Goal: Task Accomplishment & Management: Manage account settings

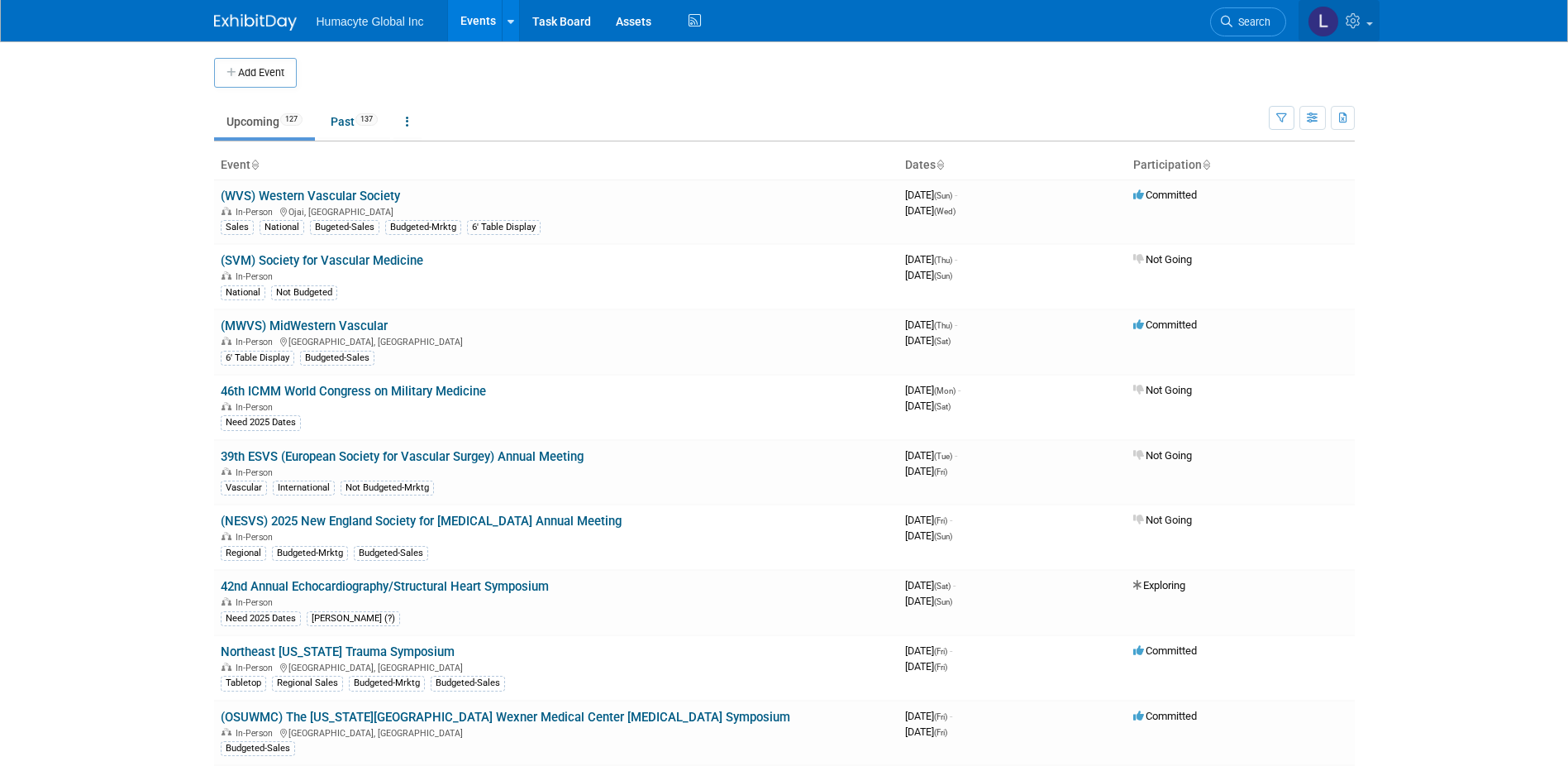
click at [1357, 20] on icon at bounding box center [1356, 20] width 19 height 14
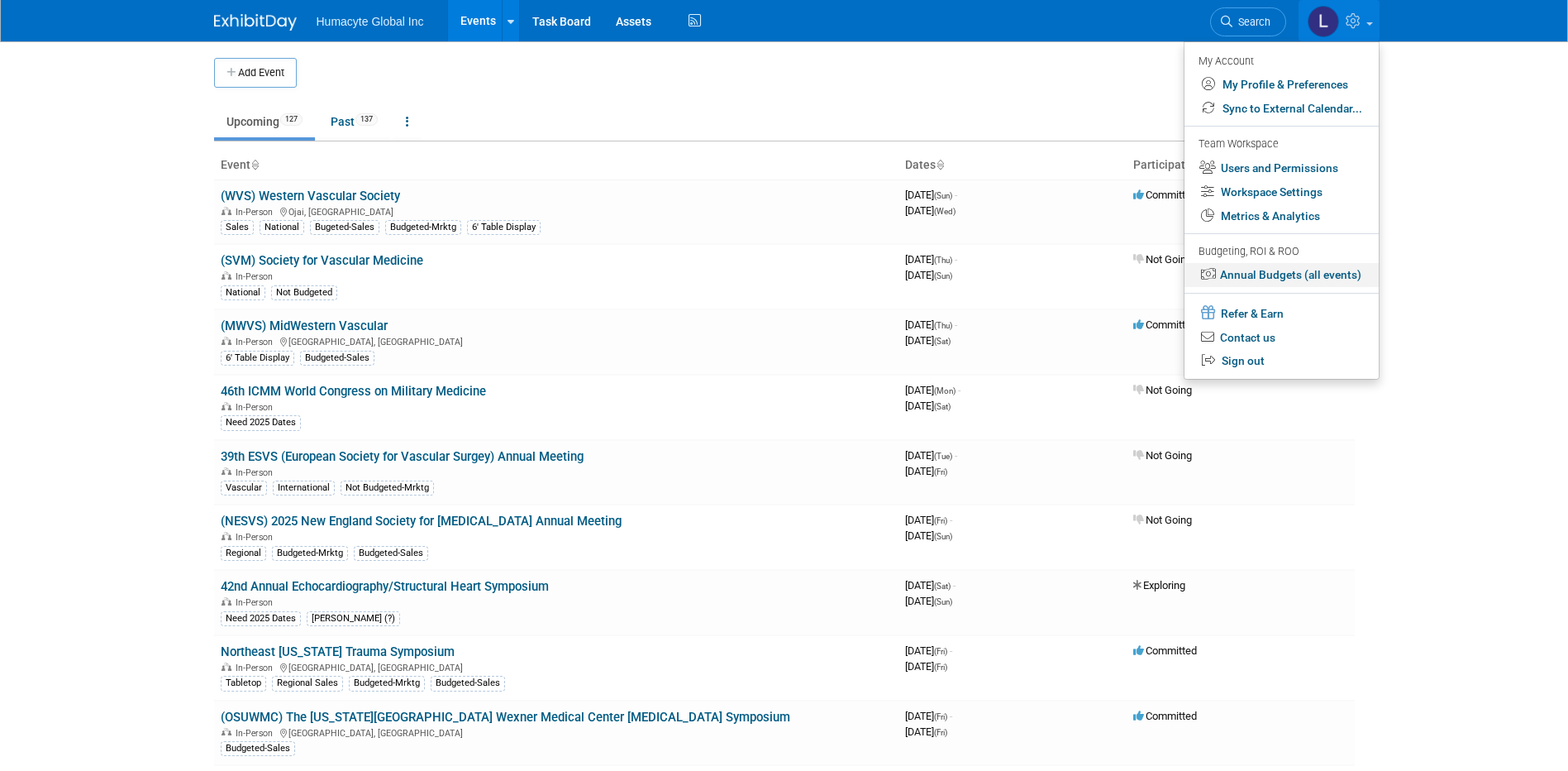
click at [1281, 278] on link "Annual Budgets (all events)" at bounding box center [1282, 275] width 194 height 24
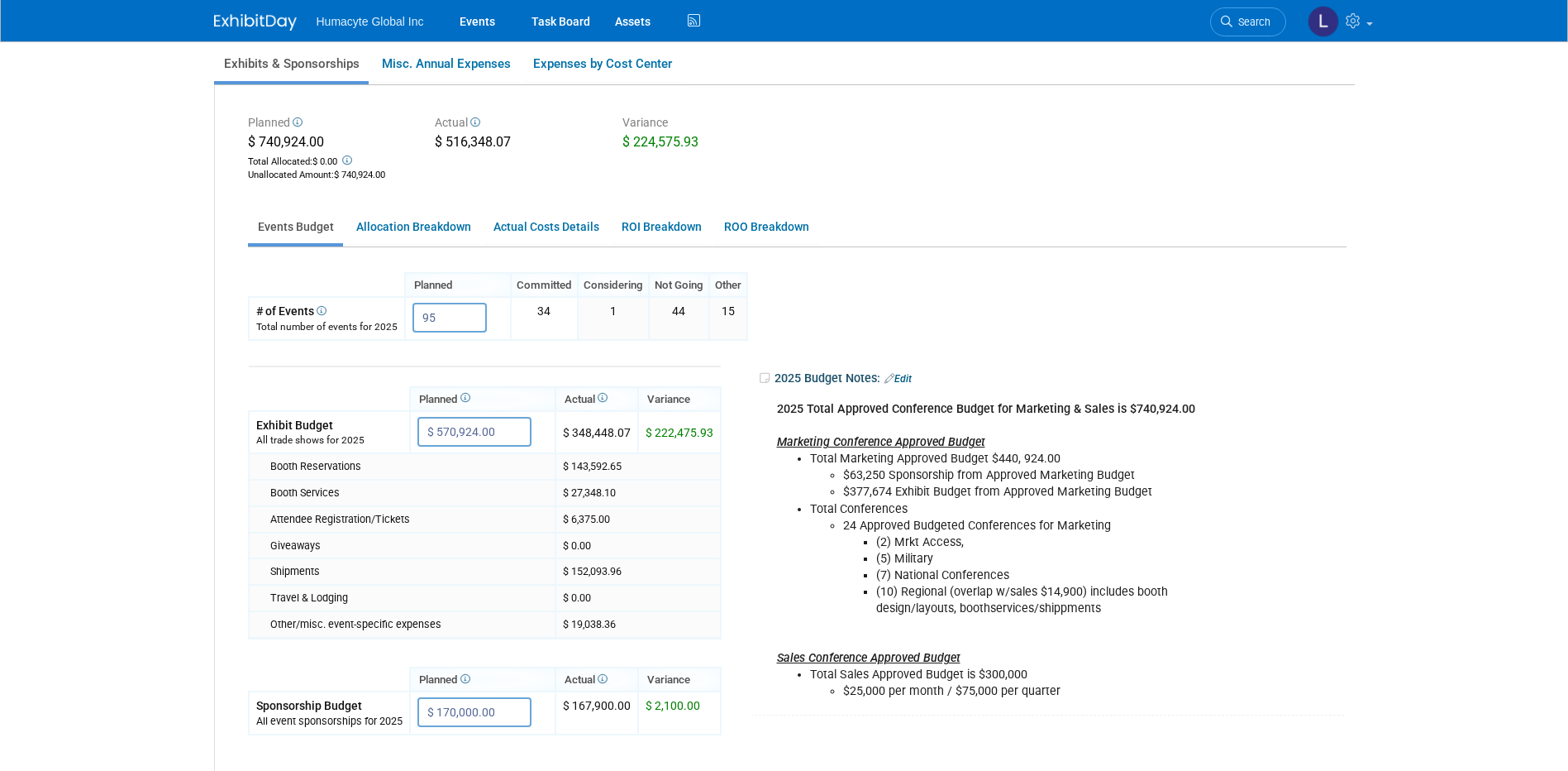
scroll to position [119, 0]
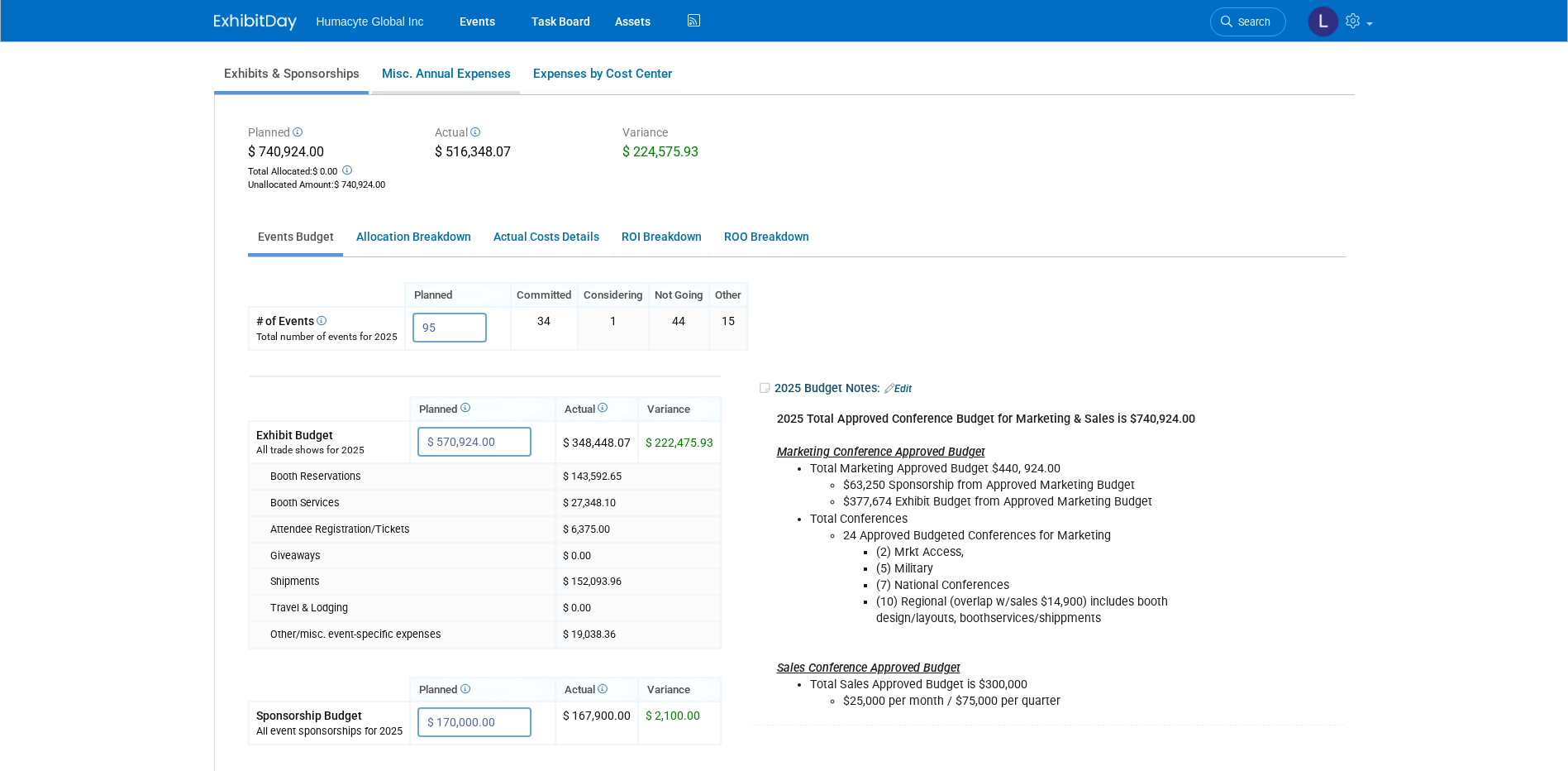
click at [414, 76] on link "Misc. Annual Expenses" at bounding box center [446, 73] width 148 height 35
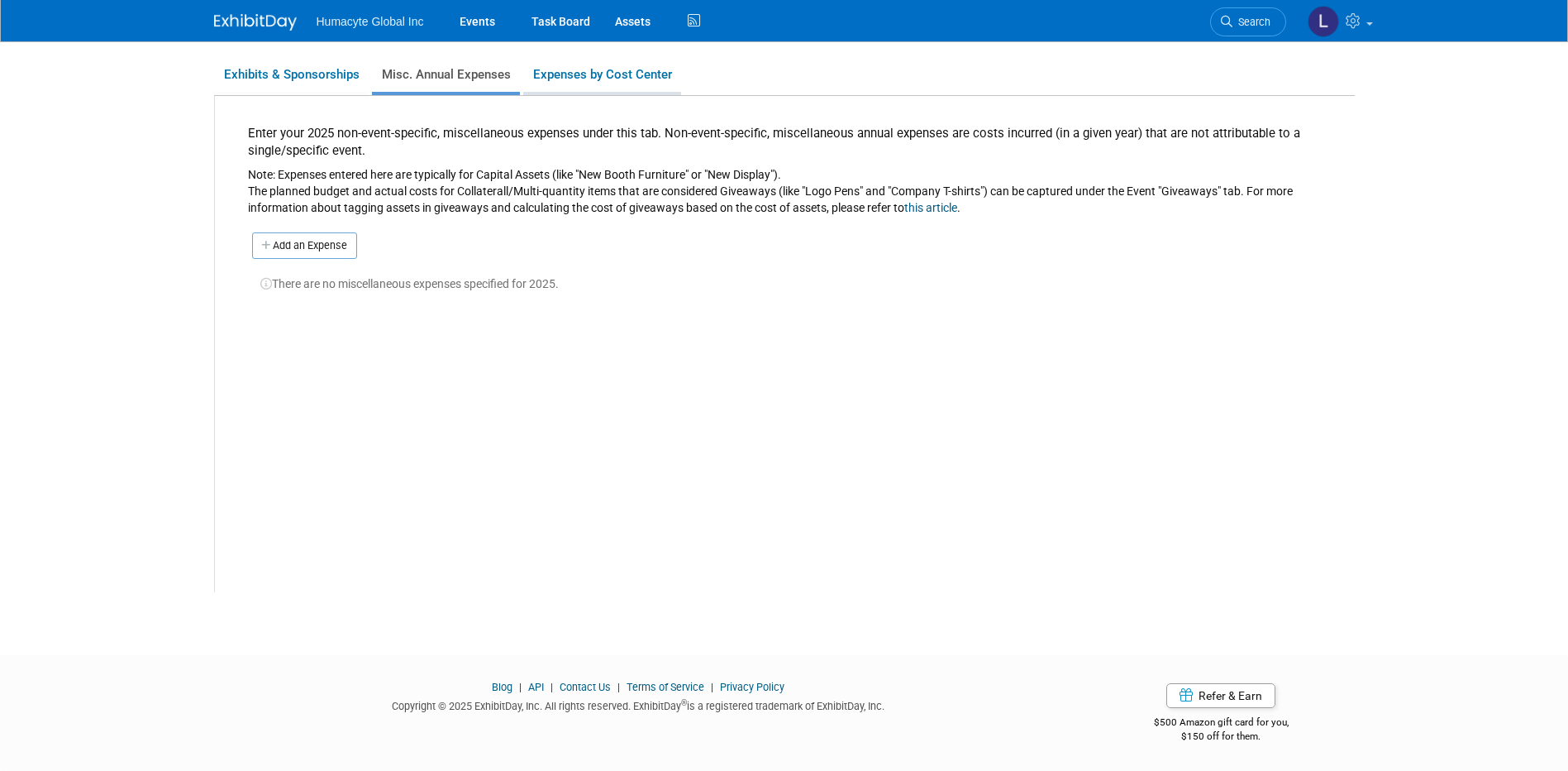
click at [593, 68] on link "Expenses by Cost Center" at bounding box center [602, 74] width 158 height 35
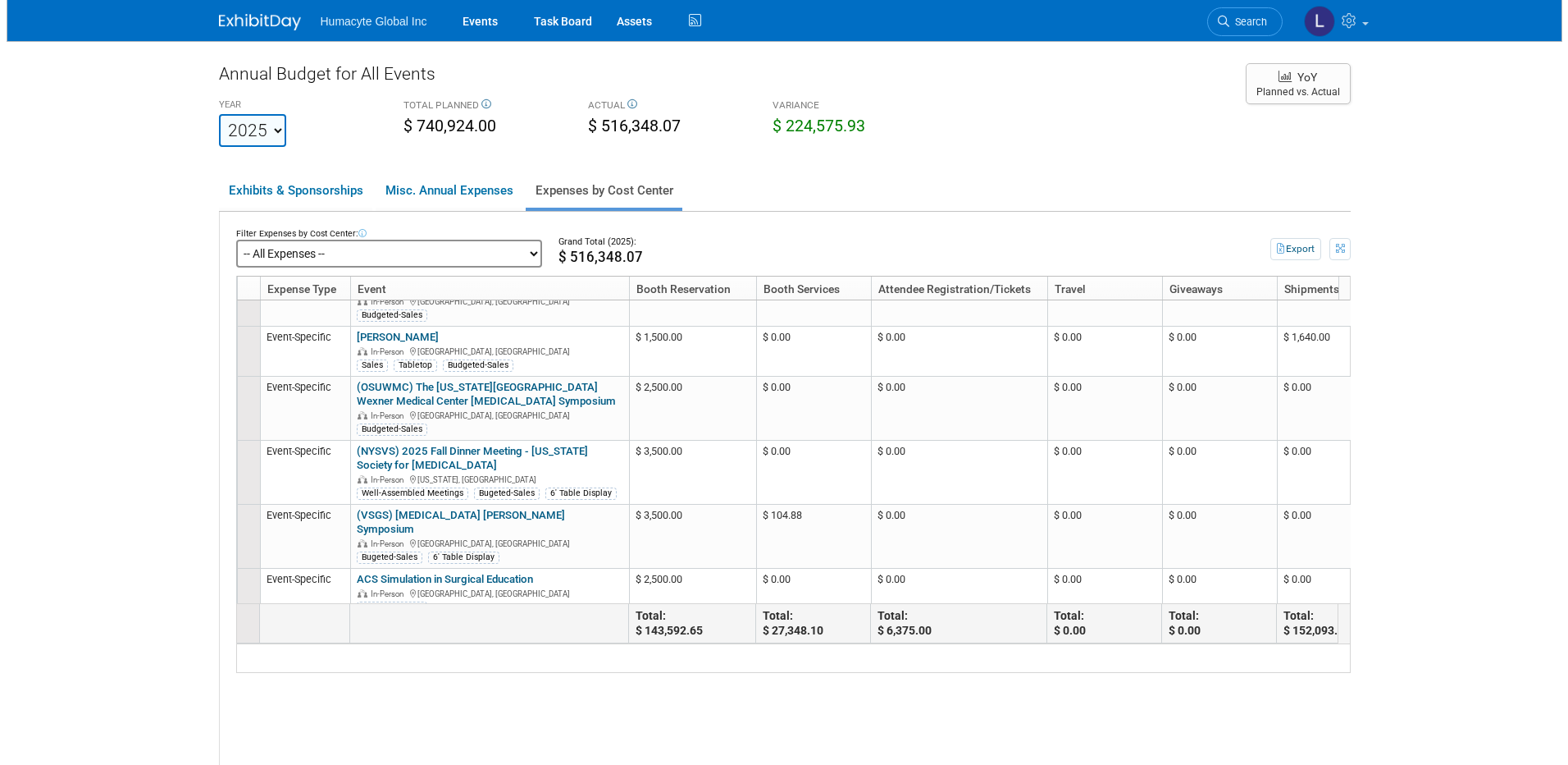
scroll to position [2397, 0]
click at [1287, 251] on button "Export" at bounding box center [1289, 249] width 51 height 22
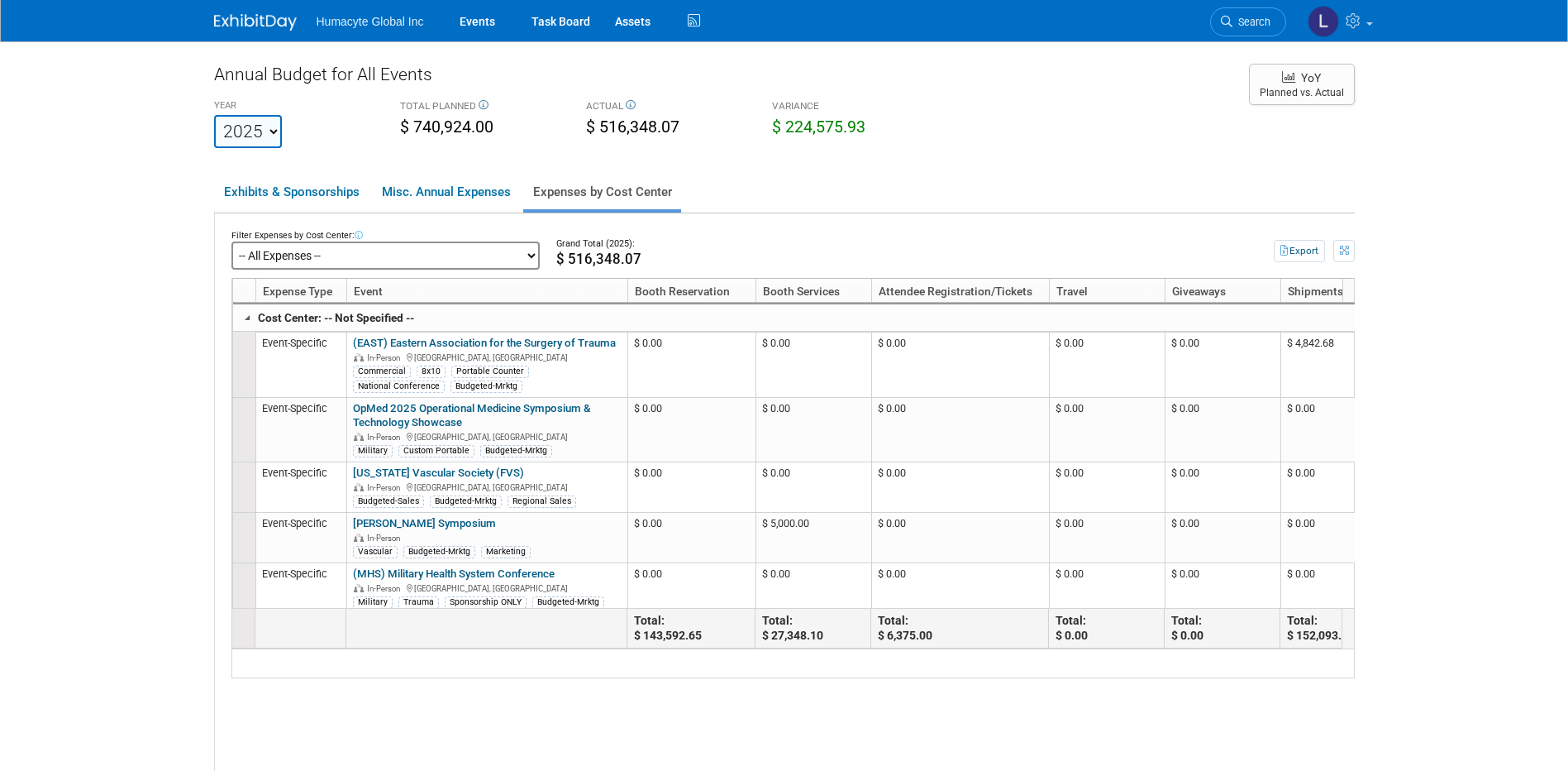
click at [1355, 253] on div "Annual Budget for All Events YEAR 2022 2023 2024 2025 2026 2027 2028 2029 2030 …" at bounding box center [784, 433] width 1166 height 785
click at [1341, 251] on icon "button" at bounding box center [1345, 251] width 9 height 10
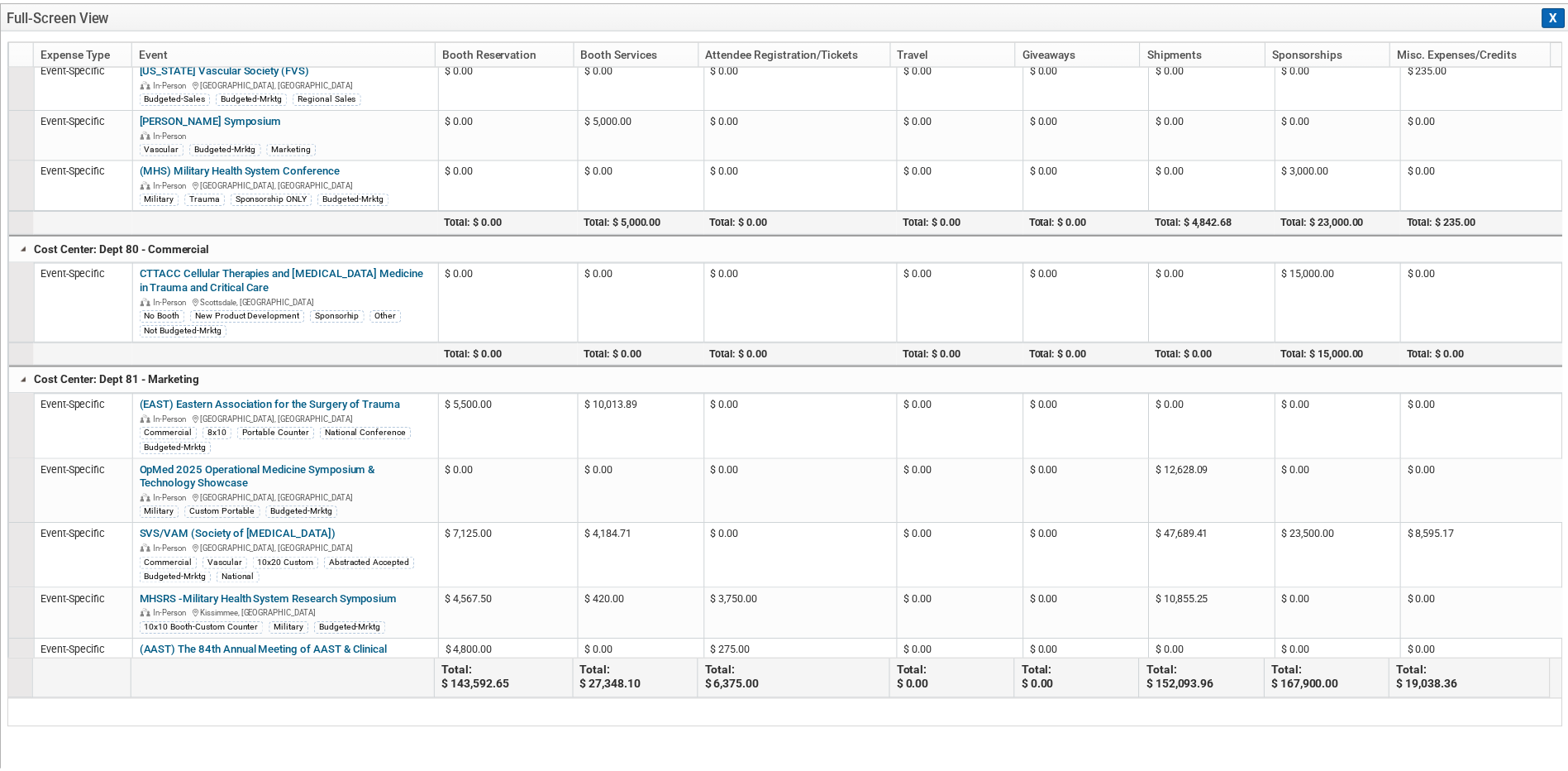
scroll to position [0, 0]
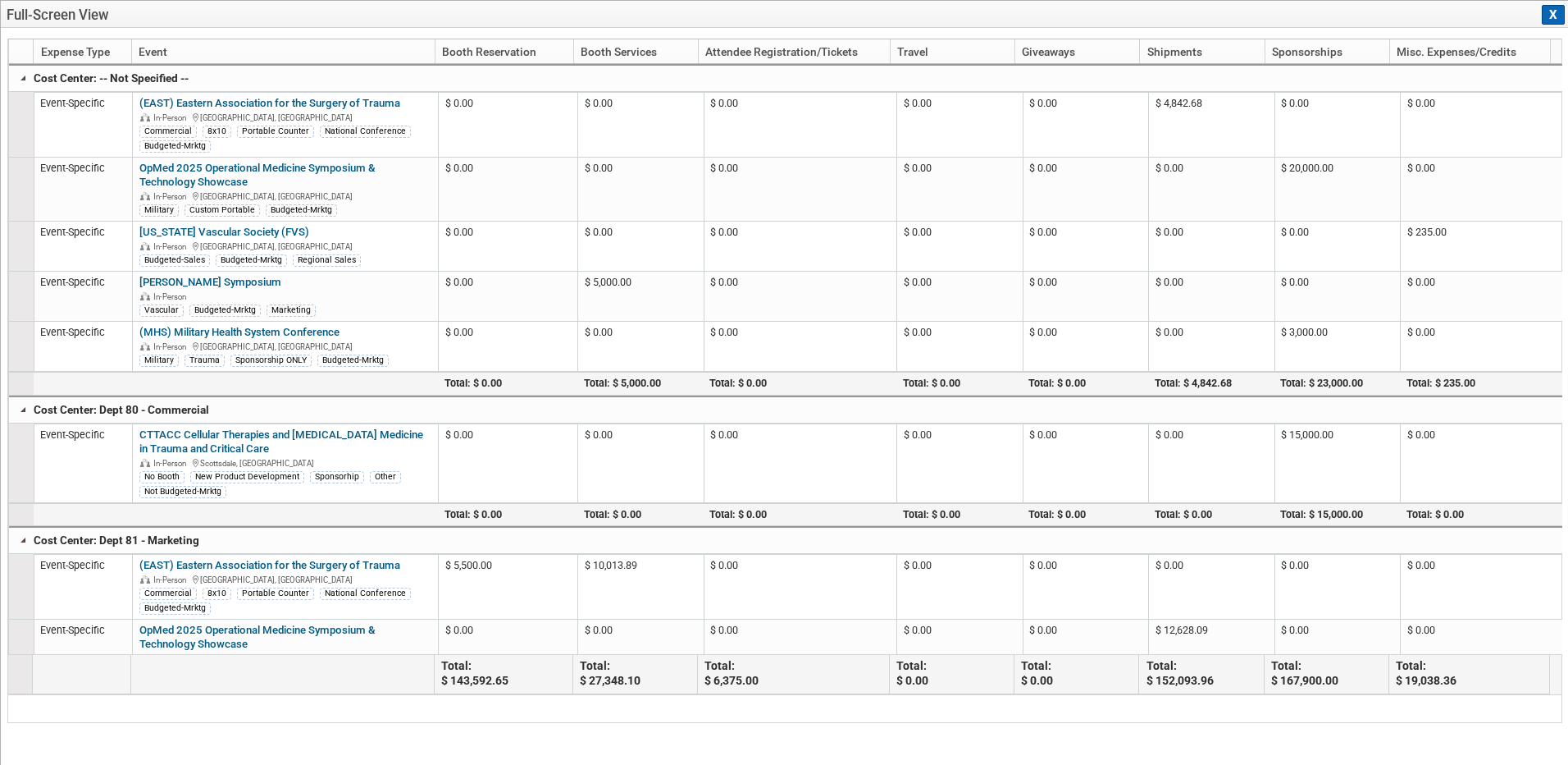
click at [1551, 14] on button "X" at bounding box center [1553, 14] width 23 height 19
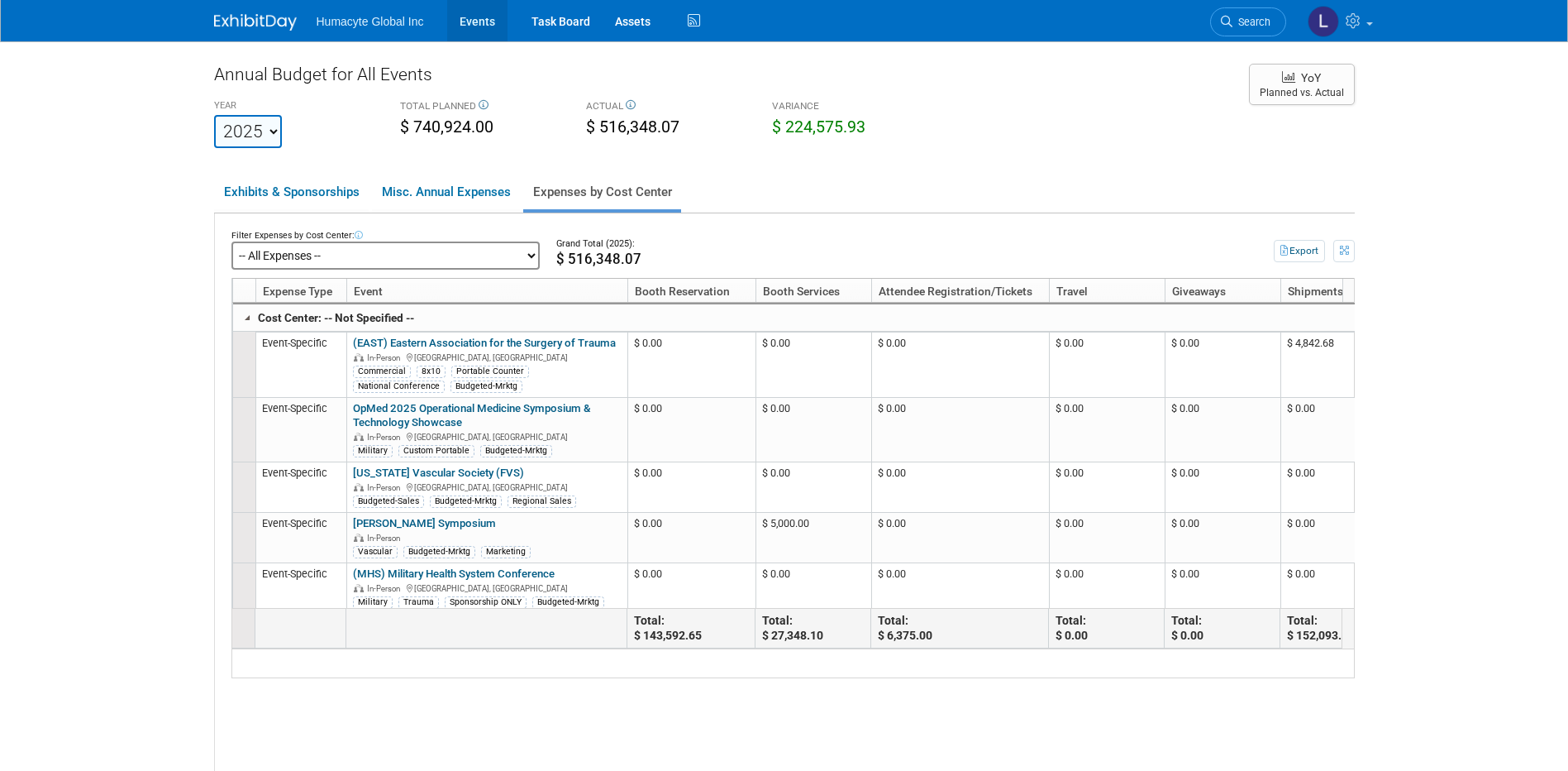
click at [485, 16] on link "Events" at bounding box center [477, 20] width 61 height 41
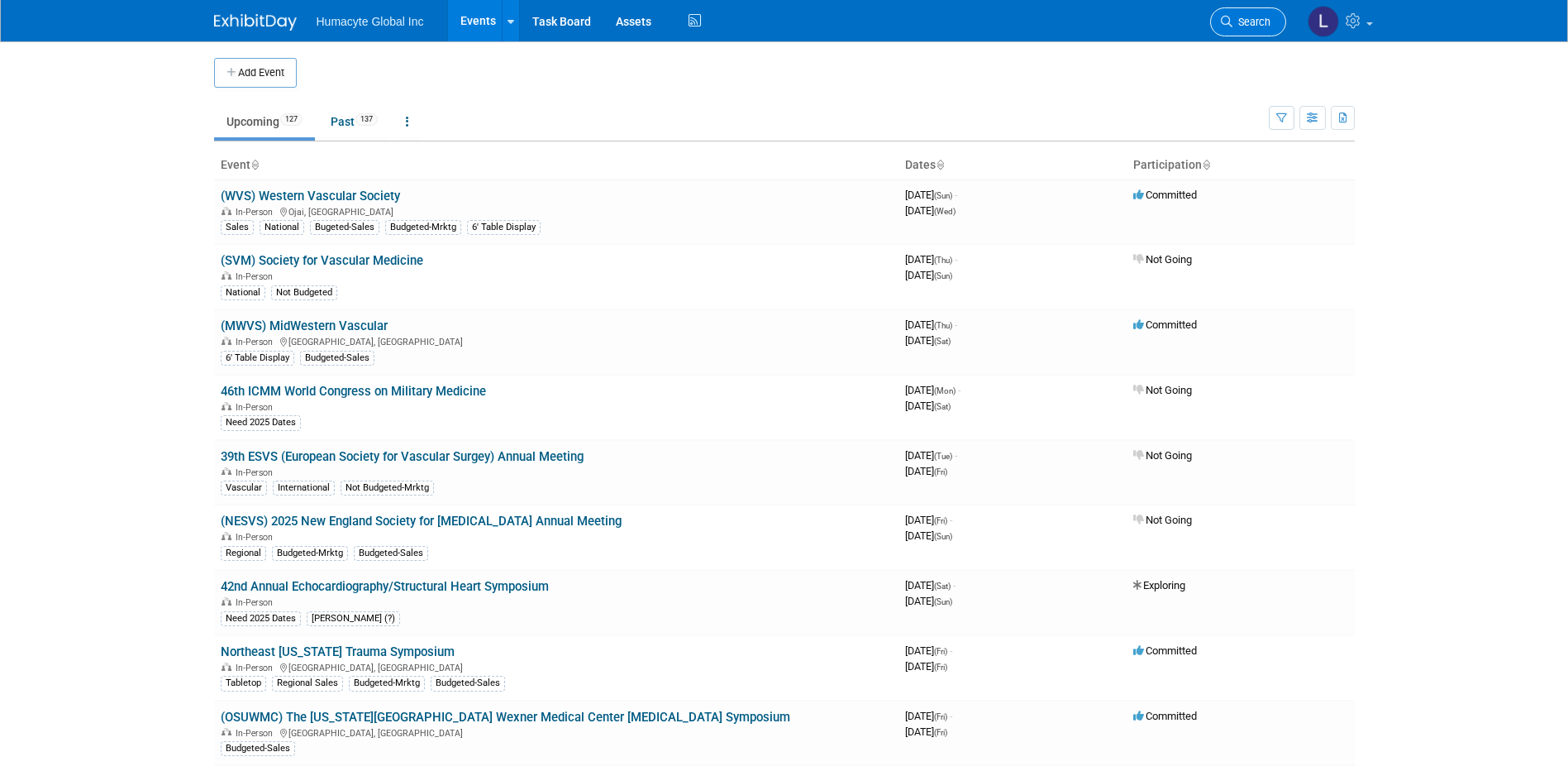
click at [1240, 14] on link "Search" at bounding box center [1248, 22] width 76 height 29
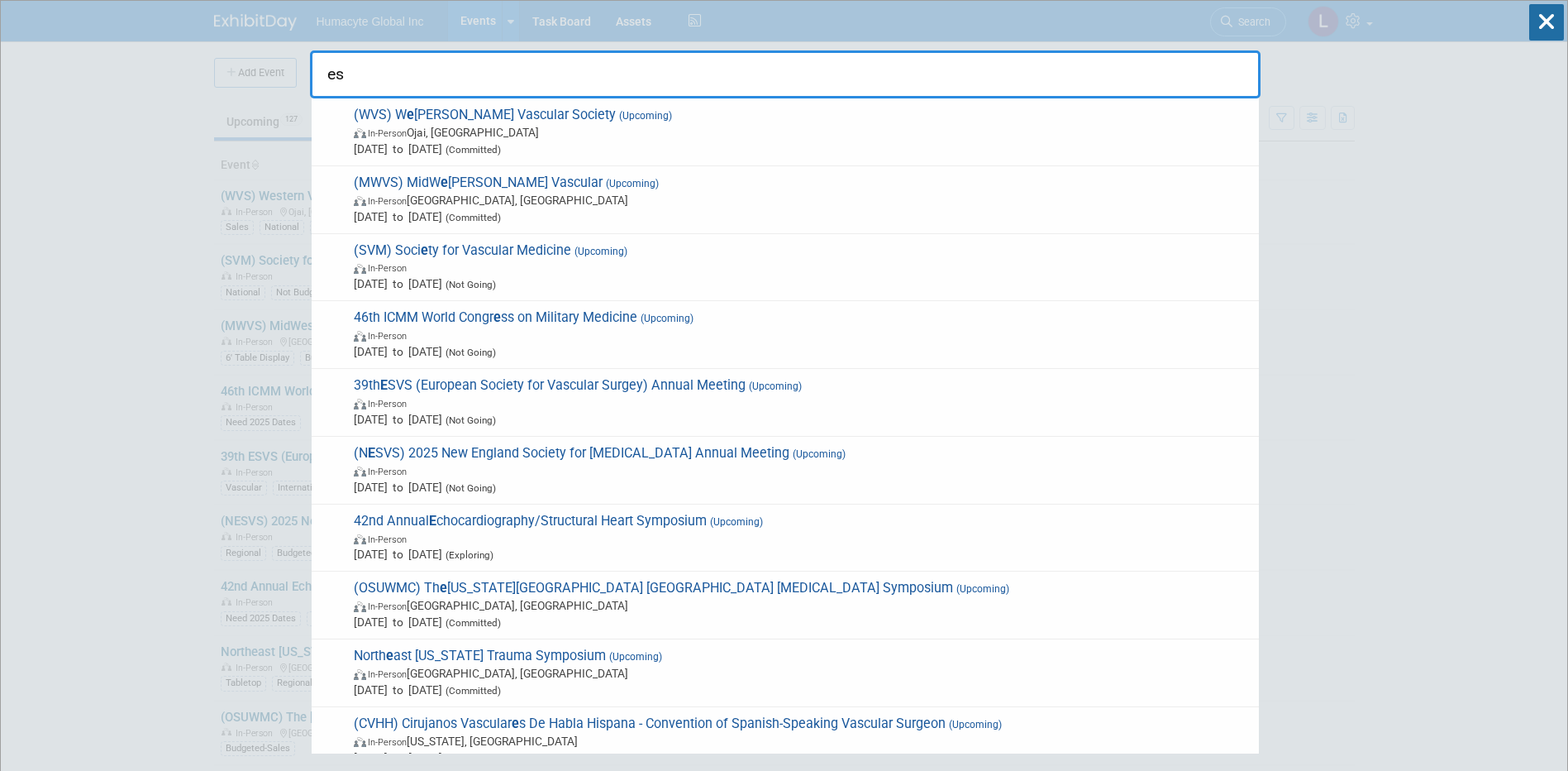
type input "es"
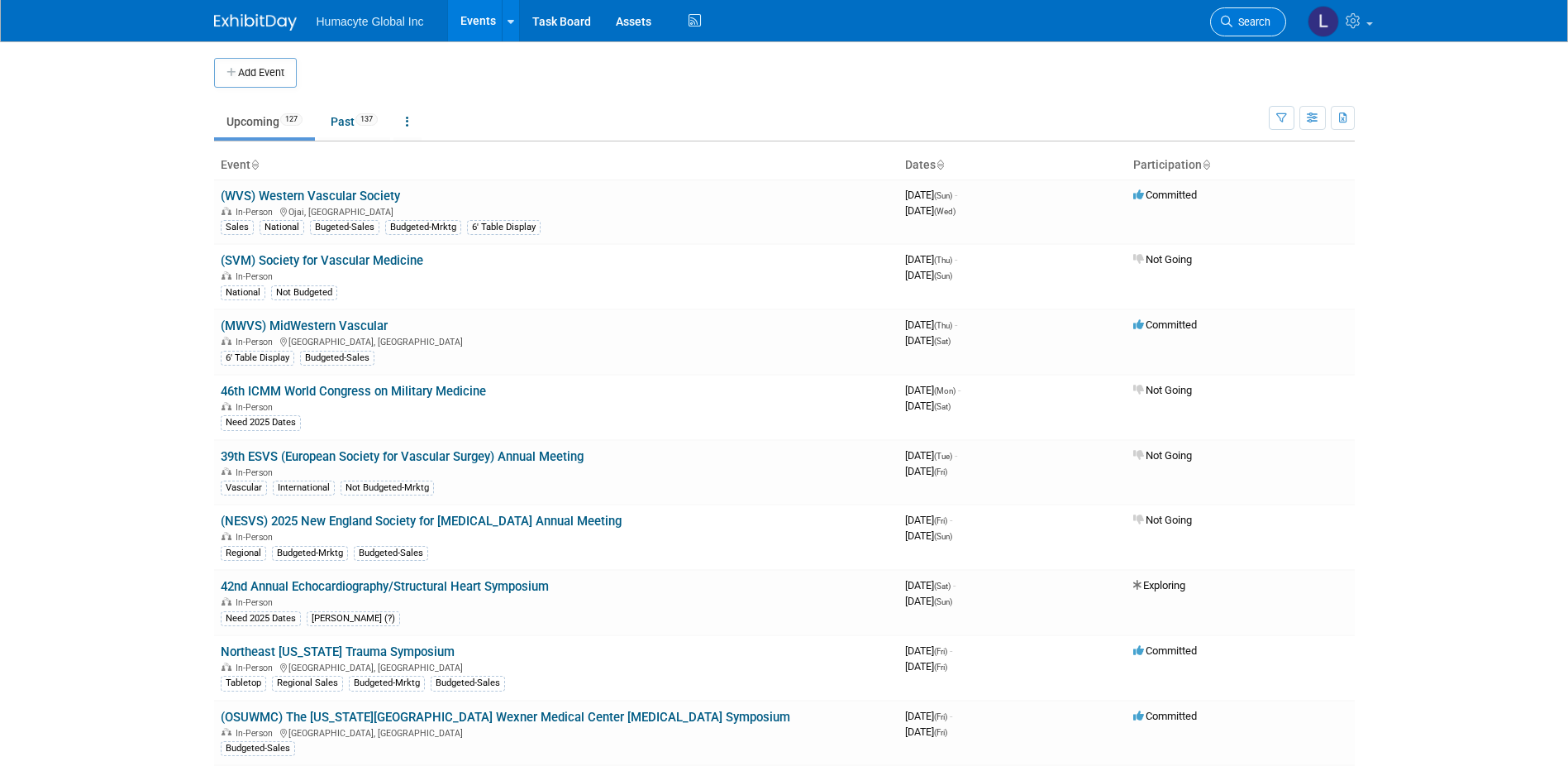
click at [1254, 22] on span "Search" at bounding box center [1252, 21] width 38 height 13
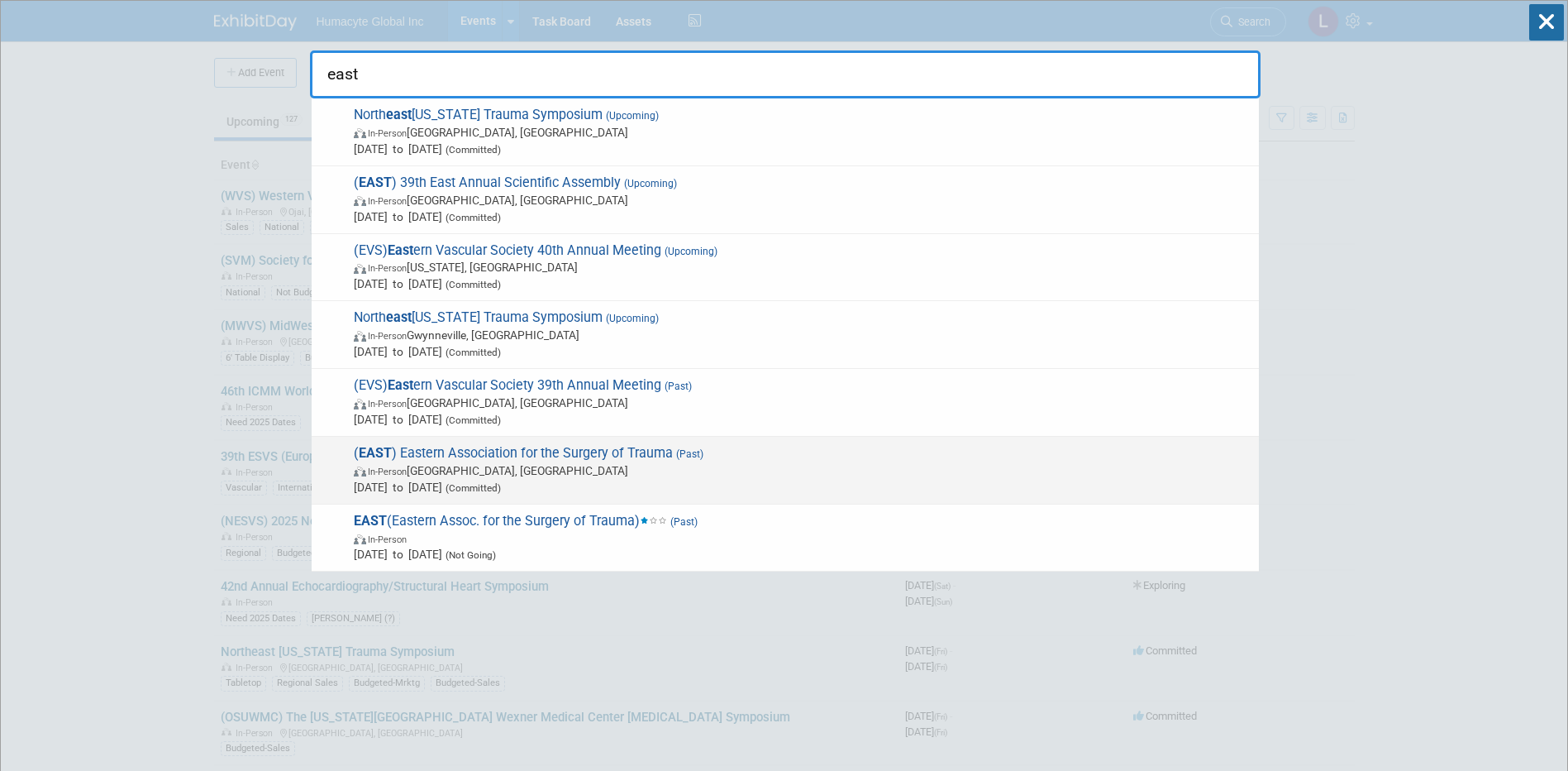
type input "east"
click at [581, 469] on span "In-Person Tucson, AZ" at bounding box center [802, 470] width 897 height 16
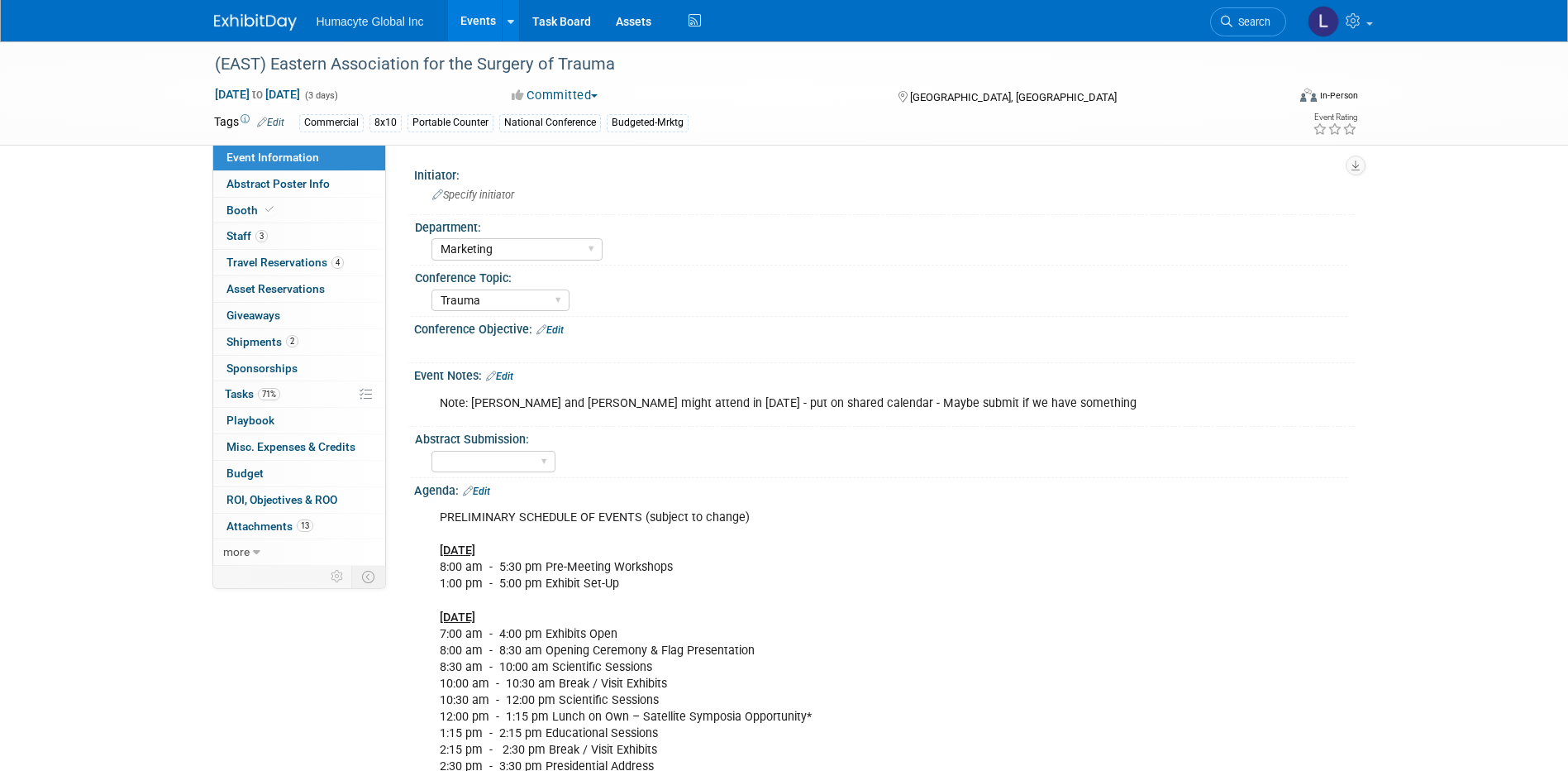
select select "Marketing"
select select "Trauma"
click at [250, 469] on span "Budget" at bounding box center [246, 473] width 38 height 14
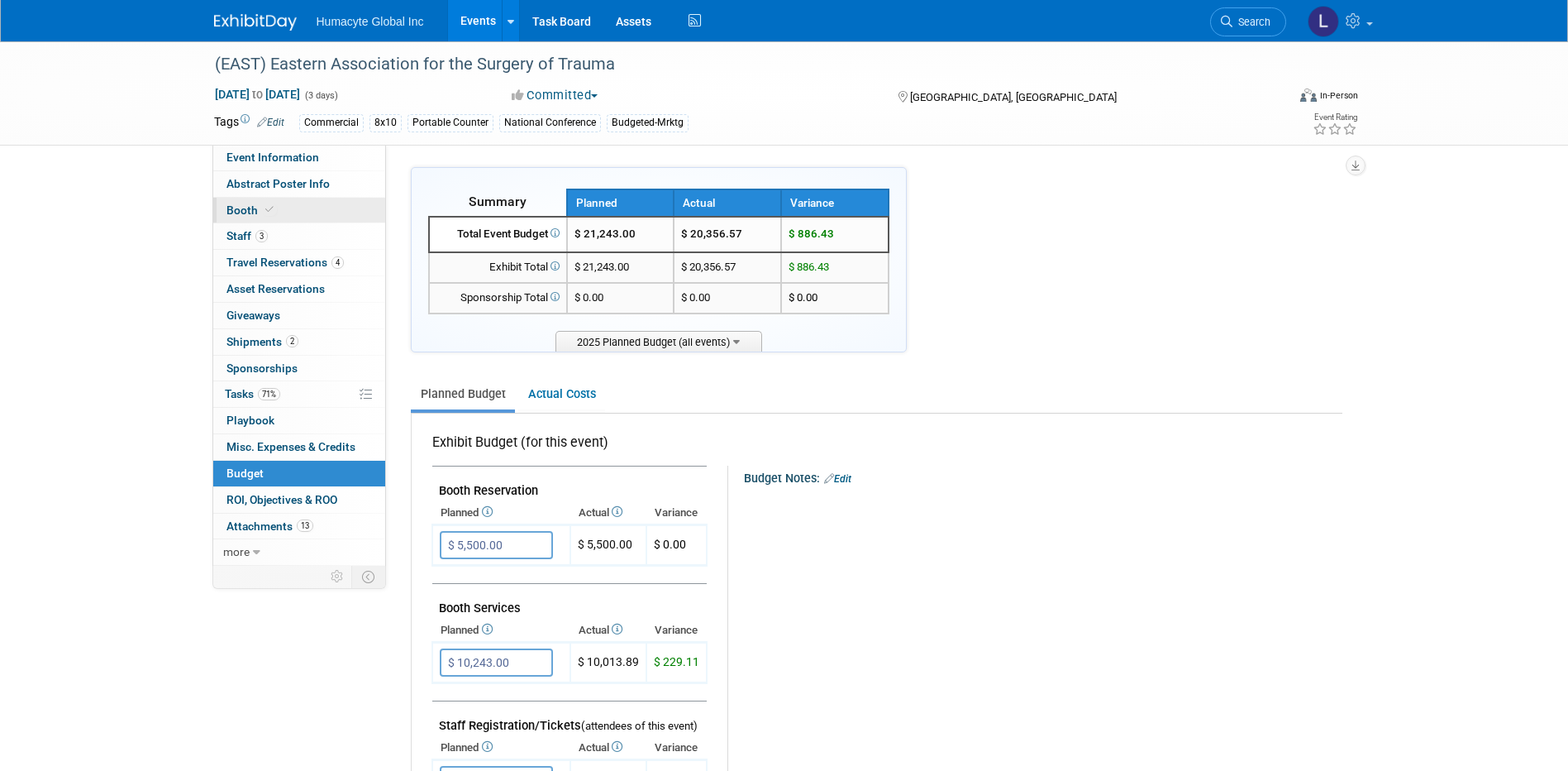
click at [251, 208] on span "Booth" at bounding box center [252, 211] width 50 height 14
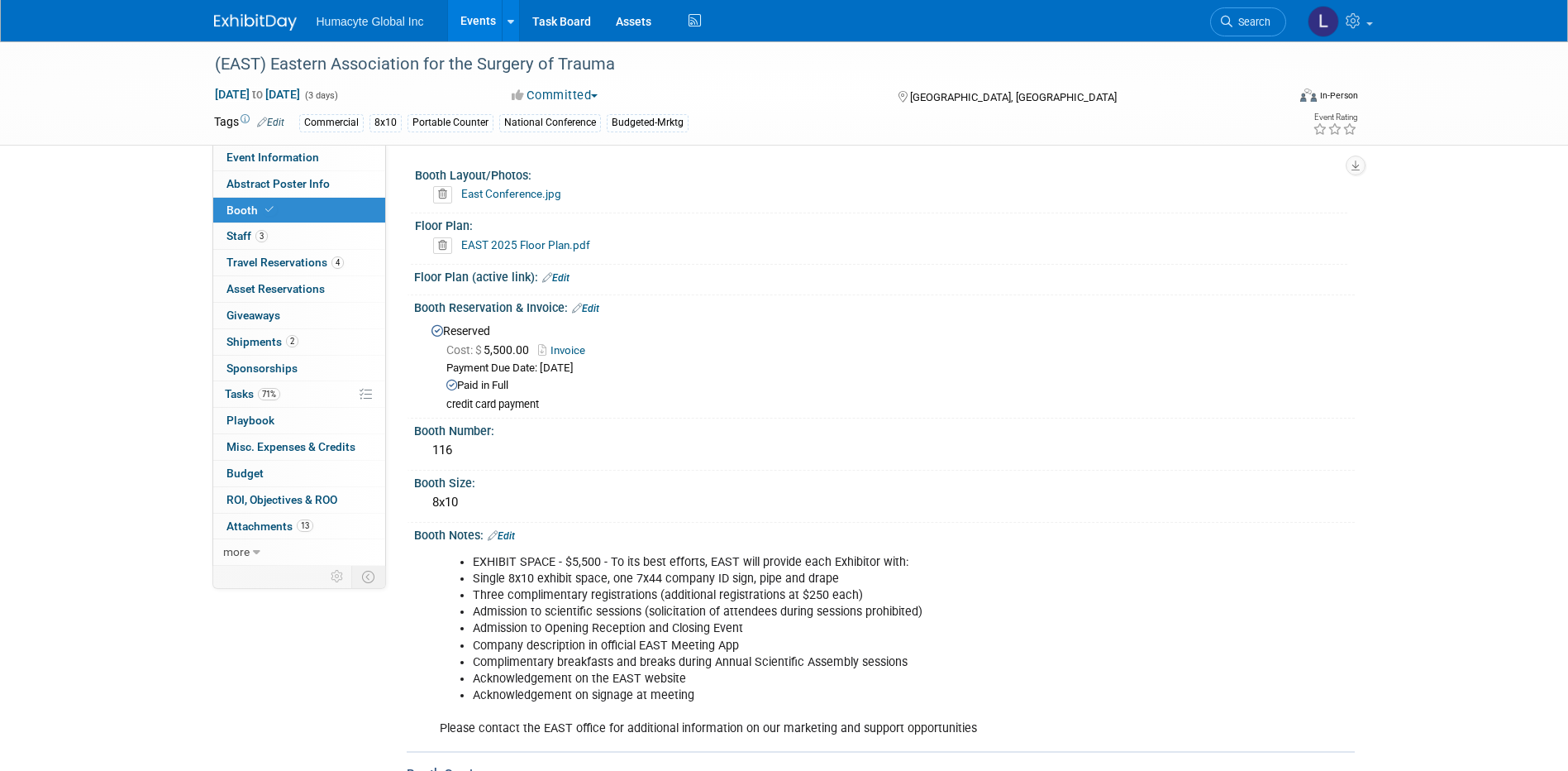
click at [593, 303] on link "Edit" at bounding box center [586, 309] width 27 height 12
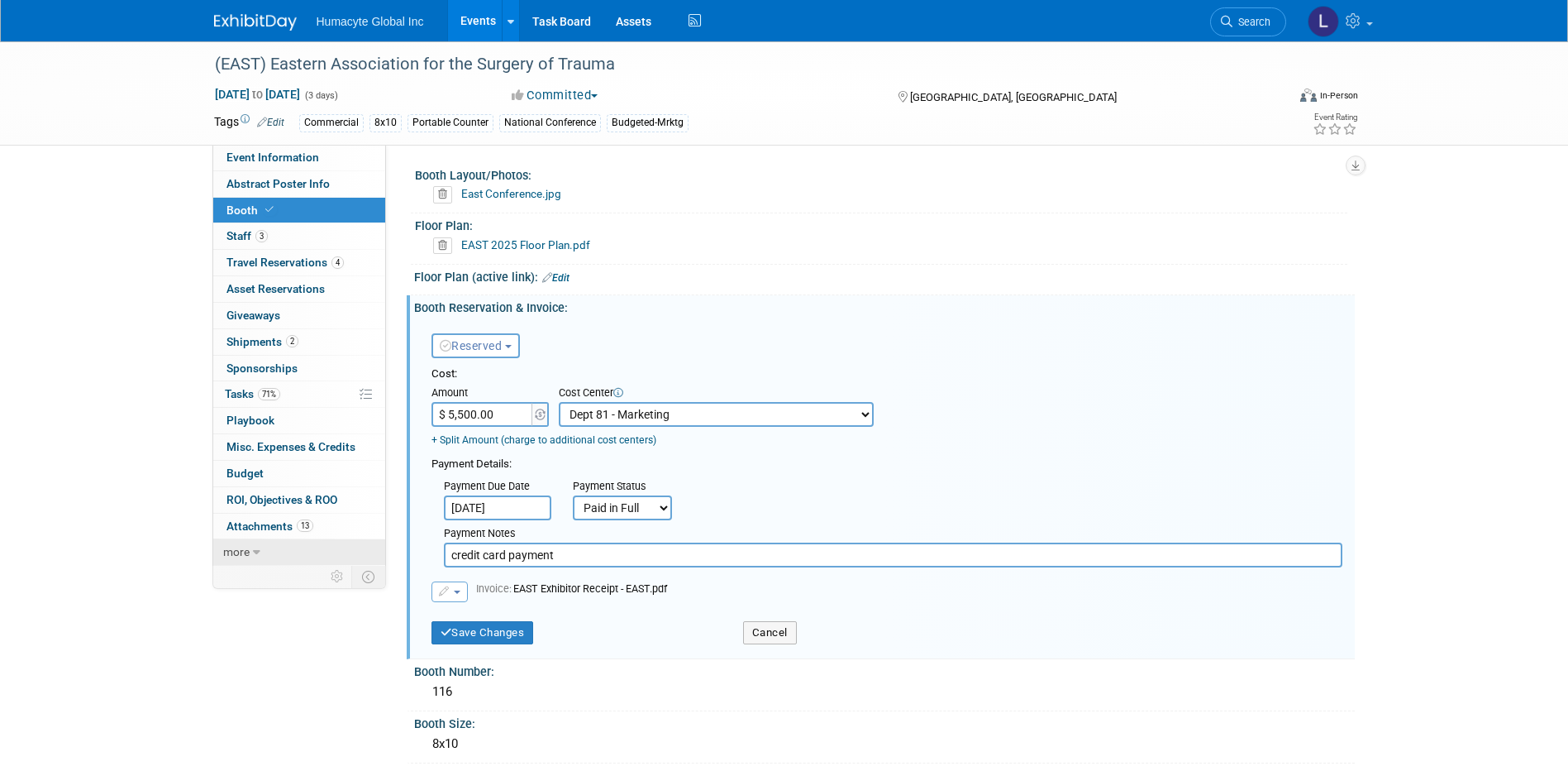
click at [241, 548] on span "more" at bounding box center [236, 552] width 26 height 14
click at [258, 579] on span "Event Binder (.pdf export)" at bounding box center [292, 578] width 132 height 14
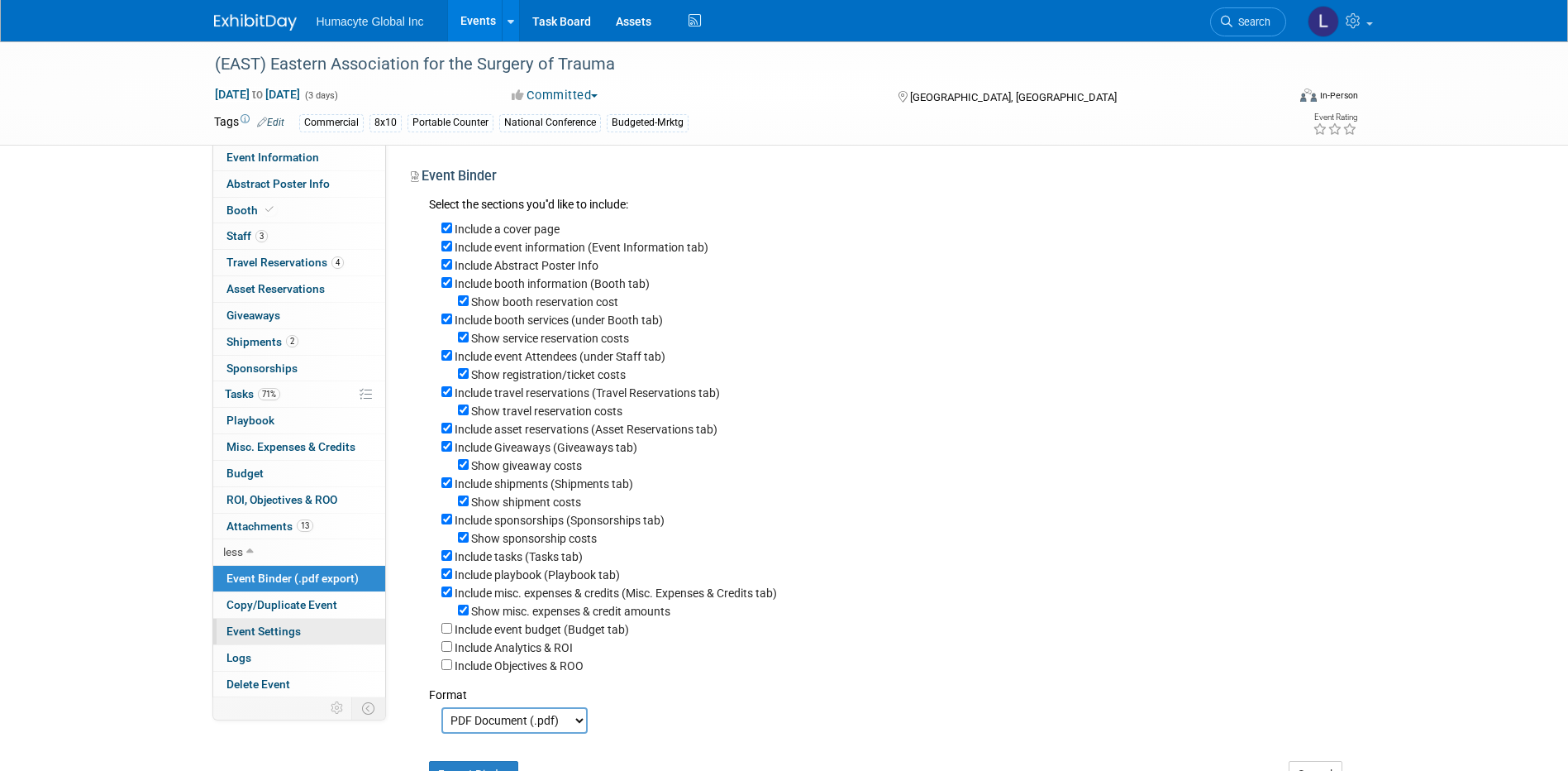
click at [240, 628] on span "Event Settings" at bounding box center [263, 631] width 74 height 14
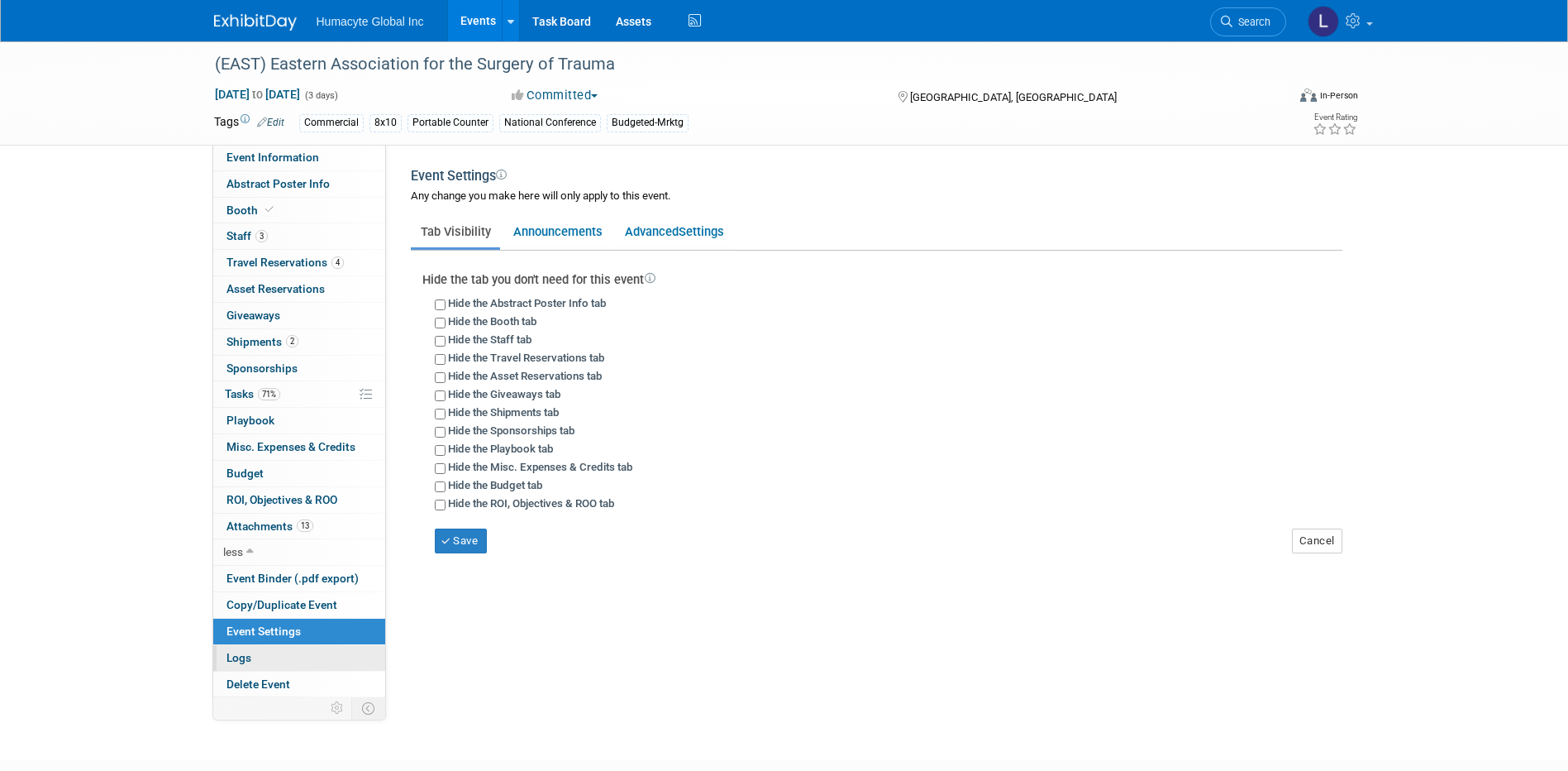
click at [235, 658] on span "Logs" at bounding box center [239, 658] width 25 height 14
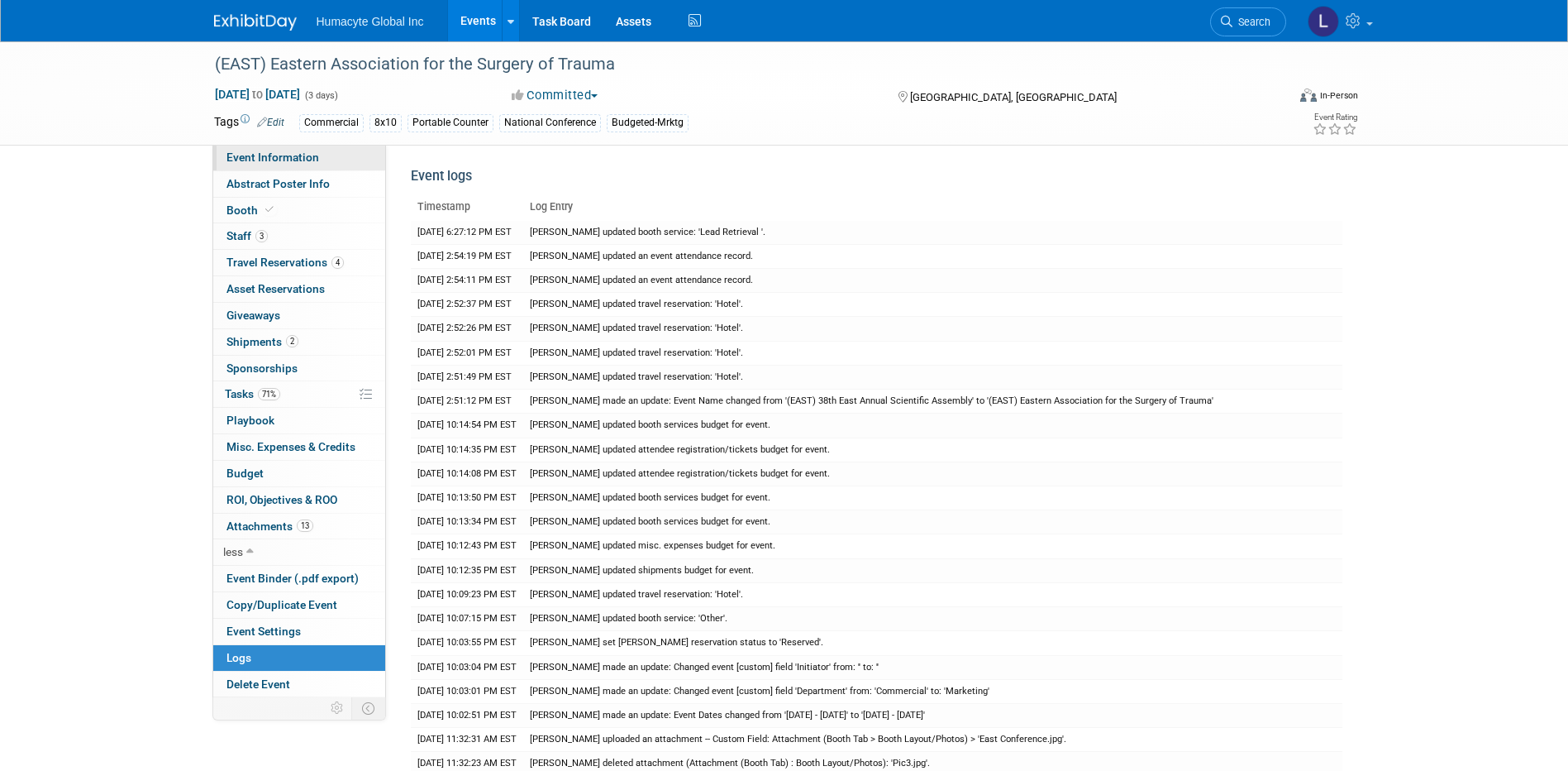
click at [238, 161] on span "Event Information" at bounding box center [273, 157] width 93 height 14
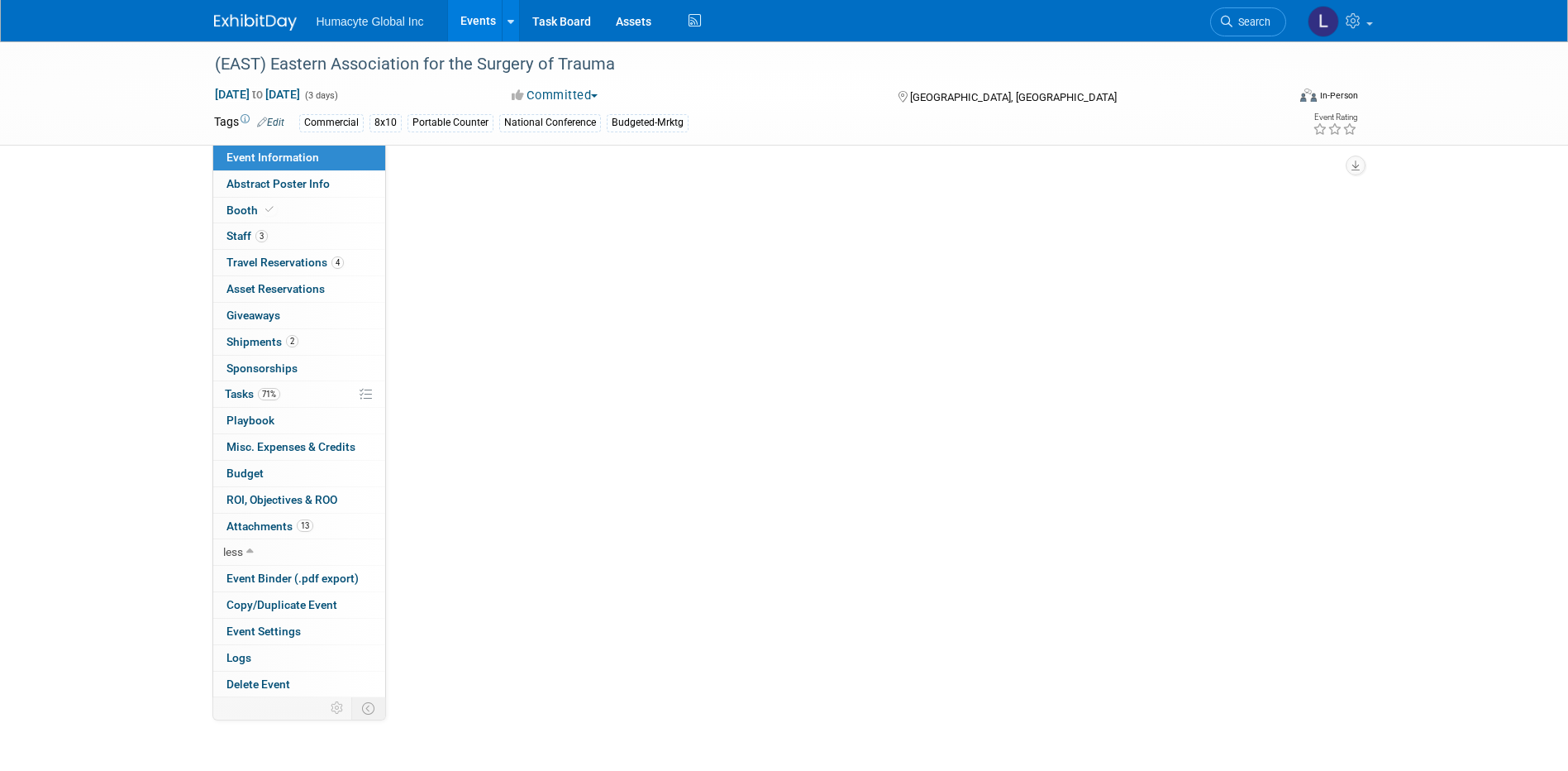
select select "Marketing"
select select "Trauma"
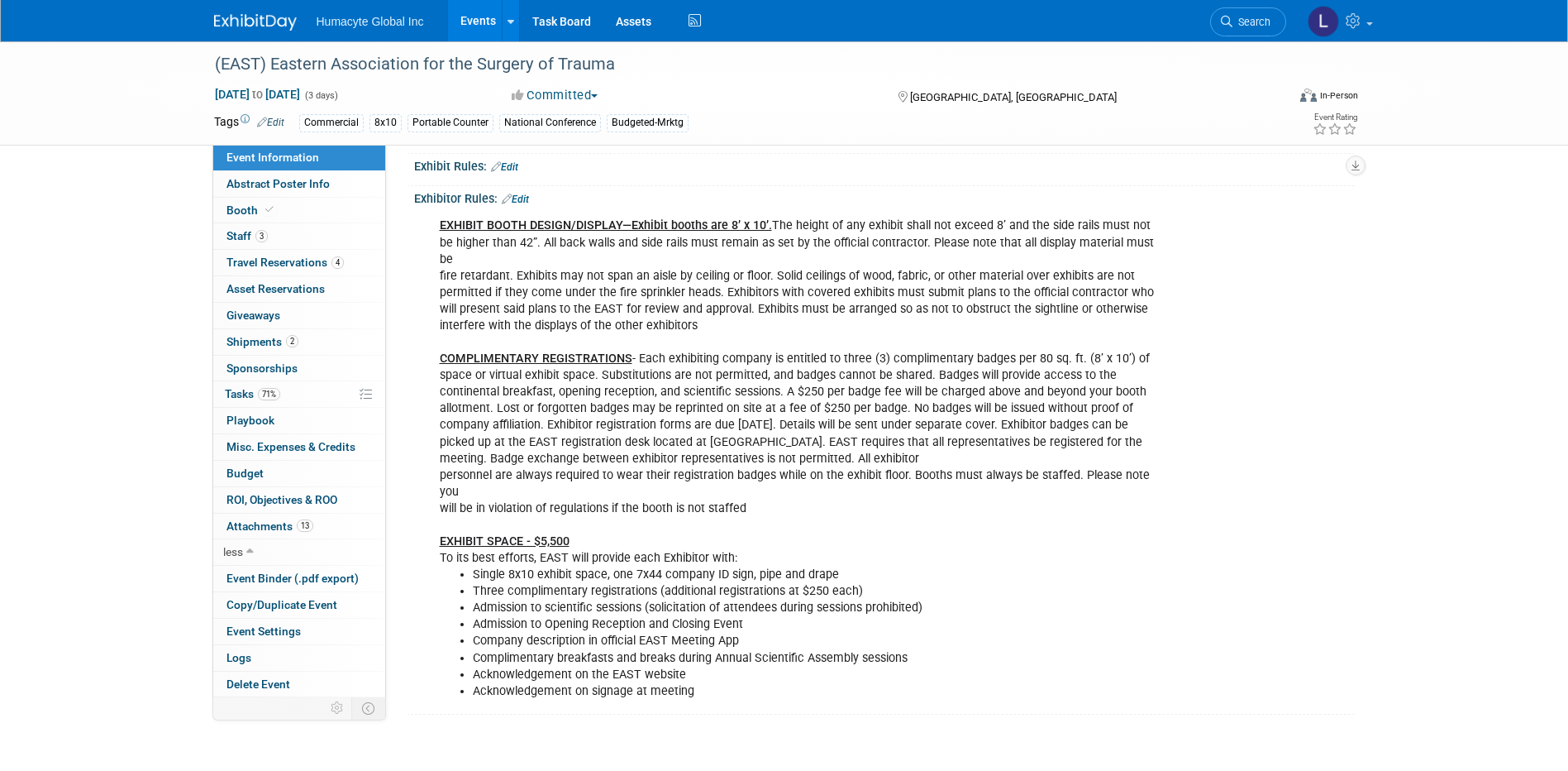
scroll to position [2660, 0]
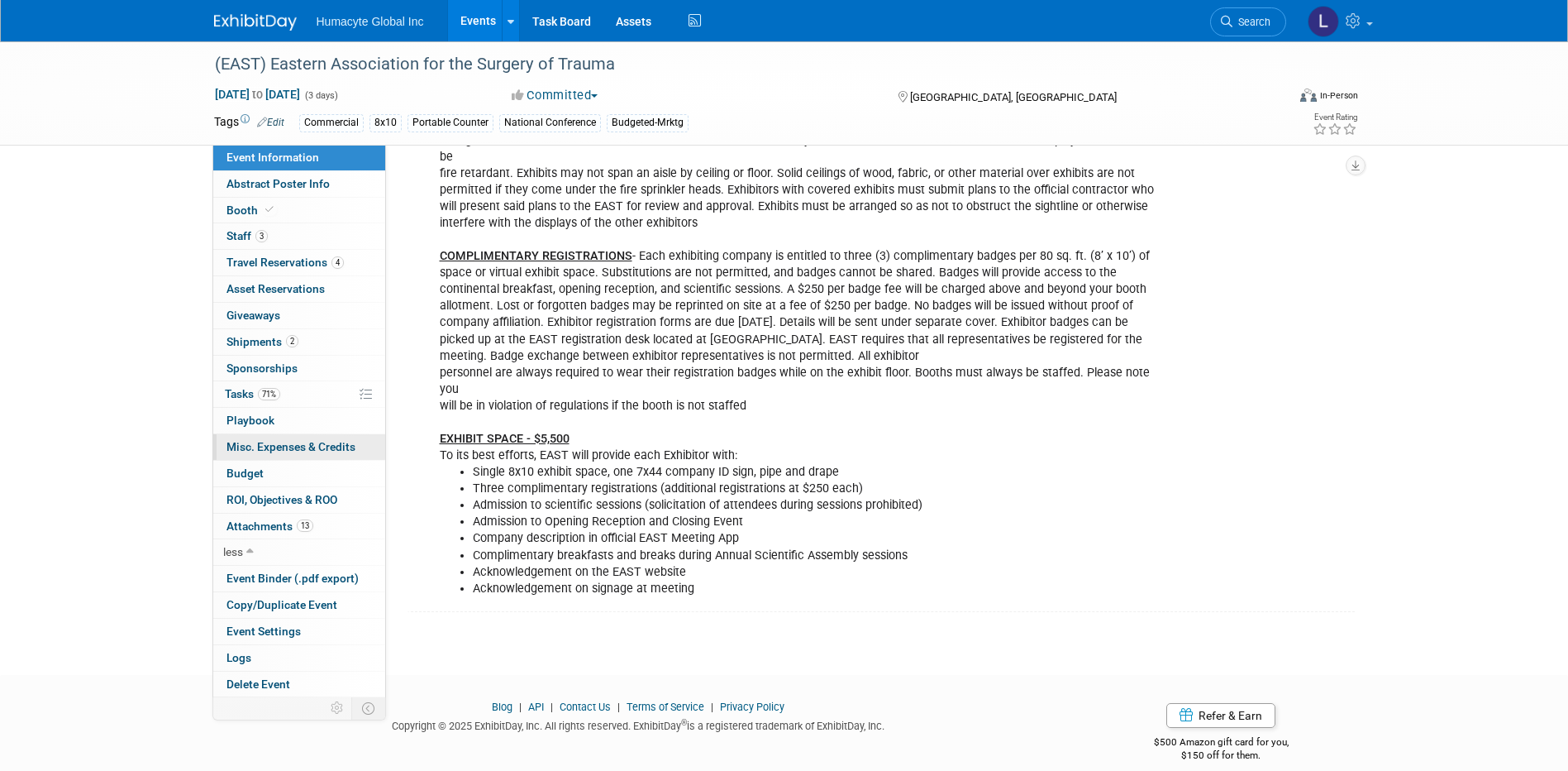
click at [247, 449] on span "Misc. Expenses & Credits 0" at bounding box center [291, 447] width 129 height 14
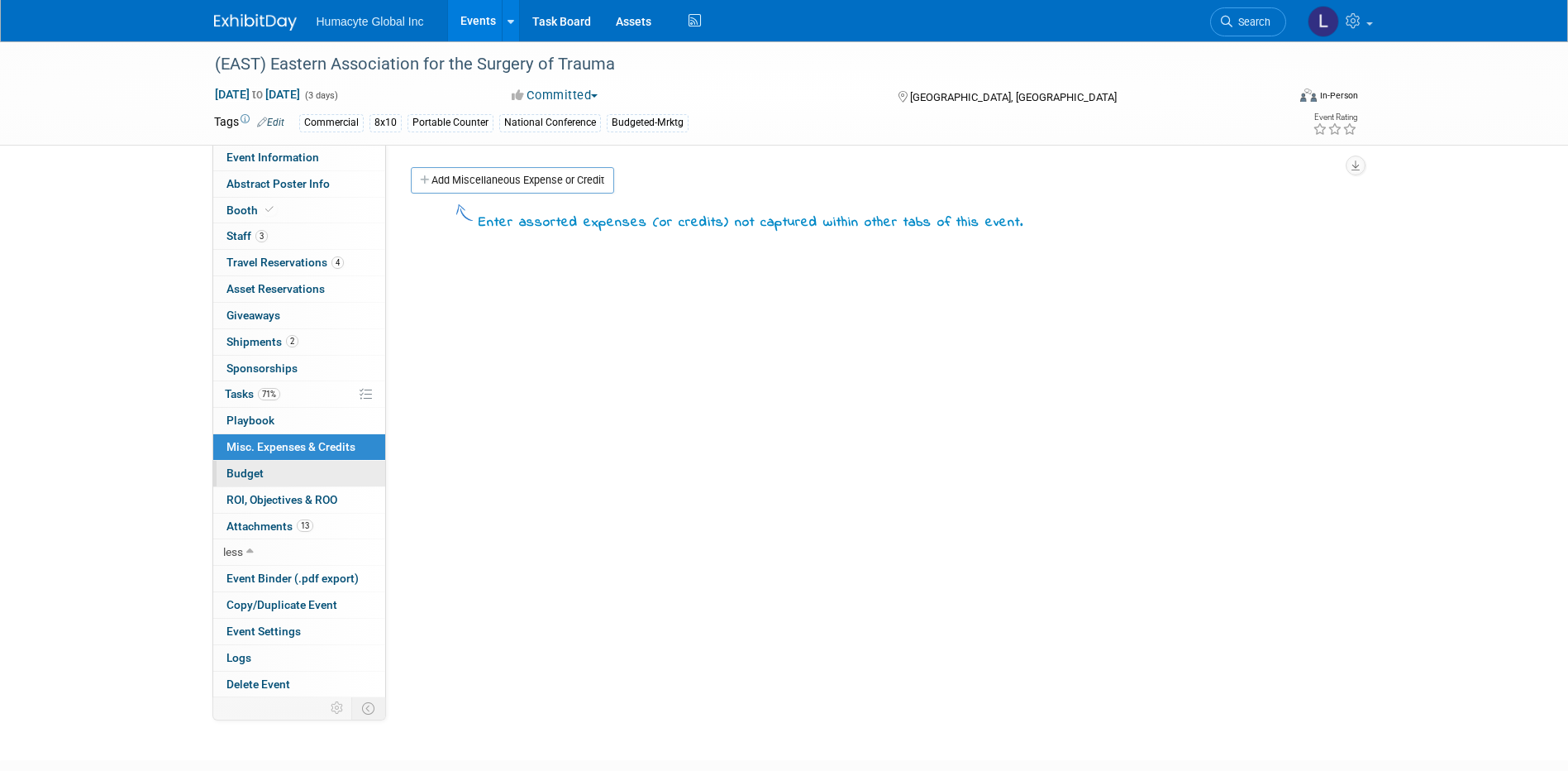
click at [246, 473] on span "Budget" at bounding box center [246, 473] width 38 height 14
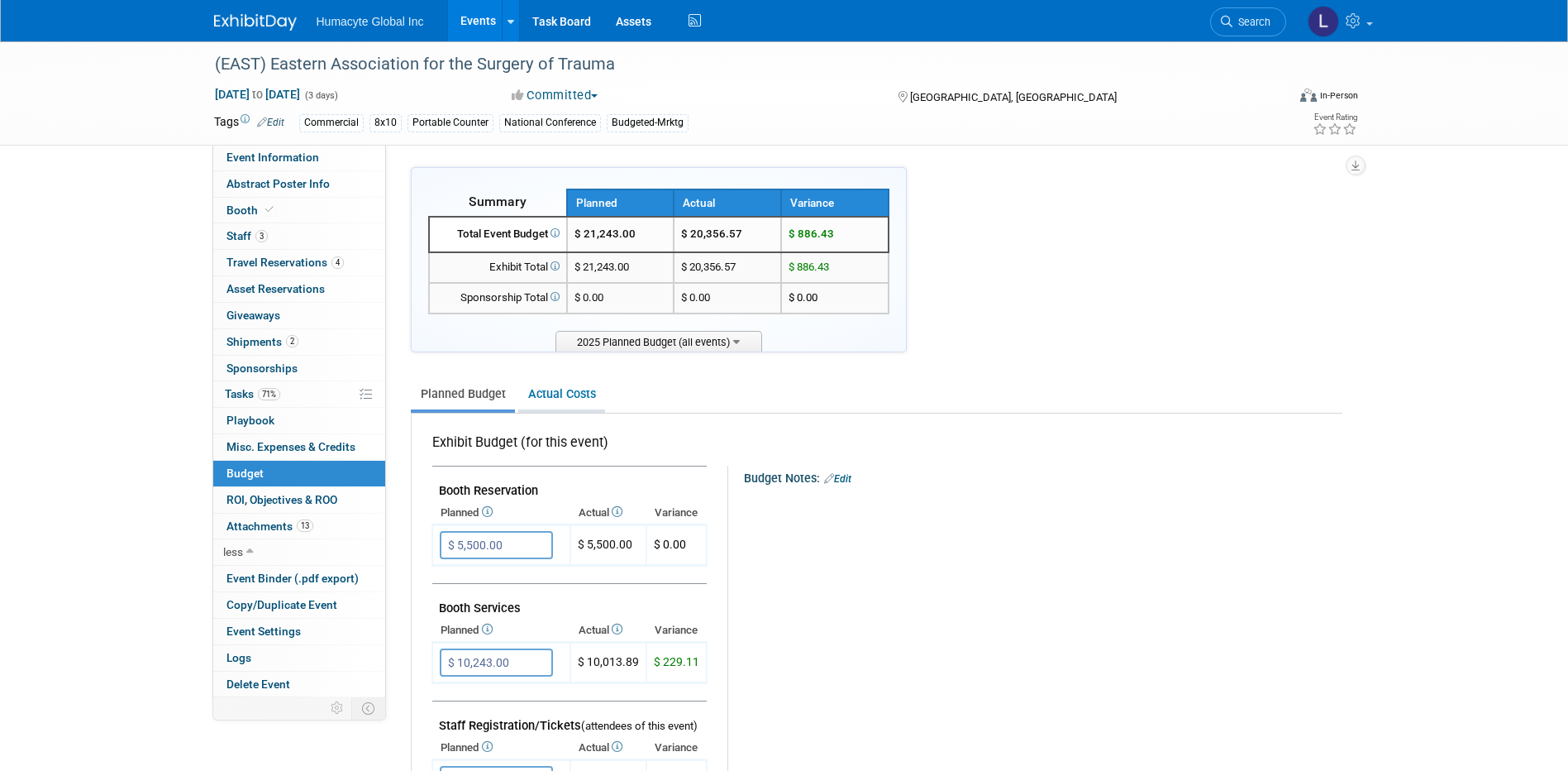
click at [572, 391] on link "Actual Costs" at bounding box center [562, 394] width 87 height 31
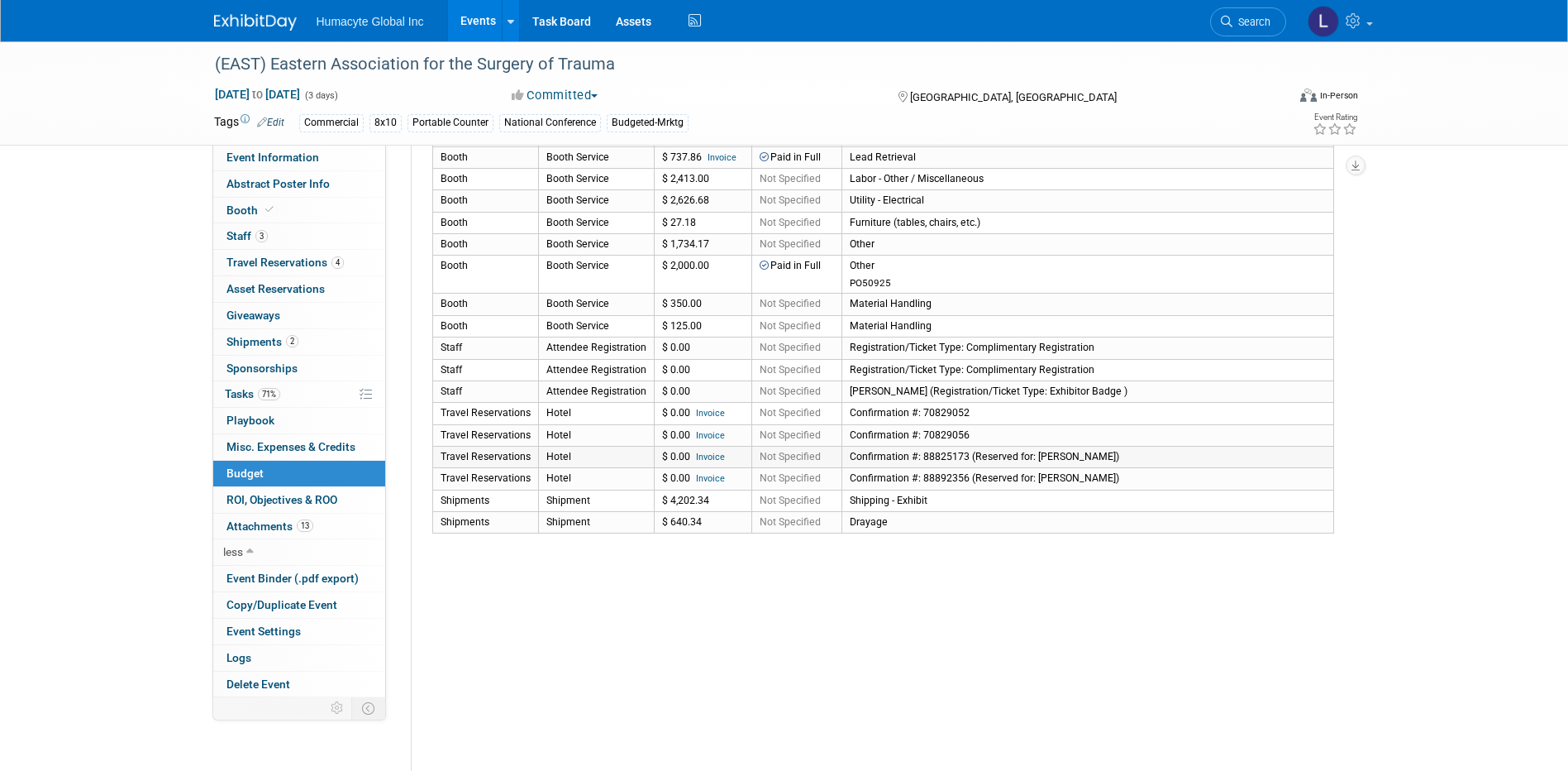
scroll to position [414, 0]
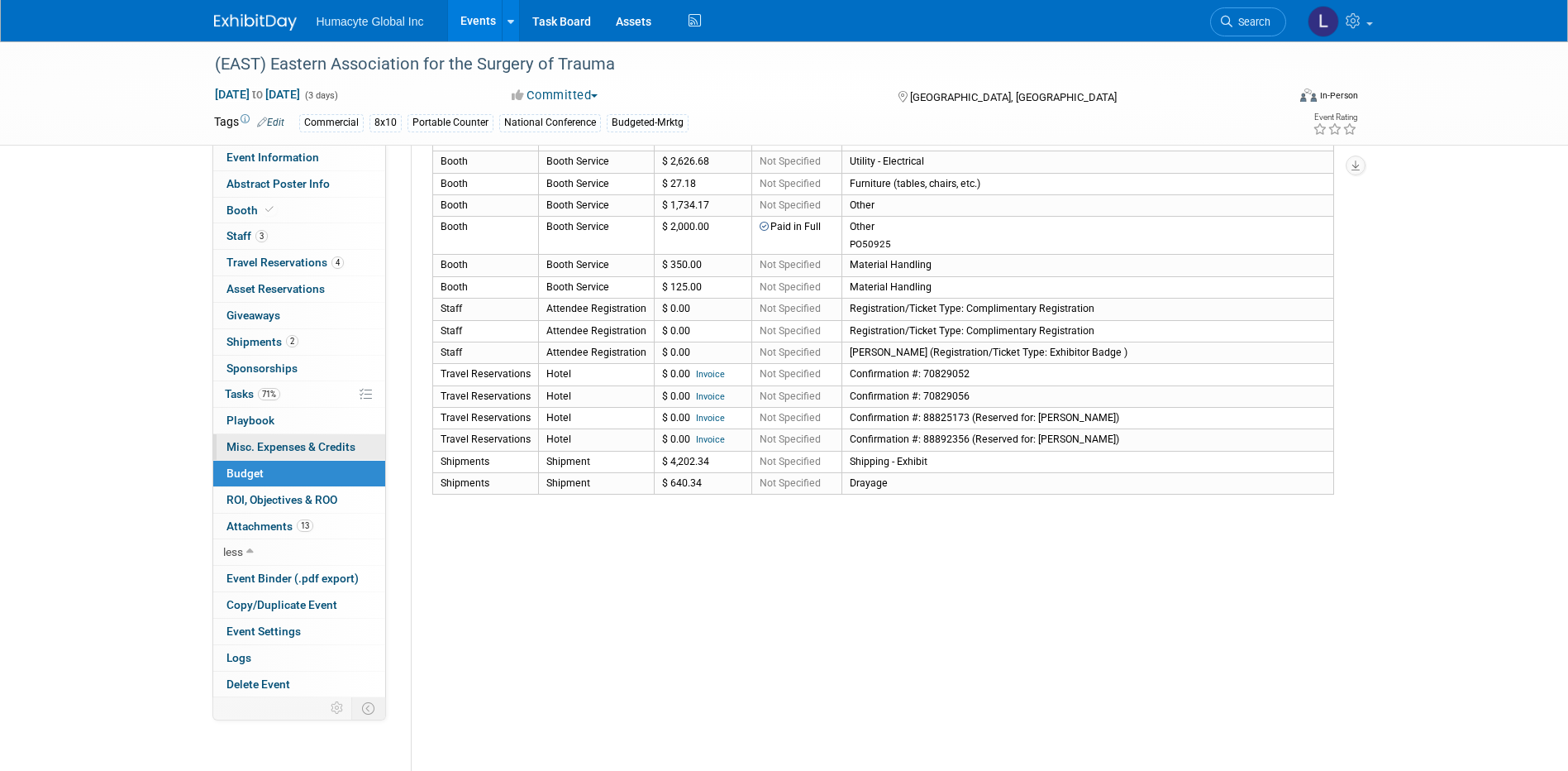
click at [249, 446] on span "Misc. Expenses & Credits 0" at bounding box center [291, 447] width 129 height 14
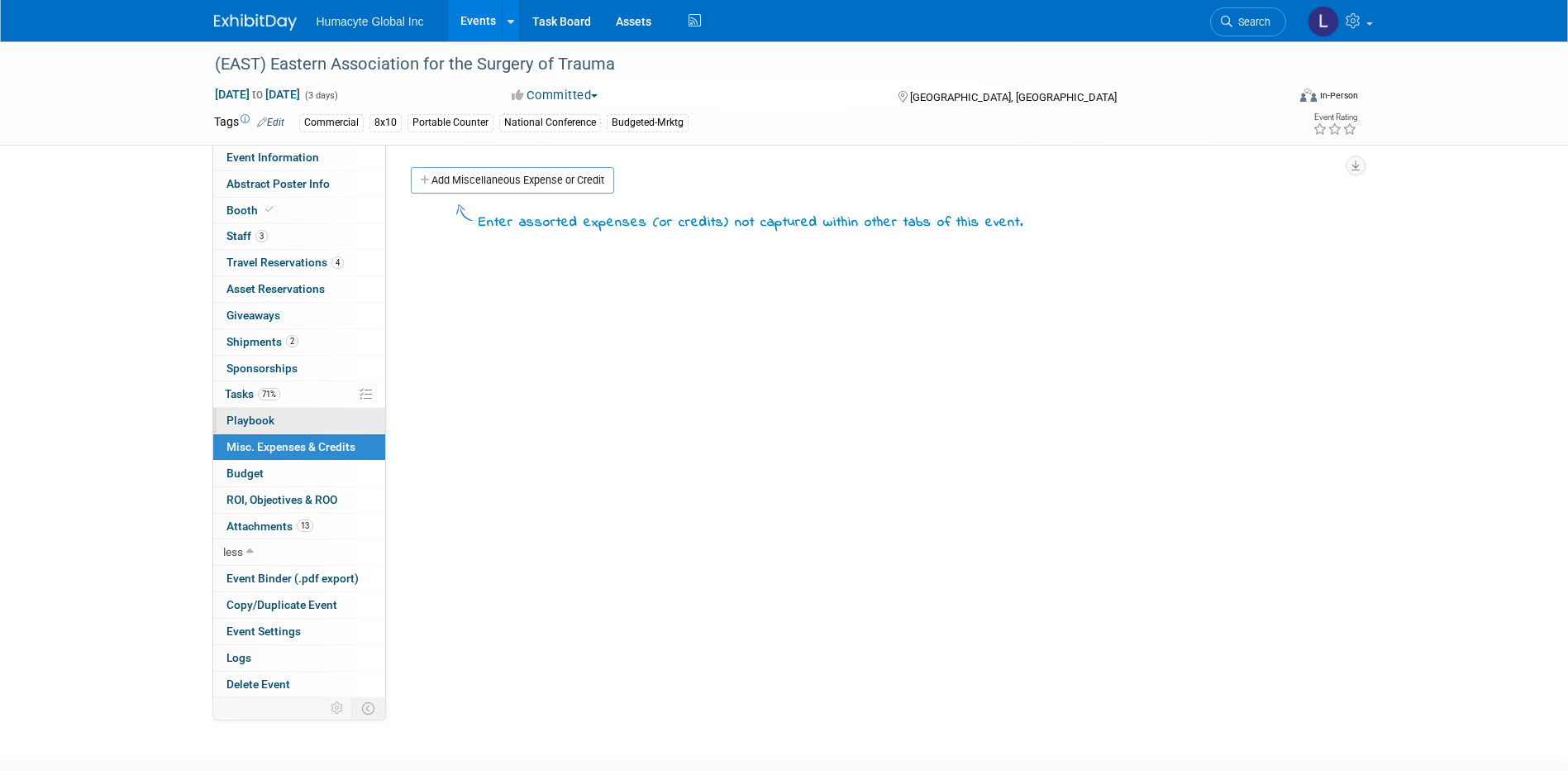
click at [243, 422] on span "Playbook 0" at bounding box center [251, 420] width 48 height 14
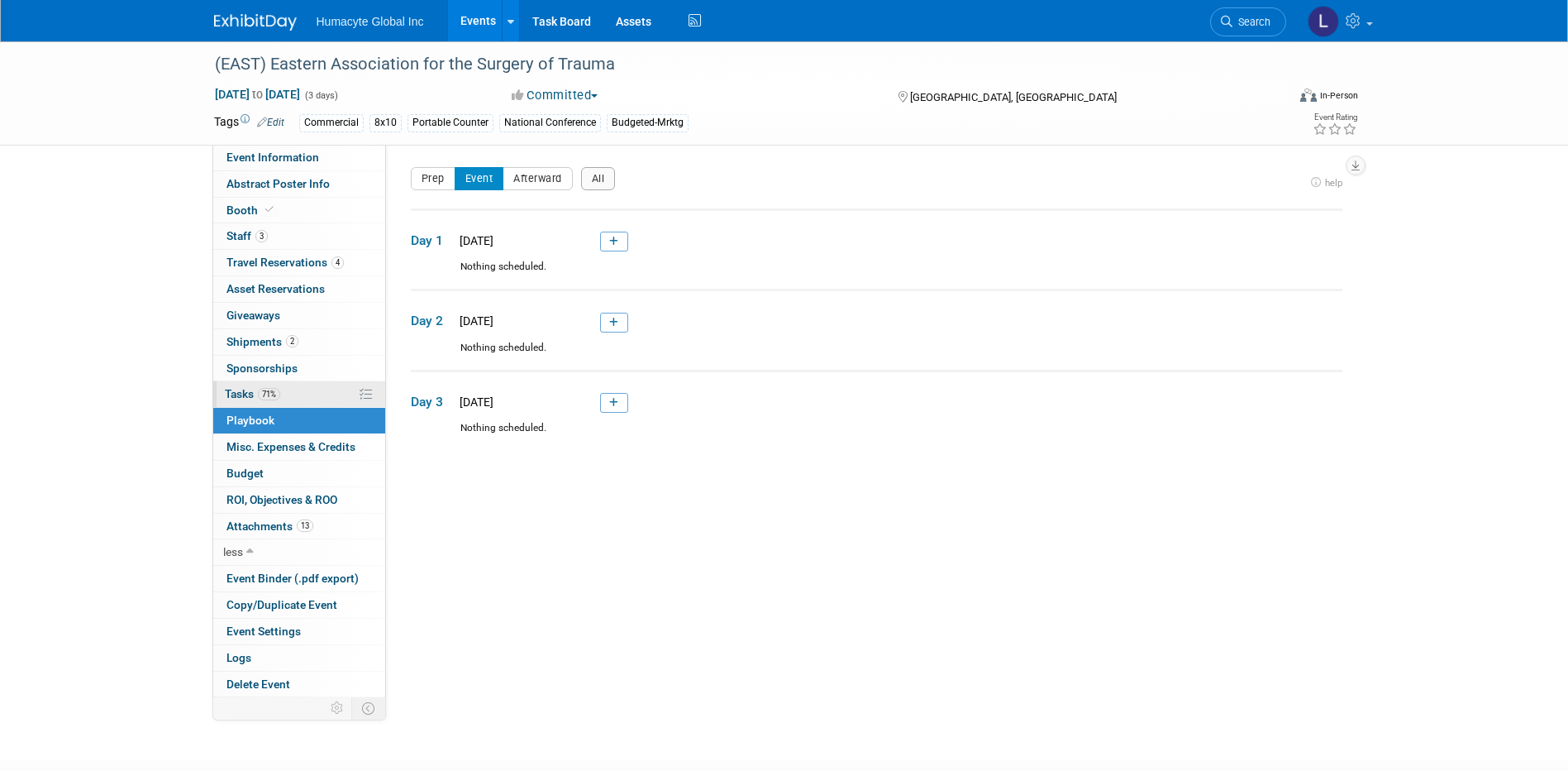
click at [231, 392] on span "Tasks 71%" at bounding box center [252, 394] width 55 height 14
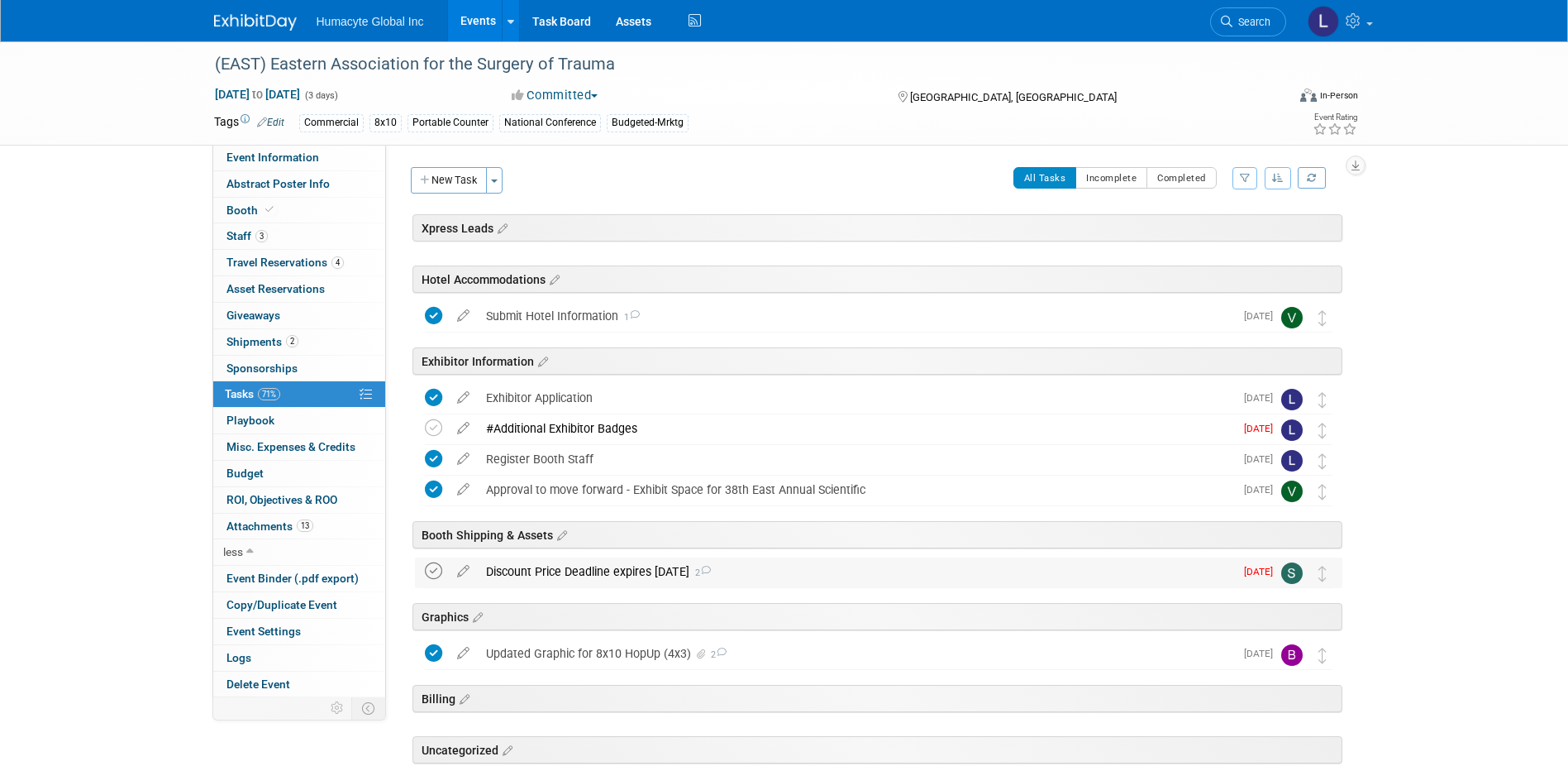
click at [435, 567] on icon at bounding box center [433, 571] width 17 height 17
click at [433, 423] on icon at bounding box center [433, 428] width 17 height 17
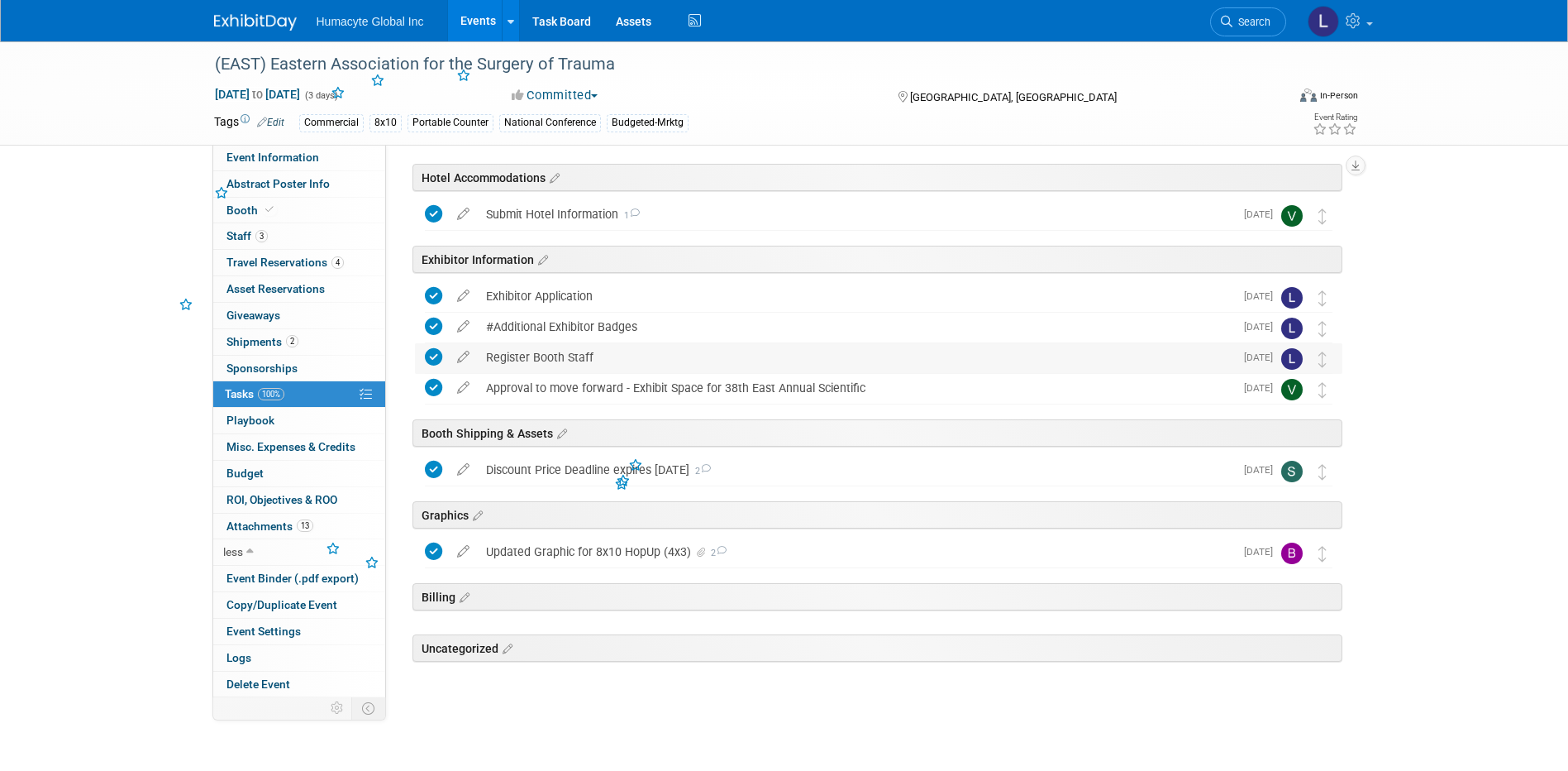
scroll to position [102, 0]
click at [246, 363] on span "Sponsorships 0" at bounding box center [262, 368] width 71 height 14
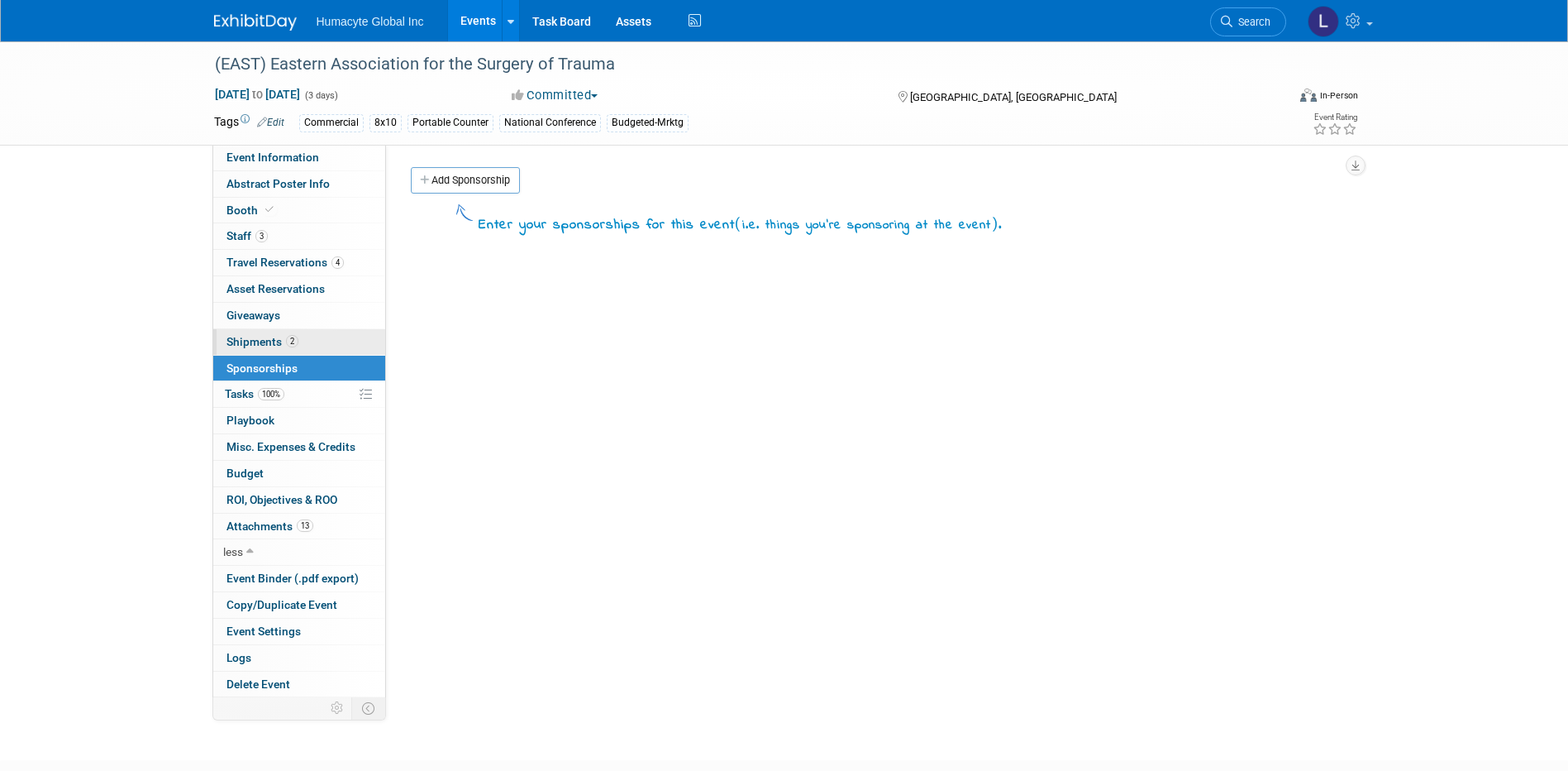
click at [246, 345] on span "Shipments 2" at bounding box center [263, 342] width 72 height 14
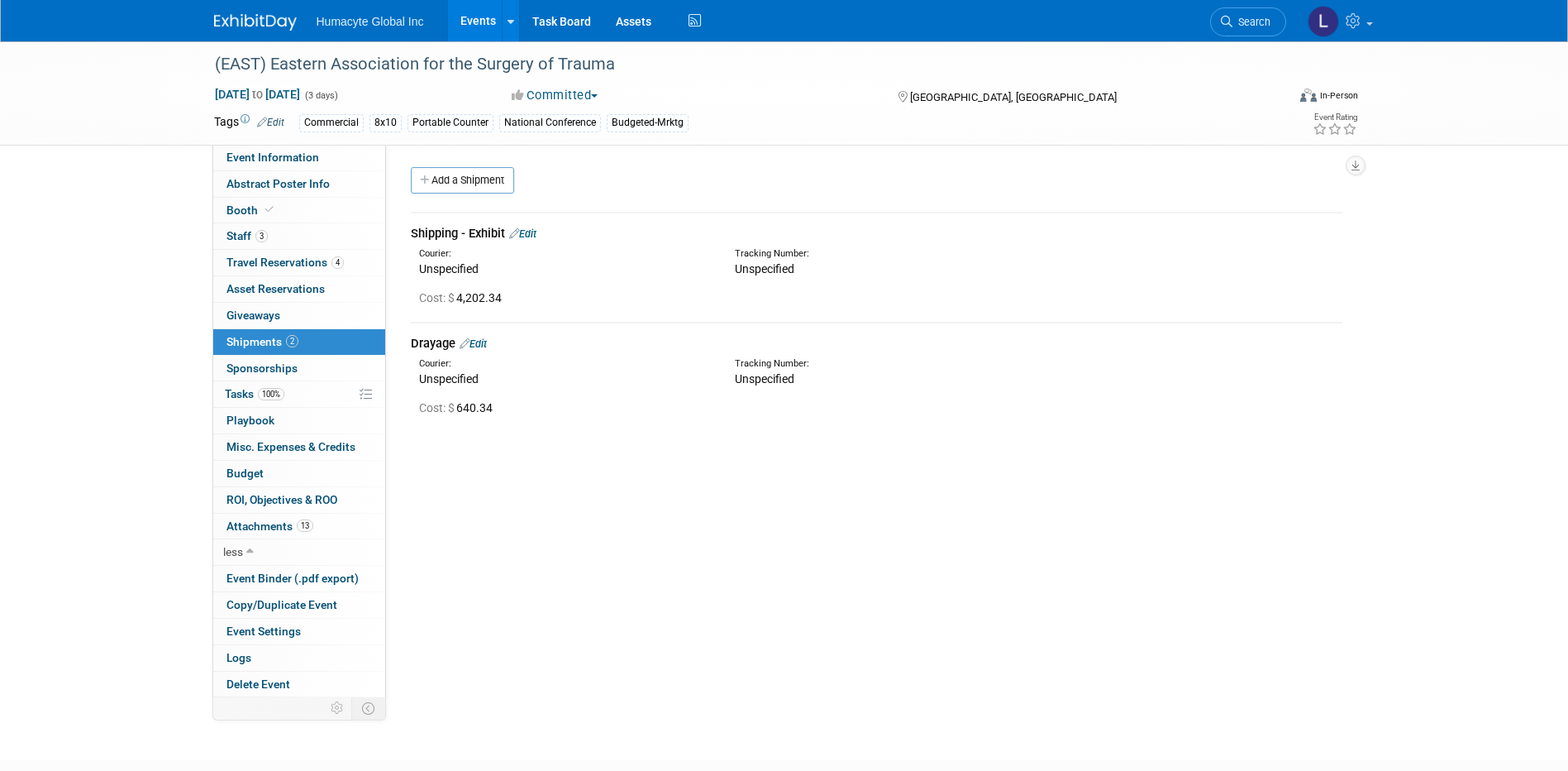
click at [536, 228] on link "Edit" at bounding box center [523, 234] width 27 height 13
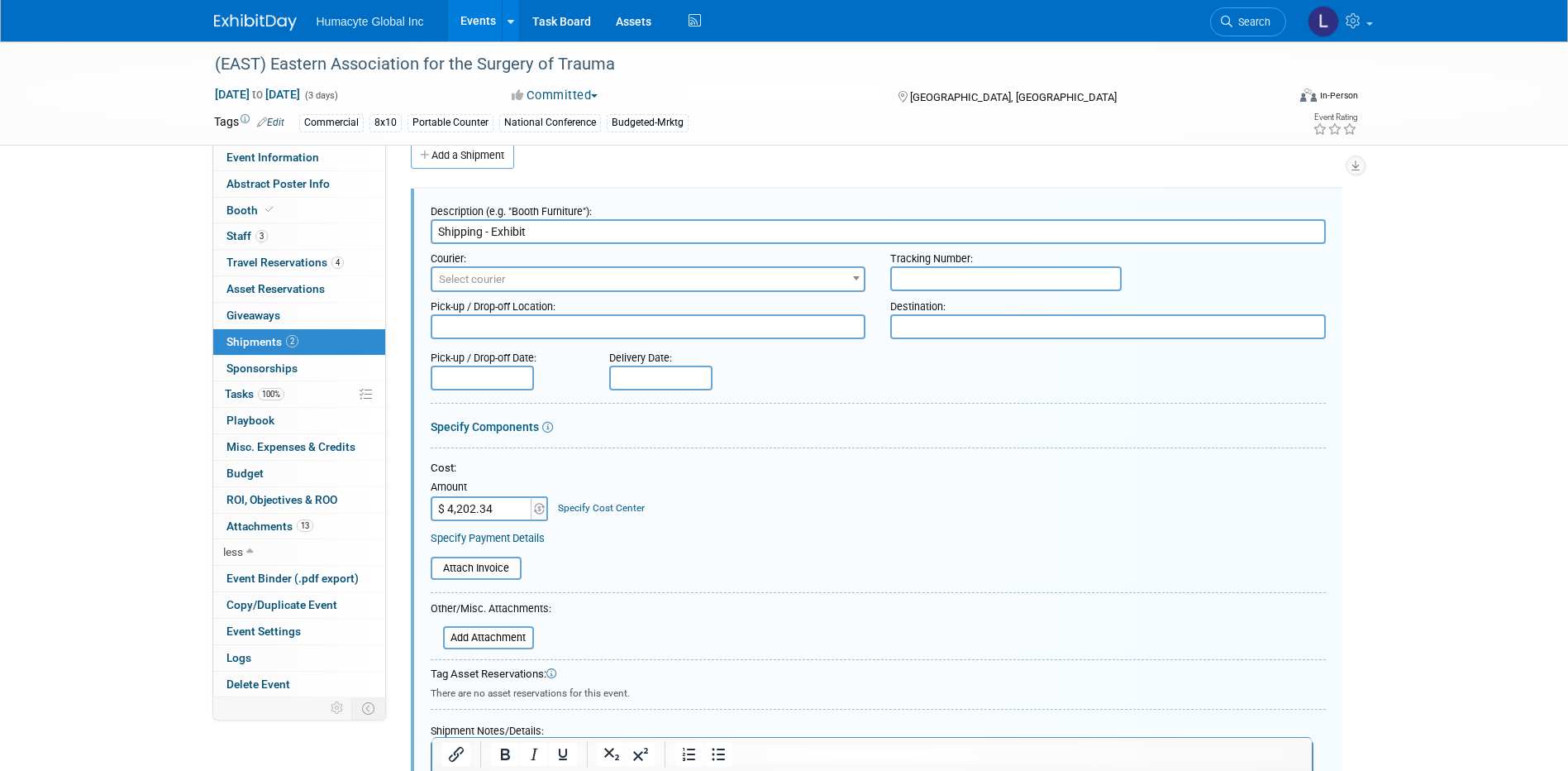
click at [587, 505] on link "Specify Cost Center" at bounding box center [601, 508] width 87 height 12
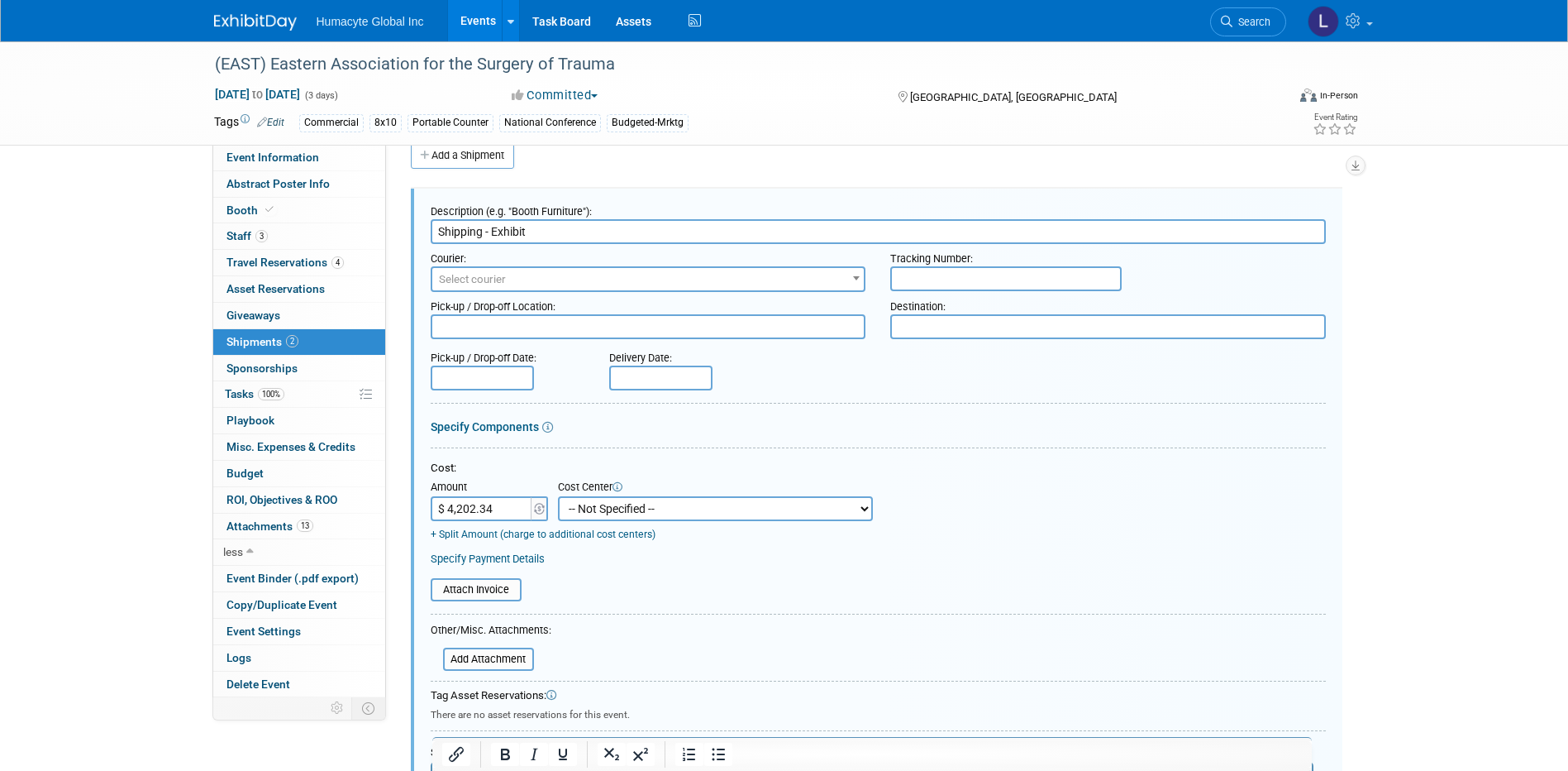
click at [587, 505] on select "-- Not Specified -- Dept 10 - Clinical Dept 11 - Clinical Ops Dept 12 - Medical…" at bounding box center [715, 508] width 315 height 25
select select "18966166"
click at [558, 496] on select "-- Not Specified -- Dept 10 - Clinical Dept 11 - Clinical Ops Dept 12 - Medical…" at bounding box center [715, 508] width 315 height 25
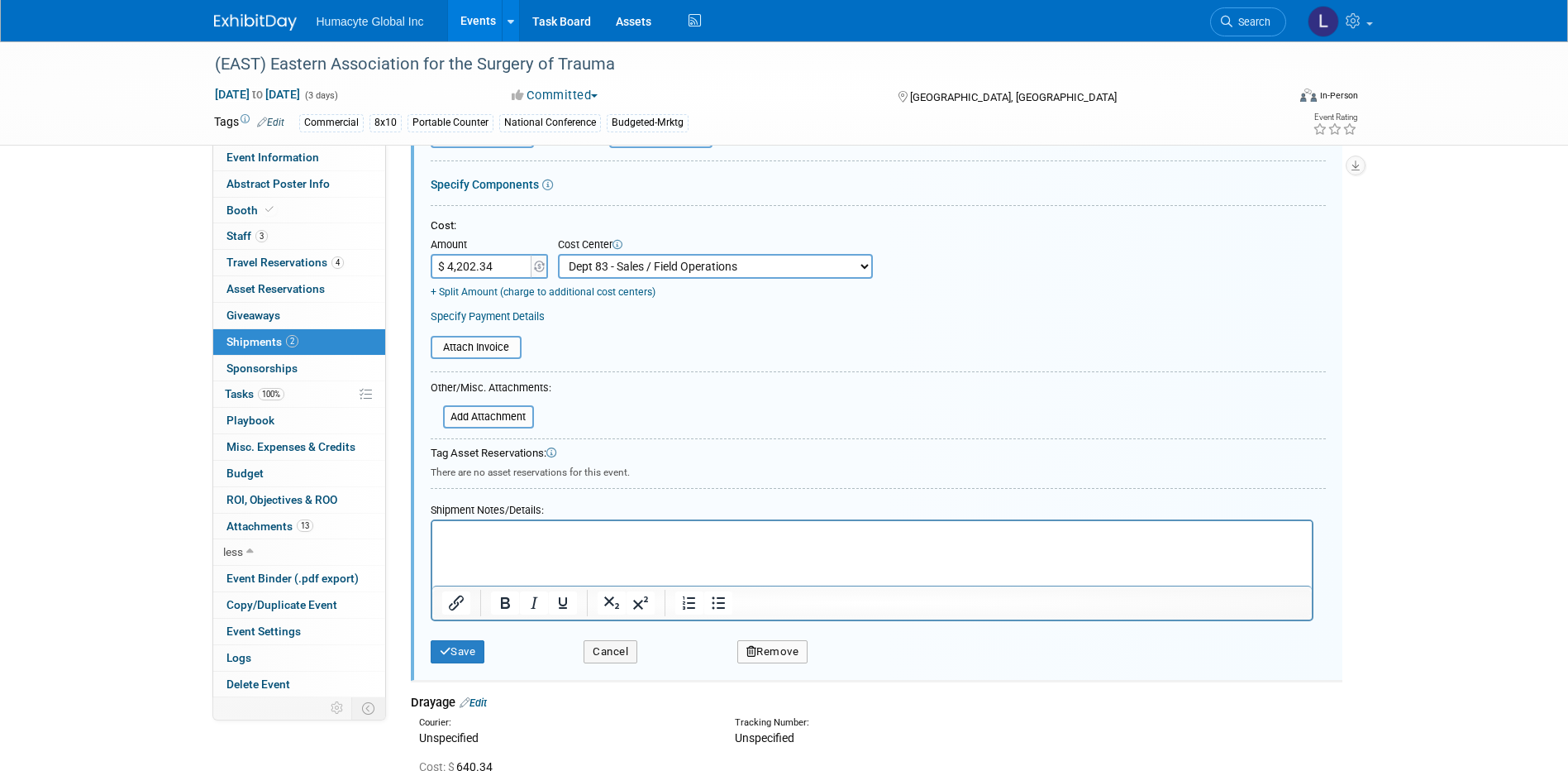
scroll to position [273, 0]
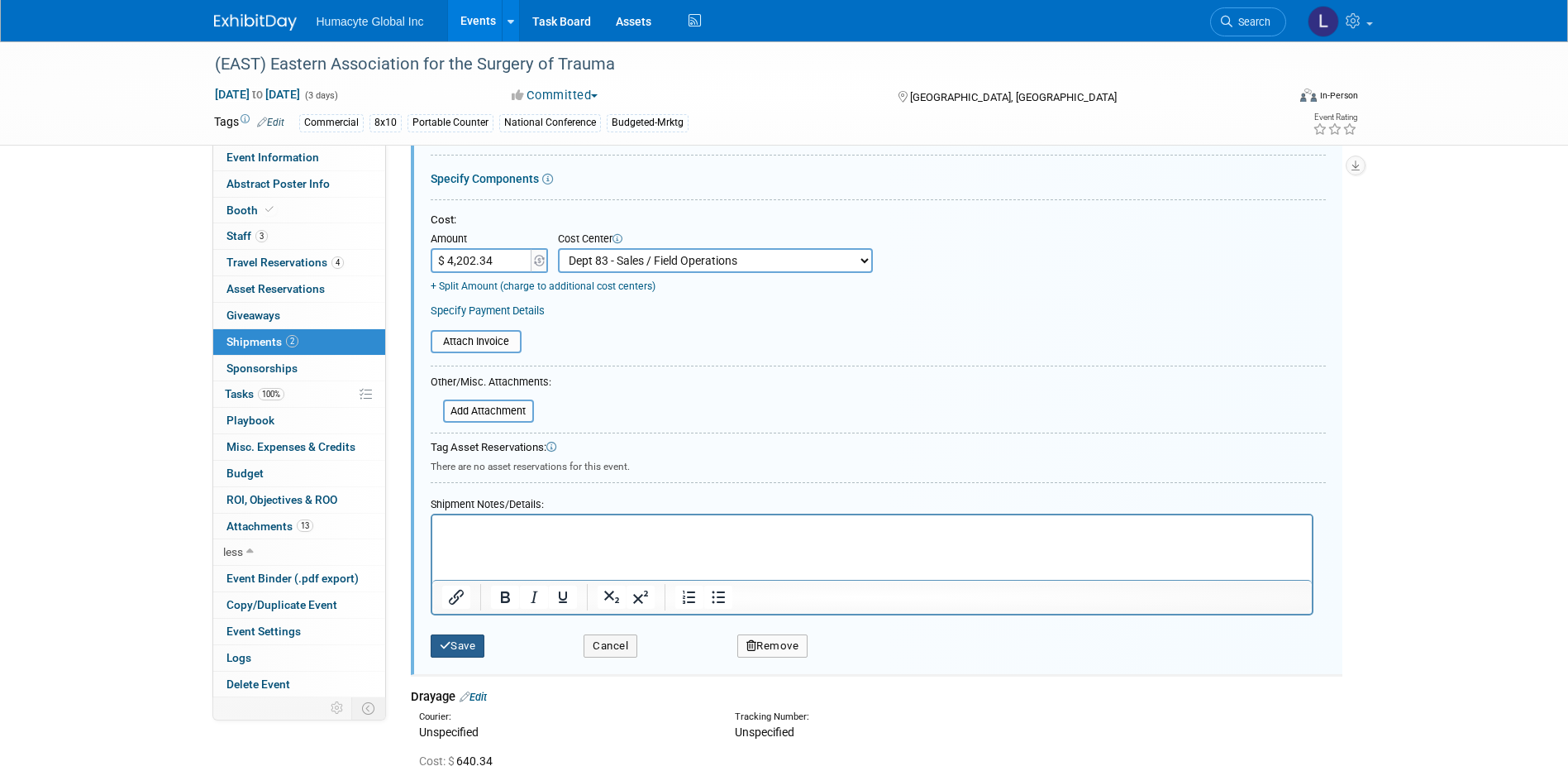
click at [465, 651] on button "Save" at bounding box center [458, 646] width 55 height 23
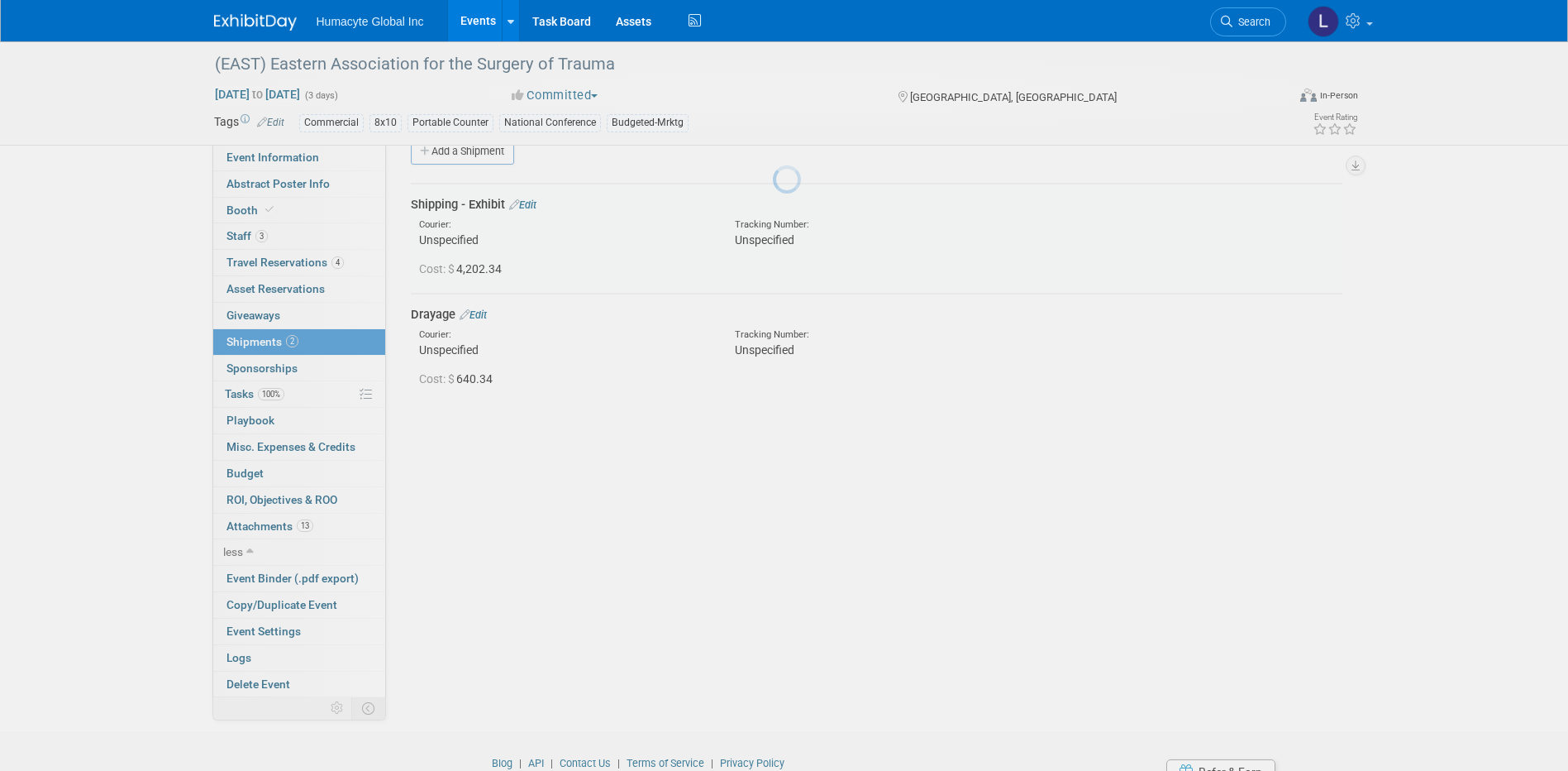
scroll to position [25, 0]
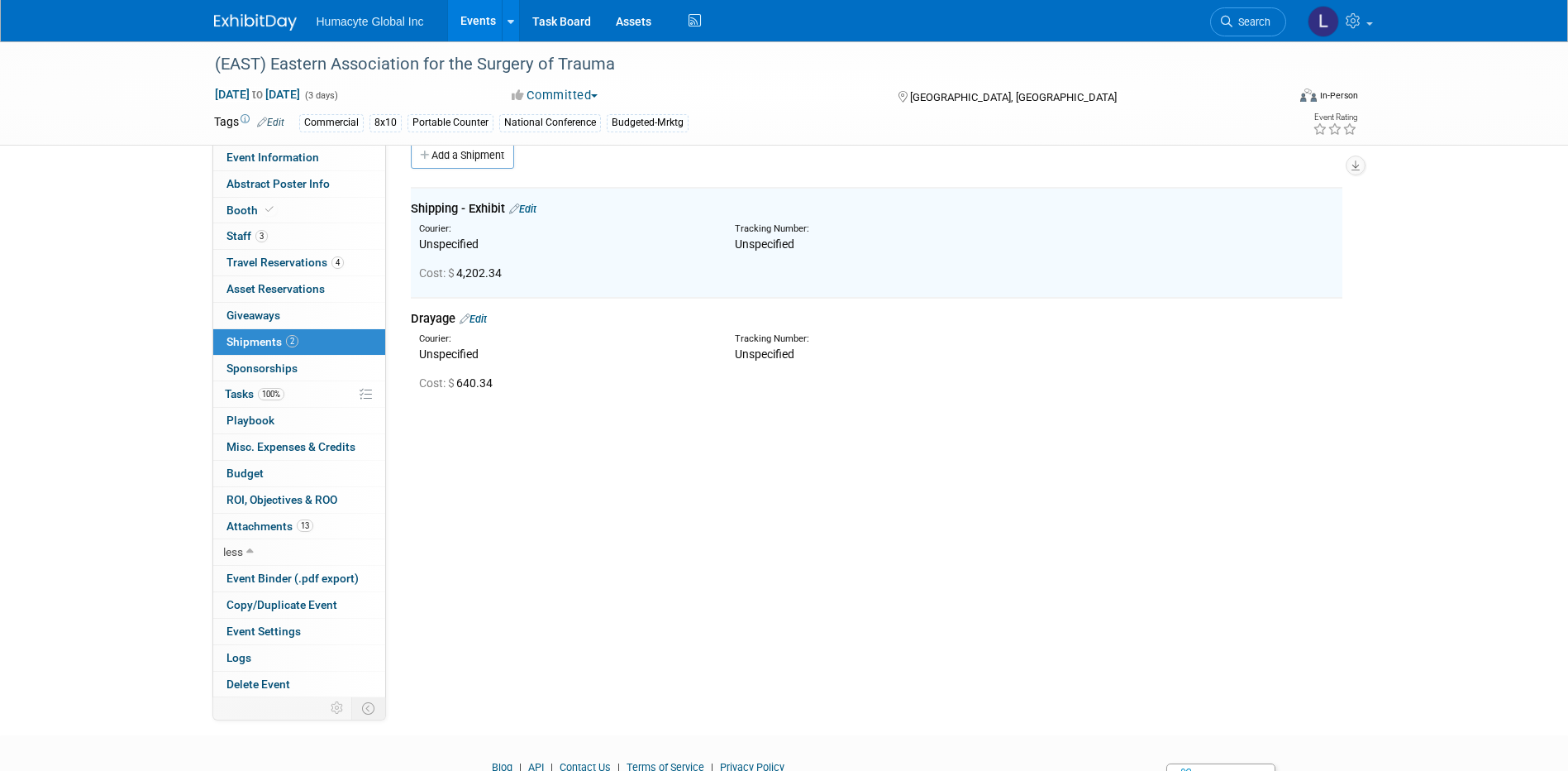
click at [487, 323] on link "Edit" at bounding box center [473, 319] width 27 height 13
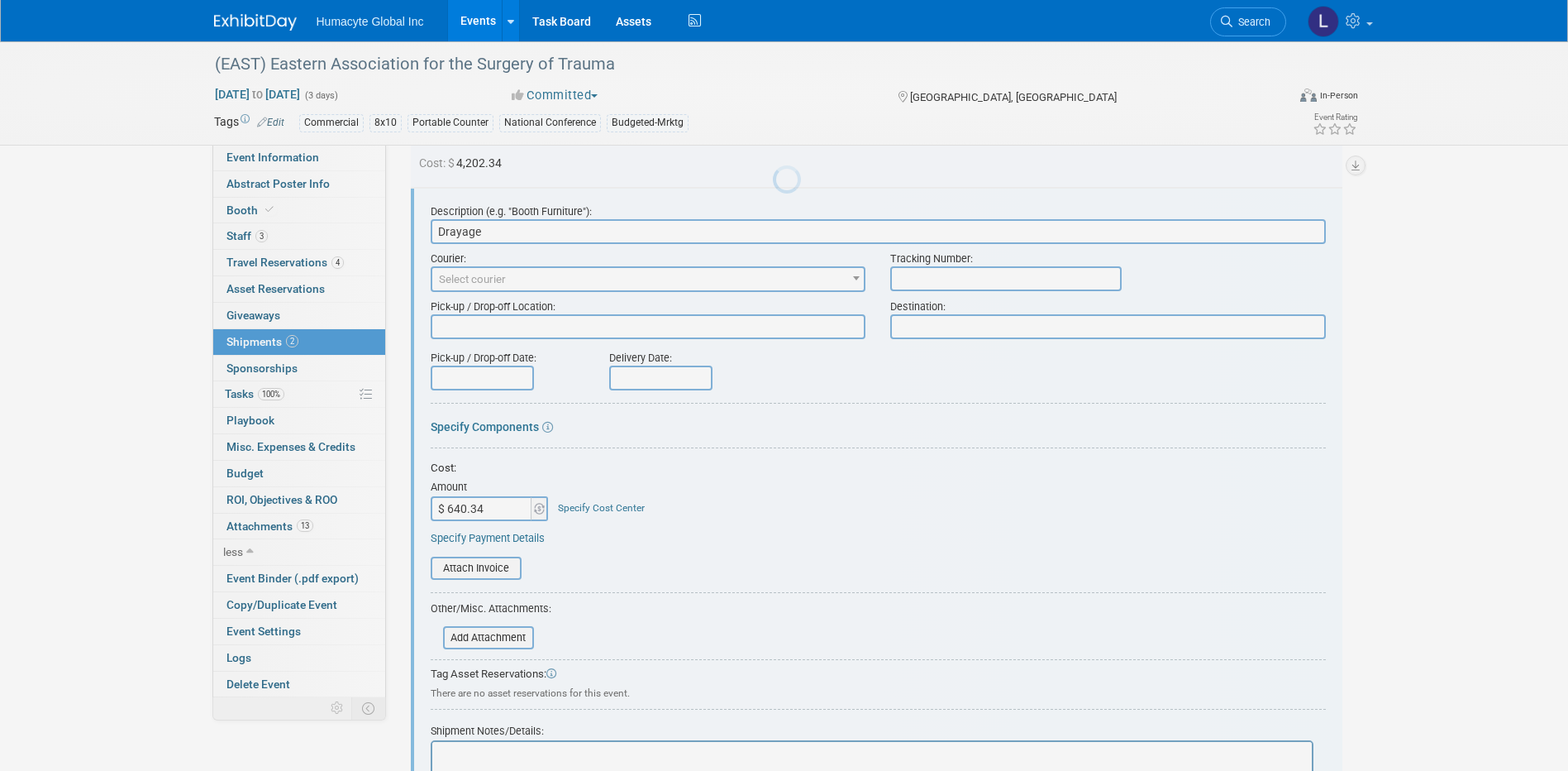
scroll to position [0, 0]
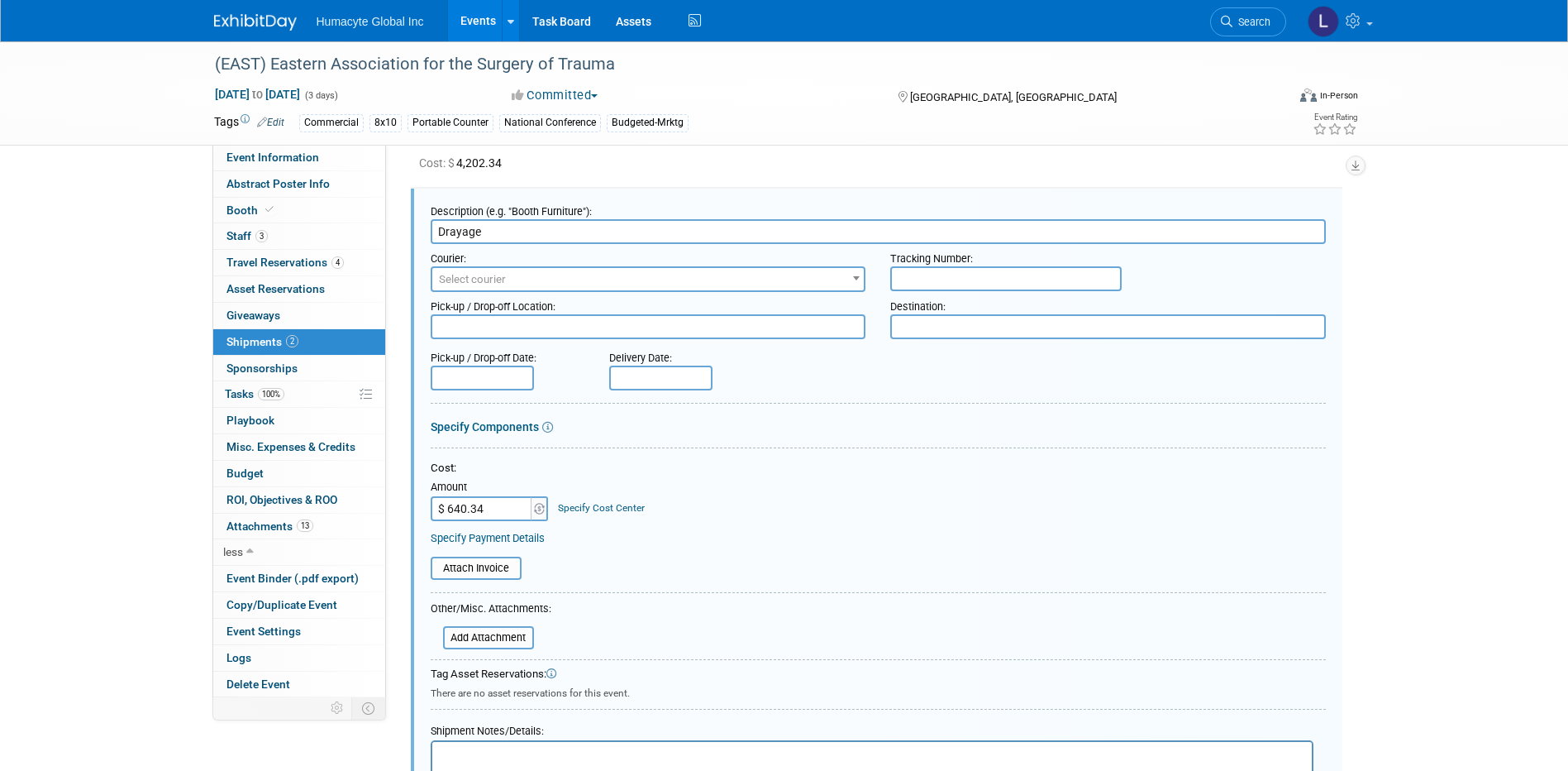
click at [587, 518] on td "Specify Cost Center Cost Center -- Not Specified -- Dept 10 - Clinical Dept 11 …" at bounding box center [598, 498] width 95 height 44
click at [587, 513] on div "Specify Cost Center" at bounding box center [601, 500] width 87 height 31
click at [587, 504] on link "Specify Cost Center" at bounding box center [601, 508] width 87 height 12
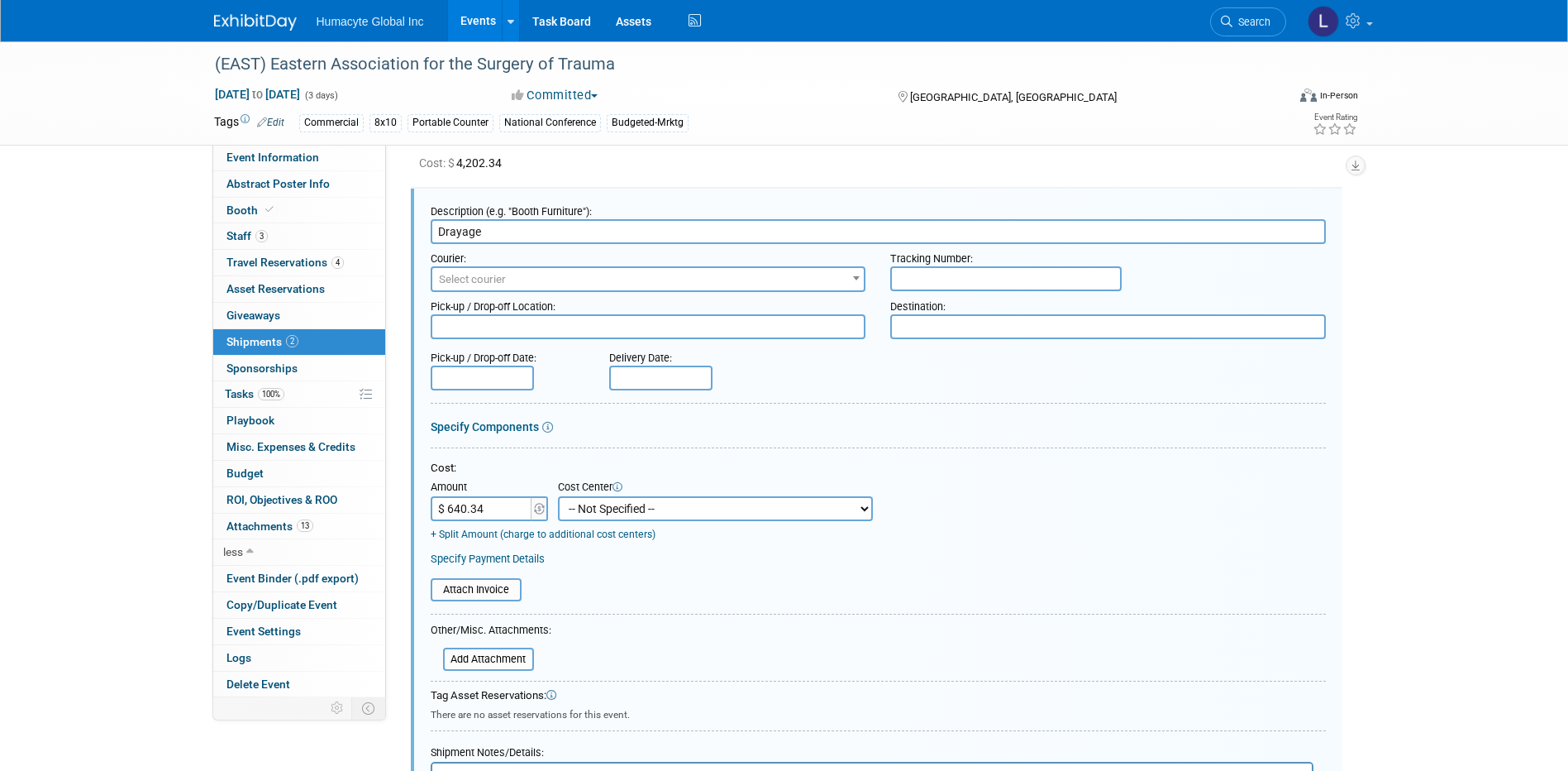
click at [585, 521] on td "+ Split Amount (charge to additional cost centers)" at bounding box center [652, 531] width 443 height 21
click at [585, 507] on select "-- Not Specified -- Dept 10 - Clinical Dept 11 - Clinical Ops Dept 12 - Medical…" at bounding box center [715, 508] width 315 height 25
select select "18966166"
click at [558, 496] on select "-- Not Specified -- Dept 10 - Clinical Dept 11 - Clinical Ops Dept 12 - Medical…" at bounding box center [715, 508] width 315 height 25
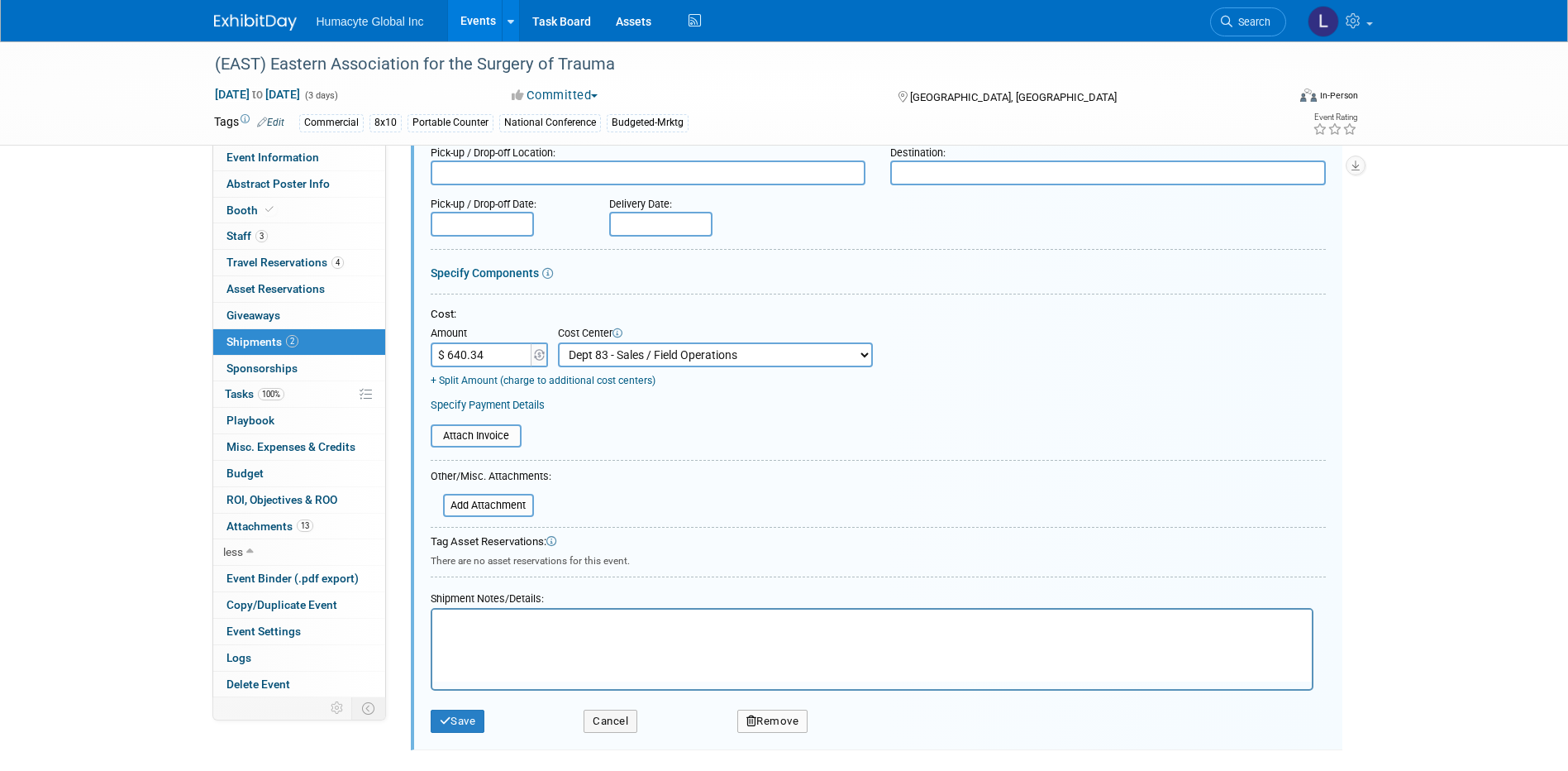
scroll to position [449, 0]
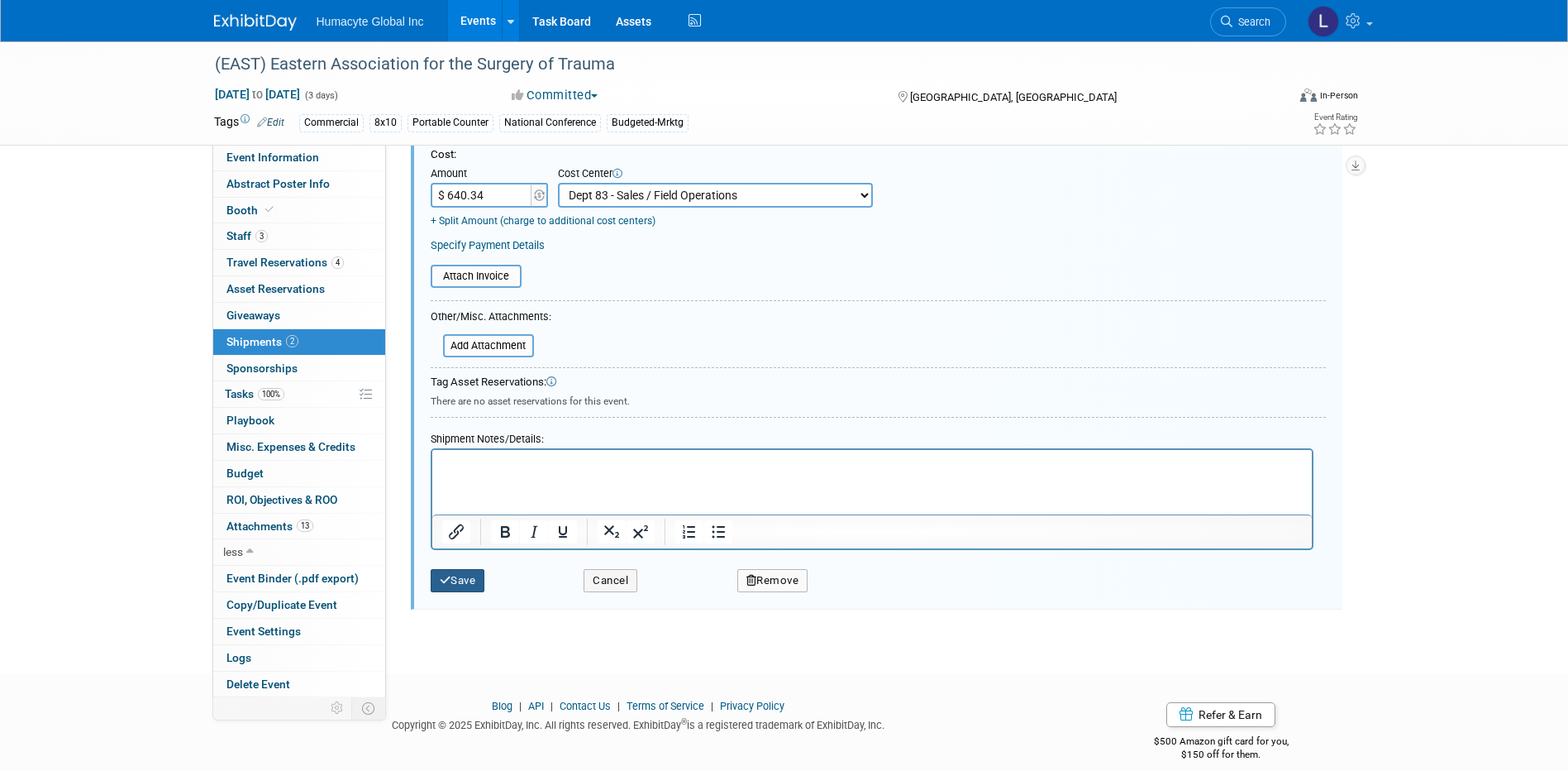
click at [464, 583] on button "Save" at bounding box center [458, 580] width 55 height 23
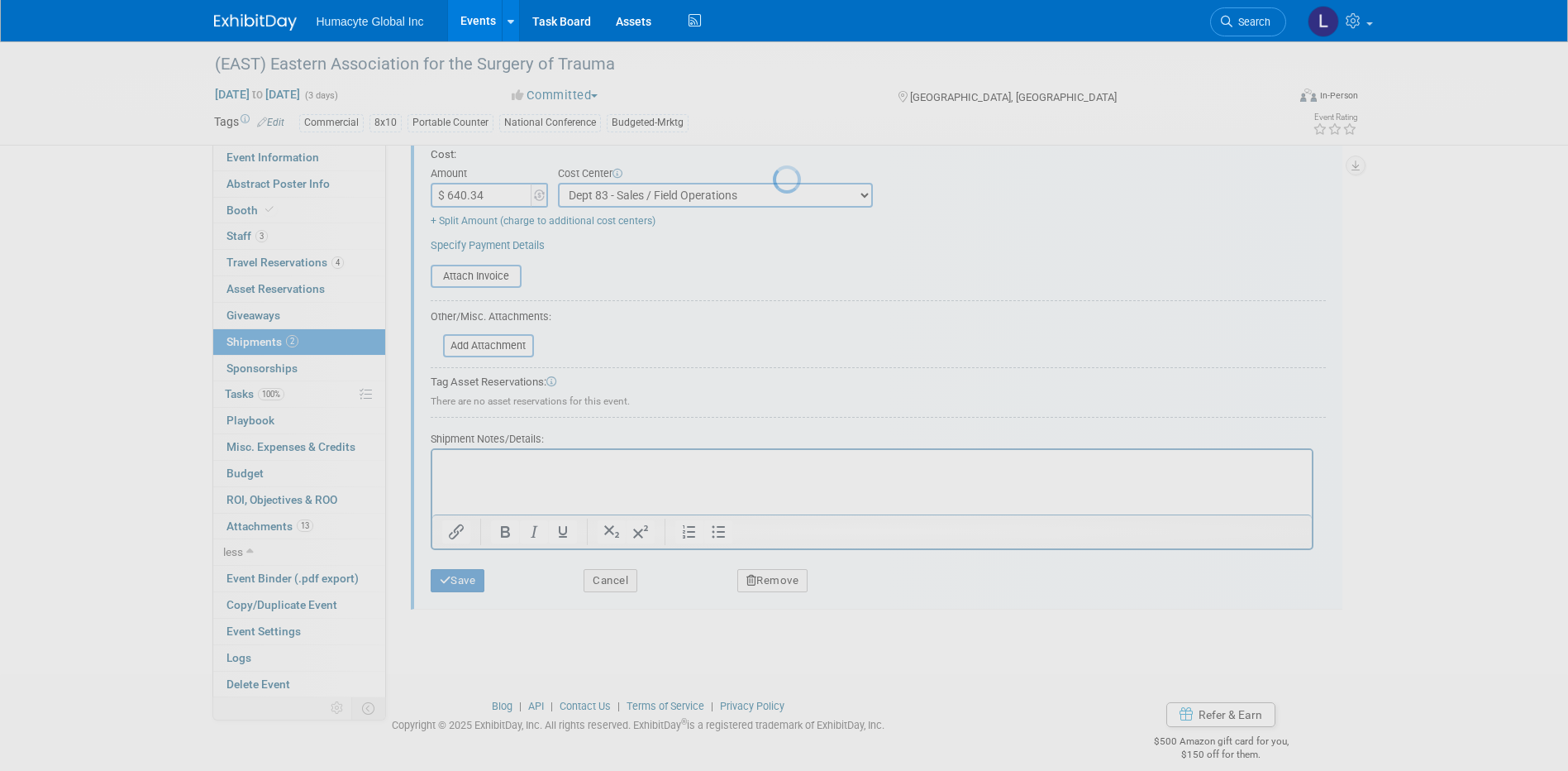
scroll to position [105, 0]
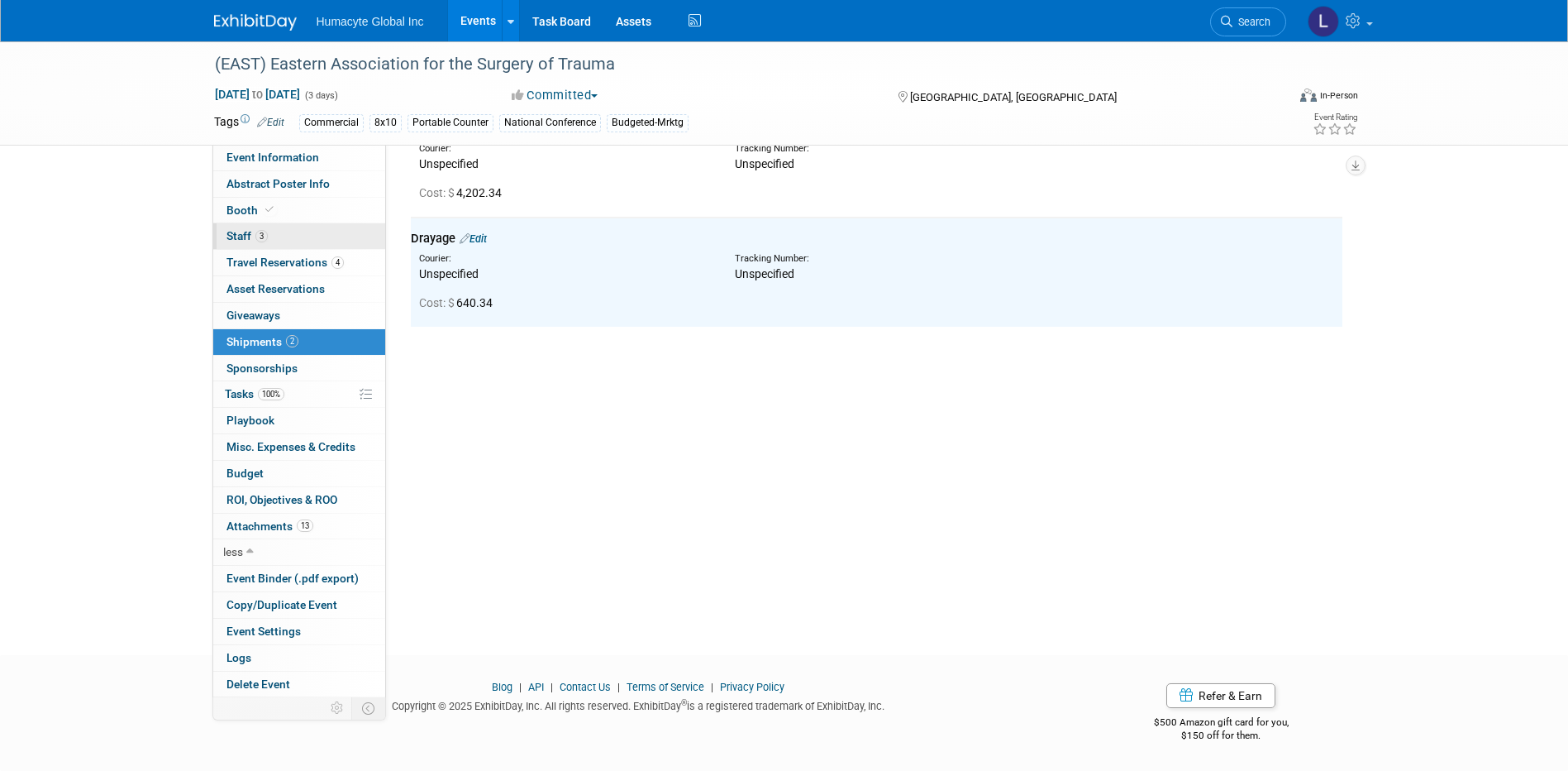
click at [235, 236] on span "Staff 3" at bounding box center [247, 236] width 41 height 14
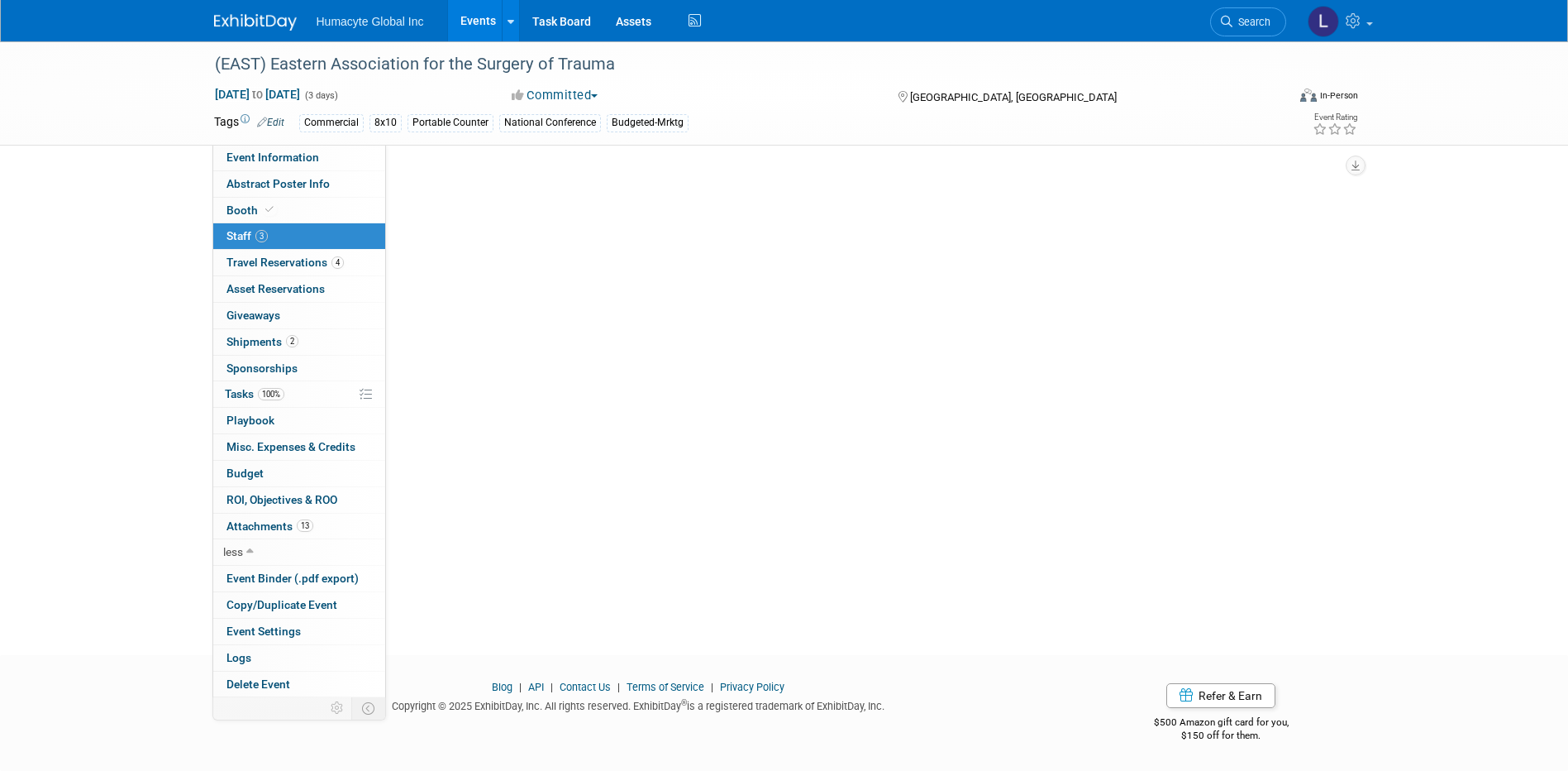
scroll to position [0, 0]
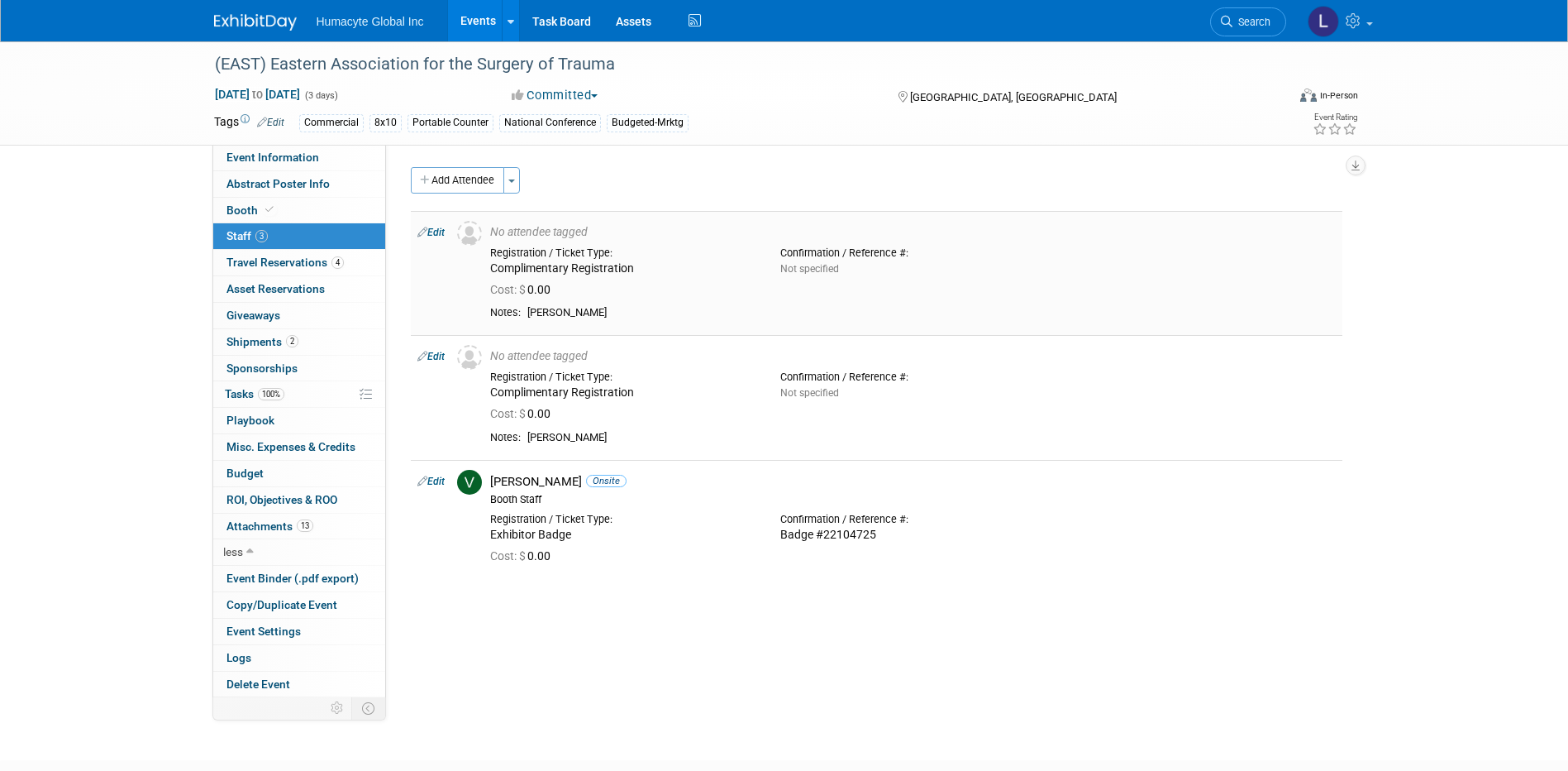
click at [719, 308] on div "Chris Bastian" at bounding box center [932, 313] width 808 height 14
click at [1260, 26] on span "Search" at bounding box center [1252, 21] width 38 height 13
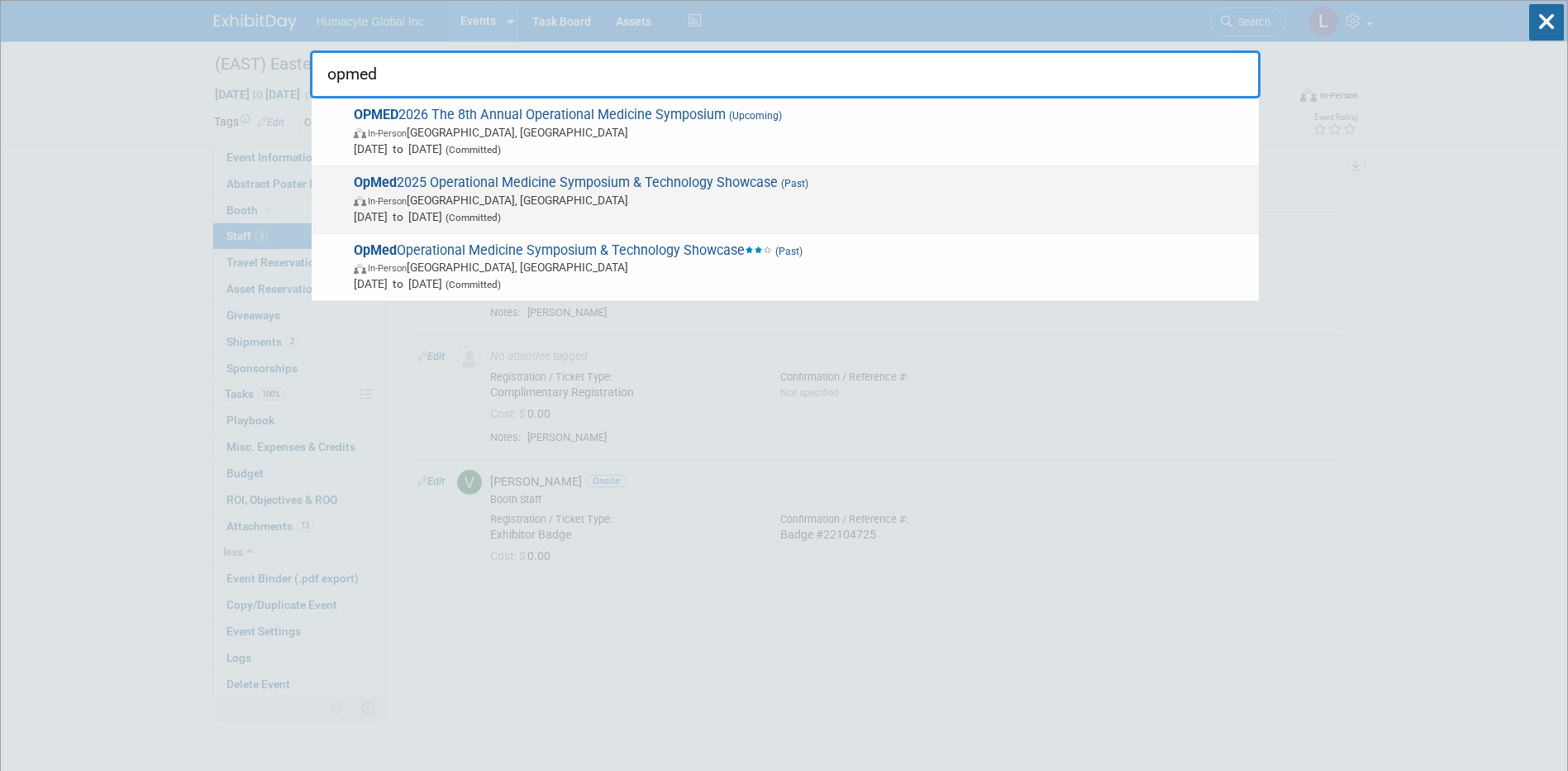
type input "opmed"
click at [637, 210] on span "Mar 18, 2025 to Mar 19, 2025 (Committed)" at bounding box center [802, 216] width 897 height 16
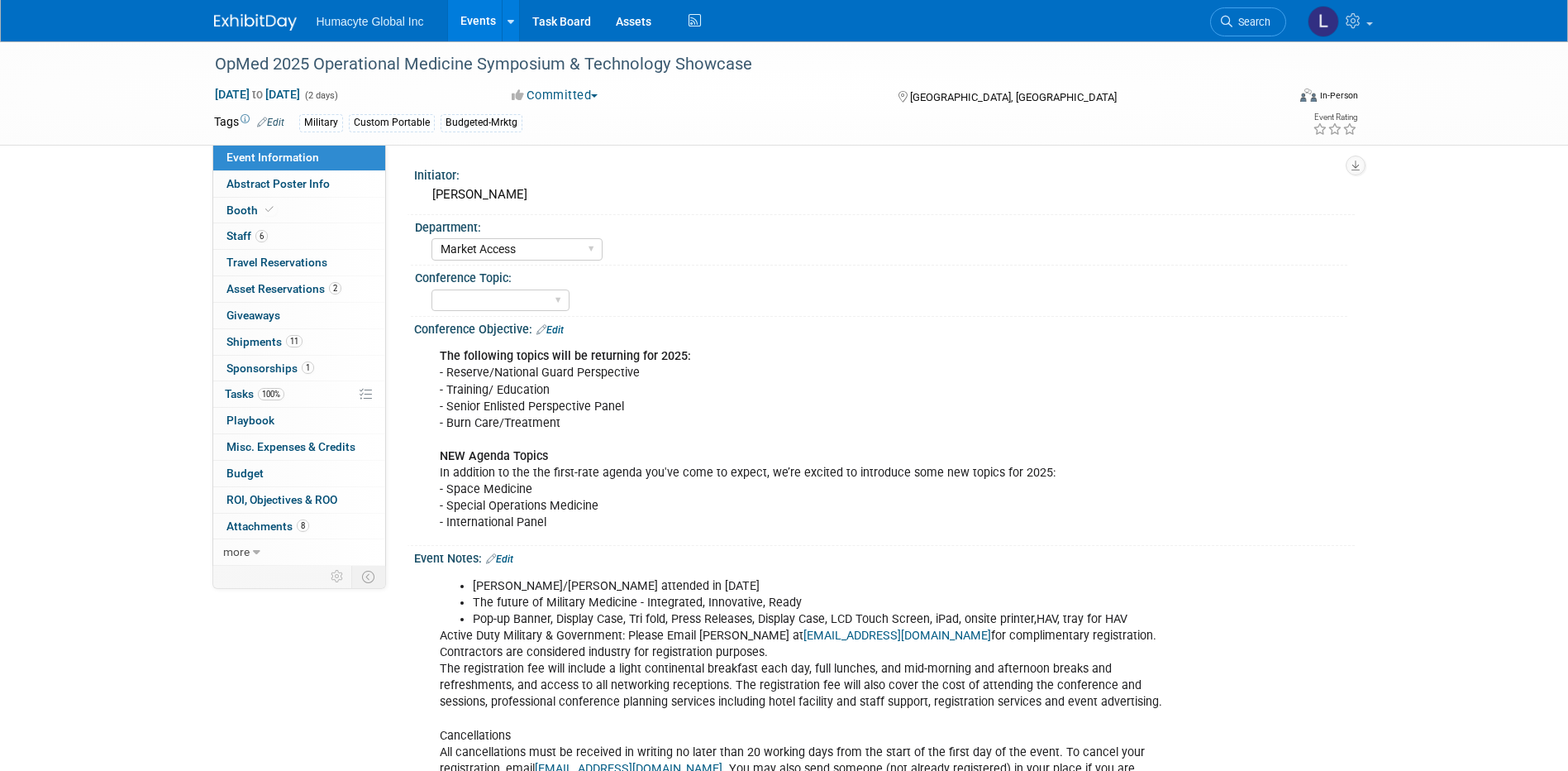
select select "Market Access"
click at [244, 231] on span "Staff 6" at bounding box center [247, 236] width 41 height 14
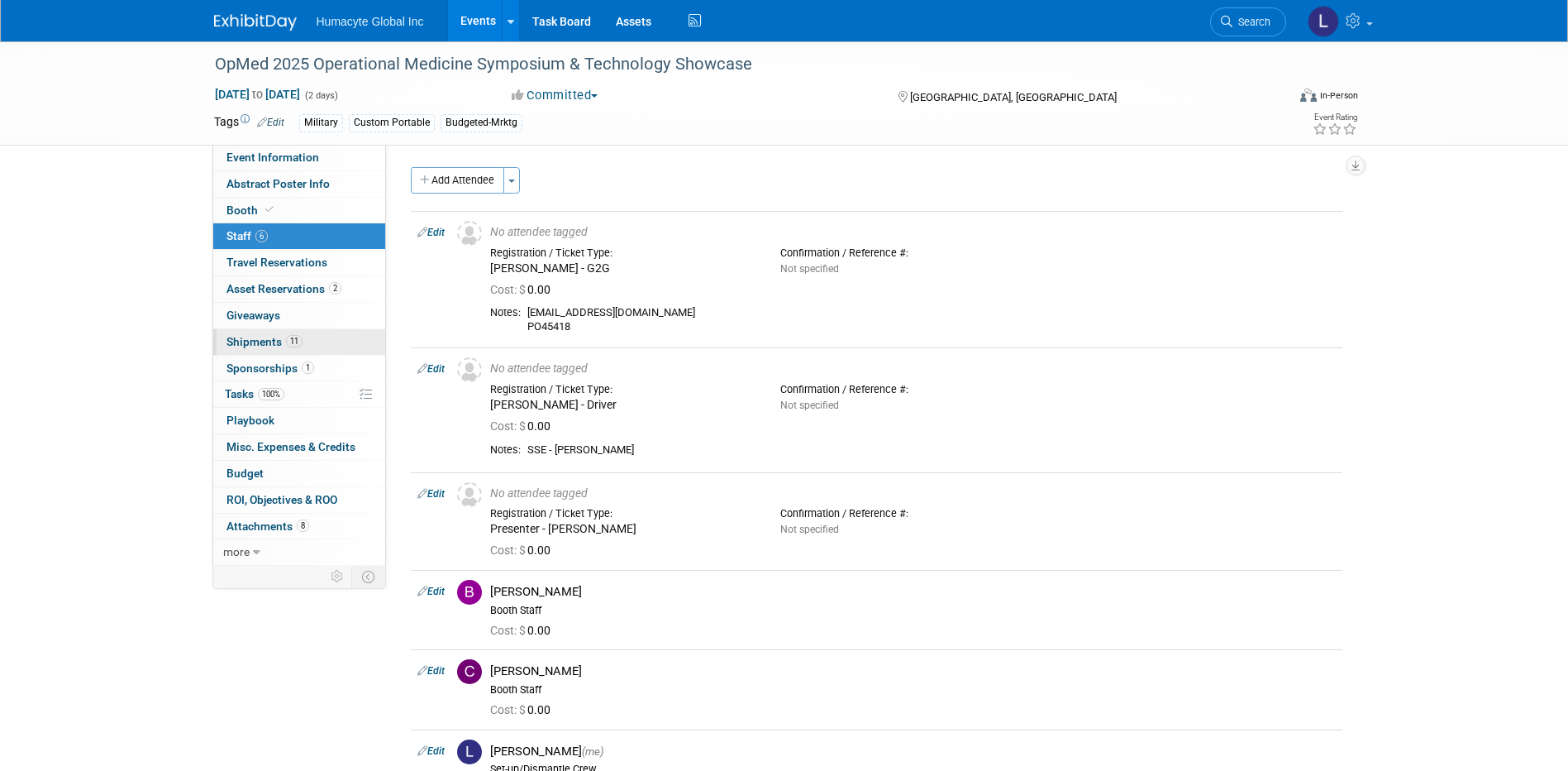
click at [241, 340] on span "Shipments 11" at bounding box center [264, 342] width 76 height 14
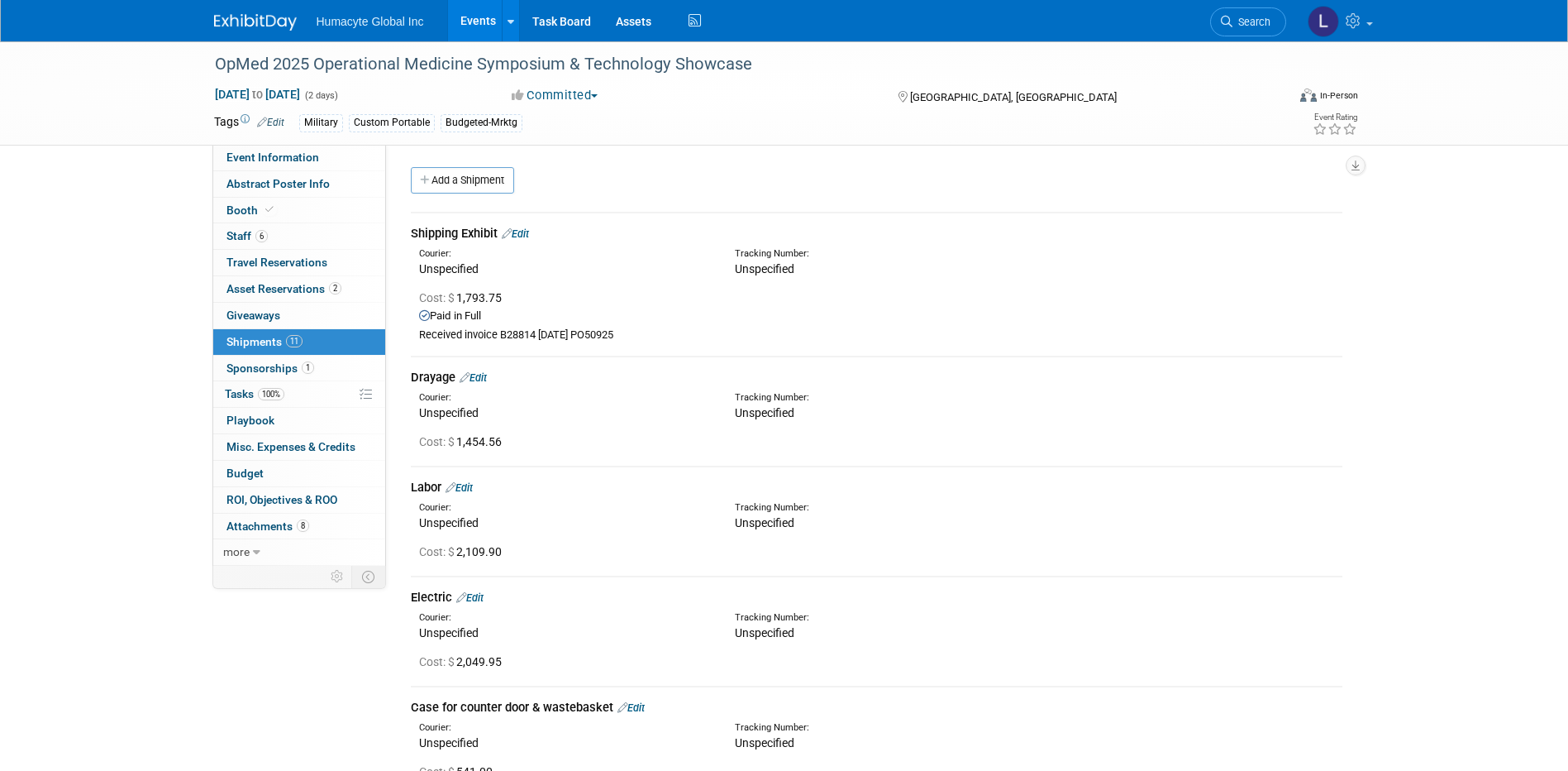
click at [529, 232] on link "Edit" at bounding box center [516, 234] width 27 height 13
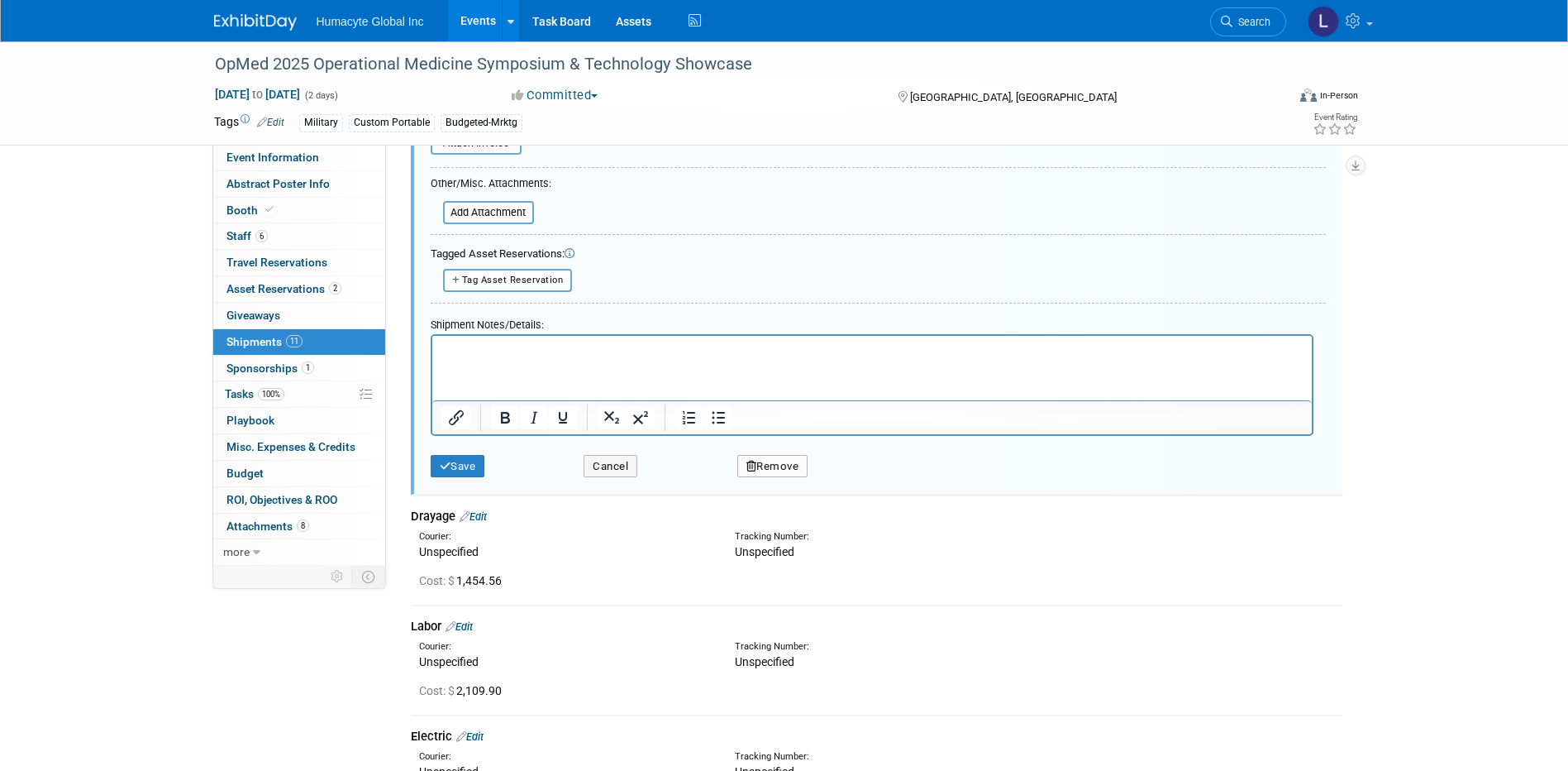
scroll to position [604, 0]
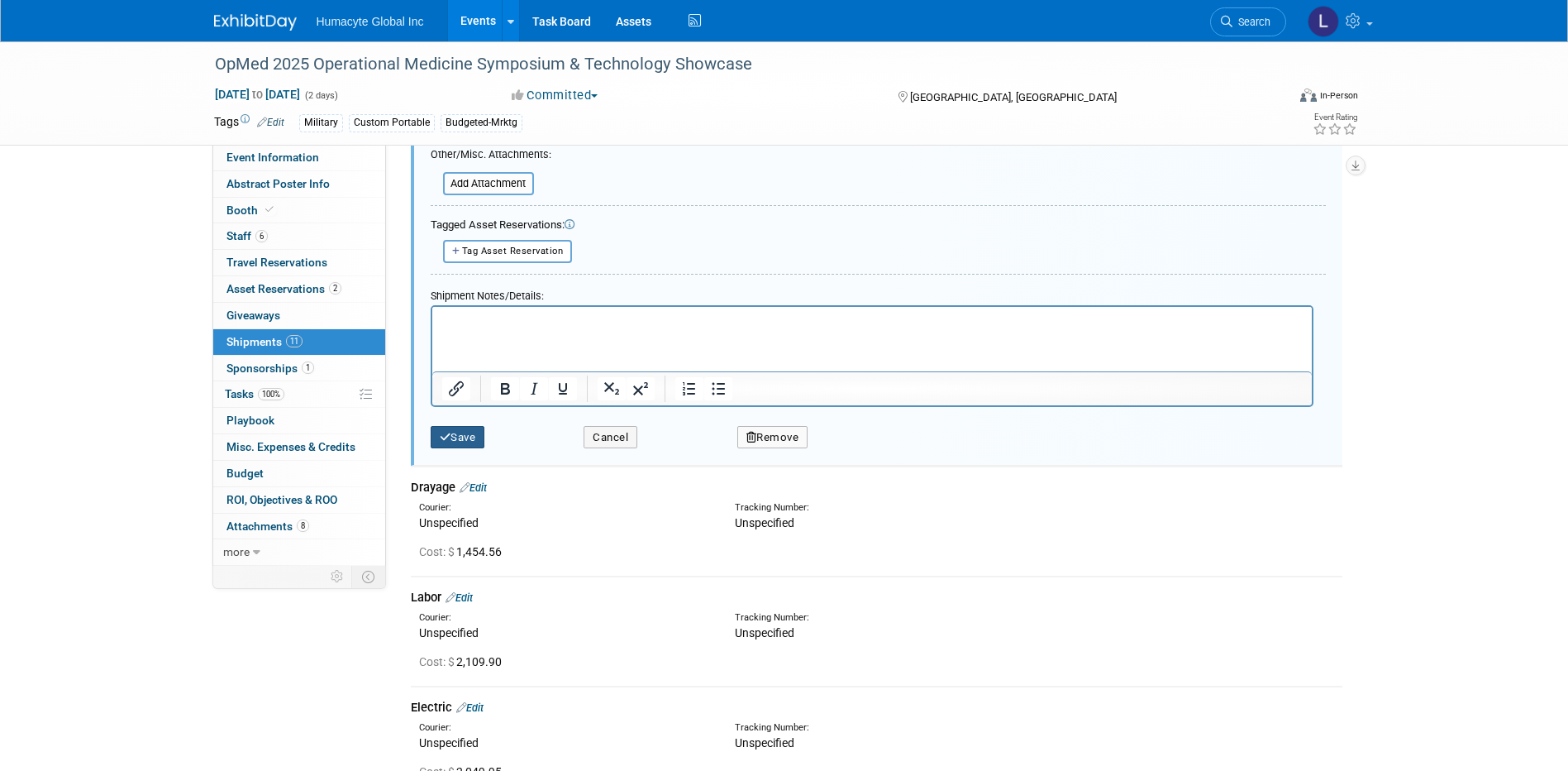
click at [466, 436] on button "Save" at bounding box center [458, 437] width 55 height 23
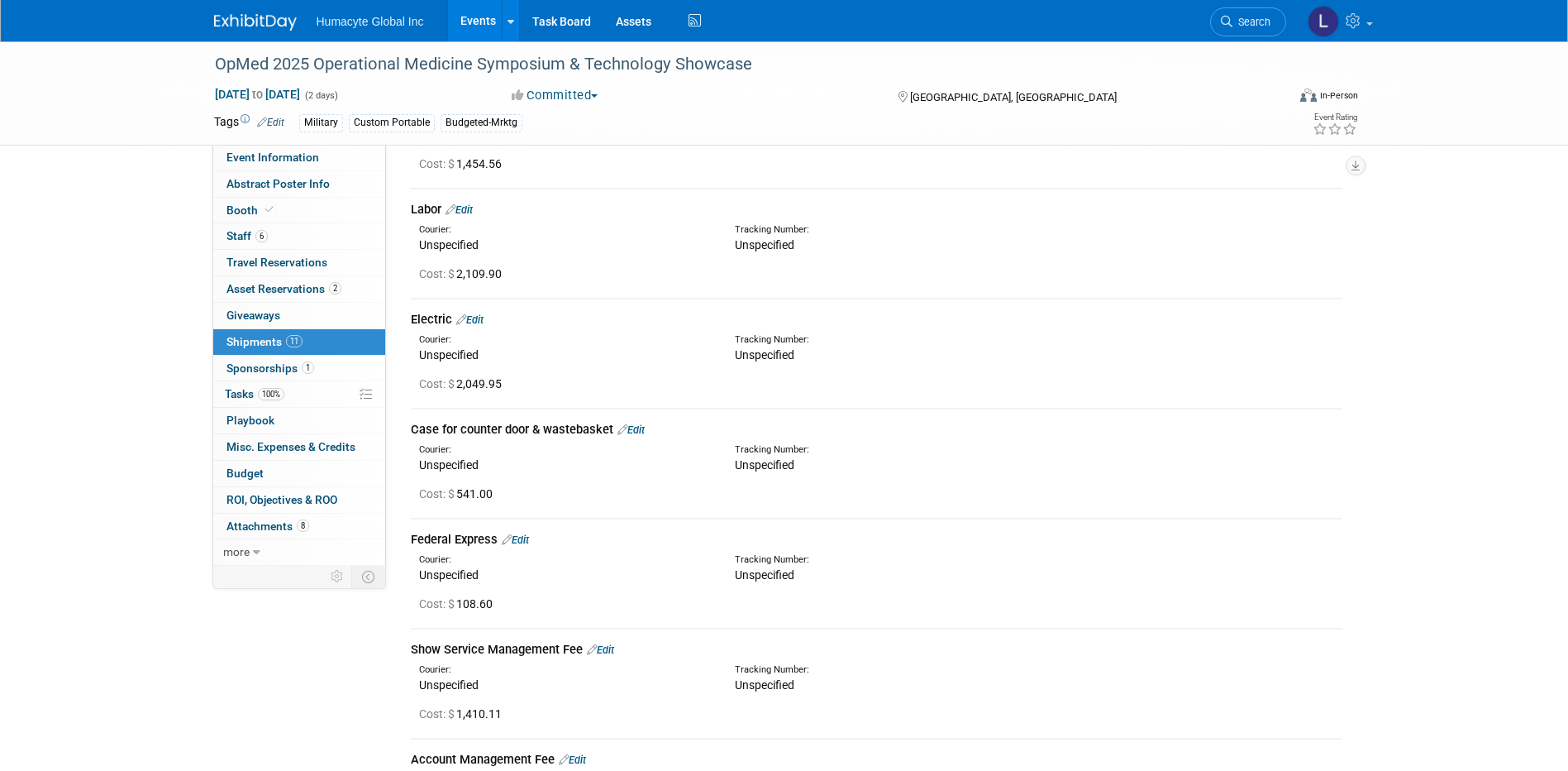
scroll to position [25, 0]
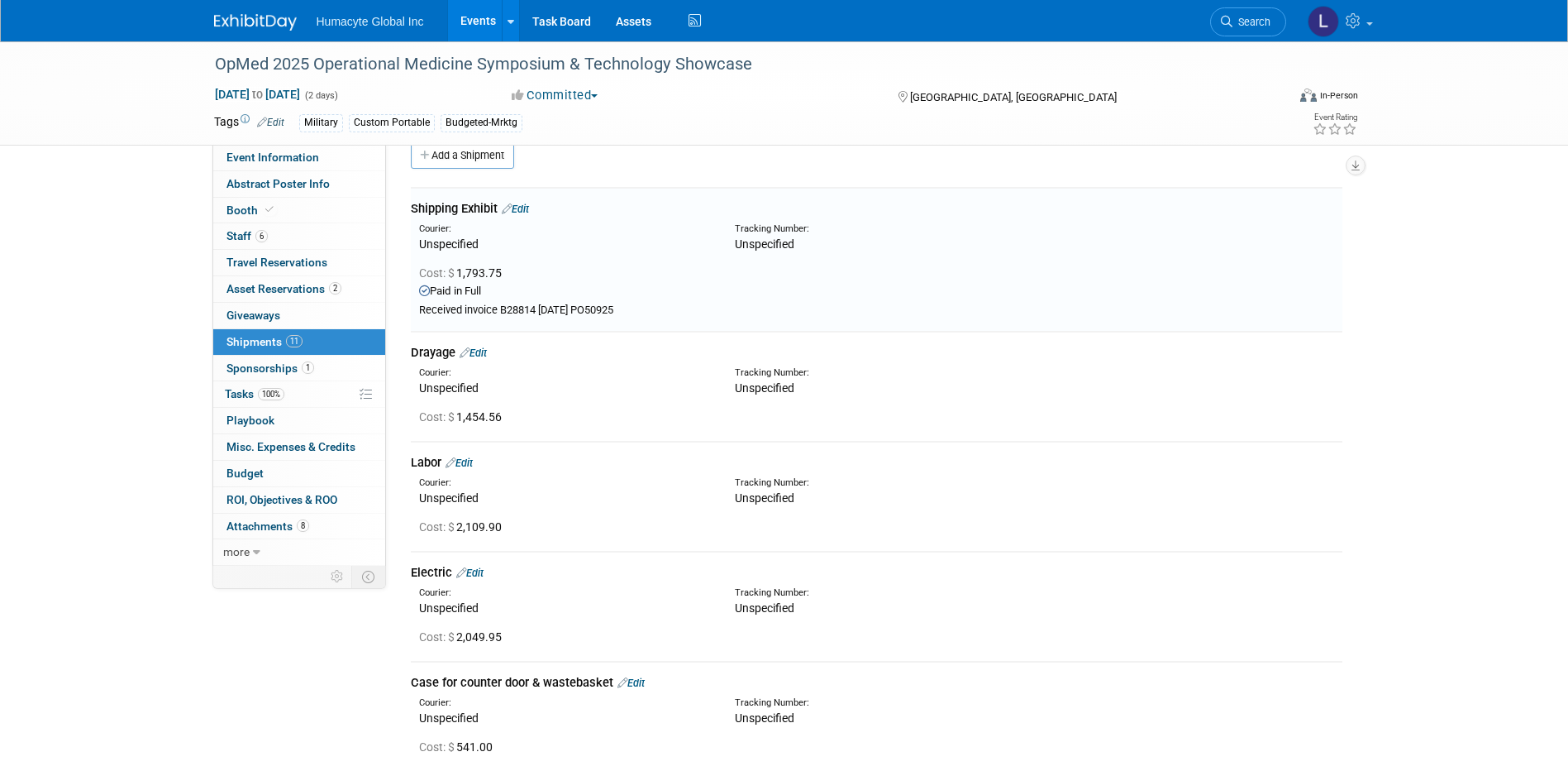
click at [485, 357] on link "Edit" at bounding box center [473, 352] width 27 height 13
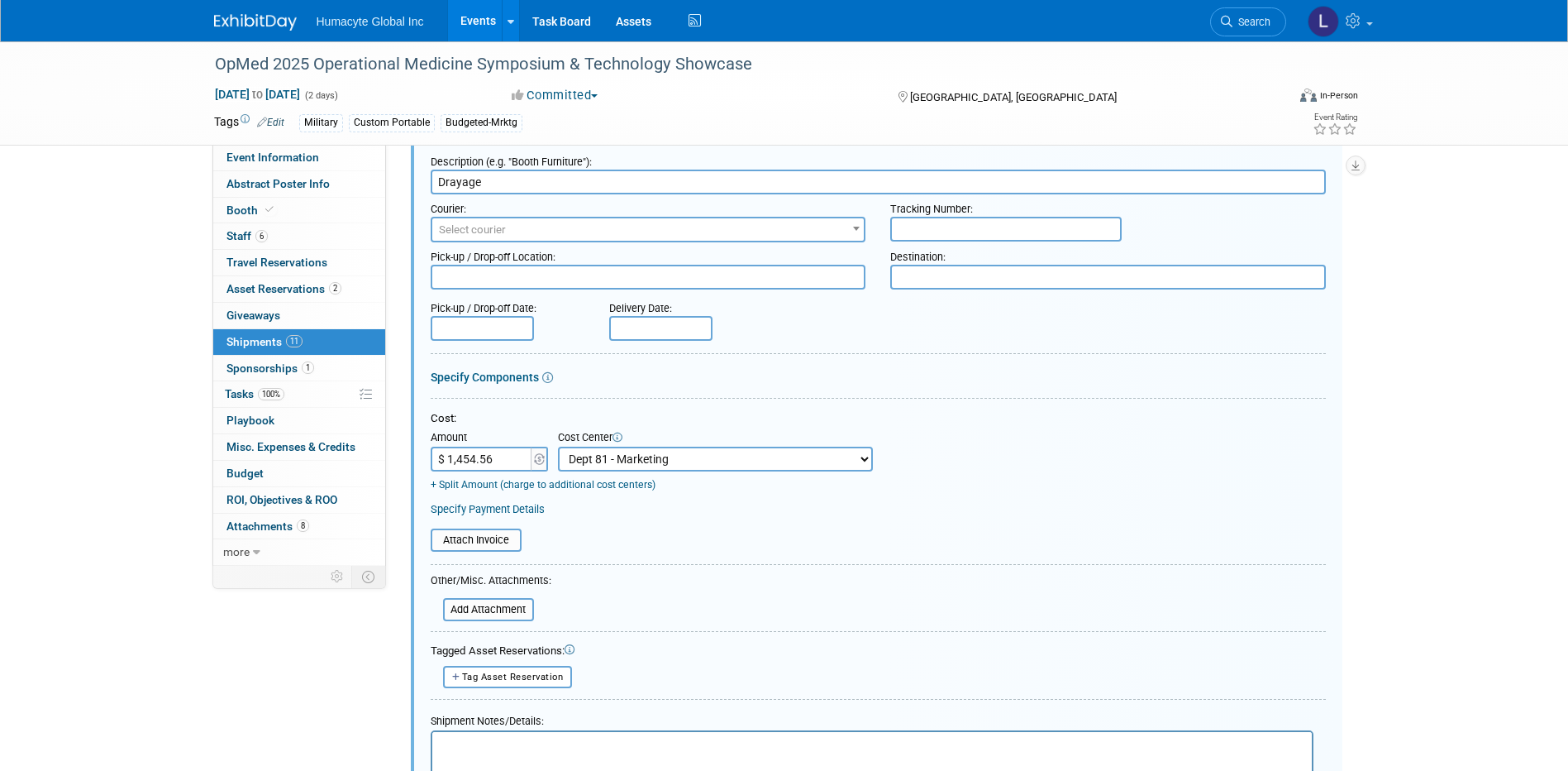
scroll to position [417, 0]
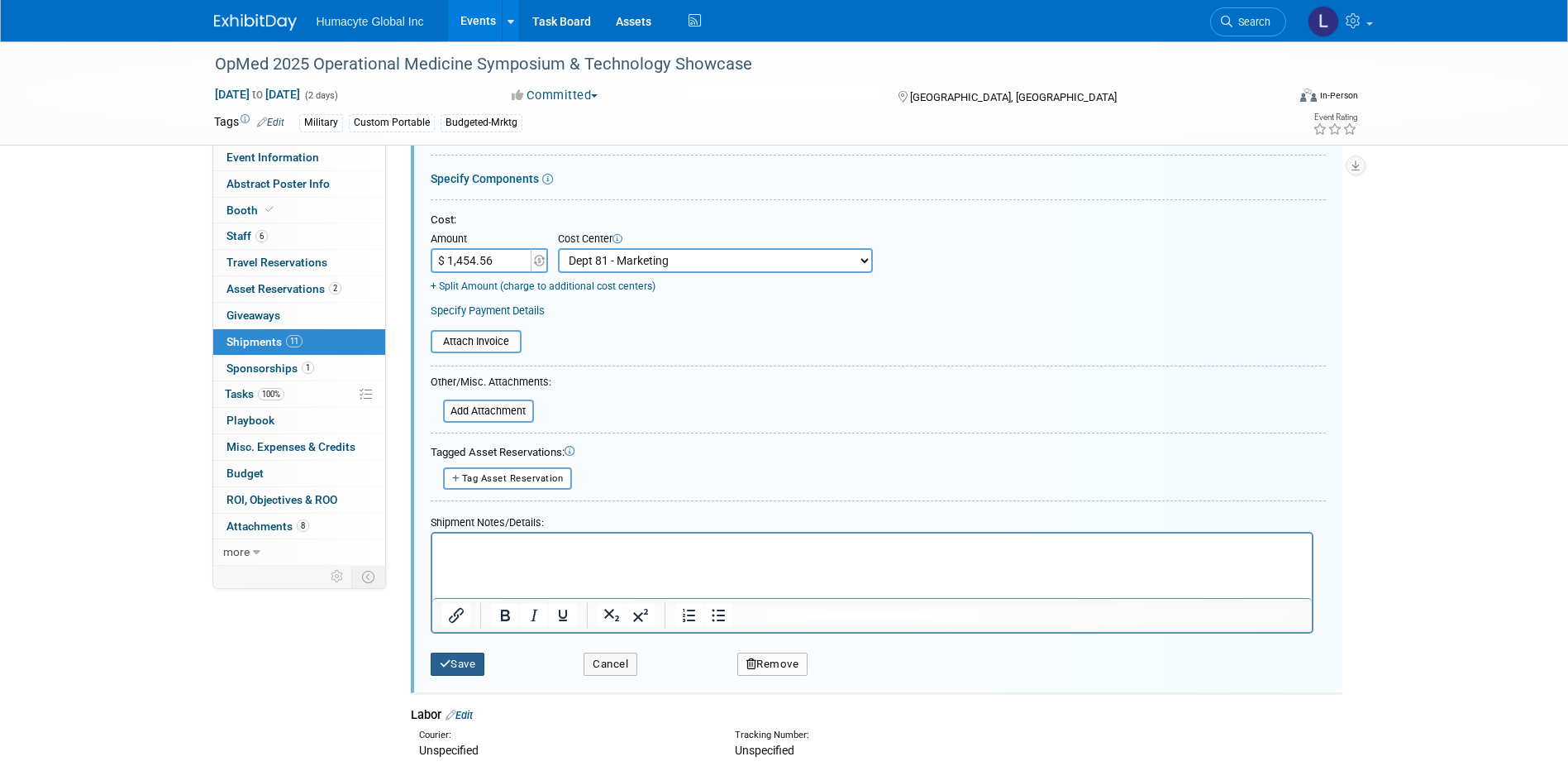
click at [467, 667] on button "Save" at bounding box center [458, 664] width 55 height 23
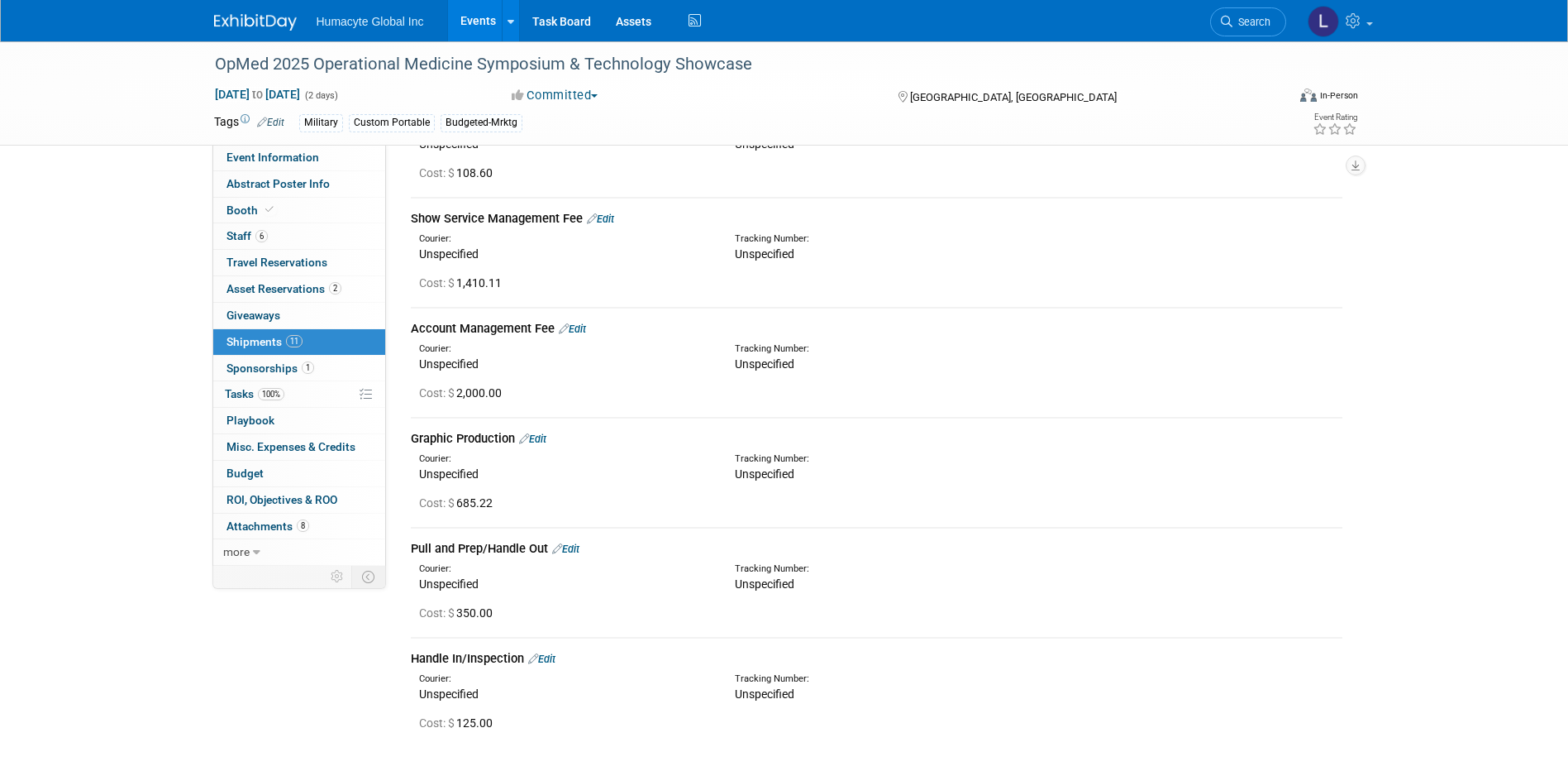
scroll to position [747, 0]
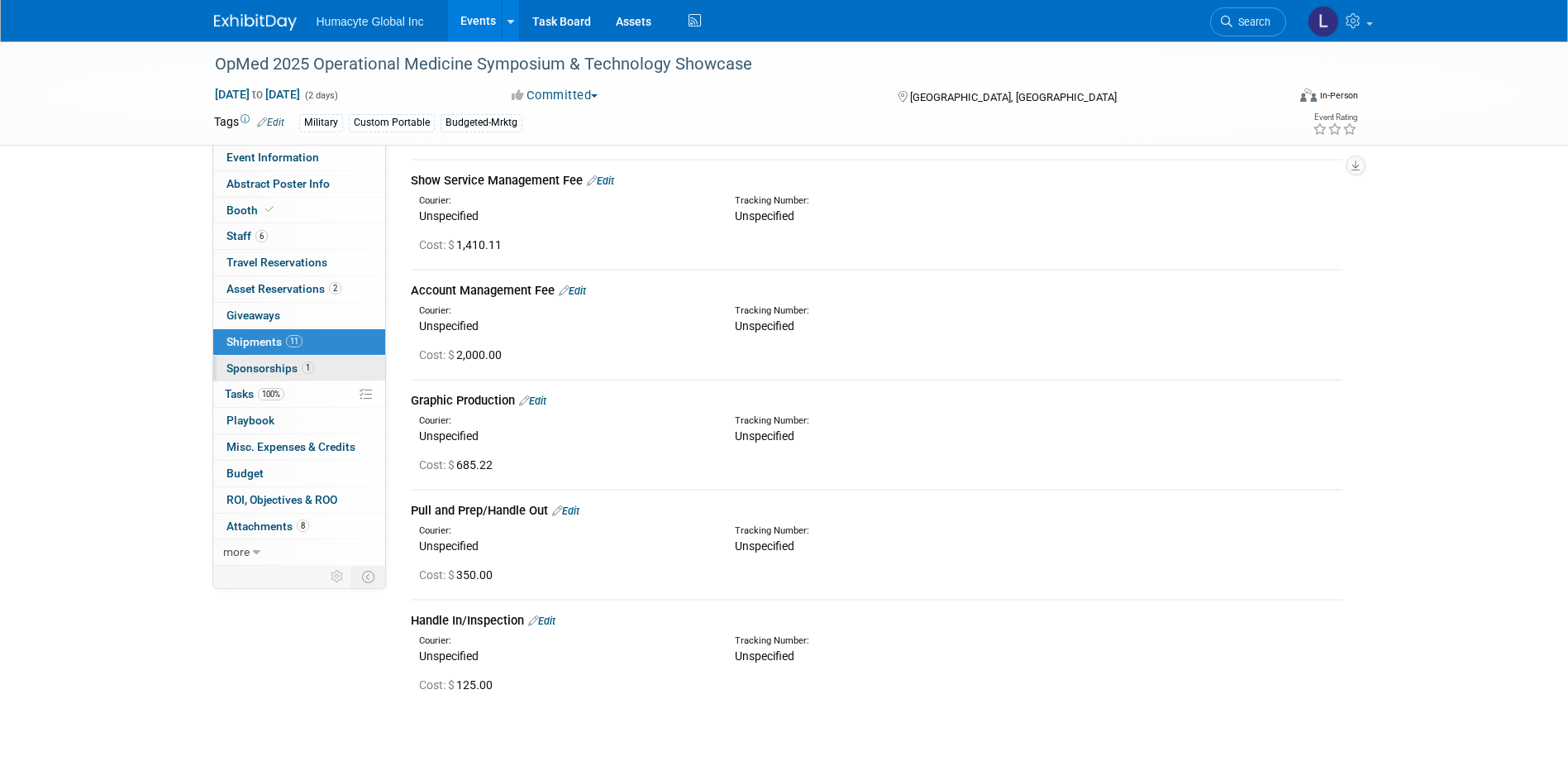
click at [254, 368] on span "Sponsorships 1" at bounding box center [270, 368] width 88 height 14
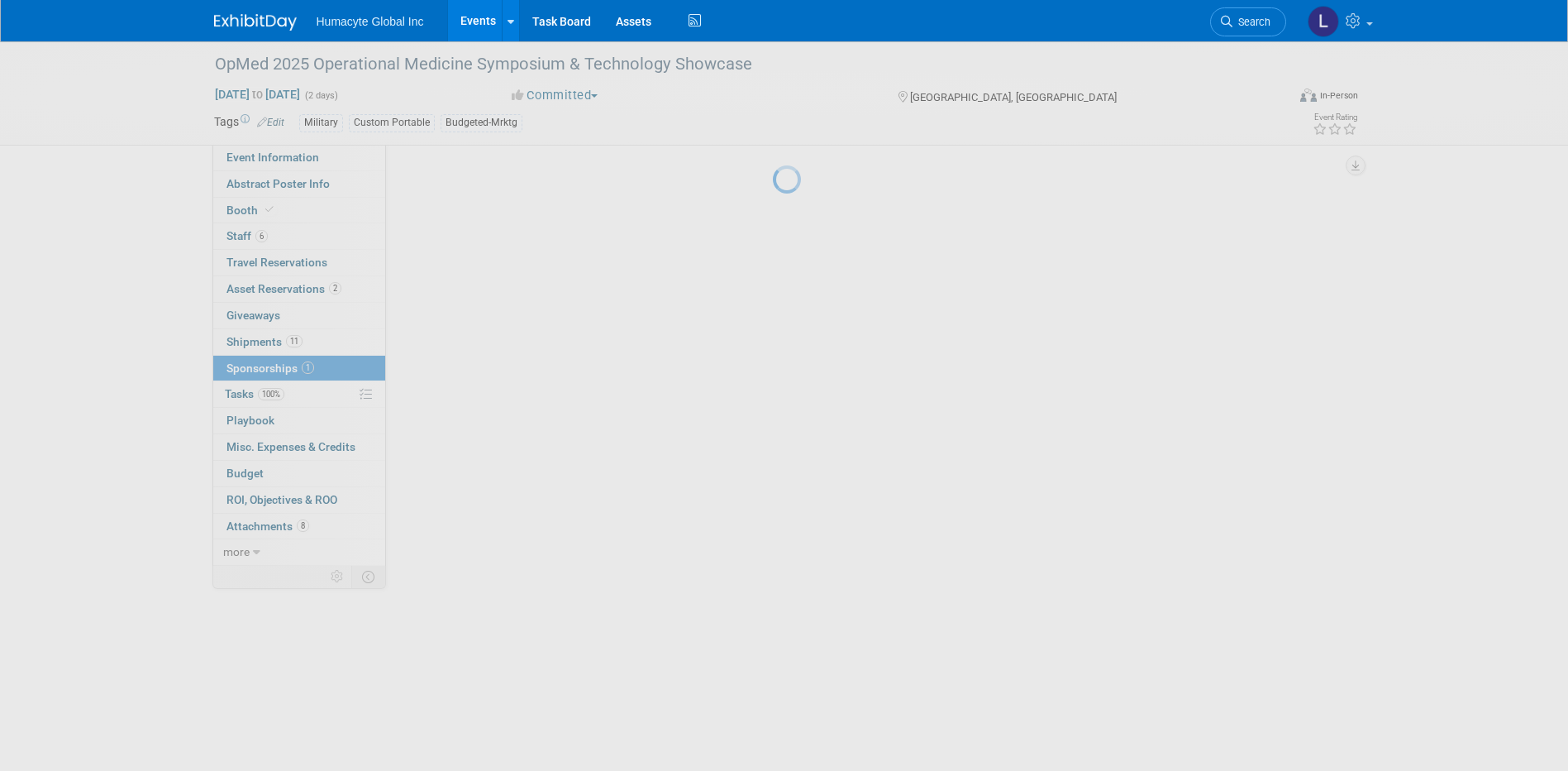
scroll to position [0, 0]
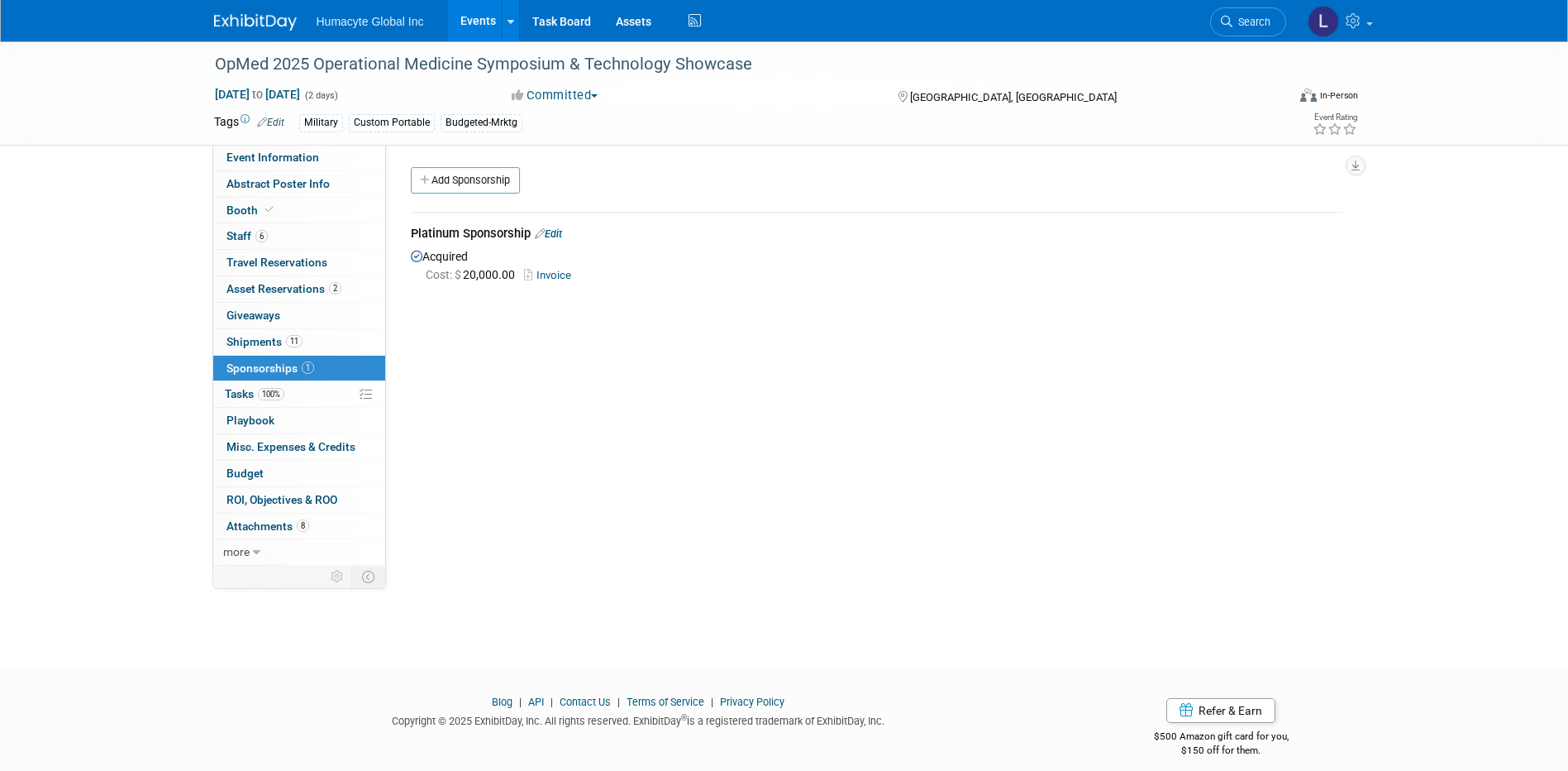
click at [558, 236] on link "Edit" at bounding box center [548, 234] width 27 height 13
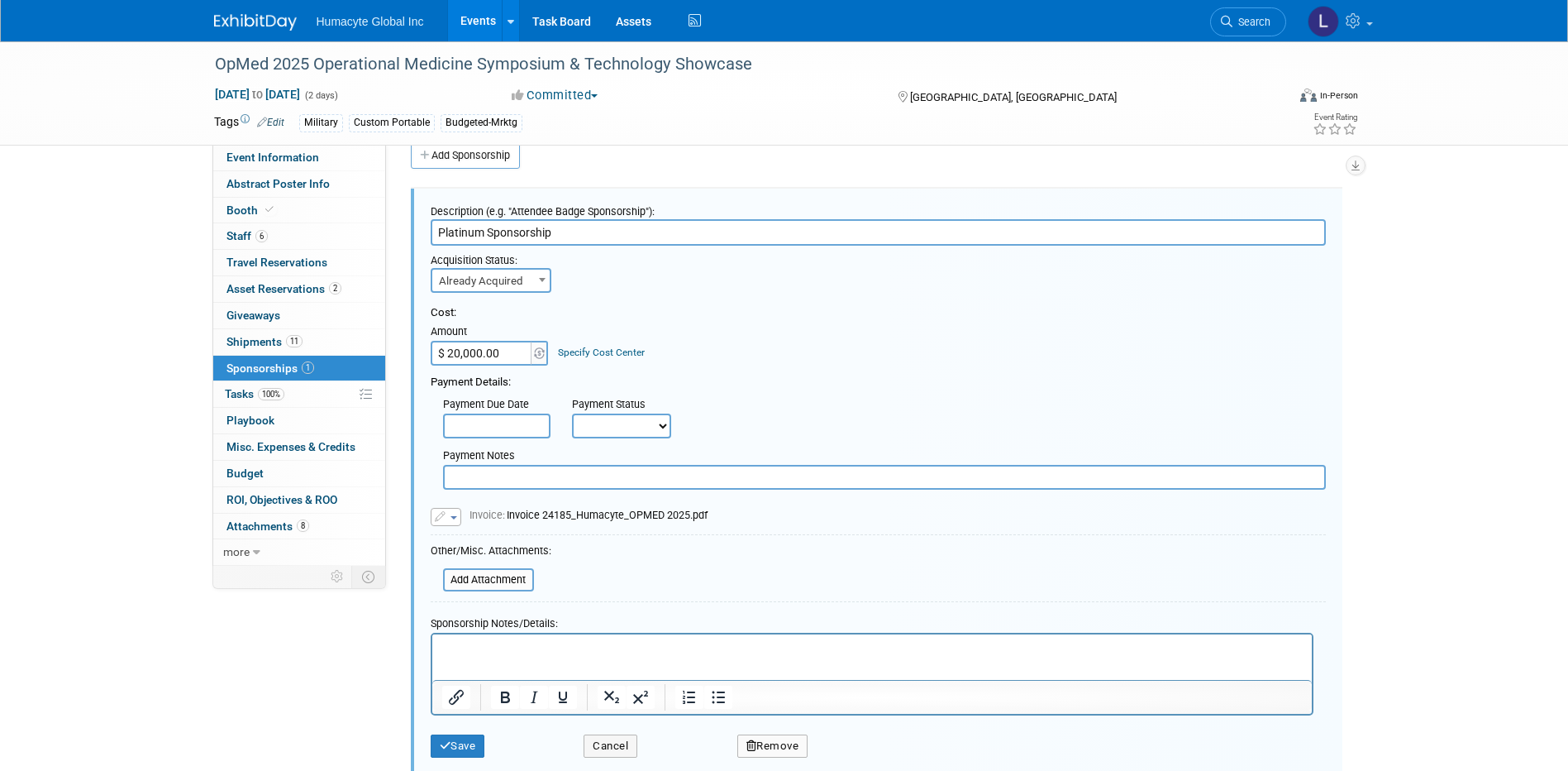
click at [612, 363] on td "Specify Cost Center Cost Center -- Not Specified -- Dept 10 - Clinical Dept 11 …" at bounding box center [598, 343] width 95 height 44
click at [610, 350] on link "Specify Cost Center" at bounding box center [601, 352] width 87 height 12
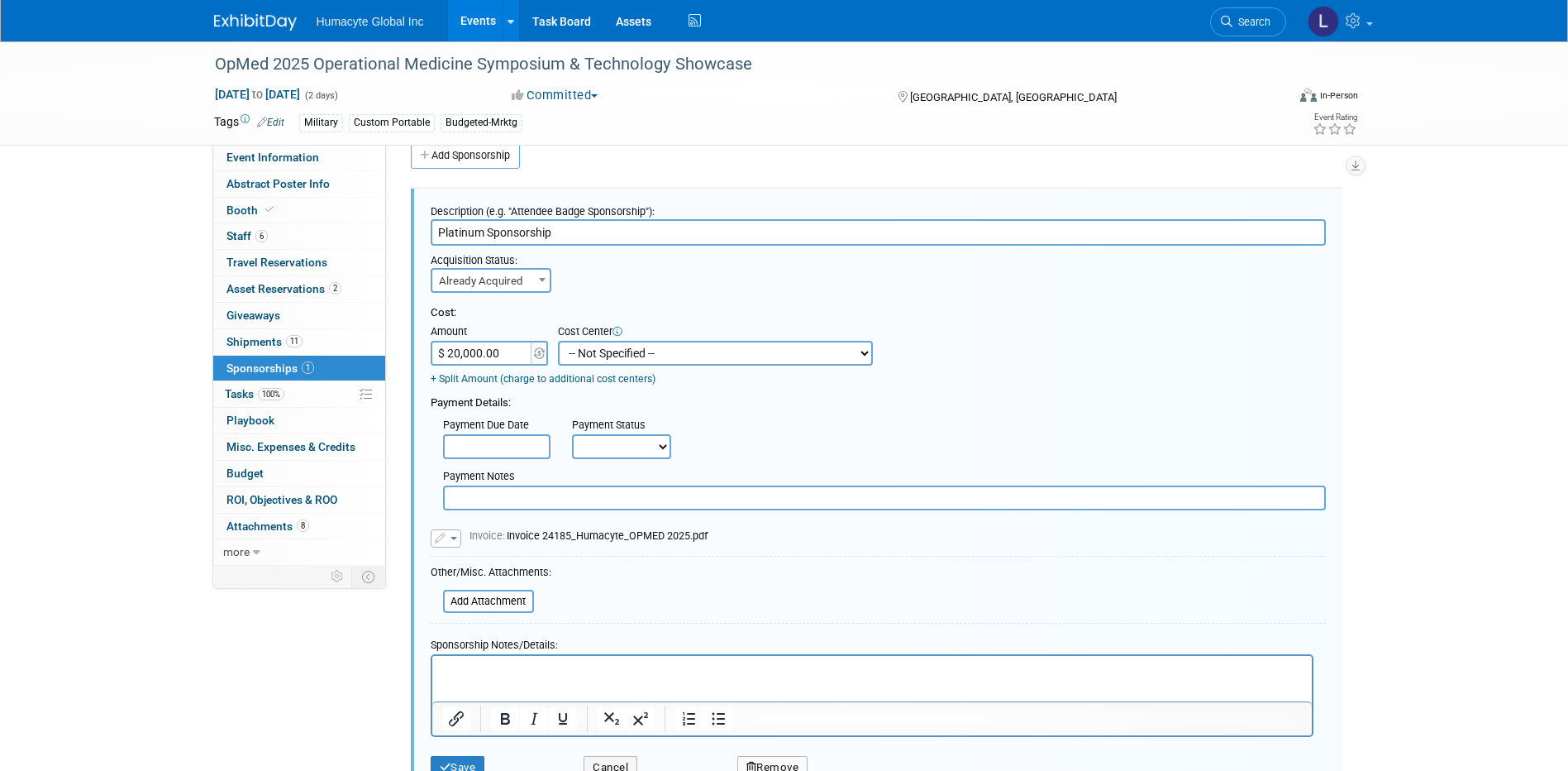
click at [610, 350] on select "-- Not Specified -- Dept 10 - Clinical Dept 11 - Clinical Ops Dept 12 - Medical…" at bounding box center [715, 352] width 315 height 25
select select "18966164"
click at [558, 340] on select "-- Not Specified -- Dept 10 - Clinical Dept 11 - Clinical Ops Dept 12 - Medical…" at bounding box center [715, 352] width 315 height 25
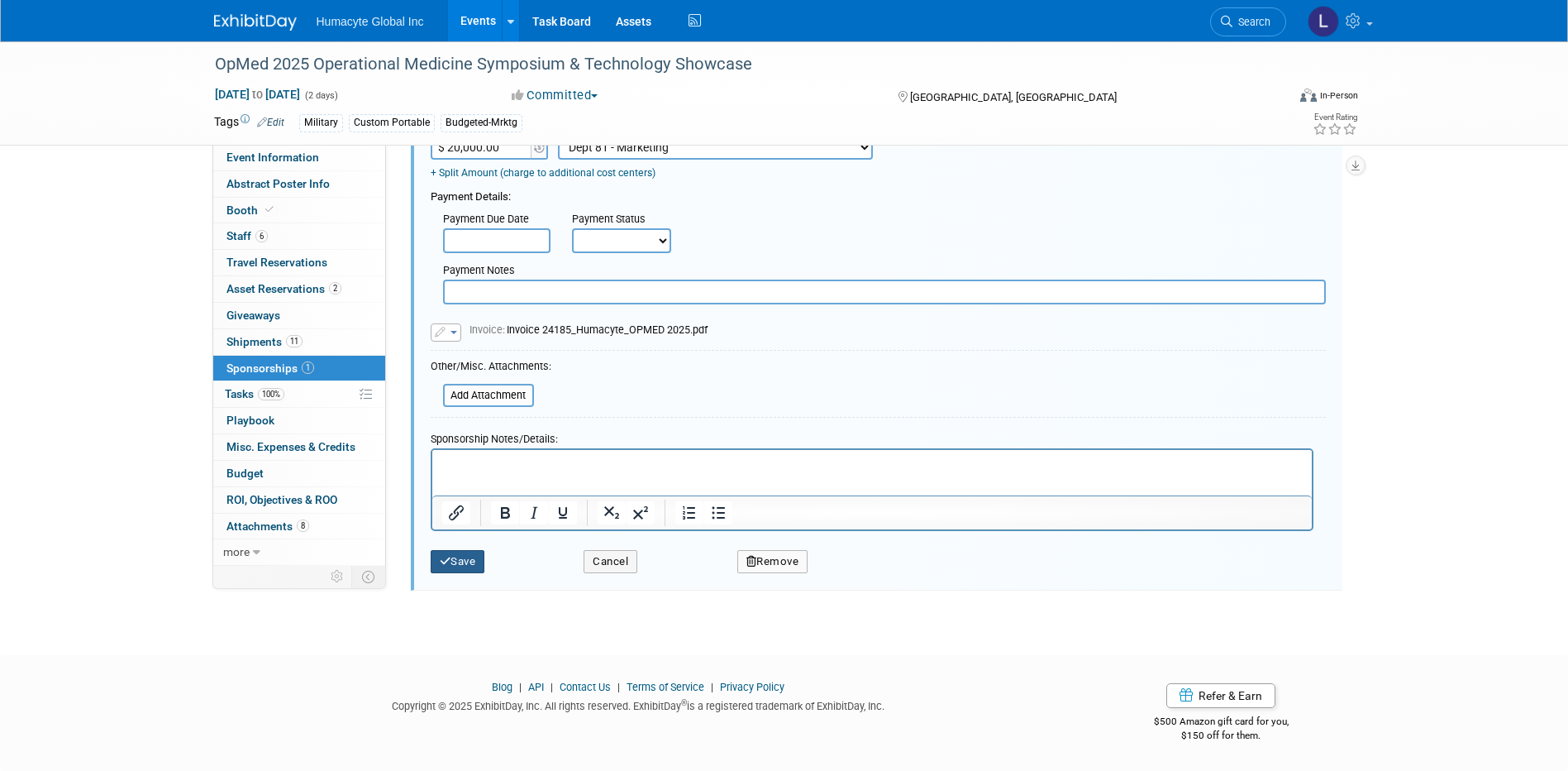
click at [460, 557] on button "Save" at bounding box center [458, 561] width 55 height 23
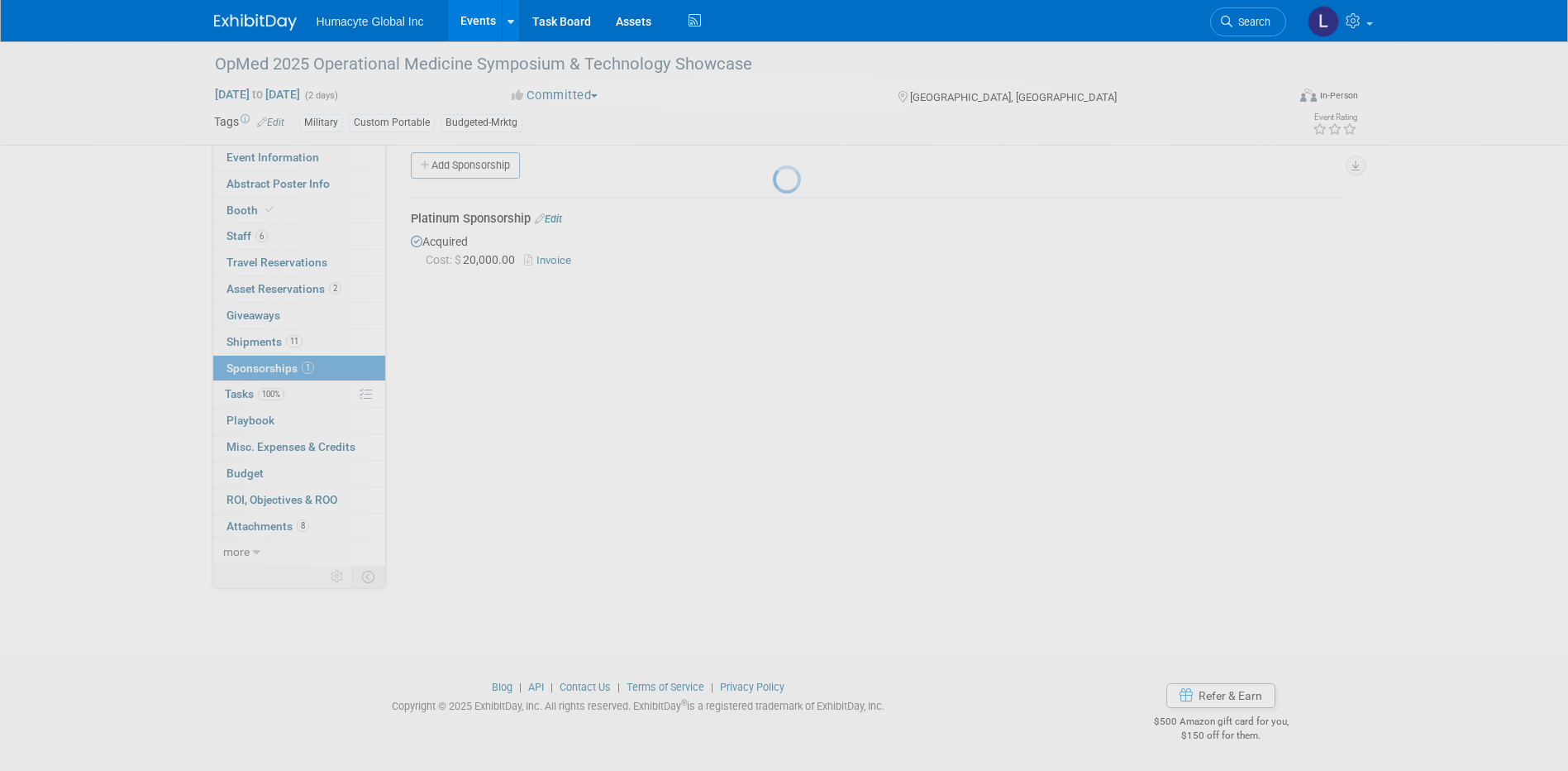
scroll to position [14, 0]
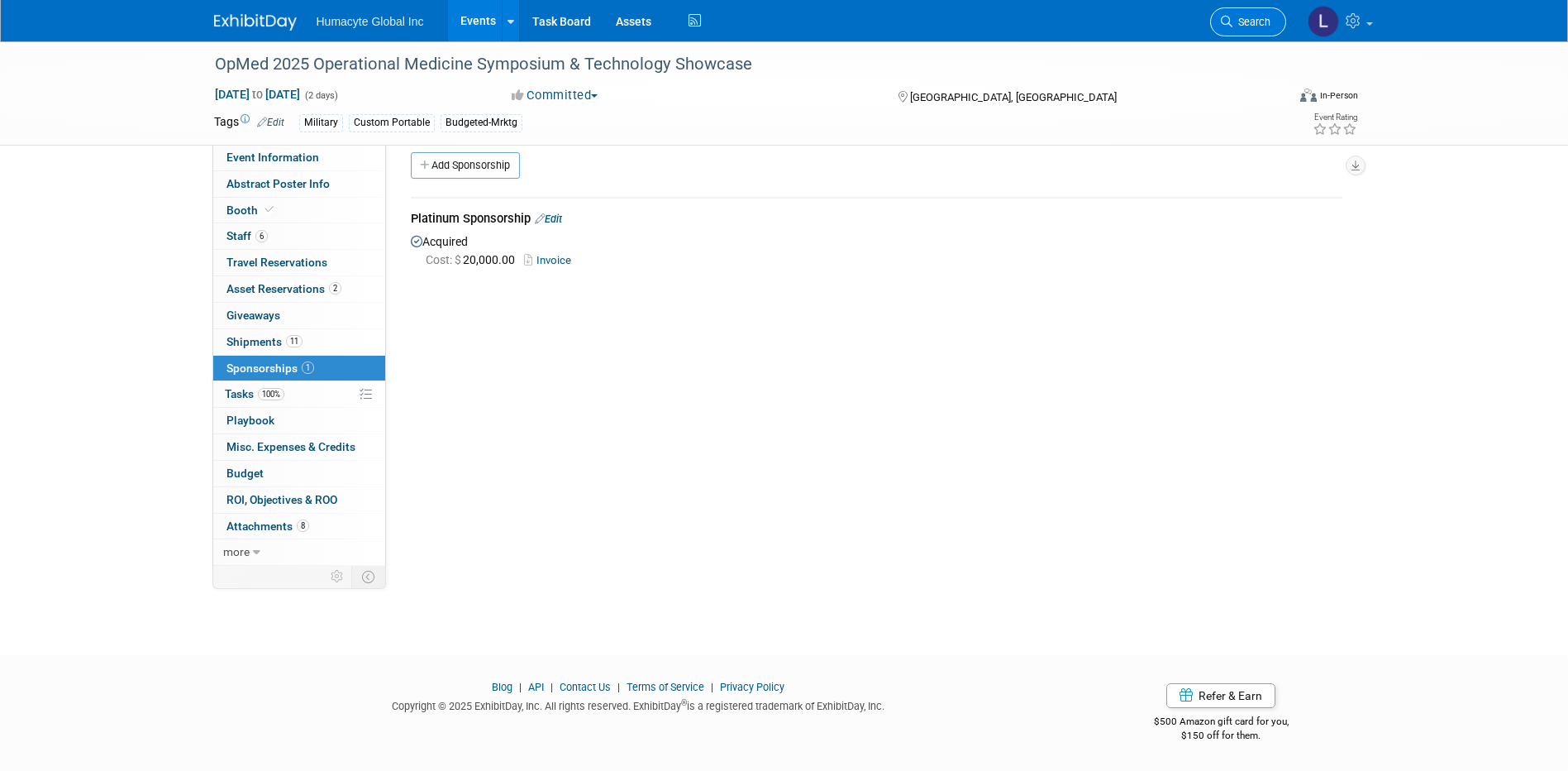
click at [1264, 10] on link "Search" at bounding box center [1248, 22] width 76 height 29
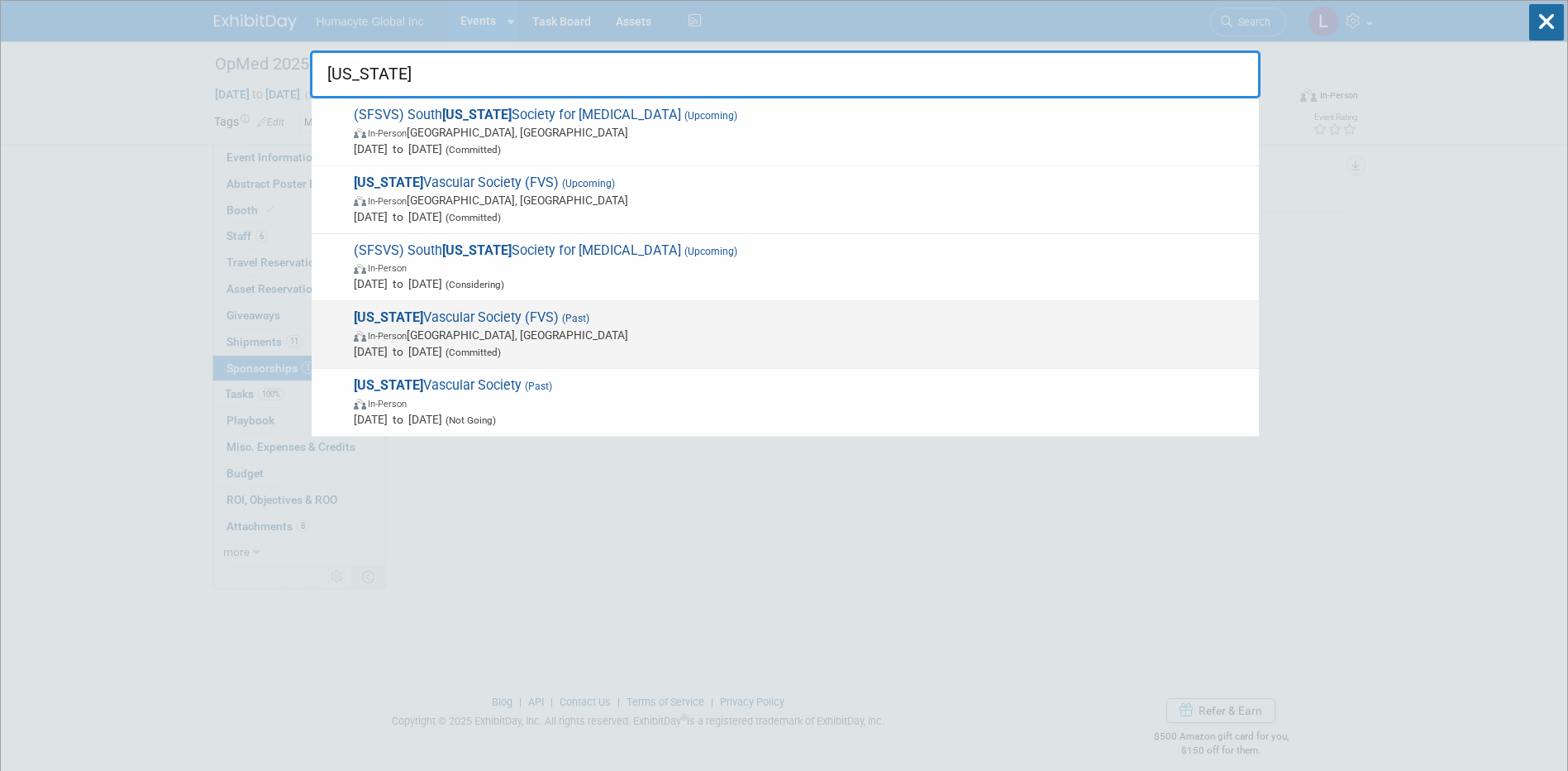
type input "florida"
click at [448, 316] on span "Florida Vascular Society (FVS) (Past) In-Person FL, United States Apr 24, 2025 …" at bounding box center [800, 334] width 902 height 50
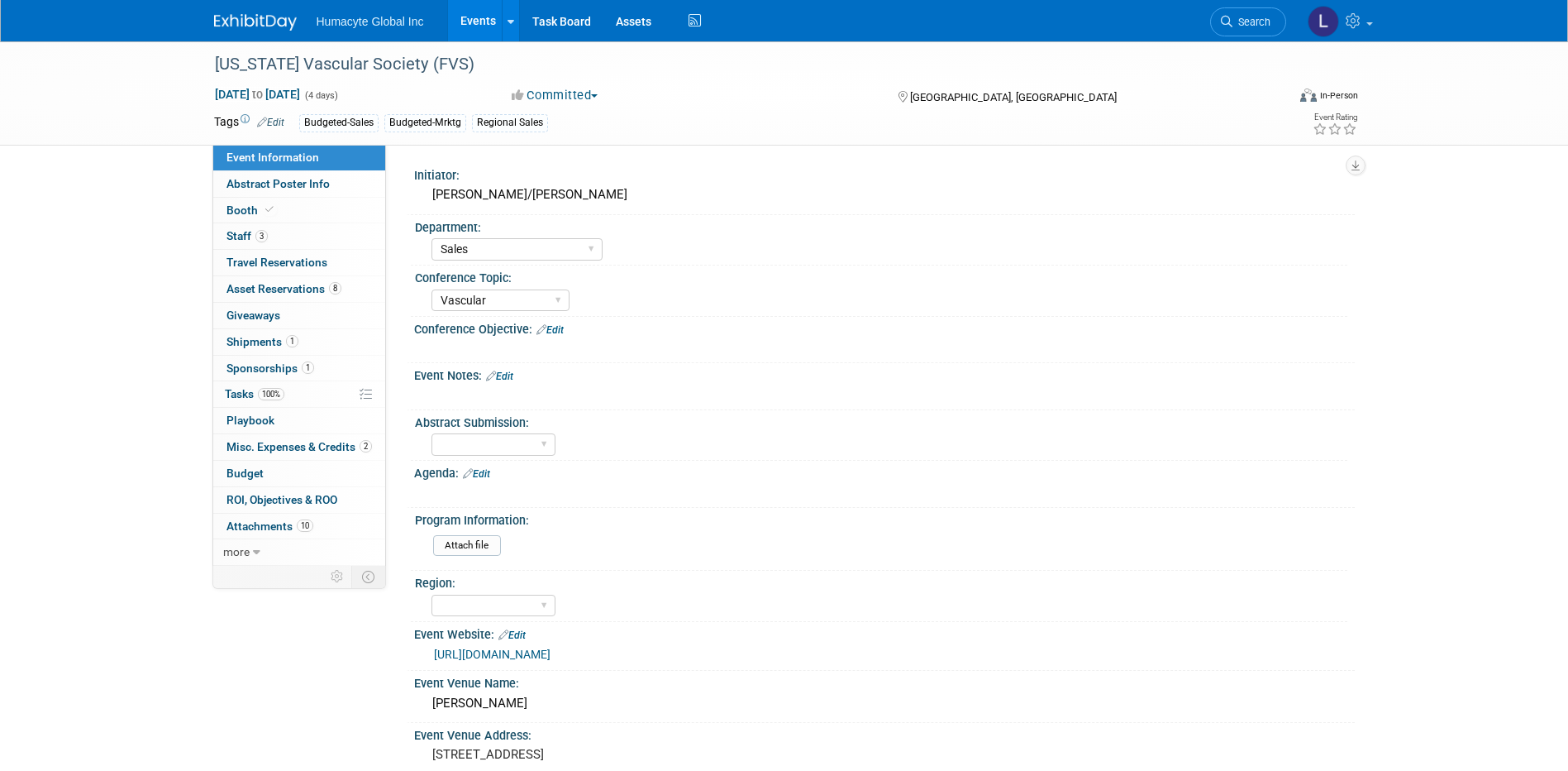
select select "Sales"
select select "Vascular"
click at [245, 212] on span "Booth" at bounding box center [252, 211] width 50 height 14
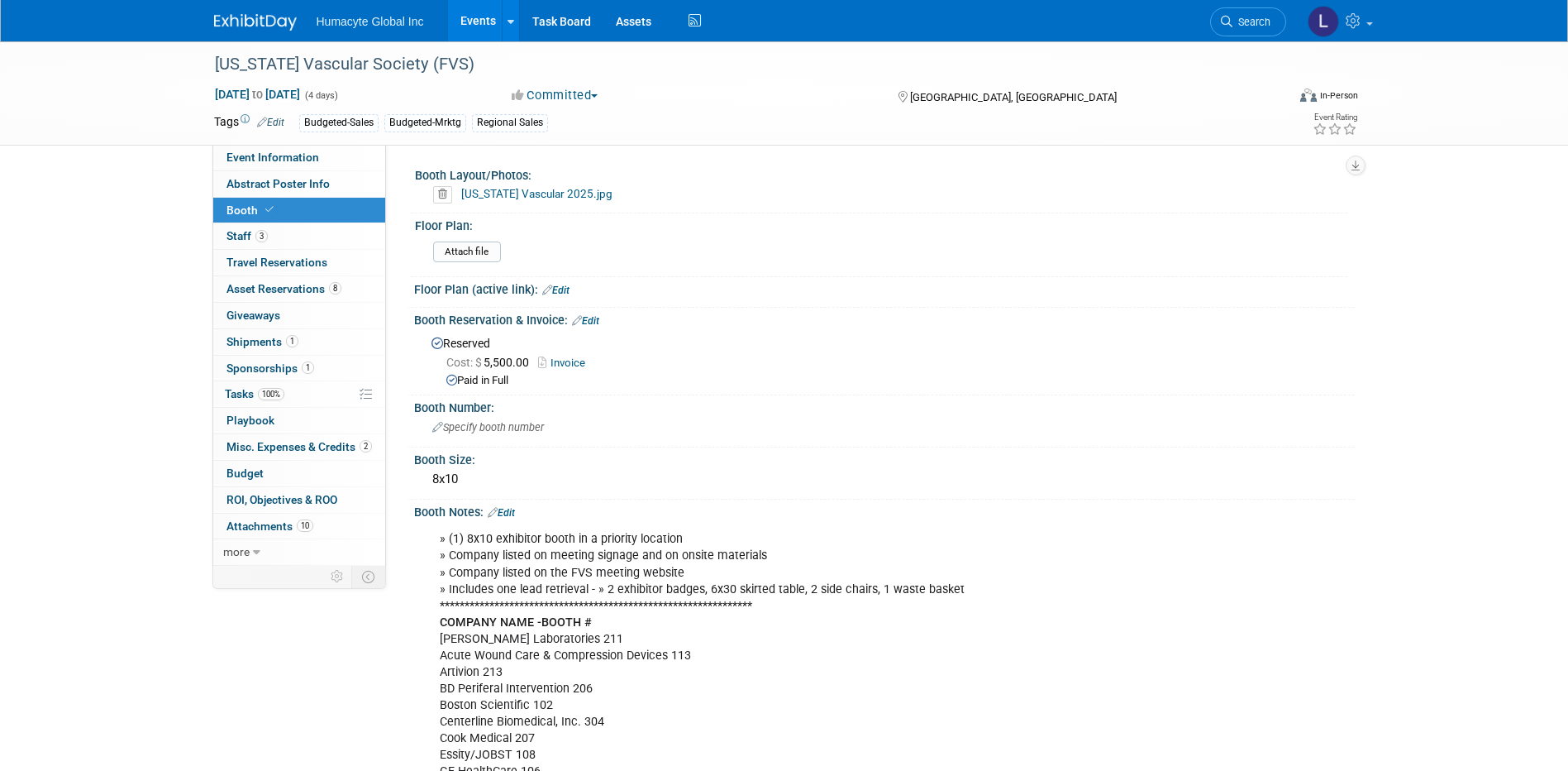
click at [598, 310] on div "Booth Reservation & Invoice: Edit" at bounding box center [884, 318] width 940 height 21
click at [593, 320] on link "Edit" at bounding box center [586, 321] width 27 height 12
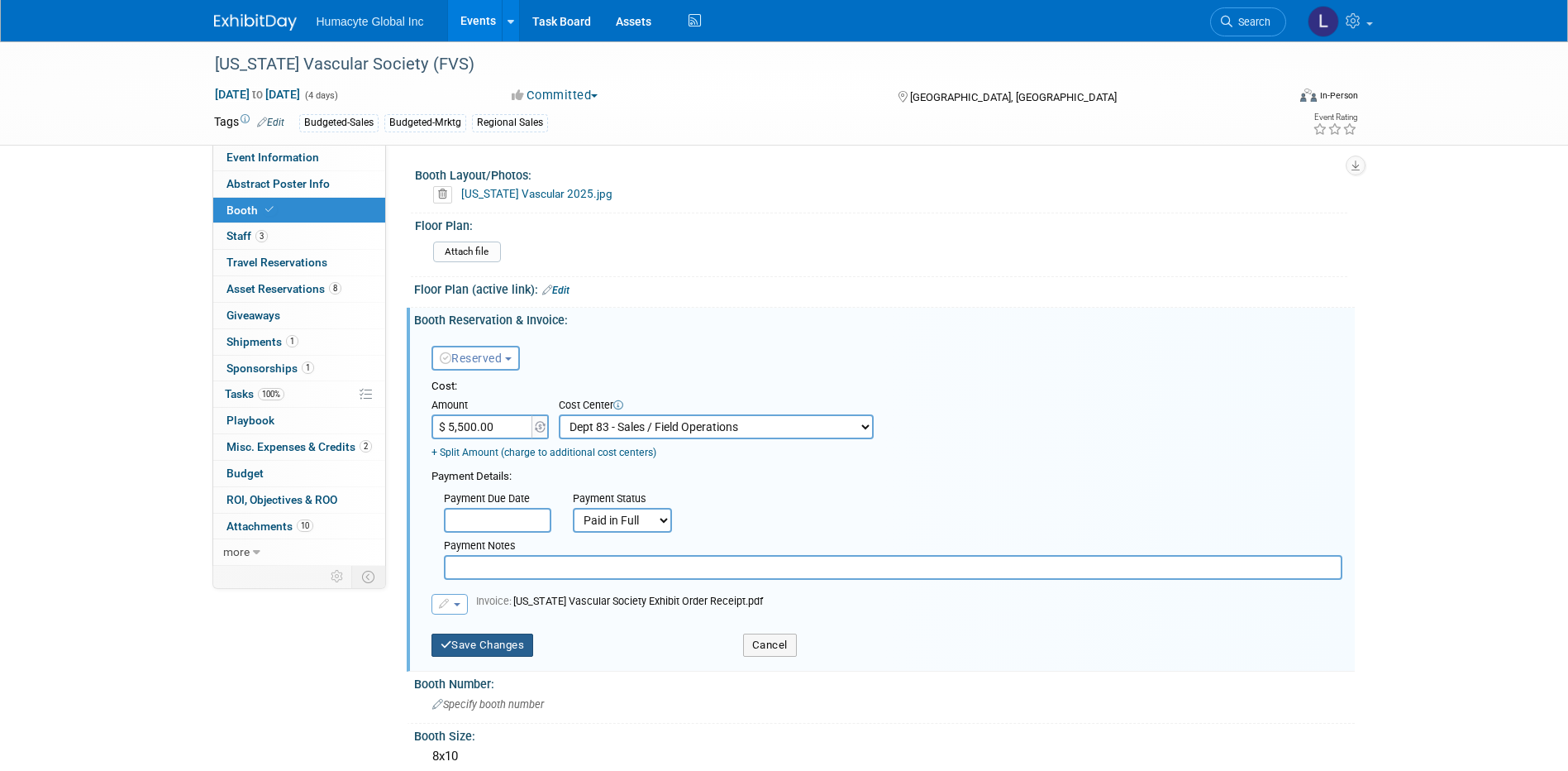
click at [467, 646] on button "Save Changes" at bounding box center [483, 645] width 102 height 23
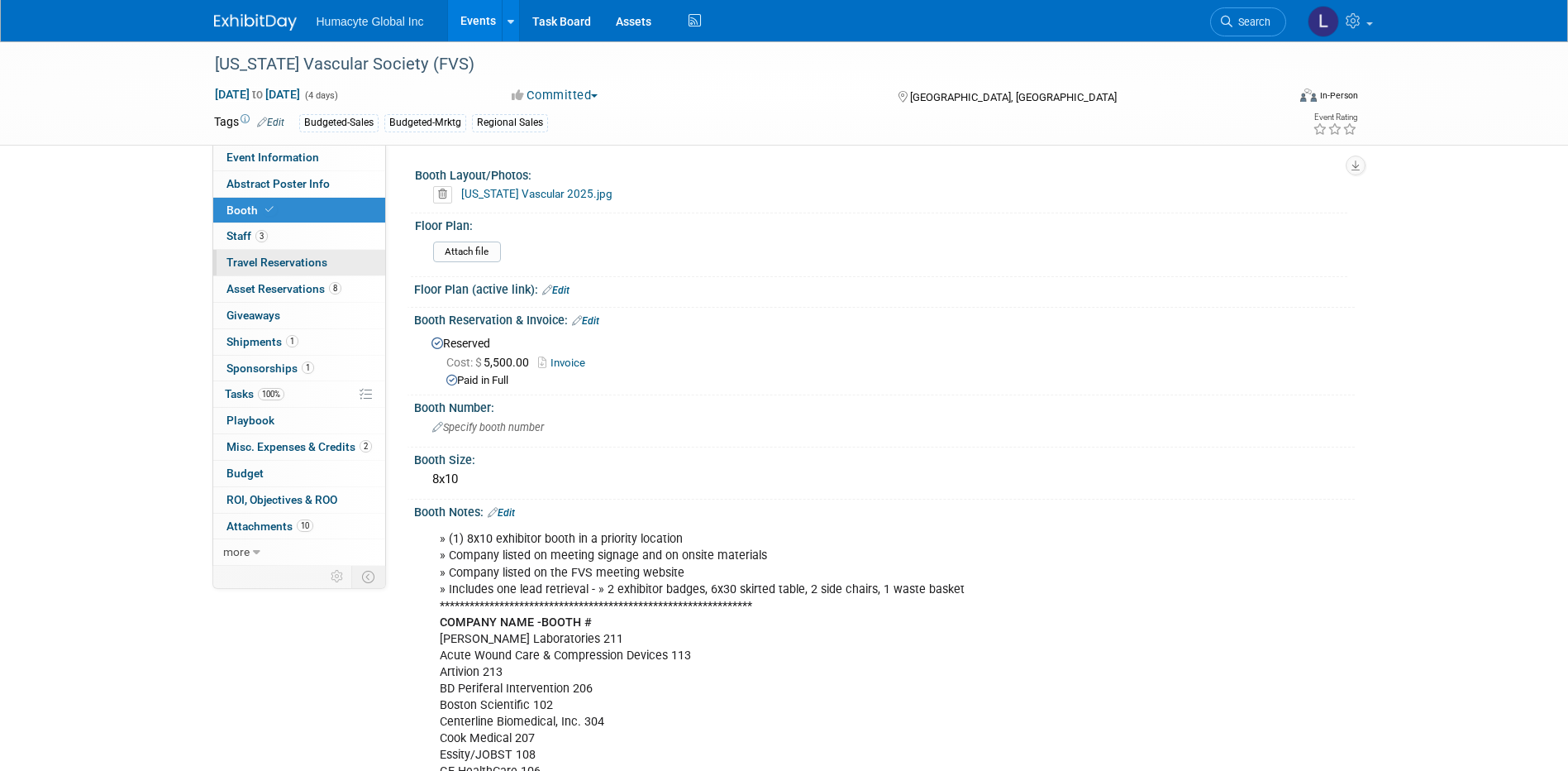
click at [242, 261] on span "Travel Reservations 0" at bounding box center [277, 263] width 101 height 14
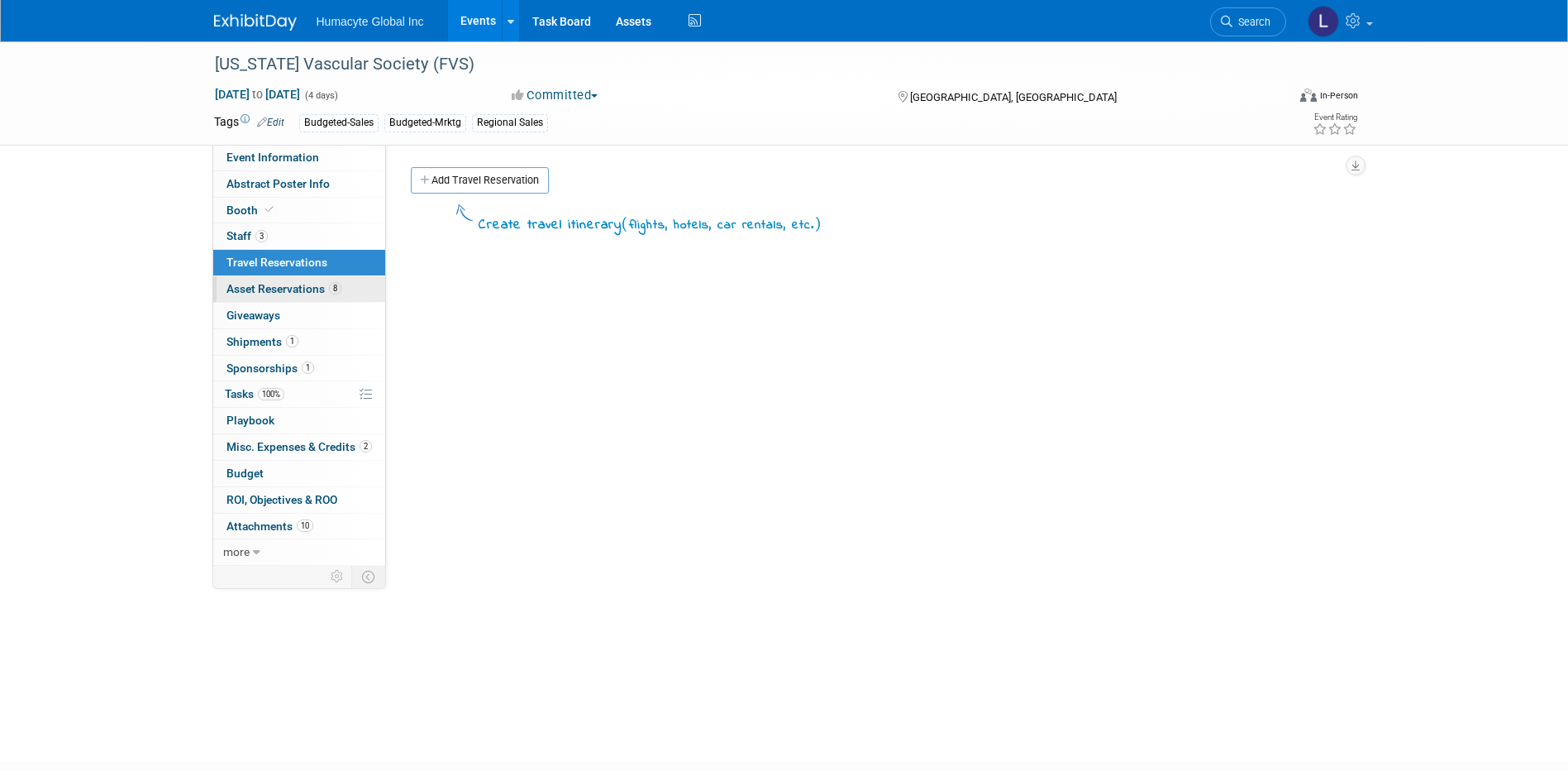
click at [250, 287] on span "Asset Reservations 8" at bounding box center [284, 289] width 115 height 14
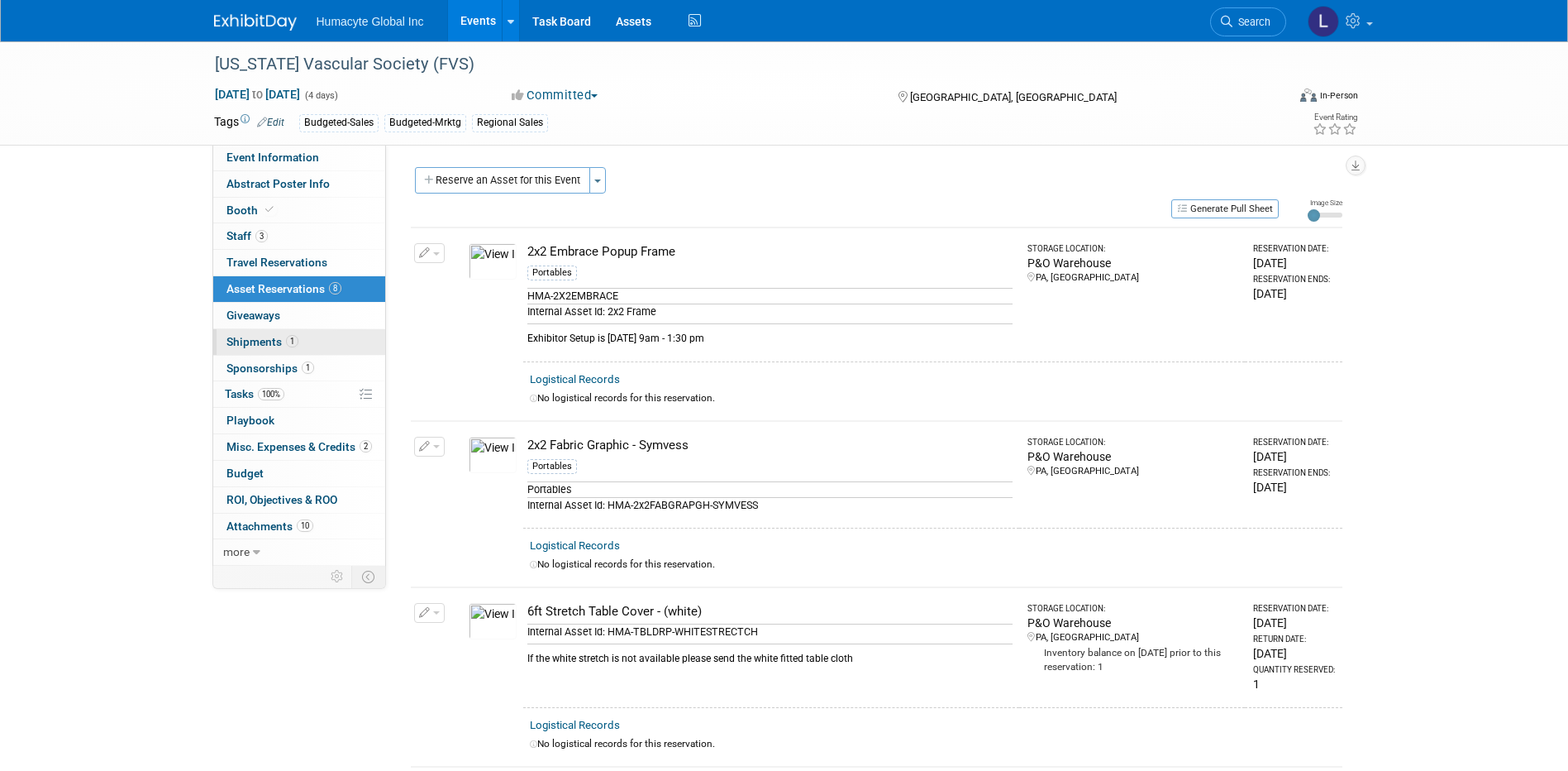
click at [252, 337] on span "Shipments 1" at bounding box center [263, 342] width 72 height 14
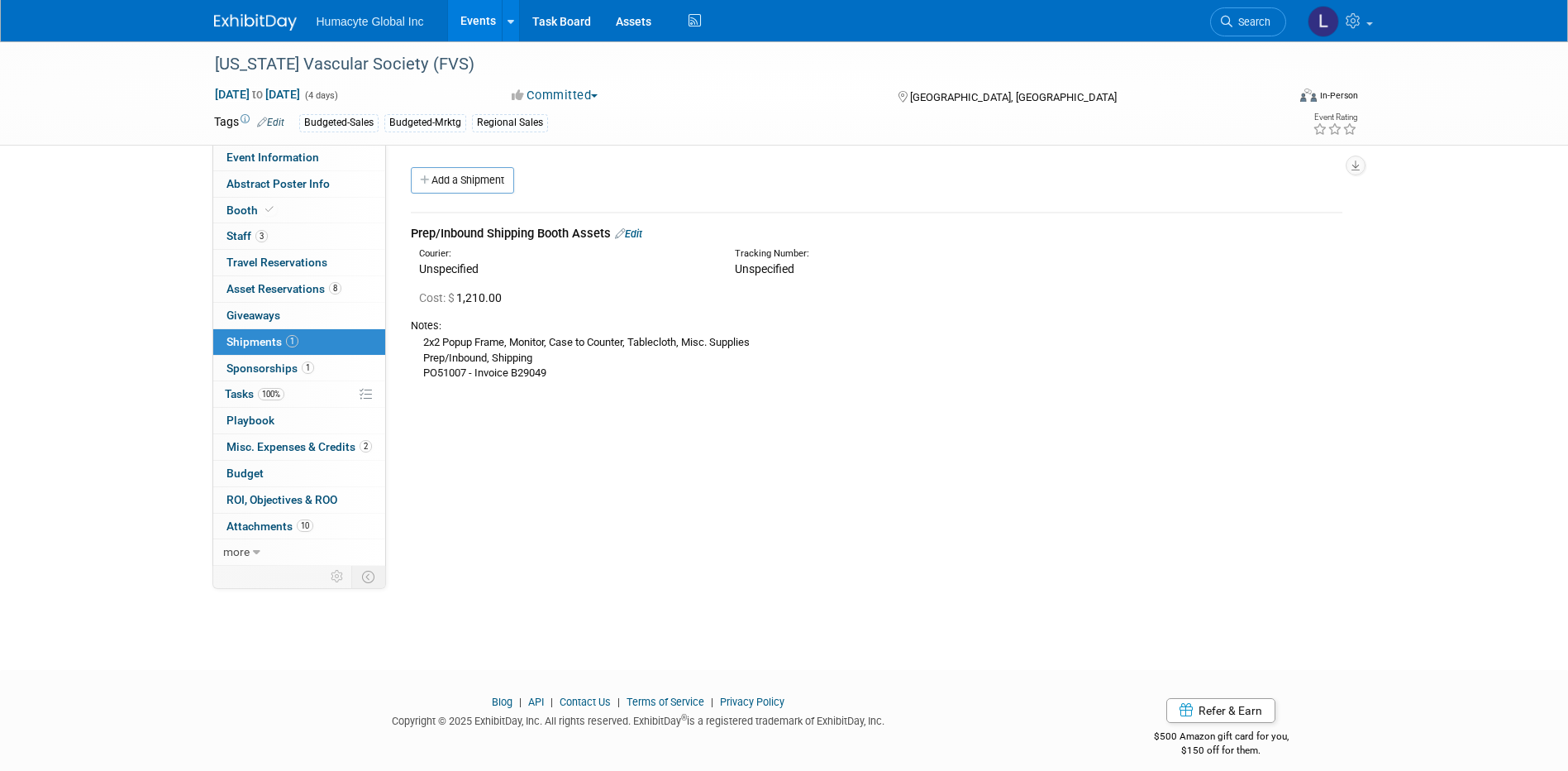
click at [636, 234] on link "Edit" at bounding box center [628, 234] width 27 height 13
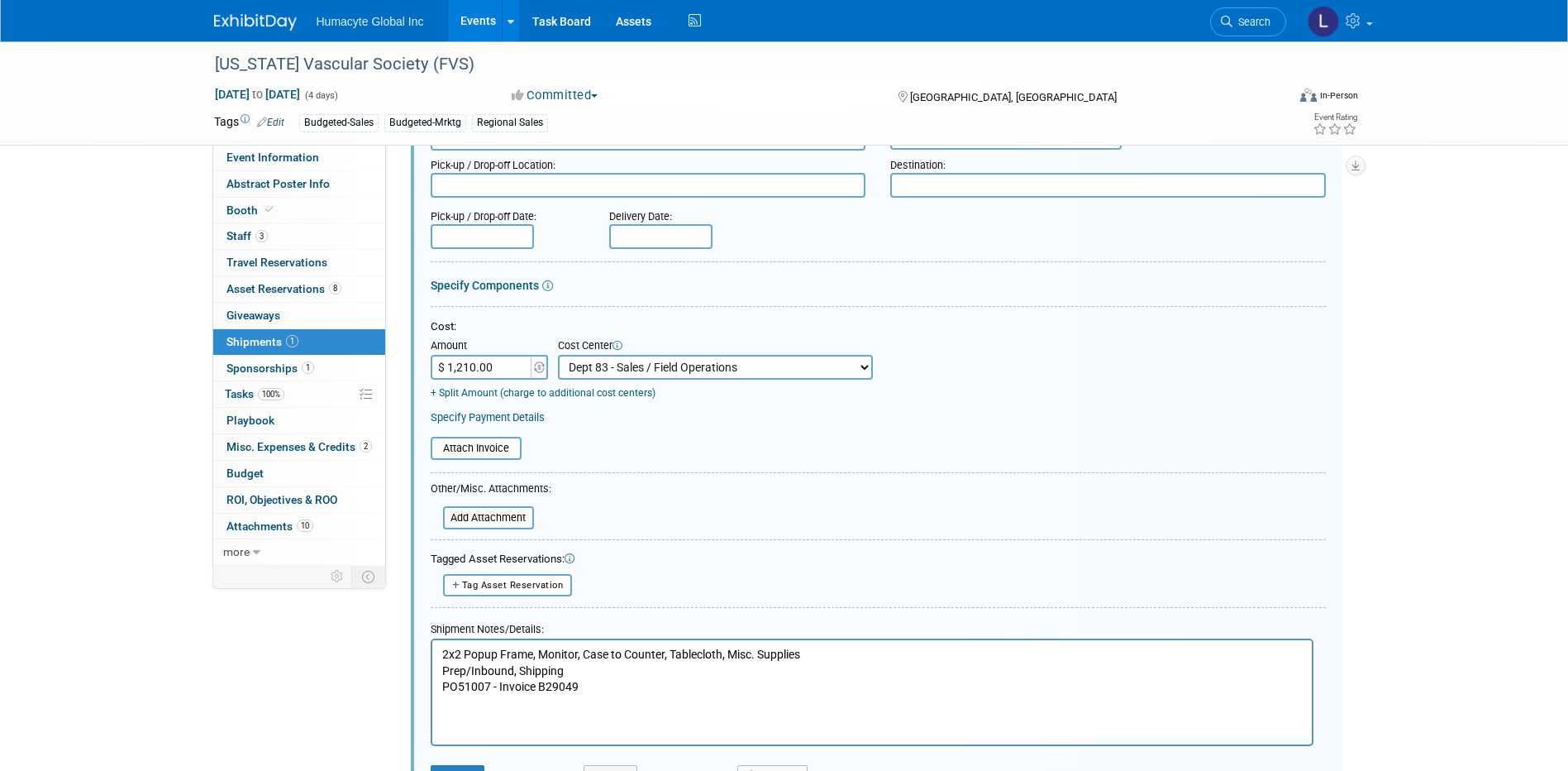
scroll to position [382, 0]
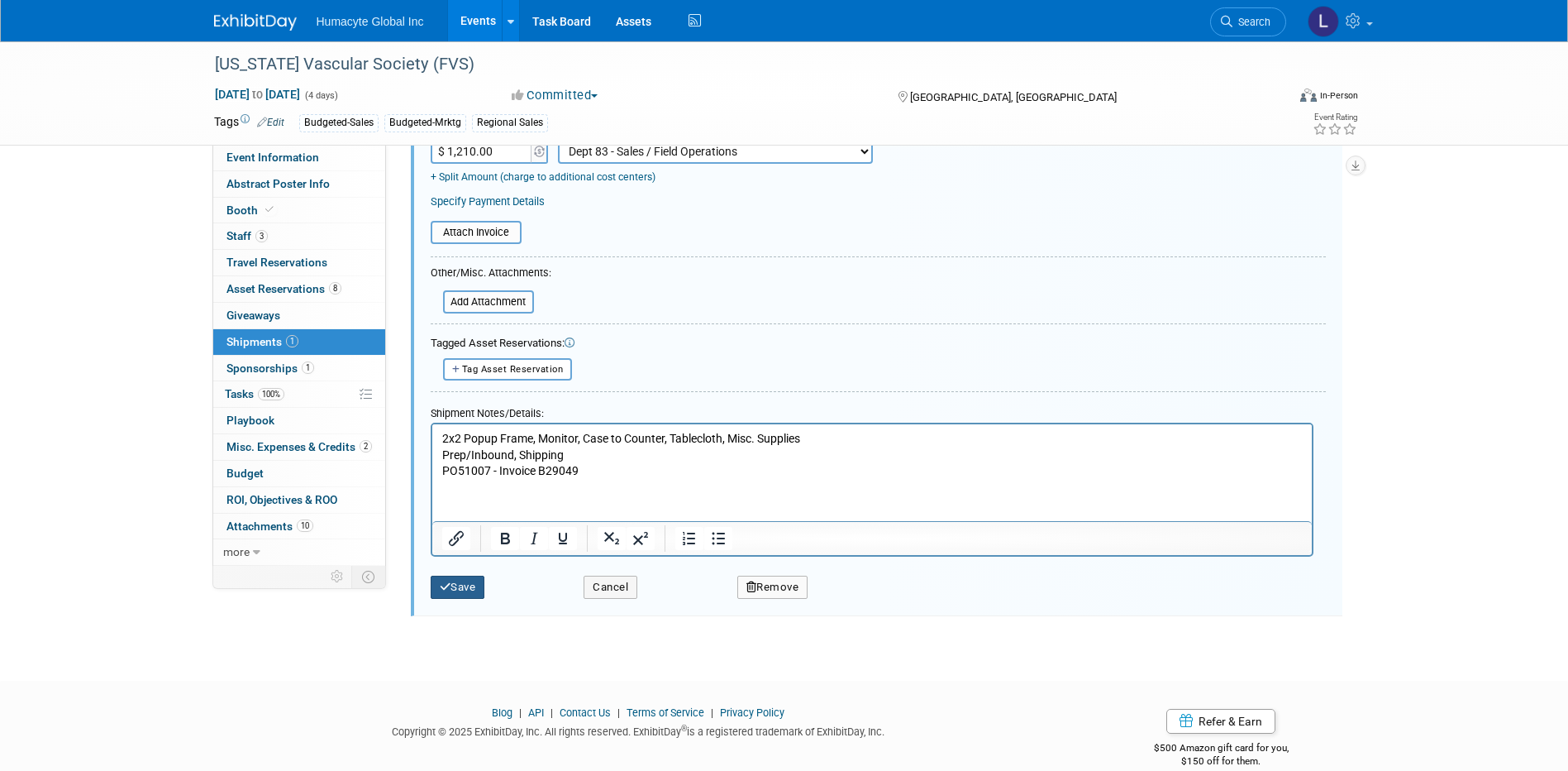
click at [456, 588] on button "Save" at bounding box center [458, 587] width 55 height 23
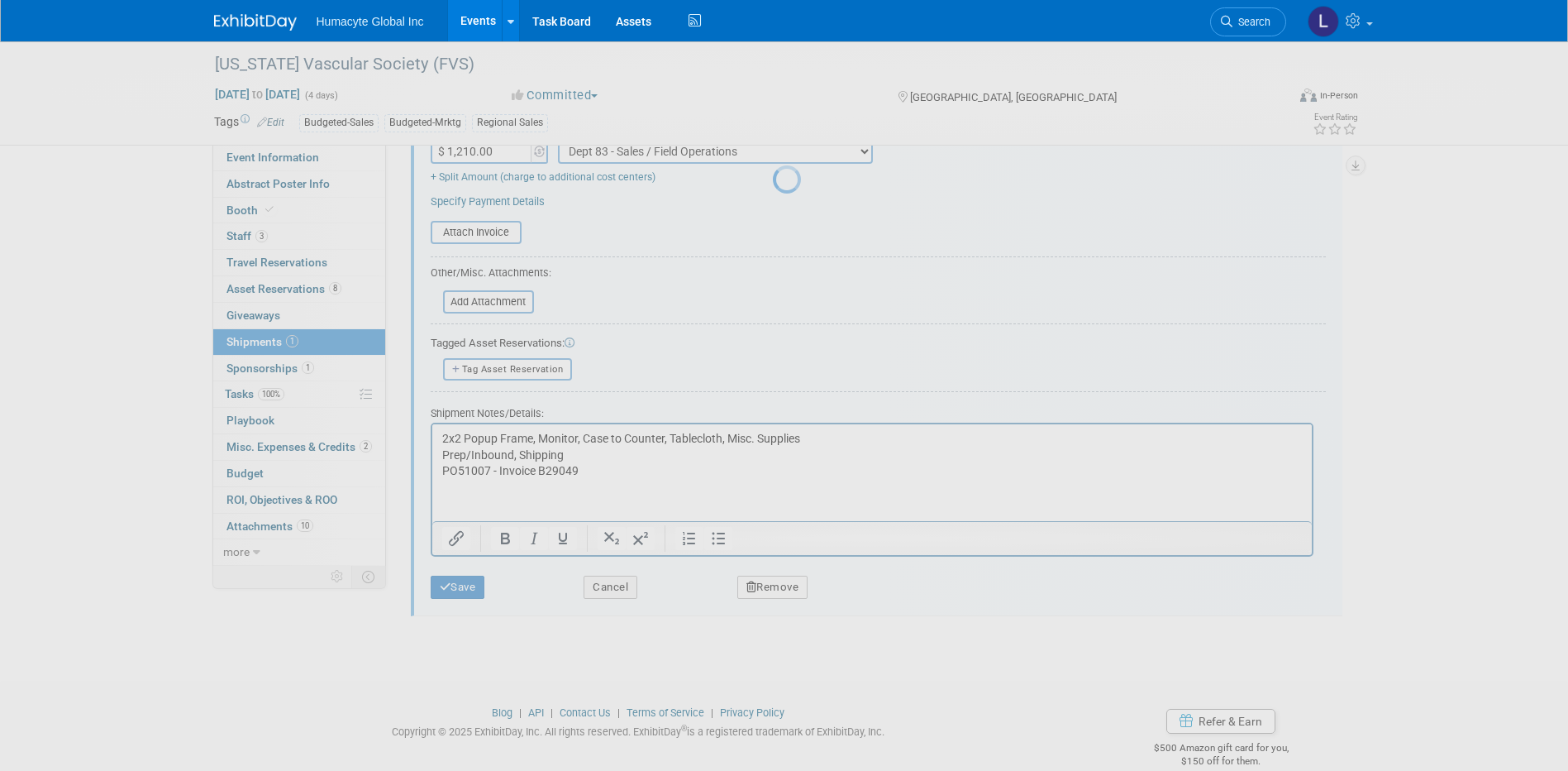
scroll to position [14, 0]
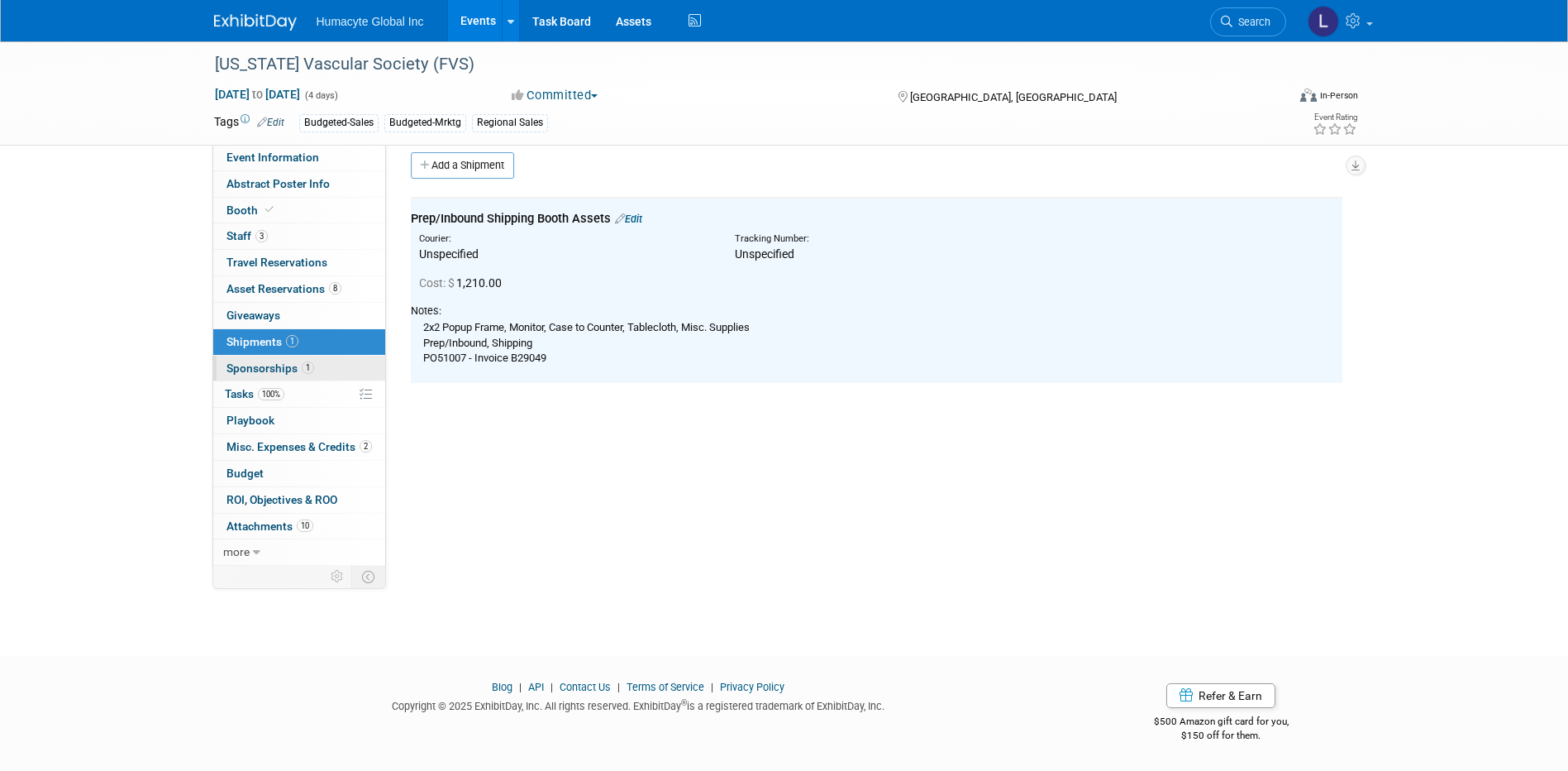
click at [261, 372] on span "Sponsorships 1" at bounding box center [270, 368] width 88 height 14
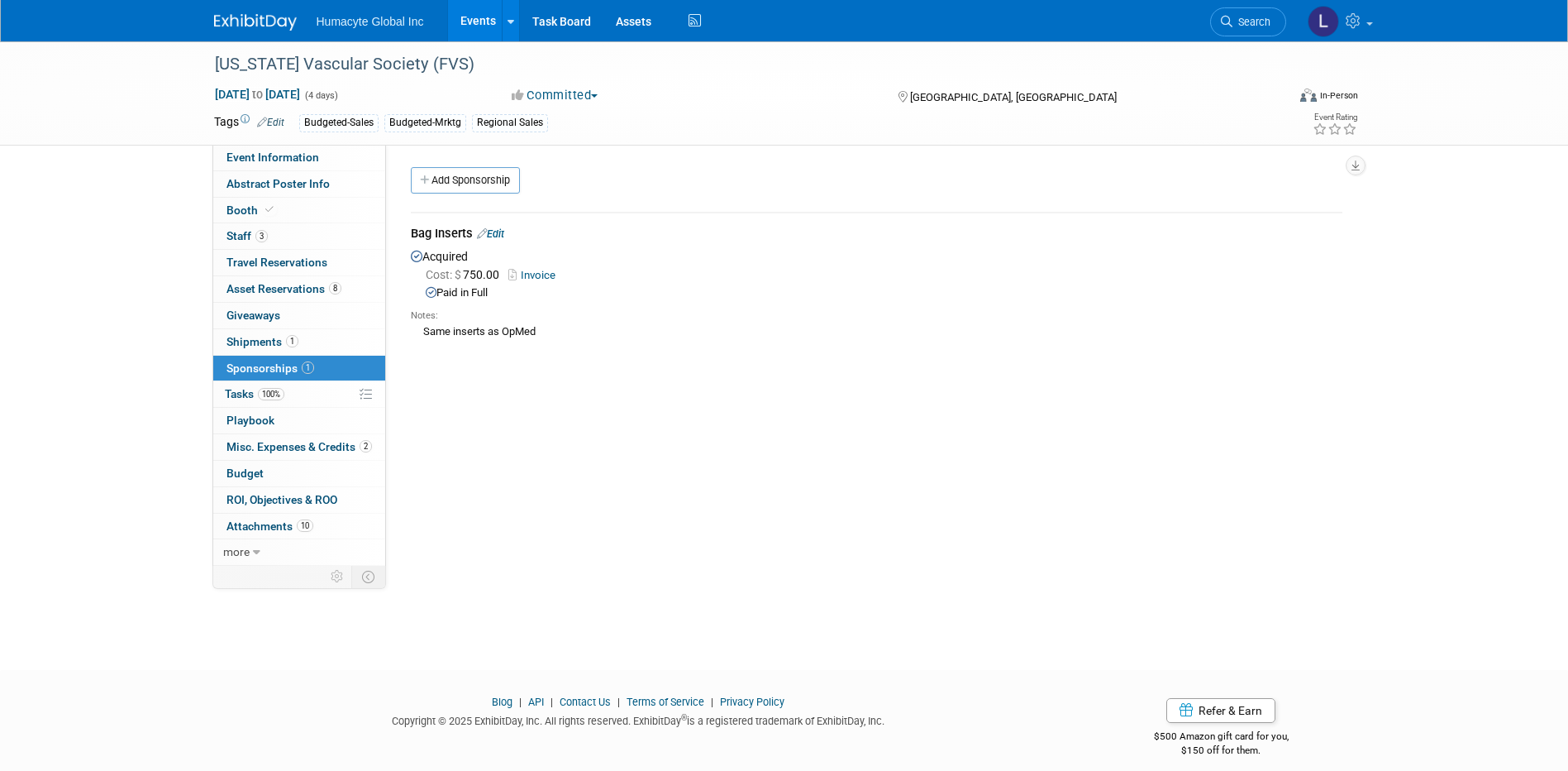
click at [557, 274] on link "Invoice" at bounding box center [535, 275] width 54 height 13
click at [501, 230] on link "Edit" at bounding box center [490, 234] width 27 height 13
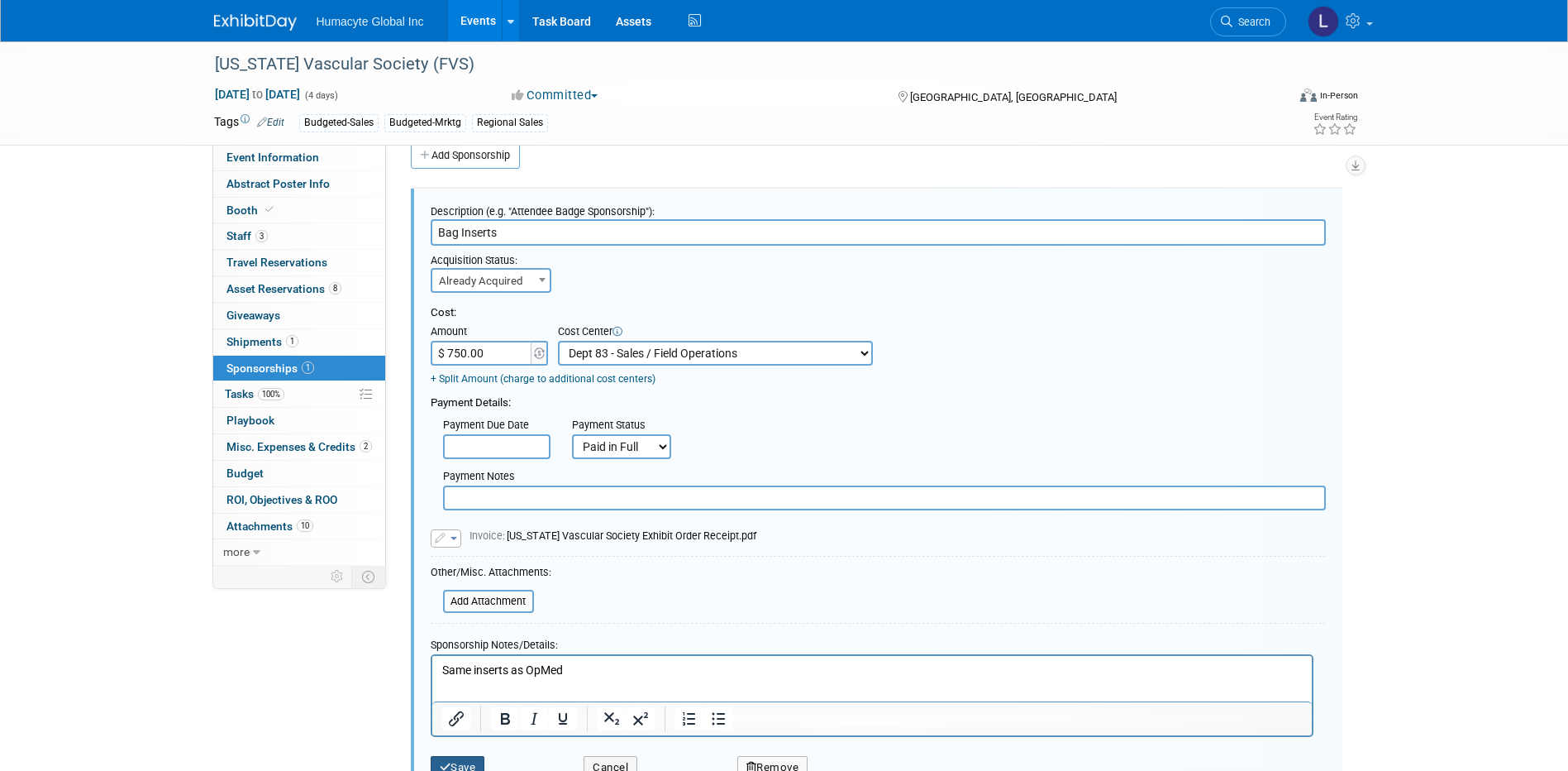
click at [458, 764] on button "Save" at bounding box center [458, 767] width 55 height 23
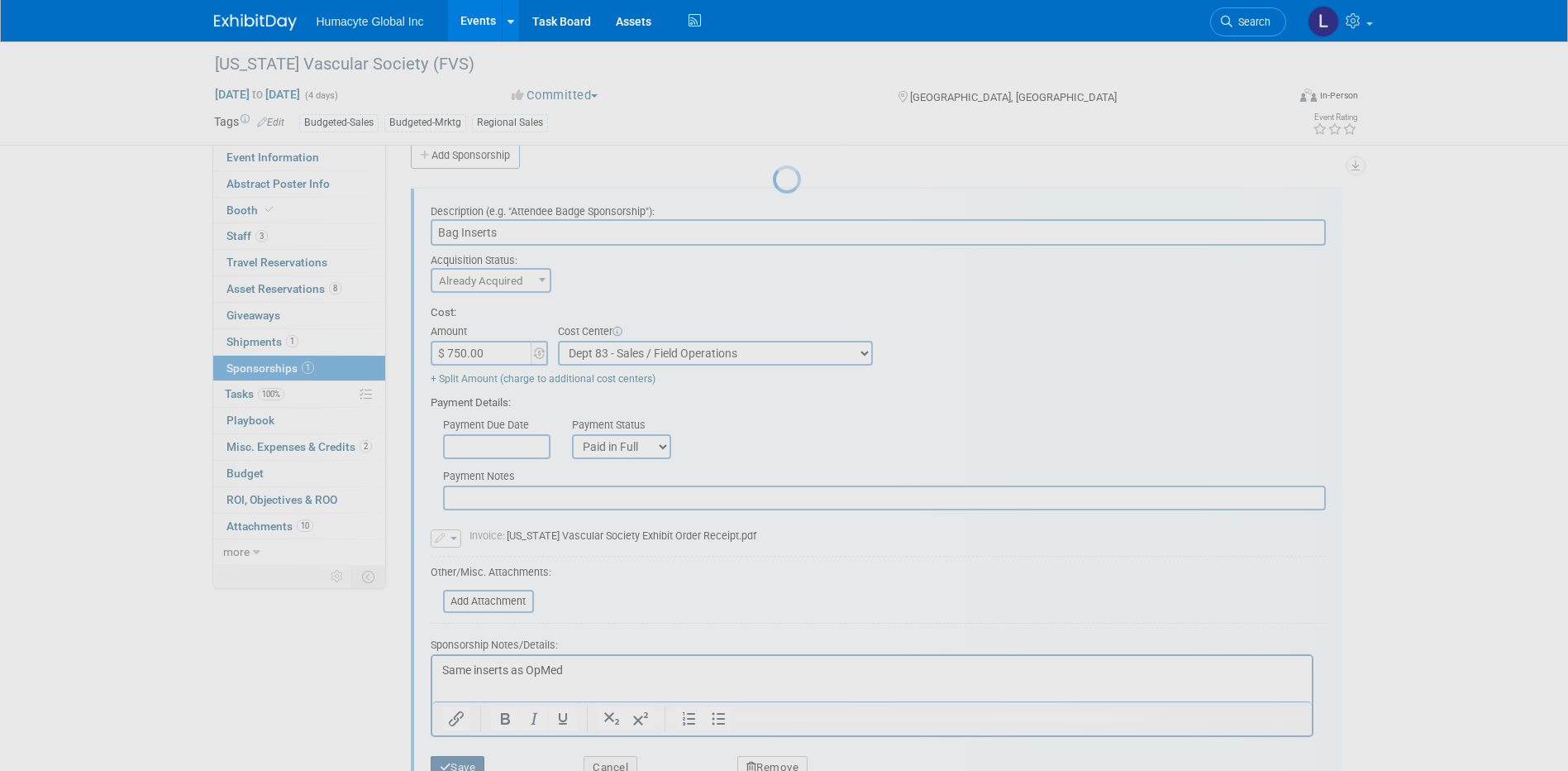
scroll to position [14, 0]
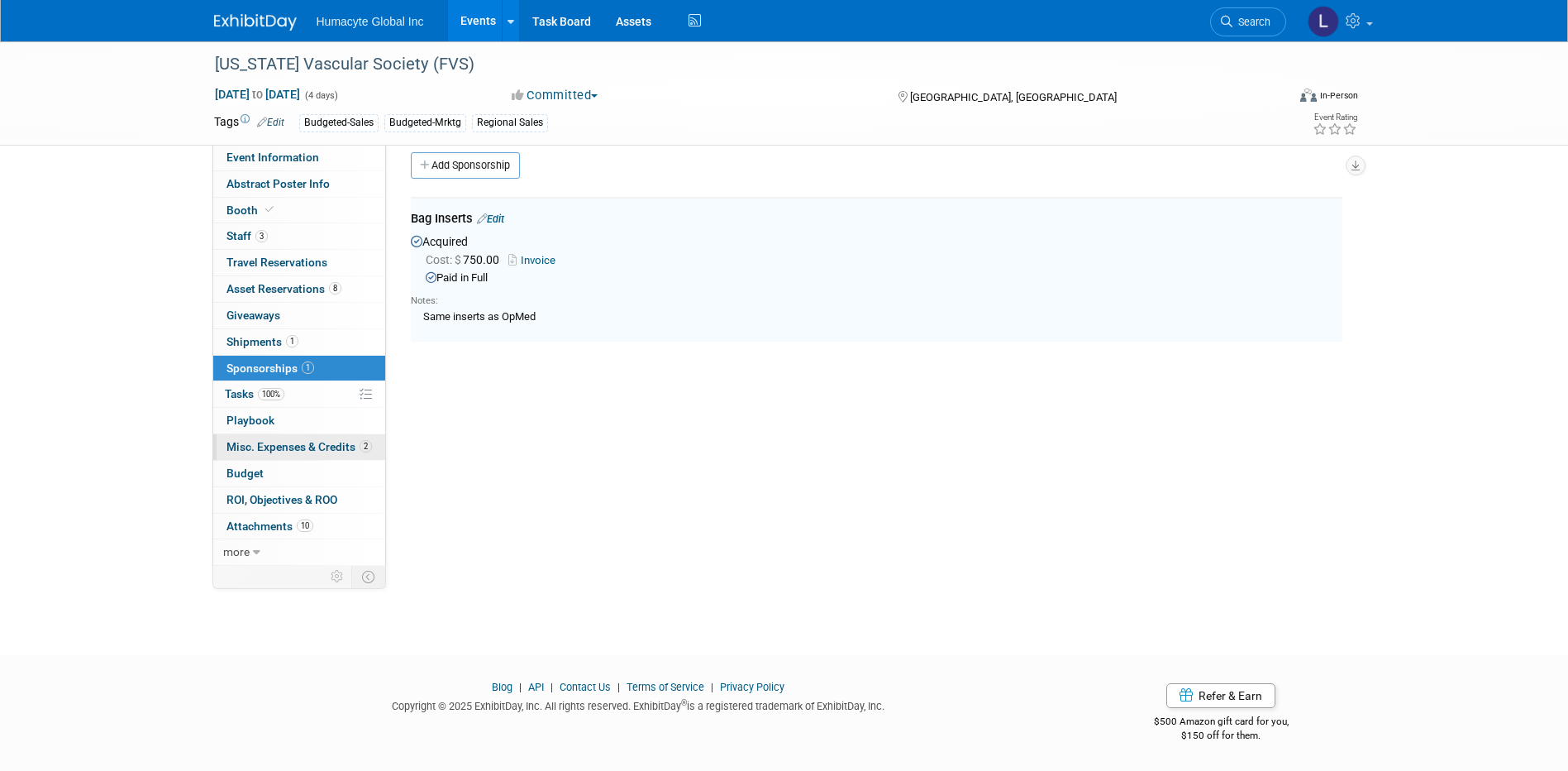
click at [238, 445] on span "Misc. Expenses & Credits 2" at bounding box center [299, 447] width 146 height 14
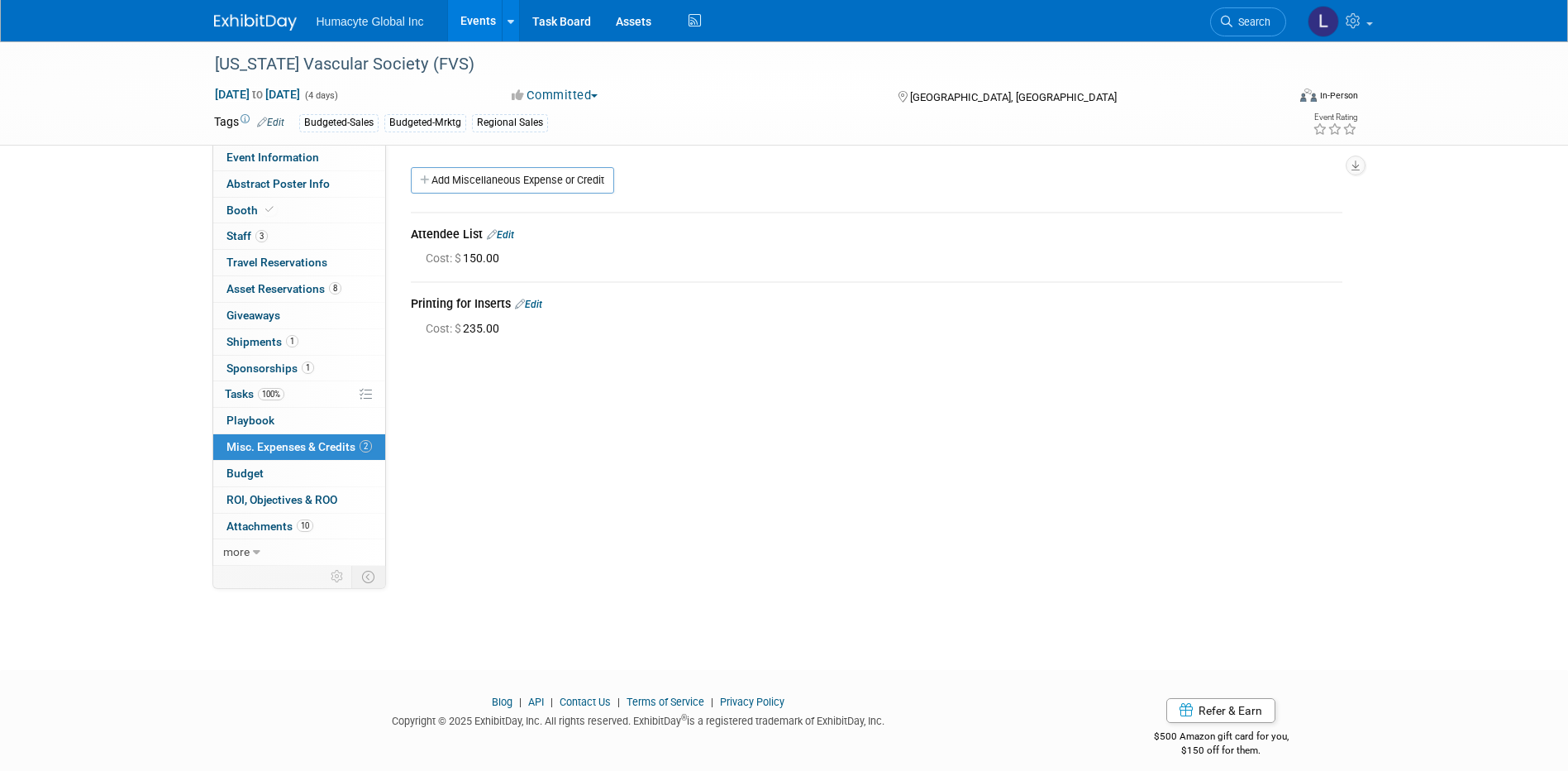
click at [513, 231] on link "Edit" at bounding box center [500, 235] width 27 height 12
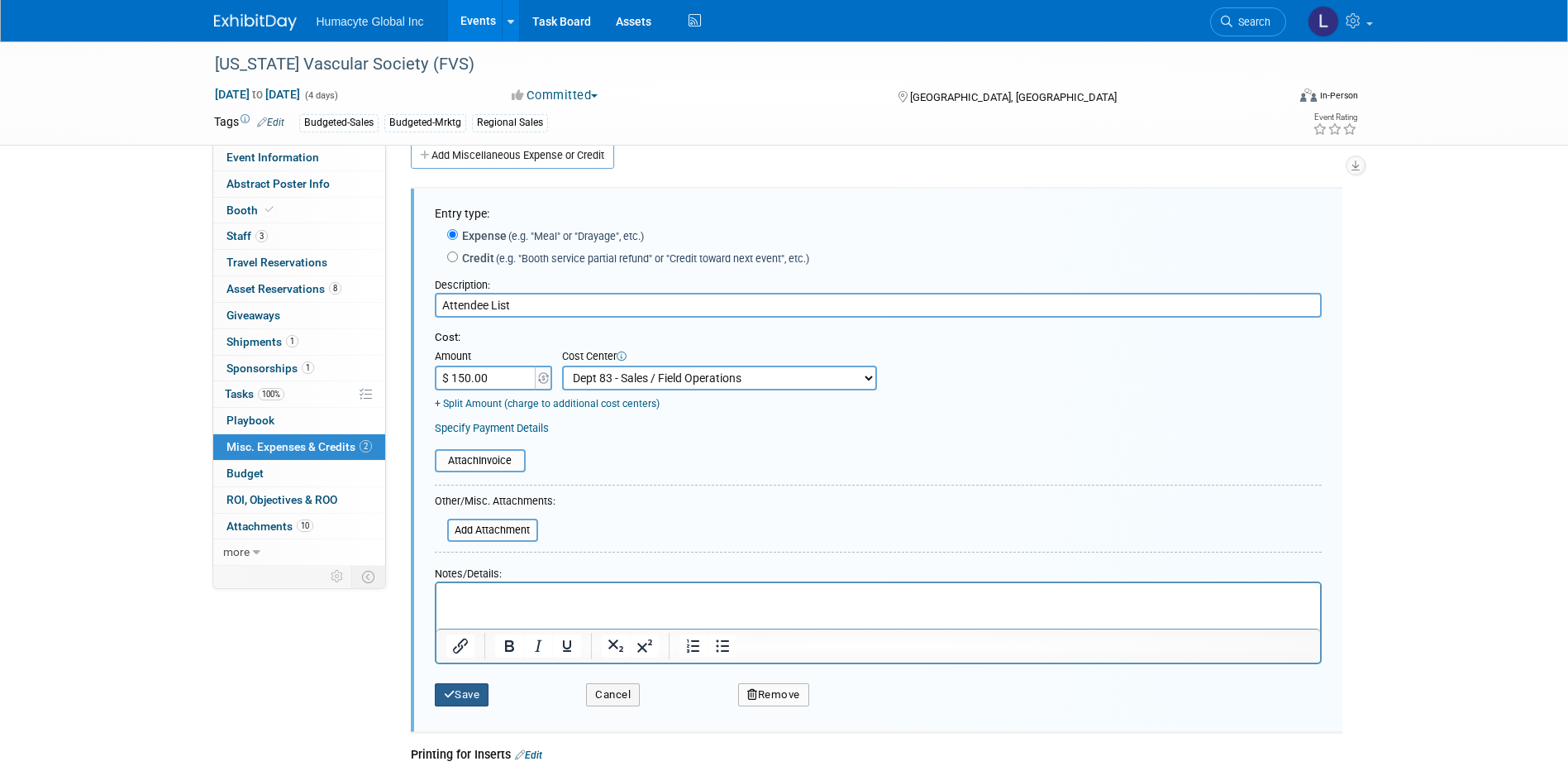
click at [477, 687] on button "Save" at bounding box center [462, 694] width 55 height 23
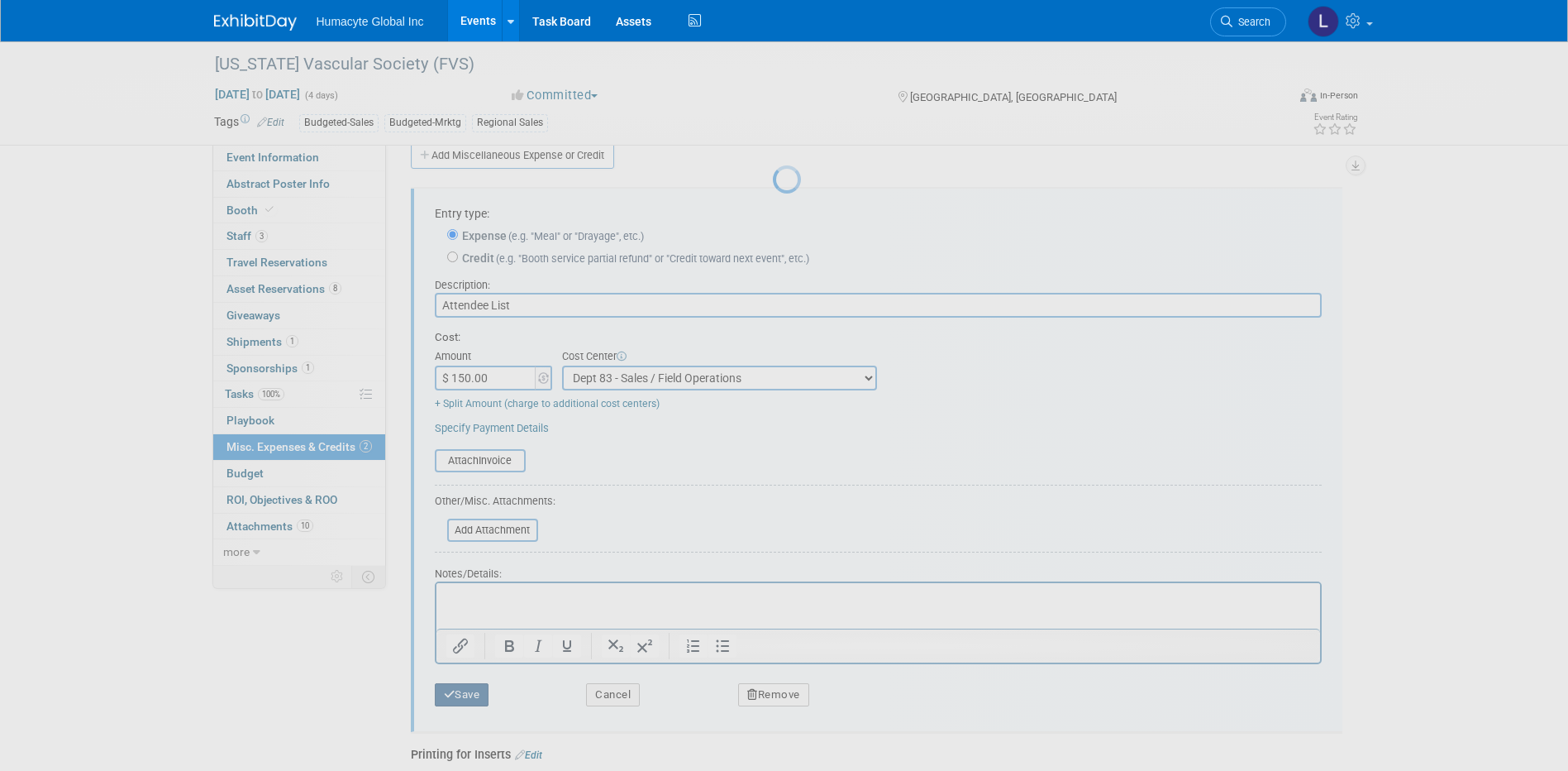
scroll to position [14, 0]
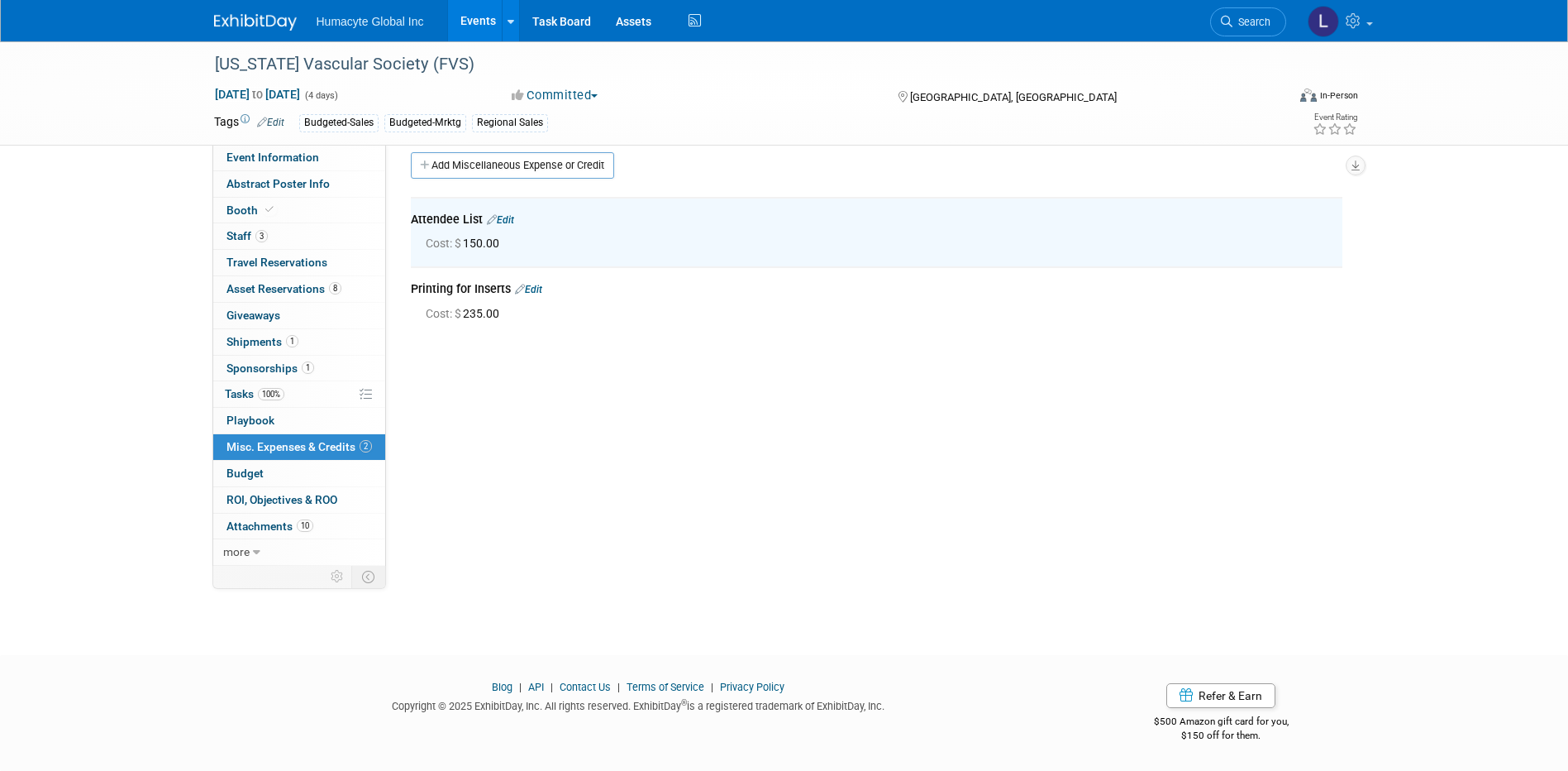
click at [531, 283] on div "Printing for Inserts Edit" at bounding box center [877, 290] width 932 height 20
click at [540, 291] on link "Edit" at bounding box center [529, 290] width 27 height 12
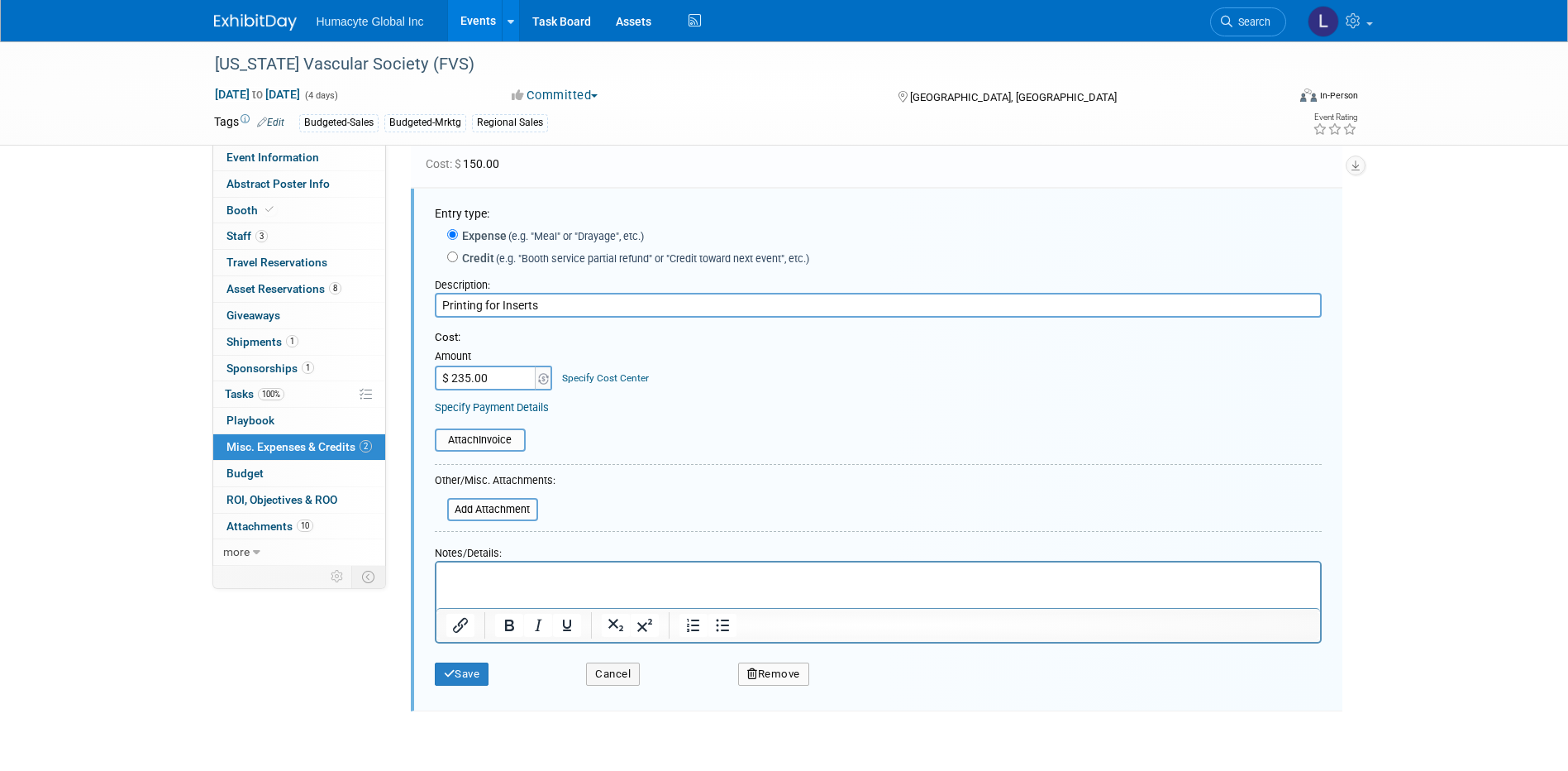
scroll to position [0, 0]
click at [581, 372] on link "Specify Cost Center" at bounding box center [605, 378] width 87 height 12
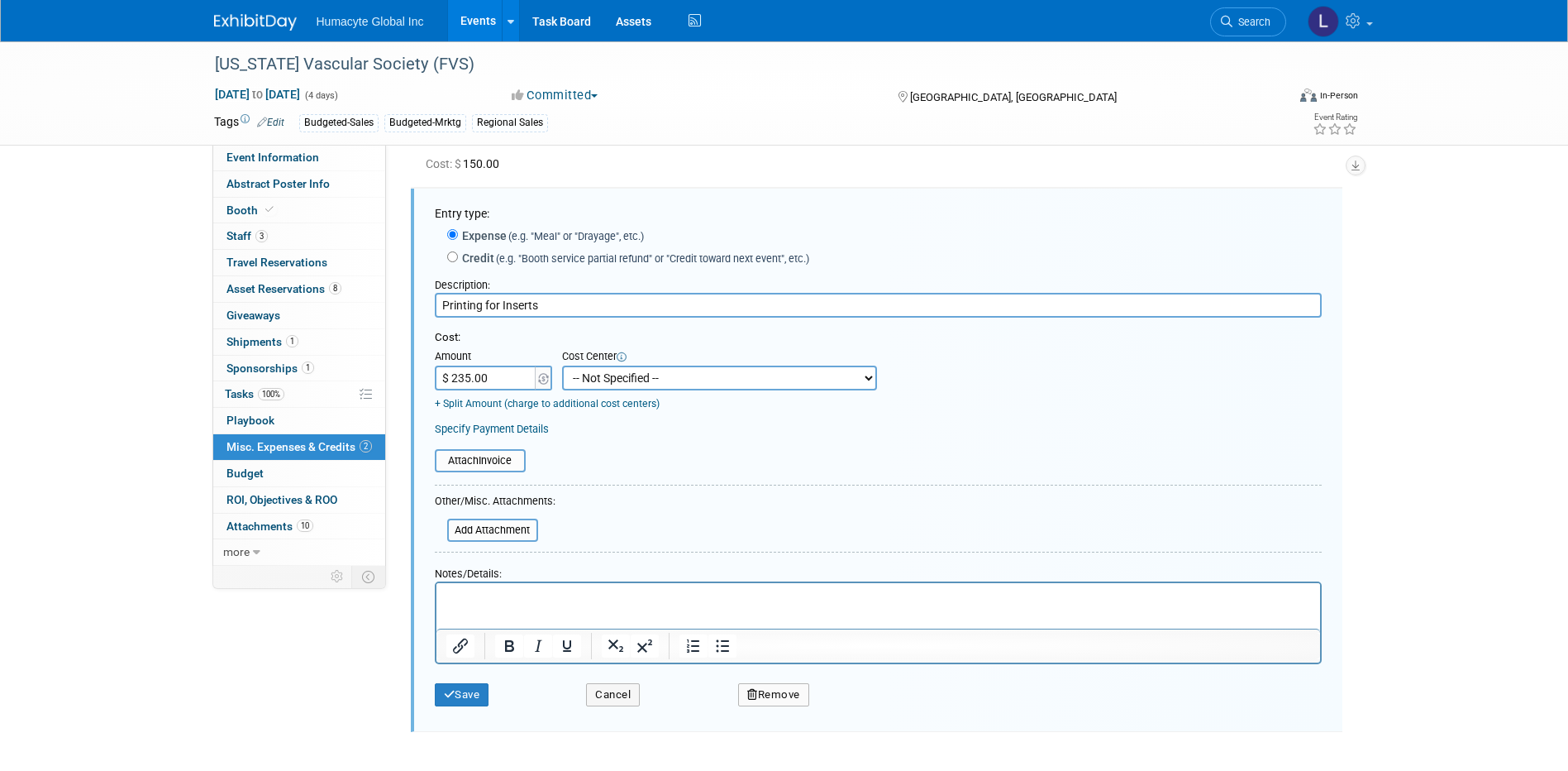
click at [585, 386] on select "-- Not Specified -- Dept 10 - Clinical Dept 11 - Clinical Ops Dept 12 - Medical…" at bounding box center [719, 378] width 315 height 25
select select "18966166"
click at [562, 368] on select "-- Not Specified -- Dept 10 - Clinical Dept 11 - Clinical Ops Dept 12 - Medical…" at bounding box center [719, 378] width 315 height 25
click at [465, 685] on button "Save" at bounding box center [462, 694] width 55 height 23
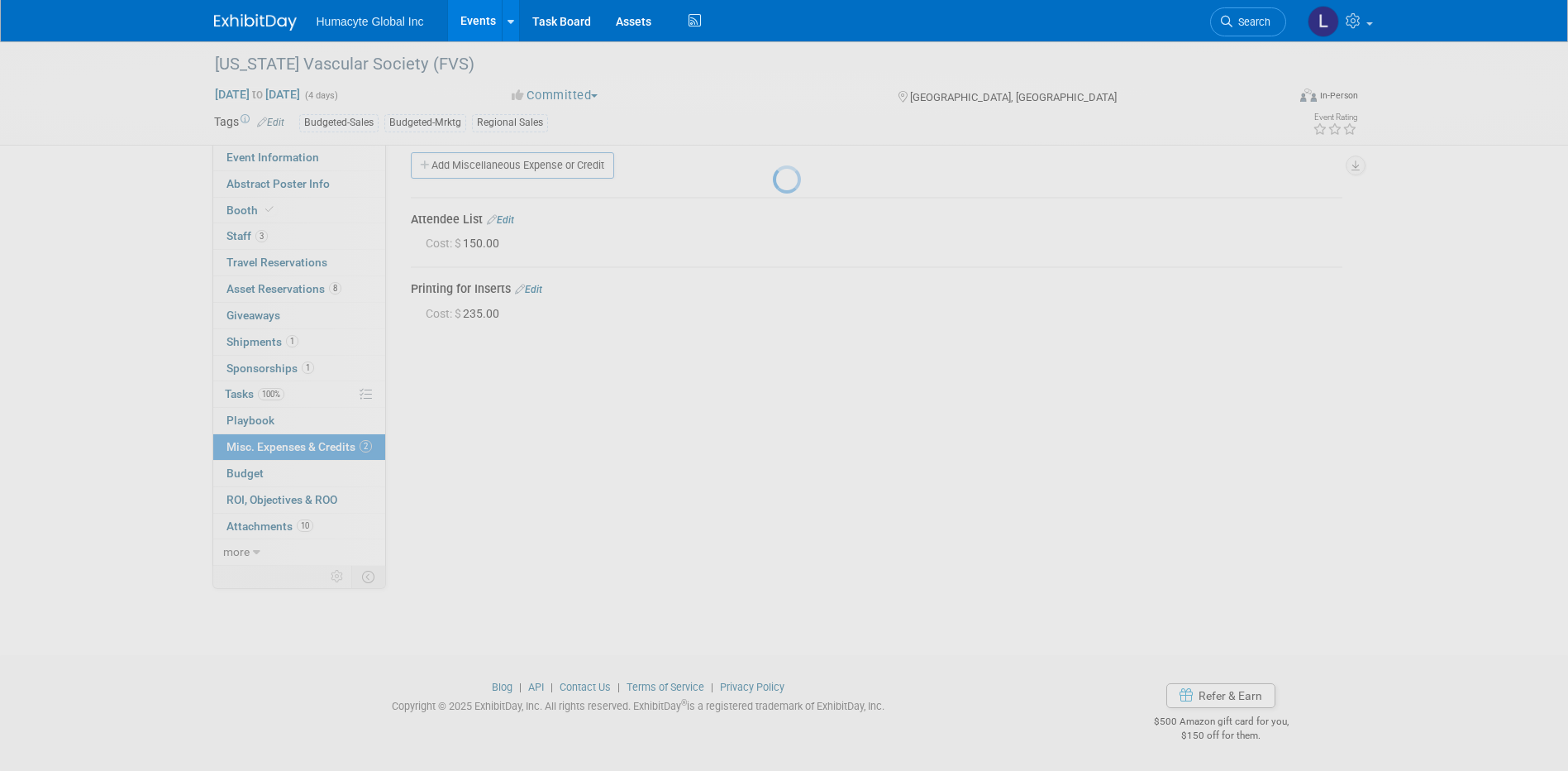
scroll to position [14, 0]
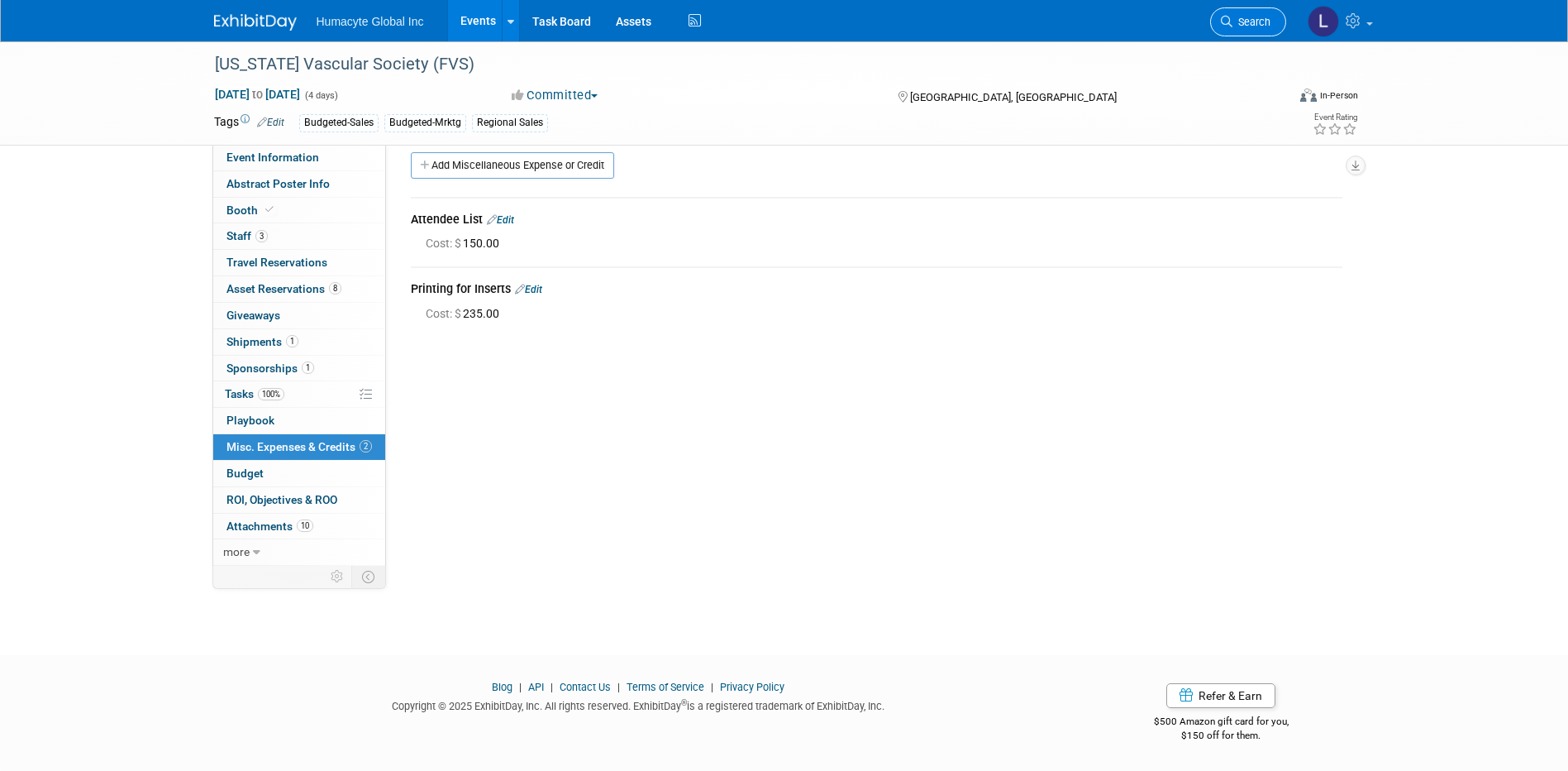
click at [1249, 19] on span "Search" at bounding box center [1252, 21] width 38 height 13
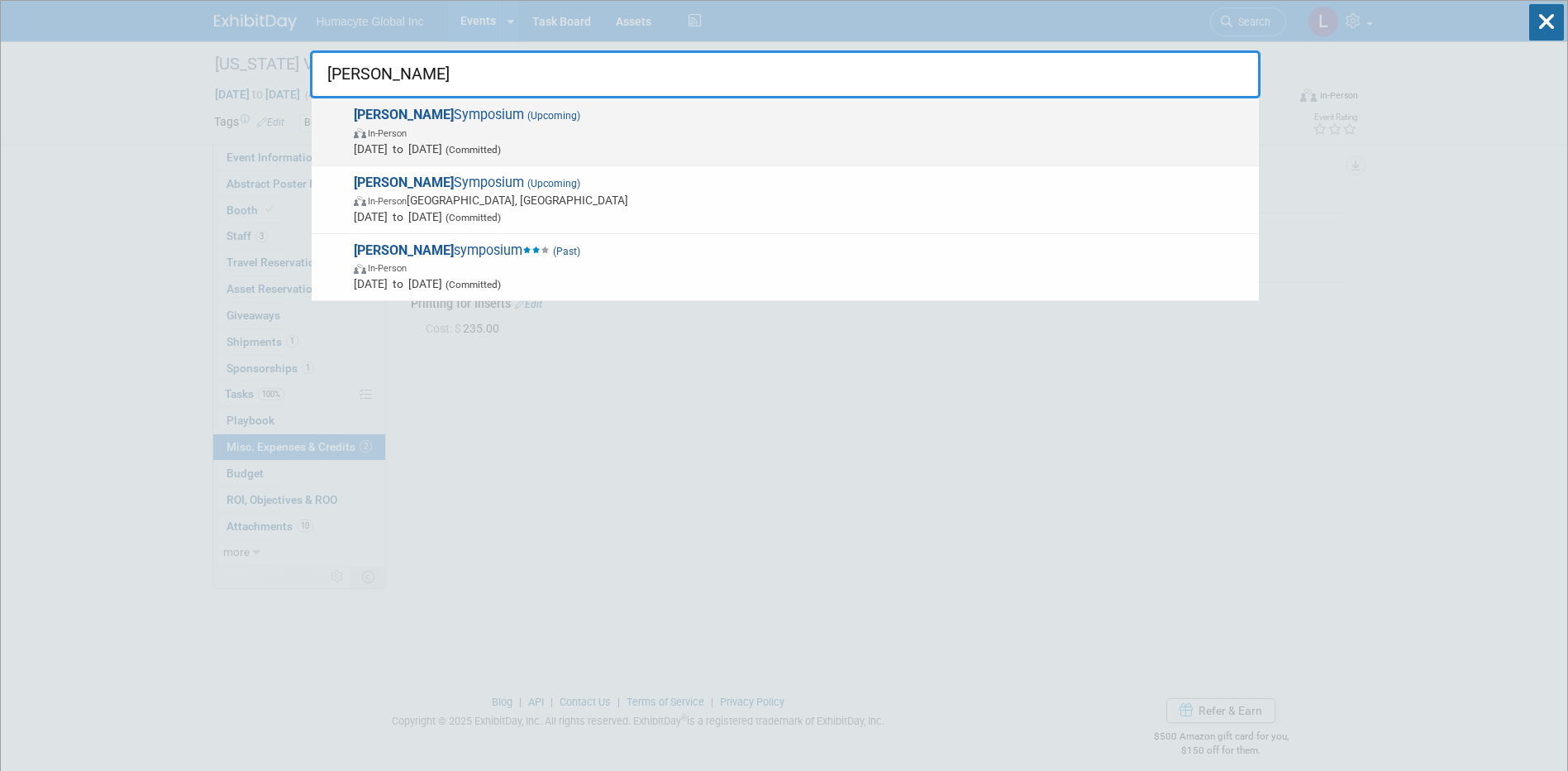
type input "veith"
click at [547, 128] on span "In-Person" at bounding box center [802, 131] width 897 height 16
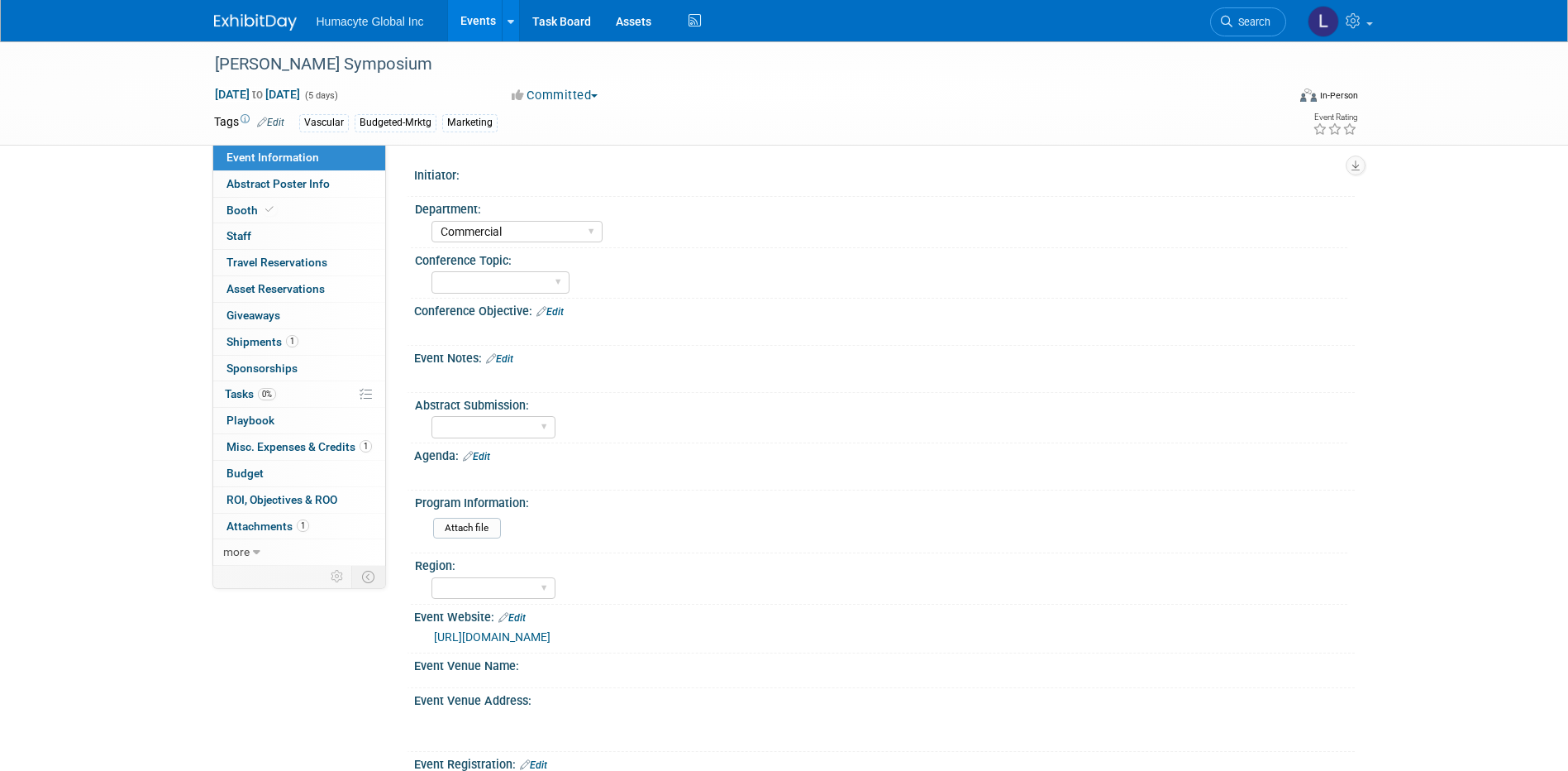
select select "Commercial"
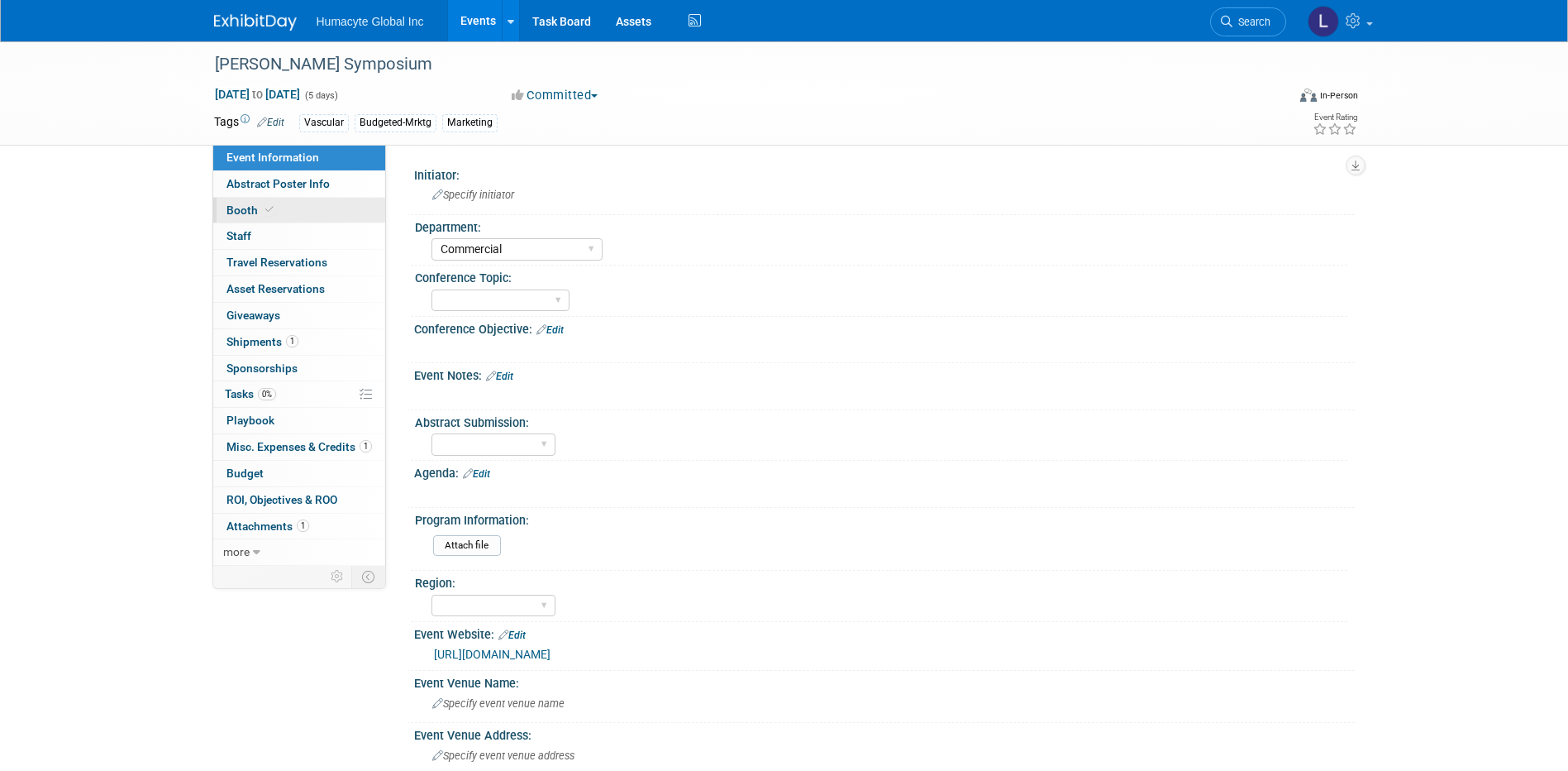
click at [244, 206] on span "Booth" at bounding box center [252, 211] width 50 height 14
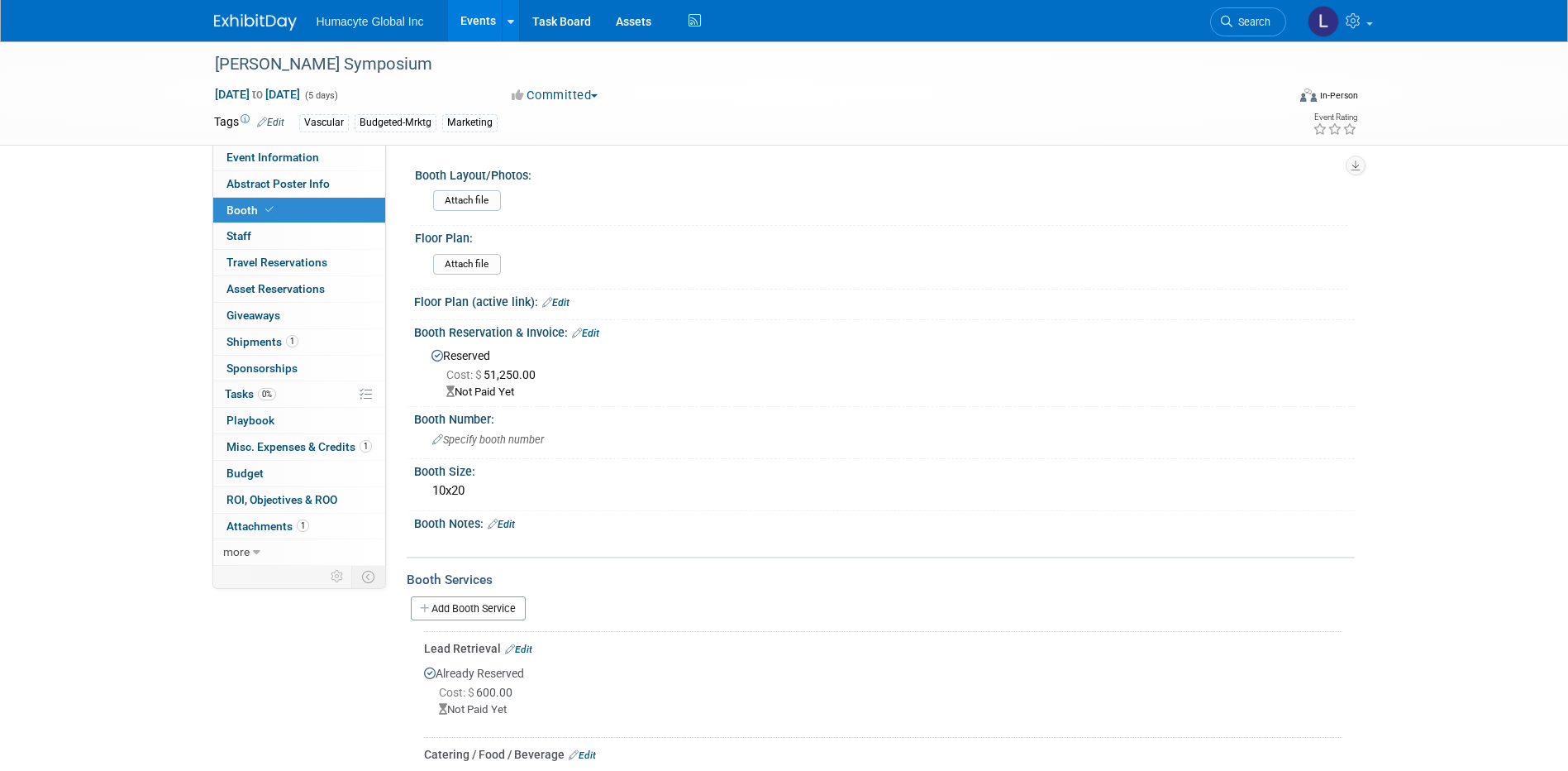
click at [591, 335] on link "Edit" at bounding box center [586, 333] width 27 height 12
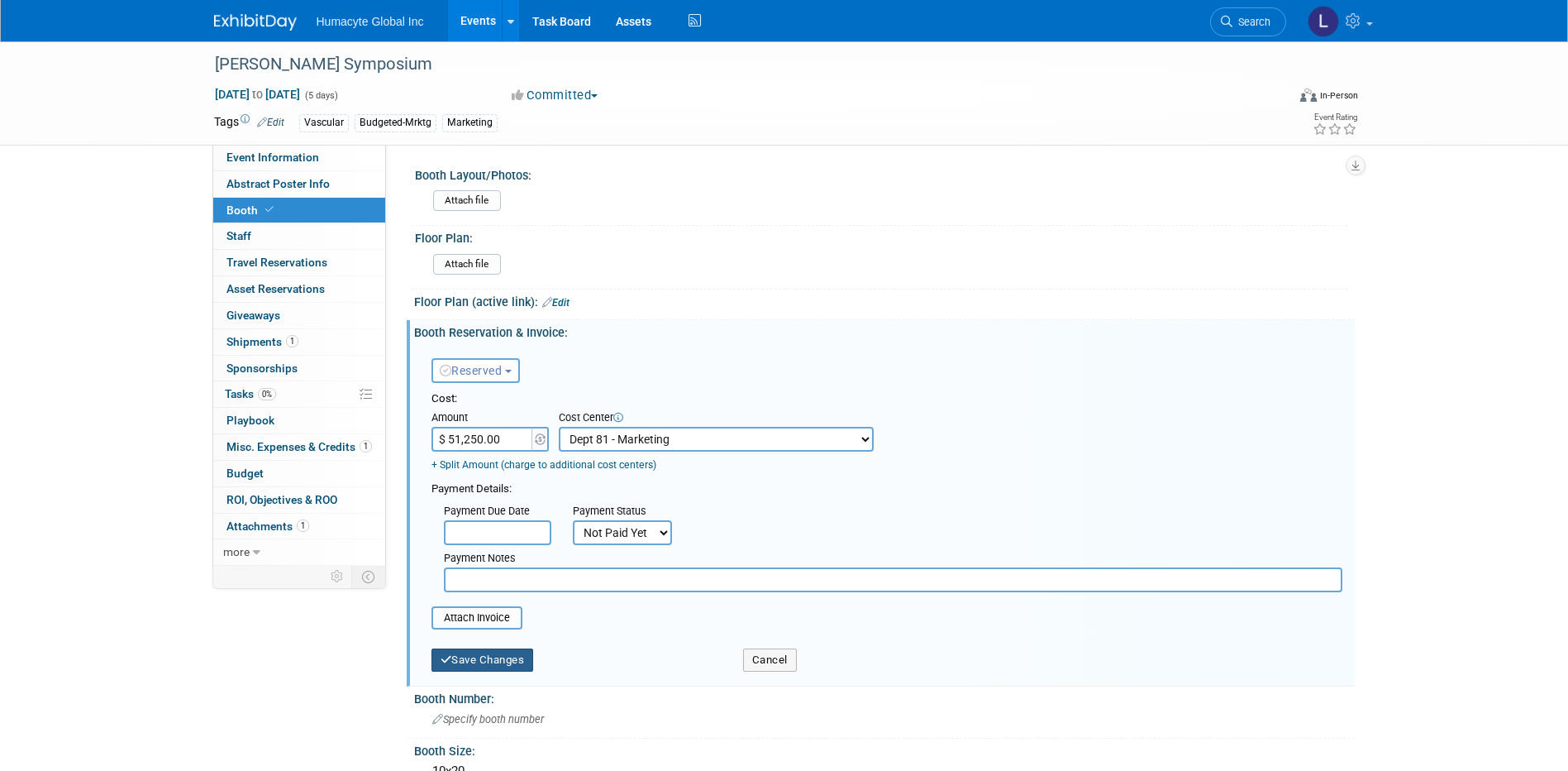
click at [493, 664] on button "Save Changes" at bounding box center [483, 659] width 102 height 23
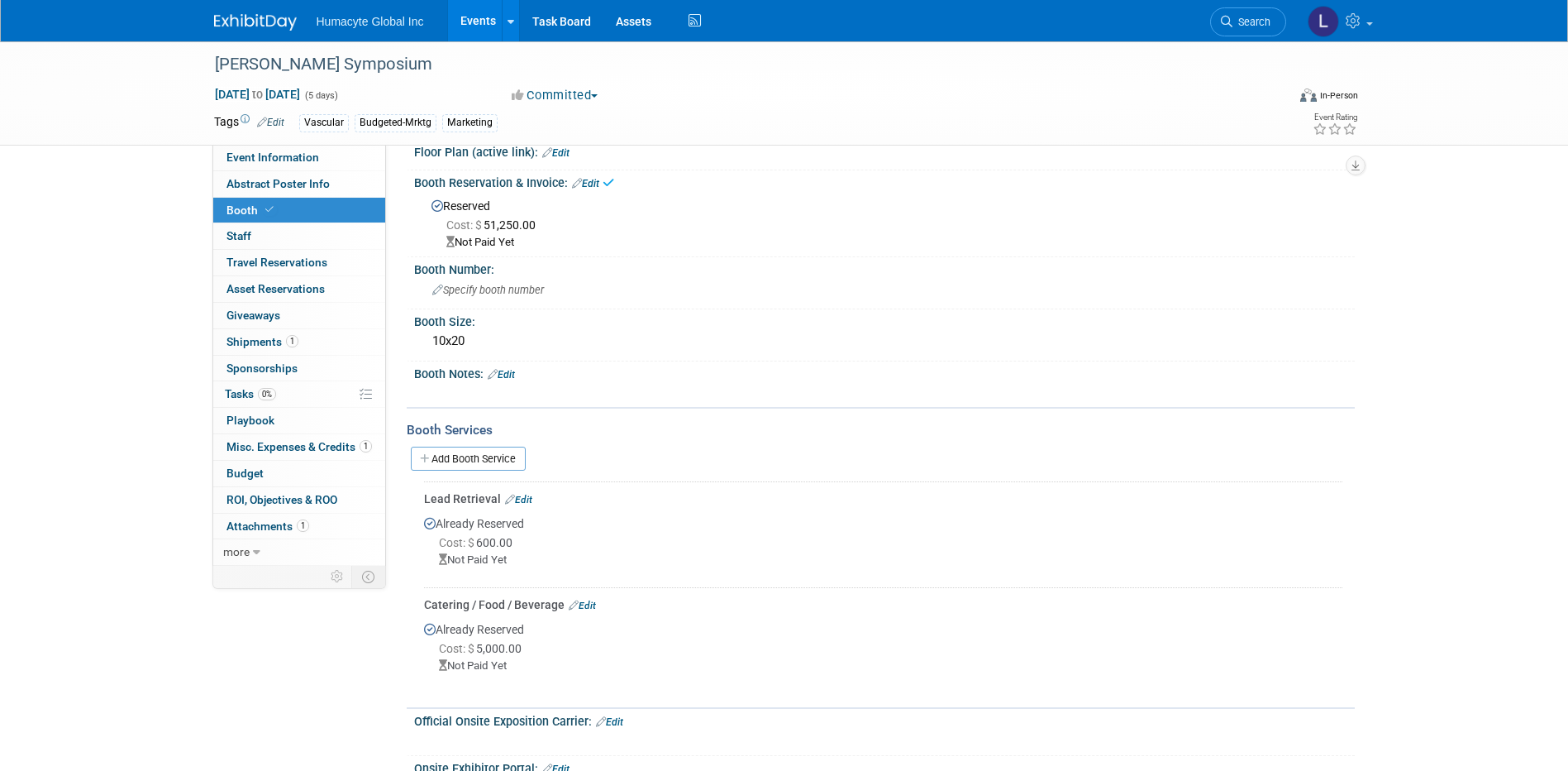
scroll to position [165, 0]
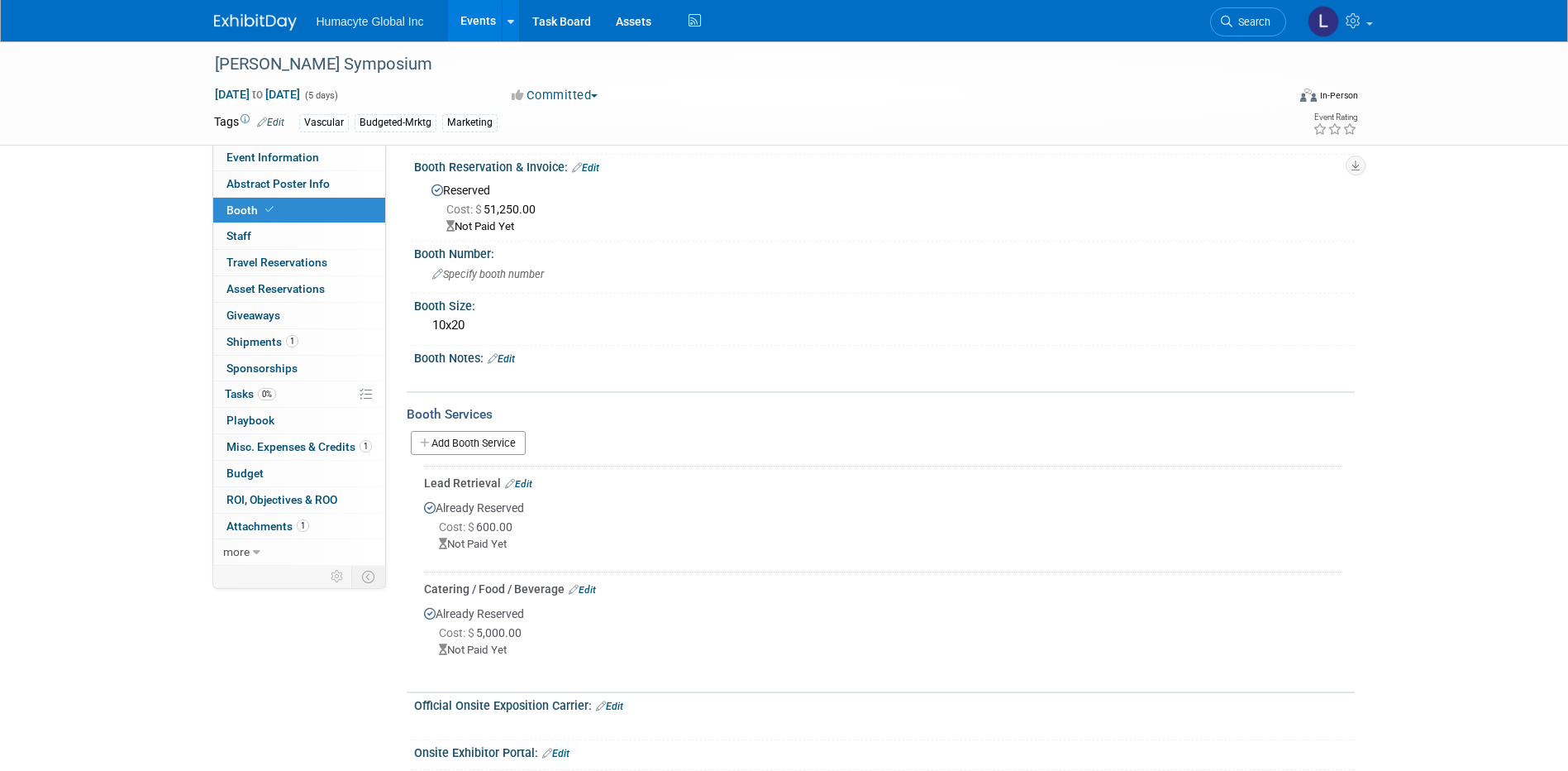
click at [593, 592] on link "Edit" at bounding box center [582, 590] width 27 height 12
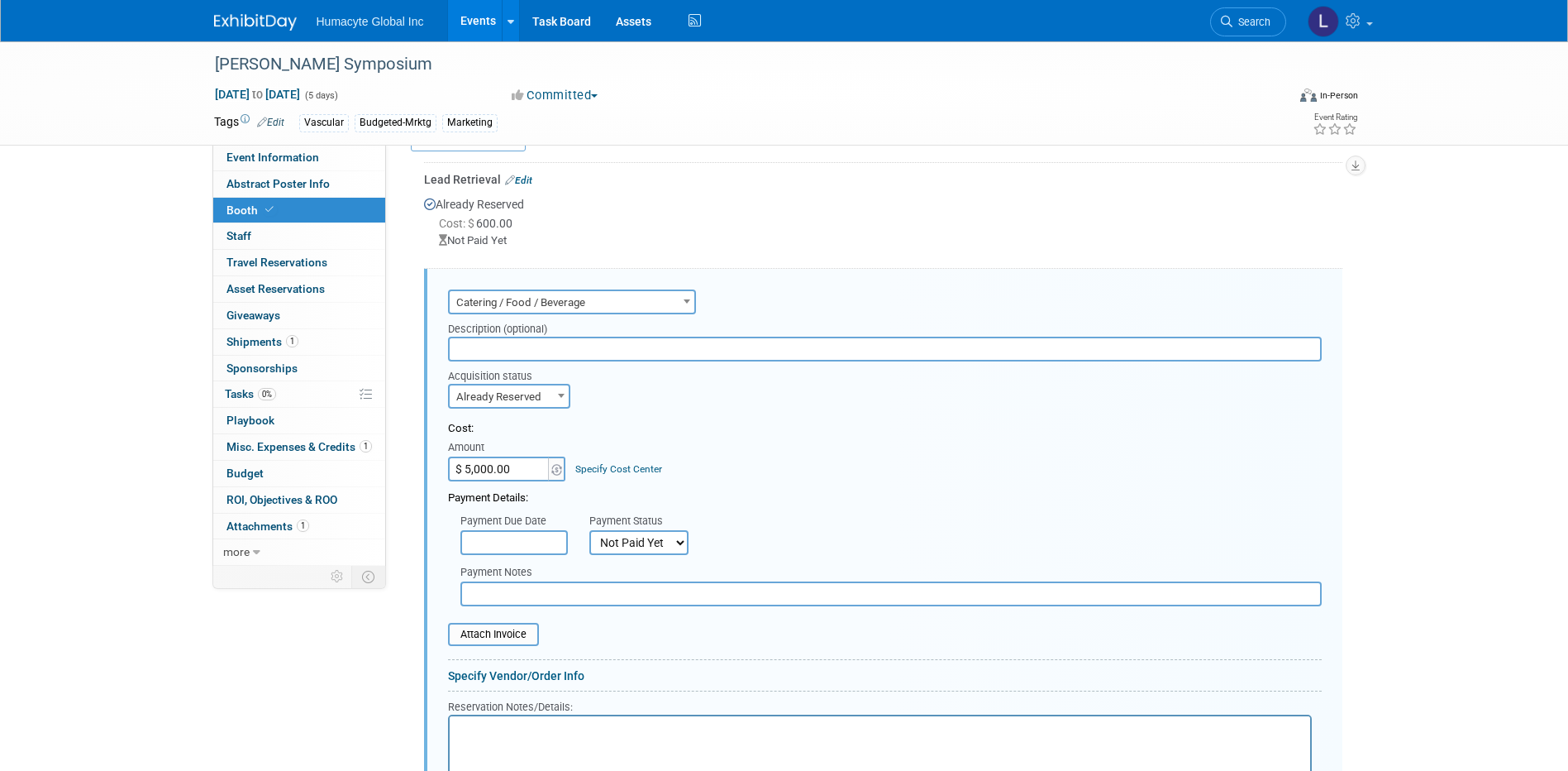
scroll to position [550, 0]
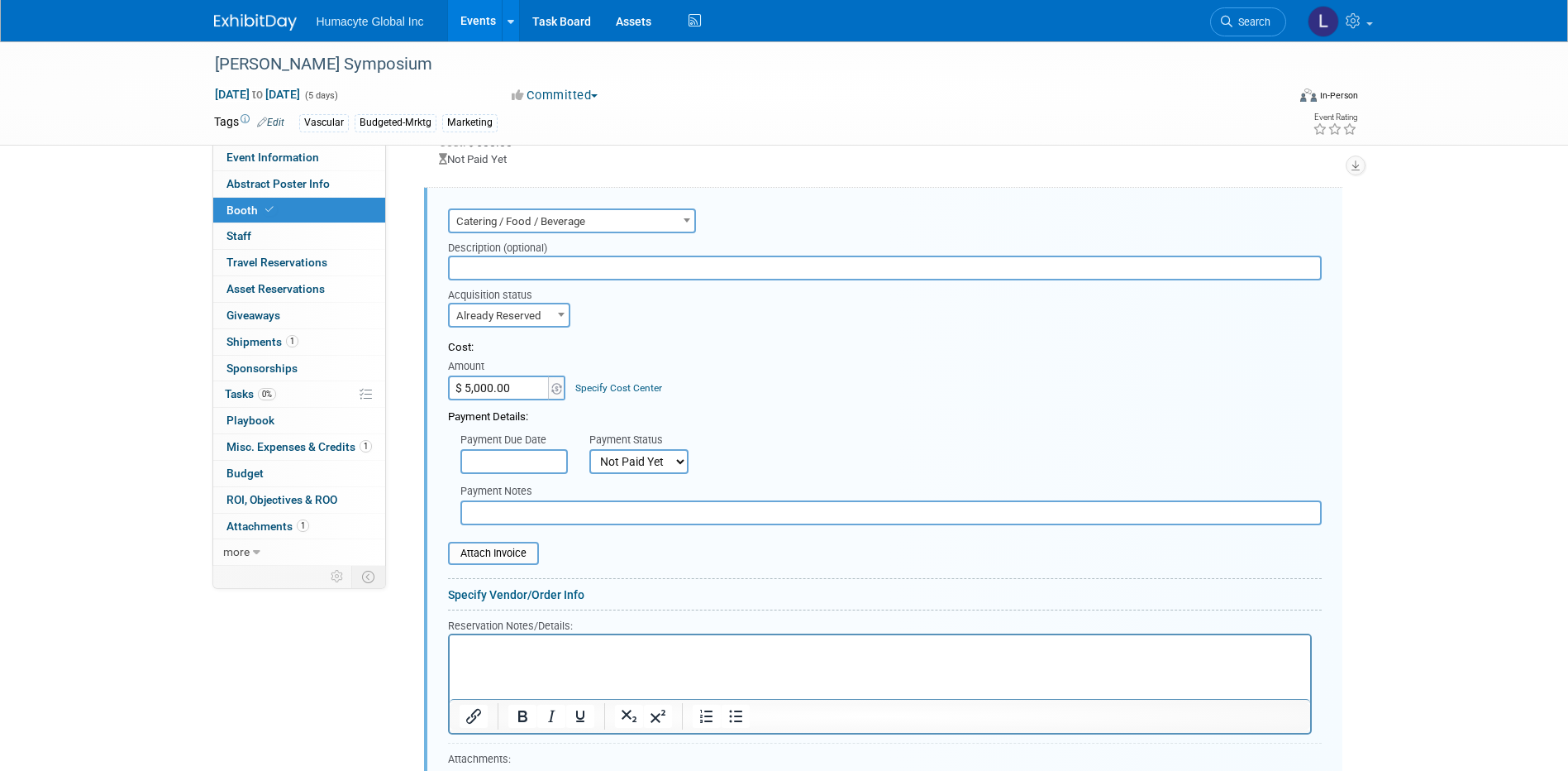
click at [585, 388] on link "Specify Cost Center" at bounding box center [619, 388] width 87 height 12
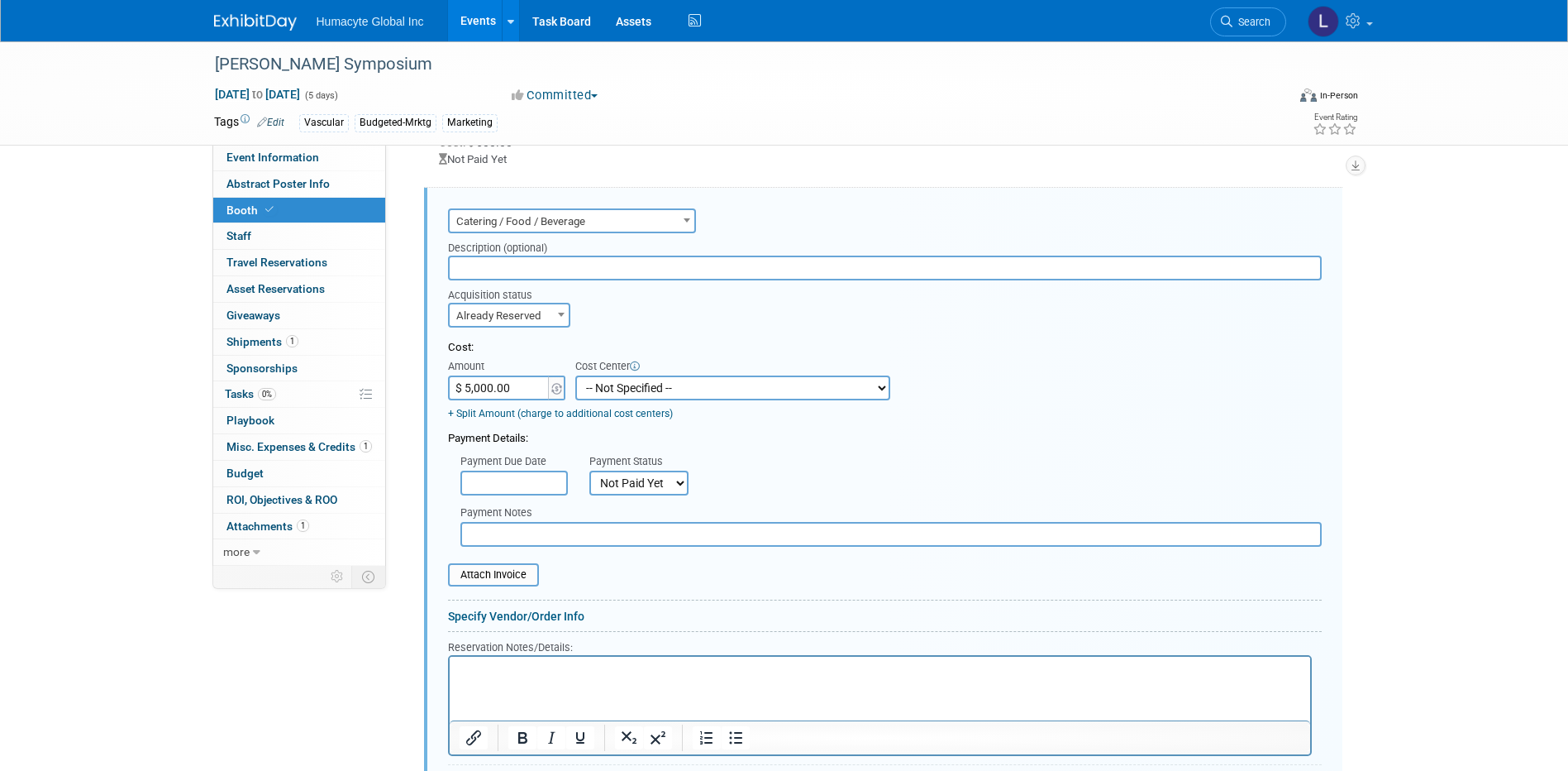
click at [585, 388] on select "-- Not Specified -- Dept 10 - Clinical Dept 11 - Clinical Ops Dept 12 - Medical…" at bounding box center [732, 387] width 315 height 25
select select "18966164"
click at [576, 375] on select "-- Not Specified -- Dept 10 - Clinical Dept 11 - Clinical Ops Dept 12 - Medical…" at bounding box center [732, 387] width 315 height 25
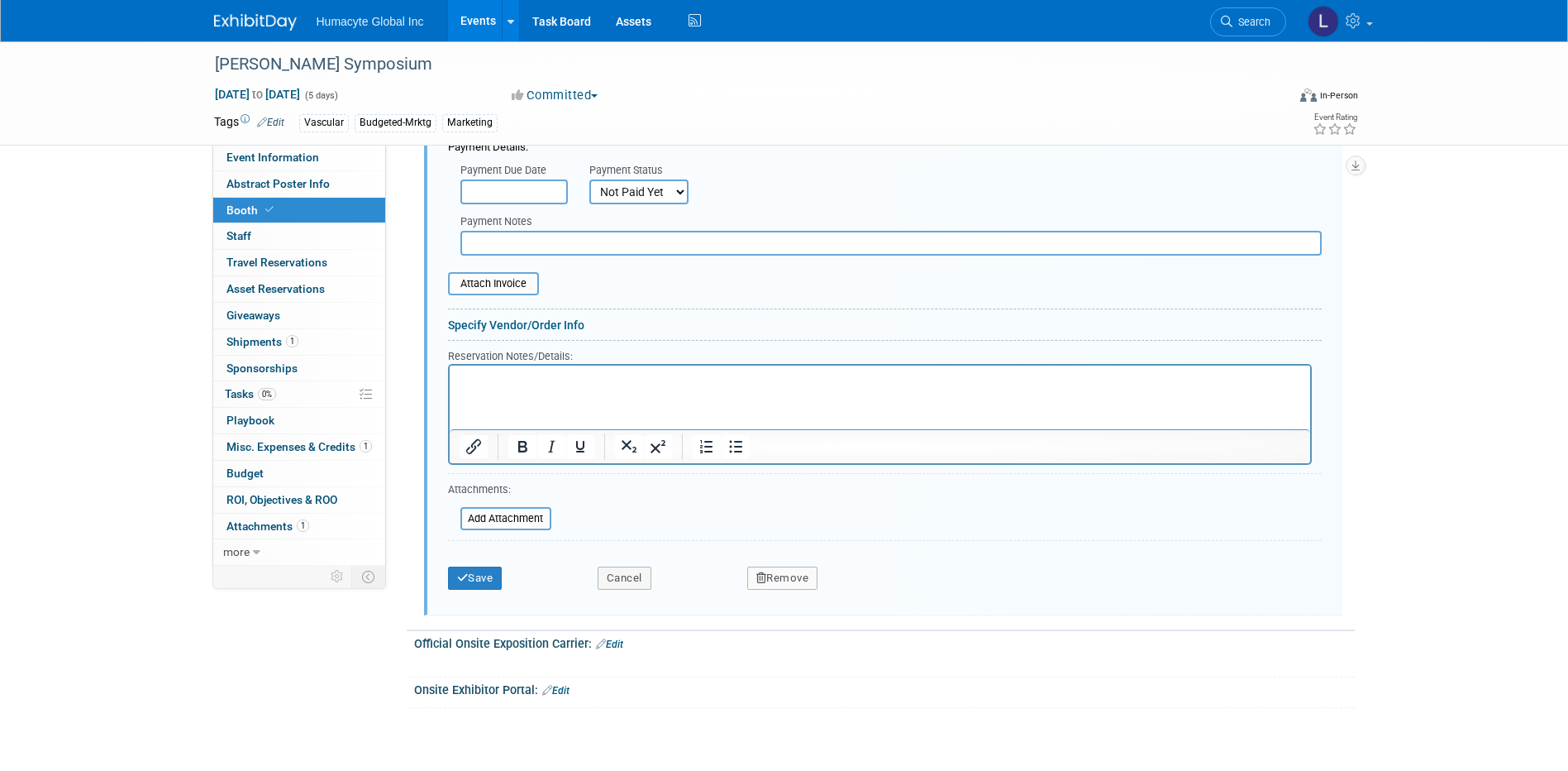
scroll to position [881, 0]
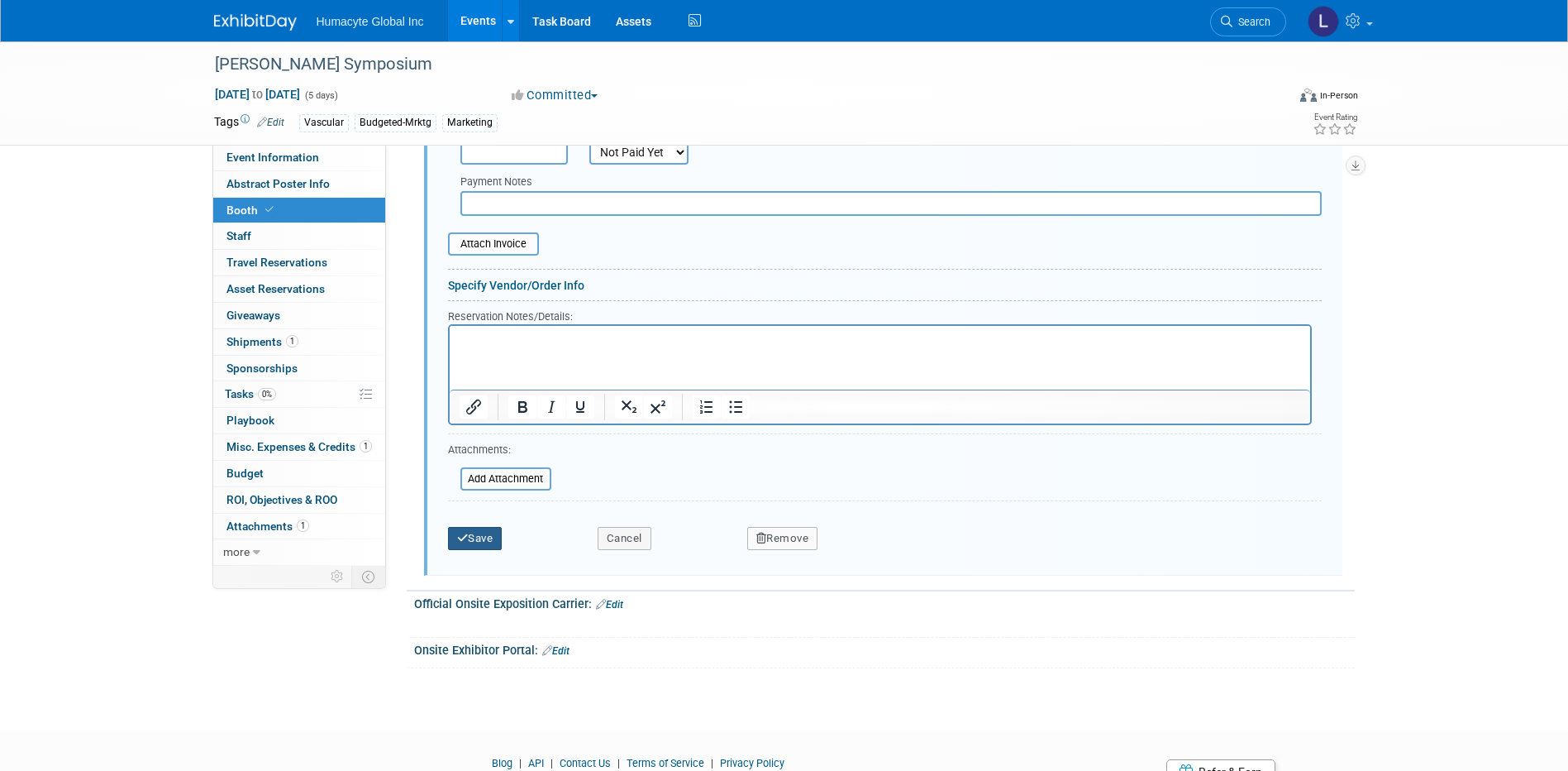
click at [467, 538] on icon "submit" at bounding box center [463, 537] width 12 height 11
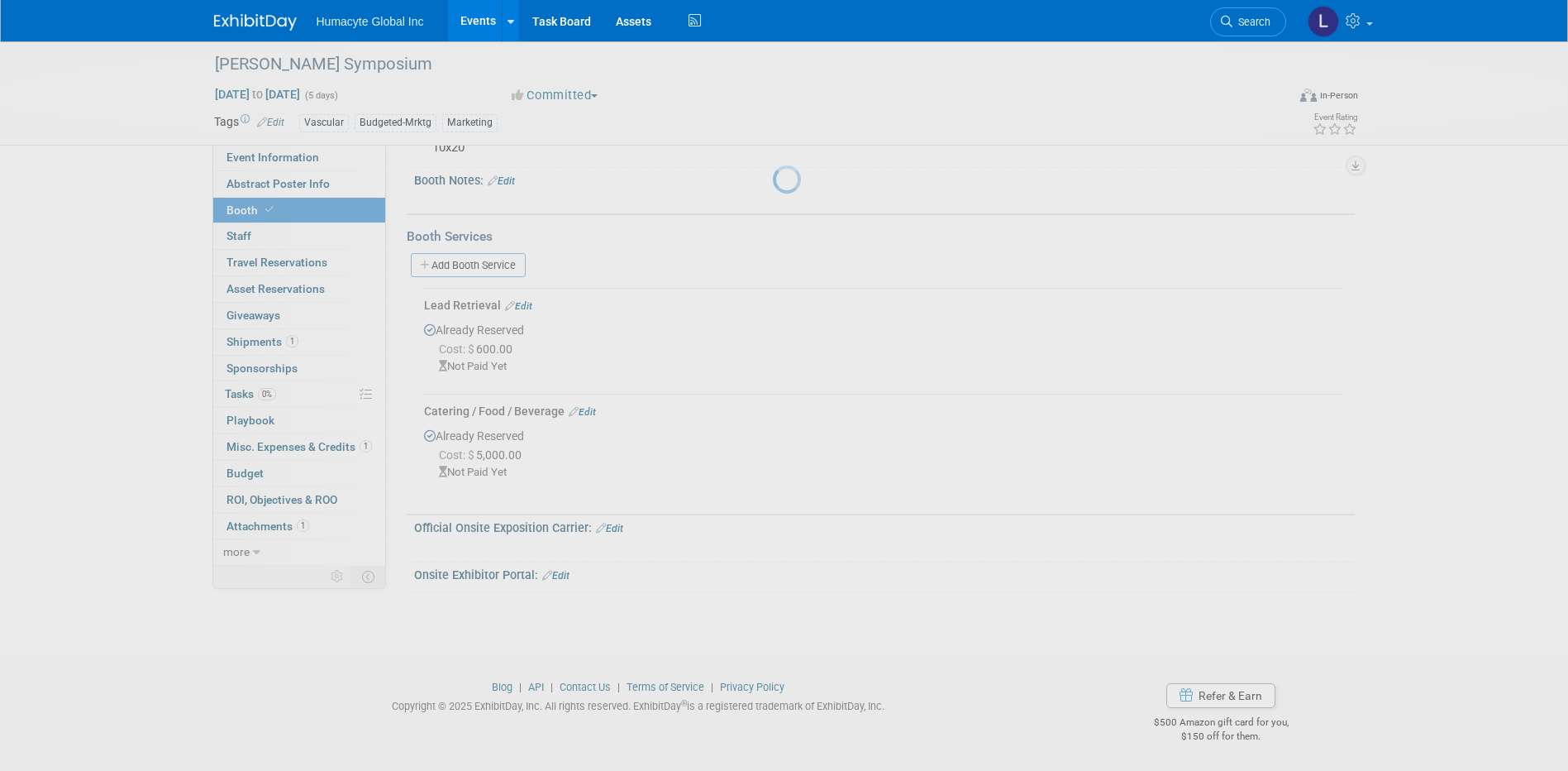
scroll to position [343, 0]
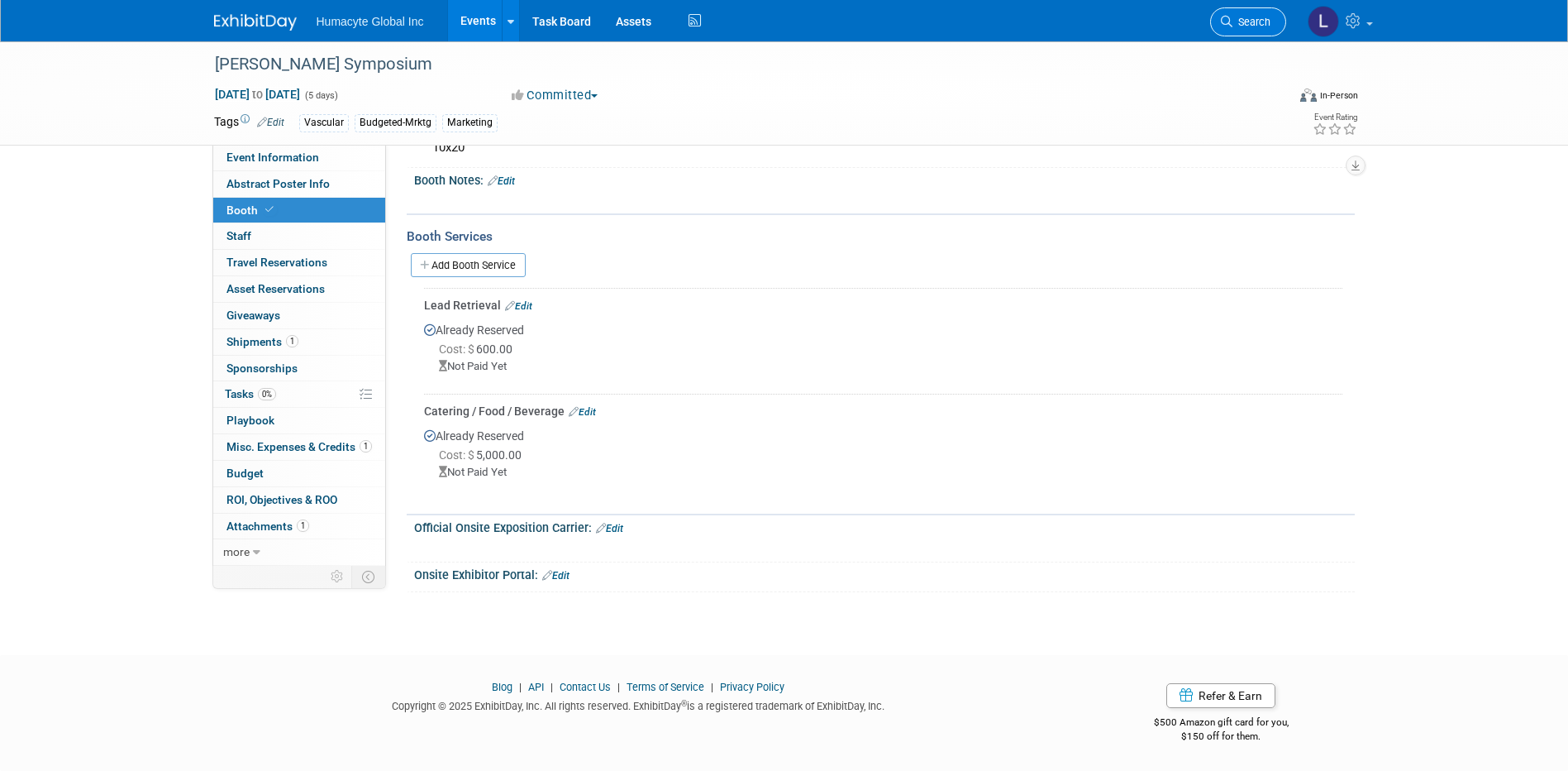
click at [1244, 11] on link "Search" at bounding box center [1248, 22] width 76 height 29
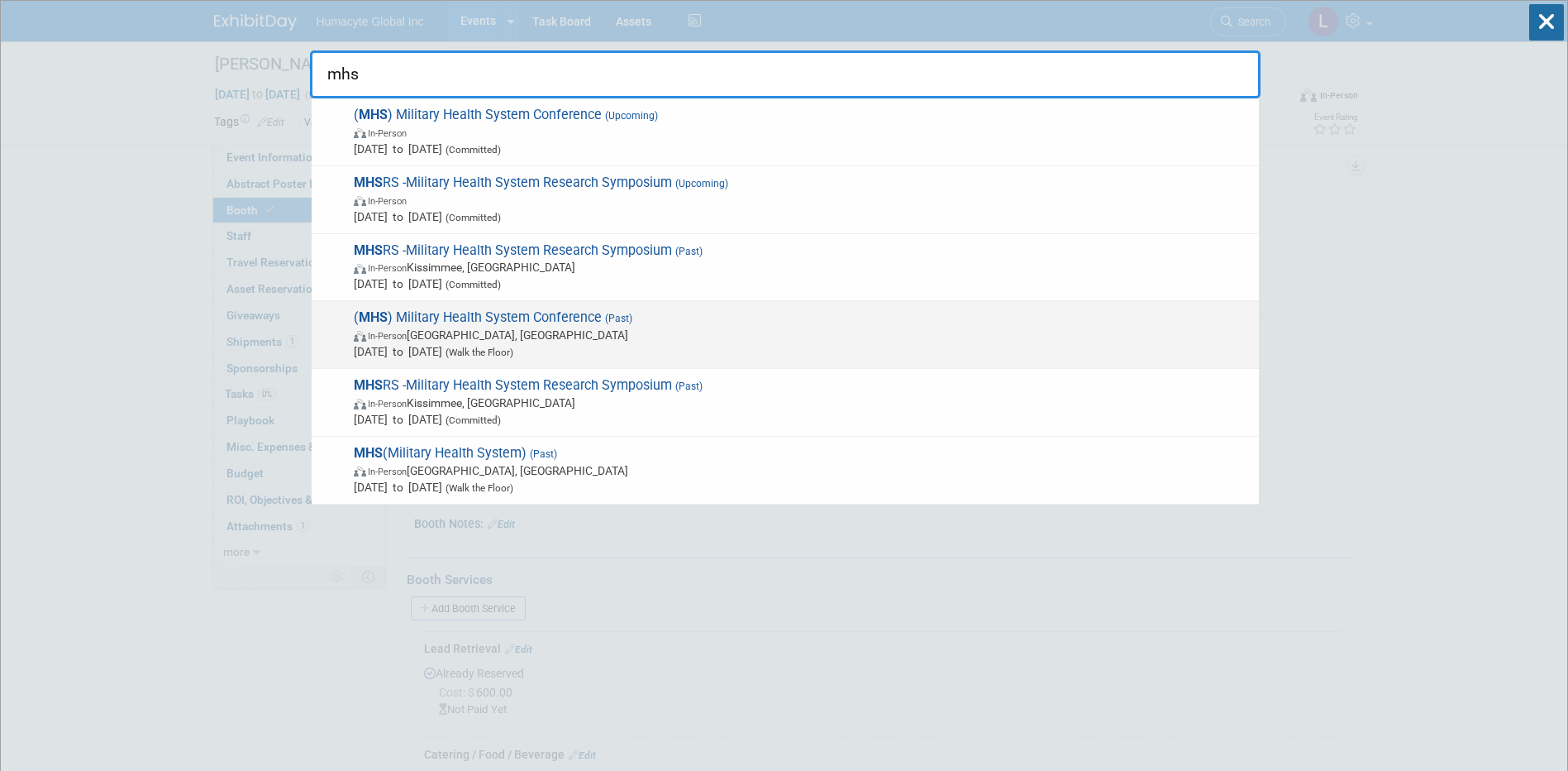
type input "mhs"
click at [476, 331] on span "In-Person [GEOGRAPHIC_DATA], [GEOGRAPHIC_DATA]" at bounding box center [802, 334] width 897 height 16
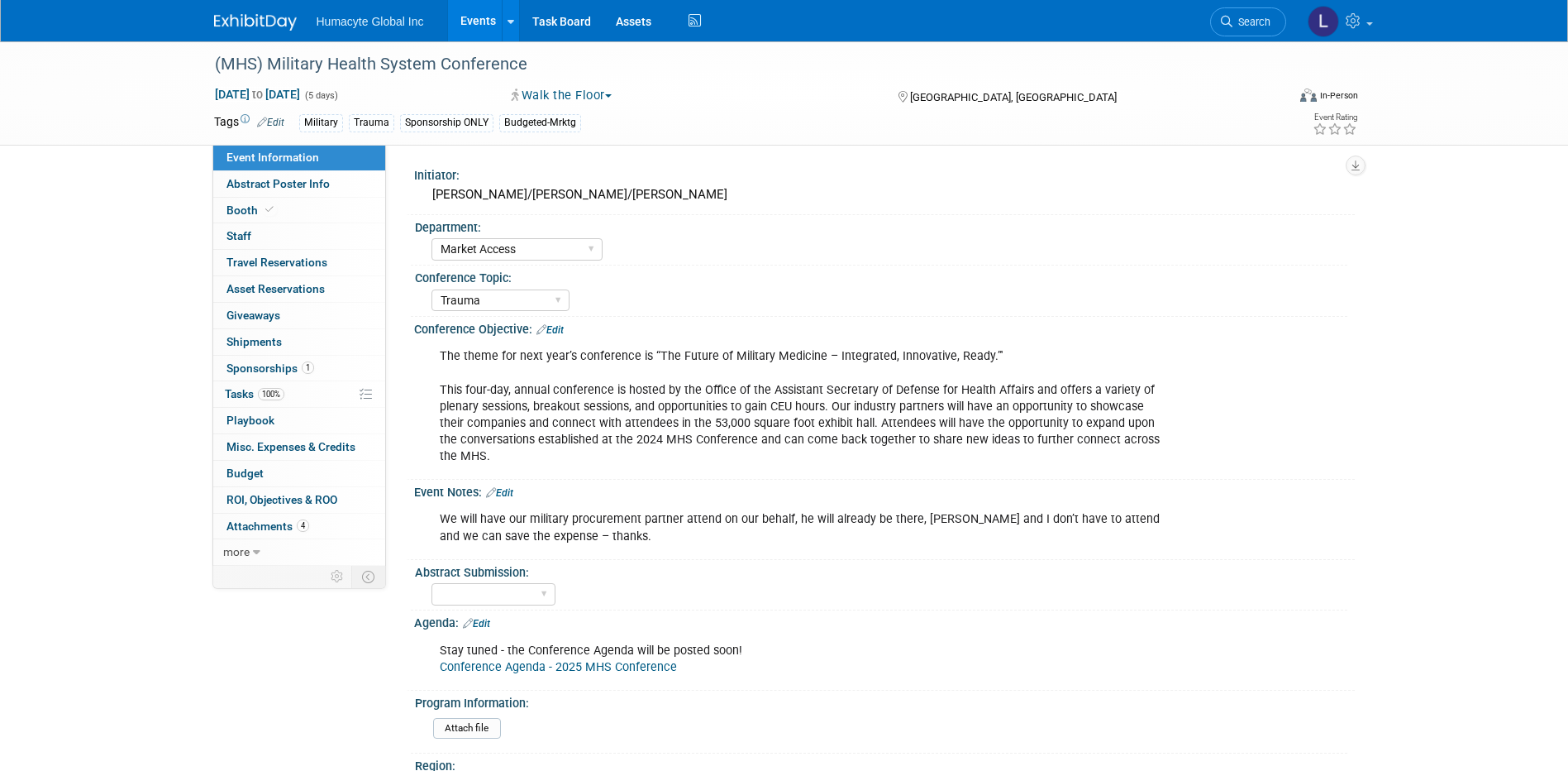
select select "Market Access"
select select "Trauma"
click at [267, 369] on span "Sponsorships 1" at bounding box center [270, 368] width 88 height 14
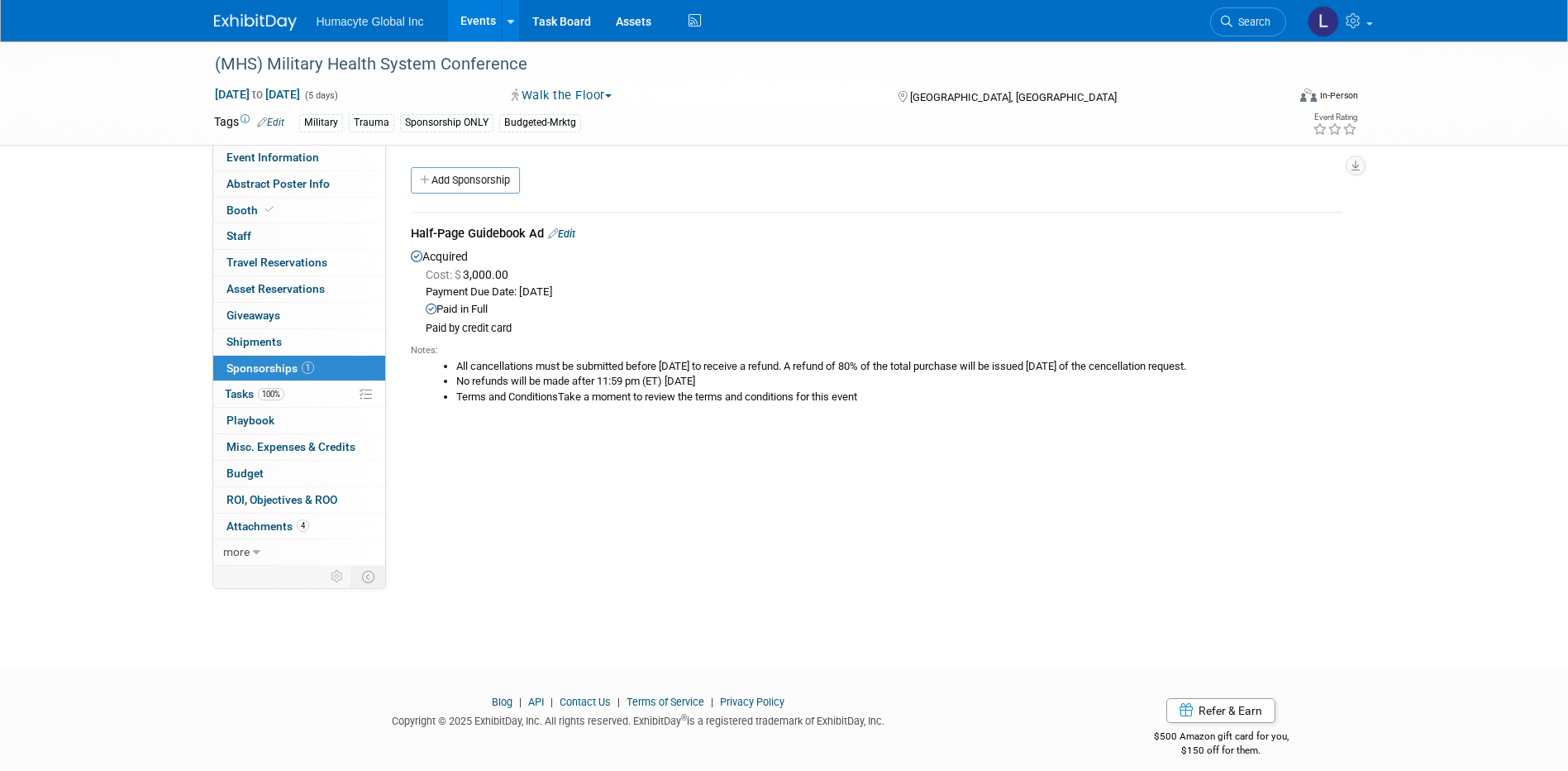
click at [573, 232] on link "Edit" at bounding box center [562, 234] width 27 height 13
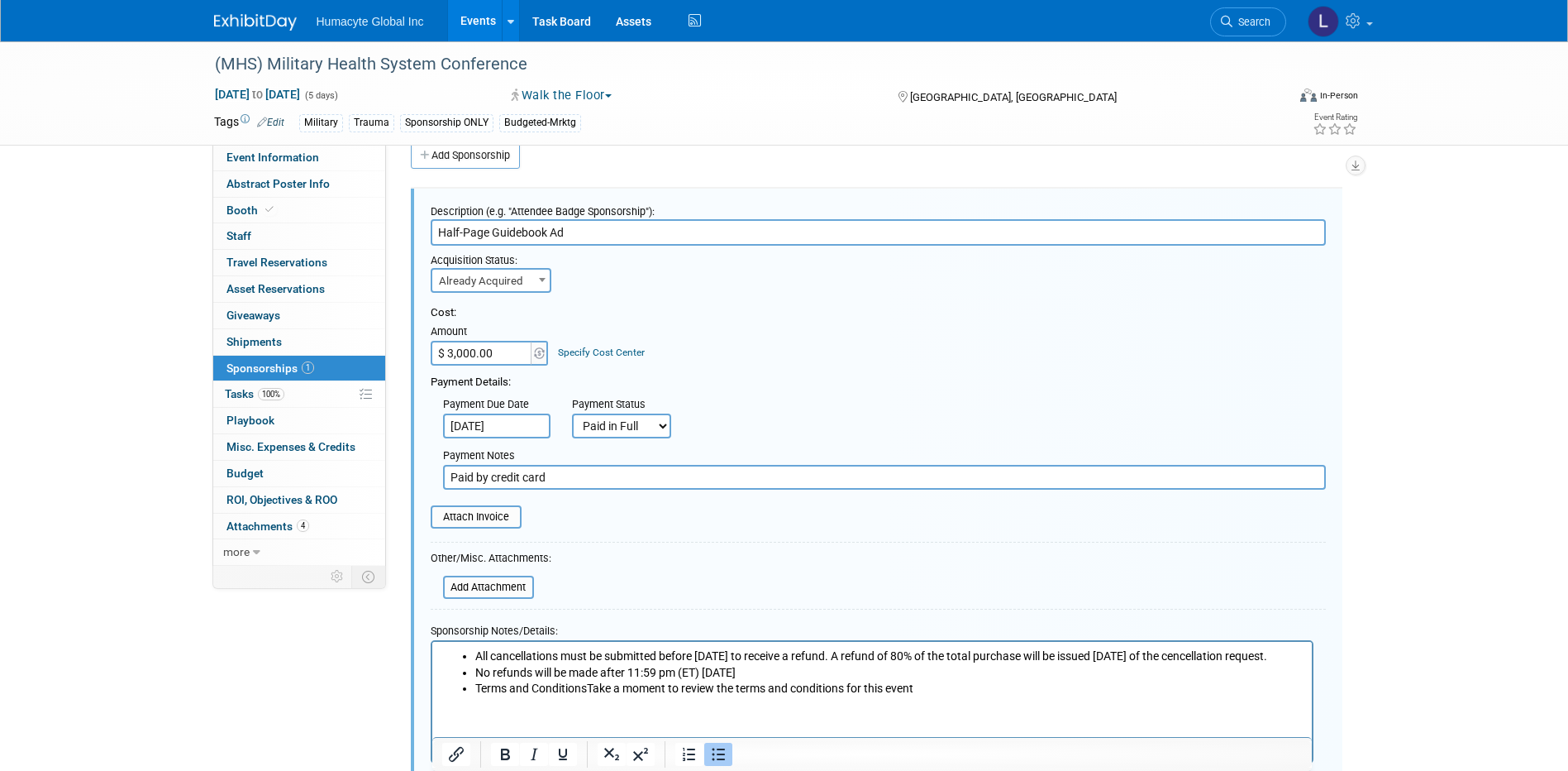
click at [587, 349] on link "Specify Cost Center" at bounding box center [601, 352] width 87 height 12
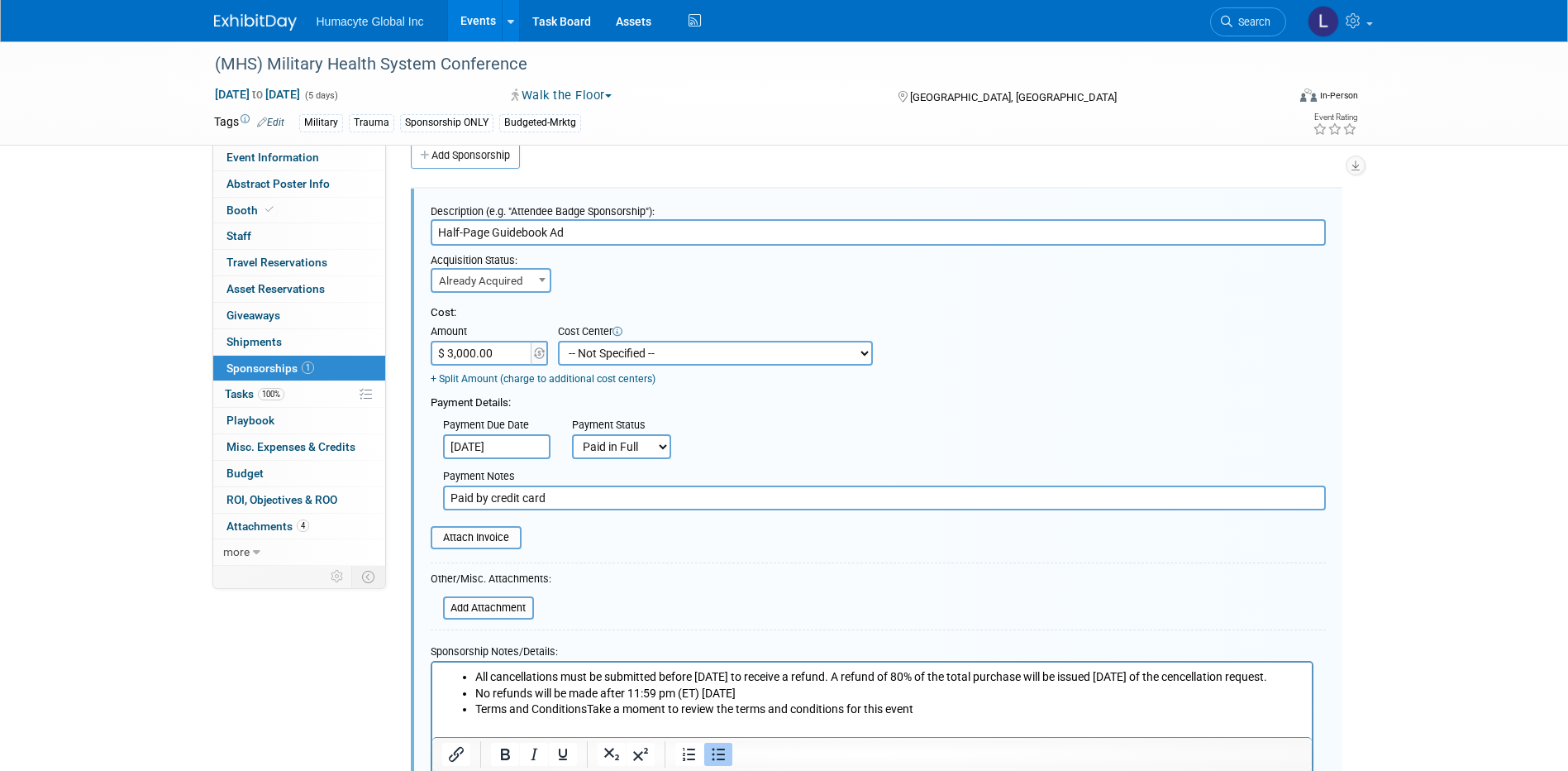
click at [599, 350] on select "-- Not Specified -- Dept 10 - Clinical Dept 11 - Clinical Ops Dept 12 - Medical…" at bounding box center [715, 352] width 315 height 25
select select "18966164"
click at [558, 340] on select "-- Not Specified -- Dept 10 - Clinical Dept 11 - Clinical Ops Dept 12 - Medical…" at bounding box center [715, 352] width 315 height 25
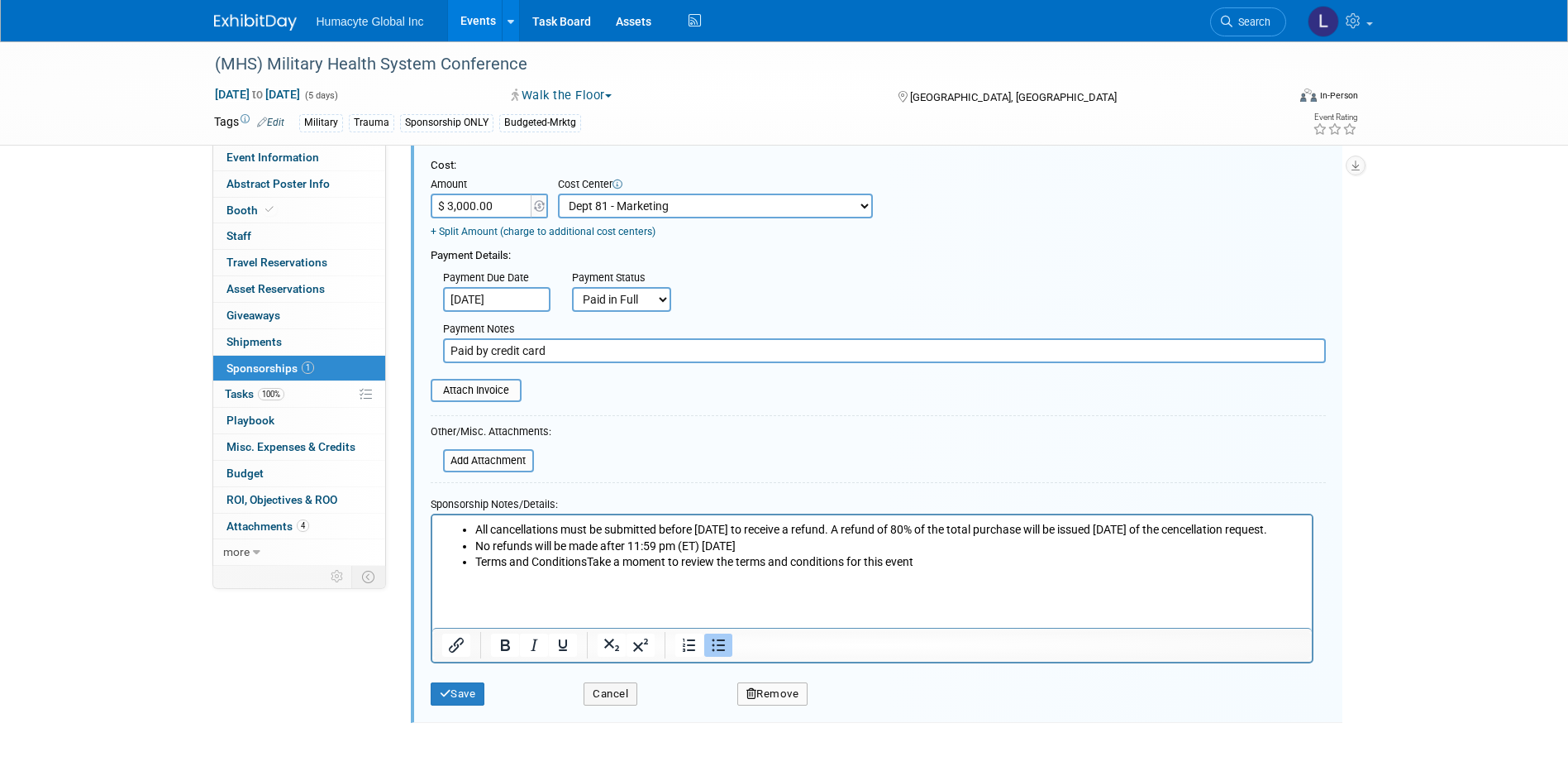
scroll to position [306, 0]
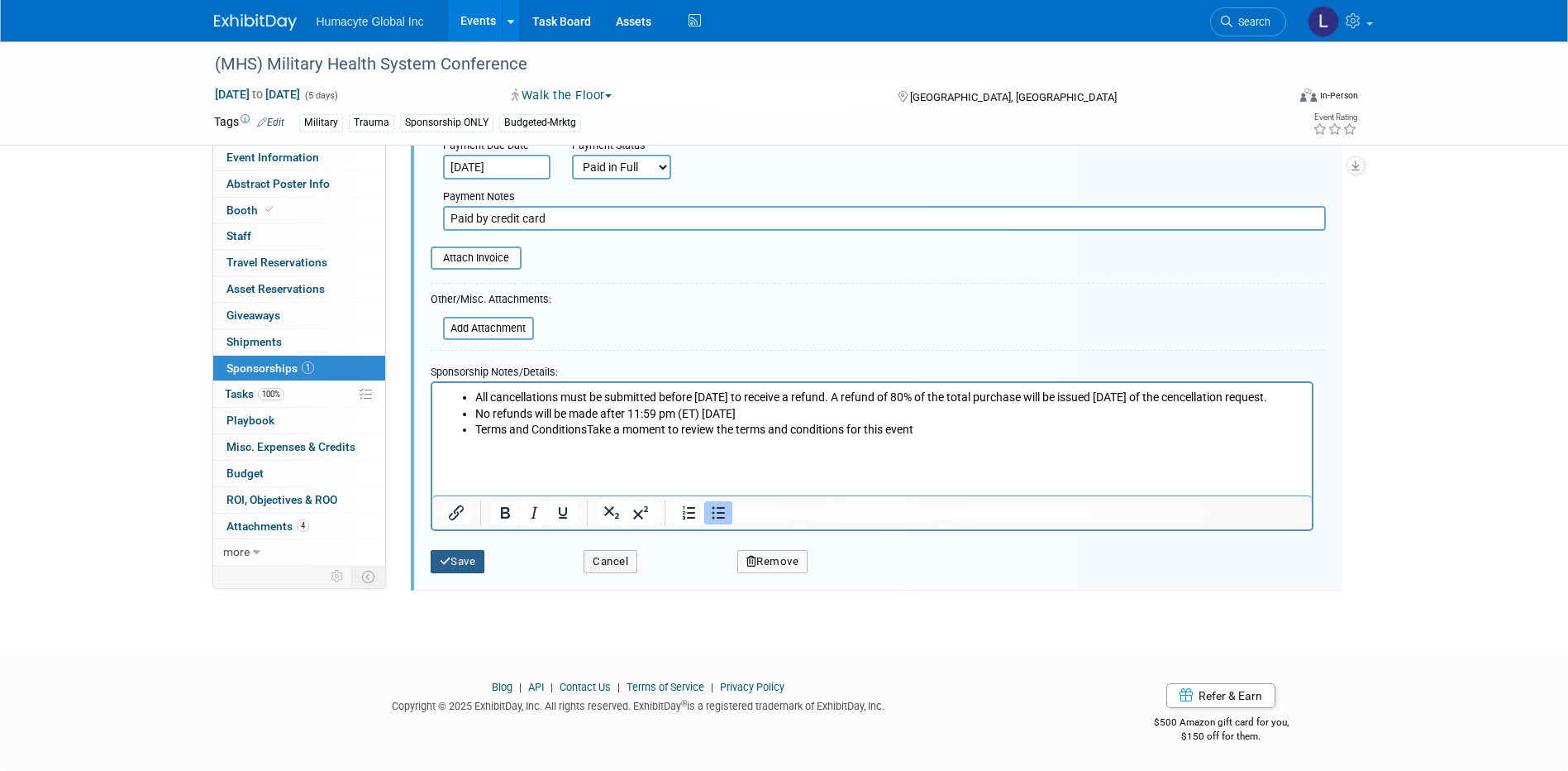
click at [456, 557] on button "Save" at bounding box center [458, 561] width 55 height 23
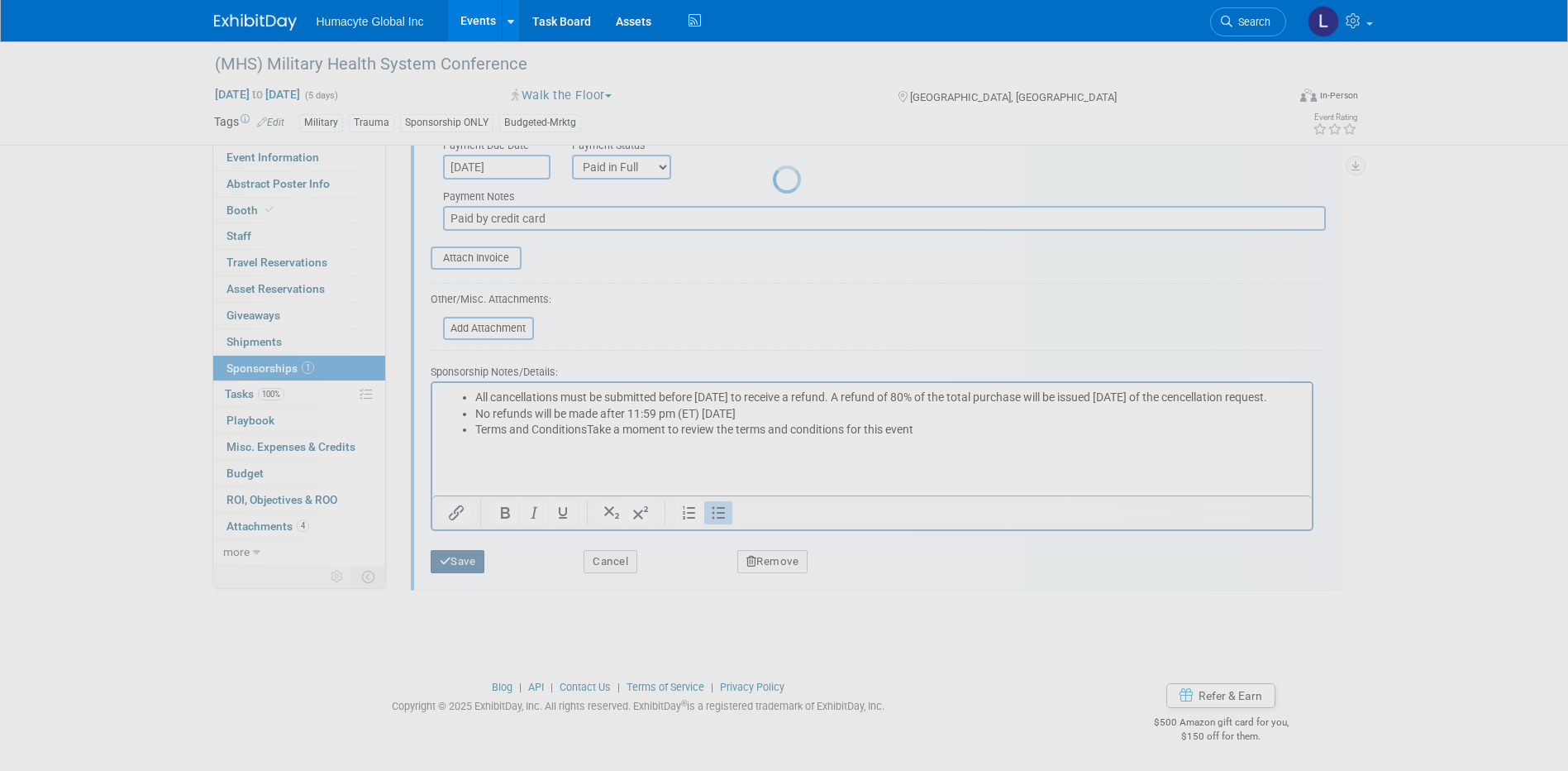
scroll to position [14, 0]
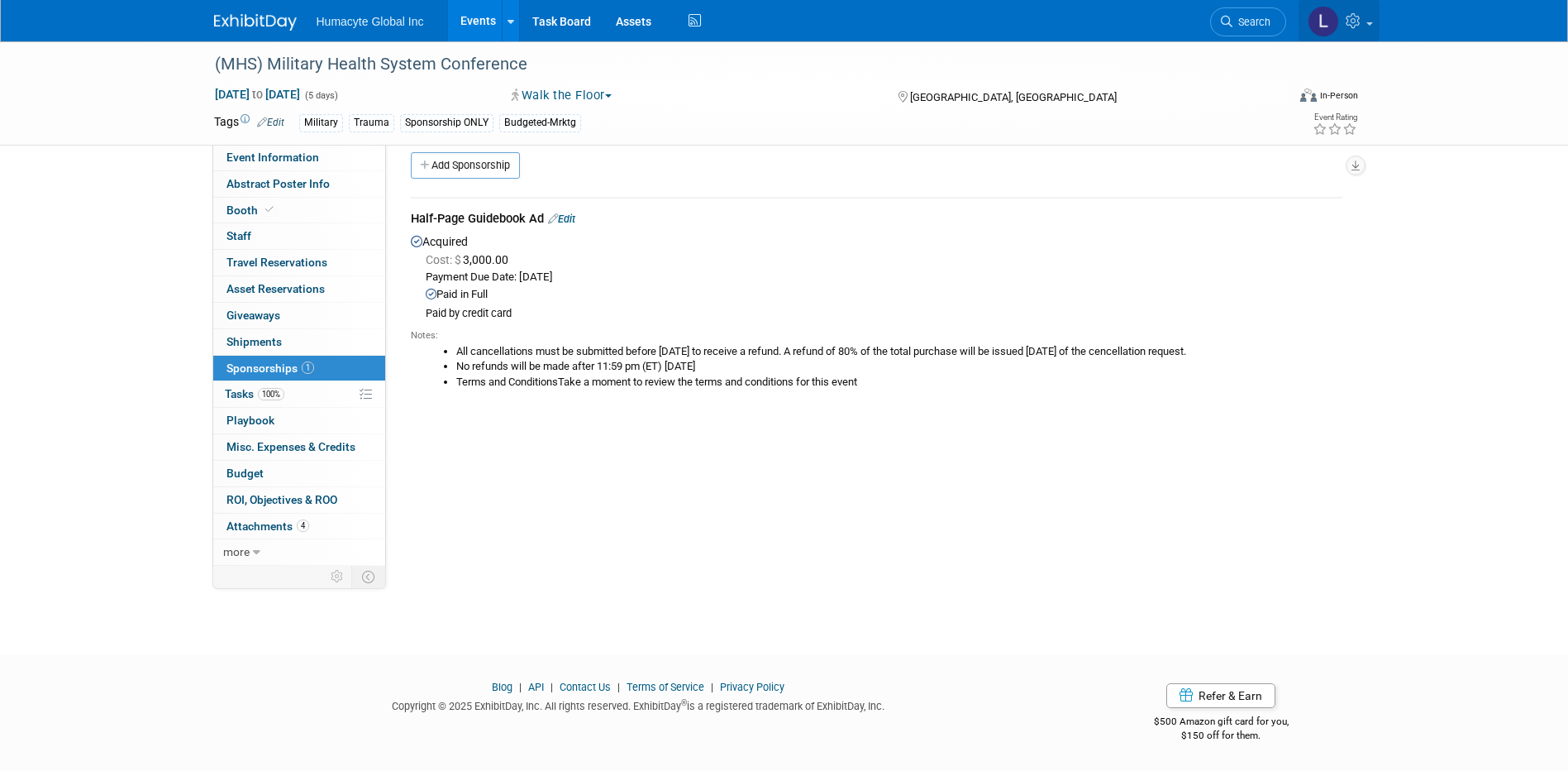
click at [1354, 15] on icon at bounding box center [1356, 20] width 19 height 14
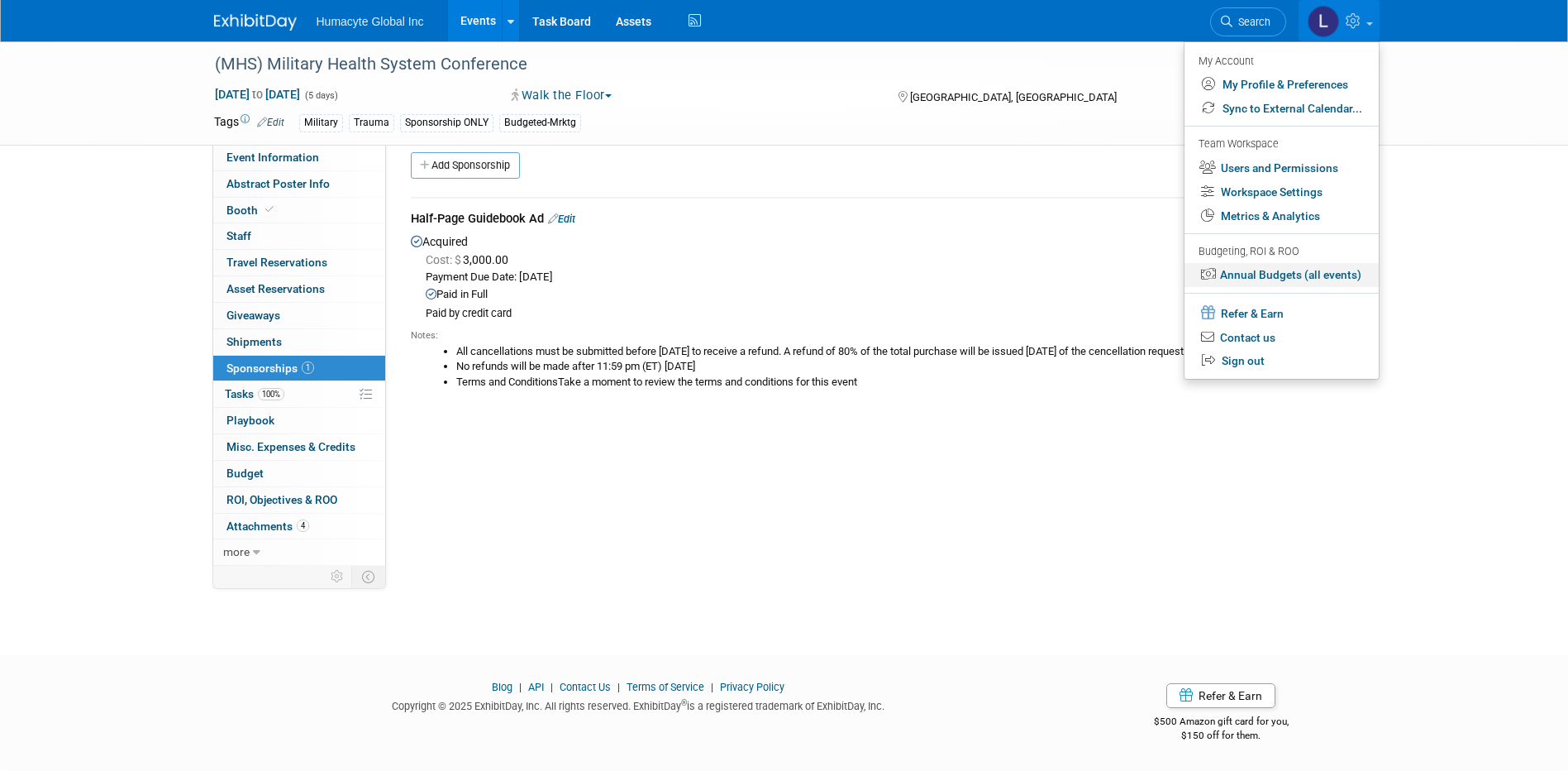
click at [1263, 272] on link "Annual Budgets (all events)" at bounding box center [1282, 275] width 194 height 24
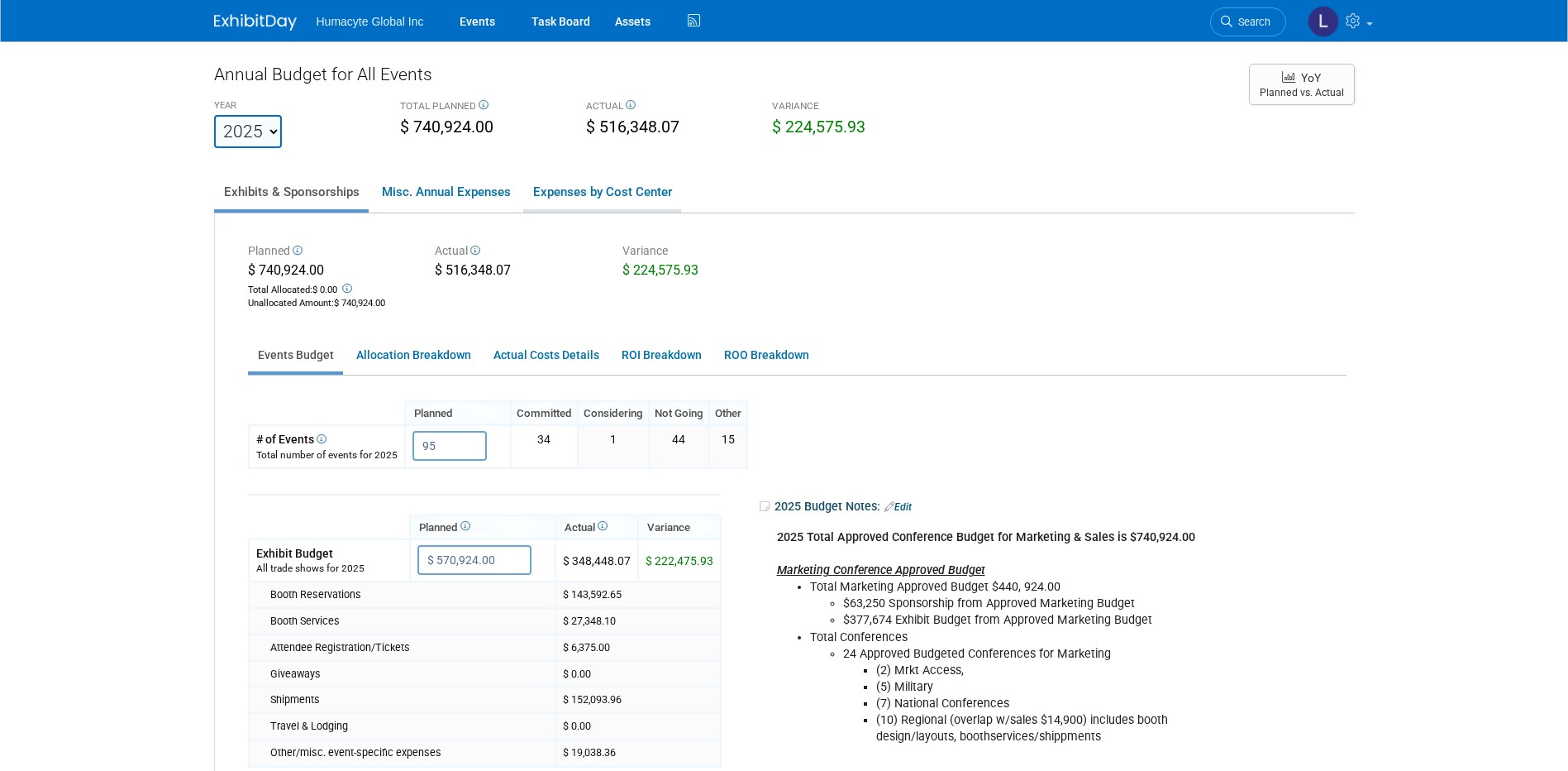
click at [612, 180] on link "Expenses by Cost Center" at bounding box center [602, 192] width 158 height 35
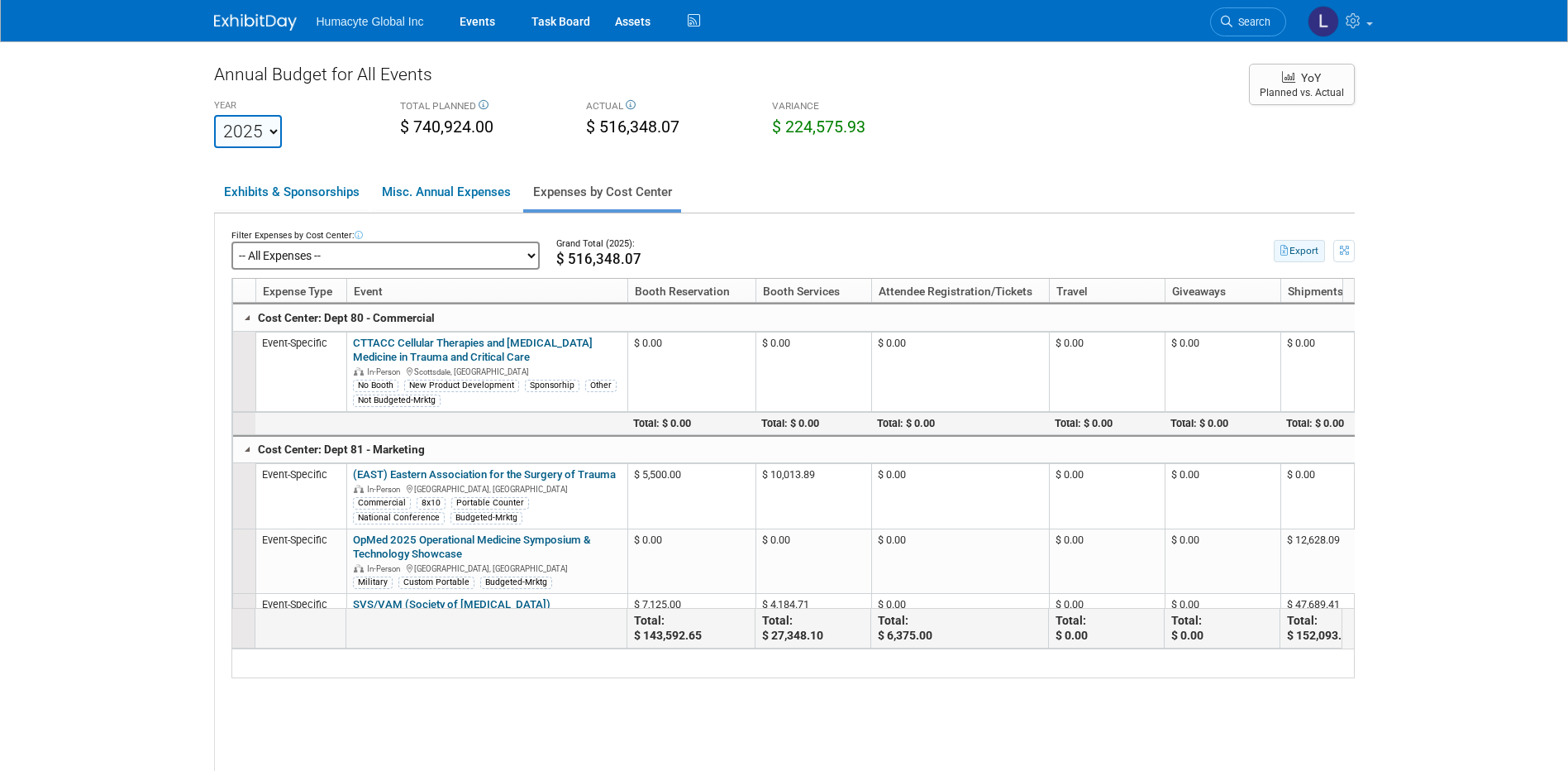
click at [1311, 253] on button "Export" at bounding box center [1299, 251] width 51 height 22
click at [485, 17] on link "Events" at bounding box center [477, 20] width 61 height 41
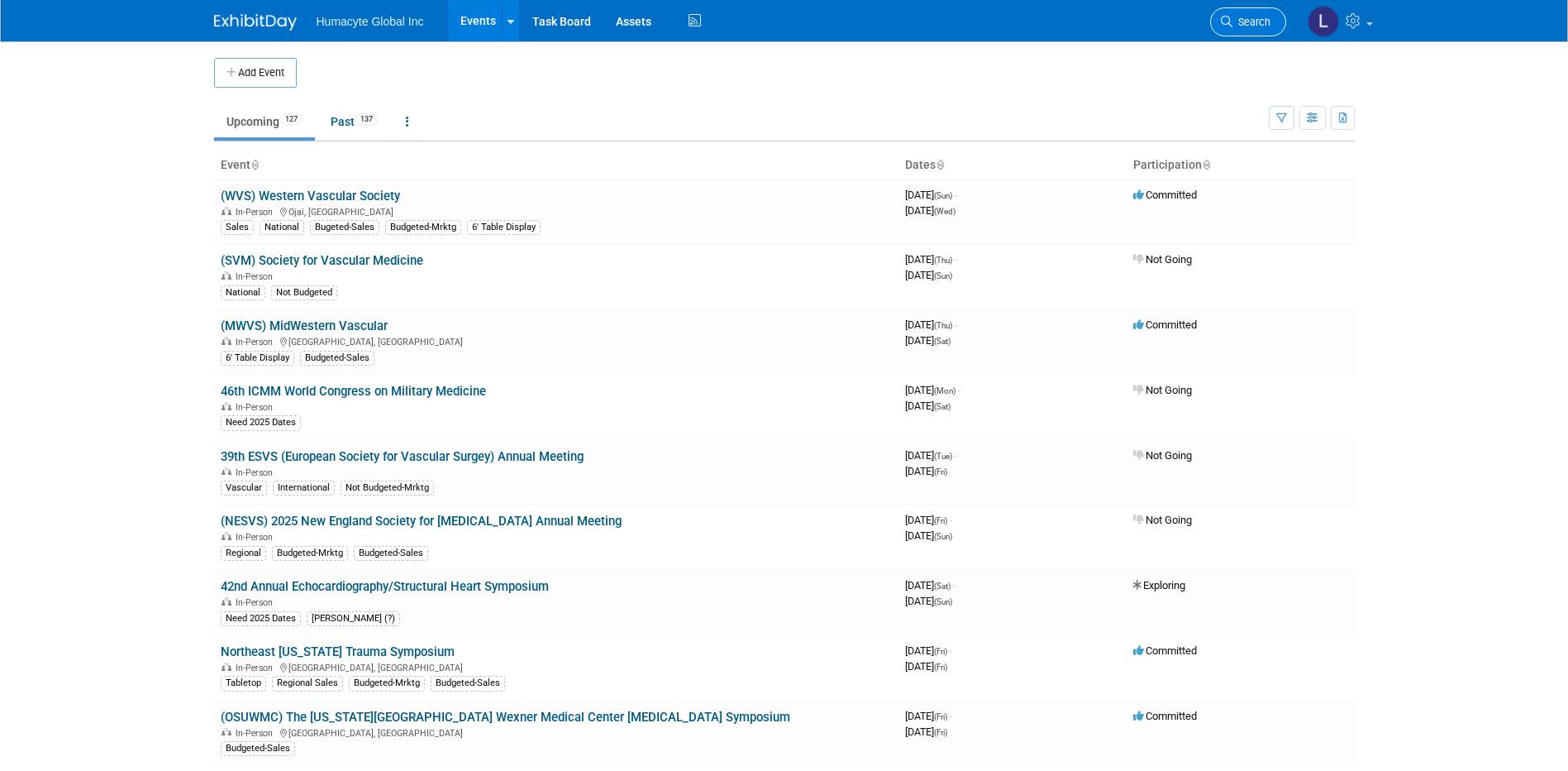
click at [1257, 21] on span "Search" at bounding box center [1252, 21] width 38 height 13
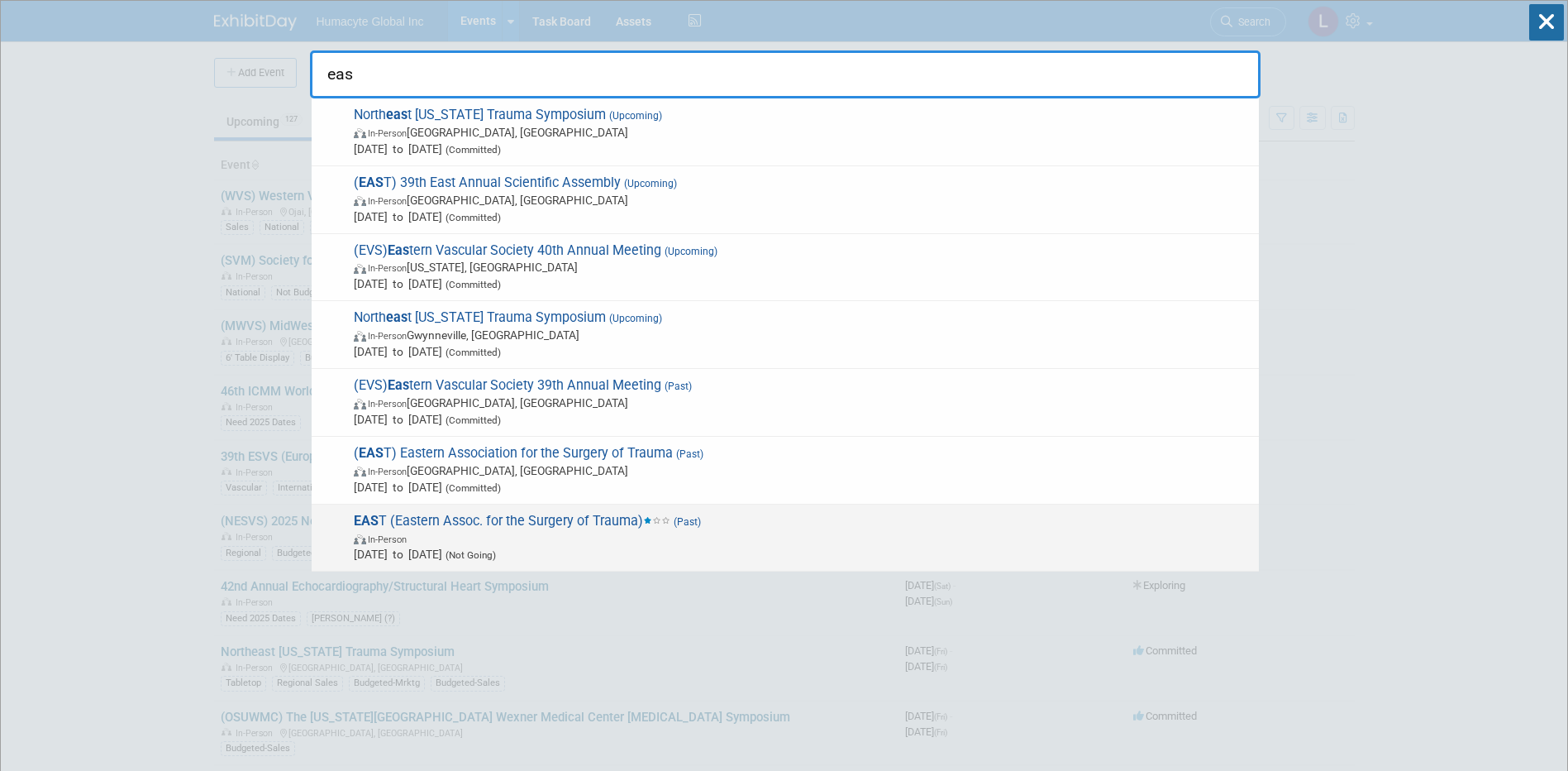
type input "eas"
click at [483, 536] on span "In-Person" at bounding box center [802, 538] width 897 height 16
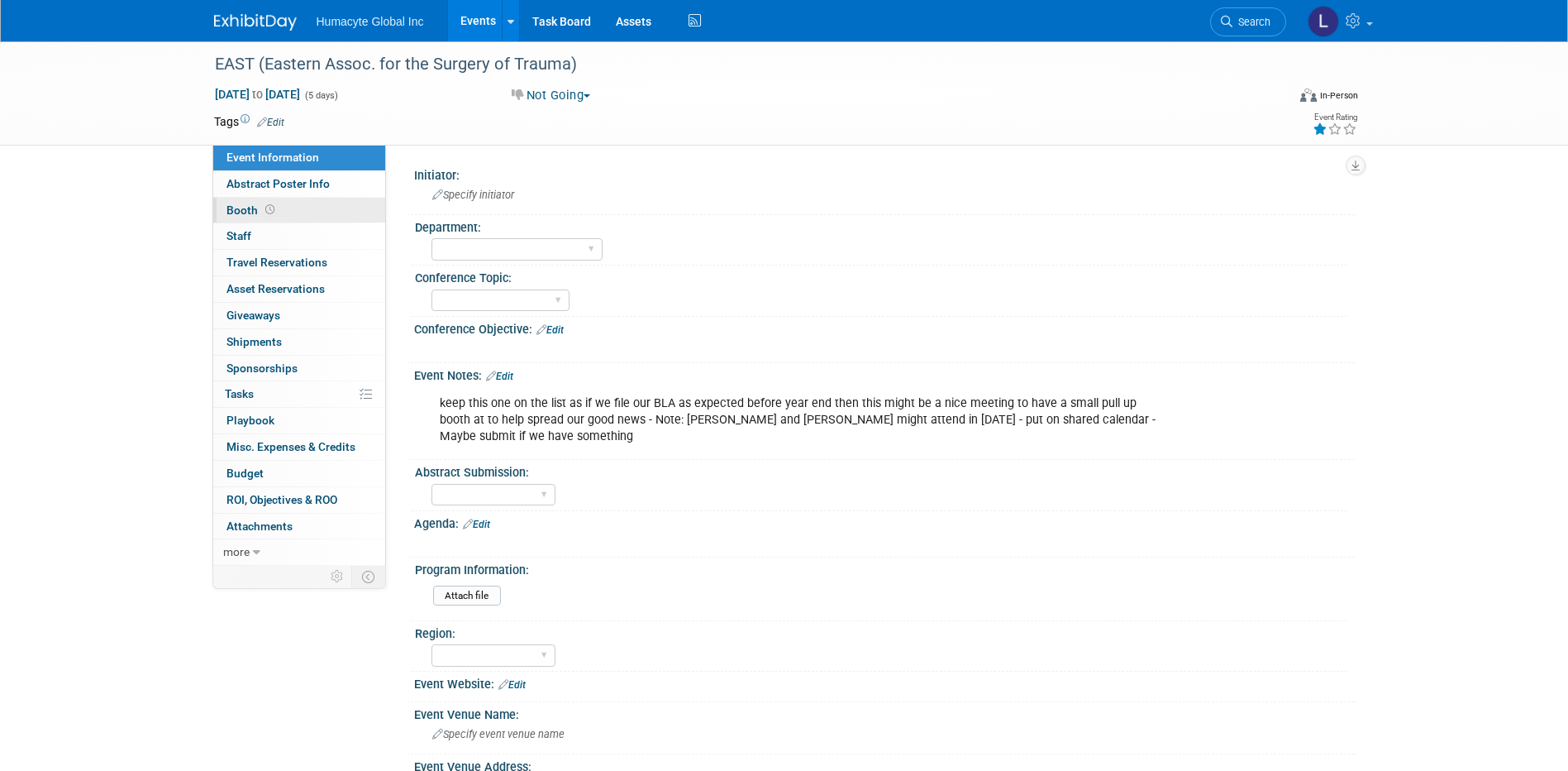
click at [255, 205] on span "Booth" at bounding box center [252, 211] width 51 height 14
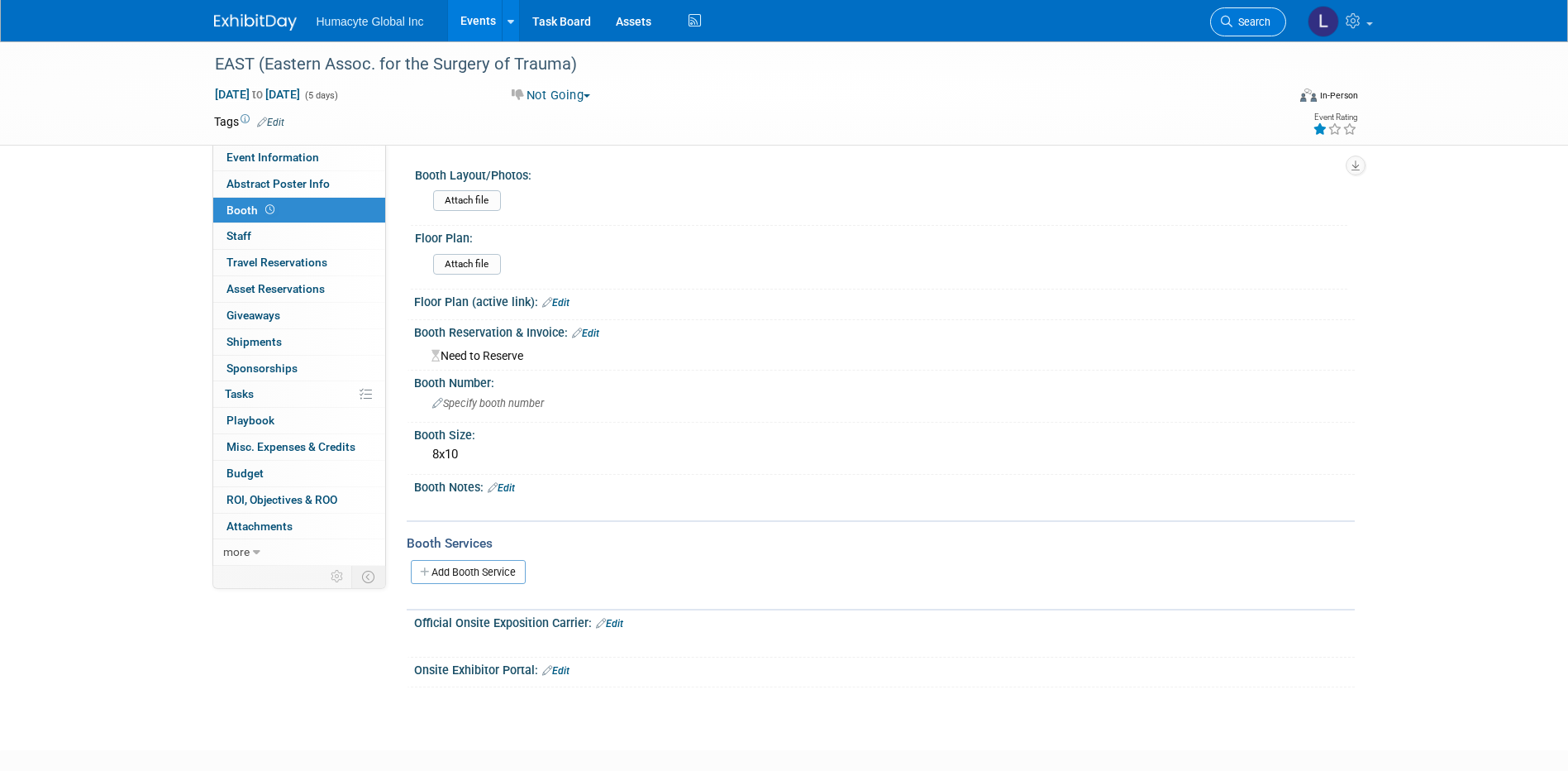
click at [1230, 25] on icon at bounding box center [1227, 21] width 12 height 12
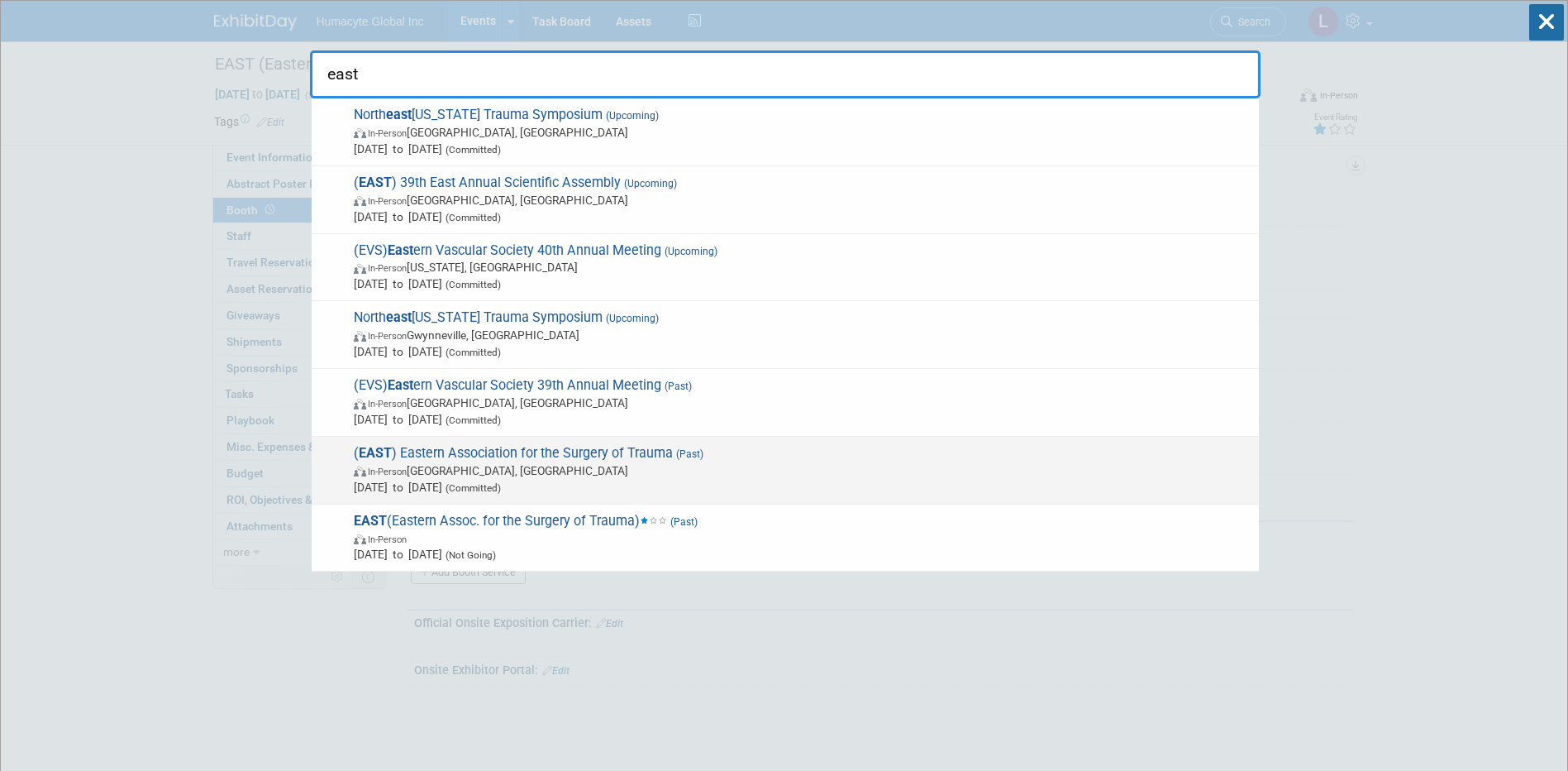
type input "east"
click at [452, 471] on span "In-Person [GEOGRAPHIC_DATA], [GEOGRAPHIC_DATA]" at bounding box center [802, 470] width 897 height 16
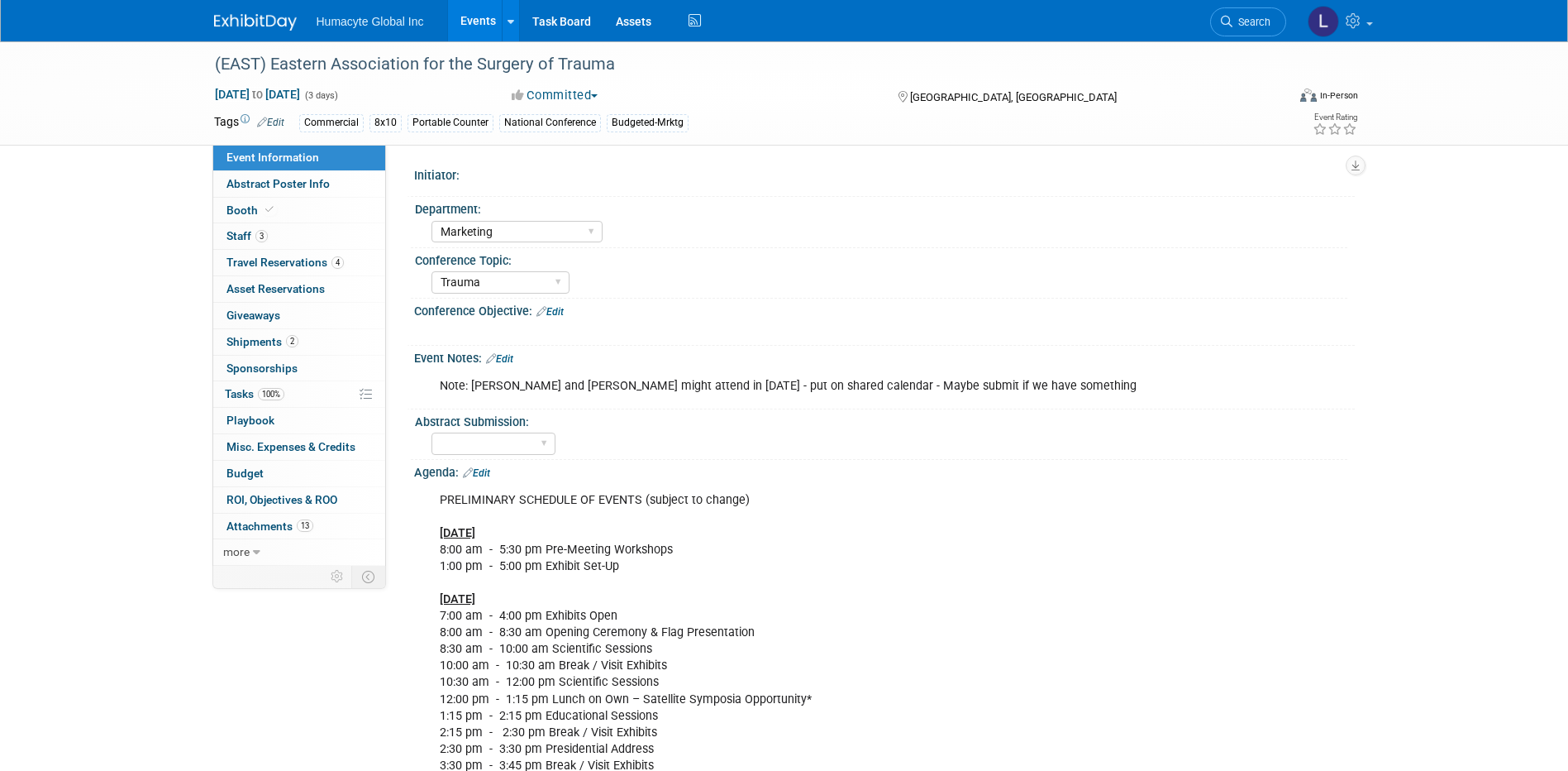
select select "Marketing"
select select "Trauma"
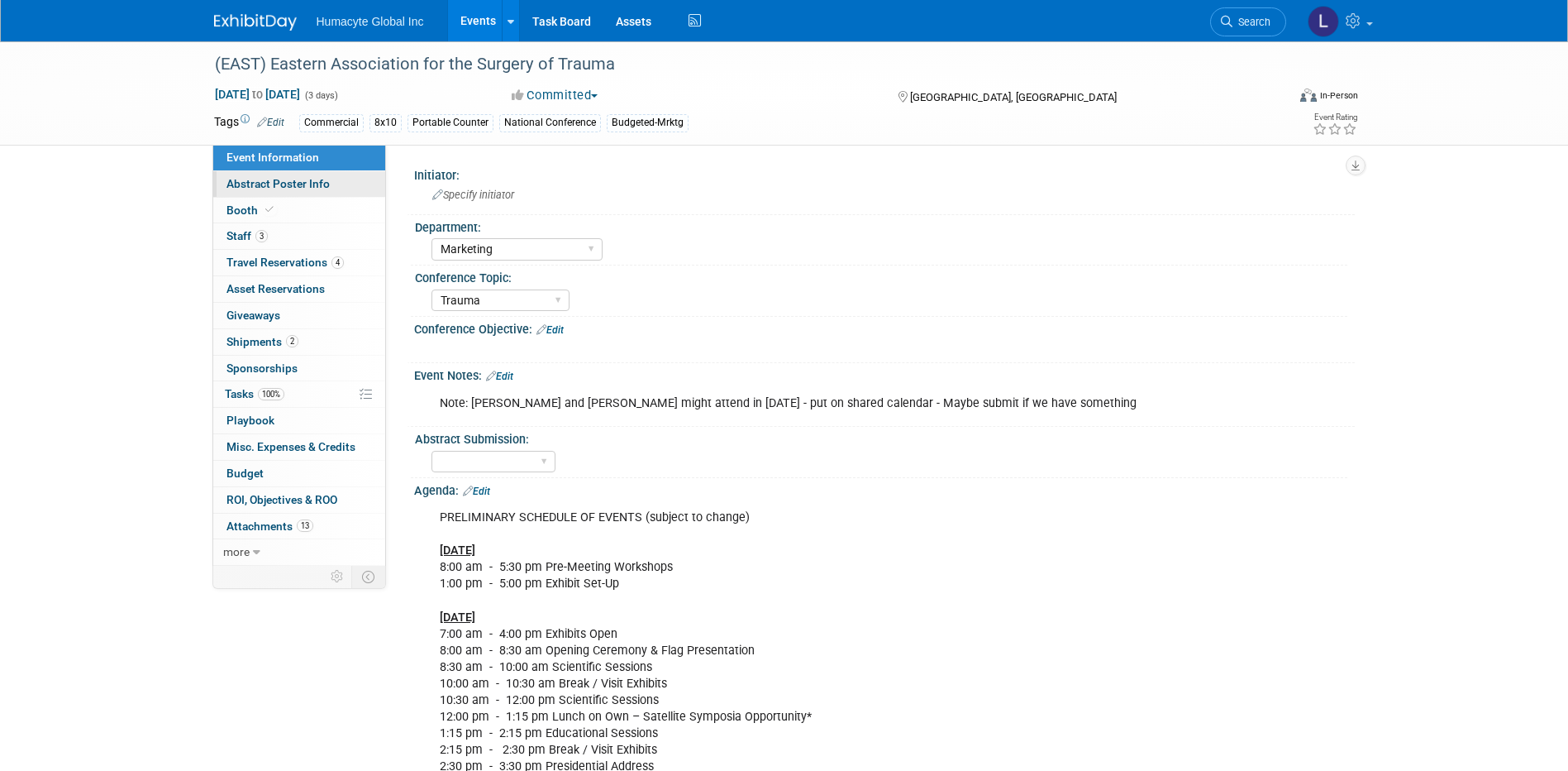
click at [262, 181] on span "Abstract Poster Info" at bounding box center [278, 183] width 103 height 14
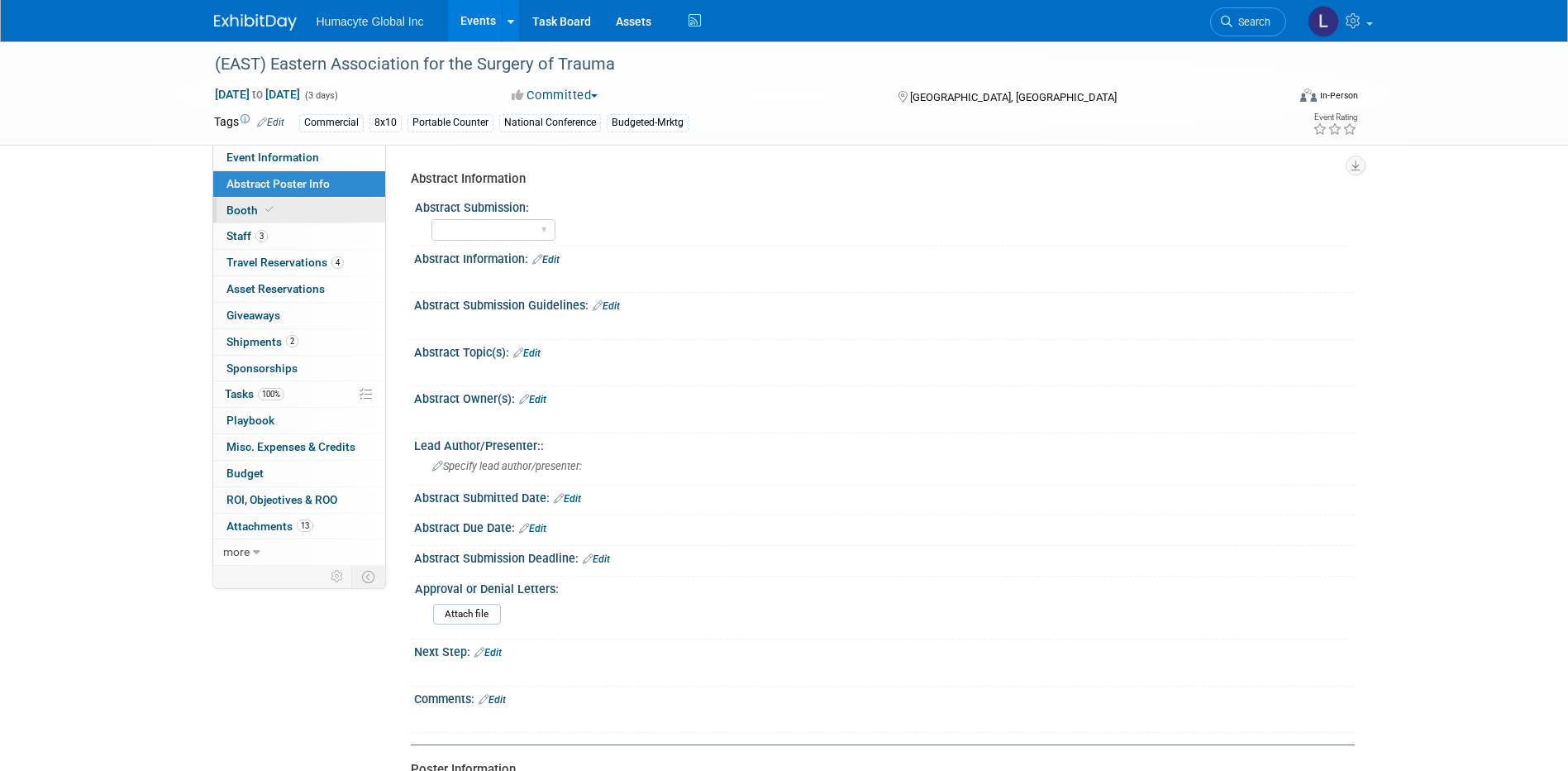
click at [249, 212] on span "Booth" at bounding box center [252, 211] width 50 height 14
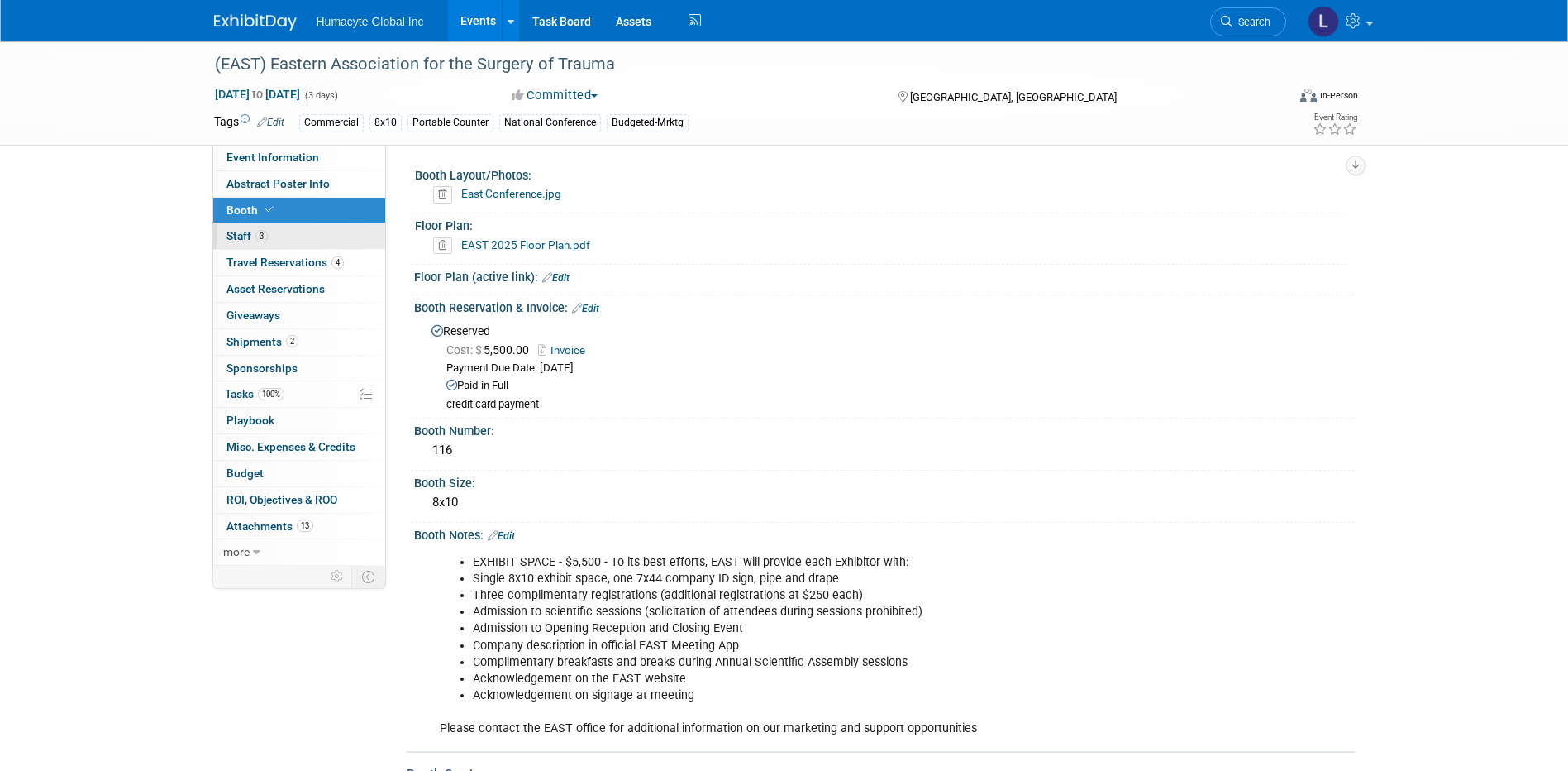
click at [231, 229] on span "Staff 3" at bounding box center [247, 236] width 41 height 14
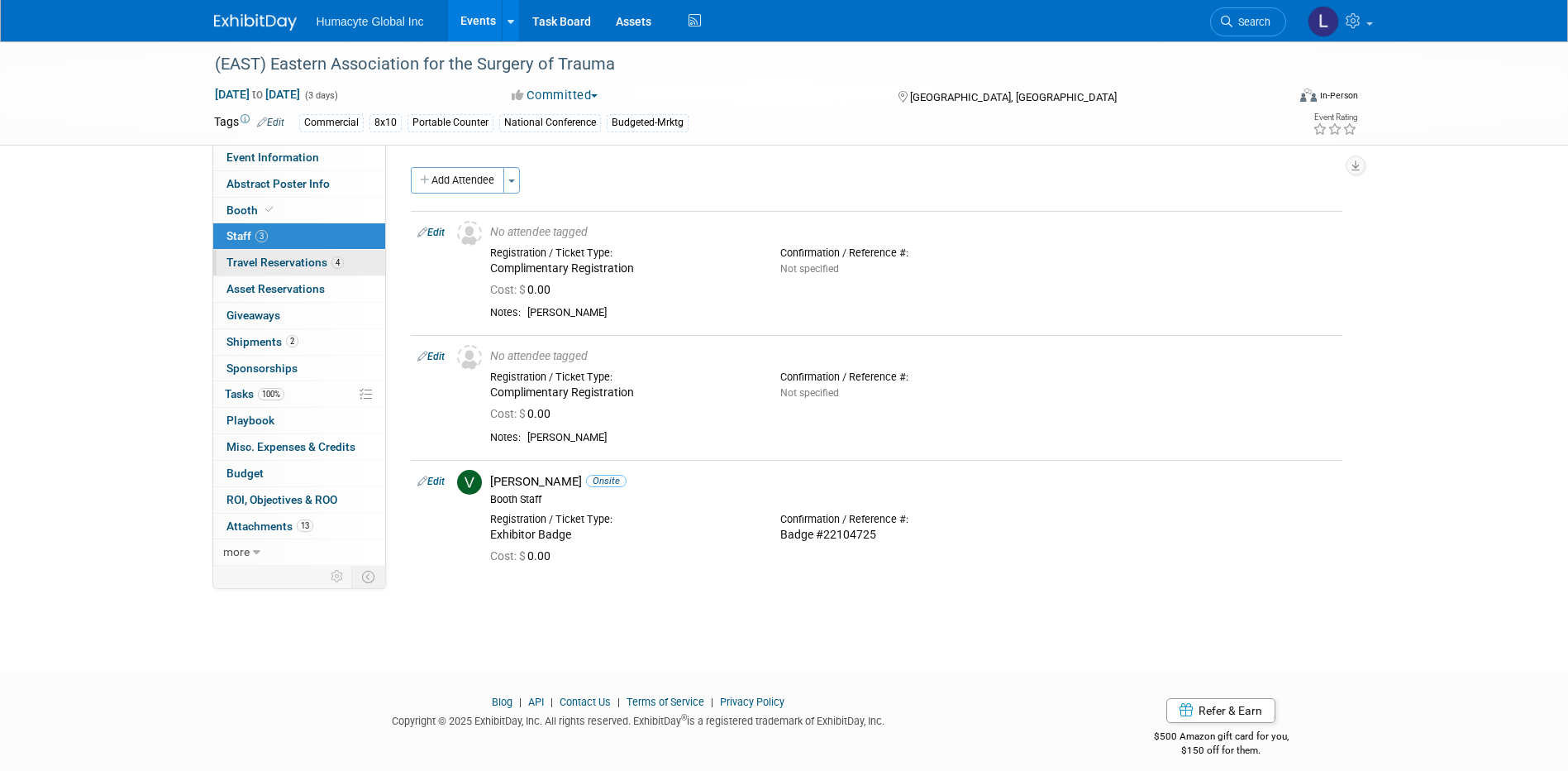
click at [275, 259] on span "Travel Reservations 4" at bounding box center [286, 263] width 118 height 14
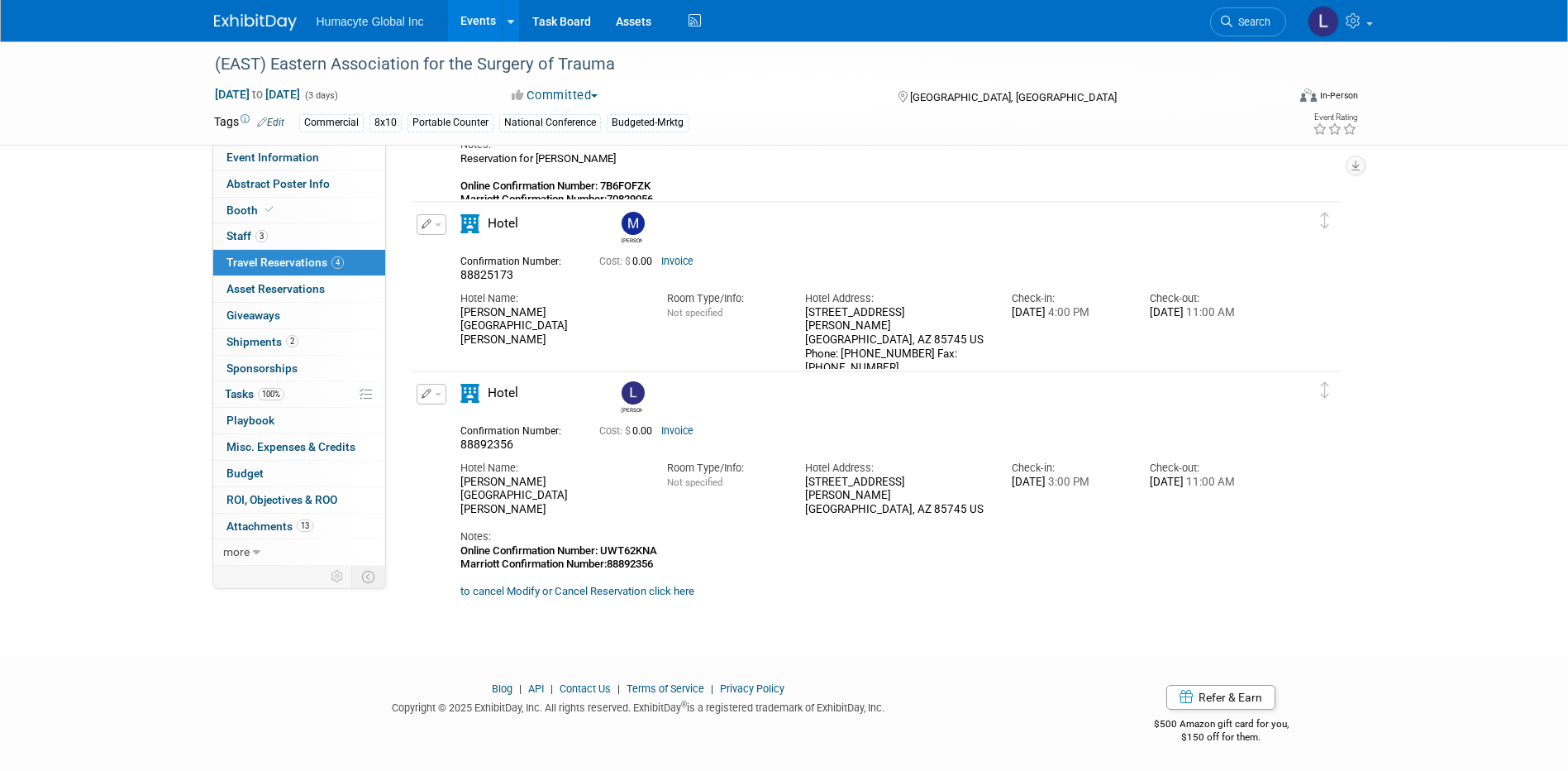
scroll to position [507, 0]
click at [244, 293] on span "Asset Reservations 0" at bounding box center [275, 289] width 98 height 14
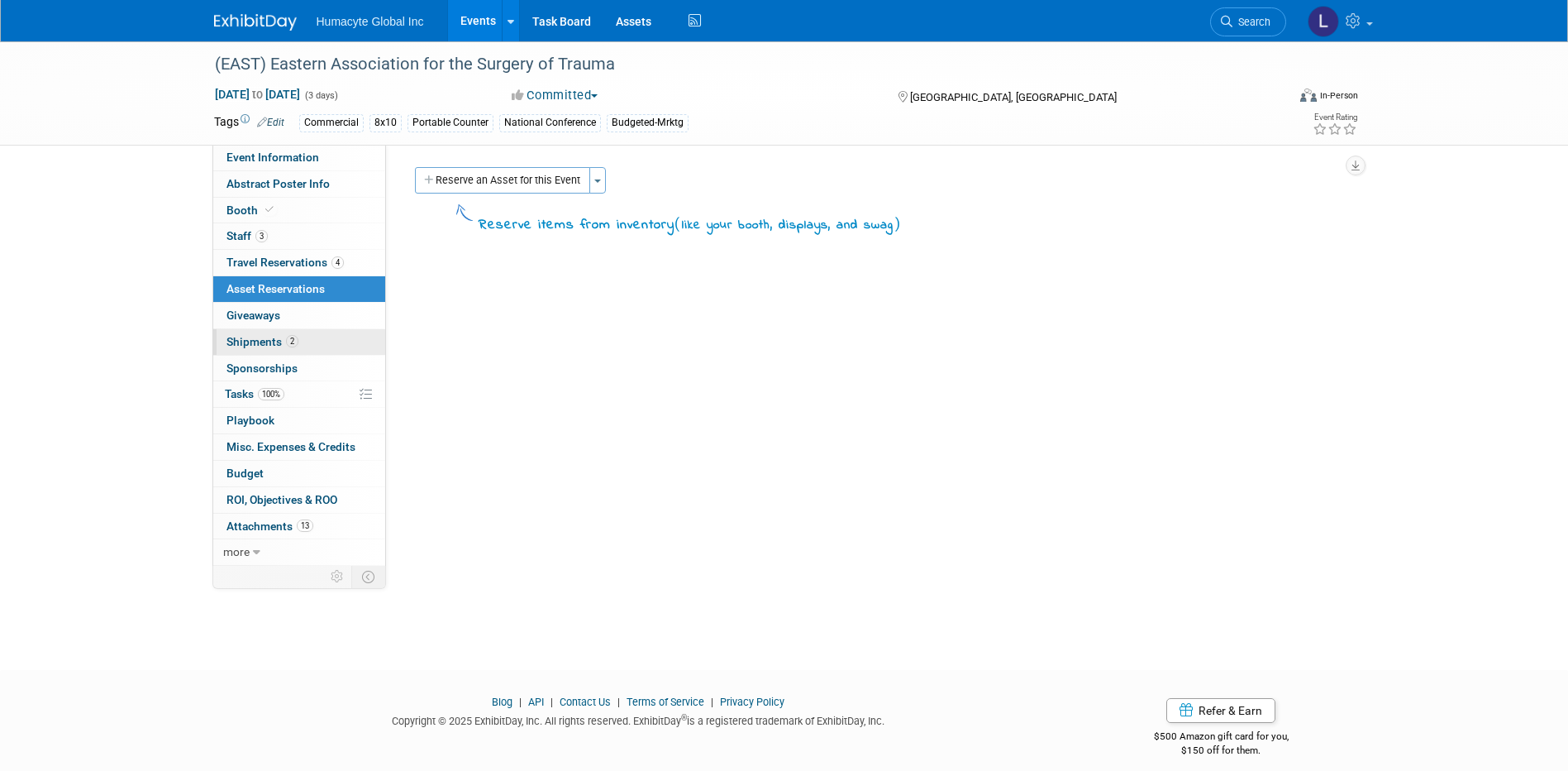
click at [249, 337] on span "Shipments 2" at bounding box center [263, 342] width 72 height 14
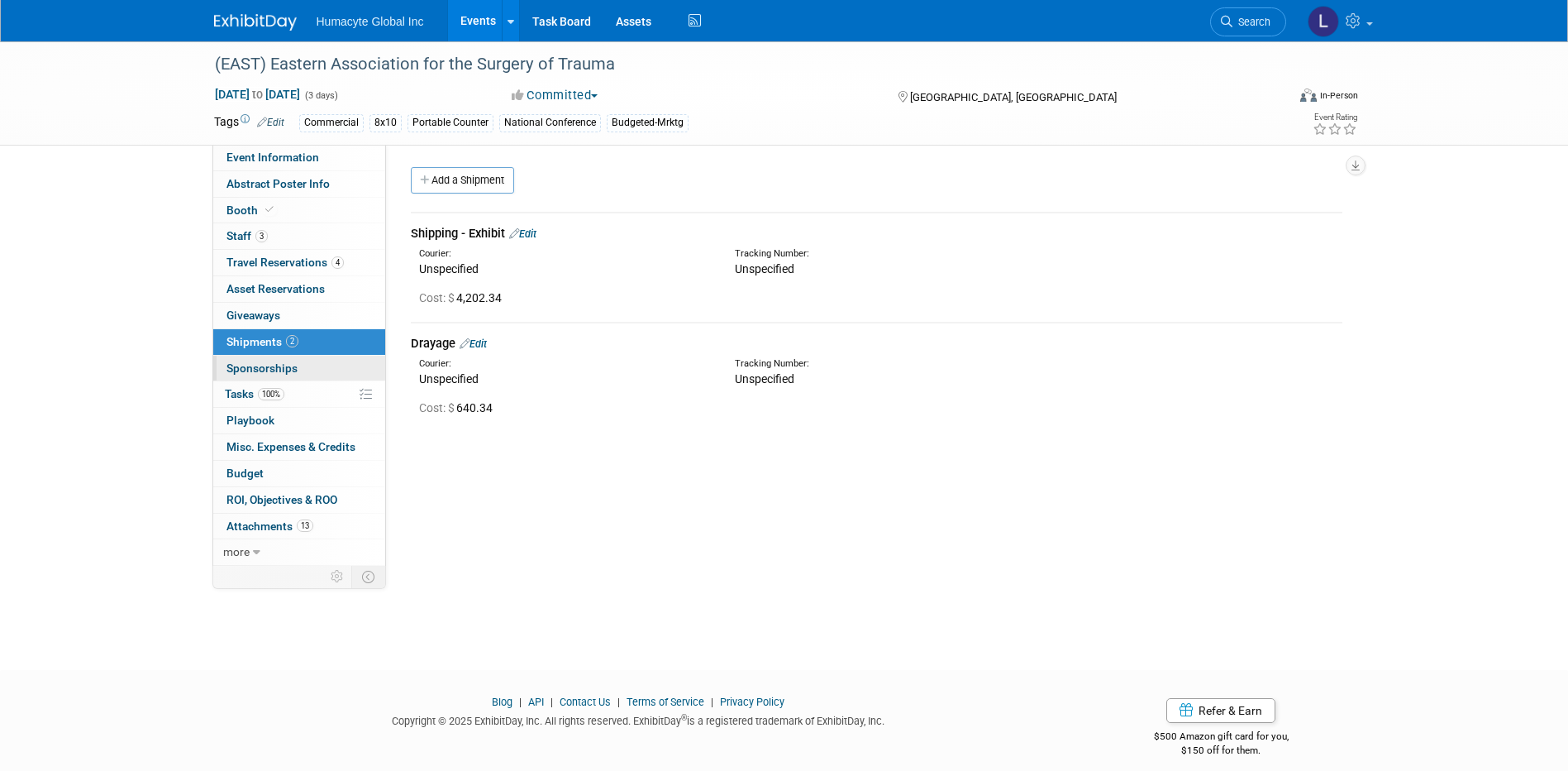
click at [246, 362] on span "Sponsorships 0" at bounding box center [262, 368] width 71 height 14
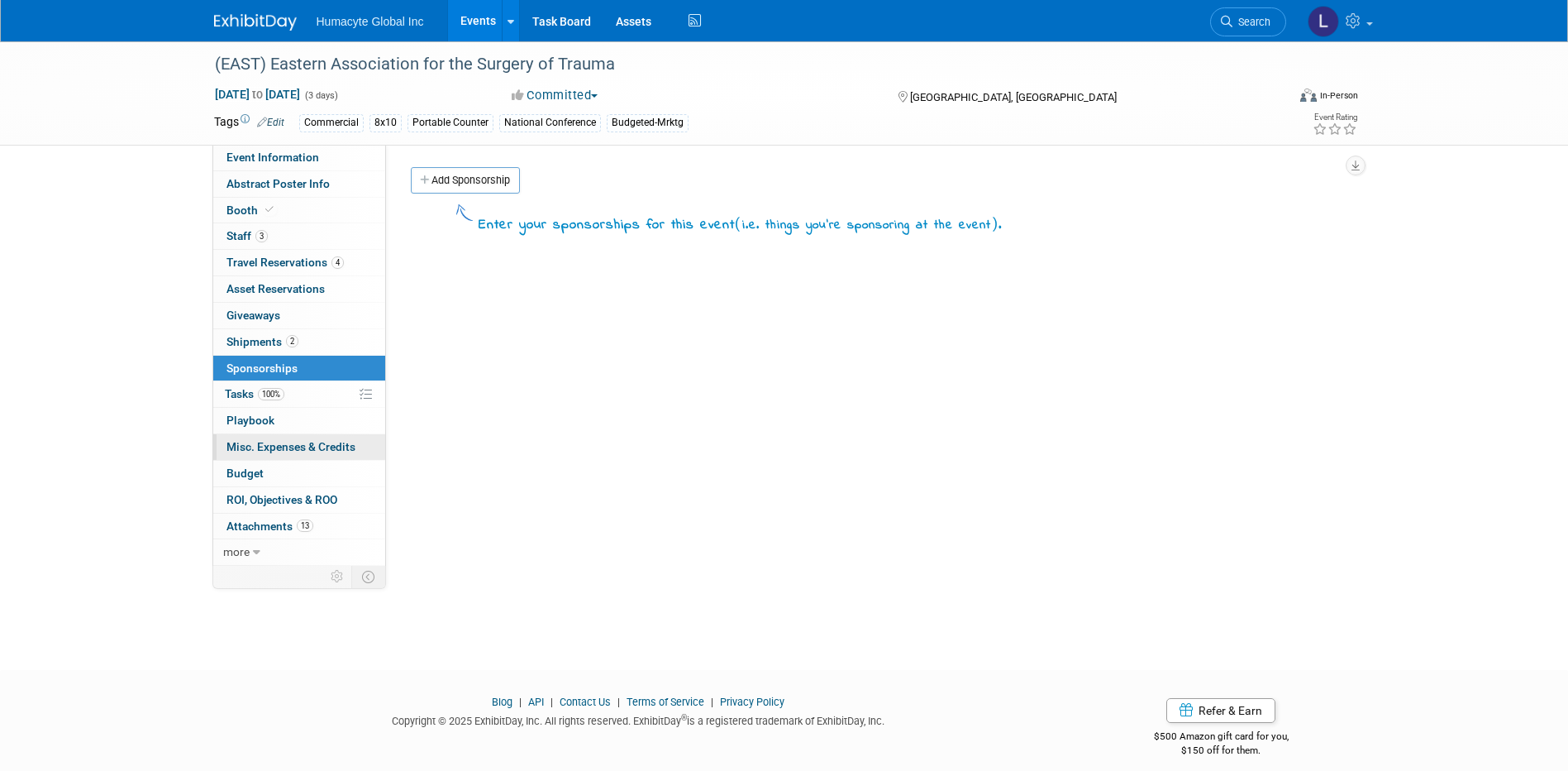
click at [249, 454] on link "0 Misc. Expenses & Credits 0" at bounding box center [299, 447] width 172 height 26
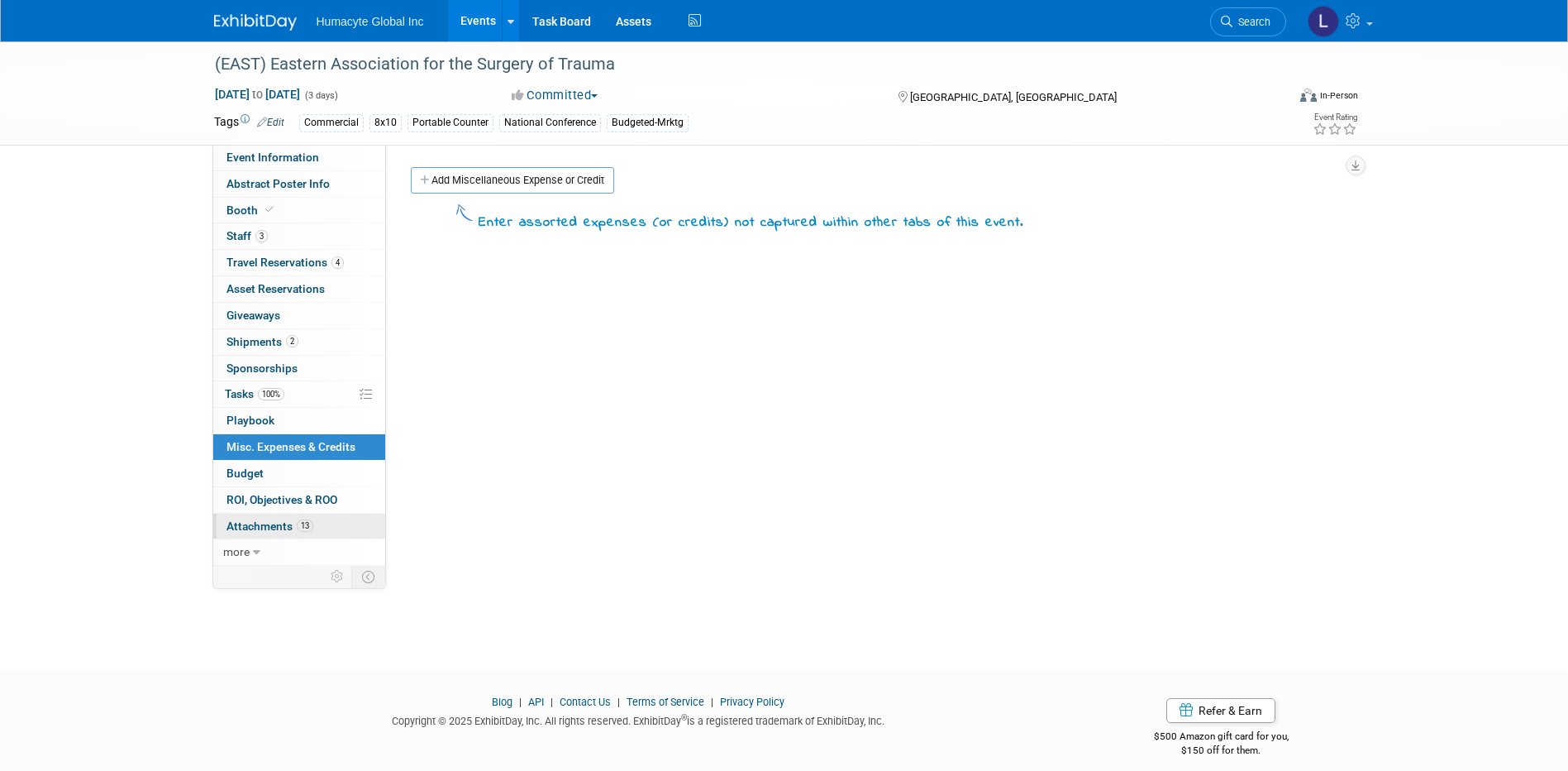
click at [275, 521] on span "Attachments 13" at bounding box center [270, 526] width 87 height 14
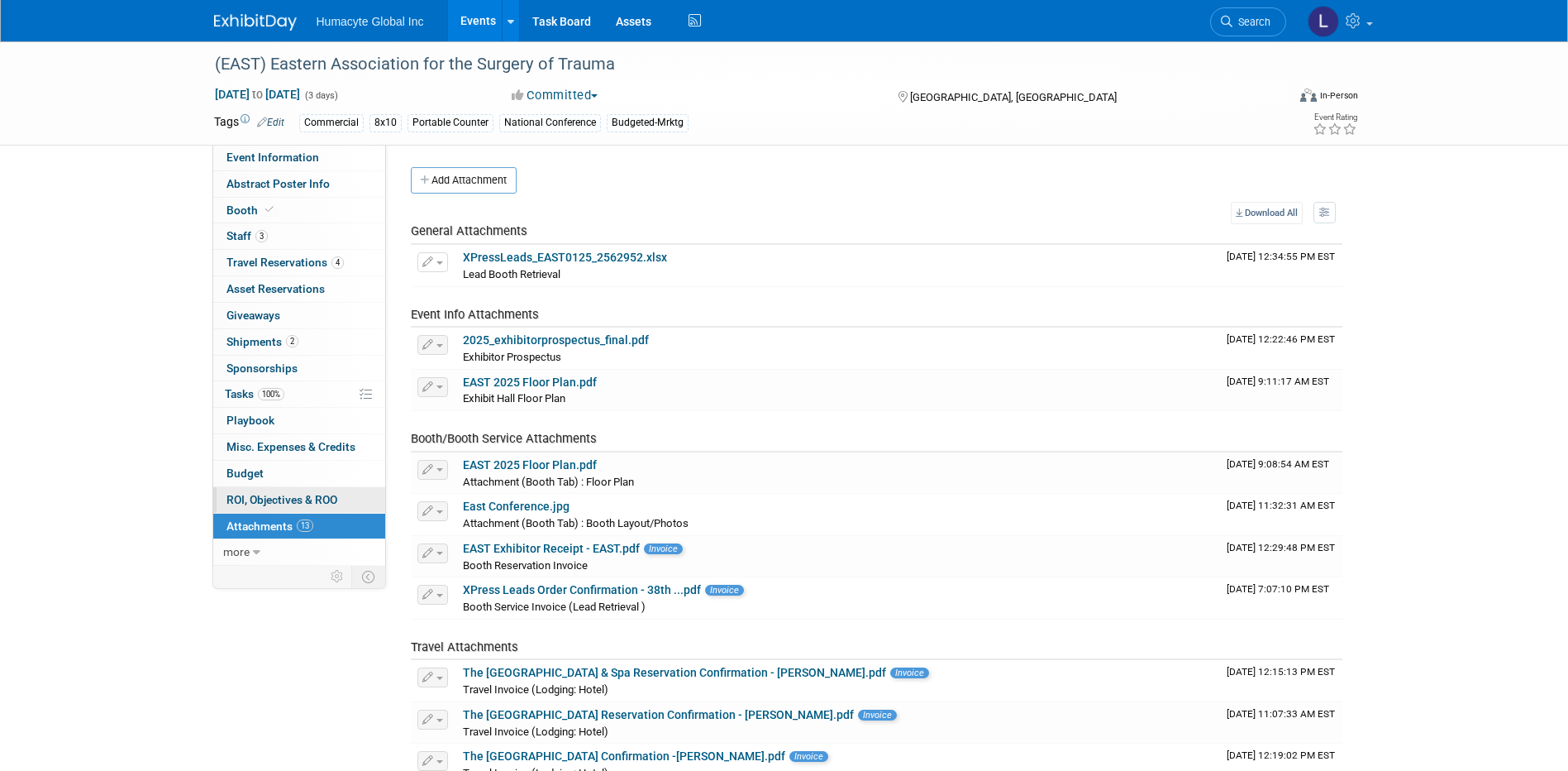
click at [275, 494] on span "ROI, Objectives & ROO 0" at bounding box center [282, 500] width 111 height 14
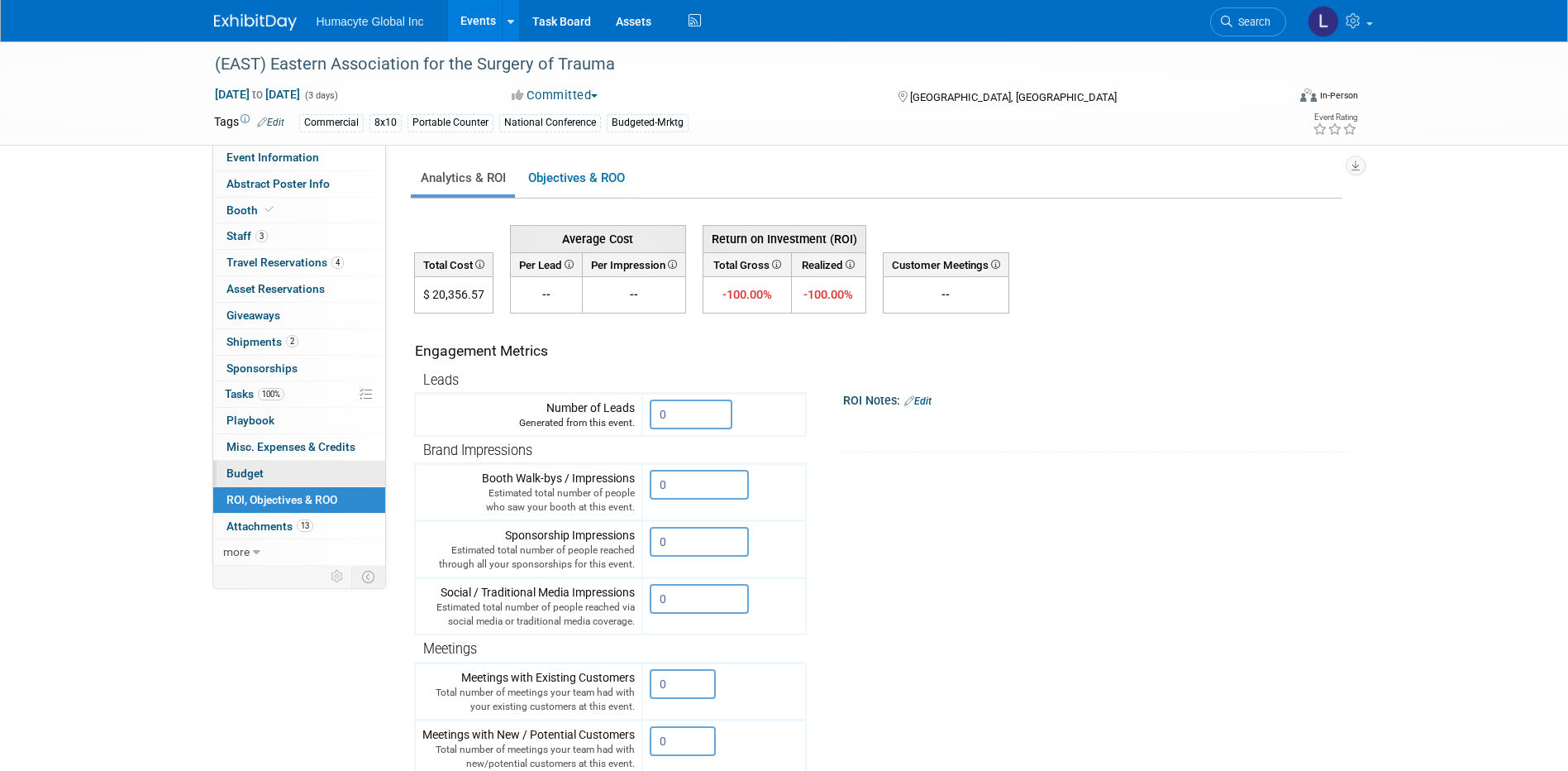
click at [263, 467] on link "Budget" at bounding box center [299, 473] width 172 height 26
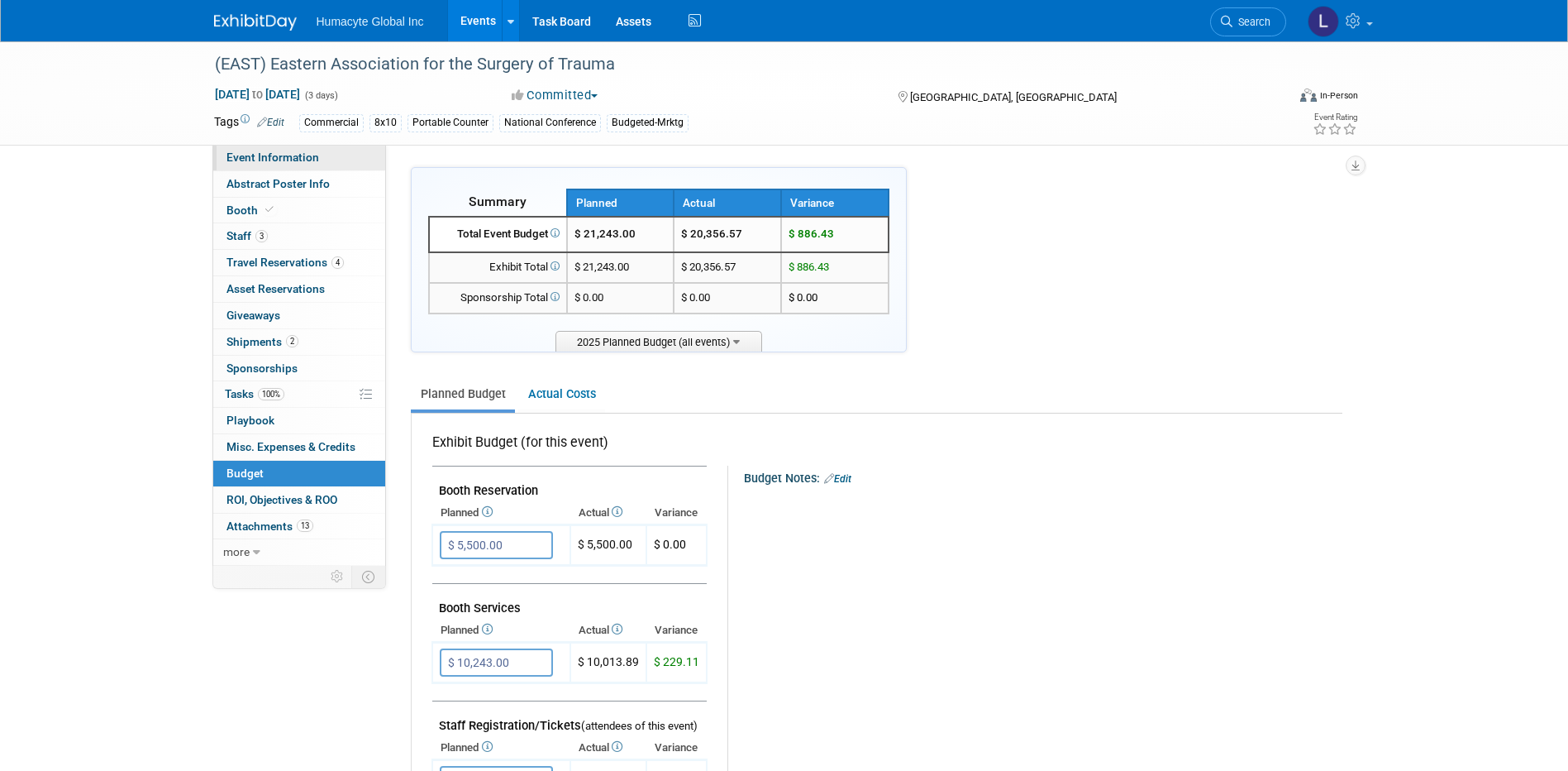
click at [263, 159] on span "Event Information" at bounding box center [273, 157] width 93 height 14
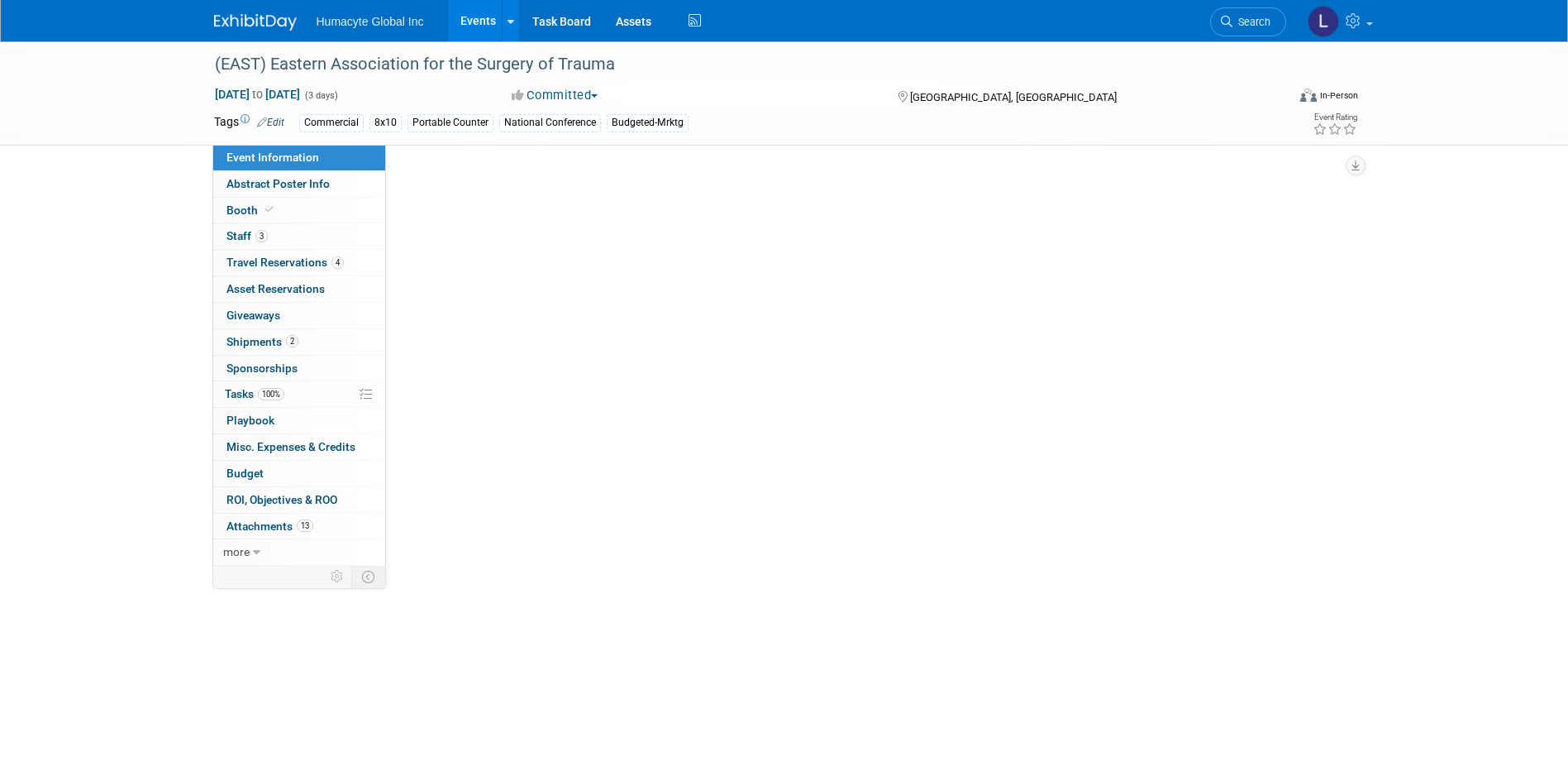
select select "Marketing"
select select "Trauma"
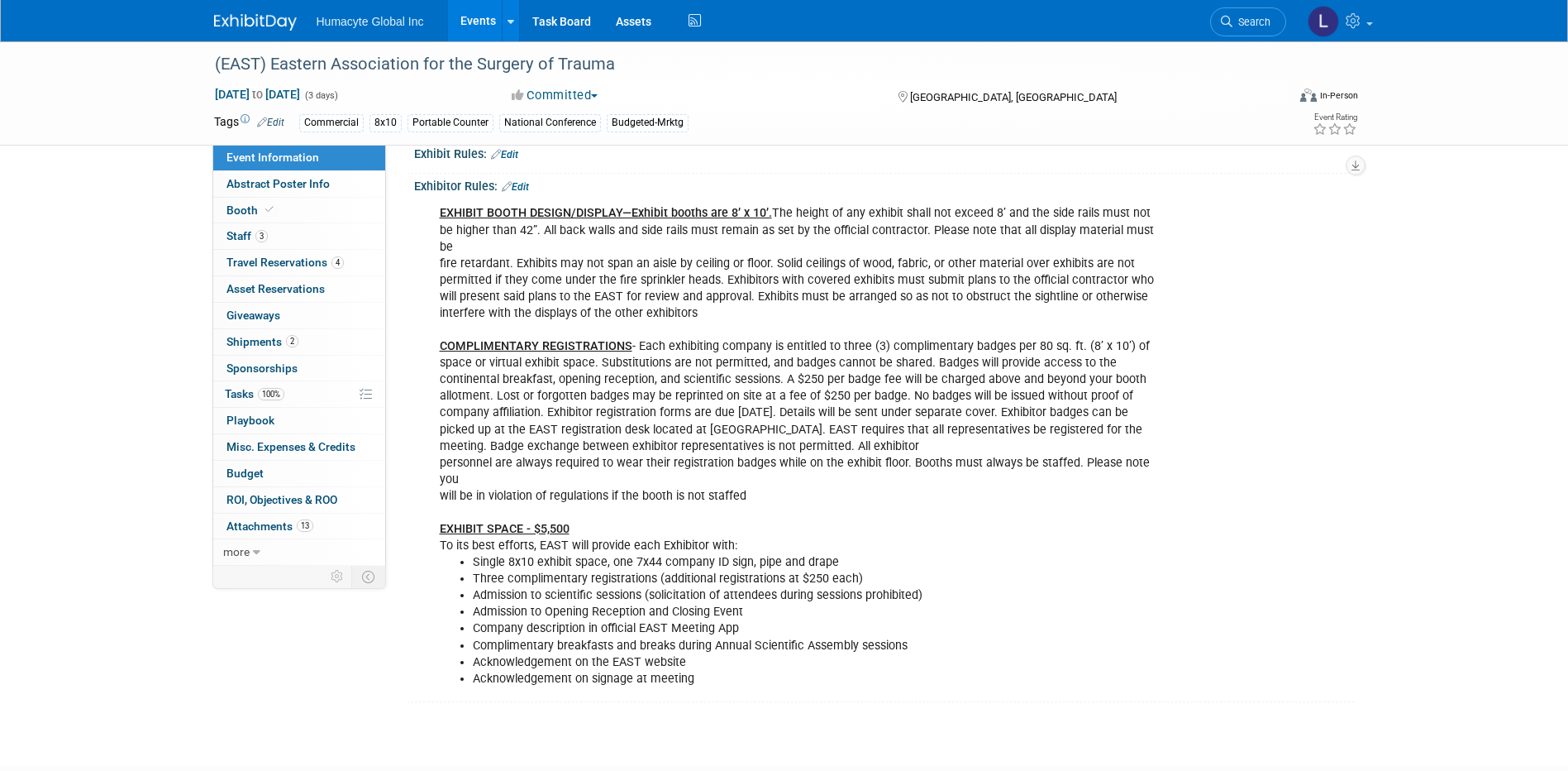
scroll to position [2660, 0]
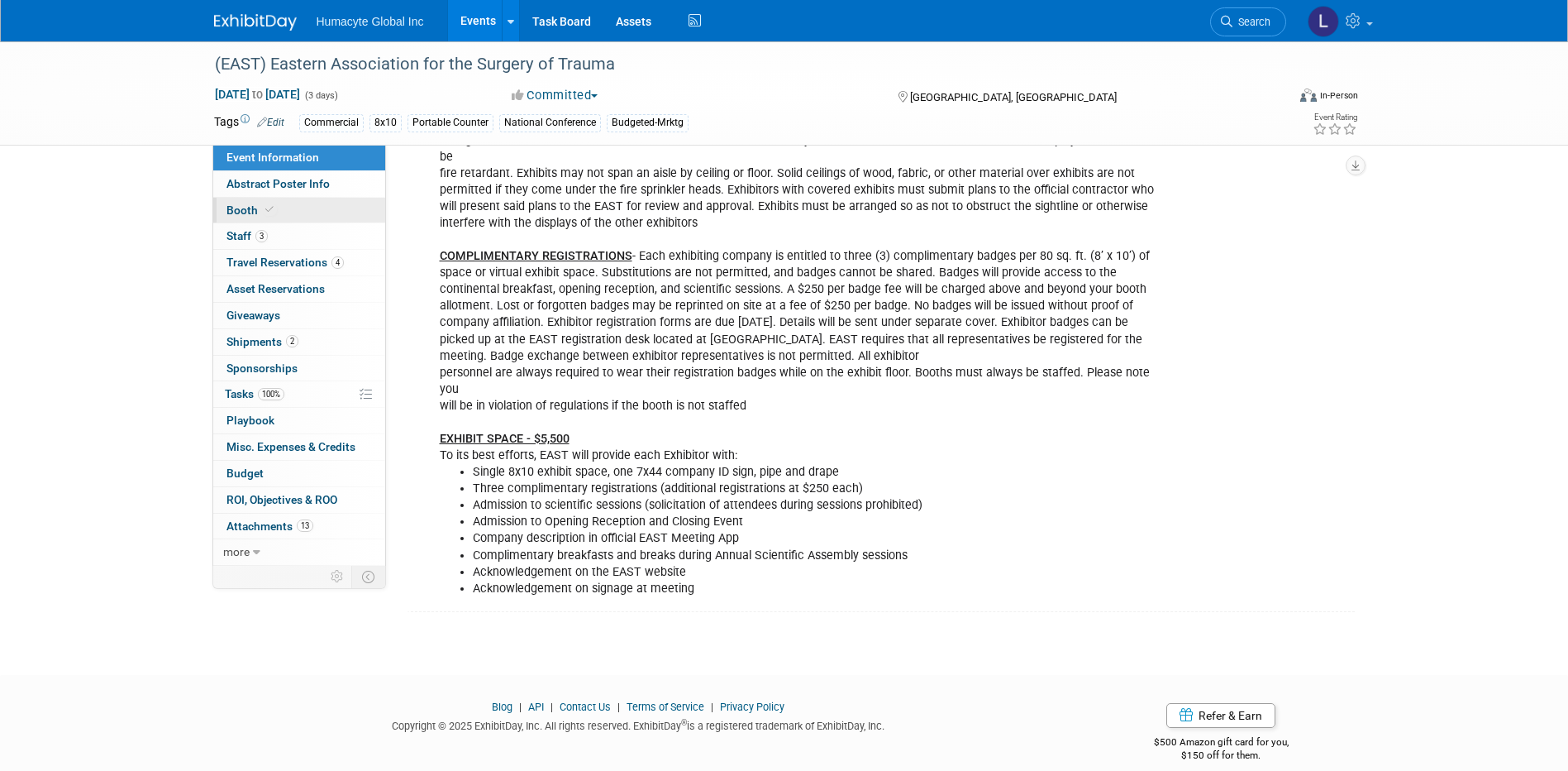
click at [243, 212] on span "Booth" at bounding box center [252, 211] width 50 height 14
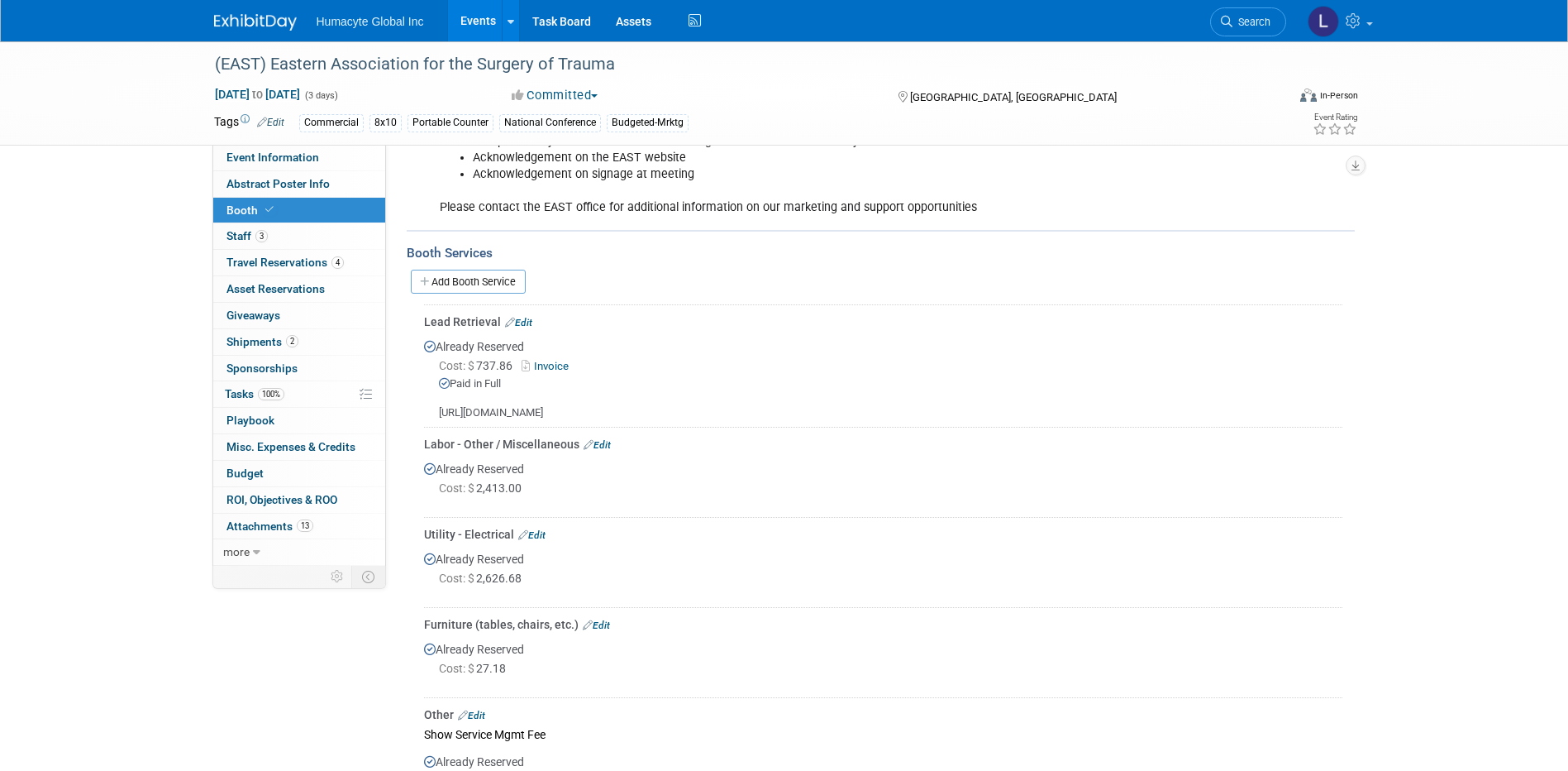
scroll to position [496, 0]
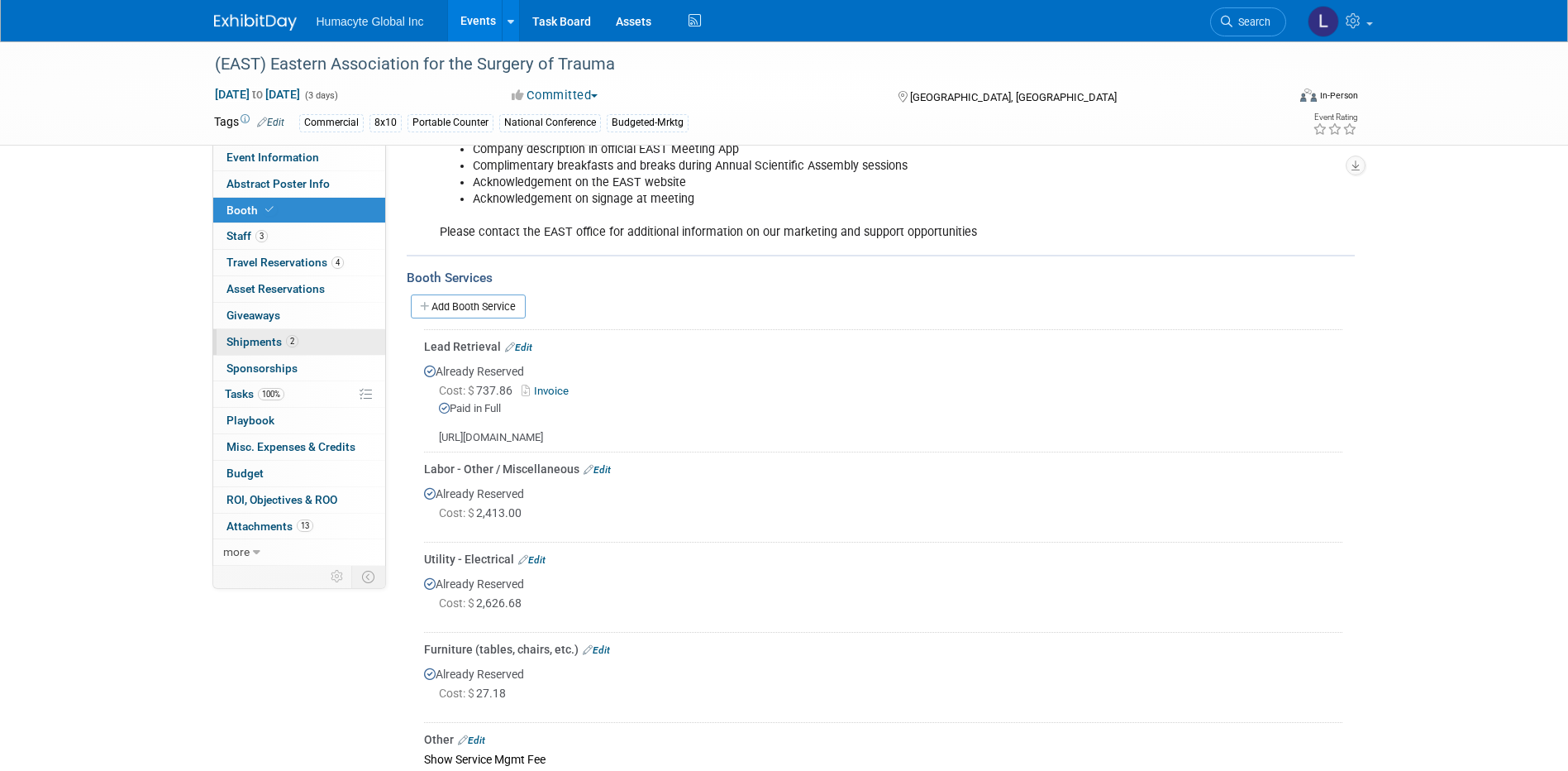
click at [278, 340] on span "Shipments 2" at bounding box center [263, 342] width 72 height 14
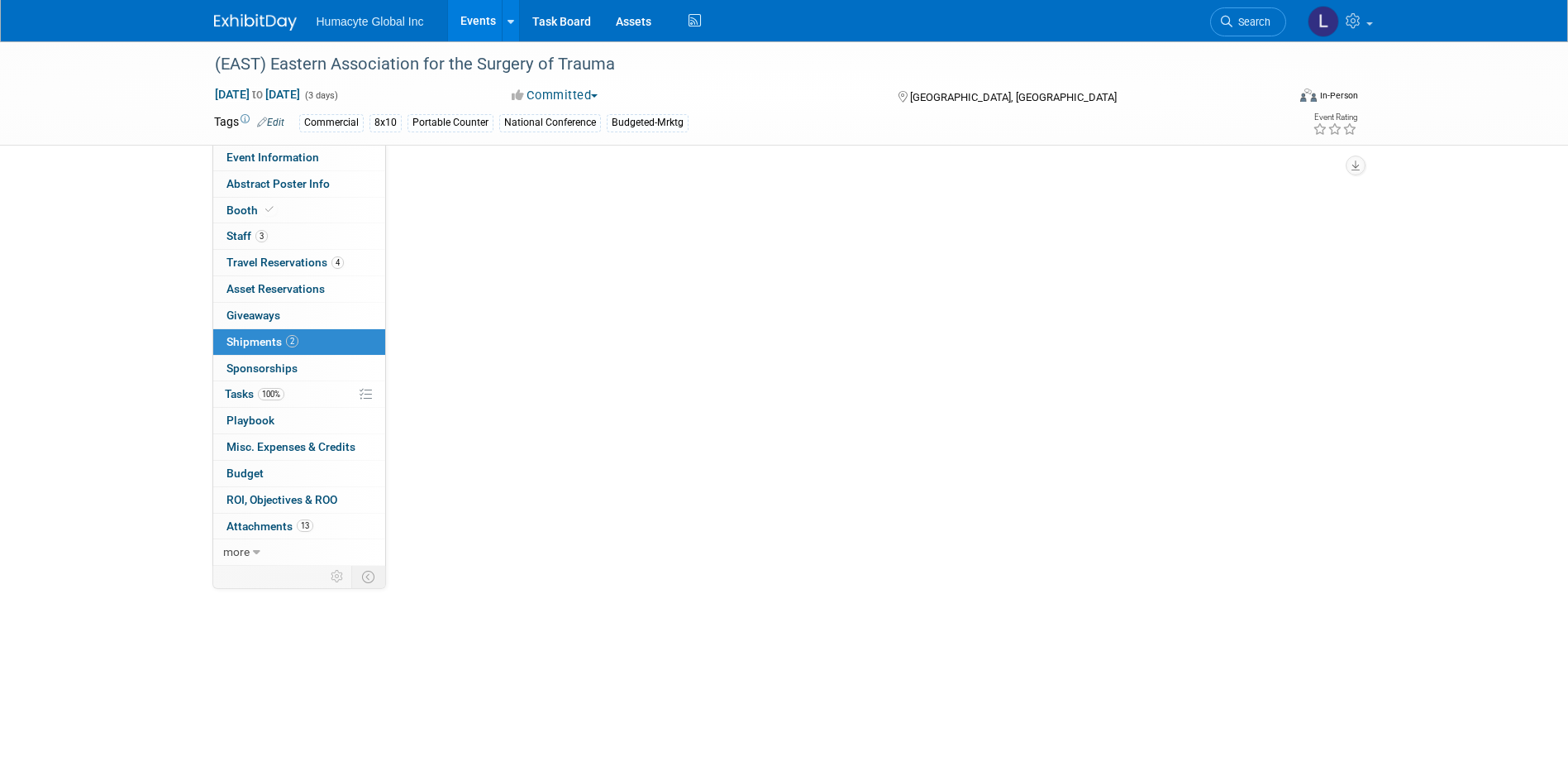
scroll to position [0, 0]
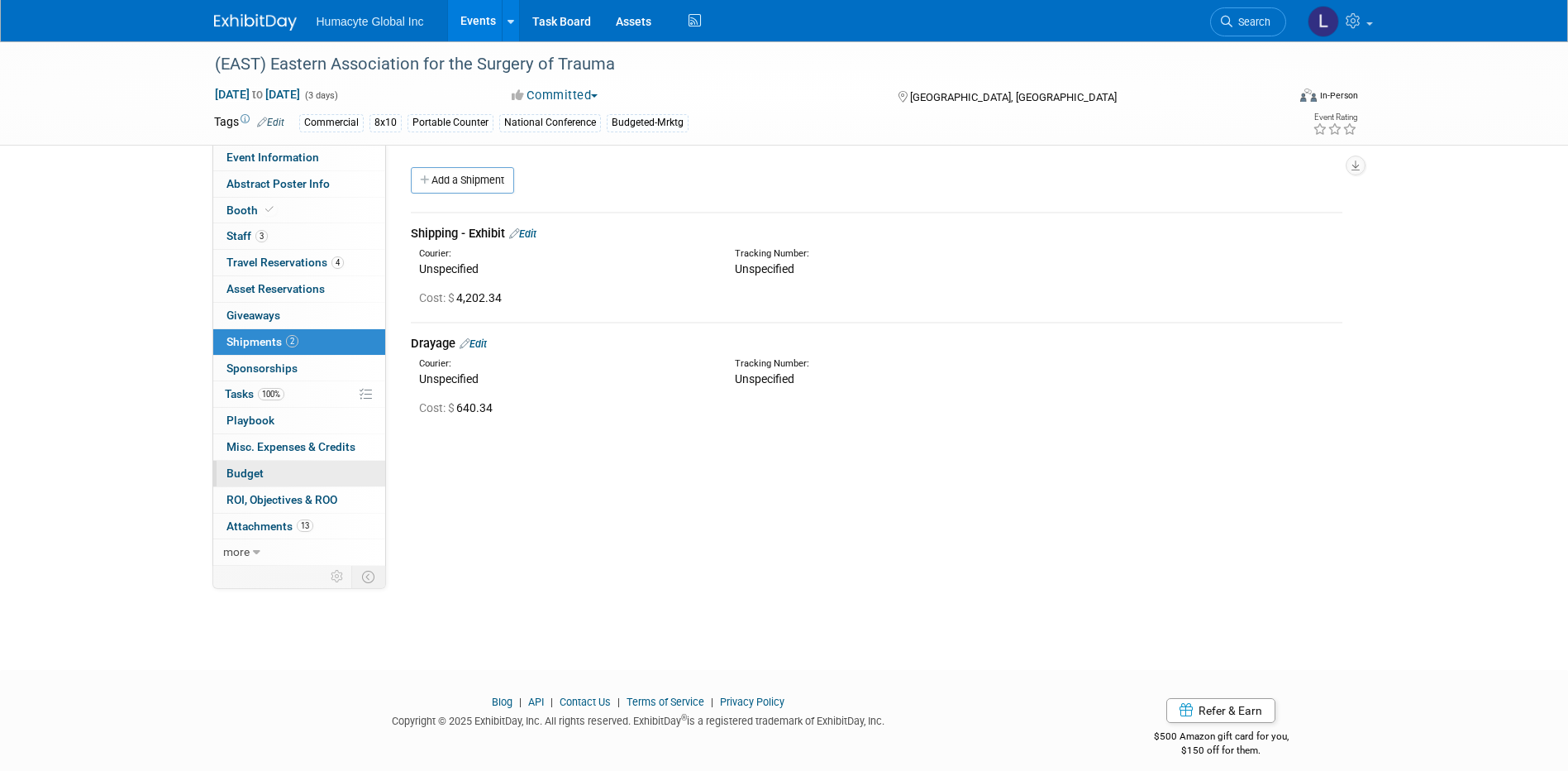
click at [256, 471] on span "Budget" at bounding box center [246, 473] width 38 height 14
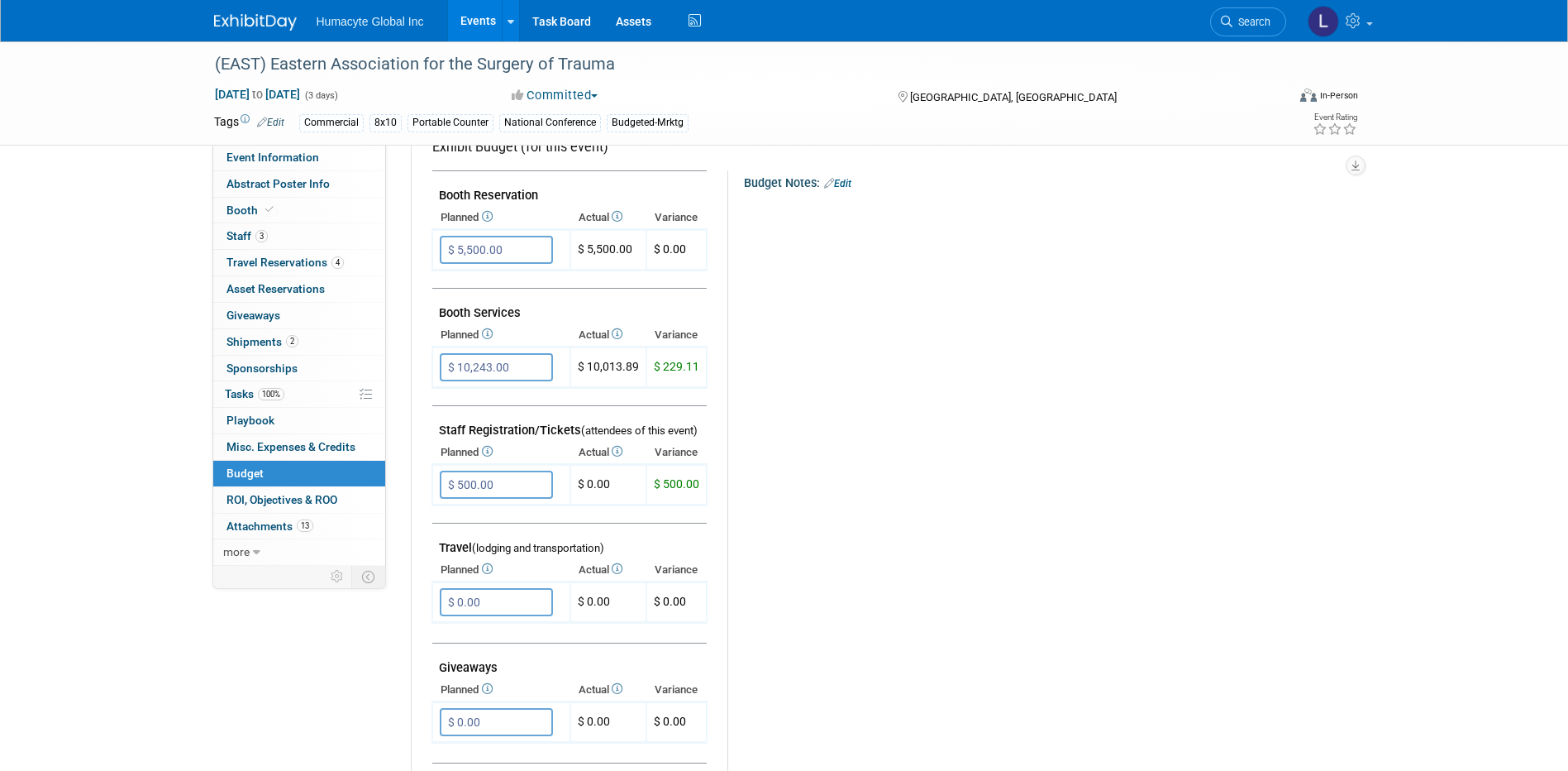
scroll to position [248, 0]
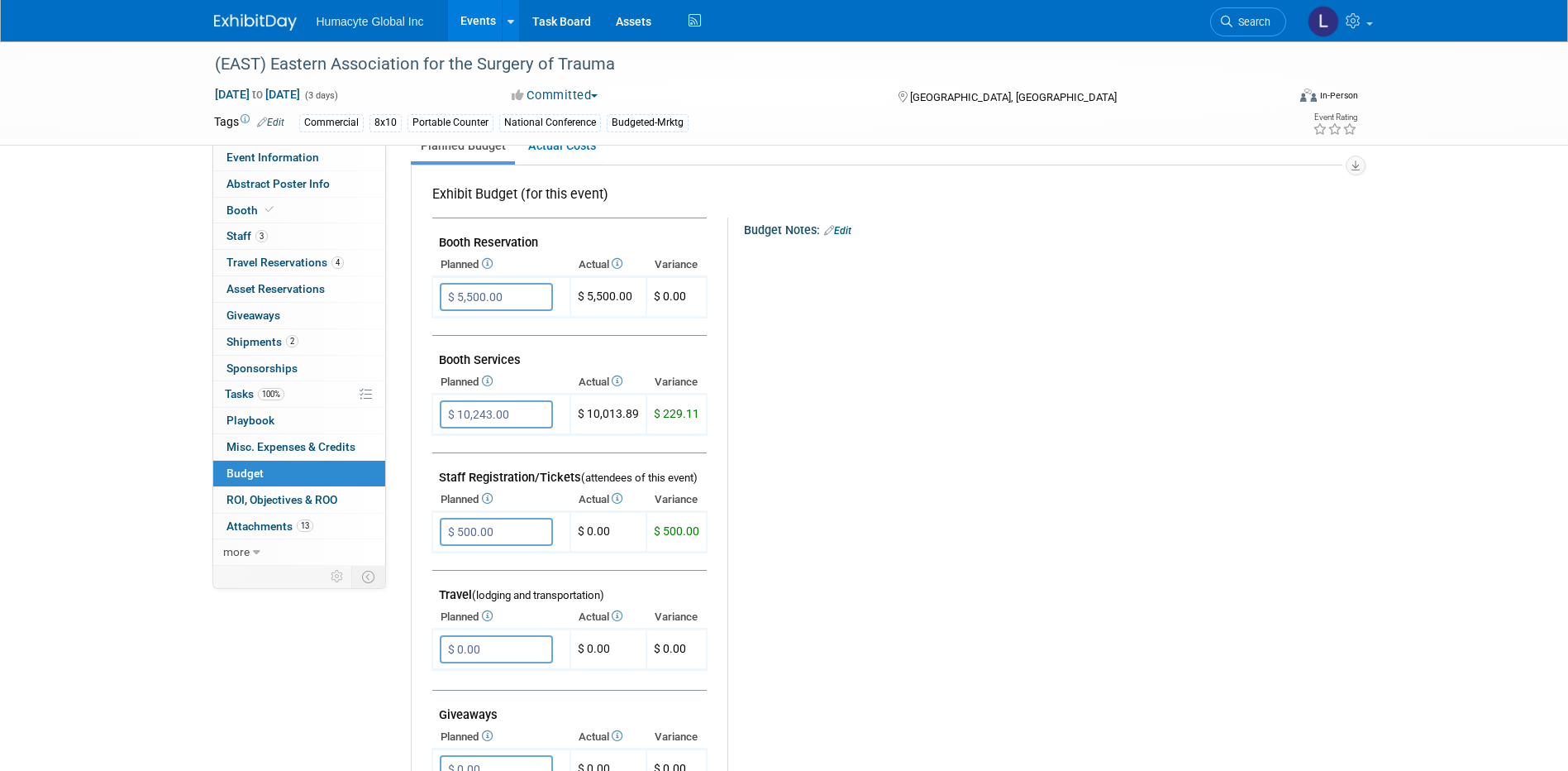
click at [1013, 335] on div "Budget Notes: Edit X" at bounding box center [1027, 646] width 600 height 857
click at [1363, 18] on icon at bounding box center [1356, 20] width 19 height 14
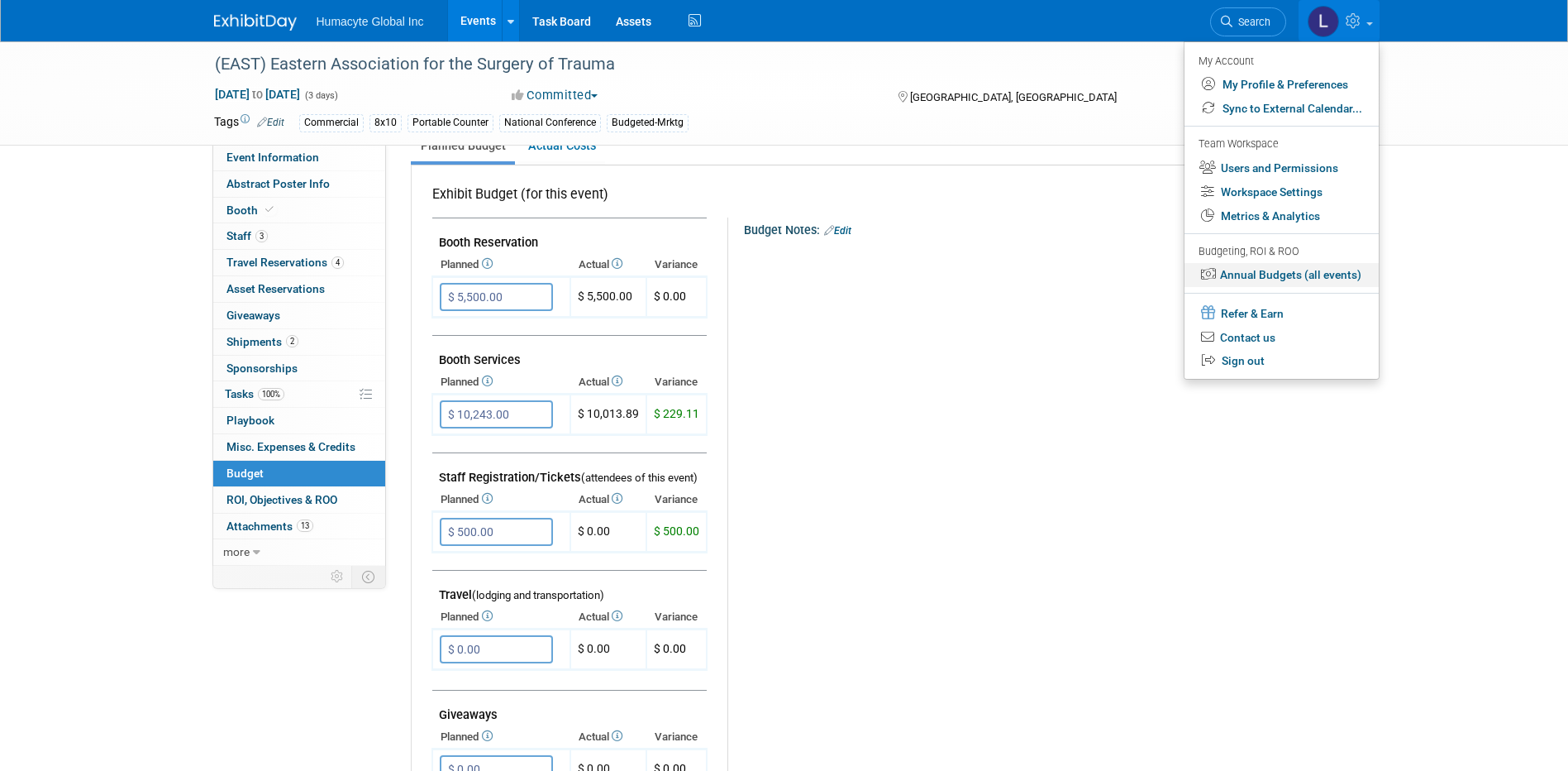
click at [1261, 270] on link "Annual Budgets (all events)" at bounding box center [1282, 275] width 194 height 24
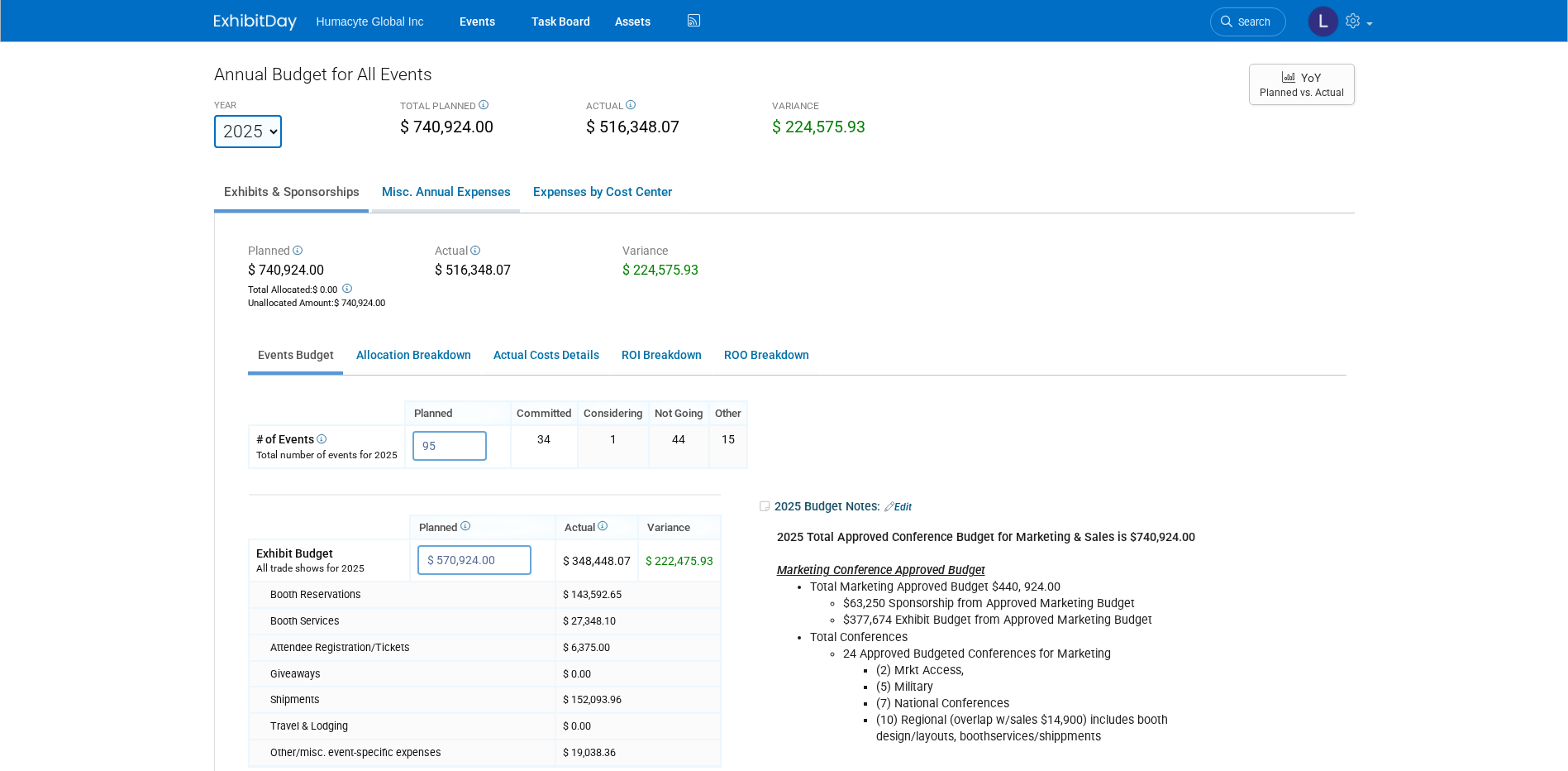
click at [443, 192] on link "Misc. Annual Expenses" at bounding box center [446, 192] width 148 height 35
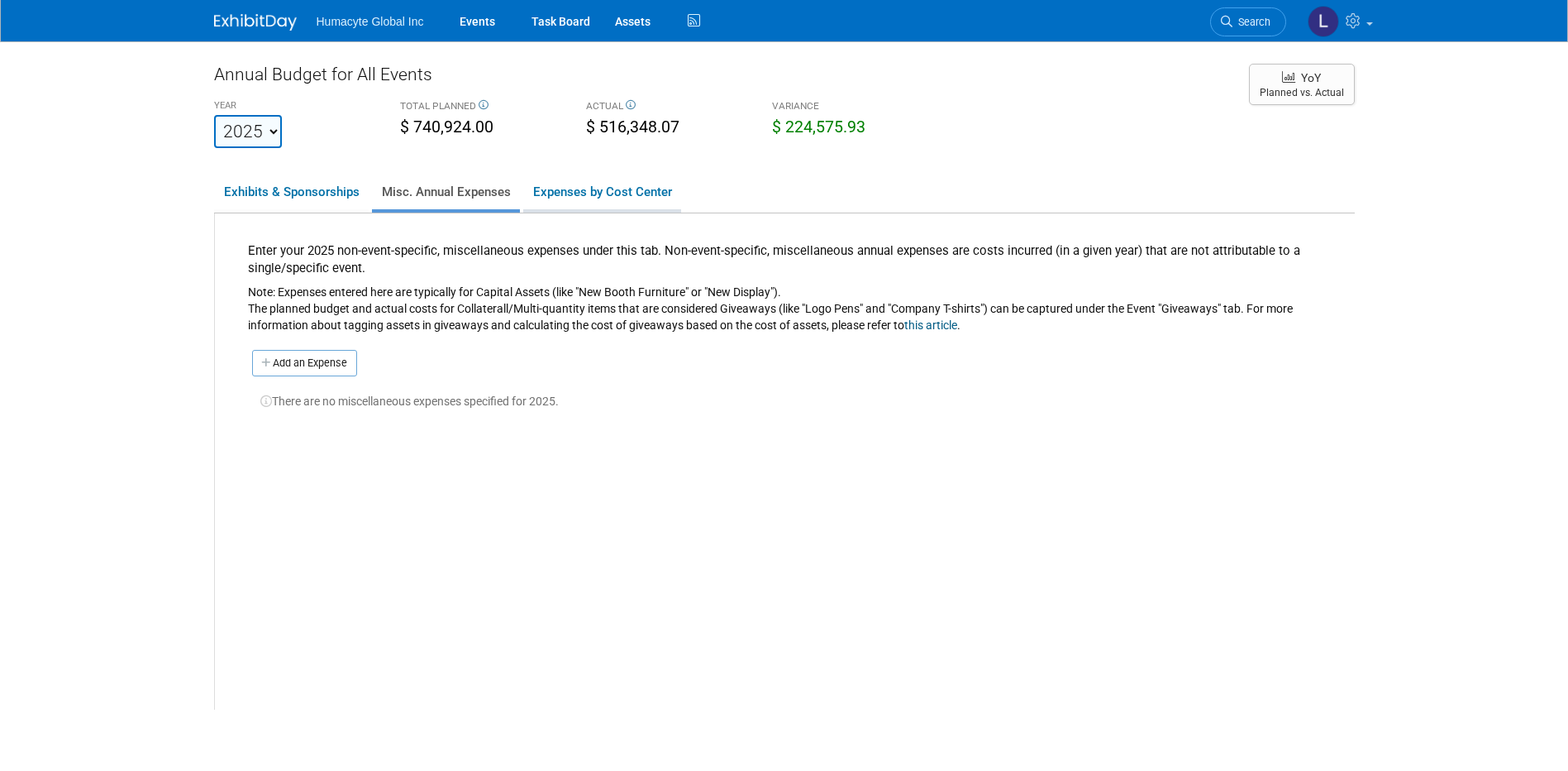
click at [624, 196] on link "Expenses by Cost Center" at bounding box center [602, 192] width 158 height 35
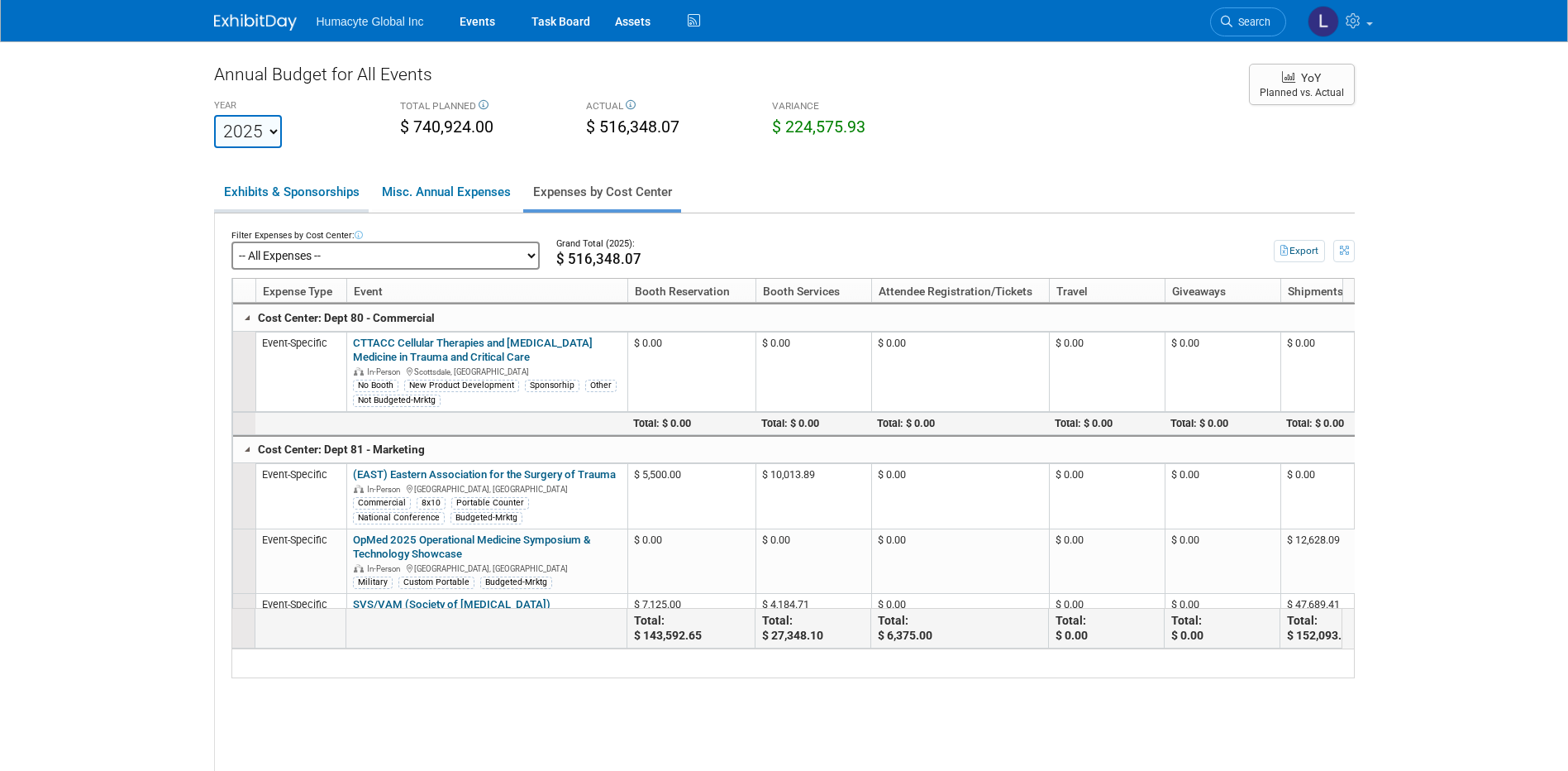
click at [310, 189] on link "Exhibits & Sponsorships" at bounding box center [291, 192] width 154 height 35
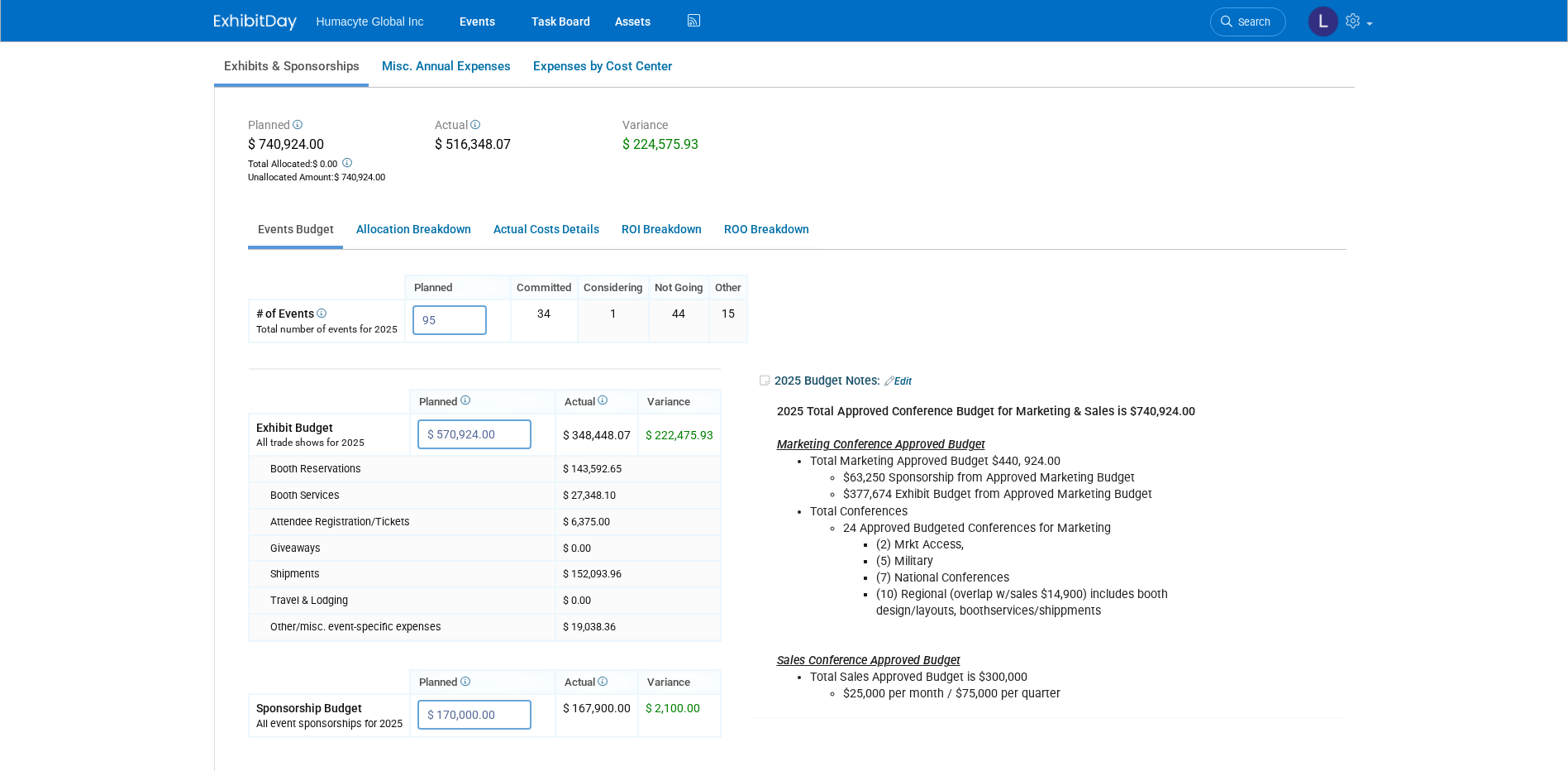
scroll to position [165, 0]
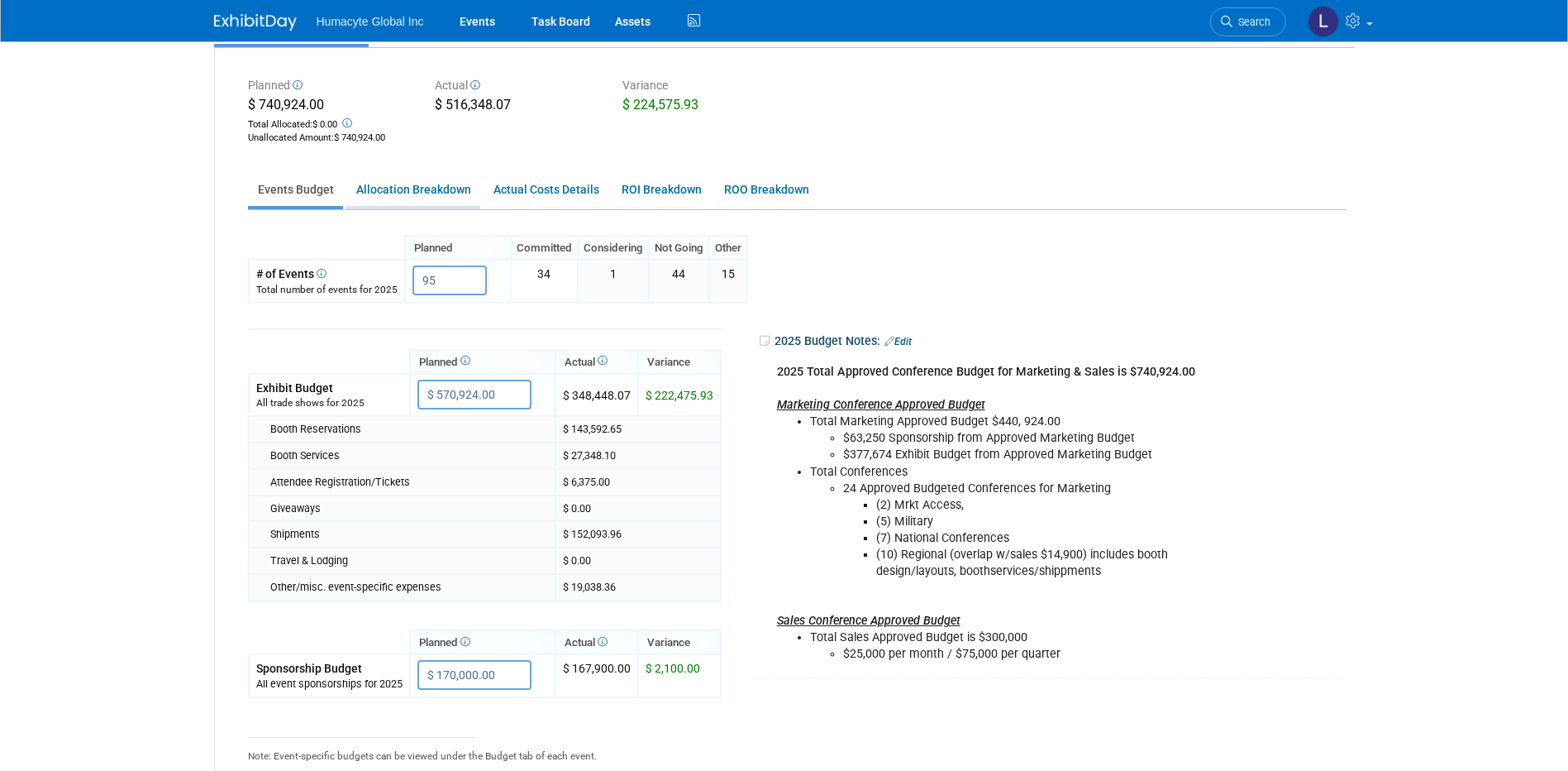
click at [401, 202] on link "Allocation Breakdown" at bounding box center [413, 190] width 134 height 32
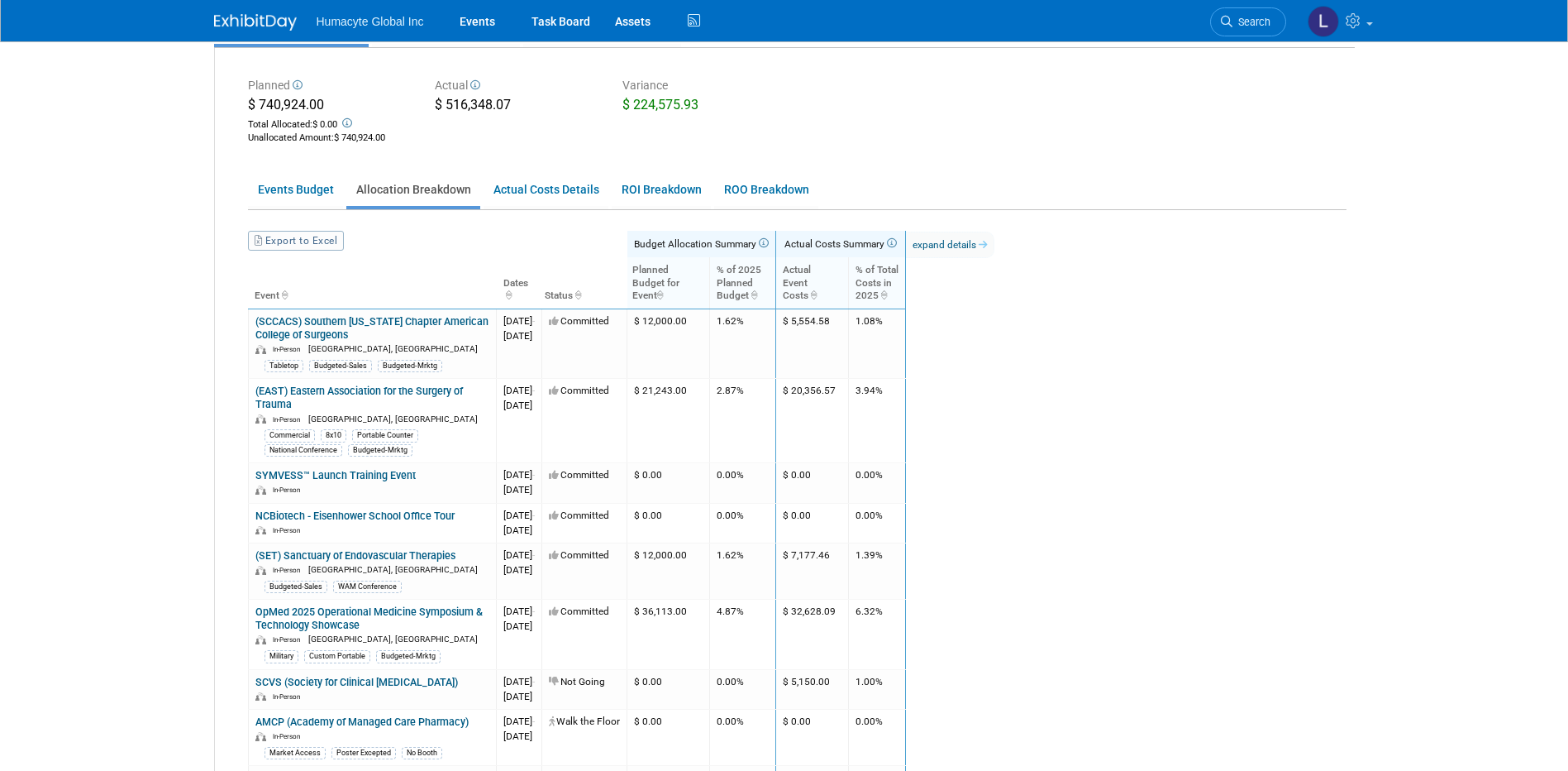
click at [395, 189] on link "Allocation Breakdown" at bounding box center [413, 190] width 134 height 32
click at [994, 253] on link "expand details" at bounding box center [951, 244] width 89 height 26
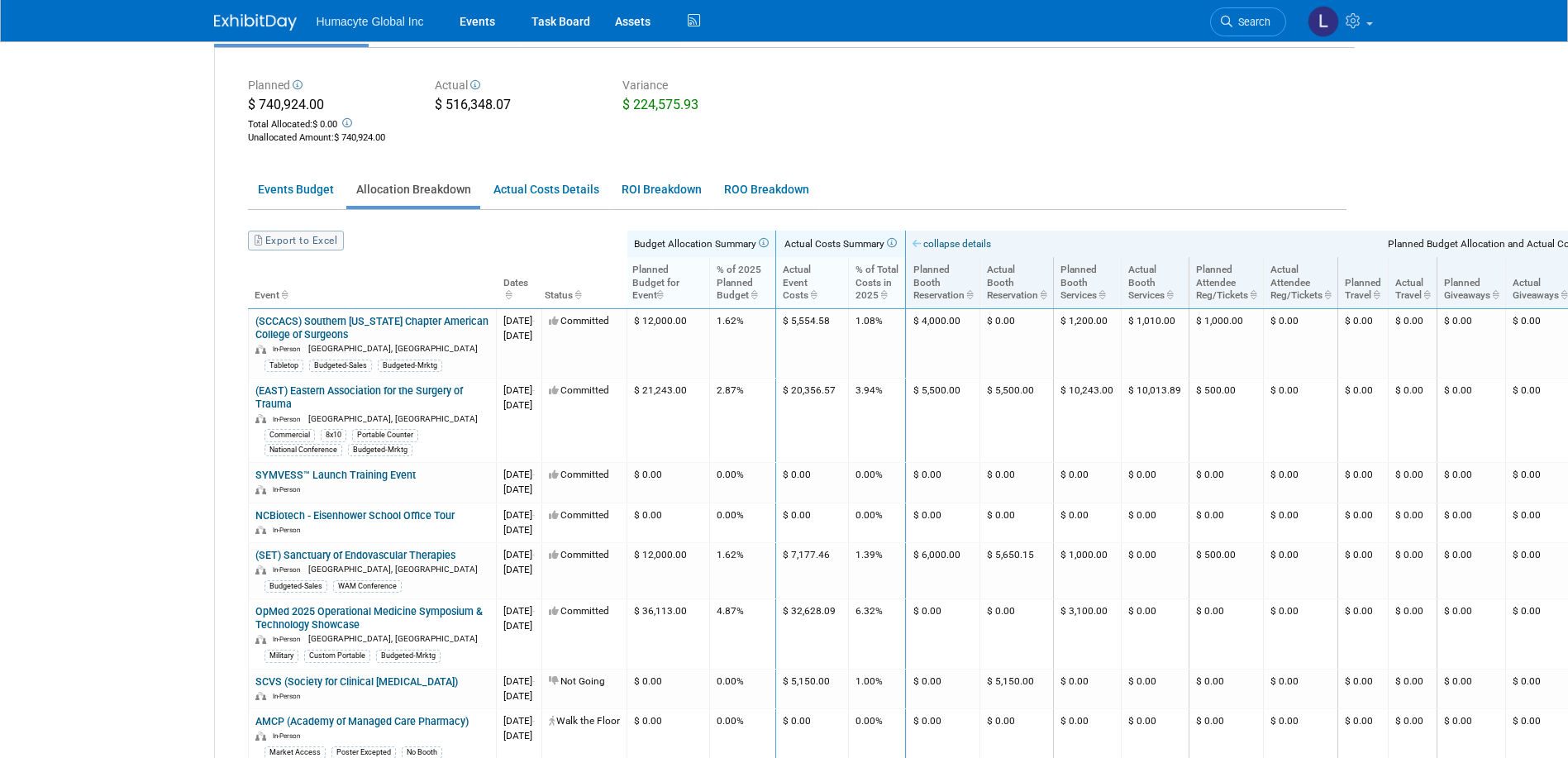
click at [287, 243] on link "Export to Excel" at bounding box center [296, 240] width 95 height 20
click at [572, 191] on link "Actual Costs Details" at bounding box center [546, 190] width 124 height 32
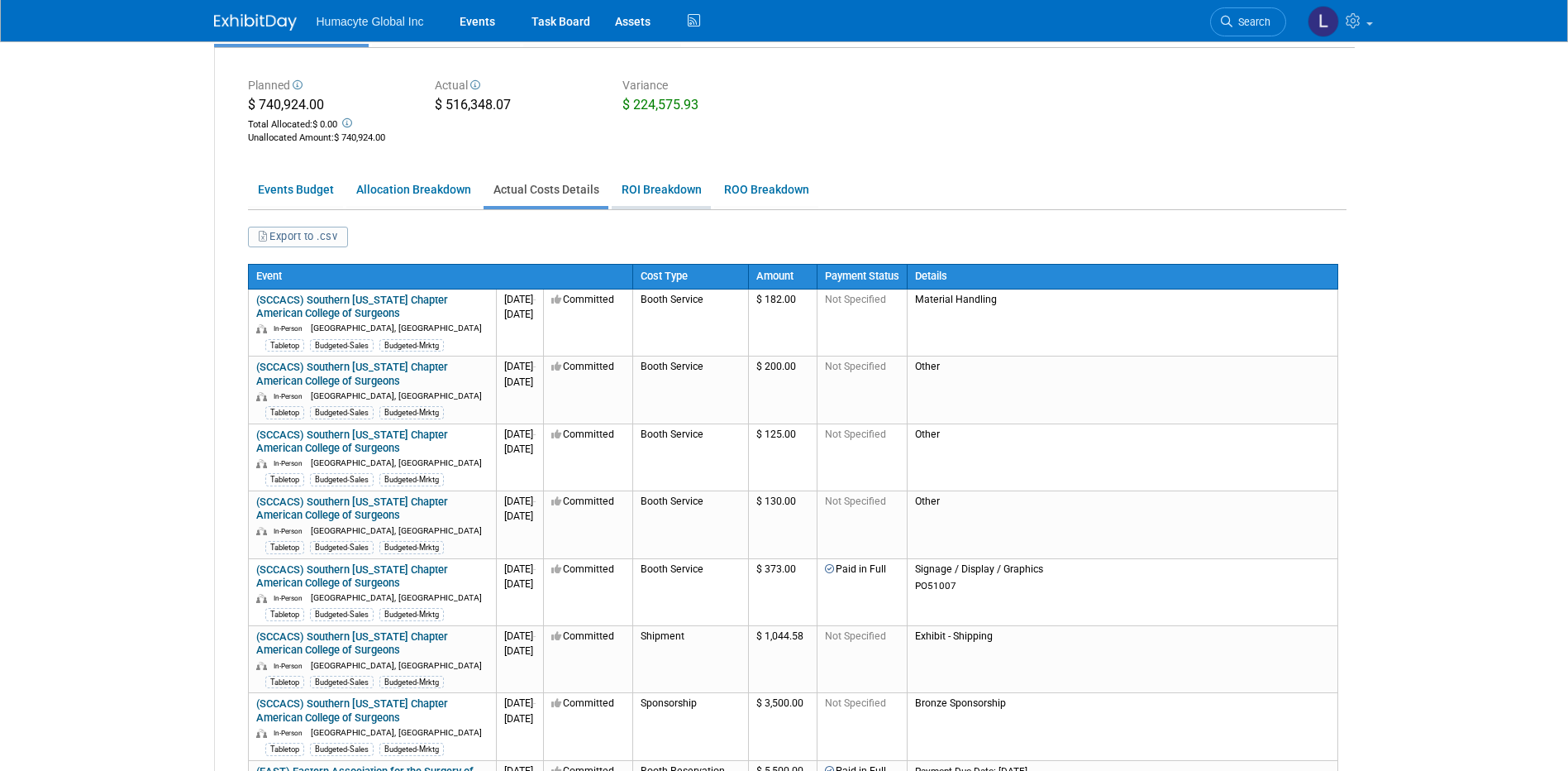
click at [662, 194] on link "ROI Breakdown" at bounding box center [662, 190] width 99 height 32
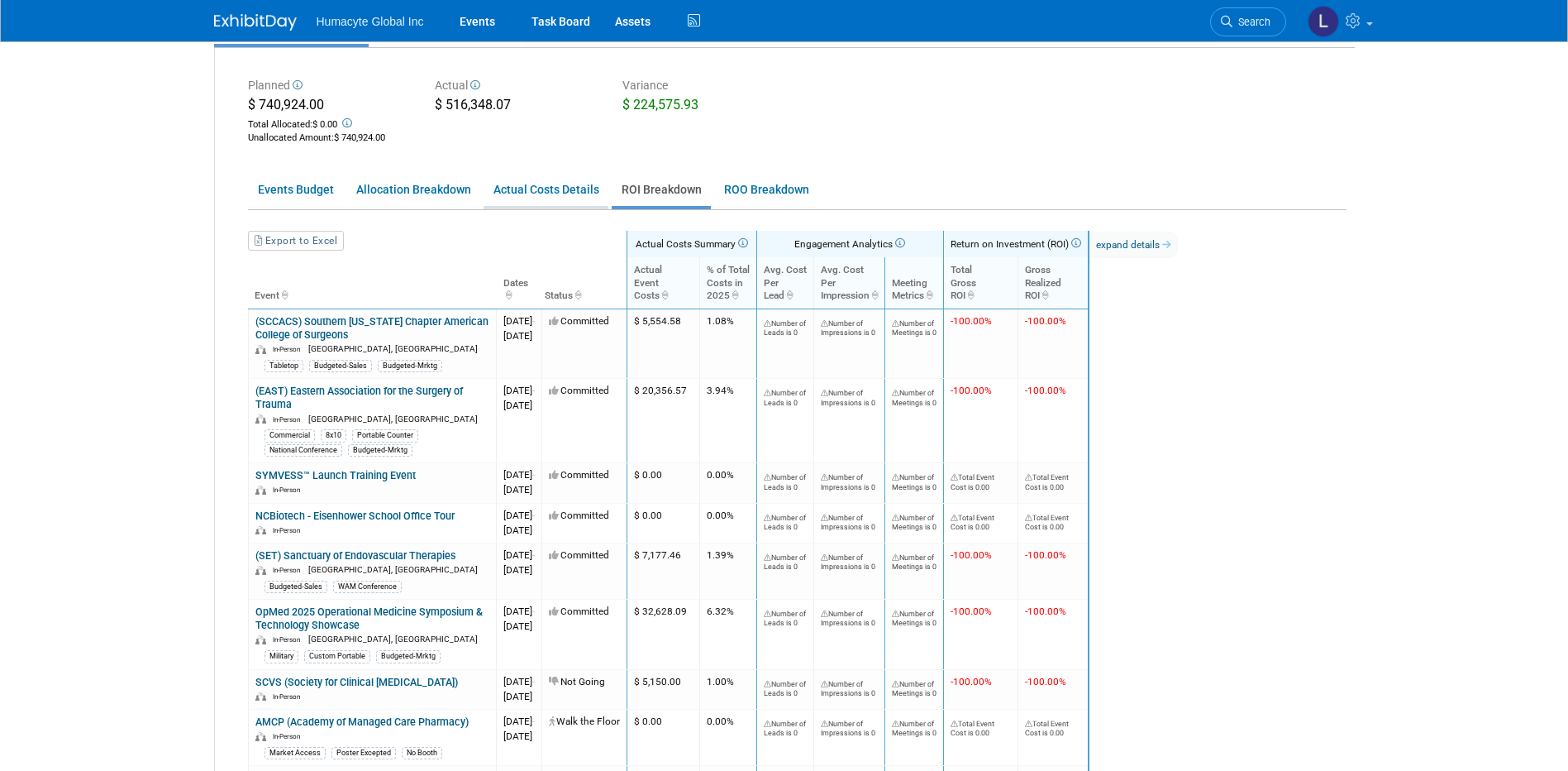
click at [514, 191] on link "Actual Costs Details" at bounding box center [546, 190] width 124 height 32
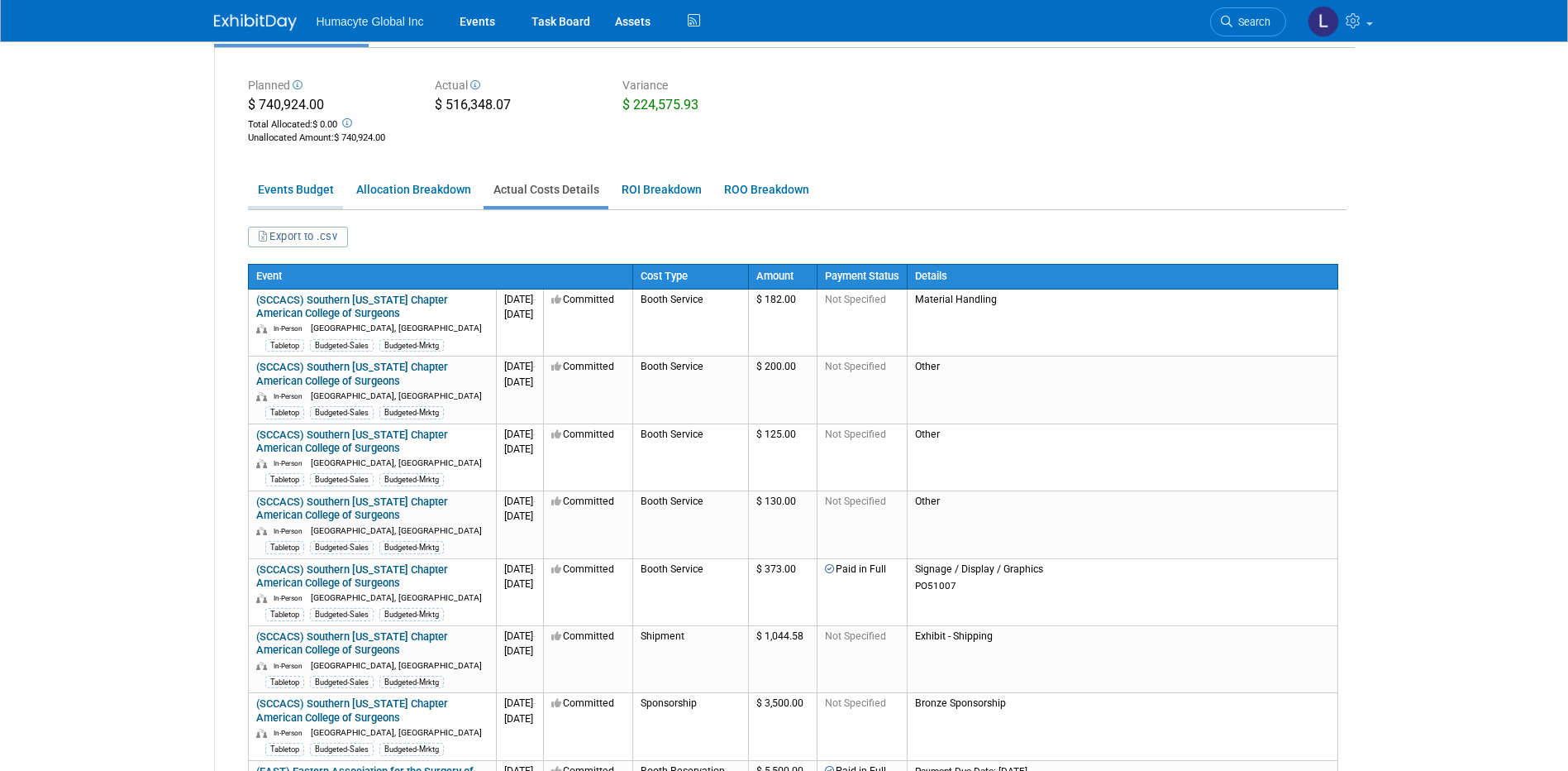
click at [279, 191] on link "Events Budget" at bounding box center [296, 190] width 95 height 32
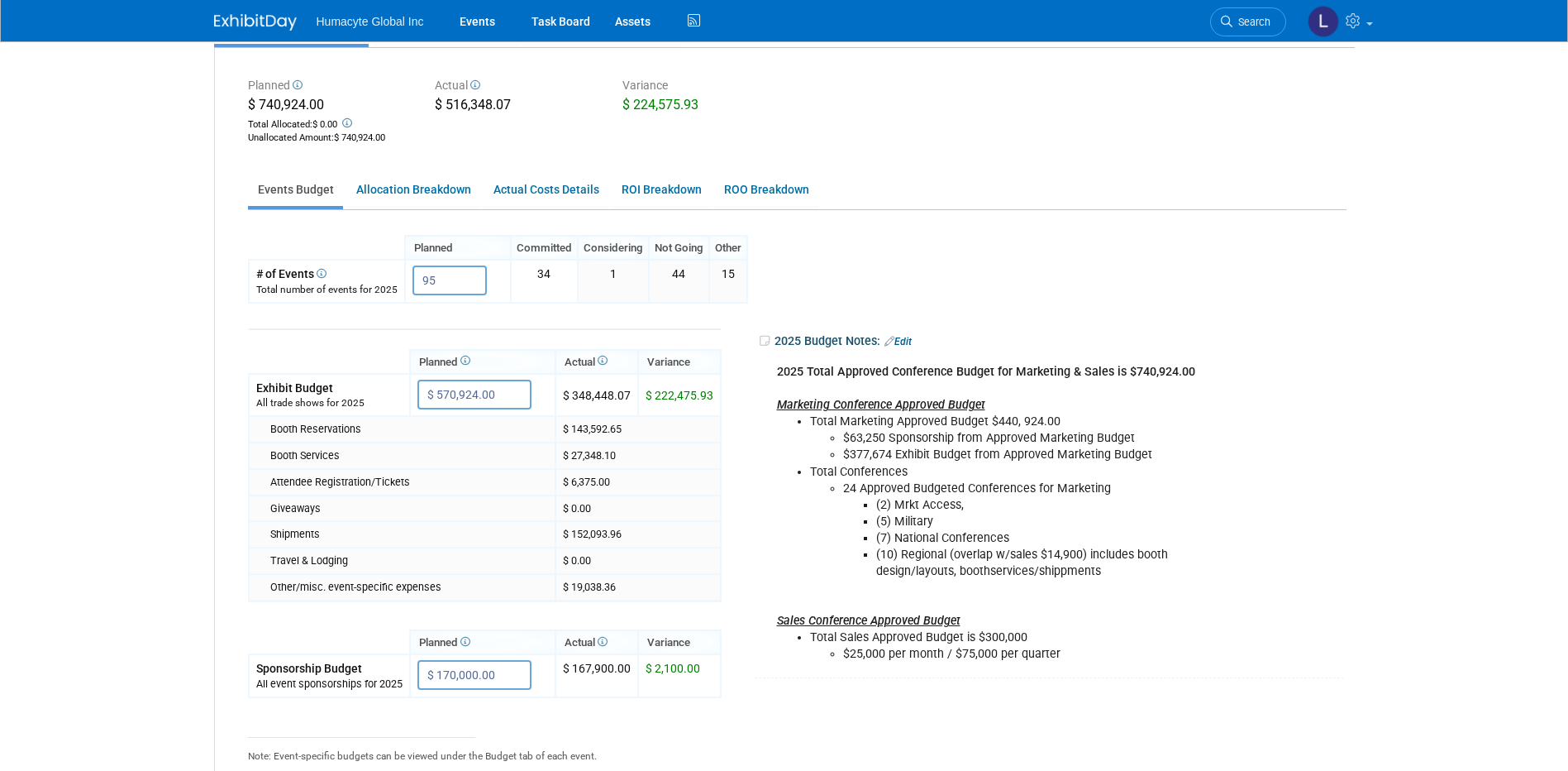
click at [349, 125] on icon at bounding box center [346, 124] width 13 height 10
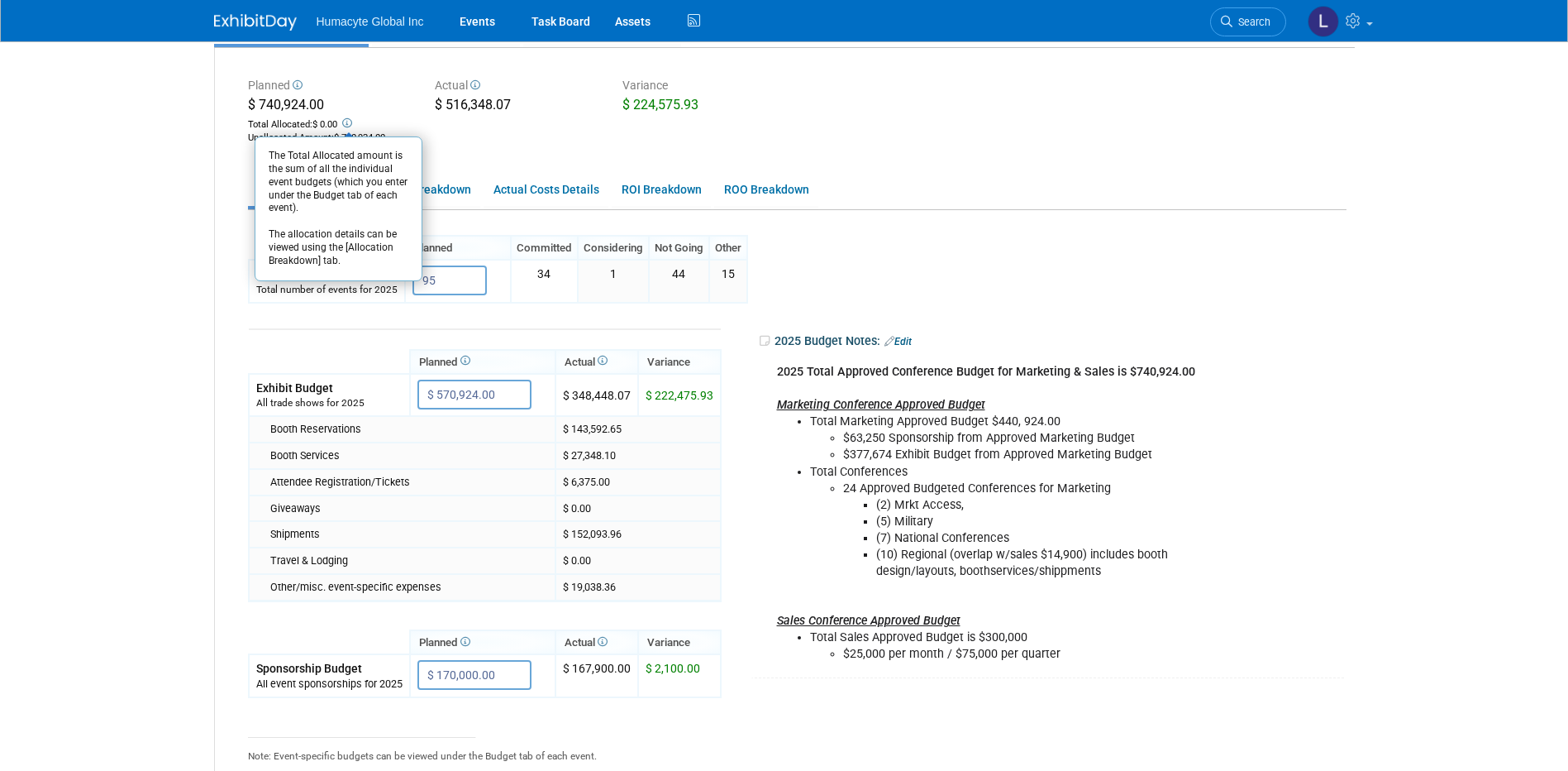
click at [472, 161] on div "Planned $ 740,924.00 Total Allocated: $ 0.00 The Total Allocated amount is the …" at bounding box center [784, 433] width 1140 height 772
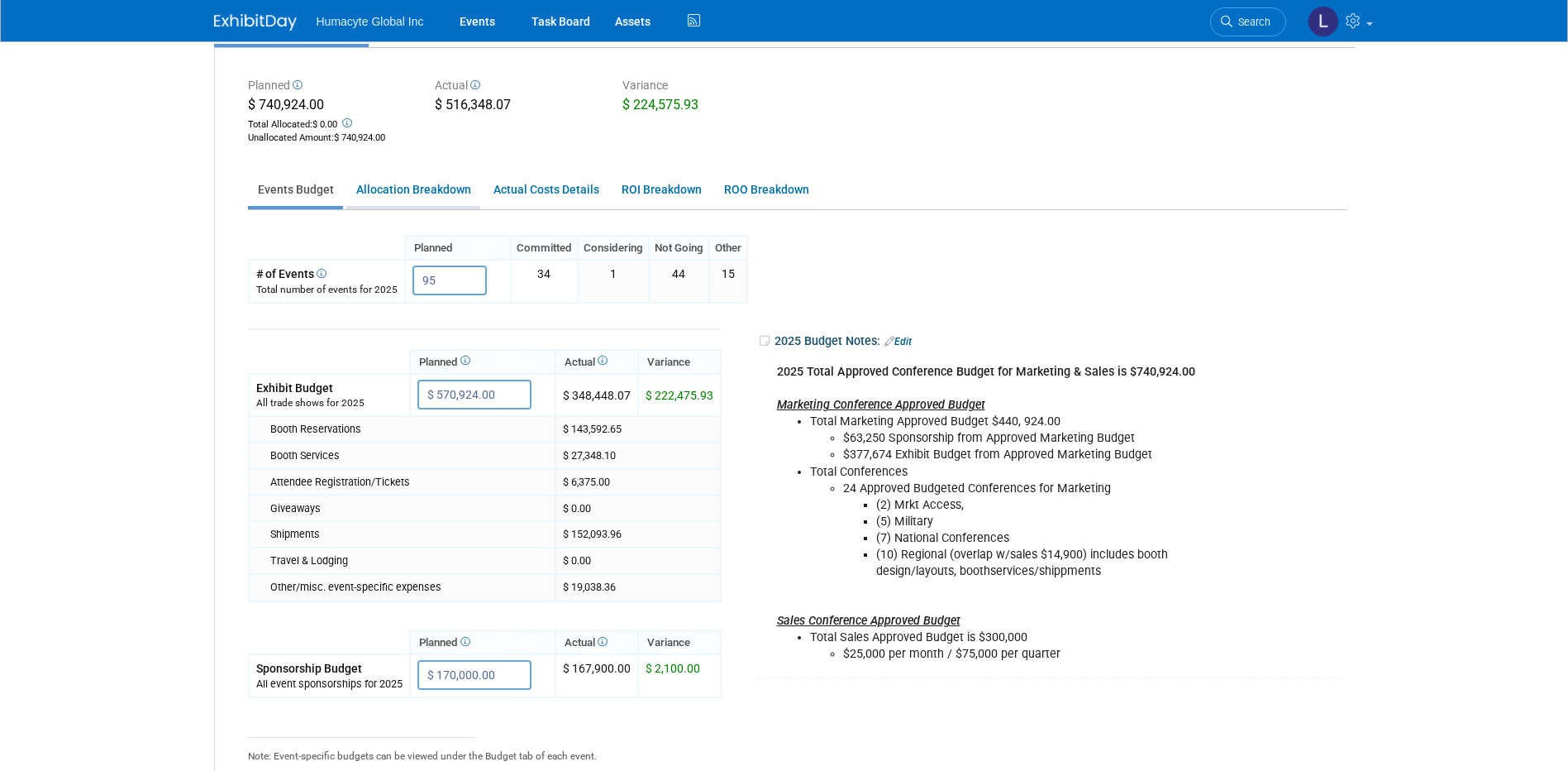
click at [421, 193] on link "Allocation Breakdown" at bounding box center [413, 190] width 134 height 32
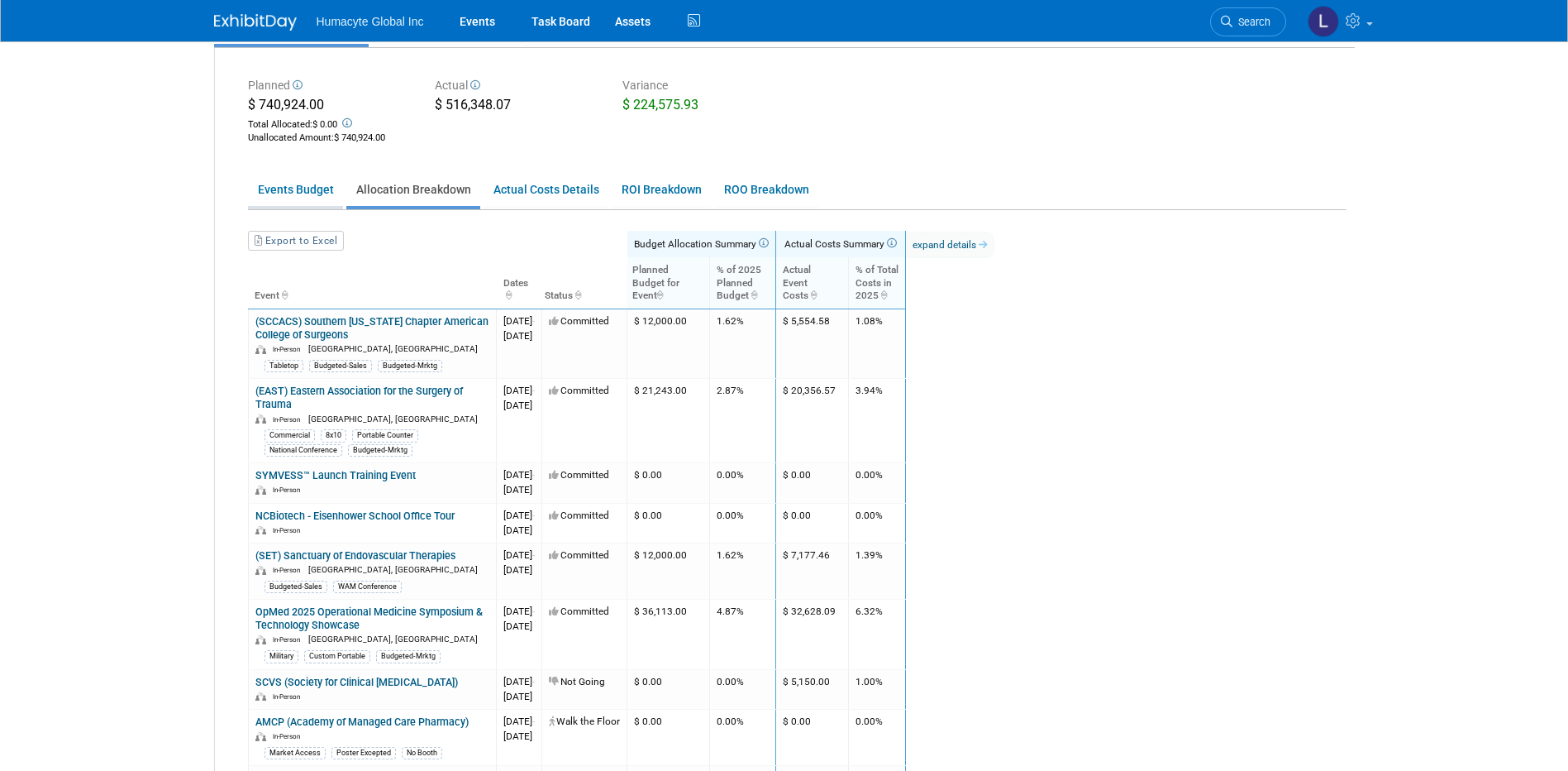
click at [266, 187] on link "Events Budget" at bounding box center [296, 190] width 95 height 32
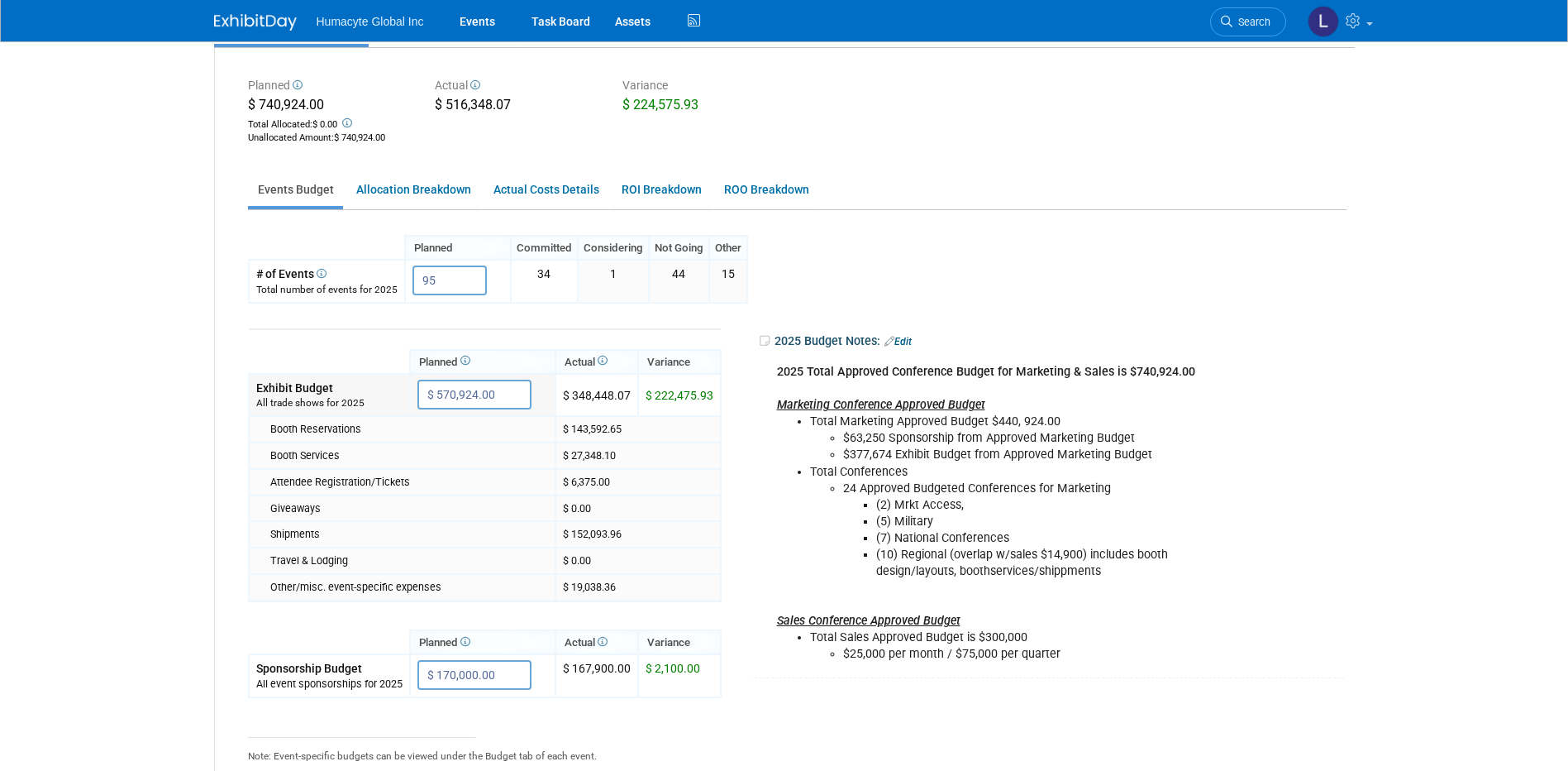
click at [596, 383] on td "$ 348,448.07" at bounding box center [597, 394] width 83 height 42
drag, startPoint x: 564, startPoint y: 391, endPoint x: 715, endPoint y: 394, distance: 151.0
click at [715, 394] on tr "Exhibit Budget All trade shows for 2025 $ 570,924.00 X $ 222,475.93" at bounding box center [485, 394] width 472 height 42
copy tr "$ 348,448.07 $ 222,475.93"
drag, startPoint x: 608, startPoint y: 494, endPoint x: 600, endPoint y: 478, distance: 17.9
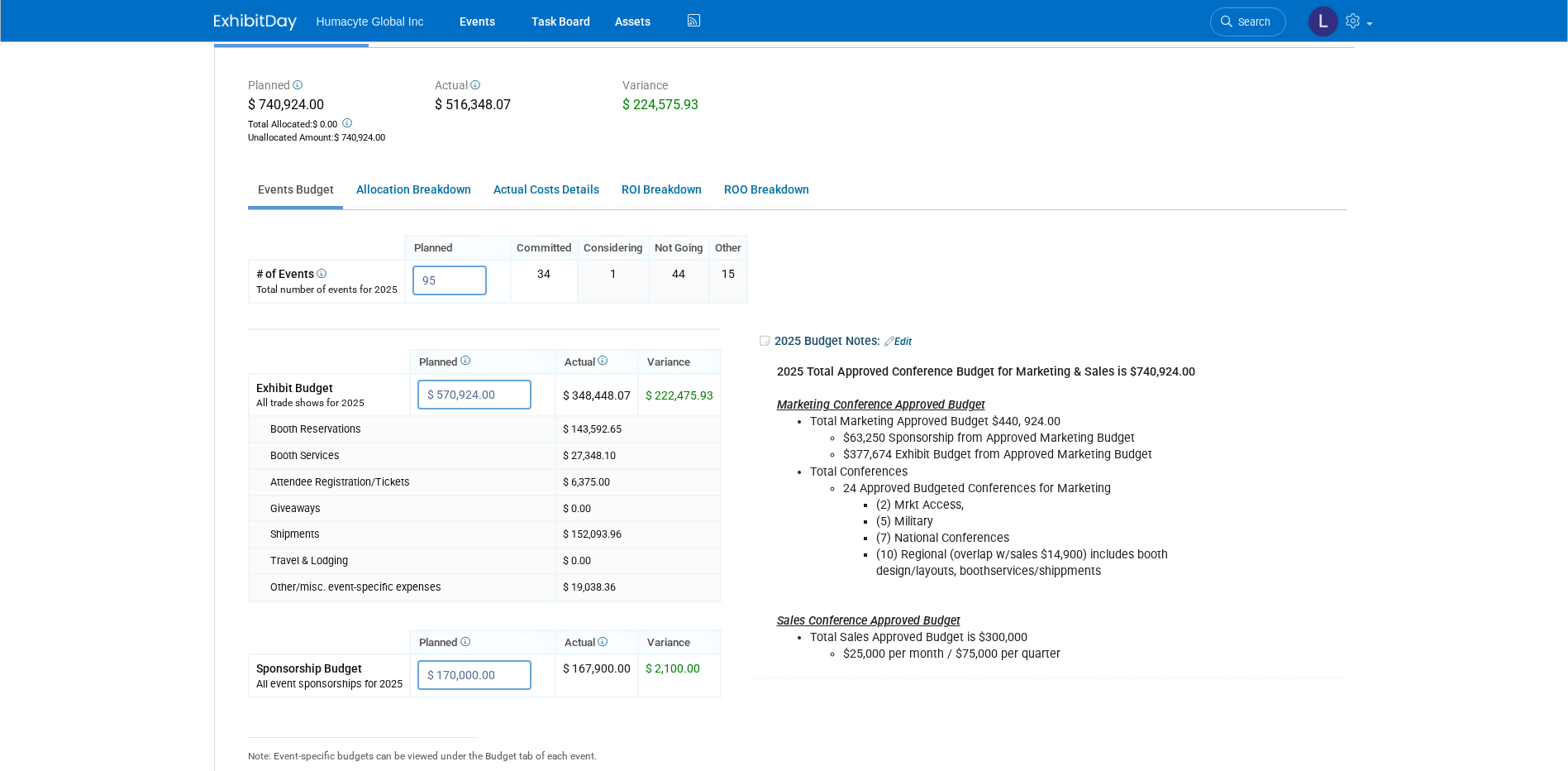
click at [608, 494] on td "$ 6,375.00" at bounding box center [639, 482] width 165 height 26
drag, startPoint x: 597, startPoint y: 426, endPoint x: 614, endPoint y: 586, distance: 160.9
click at [614, 586] on tbody "Planned Actual Variance $ 570,924.00 X X" at bounding box center [485, 513] width 472 height 368
click at [346, 450] on div "Booth Services" at bounding box center [409, 455] width 278 height 14
drag, startPoint x: 269, startPoint y: 426, endPoint x: 292, endPoint y: 432, distance: 23.8
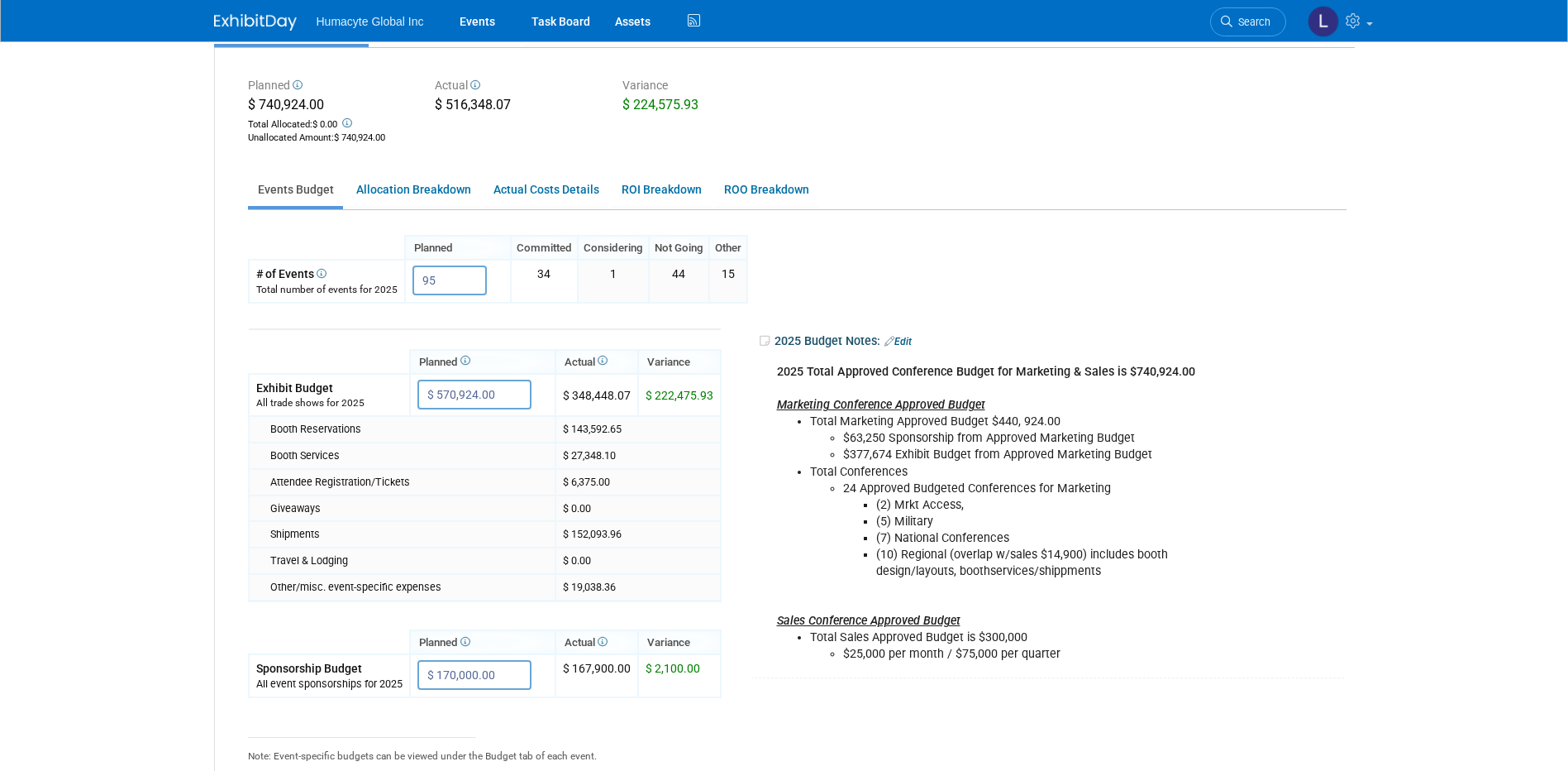
click at [292, 432] on div "Booth Reservations" at bounding box center [409, 428] width 278 height 14
click at [286, 430] on div "Booth Reservations" at bounding box center [409, 428] width 278 height 14
drag, startPoint x: 271, startPoint y: 426, endPoint x: 667, endPoint y: 588, distance: 427.9
click at [667, 588] on tbody "Planned Actual Variance $ 570,924.00 X X" at bounding box center [485, 513] width 472 height 368
click at [1288, 609] on div "2025 Total Approved Conference Budget for Marketing & Sales is $740,924.00 Mark…" at bounding box center [1051, 512] width 587 height 321
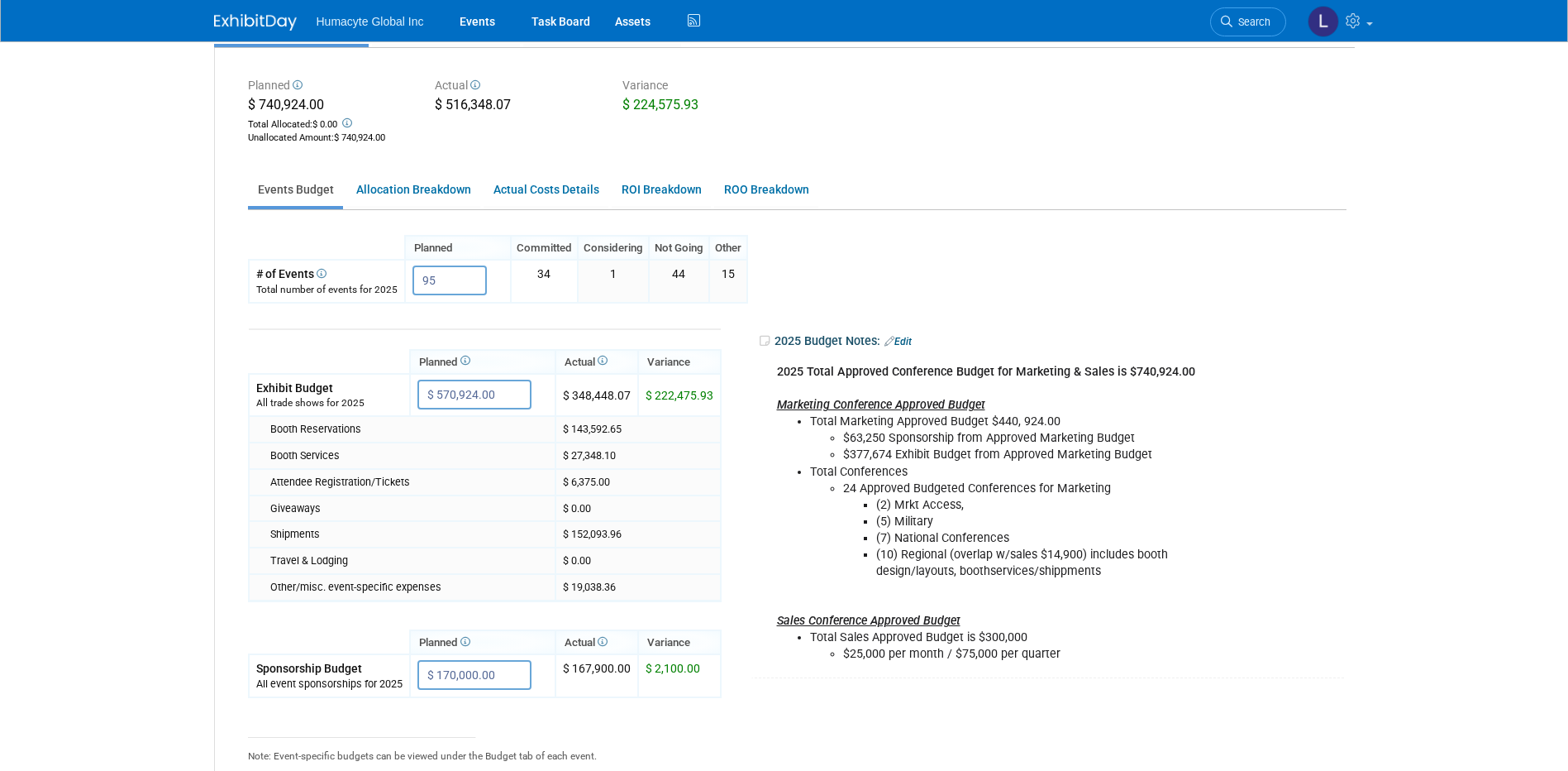
click at [622, 447] on td "$ 27,348.10" at bounding box center [639, 455] width 165 height 26
click at [297, 449] on div "Booth Services" at bounding box center [409, 455] width 278 height 14
drag, startPoint x: 269, startPoint y: 426, endPoint x: 634, endPoint y: 587, distance: 398.9
click at [634, 587] on tbody "Planned Actual Variance $ 570,924.00 X X" at bounding box center [485, 513] width 472 height 368
copy tbody "Booth Reservations $ 143,592.65 Booth Services $ 27,348.10 Attendee Registratio…"
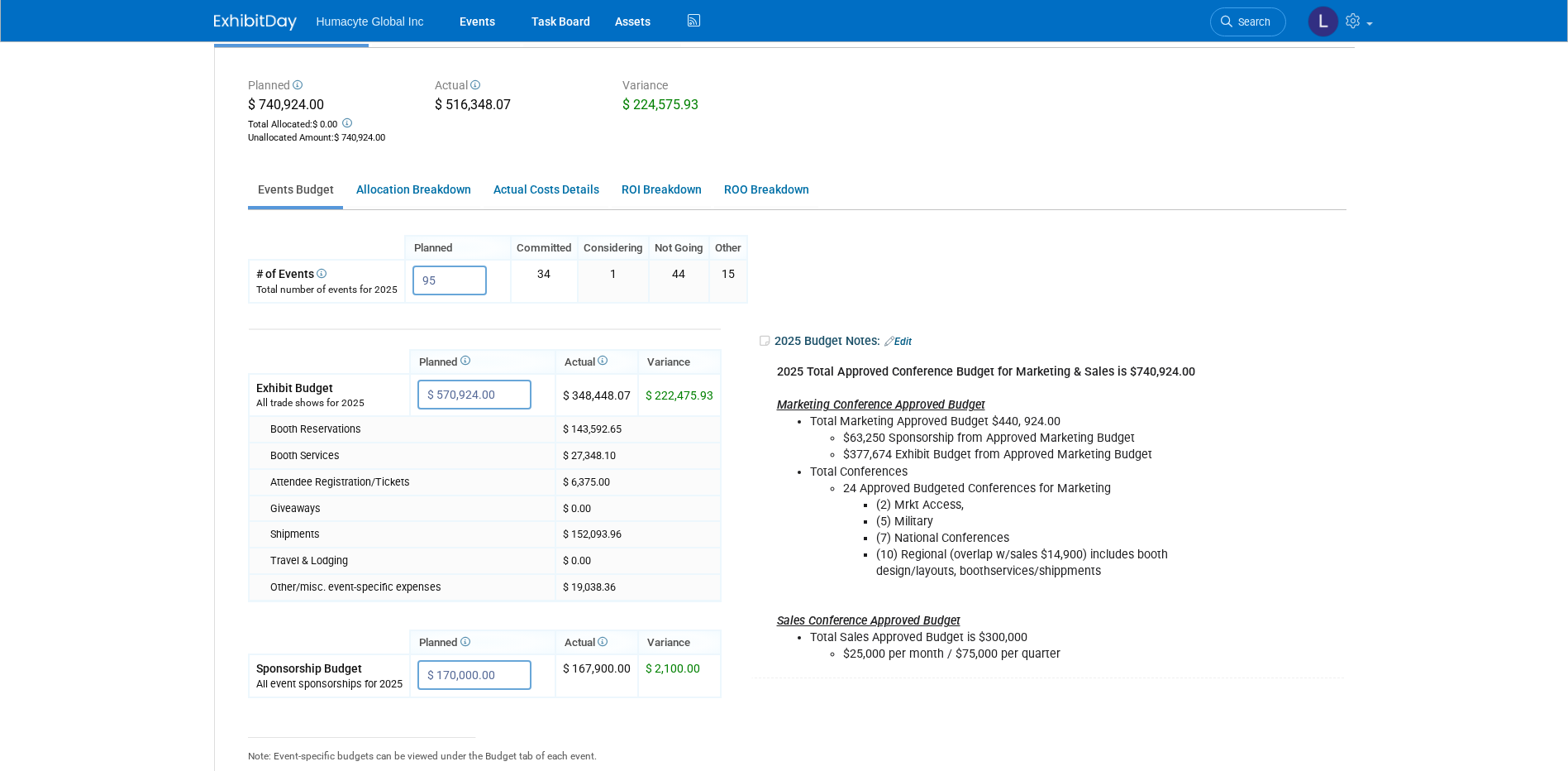
click at [482, 468] on td "Booth Services" at bounding box center [402, 455] width 307 height 26
click at [655, 432] on td "$ 143,592.65" at bounding box center [639, 429] width 165 height 26
click at [558, 461] on td "$ 27,348.10" at bounding box center [639, 455] width 165 height 26
click at [597, 455] on td "$ 27,348.10" at bounding box center [639, 455] width 165 height 26
click at [562, 453] on td "$ 27,348.10" at bounding box center [639, 455] width 165 height 26
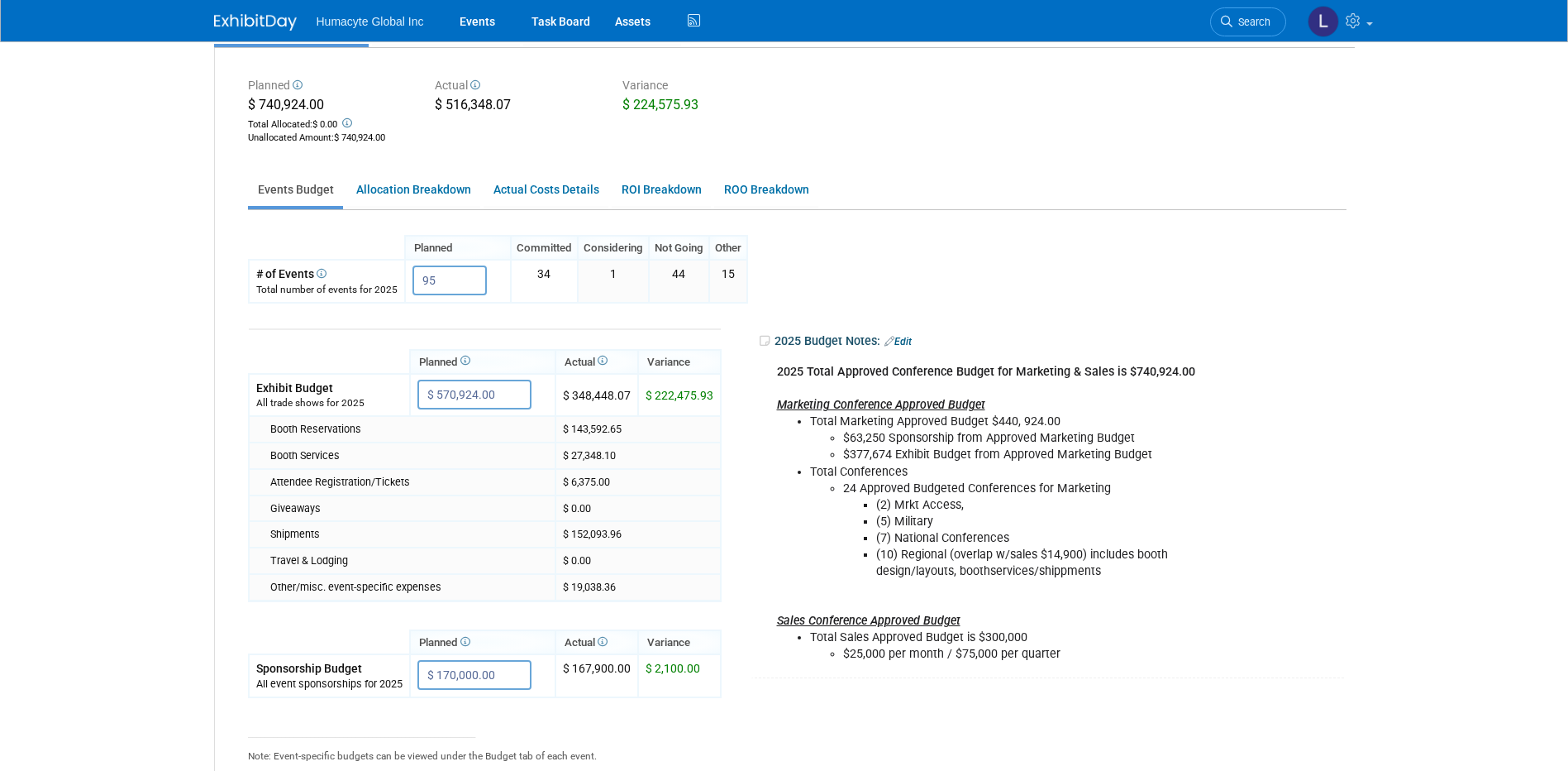
drag, startPoint x: 564, startPoint y: 455, endPoint x: 623, endPoint y: 582, distance: 140.0
click at [623, 582] on tbody "Planned Actual Variance $ 570,924.00 X X" at bounding box center [485, 513] width 472 height 368
drag, startPoint x: 623, startPoint y: 582, endPoint x: 613, endPoint y: 524, distance: 58.9
click at [613, 524] on td "$ 152,093.96" at bounding box center [639, 534] width 165 height 26
drag, startPoint x: 620, startPoint y: 454, endPoint x: 562, endPoint y: 461, distance: 58.4
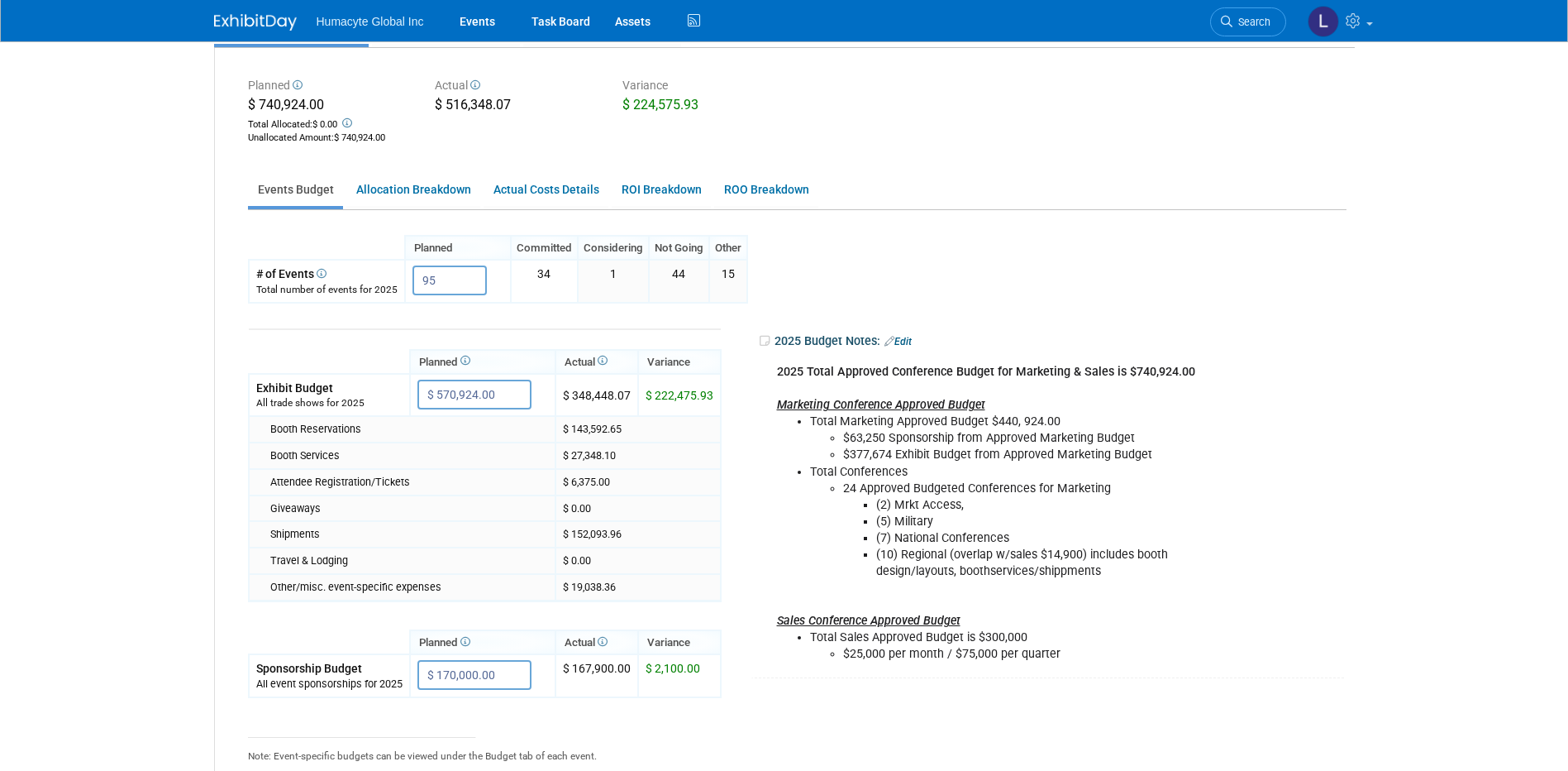
click at [562, 461] on td "$ 27,348.10" at bounding box center [639, 455] width 165 height 26
copy td "$ 27,348.10"
click at [601, 476] on td "$ 6,375.00" at bounding box center [639, 482] width 165 height 26
copy td "6,375.00"
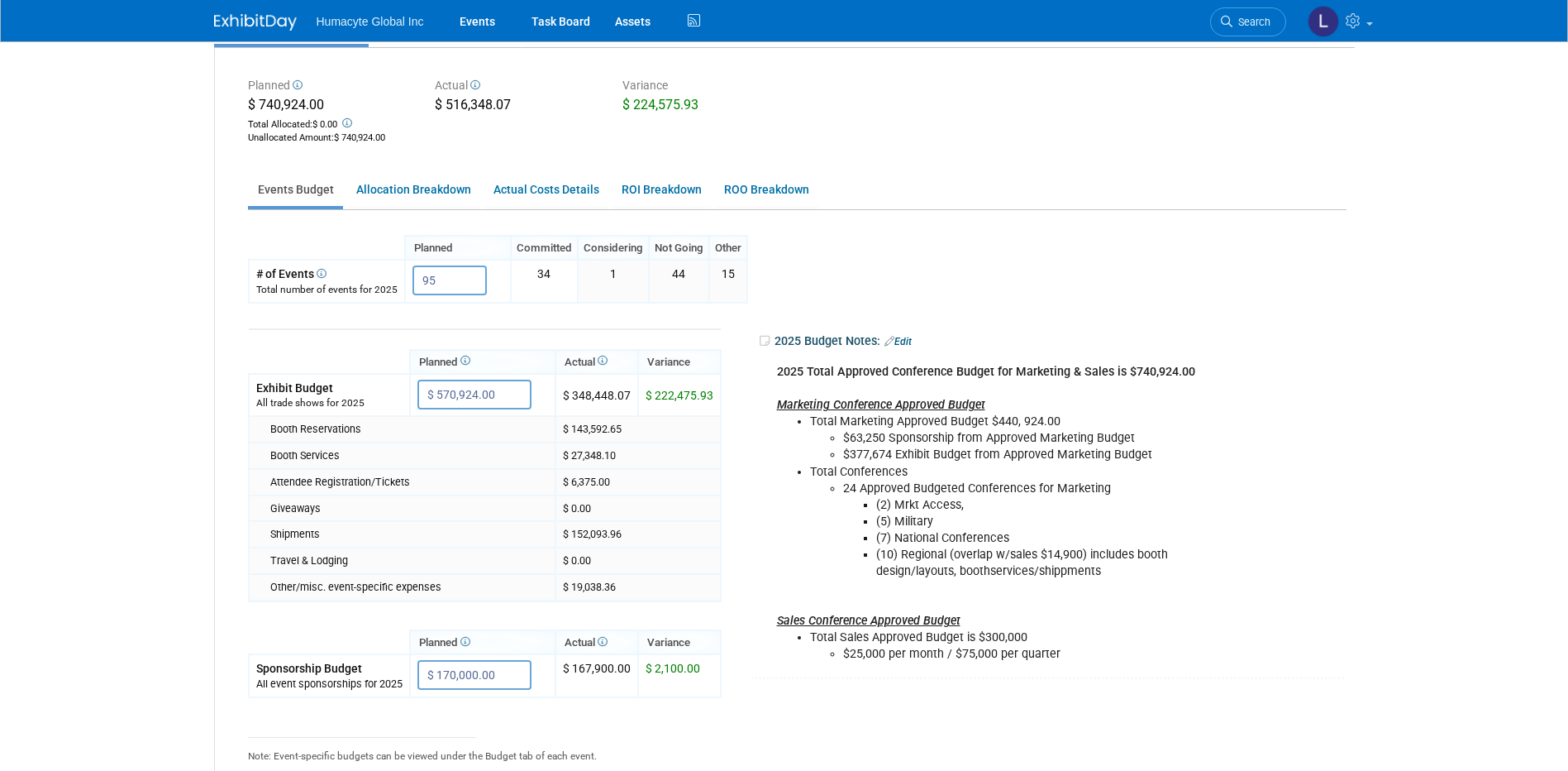
click at [606, 507] on td "$ 0.00" at bounding box center [639, 508] width 165 height 26
drag, startPoint x: 594, startPoint y: 507, endPoint x: 562, endPoint y: 503, distance: 32.2
click at [562, 503] on td "$ 0.00" at bounding box center [639, 508] width 165 height 26
copy td "$ 0.00"
click at [611, 541] on td "$ 152,093.96" at bounding box center [639, 534] width 165 height 26
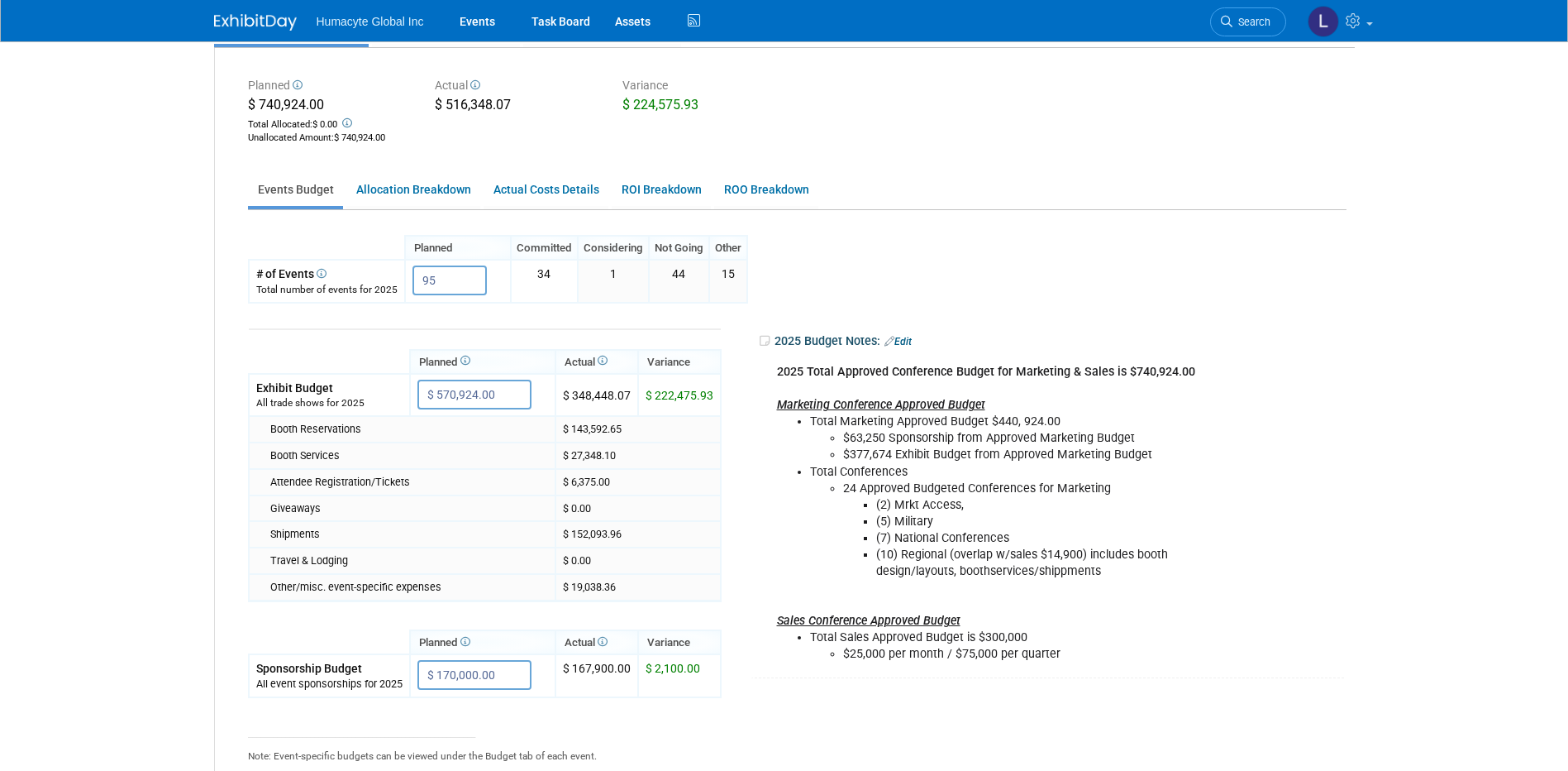
drag, startPoint x: 636, startPoint y: 536, endPoint x: 556, endPoint y: 529, distance: 80.3
click at [556, 529] on td "$ 152,093.96" at bounding box center [639, 534] width 165 height 26
copy td "$ 152,093.96"
click at [634, 564] on td "$ 0.00" at bounding box center [639, 560] width 165 height 26
drag, startPoint x: 602, startPoint y: 560, endPoint x: 564, endPoint y: 558, distance: 38.1
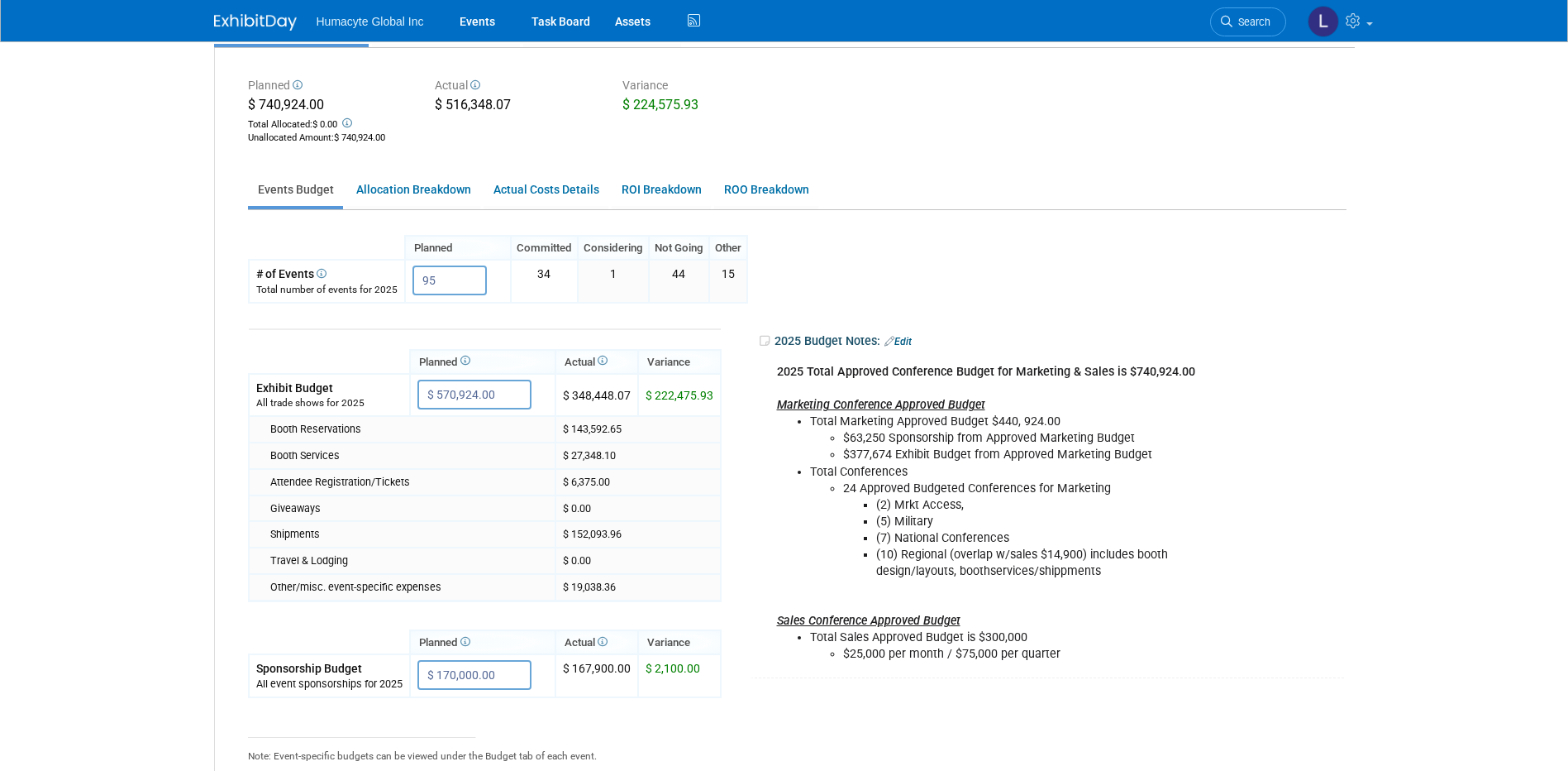
click at [564, 558] on td "$ 0.00" at bounding box center [639, 560] width 165 height 26
copy td "$ 0.00"
drag, startPoint x: 626, startPoint y: 589, endPoint x: 559, endPoint y: 578, distance: 67.9
click at [559, 578] on td "$ 19,038.36" at bounding box center [639, 587] width 165 height 26
copy td "$ 19,038.36"
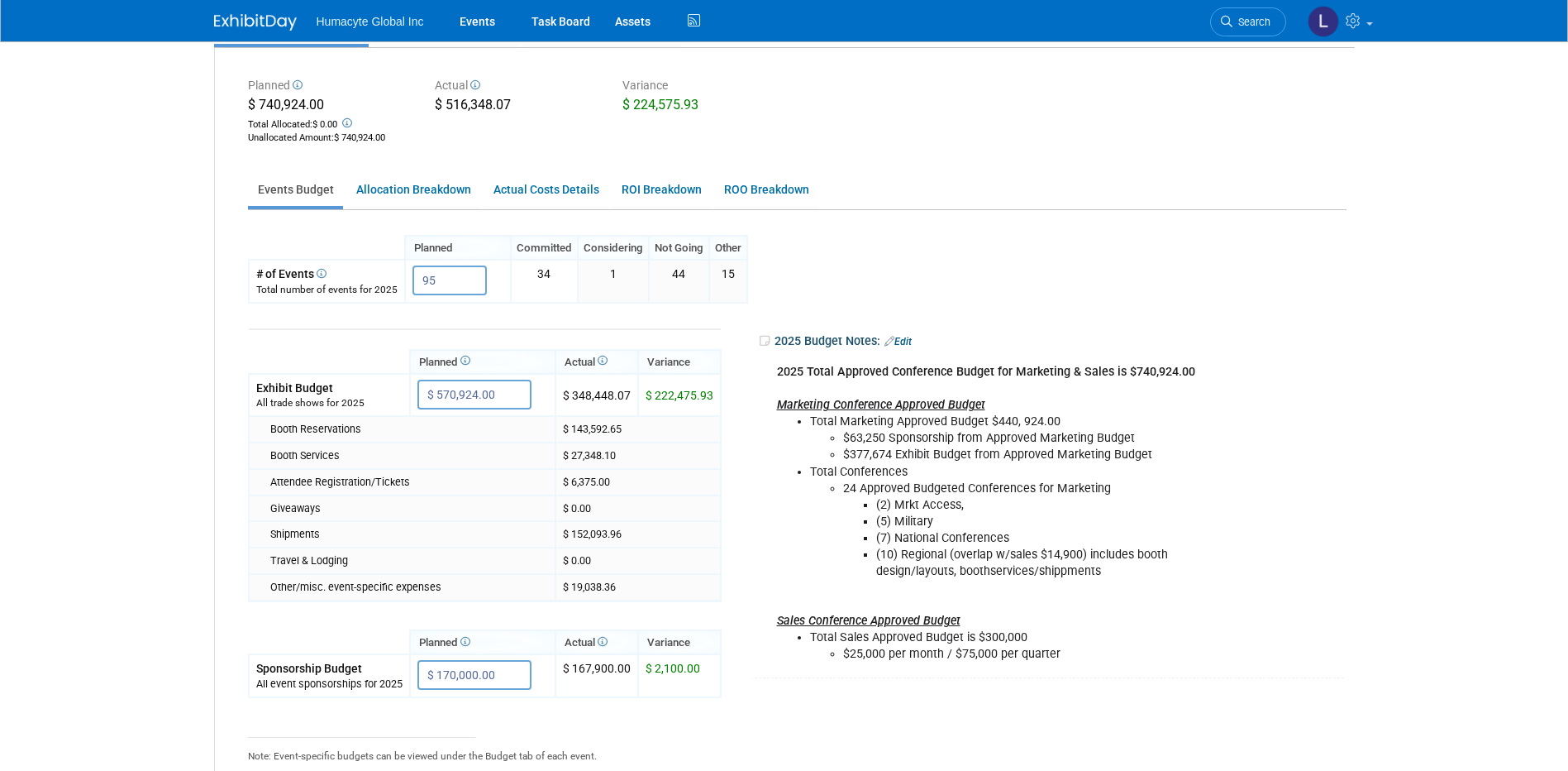
click at [429, 553] on td "Travel & Lodging" at bounding box center [402, 560] width 307 height 26
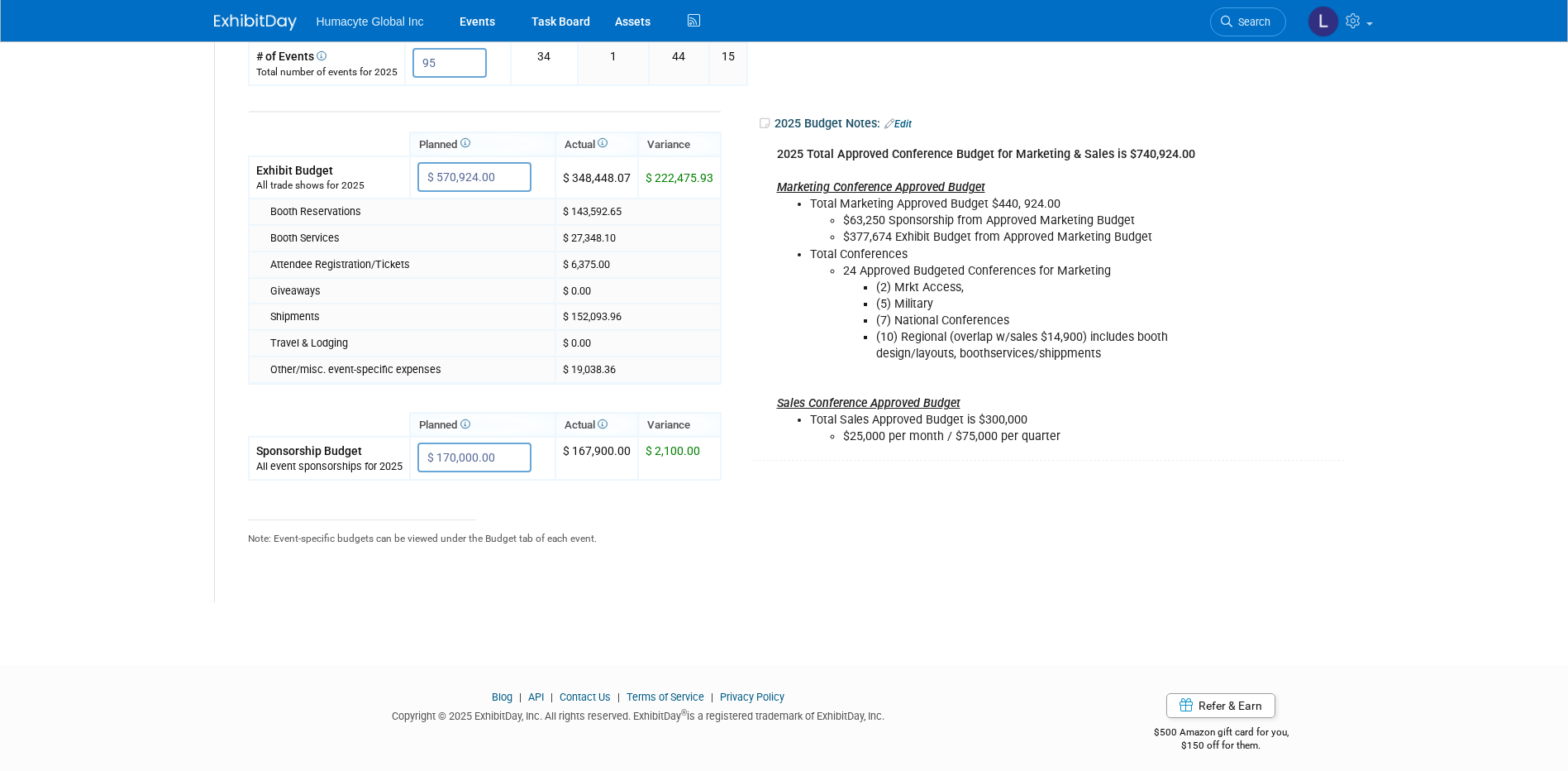
scroll to position [394, 0]
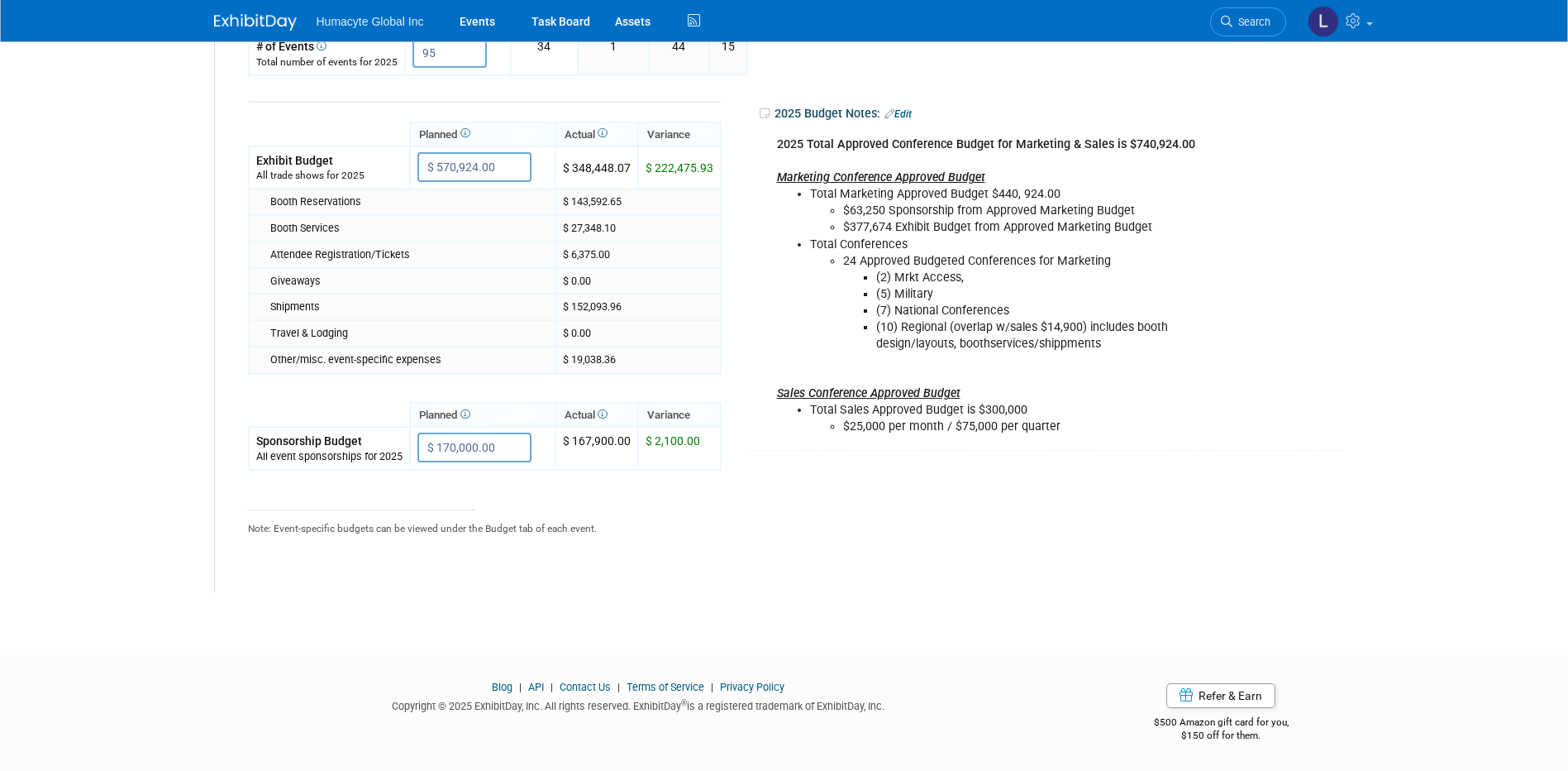
click at [761, 110] on icon at bounding box center [766, 113] width 16 height 13
click at [780, 150] on b "2025 Total Approved Conference Budget for Marketing & Sales is $740,924.00" at bounding box center [986, 144] width 419 height 14
click at [774, 146] on div "2025 Total Approved Conference Budget for Marketing & Sales is $740,924.00 Mark…" at bounding box center [995, 285] width 459 height 315
click at [772, 141] on div "2025 Total Approved Conference Budget for Marketing & Sales is $740,924.00 Mark…" at bounding box center [995, 285] width 459 height 315
drag, startPoint x: 775, startPoint y: 143, endPoint x: 1201, endPoint y: 153, distance: 426.1
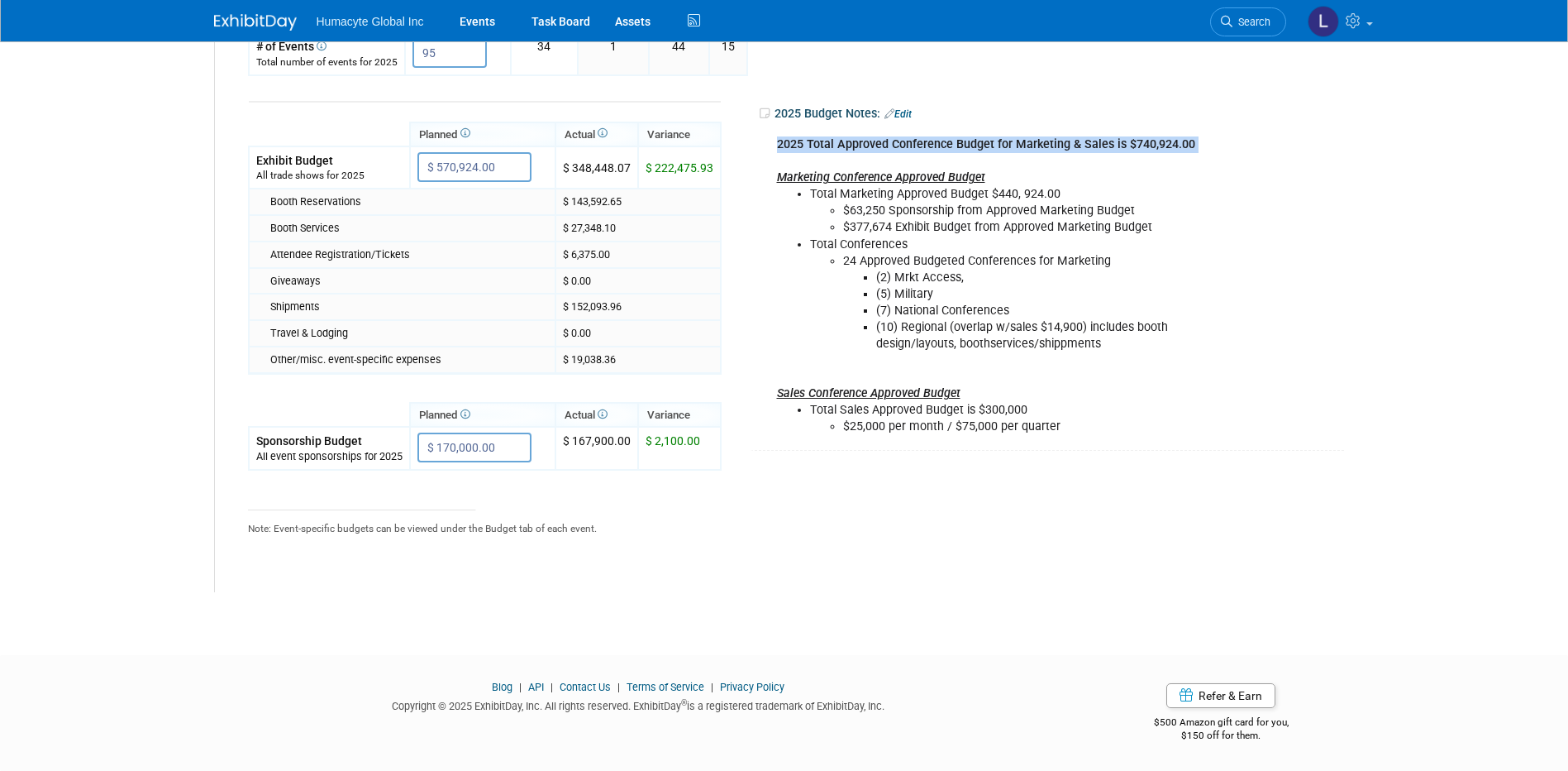
click at [1201, 153] on div "2025 Total Approved Conference Budget for Marketing & Sales is $740,924.00 Mark…" at bounding box center [995, 285] width 459 height 315
copy b "2025 Total Approved Conference Budget for Marketing & Sales is $740,924.00"
drag, startPoint x: 1046, startPoint y: 257, endPoint x: 1037, endPoint y: 254, distance: 9.5
click at [1046, 257] on li "24 Approved Budgeted Conferences for Marketing (2) Mrkt Access, (5) Military (7…" at bounding box center [1028, 303] width 371 height 99
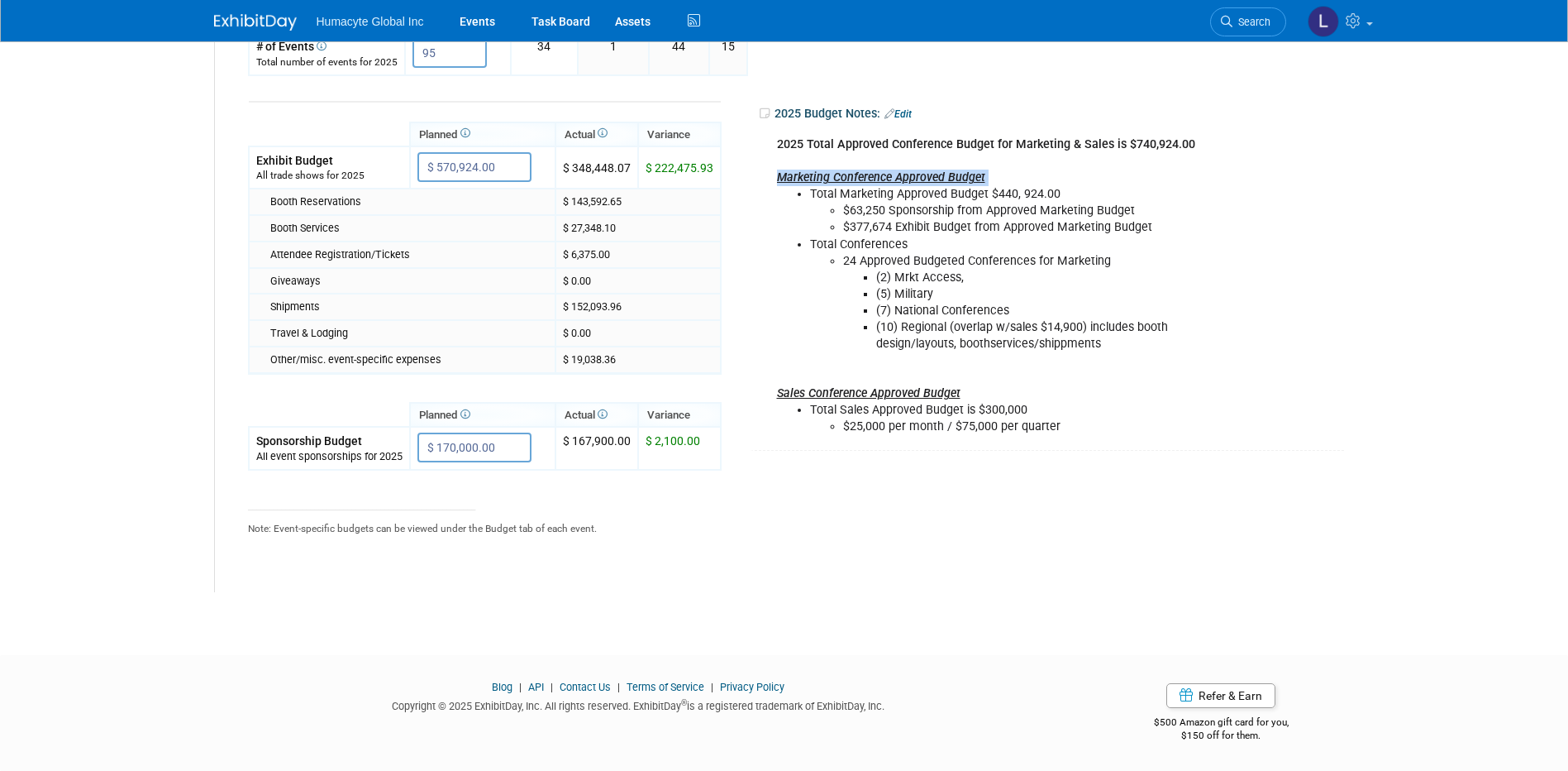
drag, startPoint x: 778, startPoint y: 177, endPoint x: 1126, endPoint y: 359, distance: 392.7
click at [1126, 359] on div "2025 Total Approved Conference Budget for Marketing & Sales is $740,924.00 Mark…" at bounding box center [995, 285] width 459 height 315
copy div "Marketing Conference Approved Budget"
click at [880, 255] on li "24 Approved Budgeted Conferences for Marketing (2) Mrkt Access, (5) Military (7…" at bounding box center [1028, 303] width 371 height 99
click at [979, 178] on icon "Marketing Conference Approved Budget" at bounding box center [881, 177] width 208 height 14
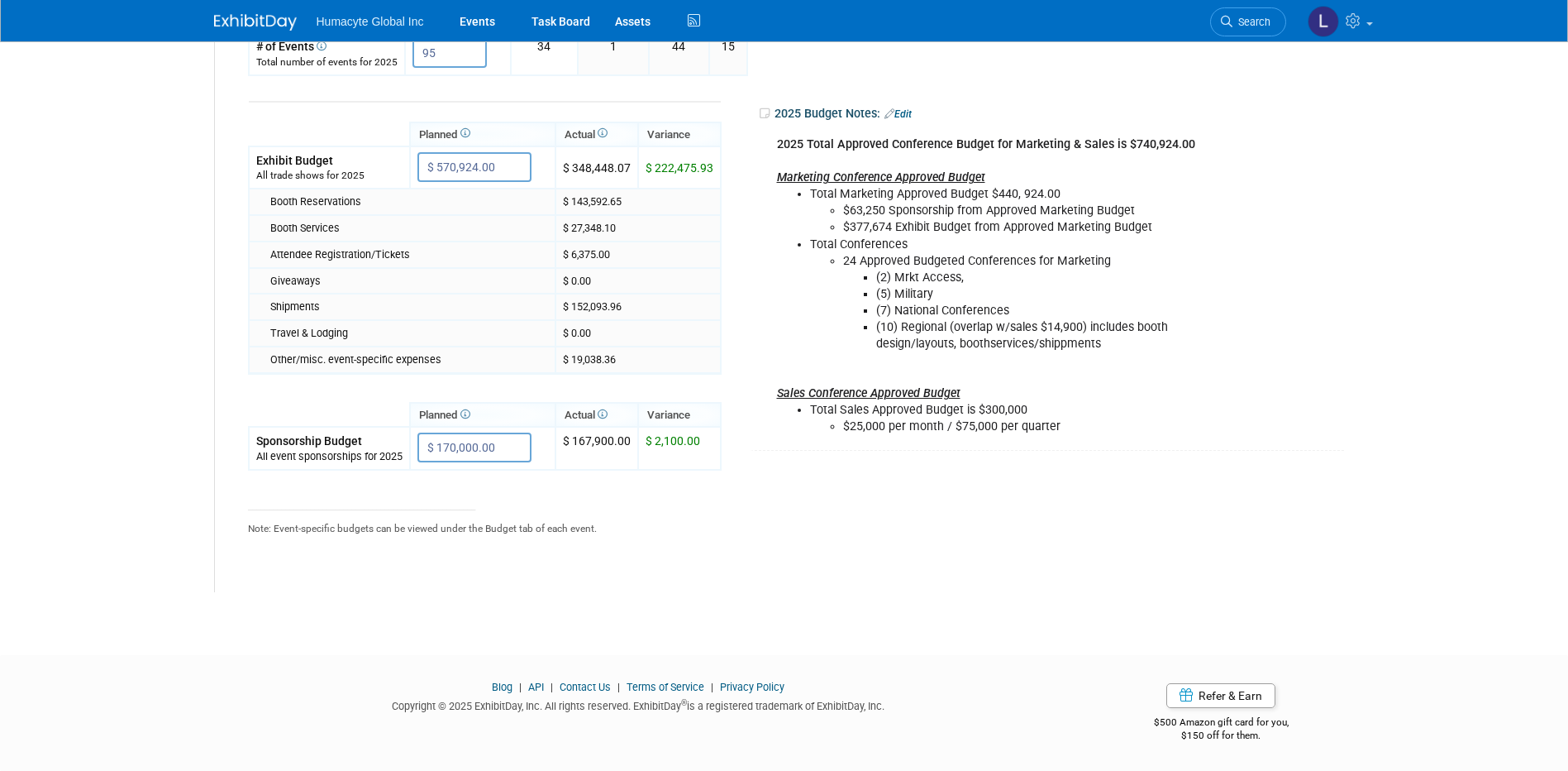
drag, startPoint x: 982, startPoint y: 176, endPoint x: 764, endPoint y: 183, distance: 218.1
click at [766, 183] on div "2025 Total Approved Conference Budget for Marketing & Sales is $740,924.00 Mark…" at bounding box center [995, 285] width 459 height 315
click at [966, 200] on li "Total Marketing Approved Budget $440, 924.00 $63,250 Sponsorship from Approved …" at bounding box center [1012, 211] width 404 height 49
click at [1003, 183] on div "2025 Total Approved Conference Budget for Marketing & Sales is $740,924.00 Mark…" at bounding box center [995, 285] width 459 height 315
drag, startPoint x: 987, startPoint y: 172, endPoint x: 775, endPoint y: 177, distance: 212.1
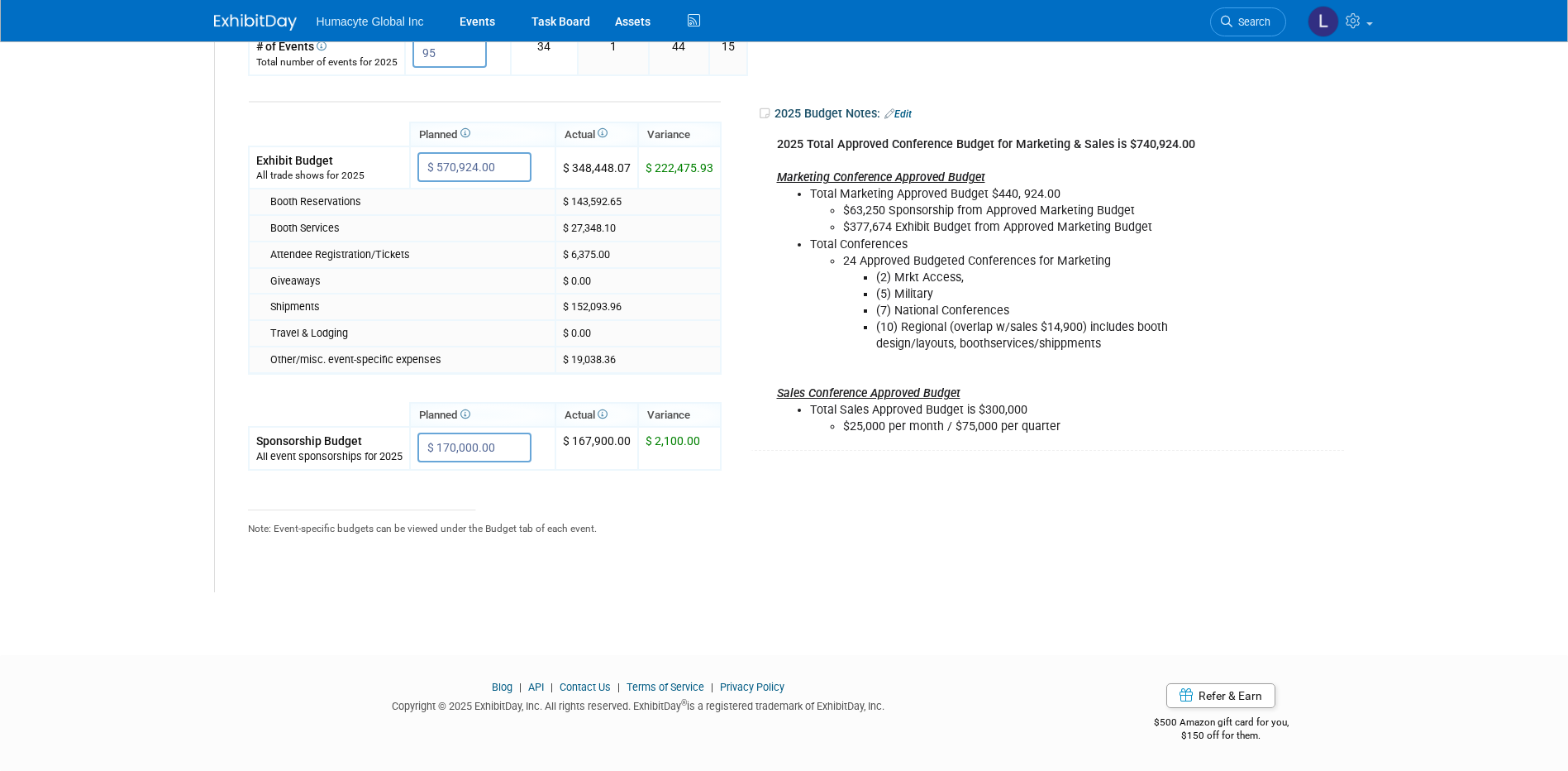
click at [775, 177] on div "2025 Total Approved Conference Budget for Marketing & Sales is $740,924.00 Mark…" at bounding box center [995, 285] width 459 height 315
click at [887, 336] on li "(10) Regional (overlap w/sales $14,900) includes booth design/layouts, boothser…" at bounding box center [1045, 335] width 338 height 33
drag, startPoint x: 1118, startPoint y: 349, endPoint x: 805, endPoint y: 190, distance: 351.1
click at [805, 190] on ul "Total Marketing Approved Budget $440, 924.00 $63,250 Sponsorship from Approved …" at bounding box center [995, 269] width 437 height 166
click at [767, 408] on div "2025 Total Approved Conference Budget for Marketing & Sales is $740,924.00 Mark…" at bounding box center [995, 285] width 459 height 315
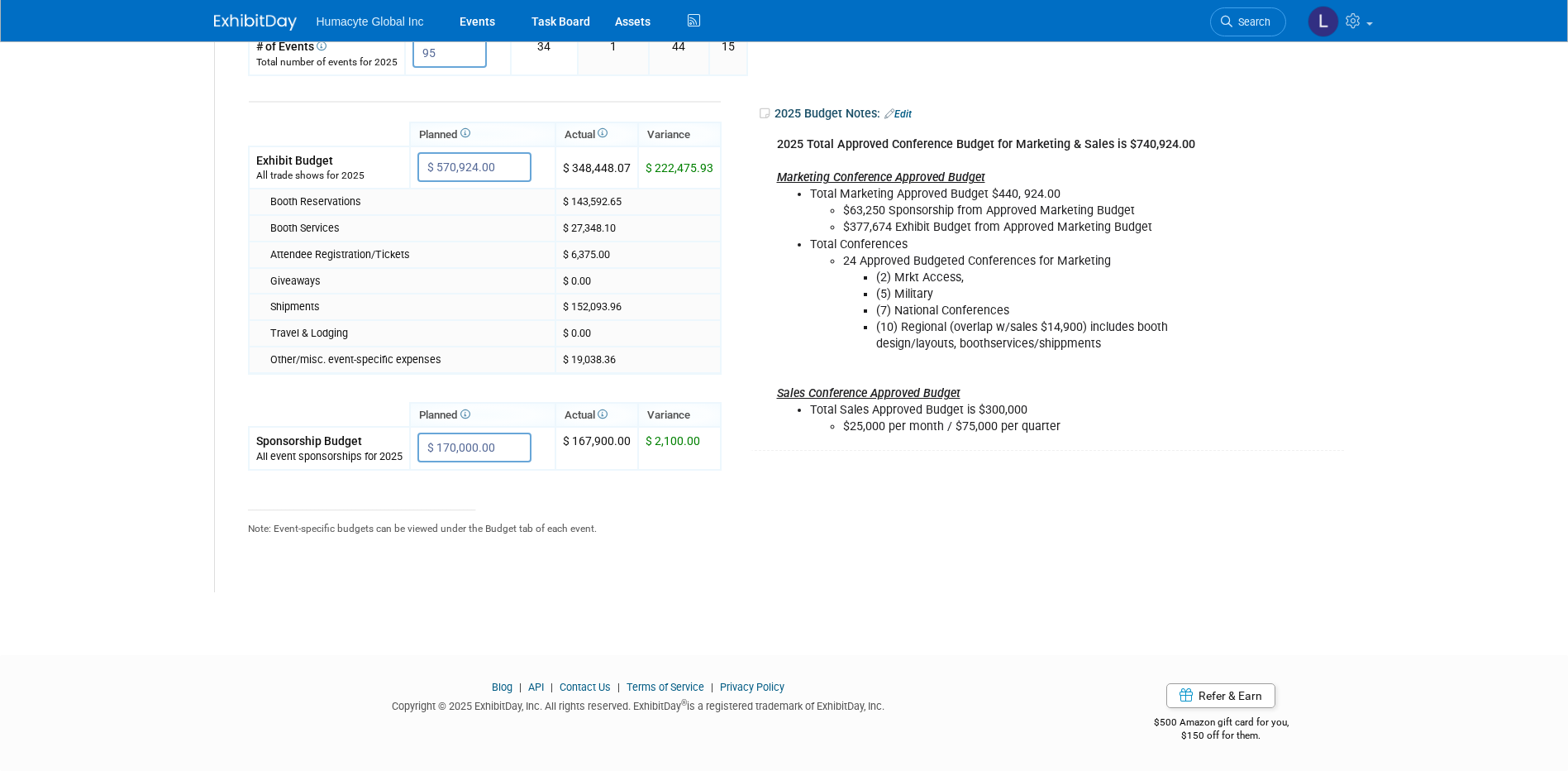
click at [766, 408] on div "2025 Total Approved Conference Budget for Marketing & Sales is $740,924.00 Mark…" at bounding box center [995, 285] width 459 height 315
click at [778, 395] on u "Sales Conference Approved Budget" at bounding box center [868, 393] width 183 height 14
drag, startPoint x: 778, startPoint y: 395, endPoint x: 913, endPoint y: 402, distance: 135.2
click at [788, 428] on ul "Total Sales Approved Budget is $300,000 $25,000 per month / $75,000 per quarter" at bounding box center [995, 418] width 437 height 33
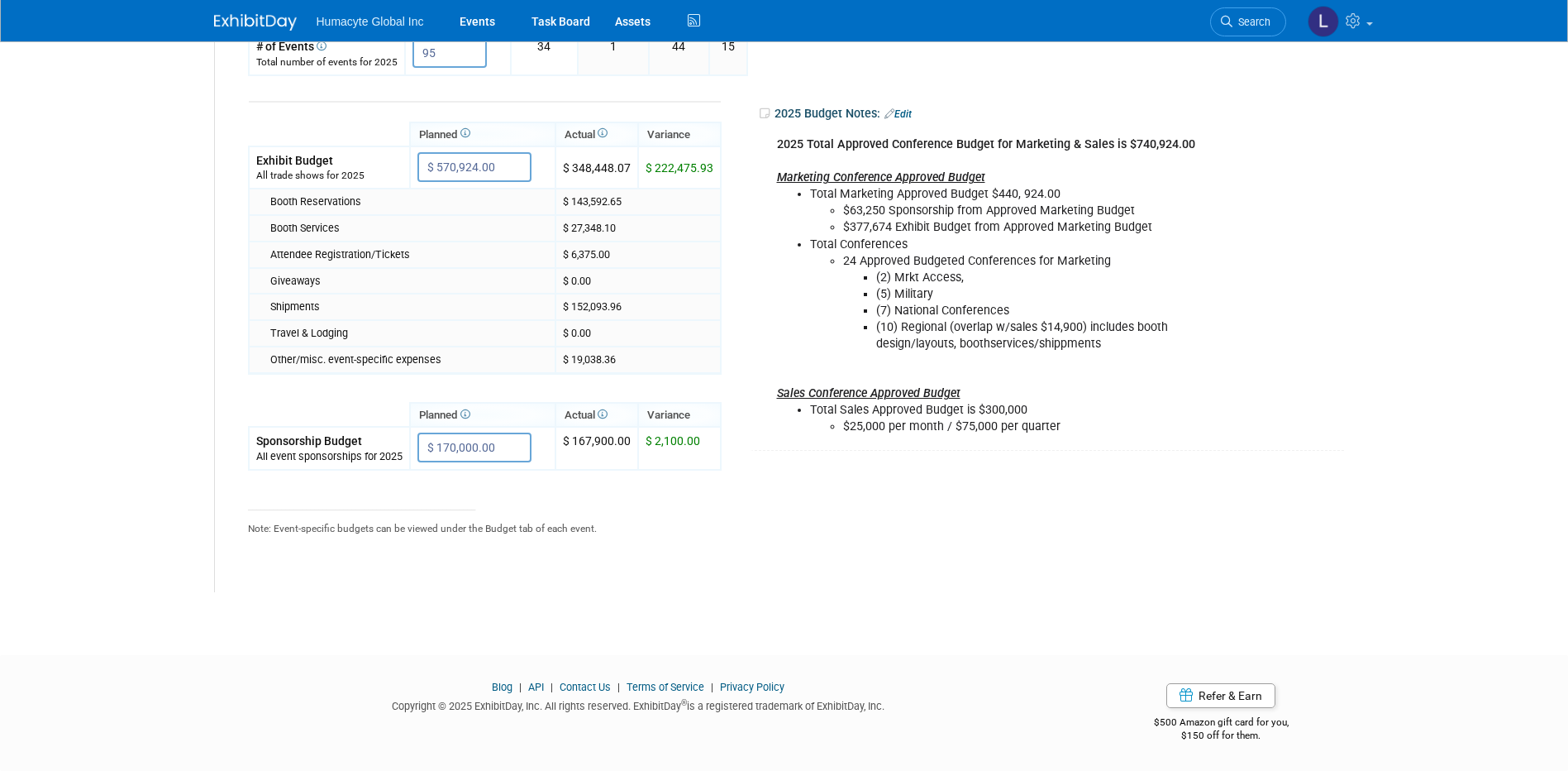
drag, startPoint x: 960, startPoint y: 392, endPoint x: 768, endPoint y: 399, distance: 192.1
click at [768, 399] on div "2025 Total Approved Conference Budget for Marketing & Sales is $740,924.00 Mark…" at bounding box center [995, 285] width 459 height 315
drag, startPoint x: 835, startPoint y: 497, endPoint x: 978, endPoint y: 458, distance: 148.2
click at [835, 497] on tr "Planned Actual X X" at bounding box center [793, 333] width 1091 height 516
drag, startPoint x: 1074, startPoint y: 433, endPoint x: 801, endPoint y: 406, distance: 274.3
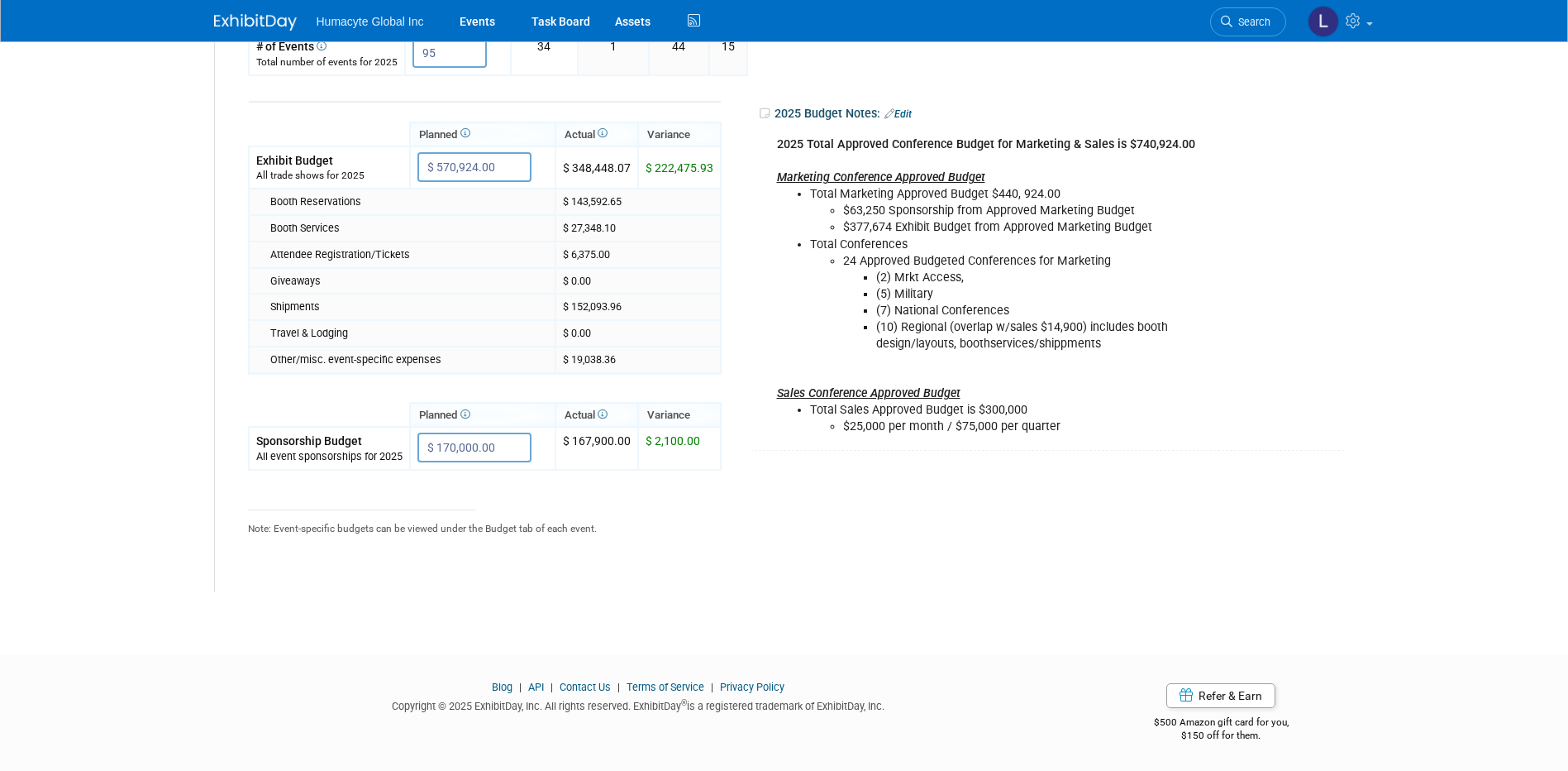
click at [801, 406] on ul "Total Sales Approved Budget is $300,000 $25,000 per month / $75,000 per quarter" at bounding box center [995, 418] width 437 height 33
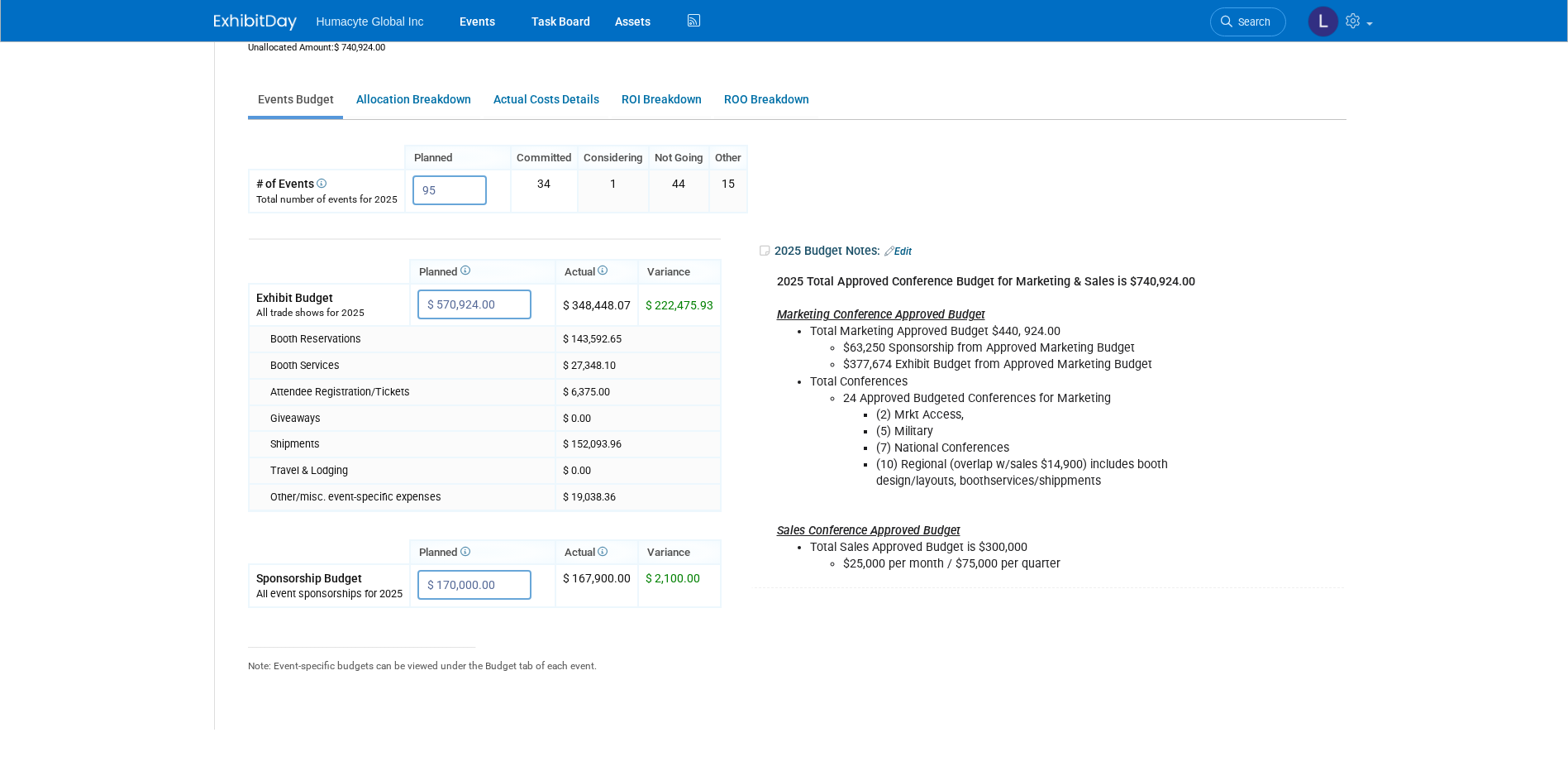
scroll to position [229, 0]
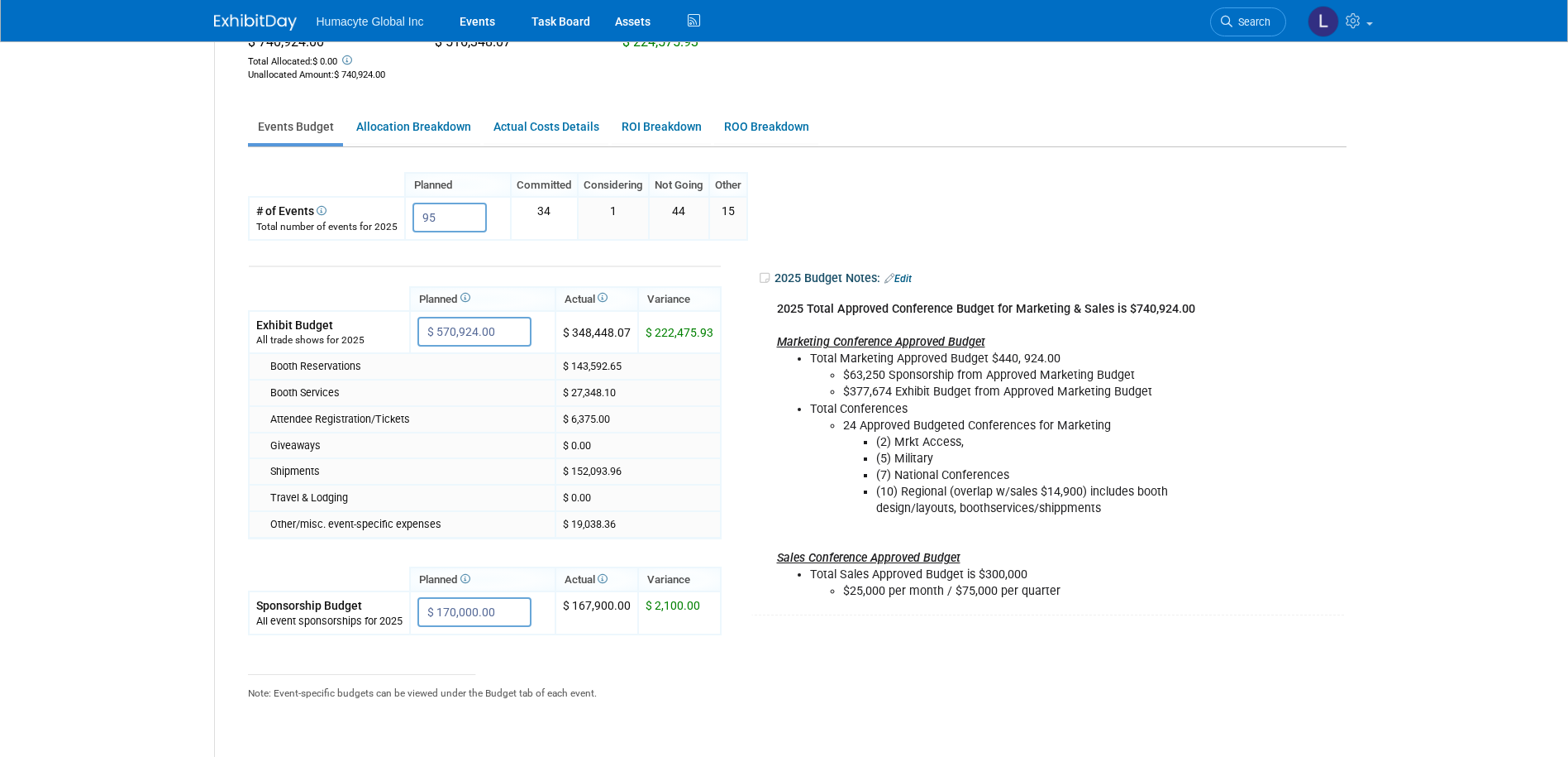
click at [882, 705] on tr "Planned Actual X X" at bounding box center [793, 498] width 1091 height 516
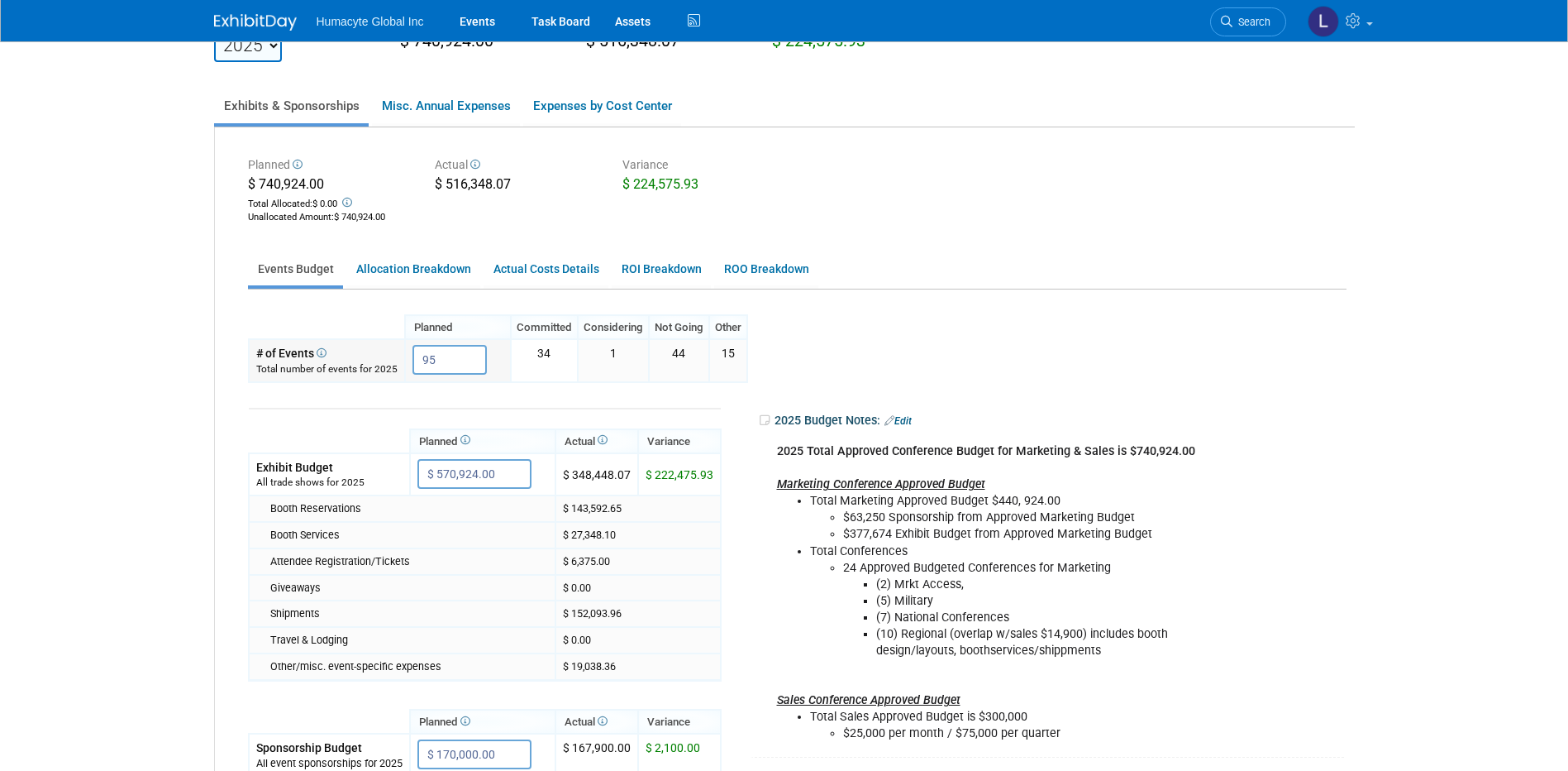
scroll to position [83, 0]
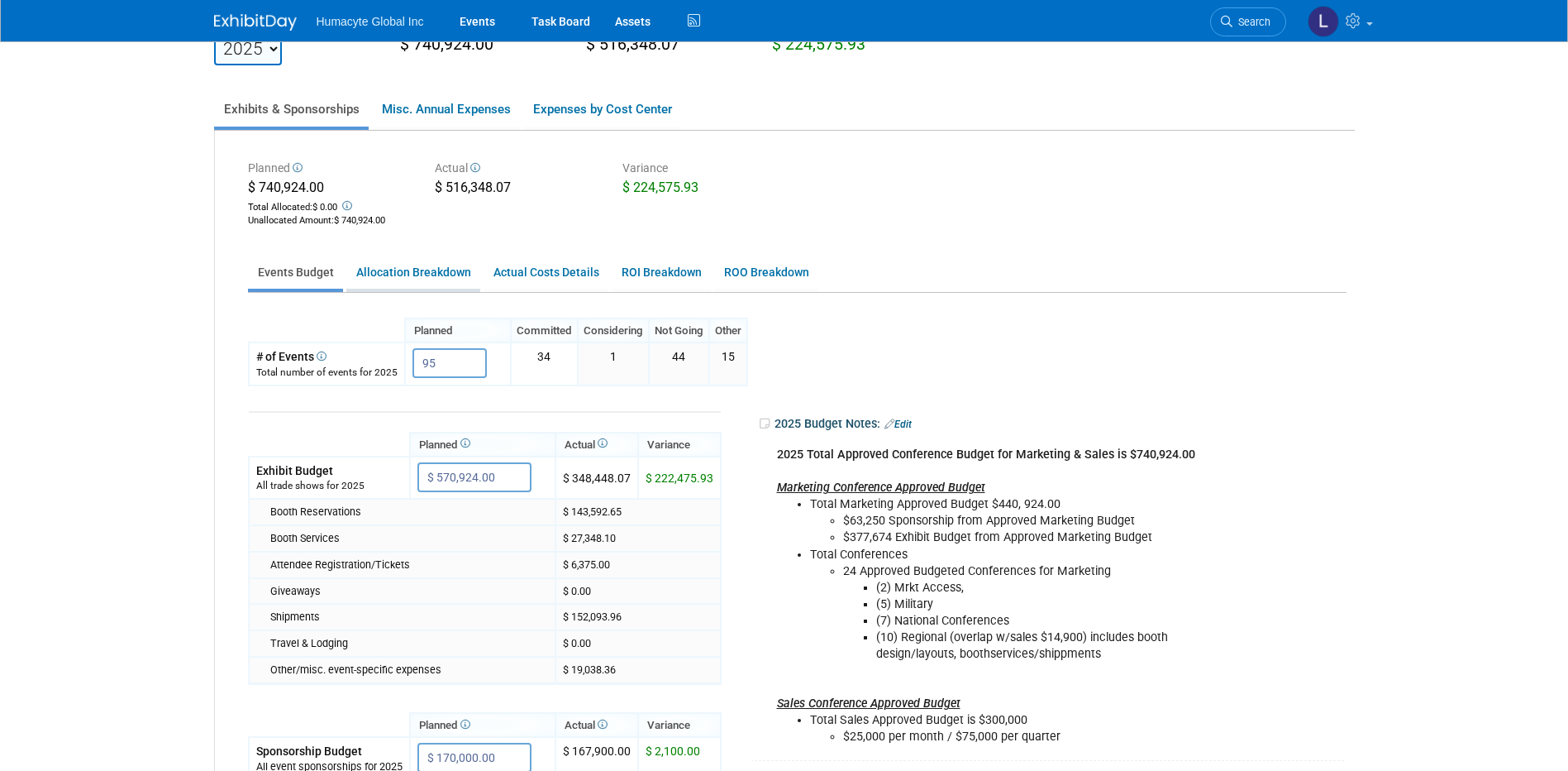
click at [424, 273] on link "Allocation Breakdown" at bounding box center [413, 273] width 134 height 32
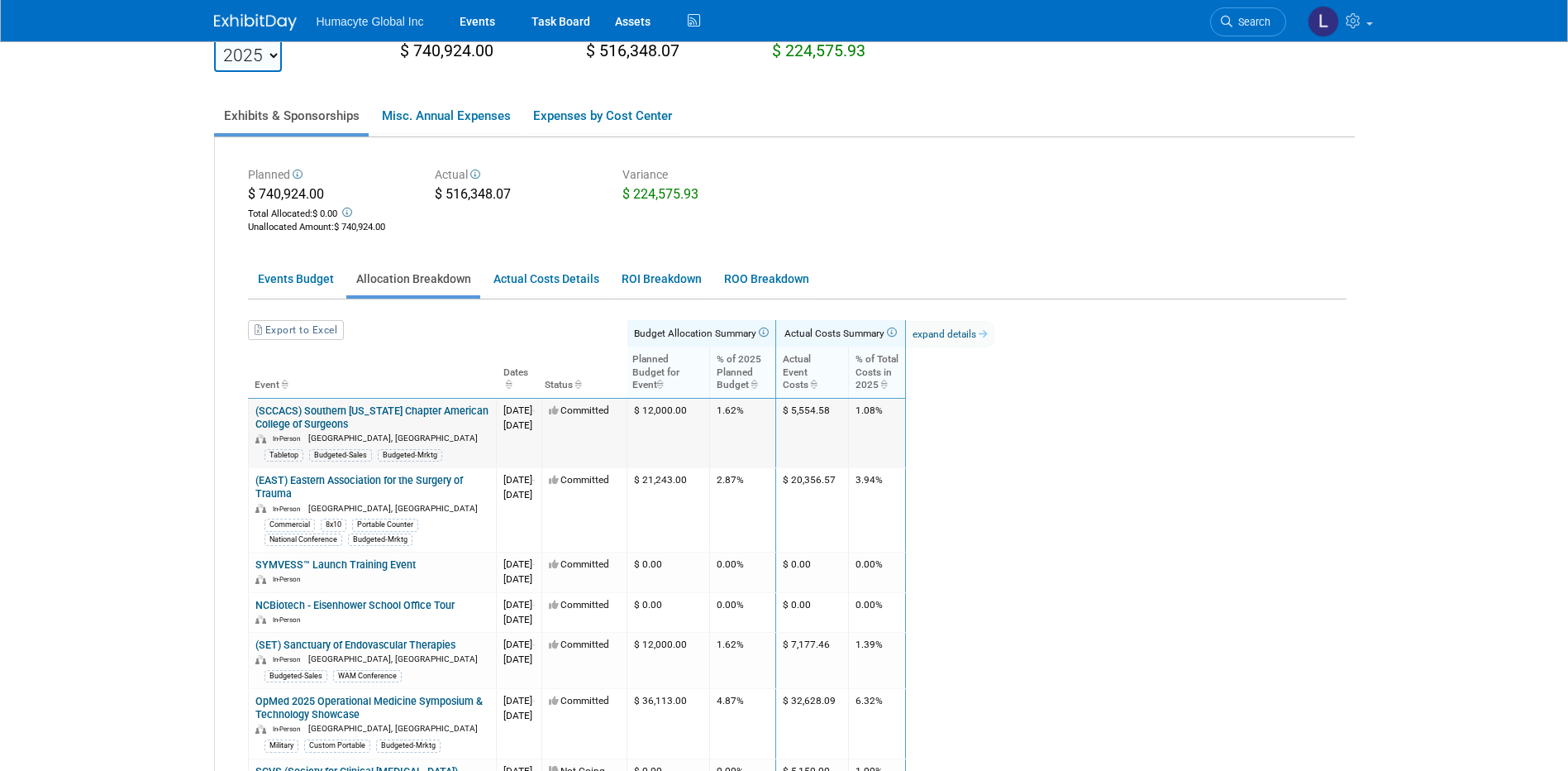
scroll to position [0, 0]
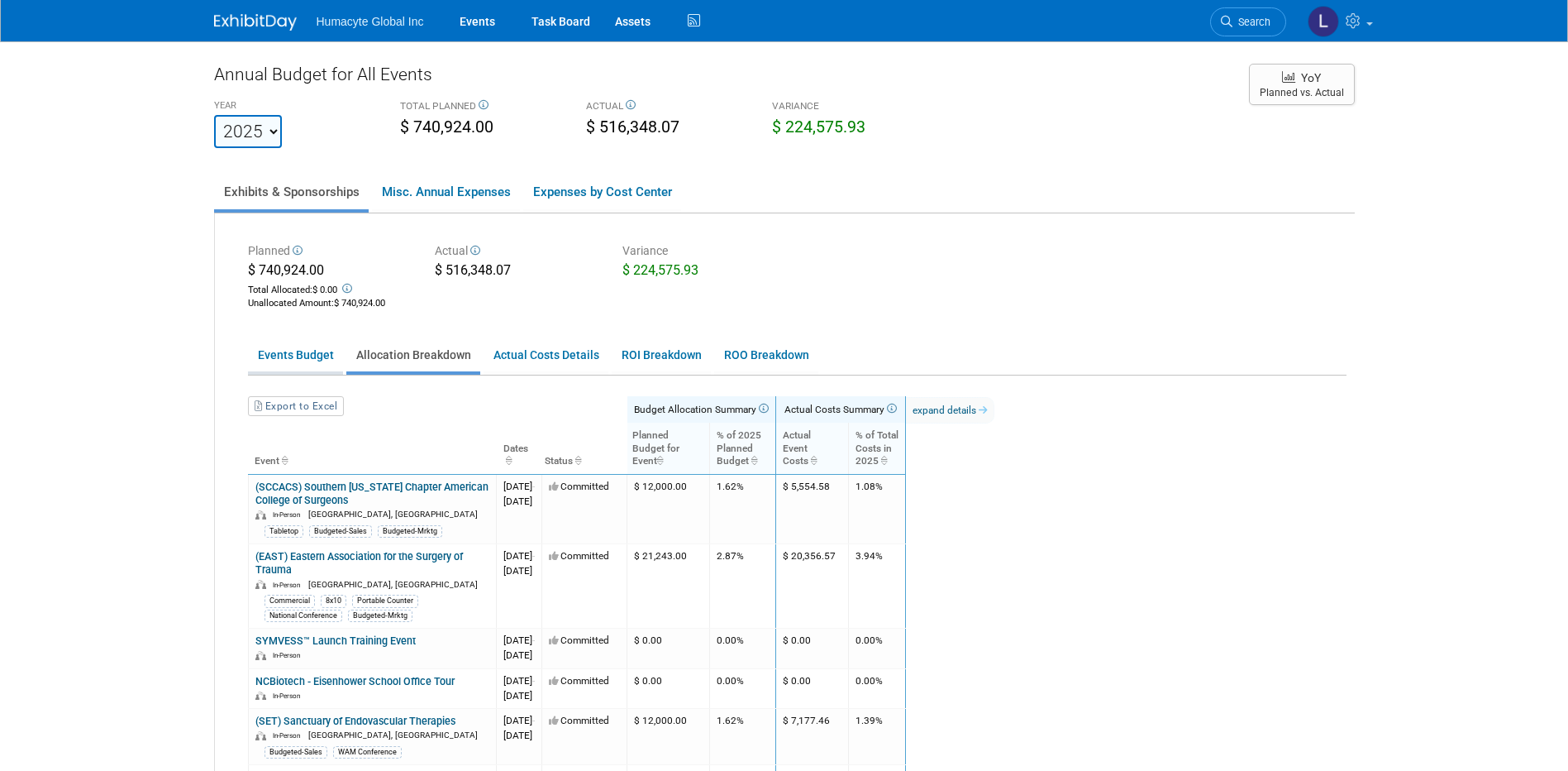
click at [294, 368] on link "Events Budget" at bounding box center [296, 356] width 95 height 32
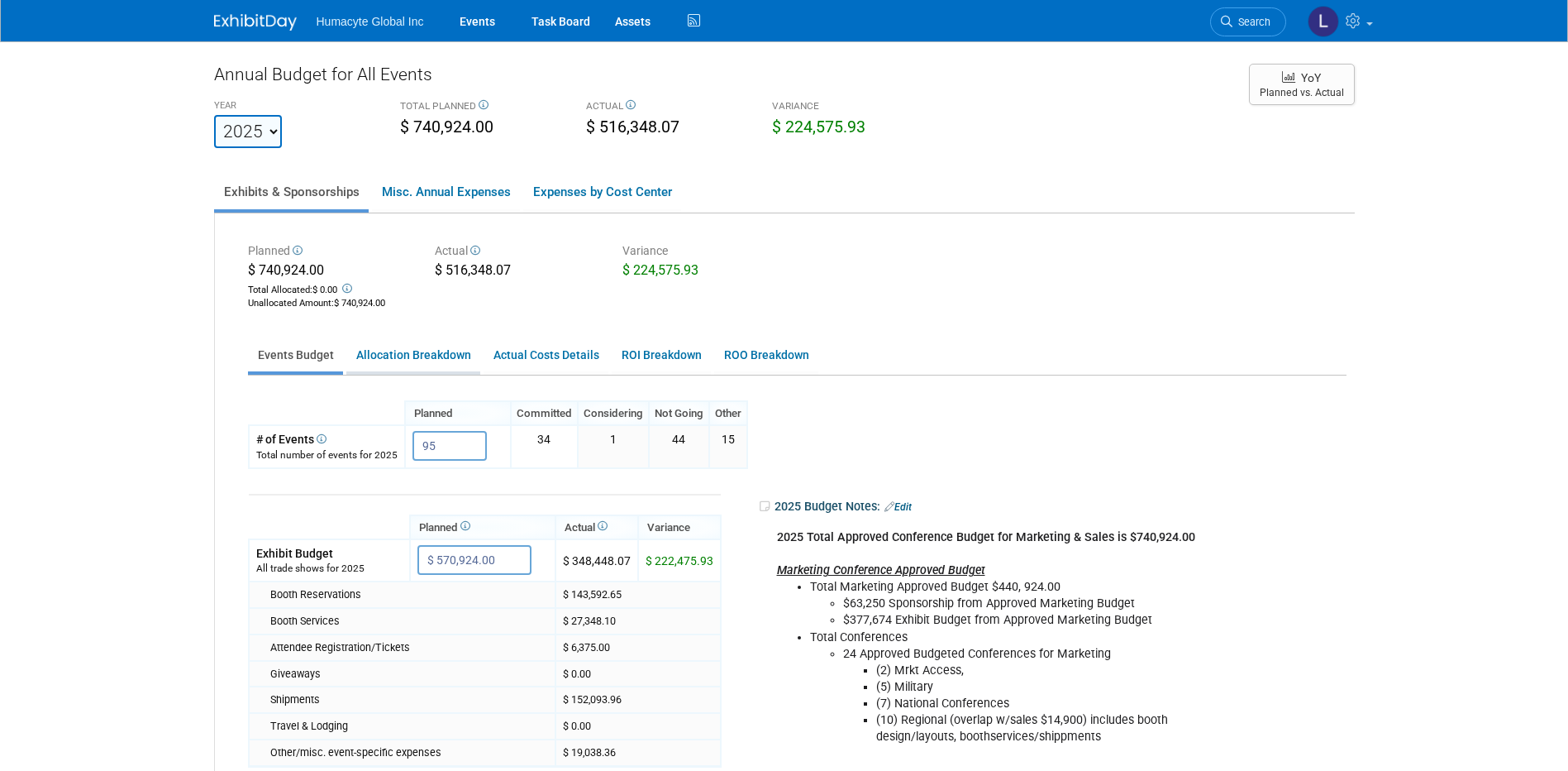
click at [405, 366] on link "Allocation Breakdown" at bounding box center [413, 356] width 134 height 32
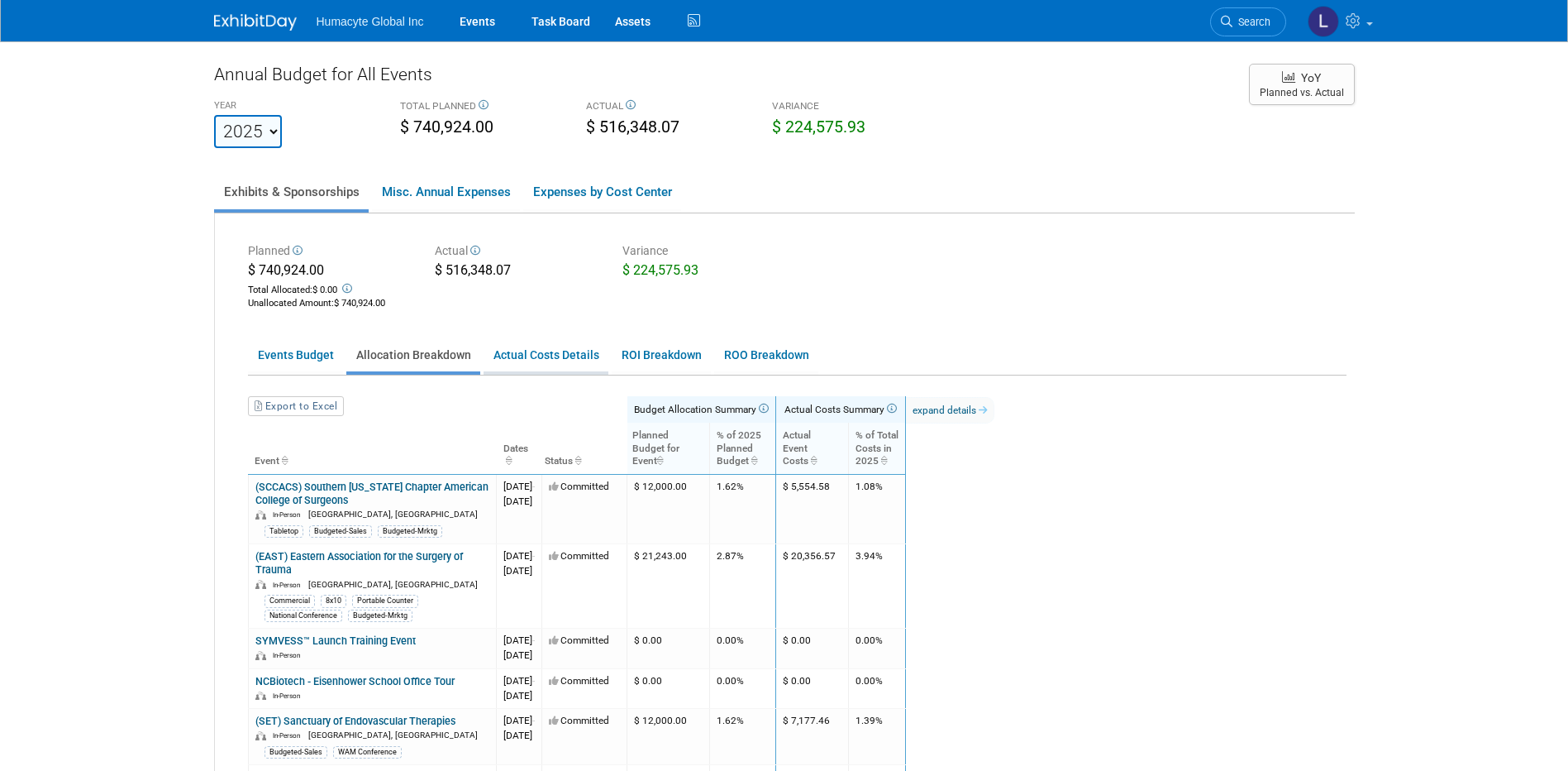
click at [515, 357] on link "Actual Costs Details" at bounding box center [546, 356] width 124 height 32
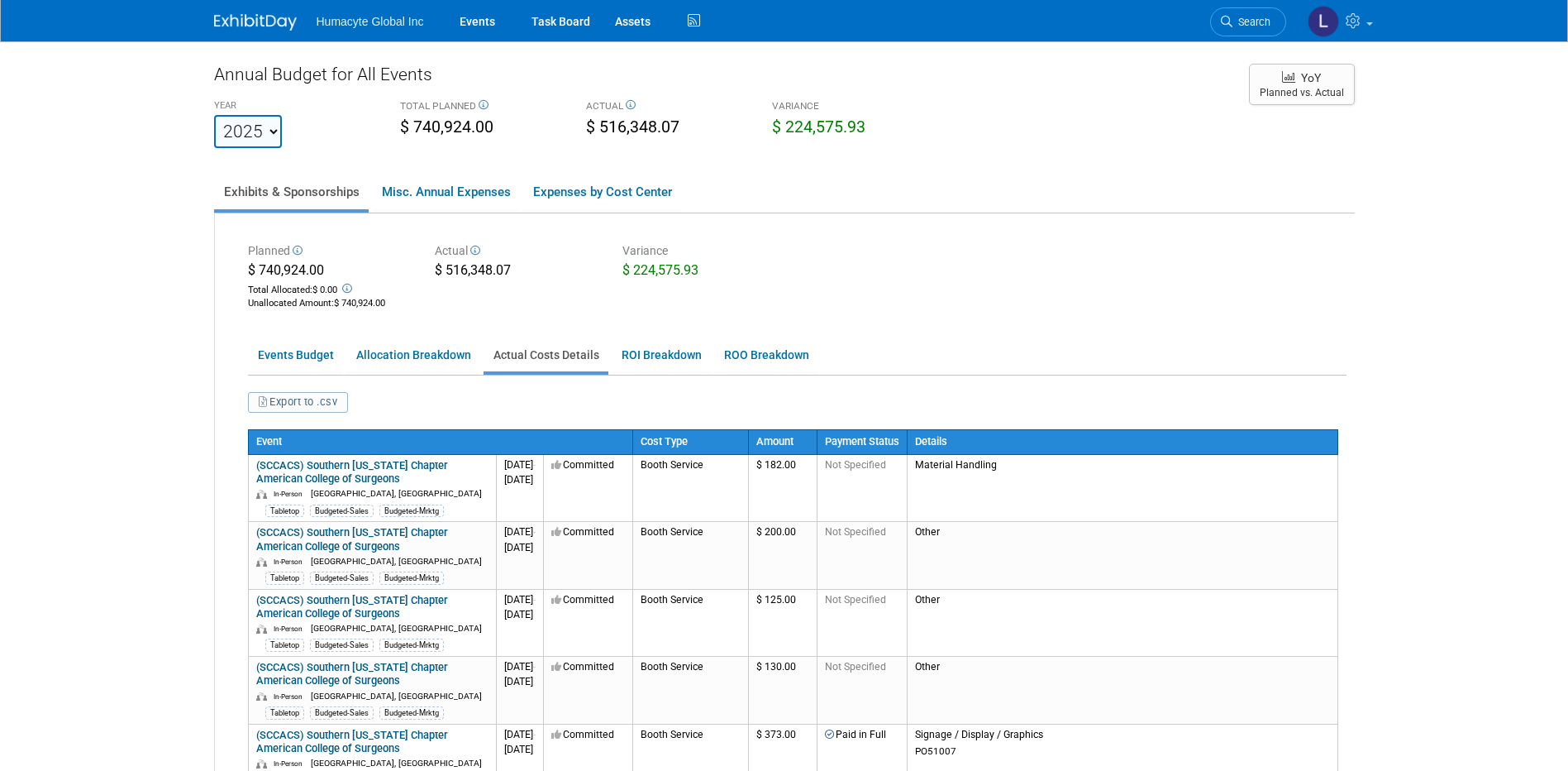
click at [274, 194] on link "Exhibits & Sponsorships" at bounding box center [291, 192] width 154 height 35
click at [428, 192] on link "Misc. Annual Expenses" at bounding box center [446, 192] width 148 height 35
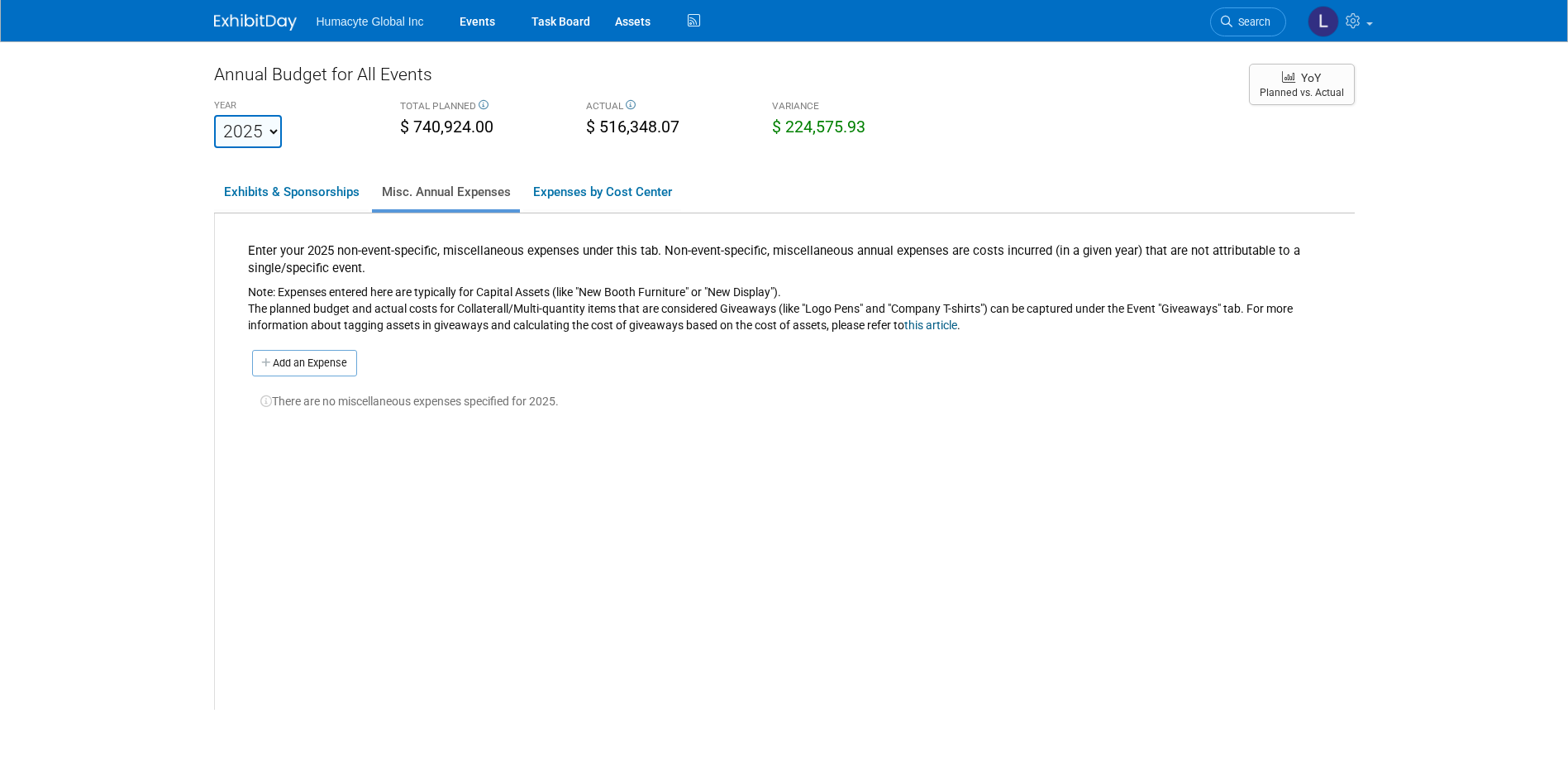
click at [522, 231] on div "Enter your 2025 non-event-specific, miscellaneous expenses under this tab. Non-…" at bounding box center [784, 461] width 1140 height 496
click at [280, 197] on link "Exhibits & Sponsorships" at bounding box center [291, 192] width 154 height 35
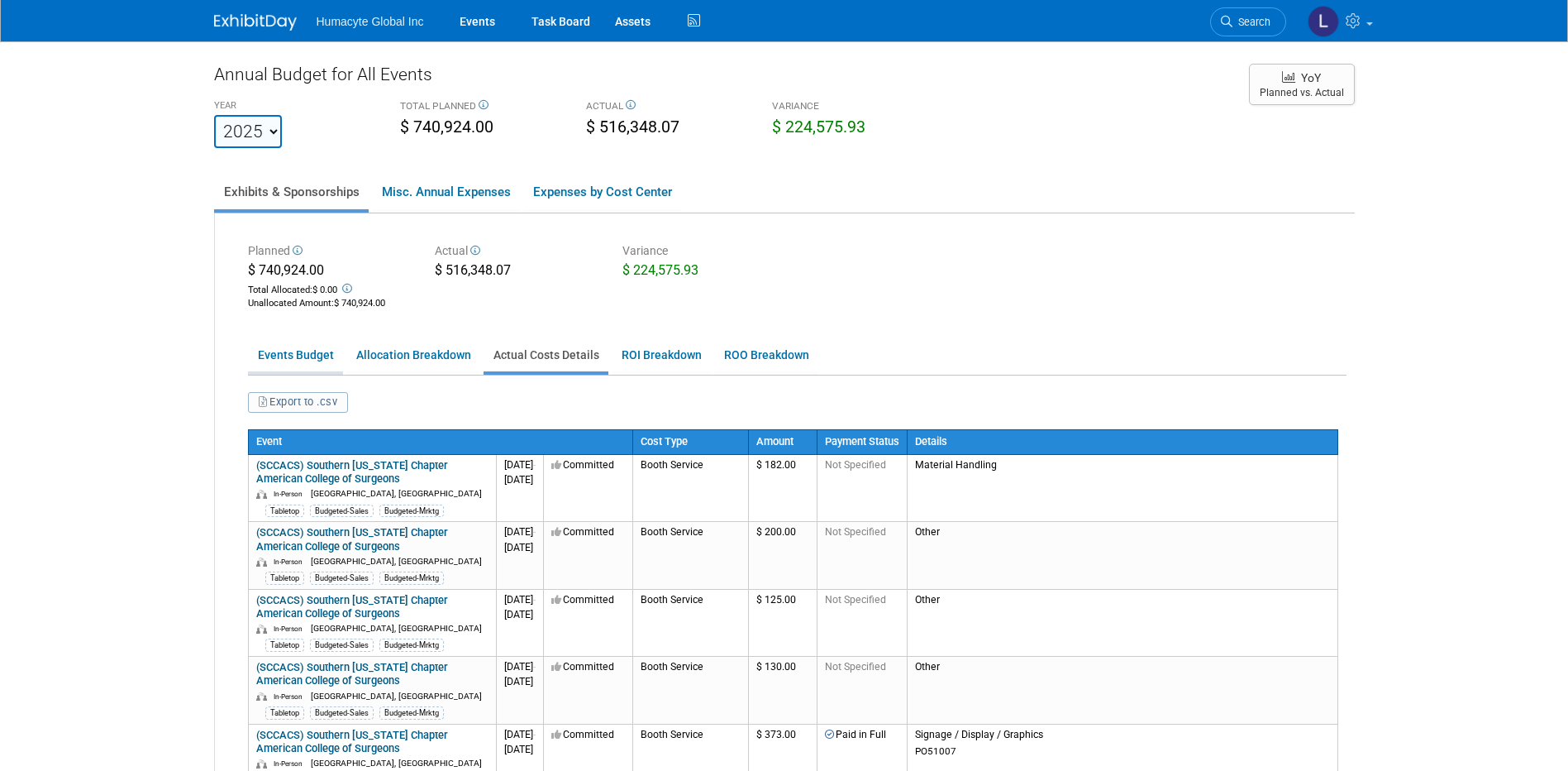
click at [285, 353] on link "Events Budget" at bounding box center [296, 356] width 95 height 32
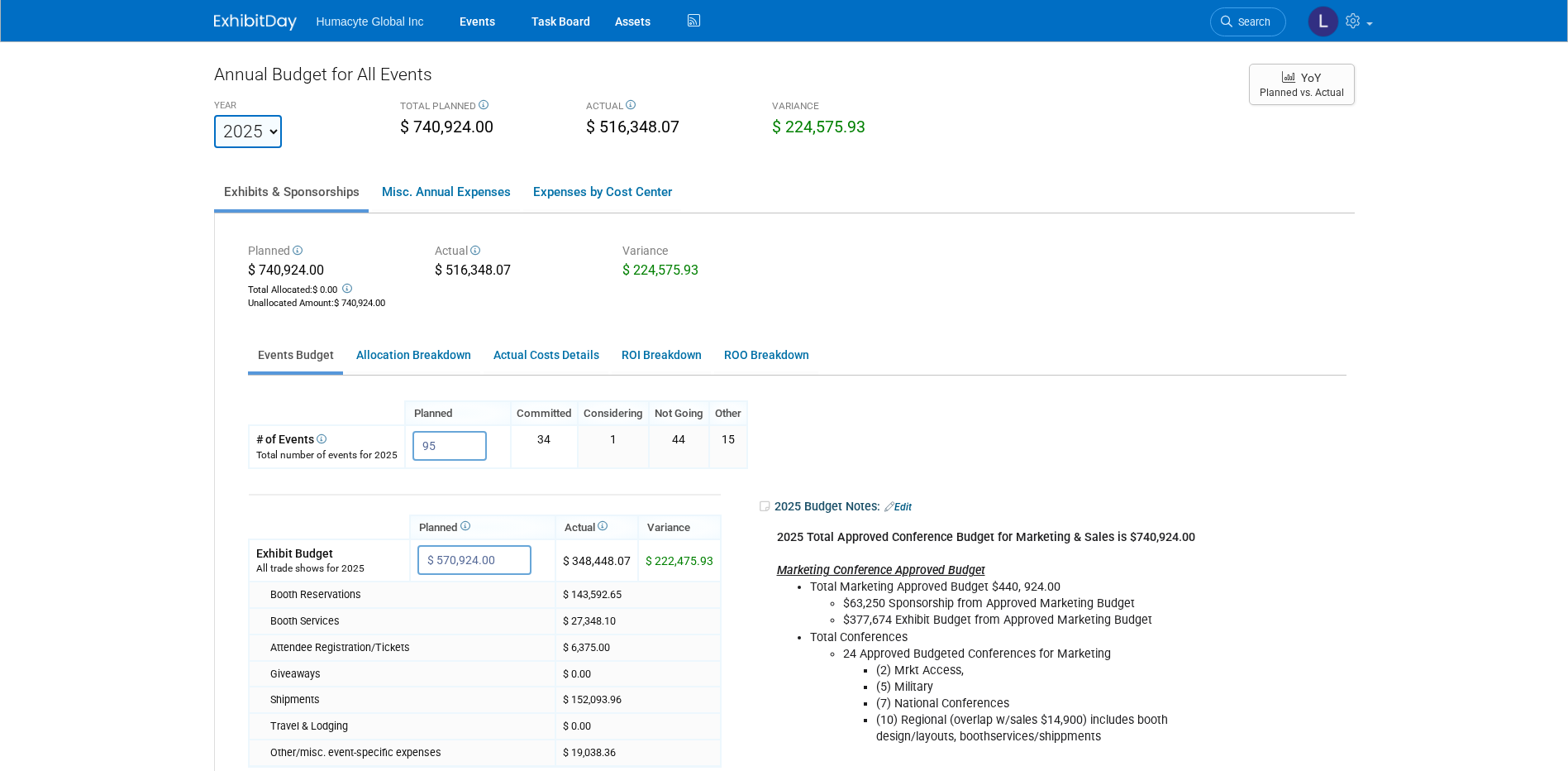
click at [240, 130] on select "2022 2023 2024 2025 2026 2027 2028 2029 2030 2031" at bounding box center [248, 131] width 68 height 33
select select "2026"
click at [214, 115] on select "2022 2023 2024 2025 2026 2027 2028 2029 2030 2031" at bounding box center [248, 131] width 68 height 33
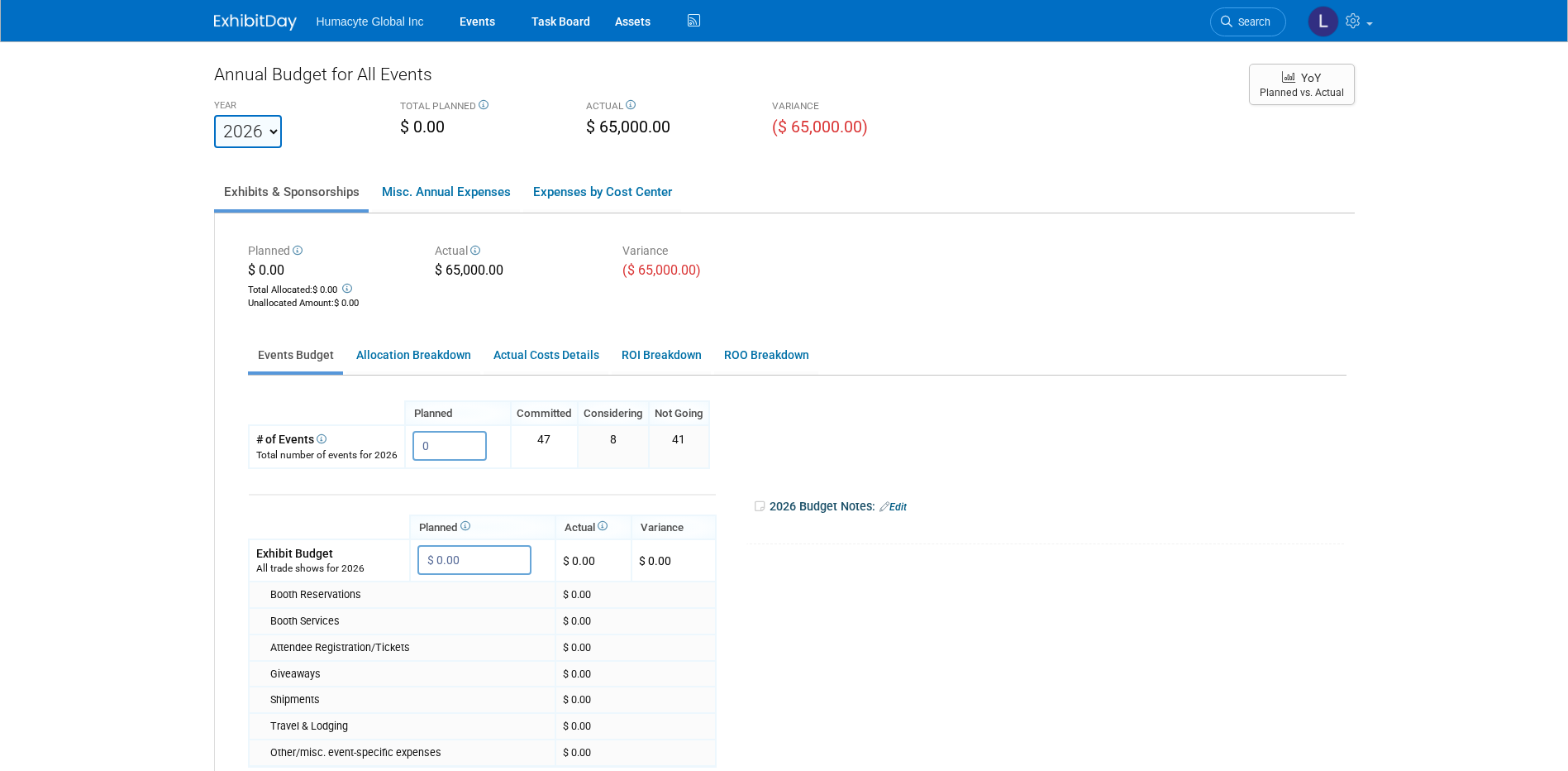
click at [1093, 321] on div "Planned $ 0.00 Total Allocated: $ 0.00 Unallocated Amount : $ 0.00 Actual $ 65,…" at bounding box center [784, 599] width 1140 height 772
click at [479, 20] on link "Events" at bounding box center [477, 20] width 61 height 41
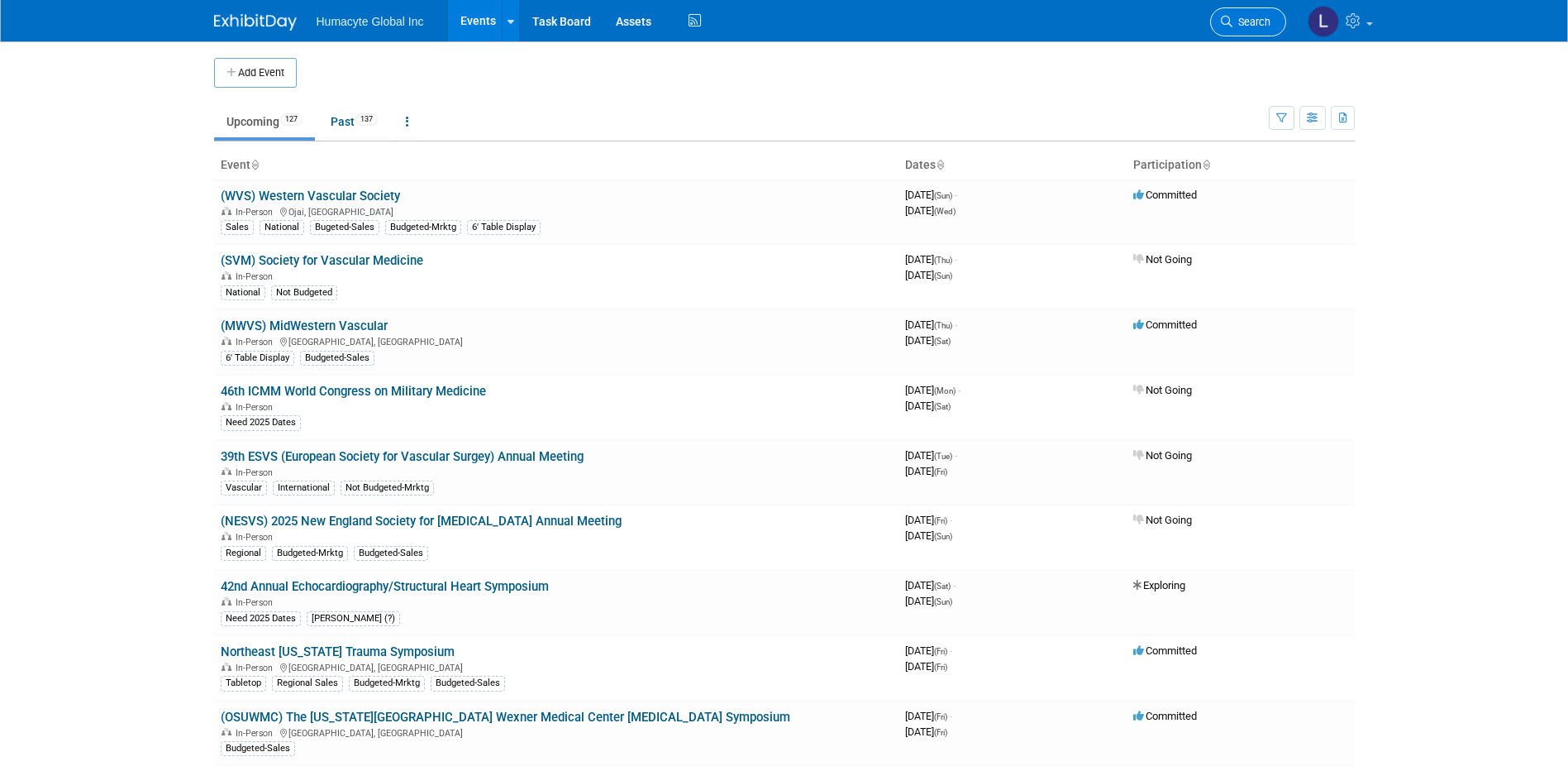
click at [1237, 19] on span "Search" at bounding box center [1252, 21] width 38 height 13
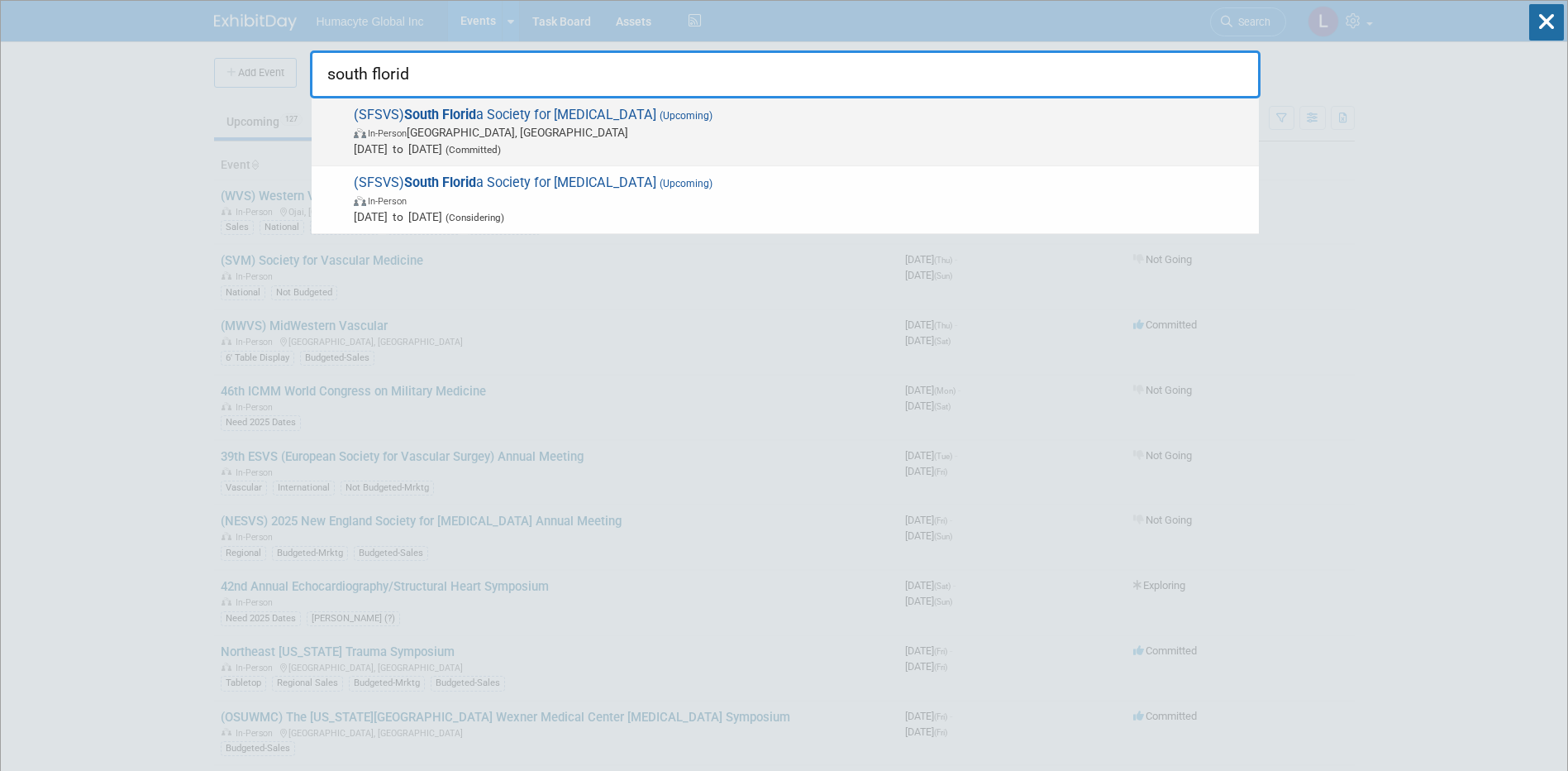
type input "south florid"
click at [489, 123] on span "(SFSVS) South Florid a Society for [MEDICAL_DATA] (Upcoming) In-Person Islamora…" at bounding box center [800, 131] width 902 height 50
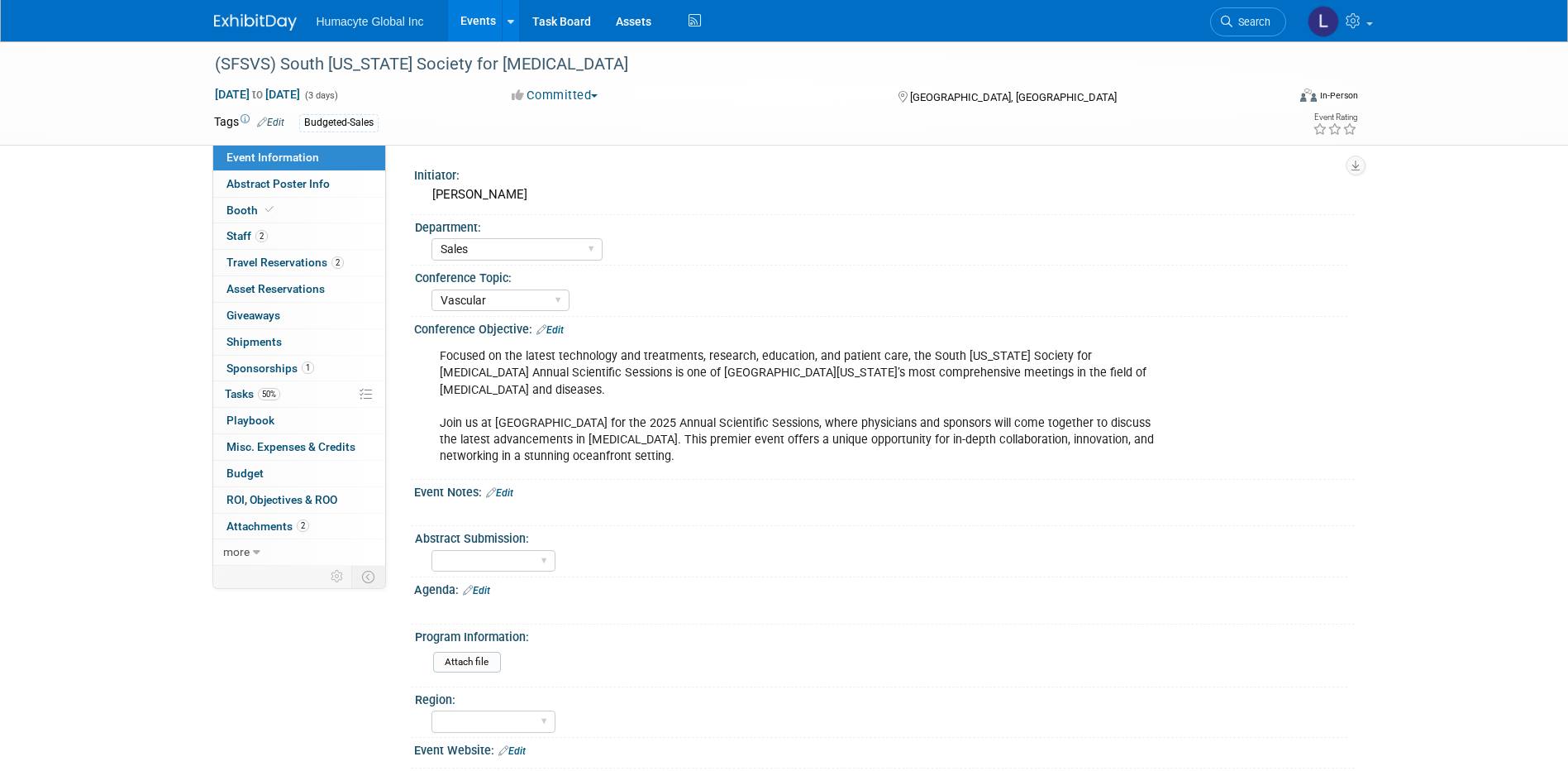
select select "Sales"
select select "Vascular"
click at [493, 13] on link "Events" at bounding box center [478, 20] width 61 height 41
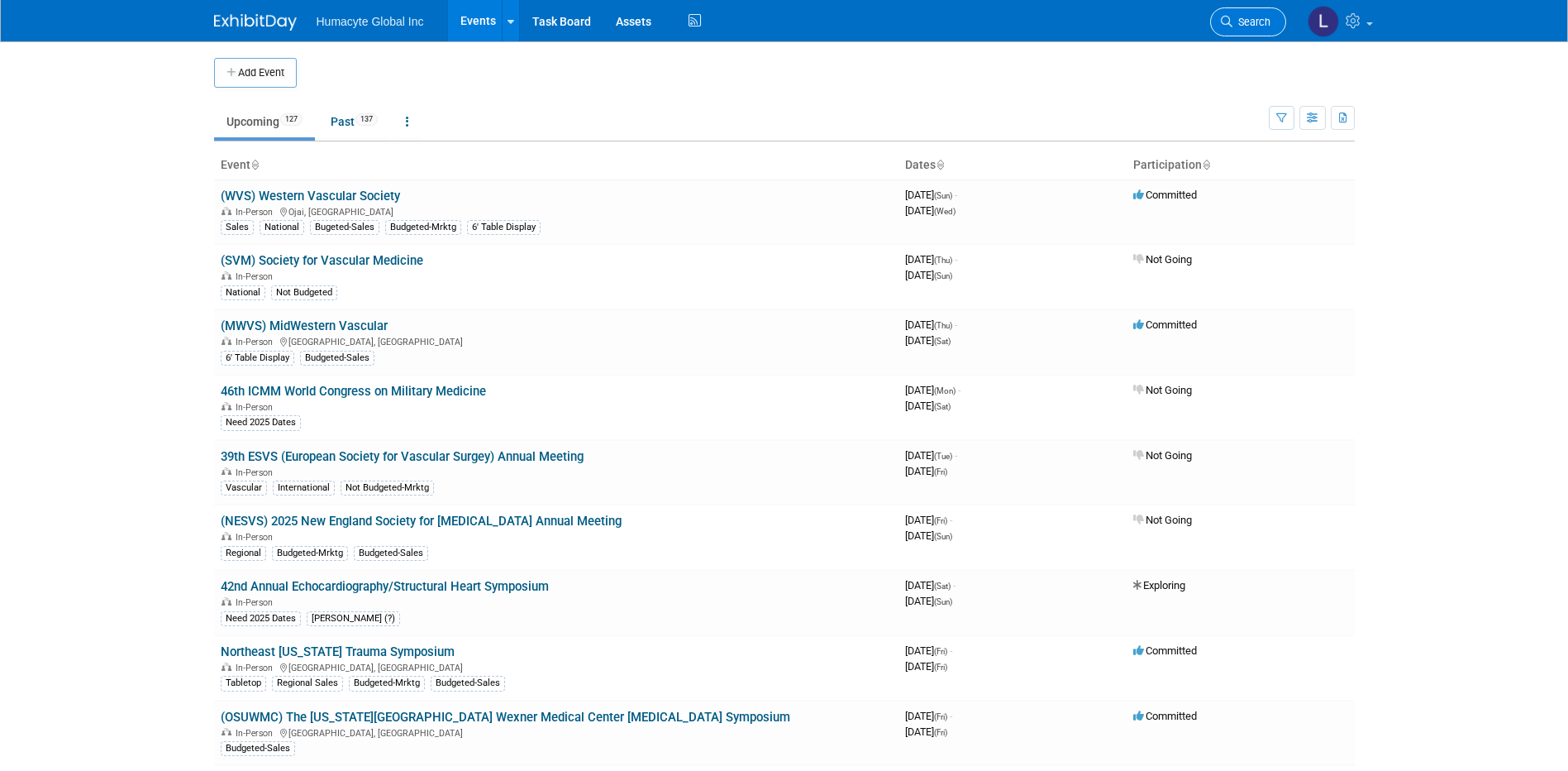
click at [1256, 26] on span "Search" at bounding box center [1252, 21] width 38 height 13
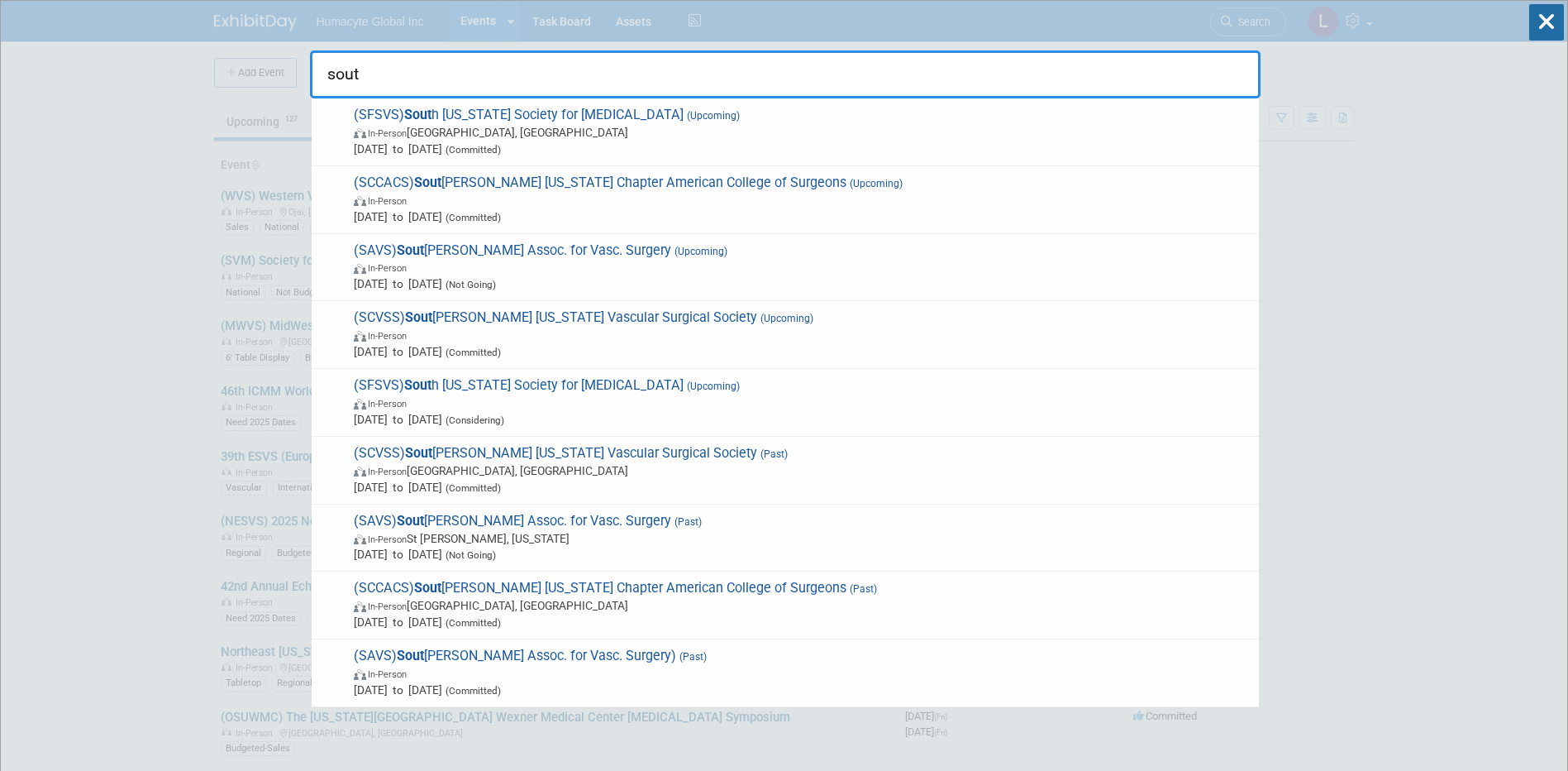
type input "south"
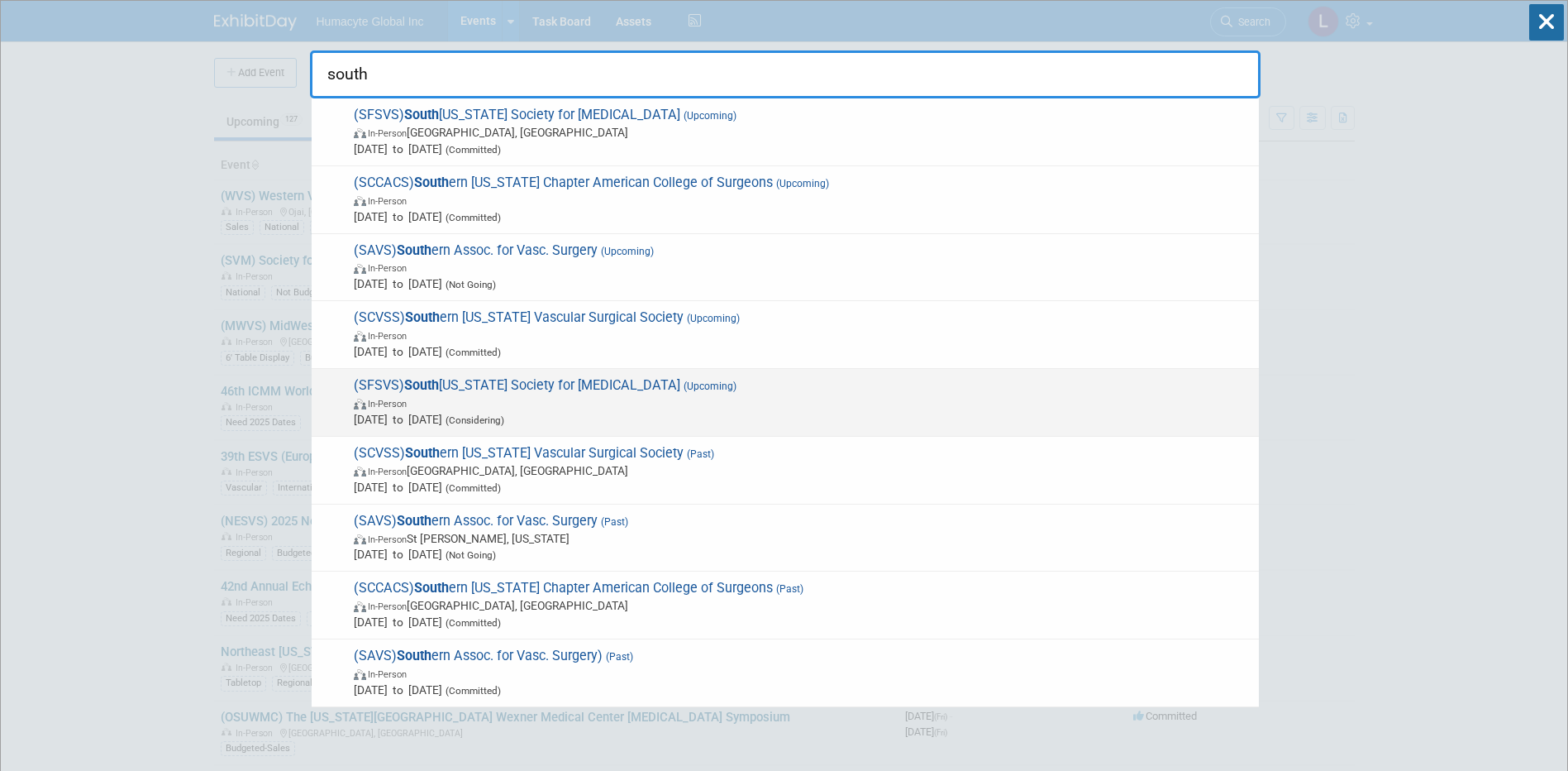
click at [570, 406] on span "In-Person" at bounding box center [802, 403] width 897 height 16
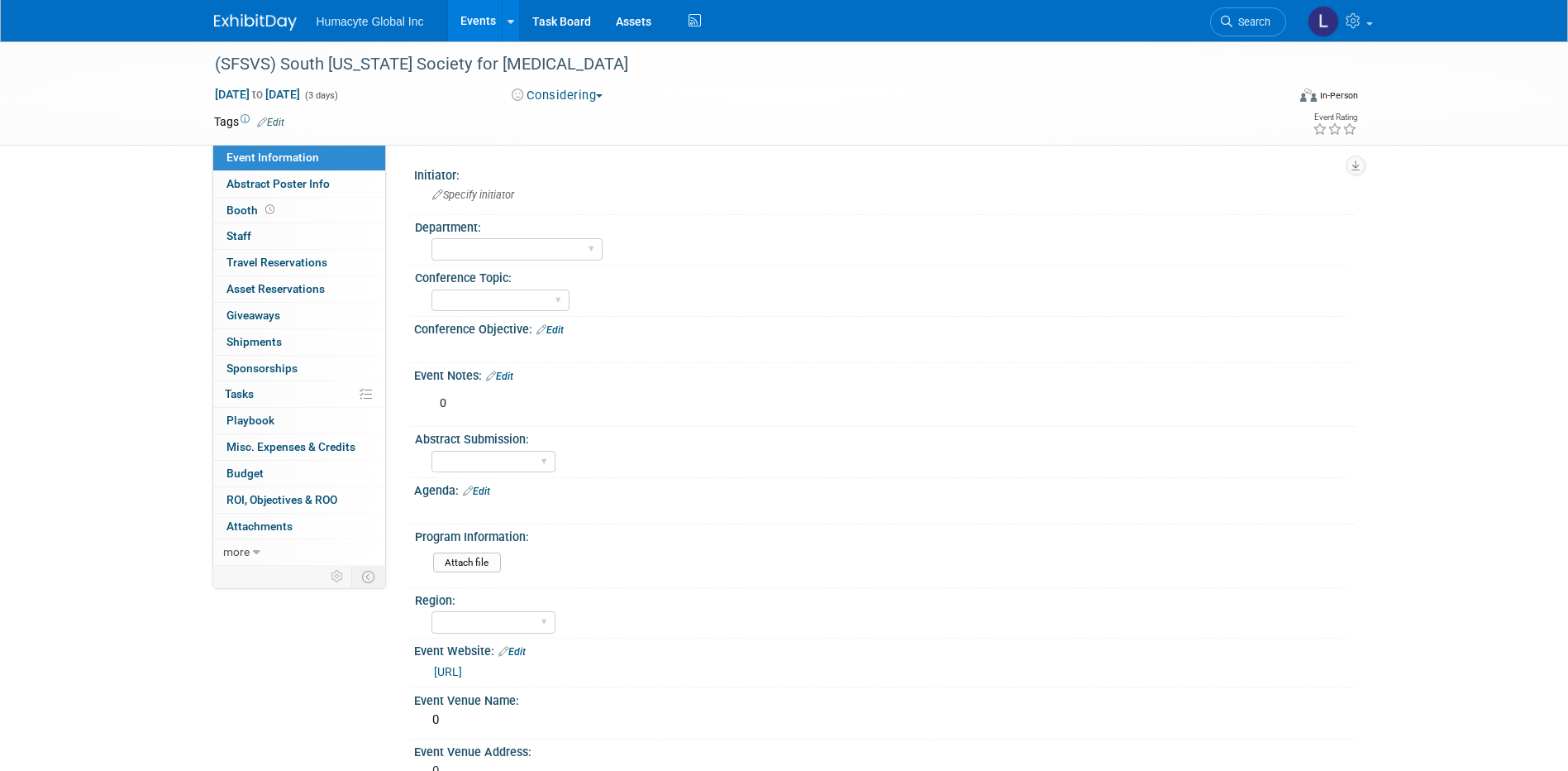
click at [566, 90] on button "Considering" at bounding box center [557, 96] width 103 height 17
click at [559, 125] on link "Committed" at bounding box center [571, 122] width 130 height 23
click at [468, 18] on link "Events" at bounding box center [478, 20] width 61 height 41
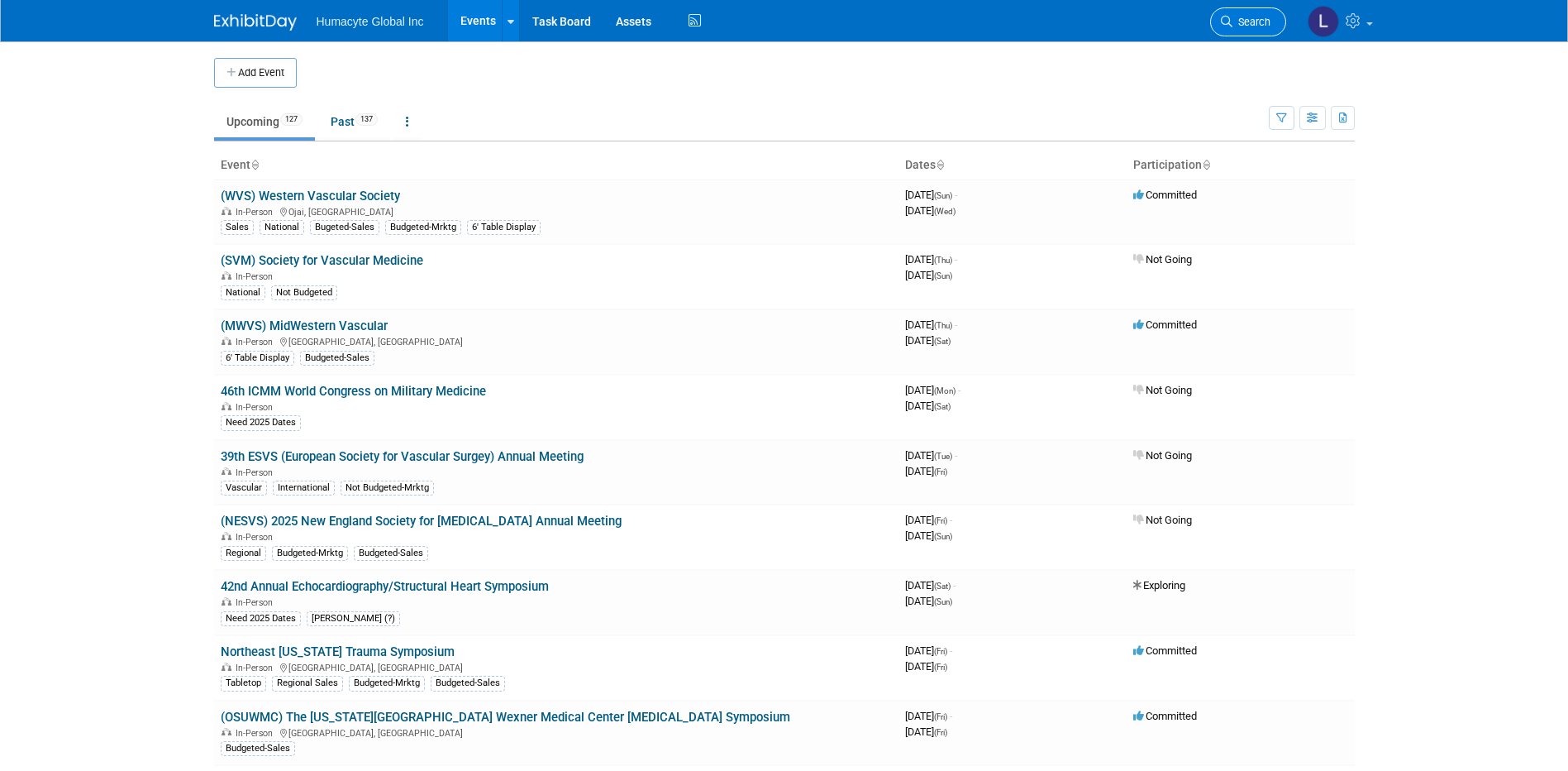
click at [1234, 21] on span "Search" at bounding box center [1252, 21] width 38 height 13
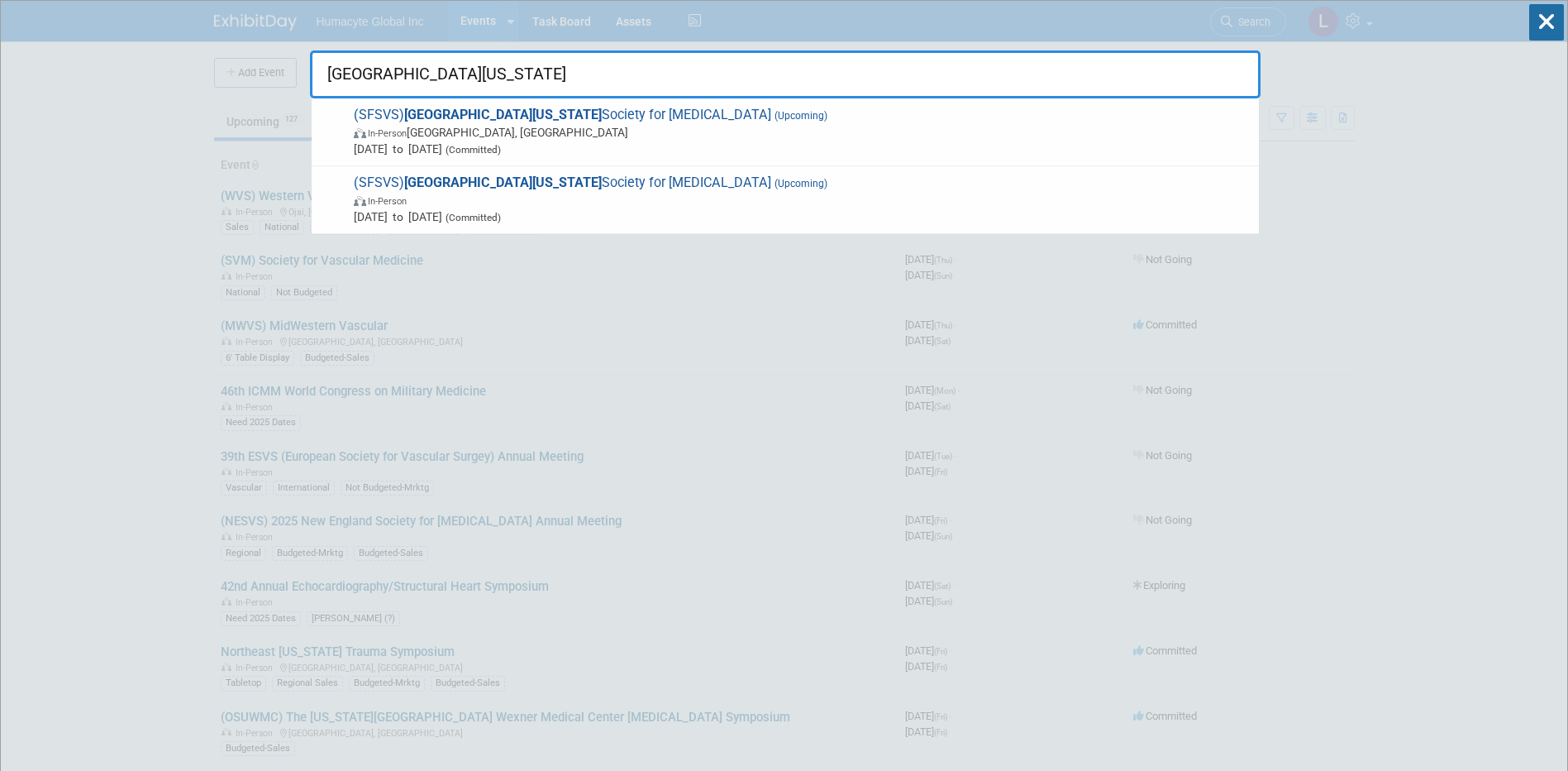
type input "[GEOGRAPHIC_DATA][US_STATE]"
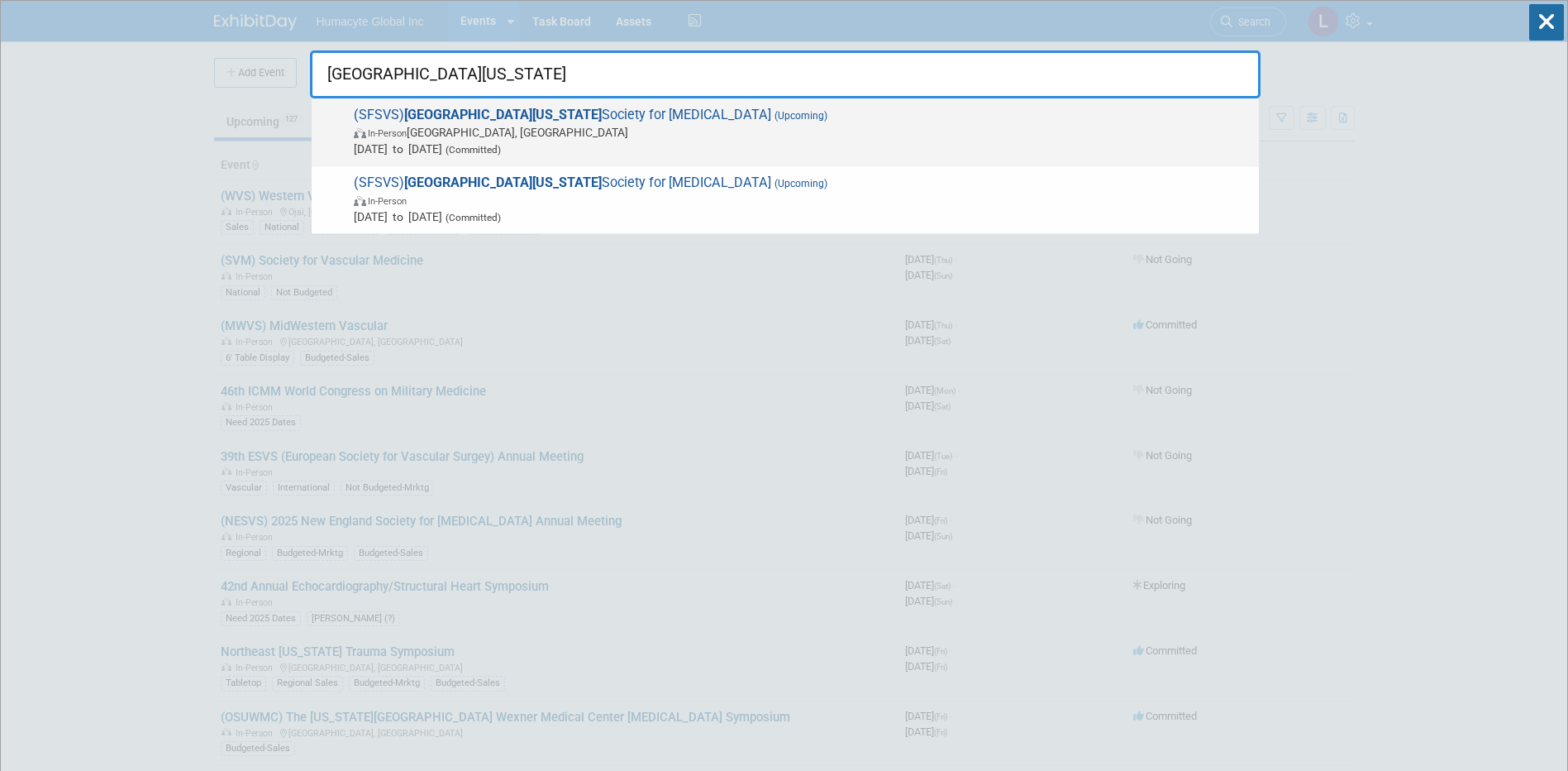
click at [501, 148] on span "(Committed)" at bounding box center [472, 150] width 59 height 12
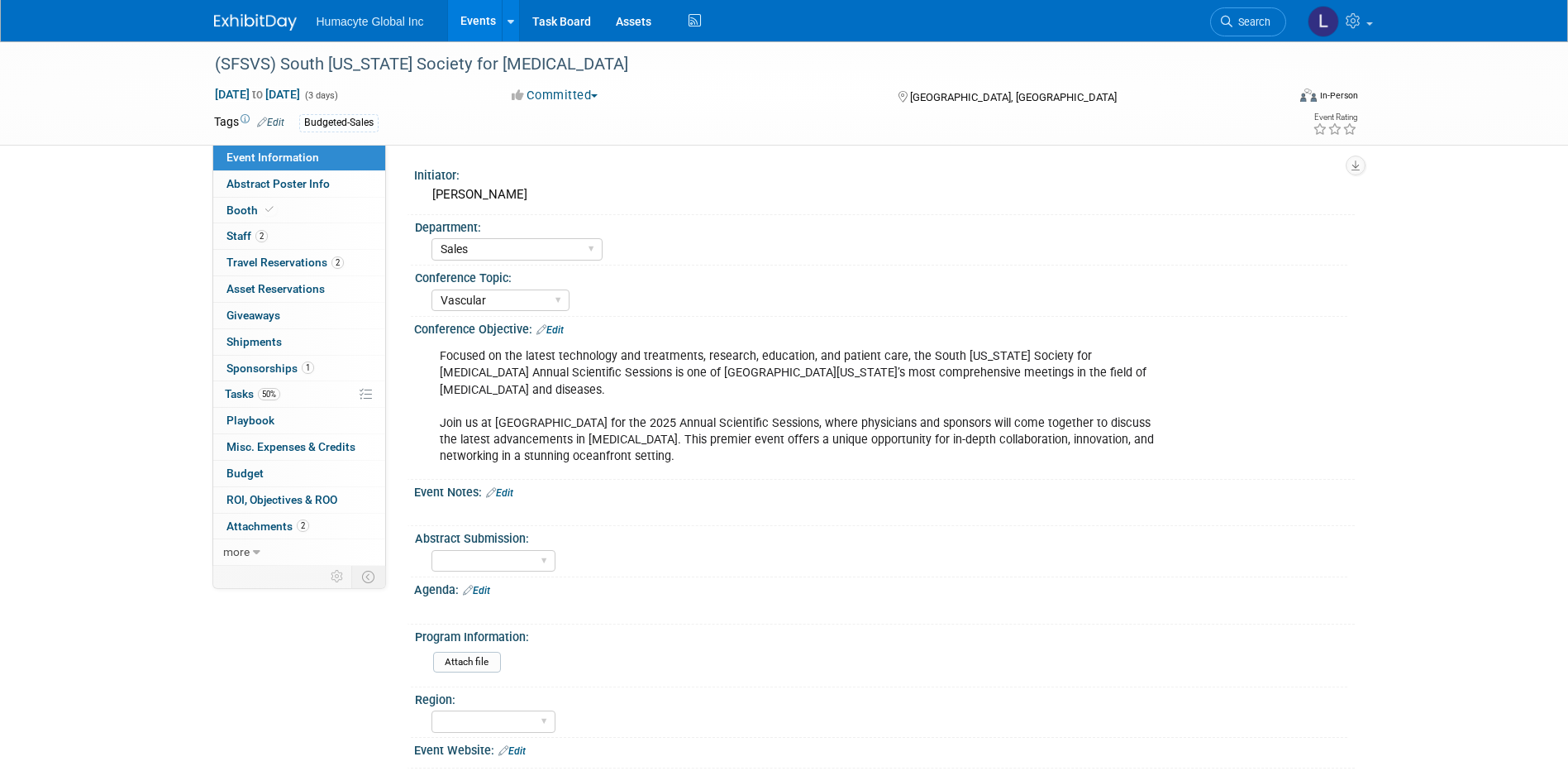
select select "Sales"
select select "Vascular"
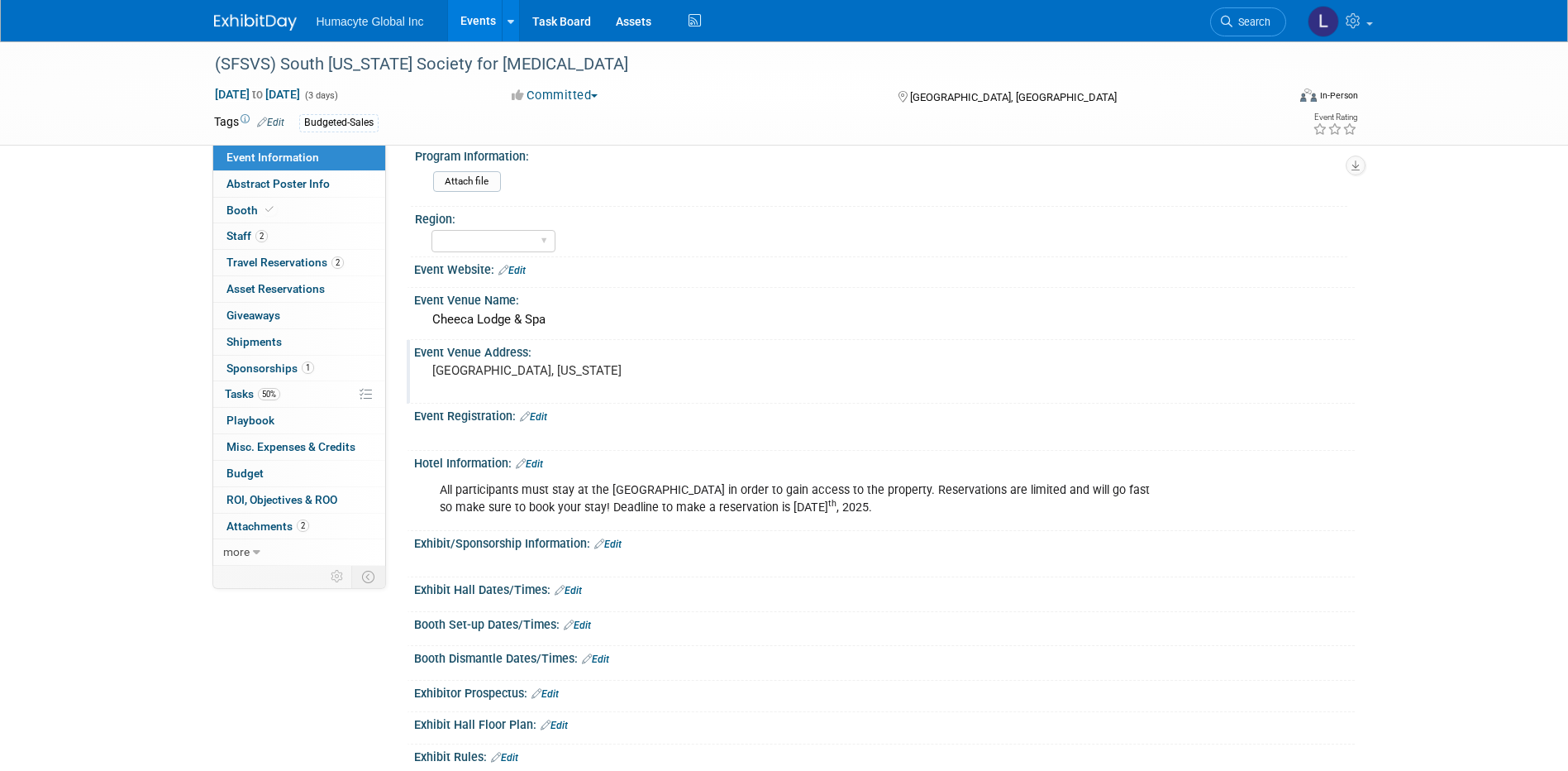
scroll to position [496, 0]
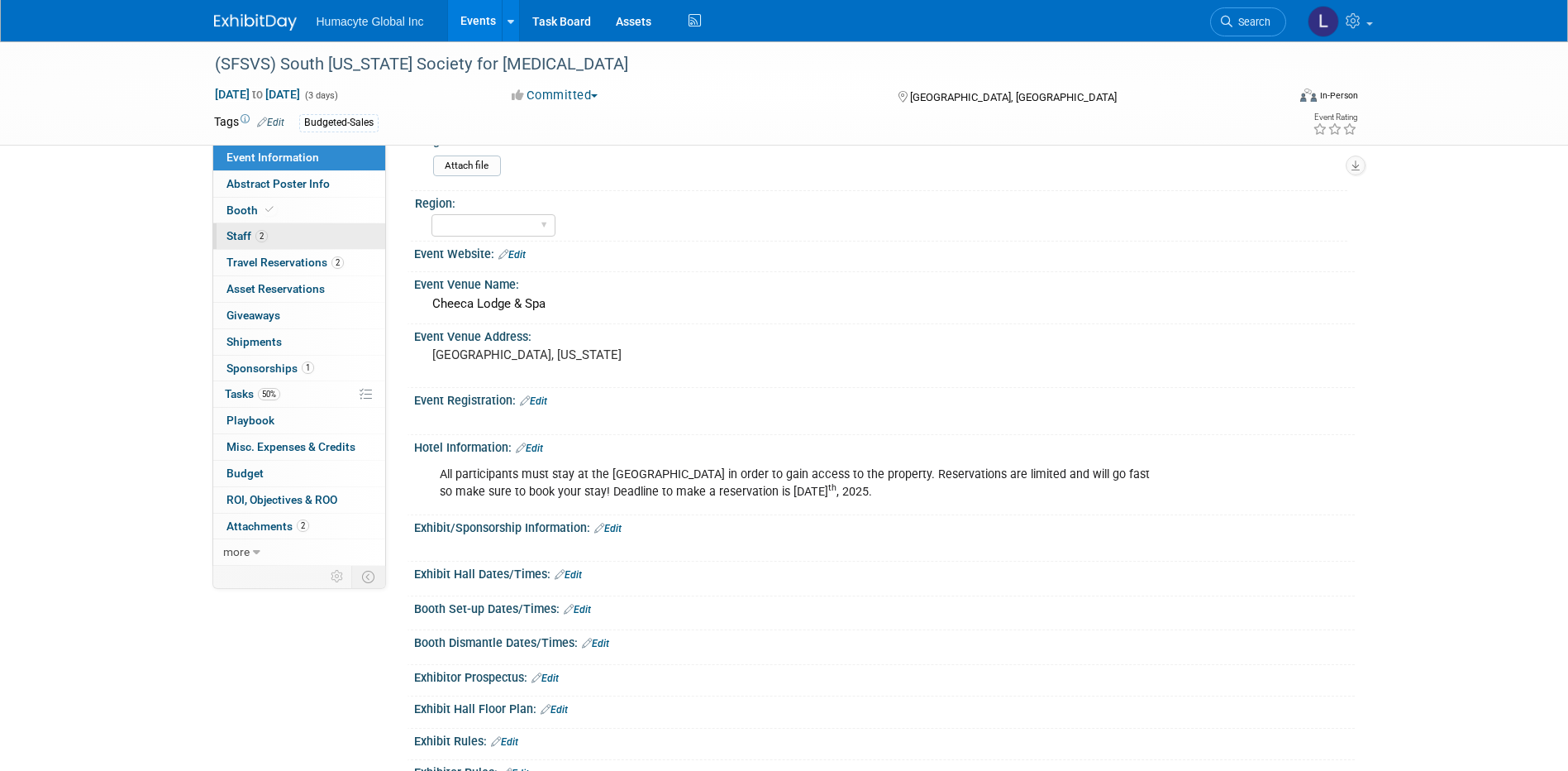
click at [236, 229] on link "2 Staff 2" at bounding box center [299, 236] width 172 height 26
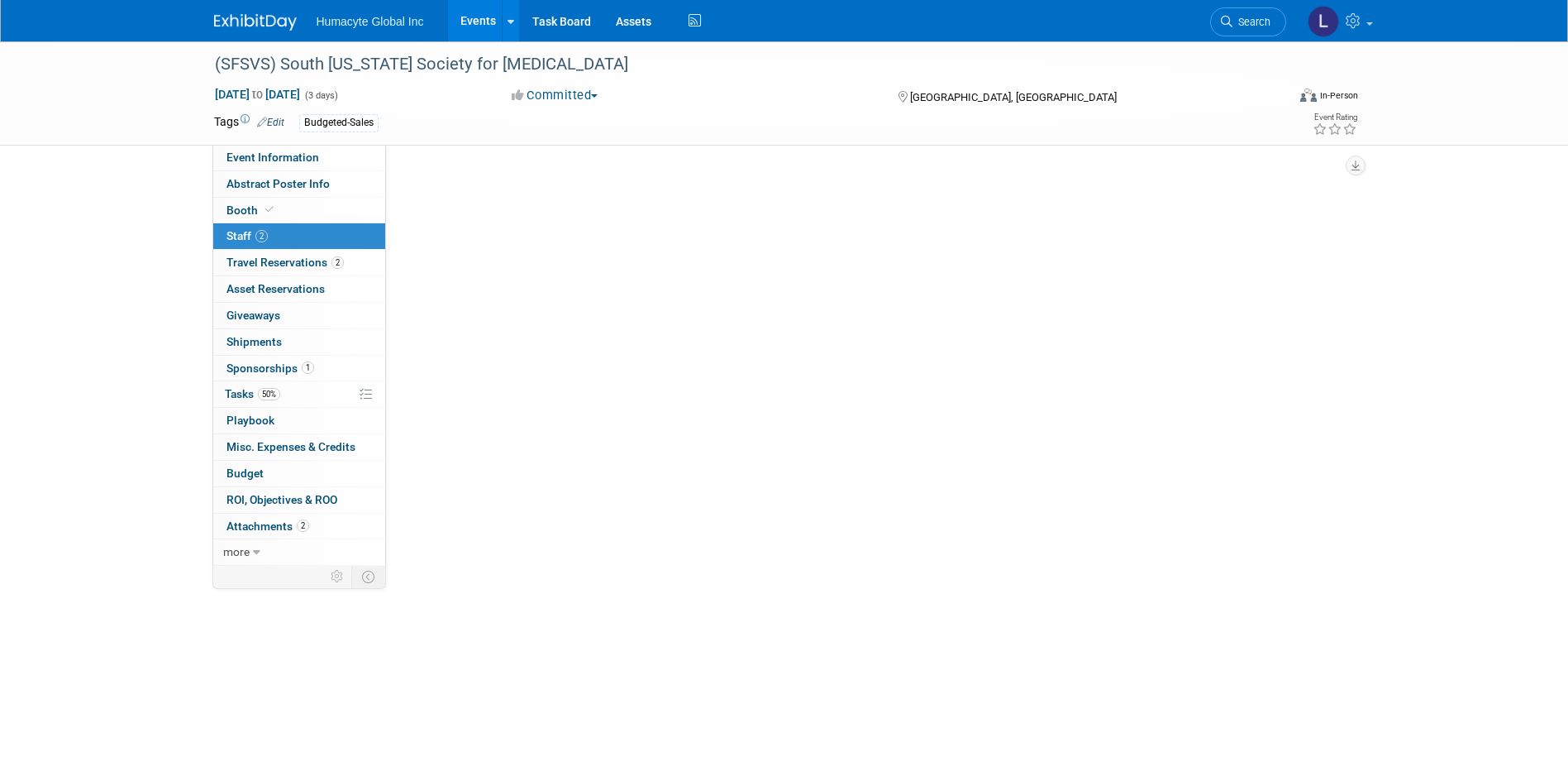
scroll to position [0, 0]
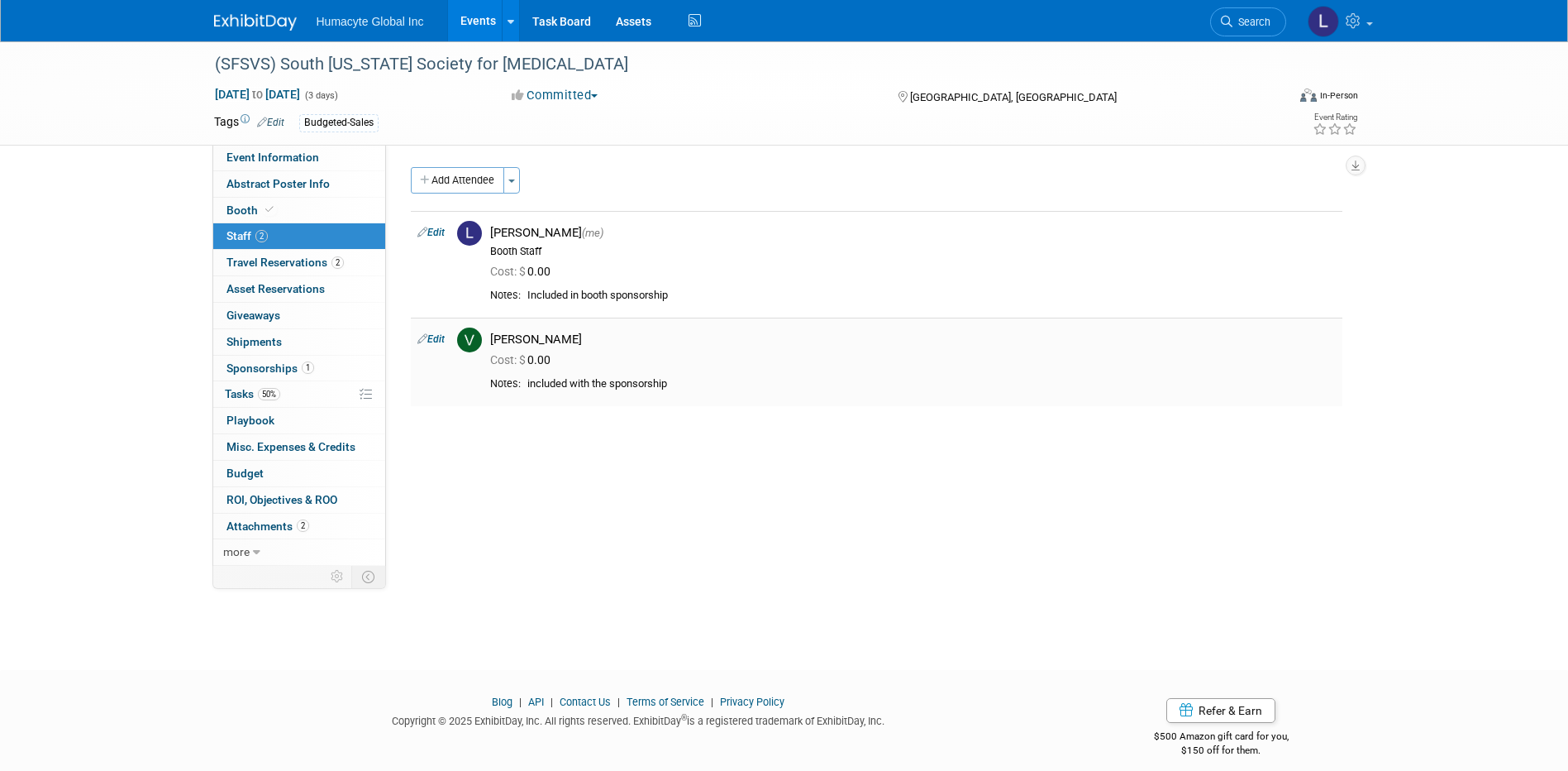
click at [439, 341] on link "Edit" at bounding box center [431, 339] width 27 height 12
select select "6610b2a4-1c57-494a-8852-97f52d13be71"
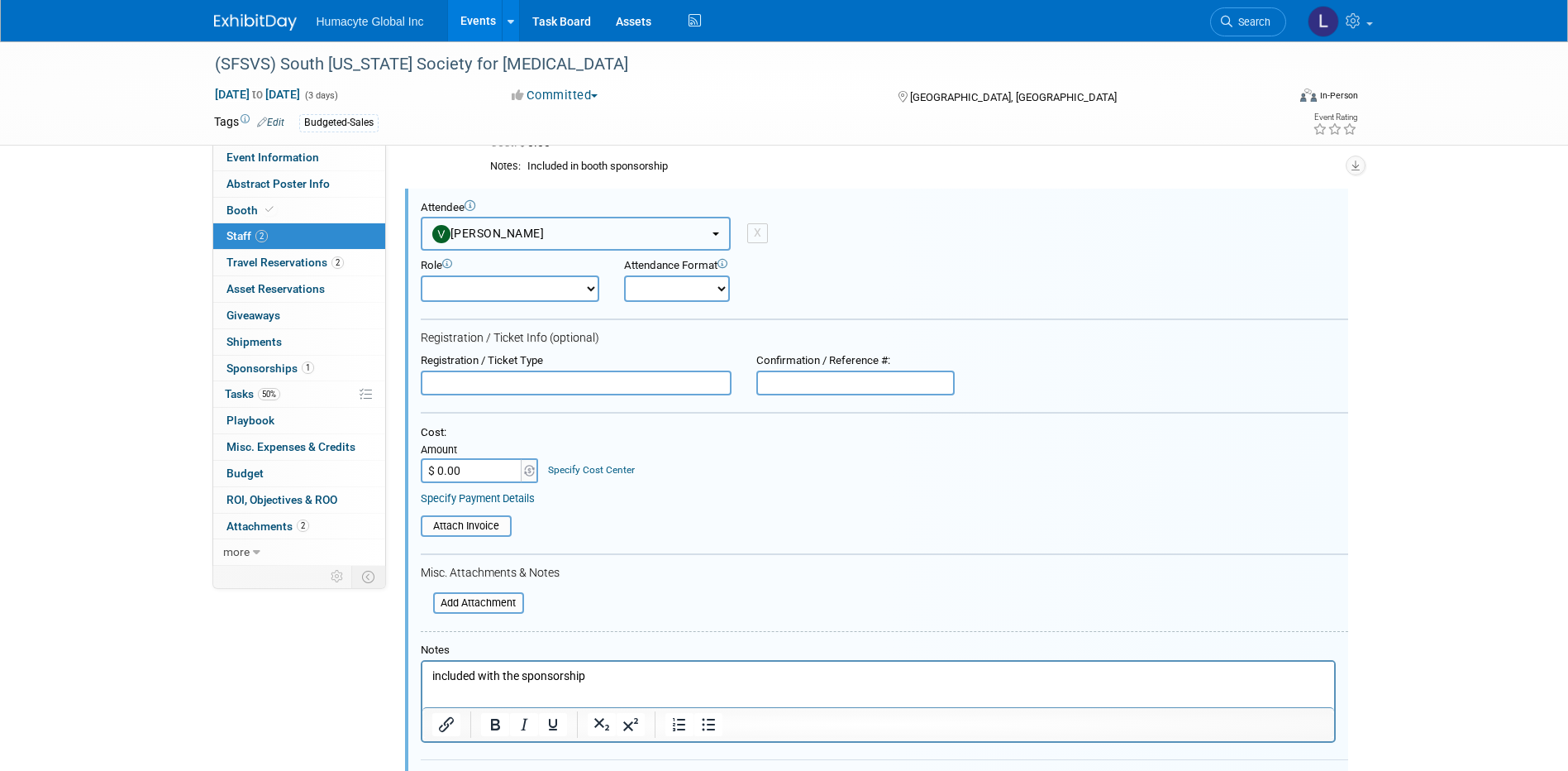
click at [503, 234] on span "Vinny Mazzurco" at bounding box center [489, 234] width 113 height 14
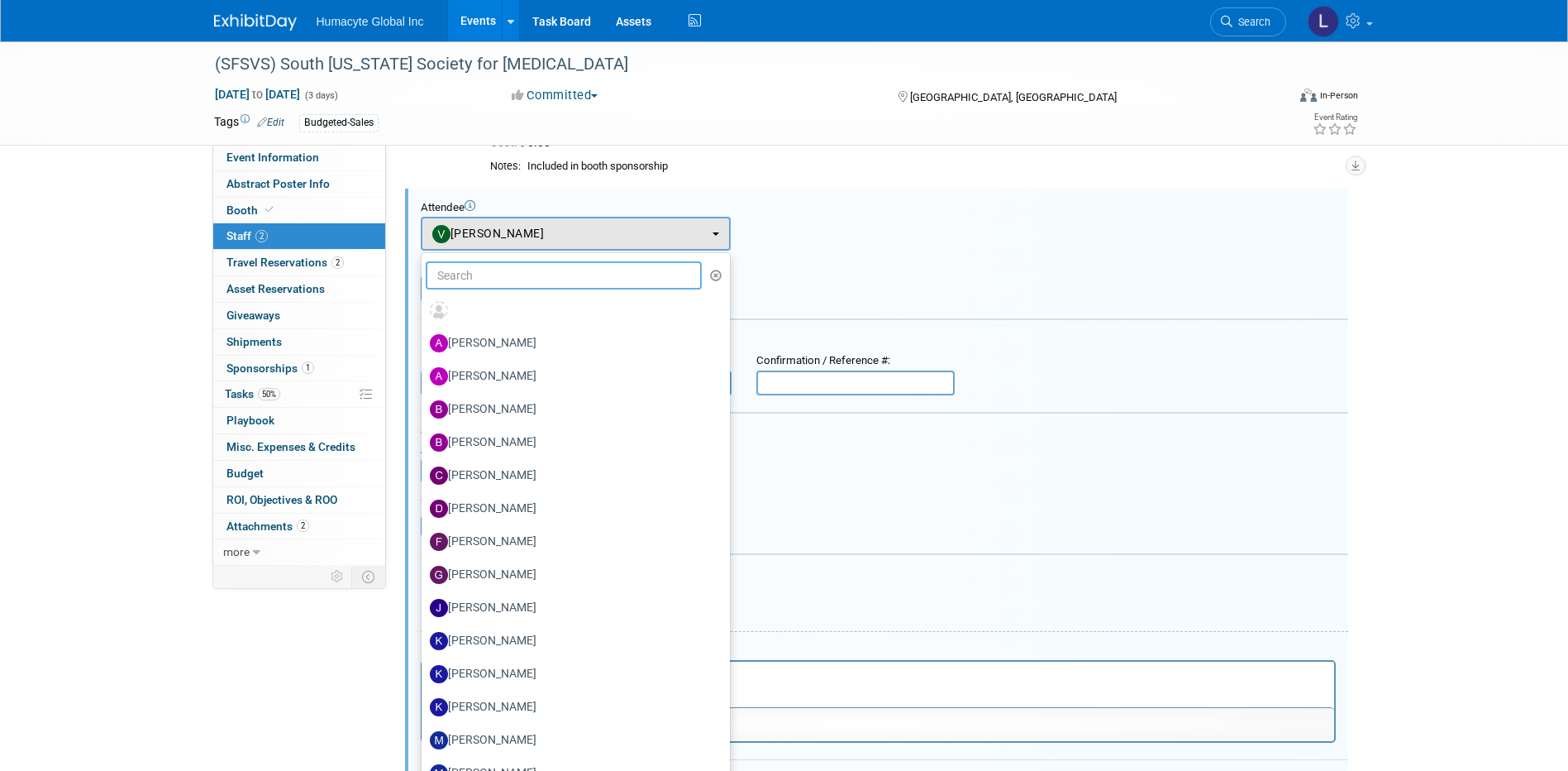
click at [496, 275] on input "text" at bounding box center [564, 275] width 277 height 28
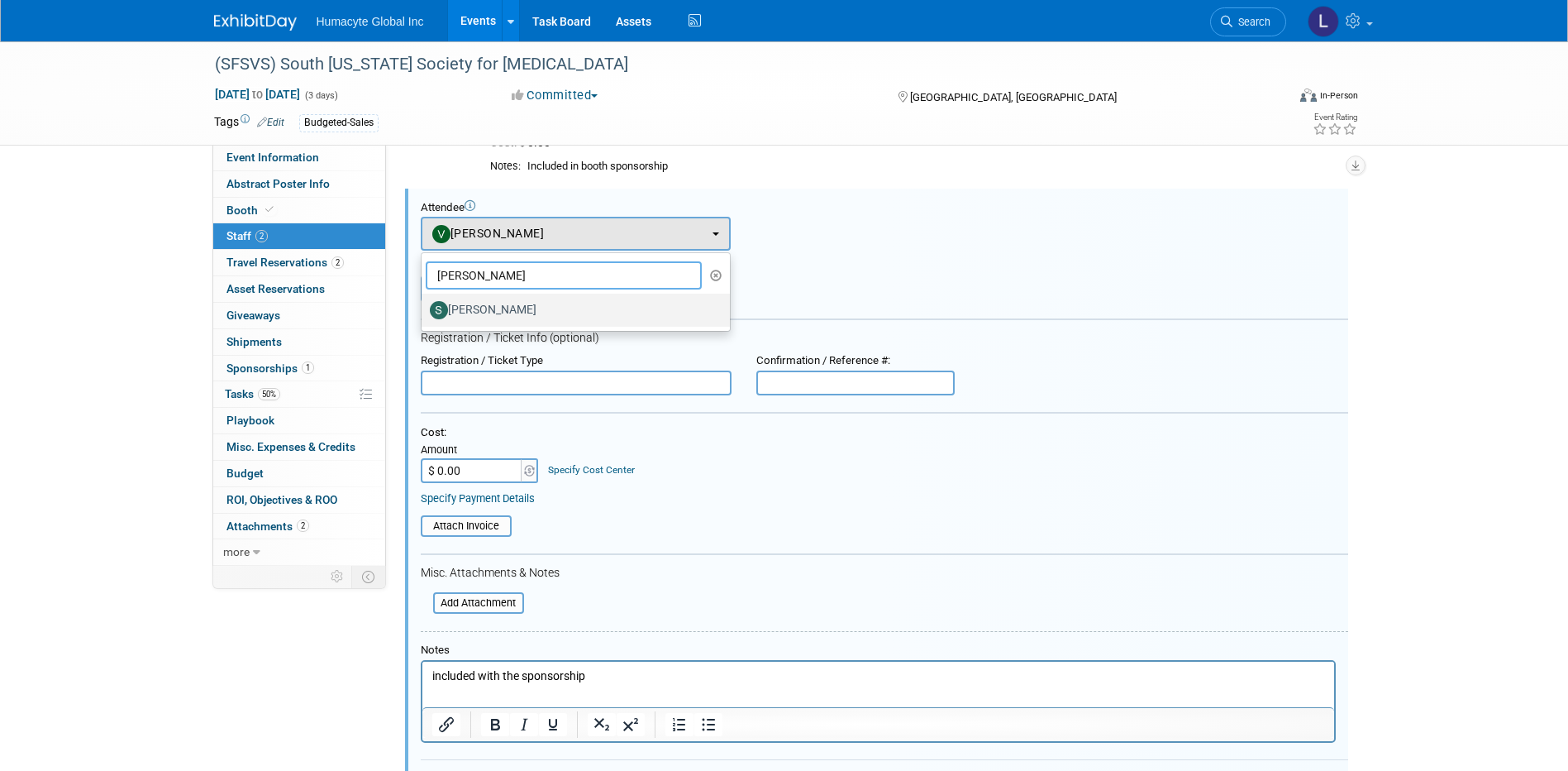
type input "Sophia"
click at [506, 303] on label "Sophia Bou-Ghannam" at bounding box center [571, 310] width 284 height 26
click at [424, 303] on input "Sophia Bou-Ghannam" at bounding box center [419, 308] width 11 height 11
select select "abbeb650-ca32-4ed2-a56d-edb2ab6a9d66"
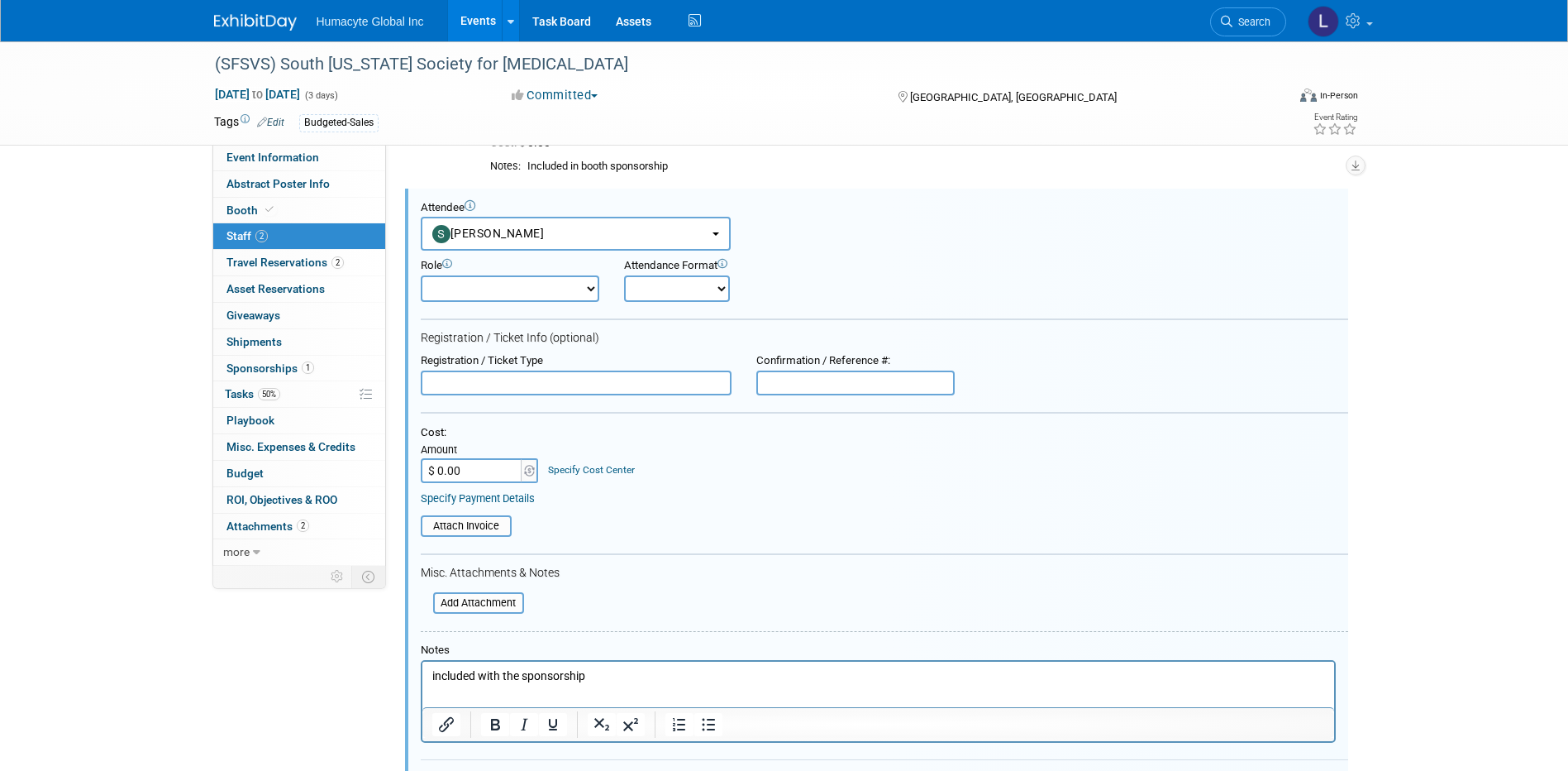
scroll to position [370, 0]
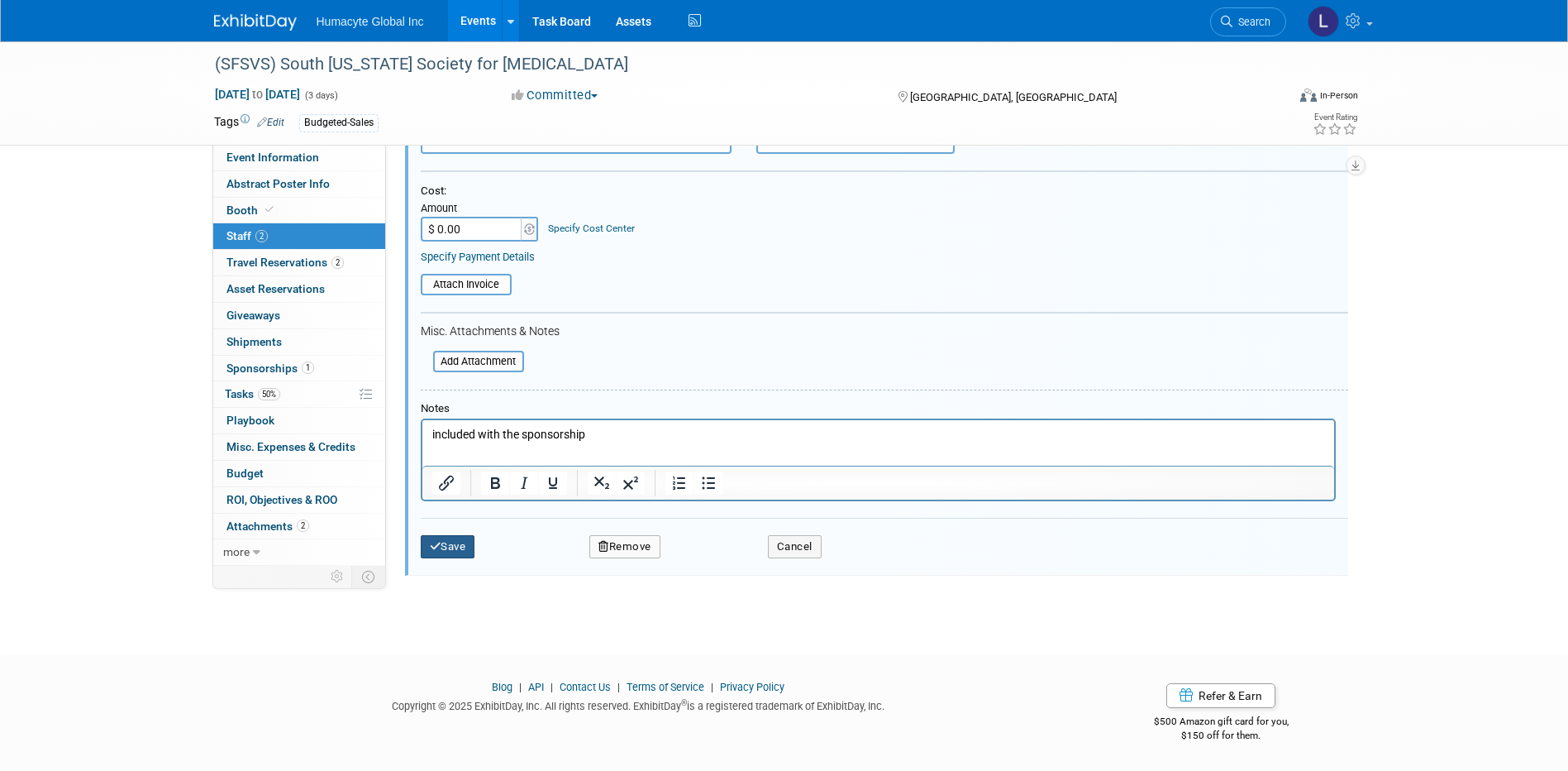
click at [463, 550] on button "Save" at bounding box center [448, 546] width 55 height 23
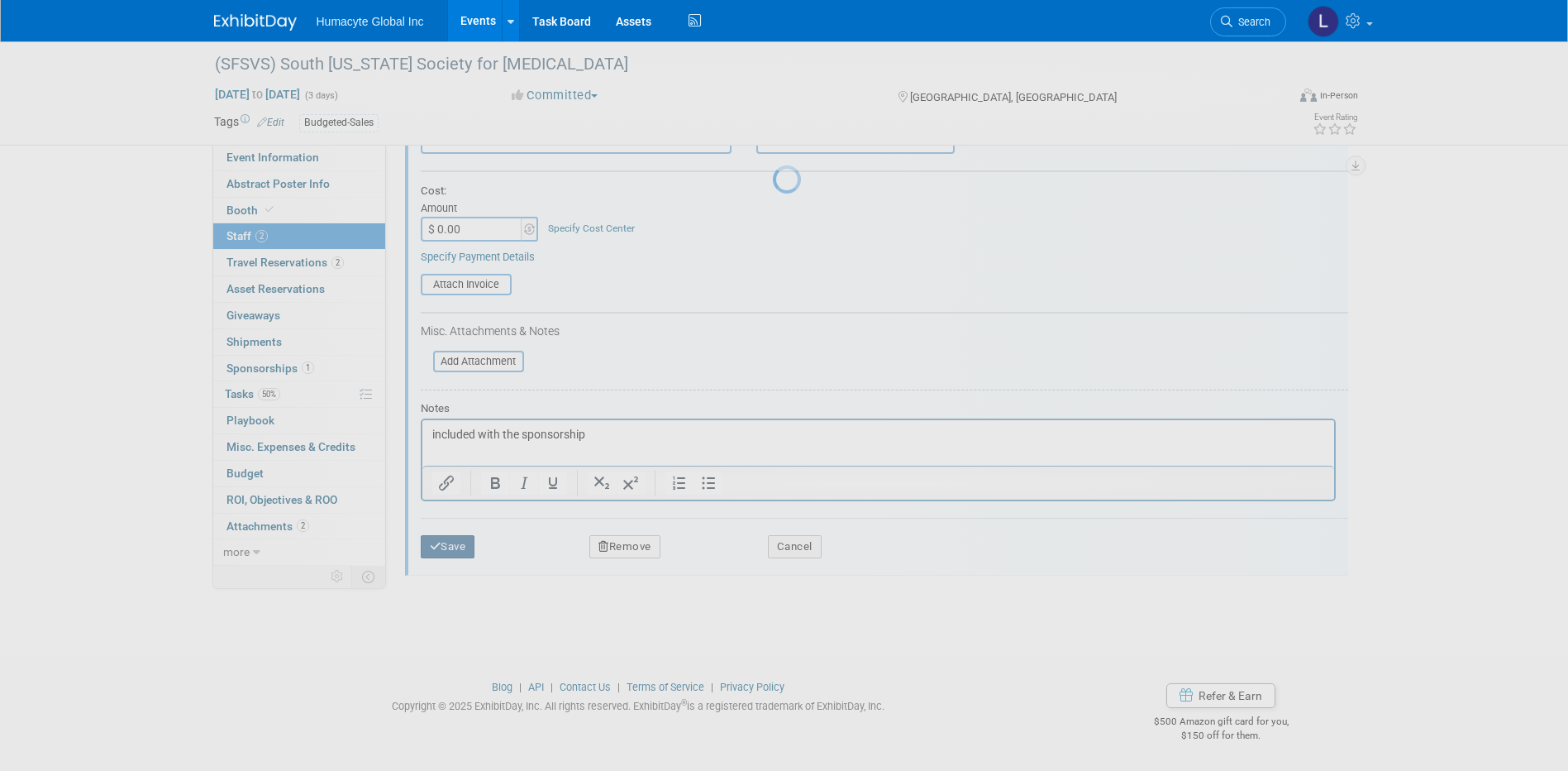
scroll to position [14, 0]
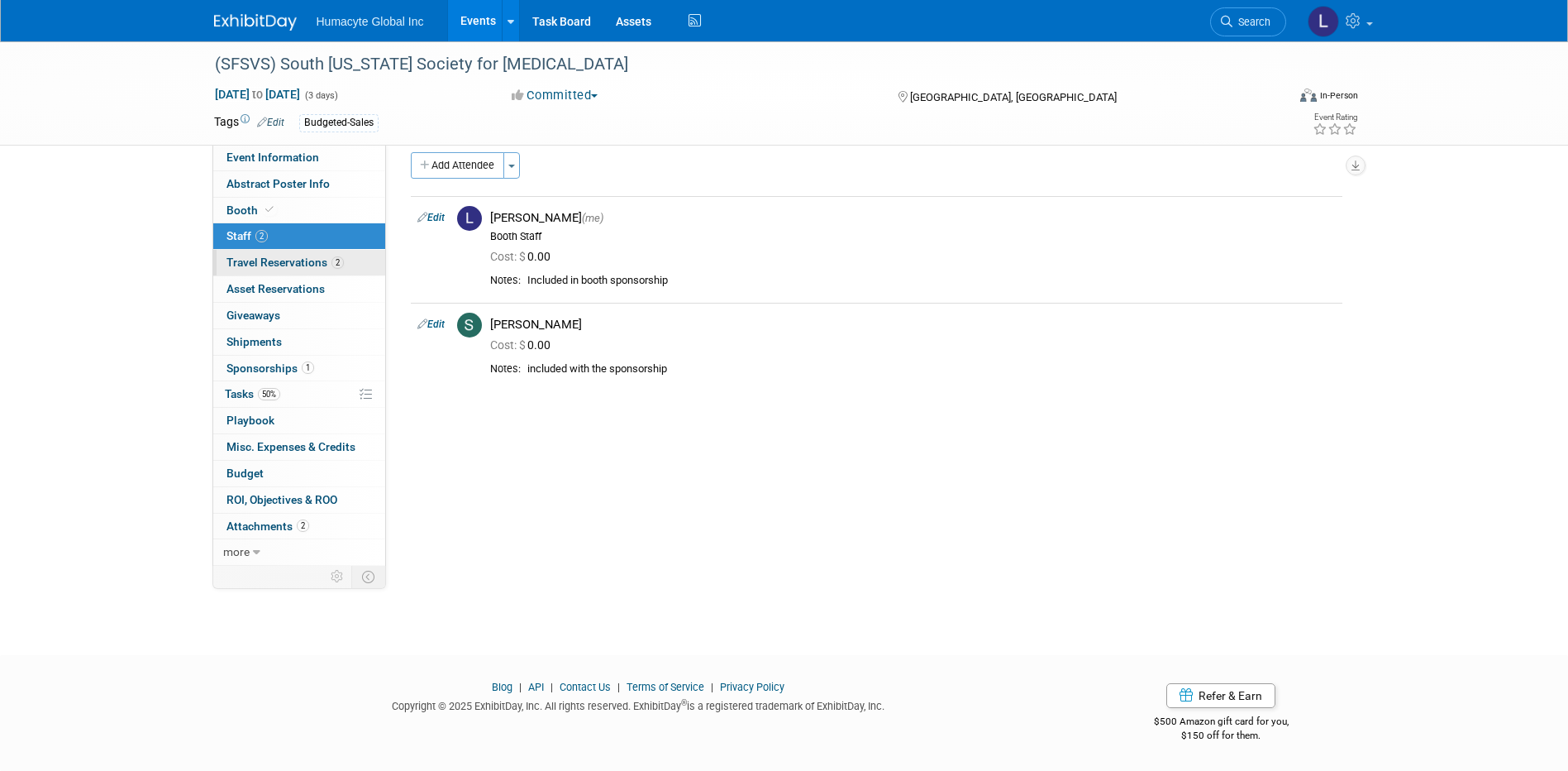
click at [250, 258] on span "Travel Reservations 2" at bounding box center [286, 263] width 118 height 14
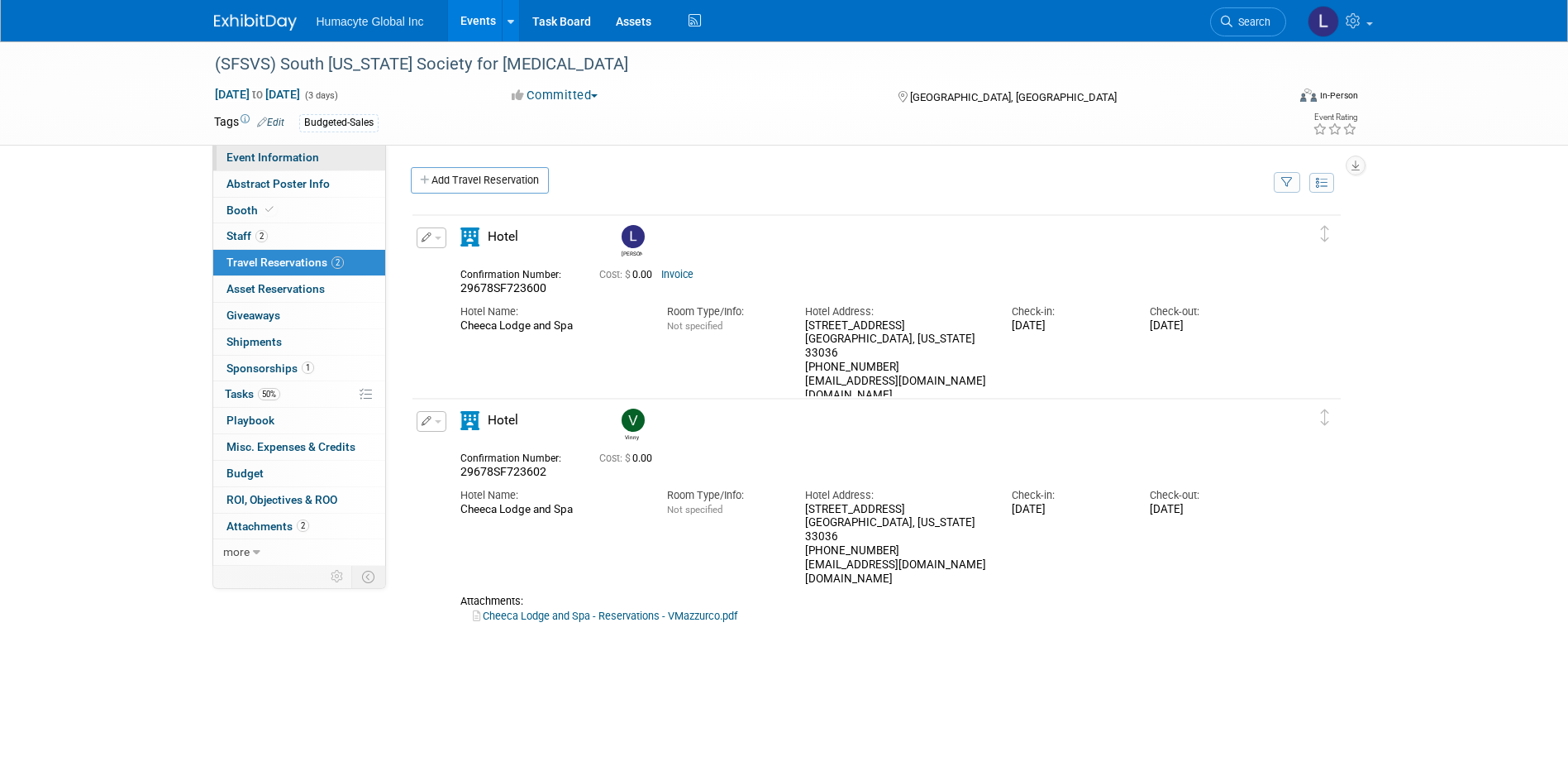
click at [269, 154] on span "Event Information" at bounding box center [273, 157] width 93 height 14
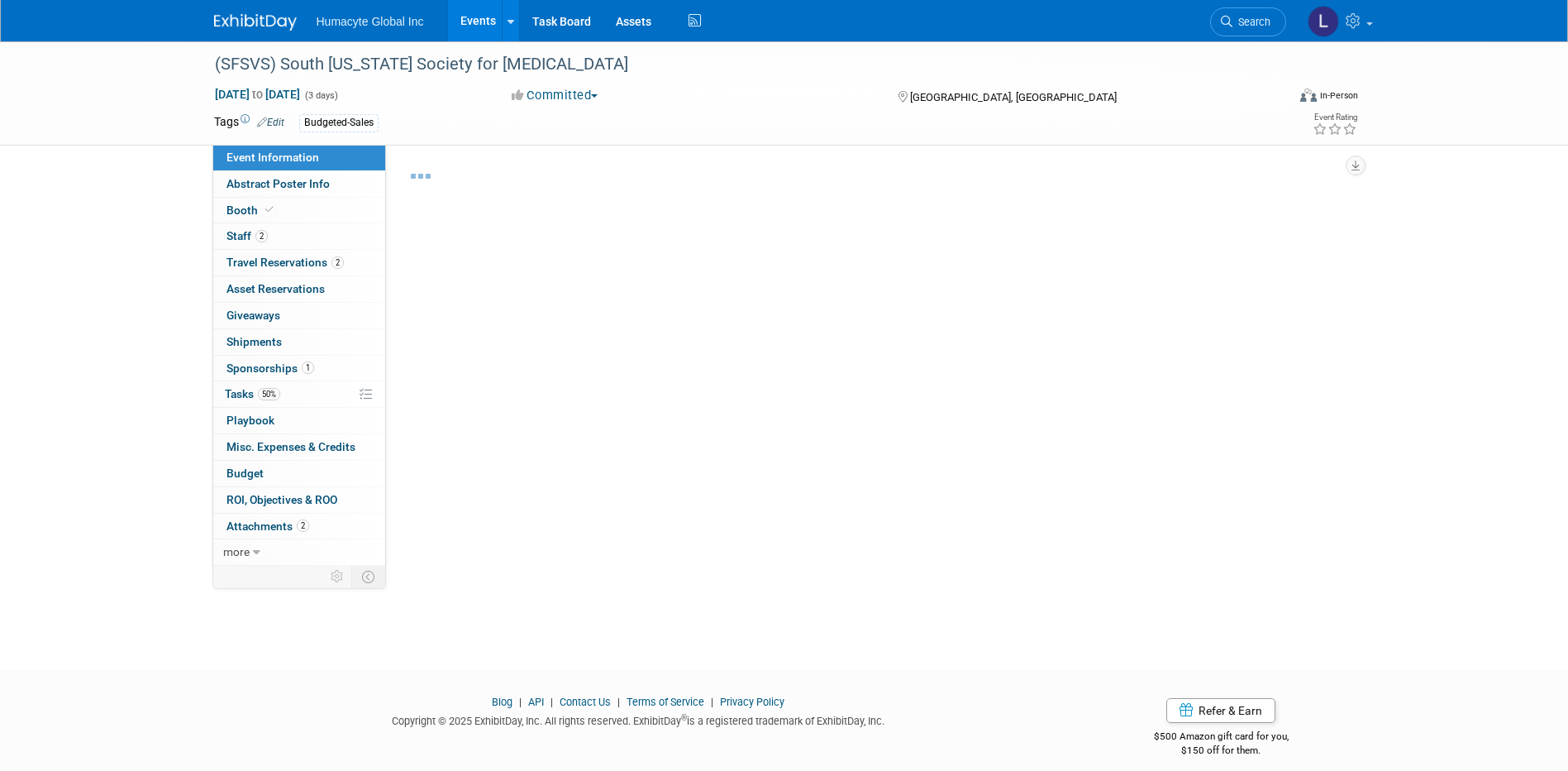
select select "Sales"
select select "Vascular"
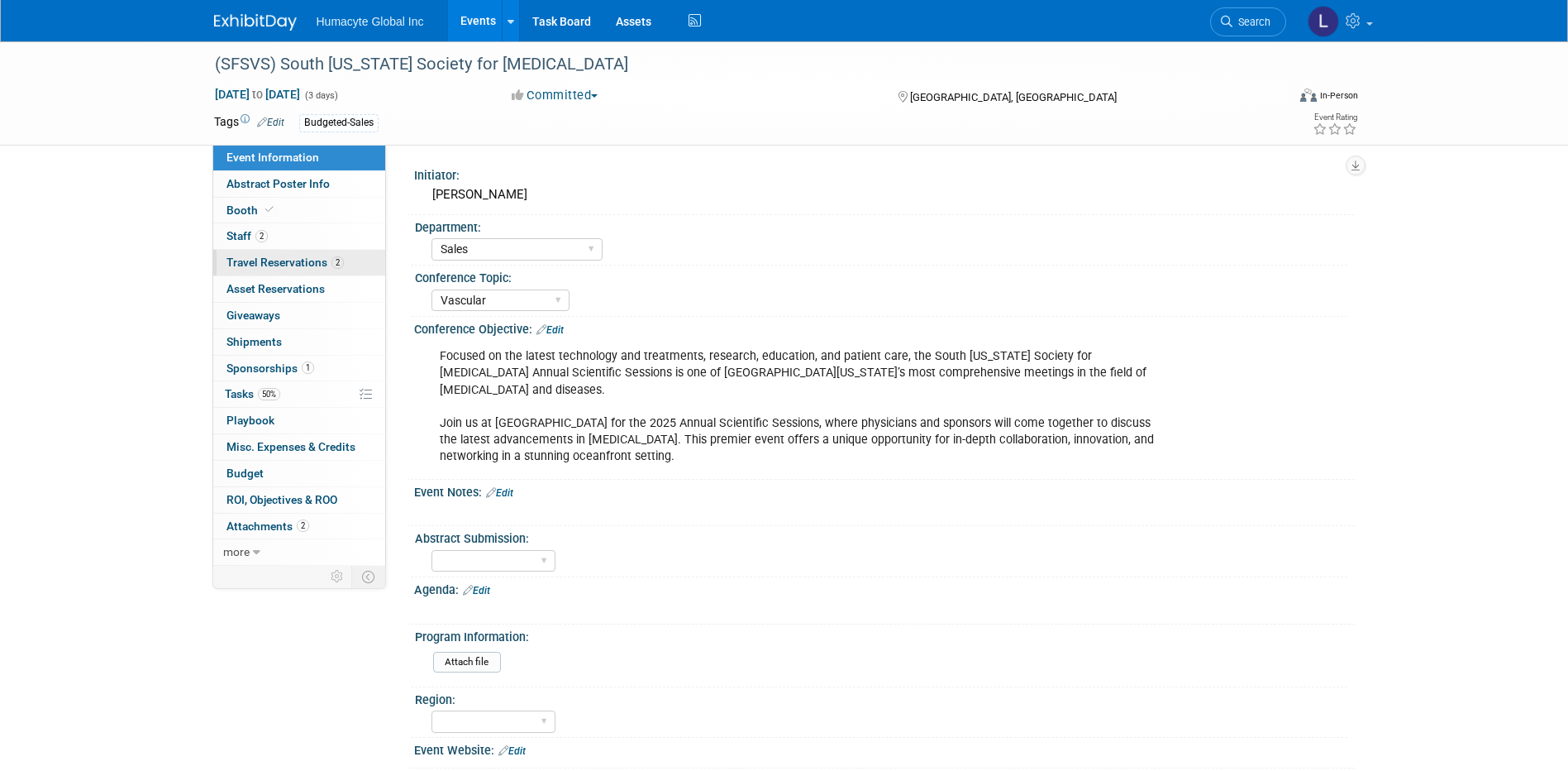
click at [263, 260] on span "Travel Reservations 2" at bounding box center [286, 263] width 118 height 14
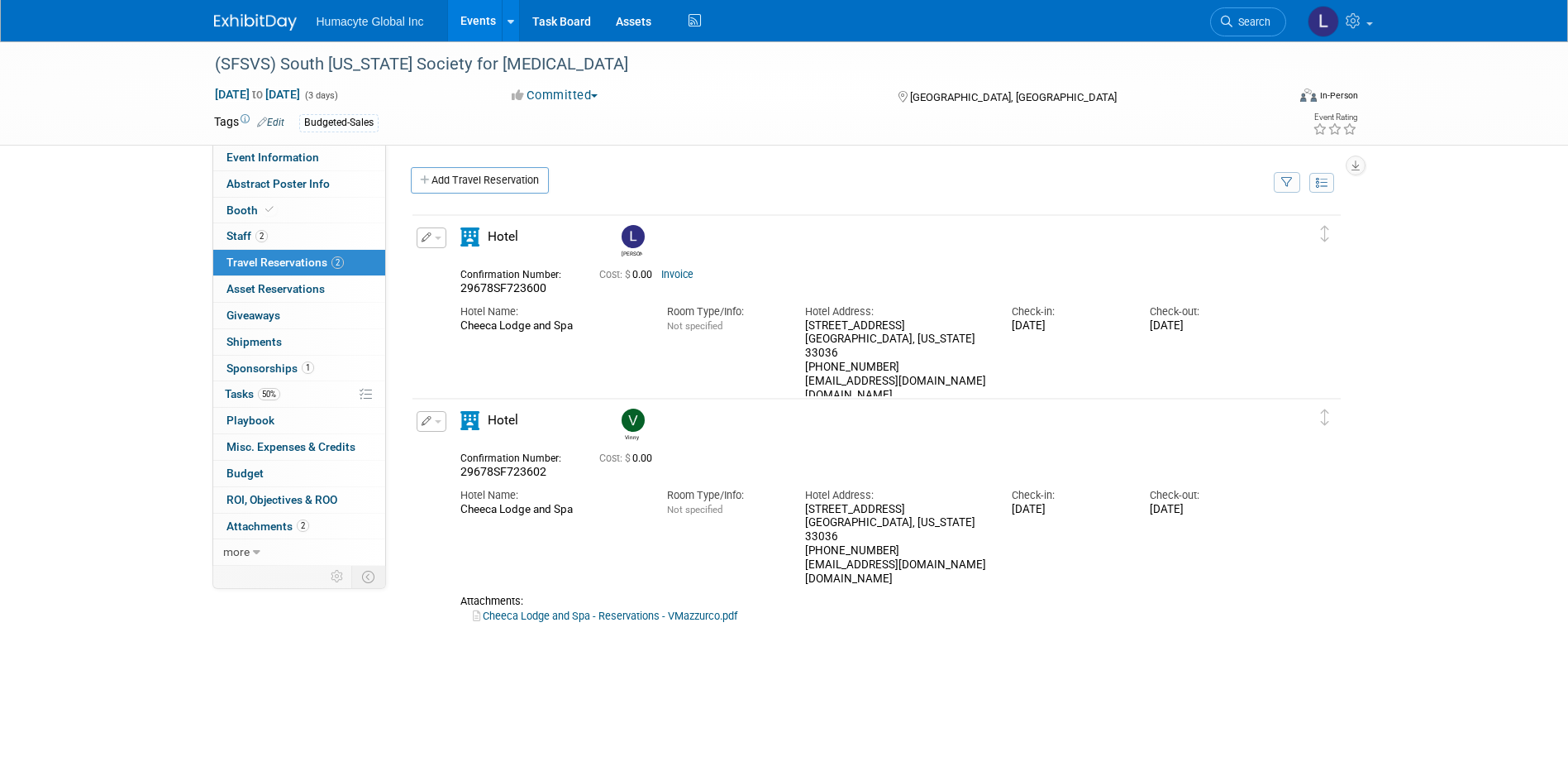
click at [435, 422] on span "button" at bounding box center [438, 422] width 7 height 3
click at [456, 454] on button "Edit Reservation" at bounding box center [488, 450] width 140 height 24
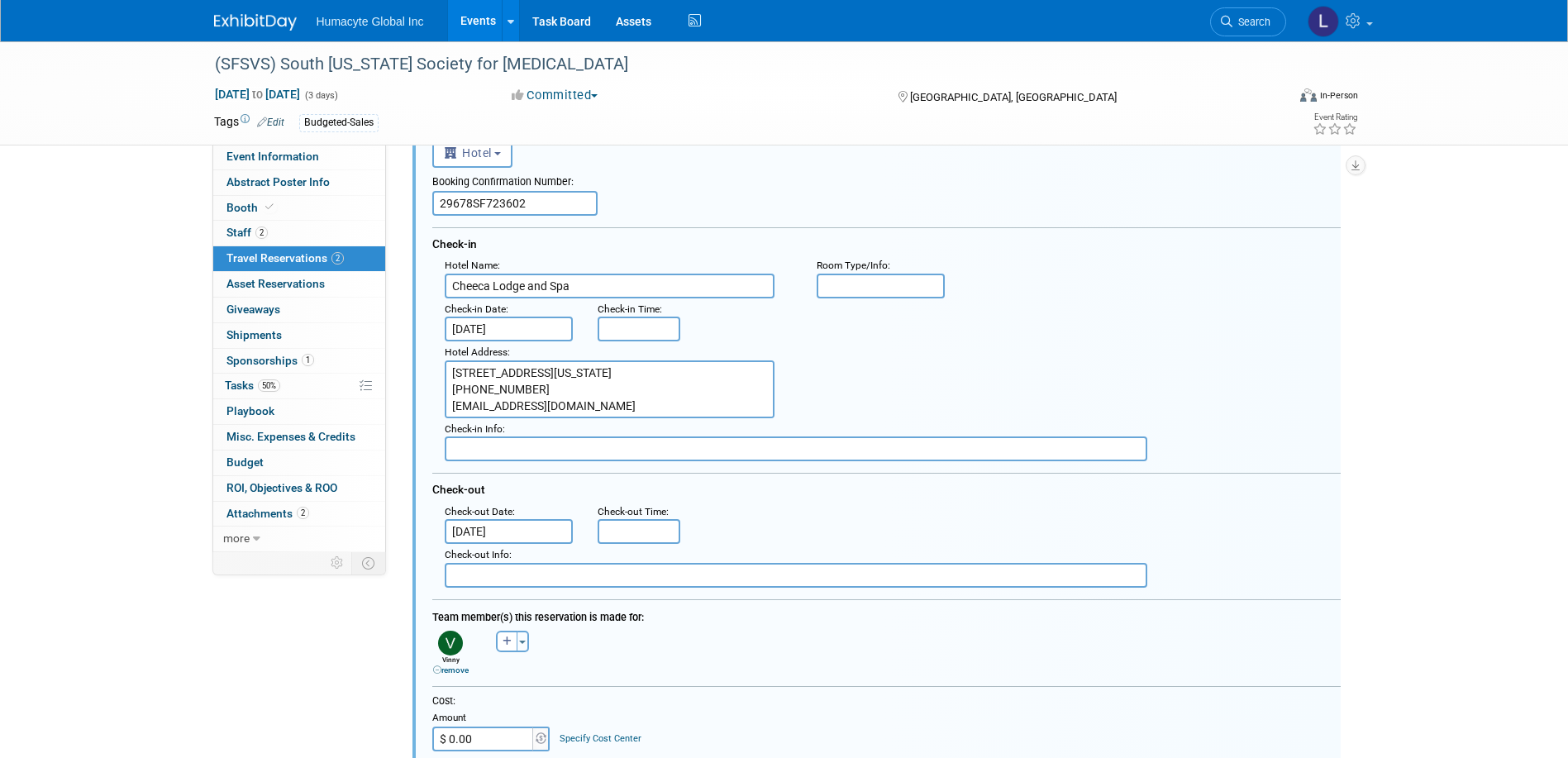
scroll to position [378, 0]
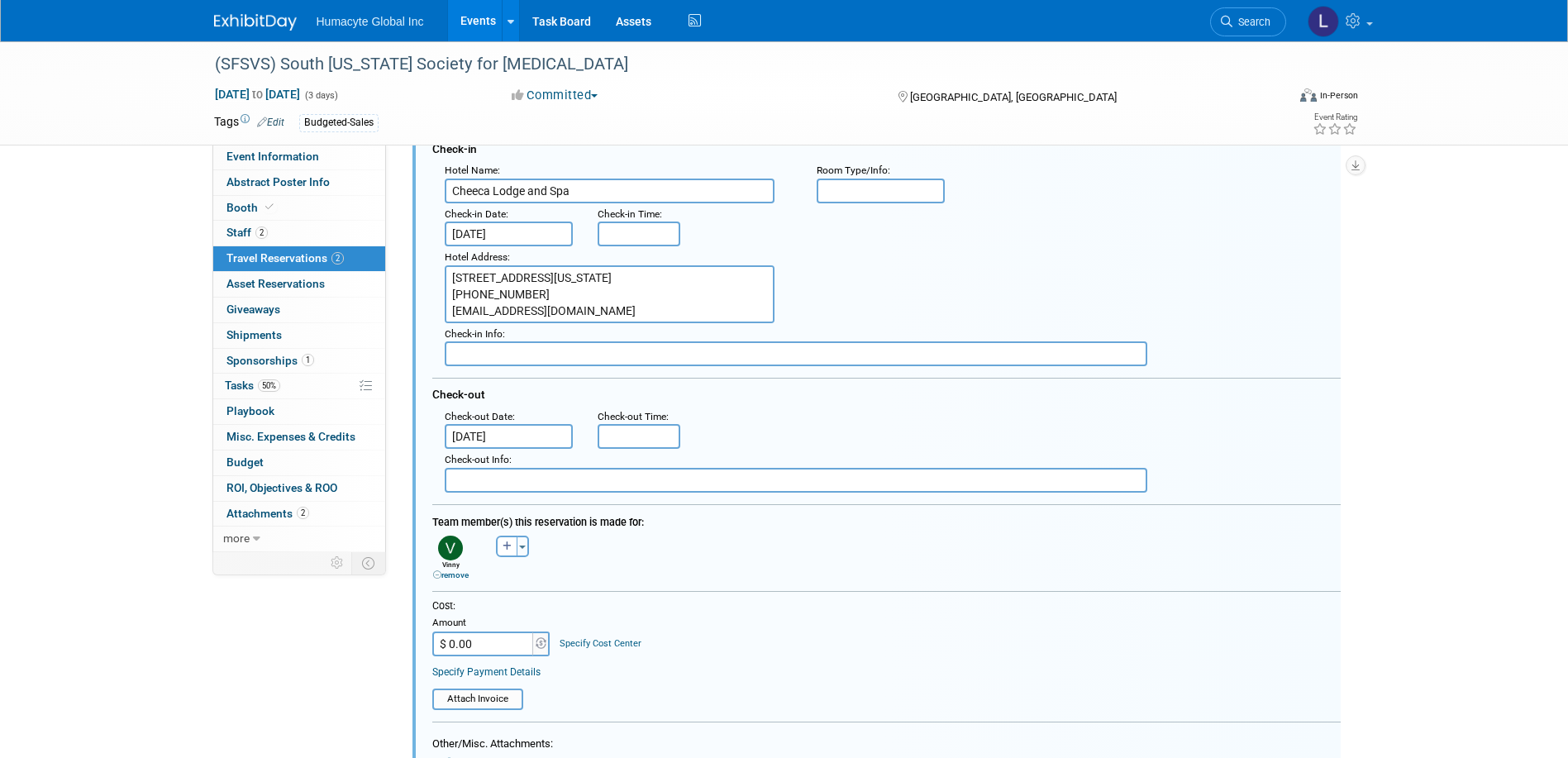
click at [461, 577] on link "remove" at bounding box center [451, 575] width 36 height 9
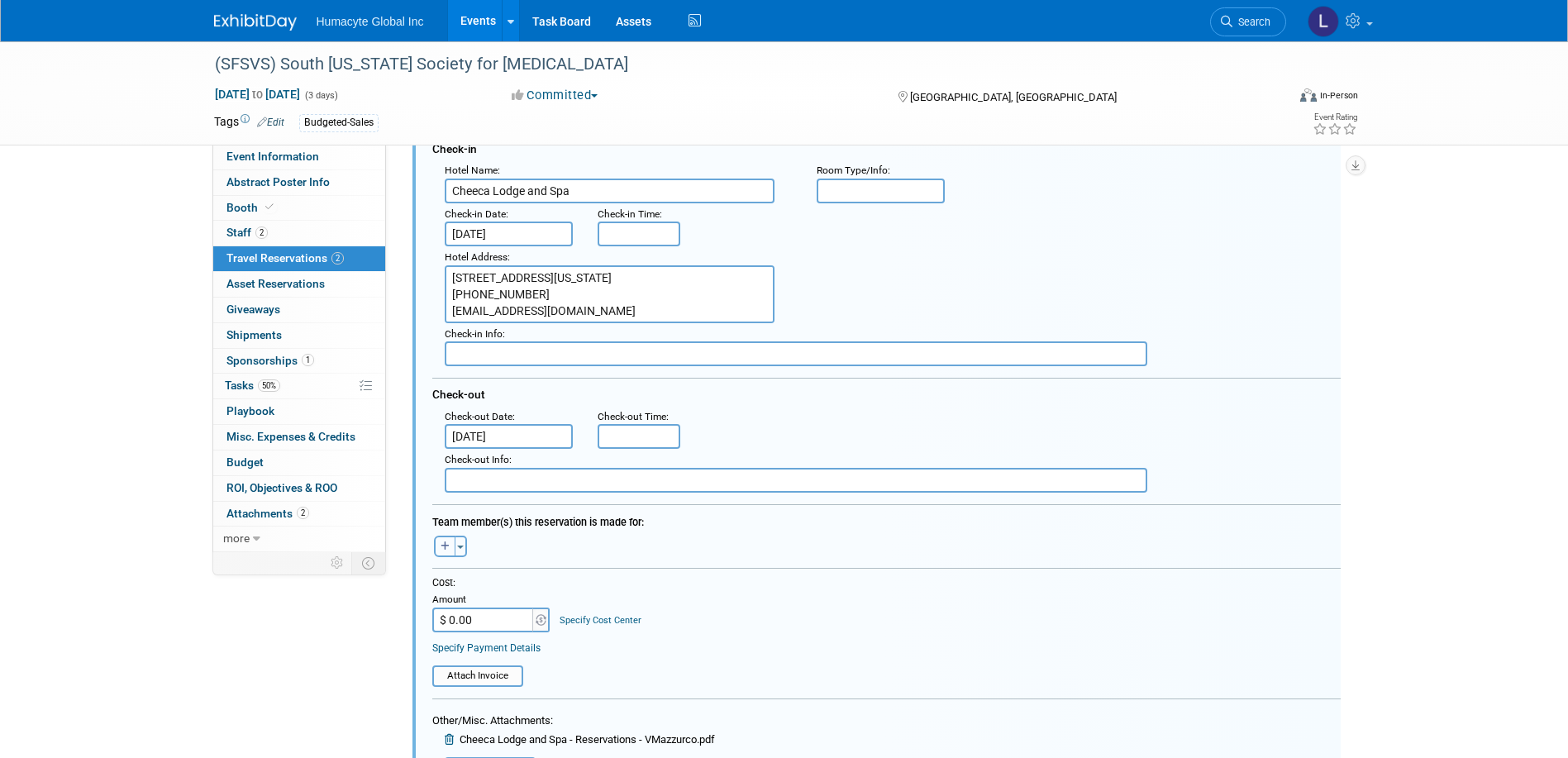
click at [442, 549] on icon "button" at bounding box center [445, 547] width 9 height 10
select select
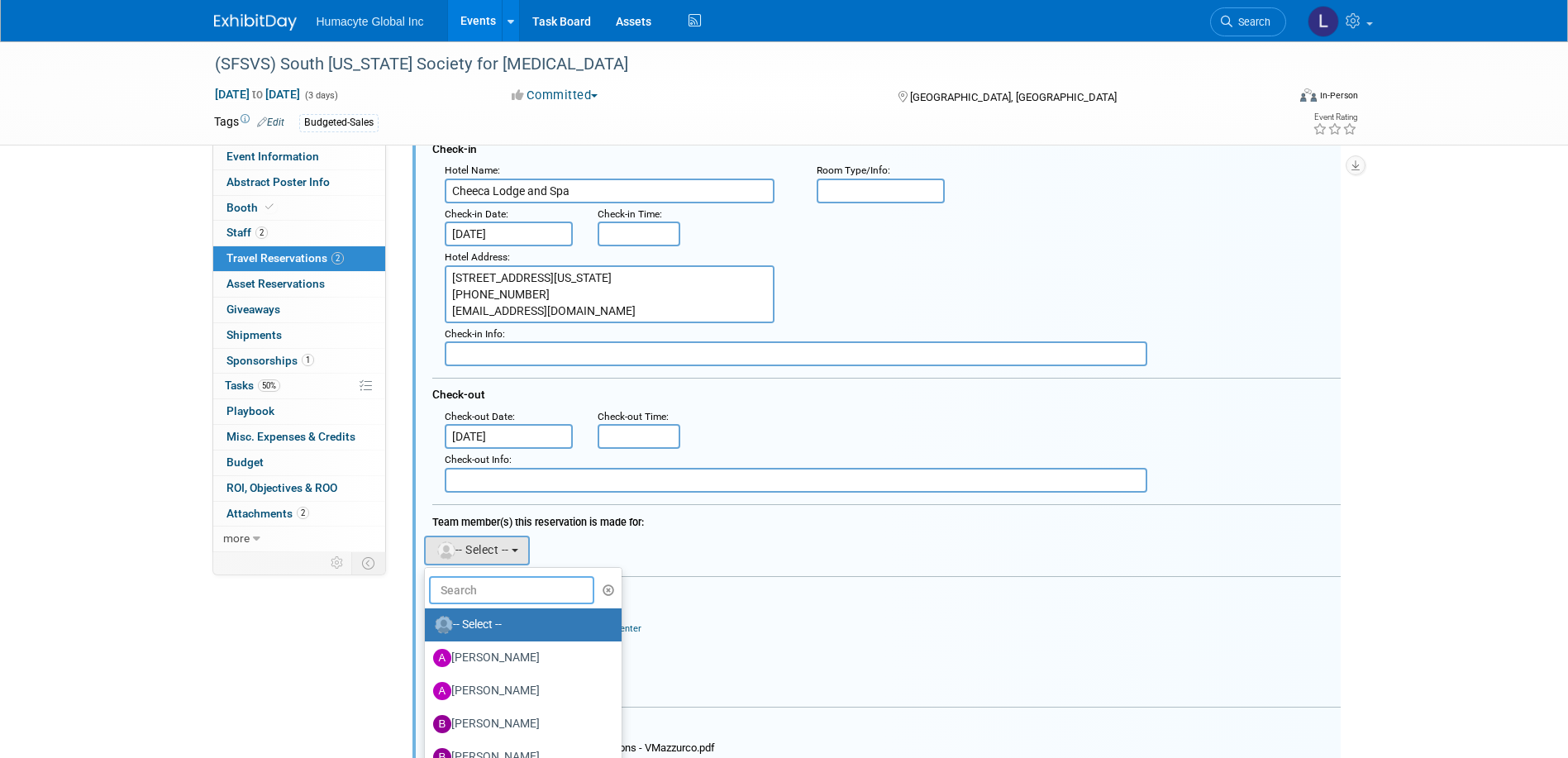
click at [476, 594] on input "text" at bounding box center [512, 590] width 165 height 28
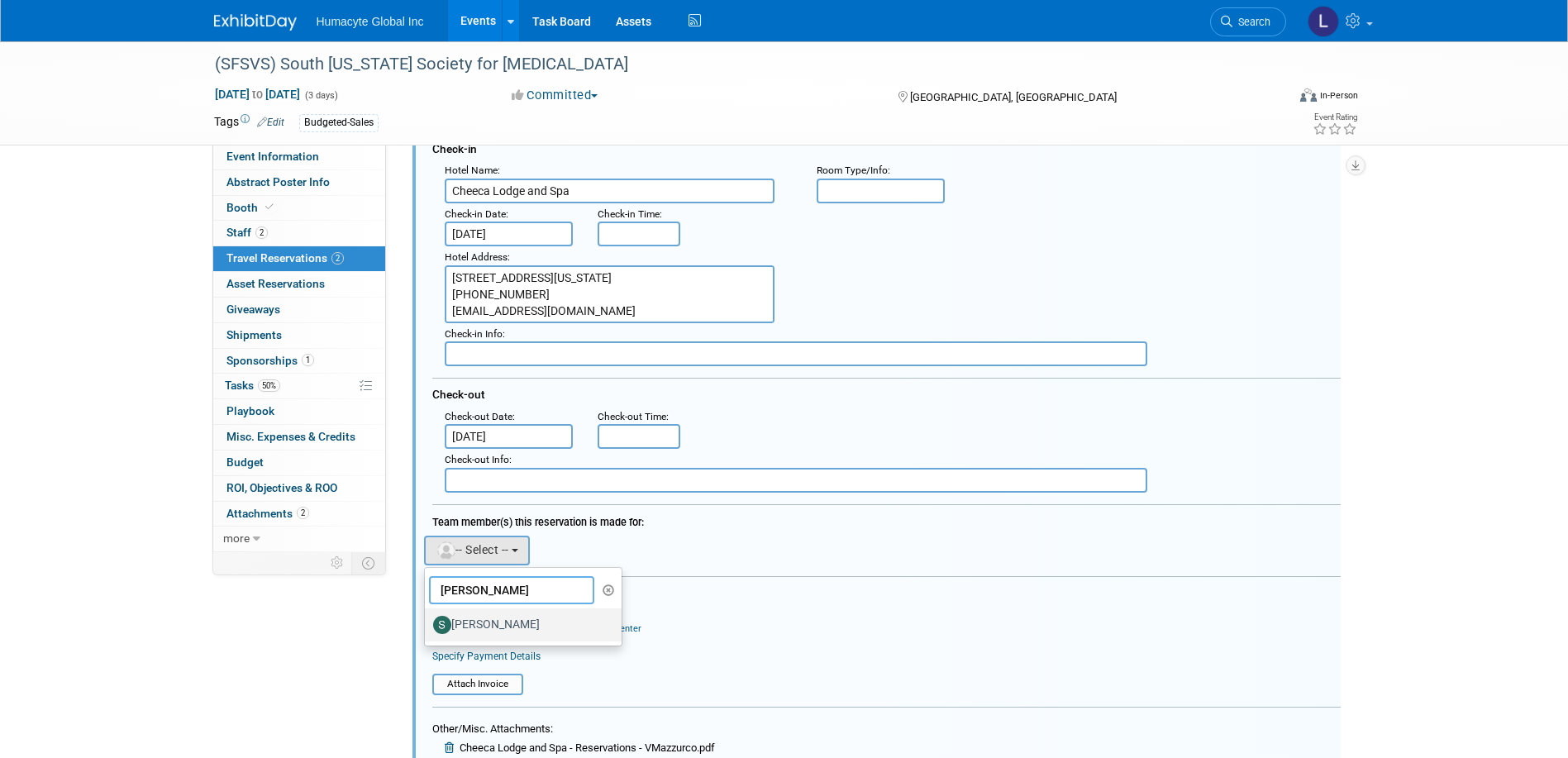
type input "sophia"
click at [500, 621] on label "Sophia Bou-Ghannam" at bounding box center [519, 625] width 173 height 26
click at [427, 621] on input "Sophia Bou-Ghannam" at bounding box center [422, 622] width 11 height 11
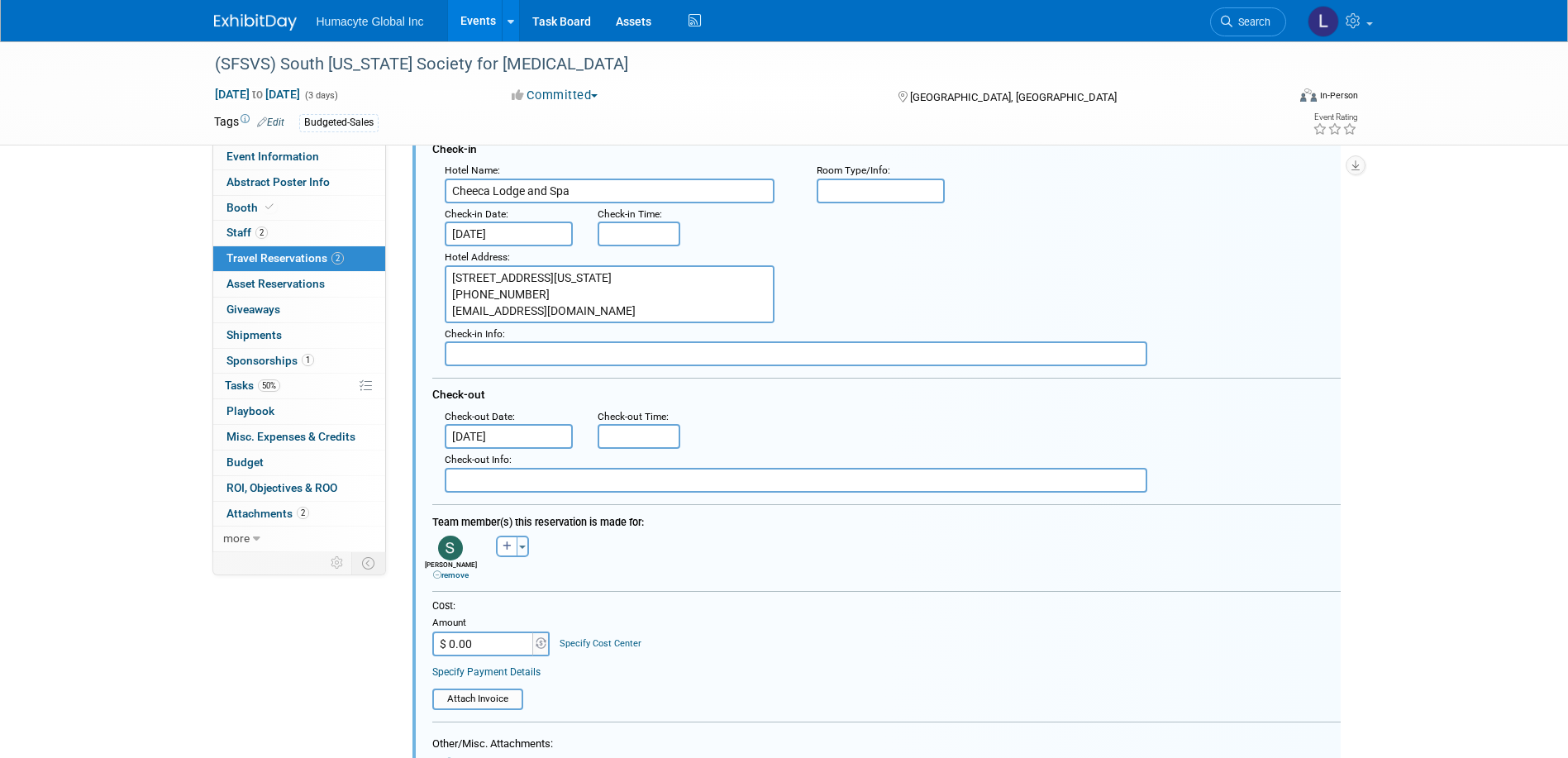
click at [454, 564] on div "Sophia remove" at bounding box center [450, 570] width 54 height 20
click at [455, 580] on link "remove" at bounding box center [451, 575] width 36 height 9
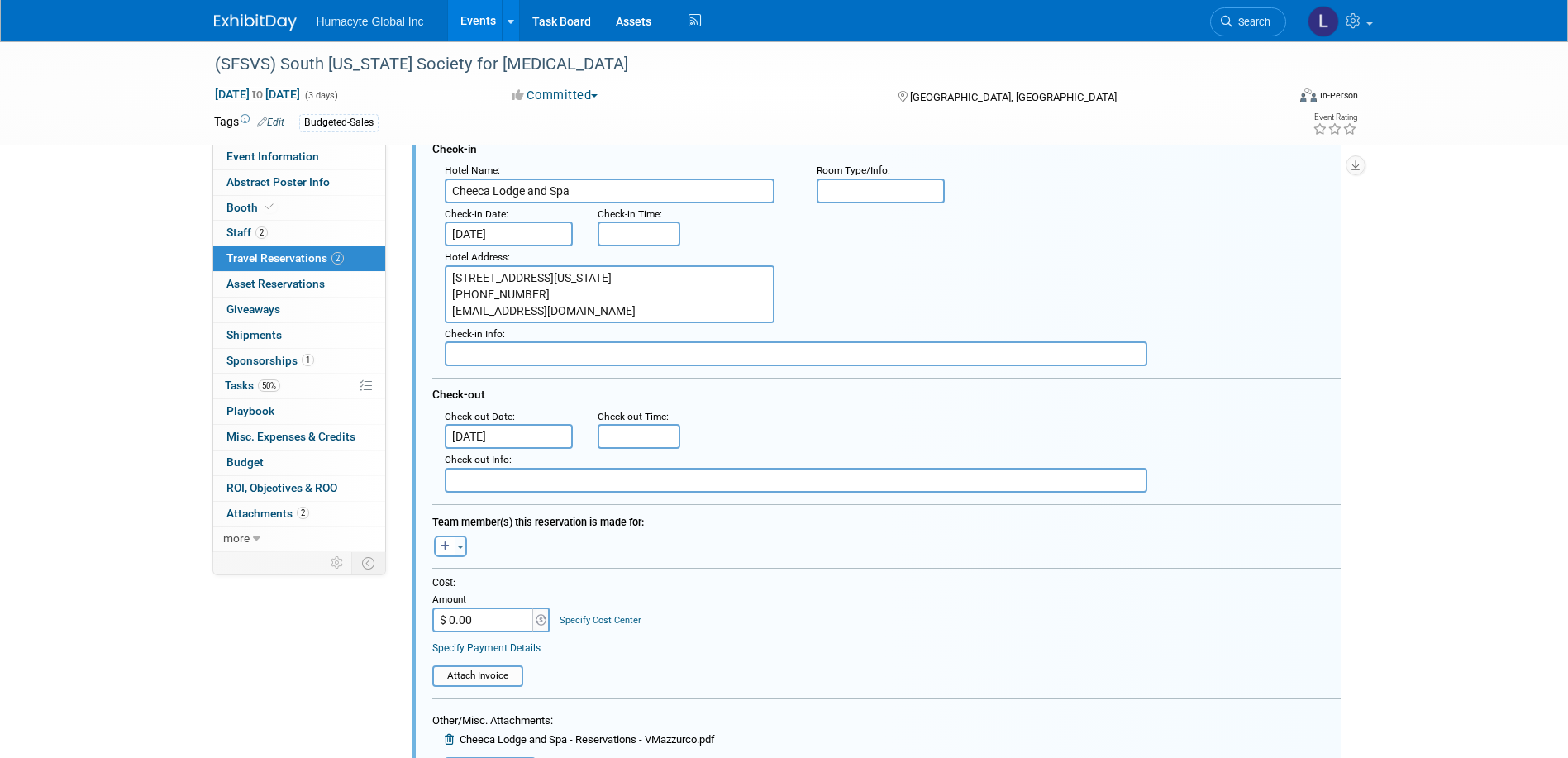
click at [444, 535] on div "Adrian remove Anthony remove B. J. remove" at bounding box center [887, 544] width 934 height 26
click at [449, 539] on button "button" at bounding box center [444, 546] width 21 height 21
select select
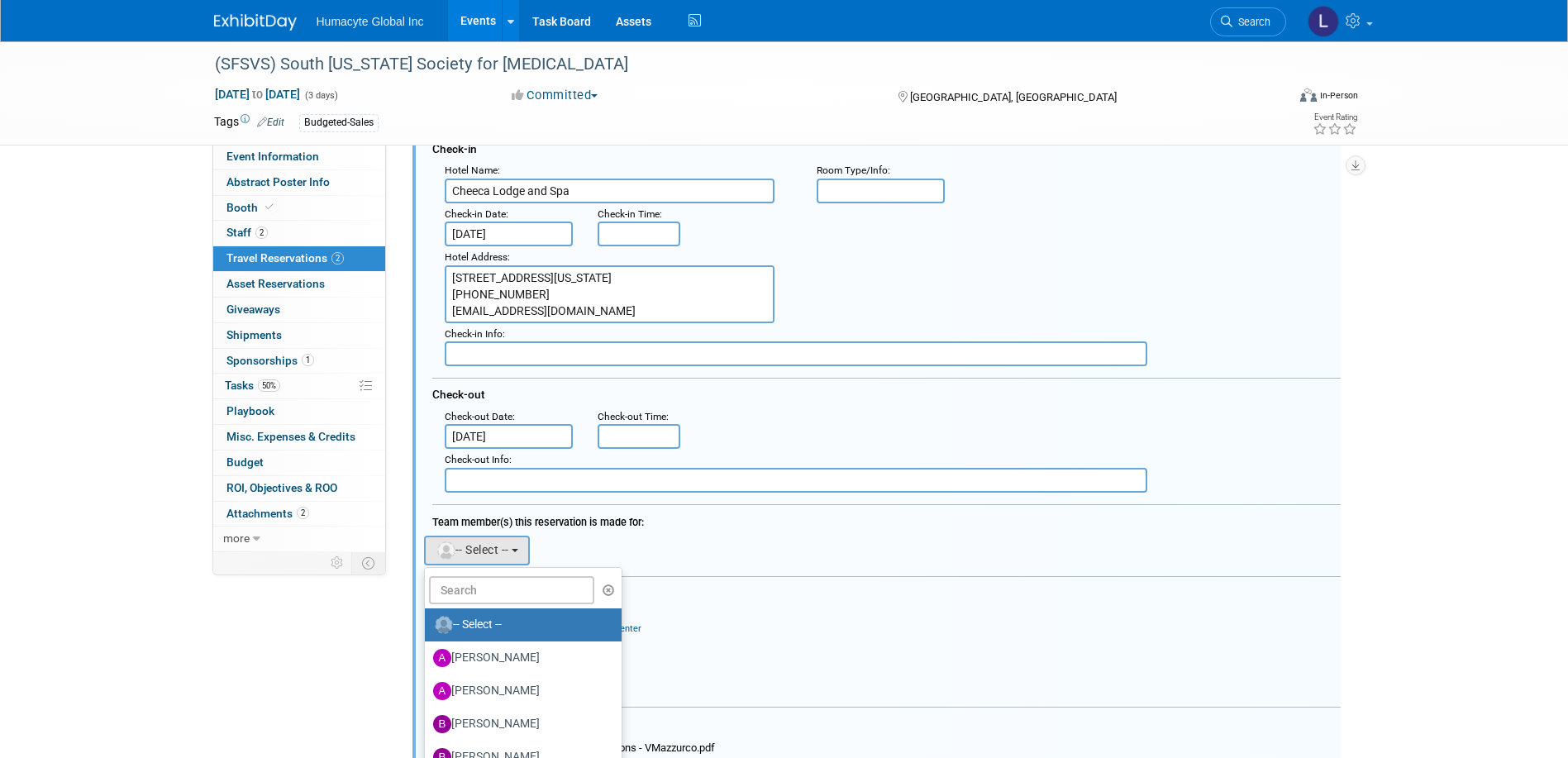
click at [454, 530] on div "Team member(s) this reservation is made for:" at bounding box center [887, 519] width 909 height 24
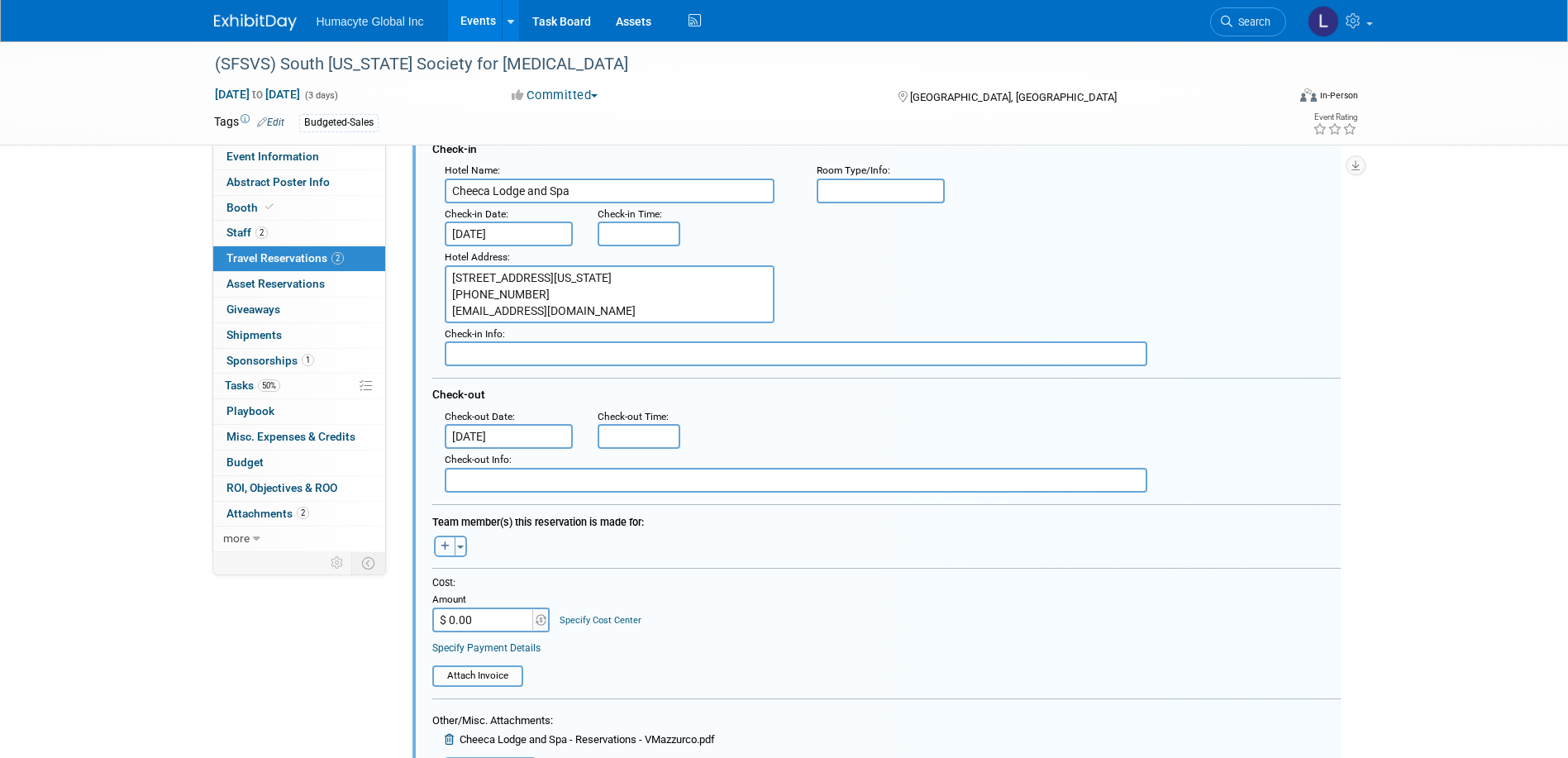
click at [448, 541] on button "button" at bounding box center [444, 546] width 21 height 21
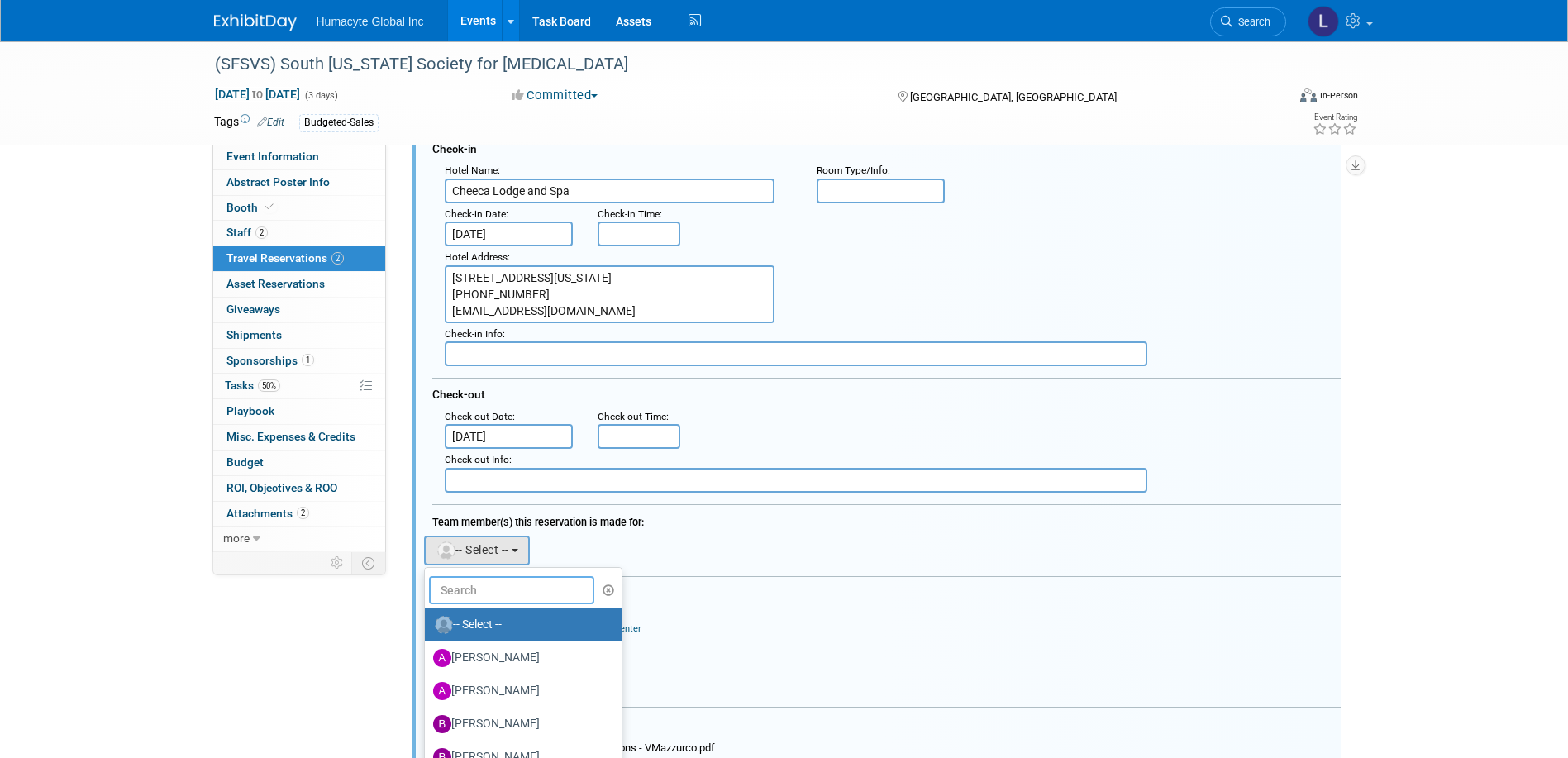
click at [464, 594] on input "text" at bounding box center [512, 590] width 165 height 28
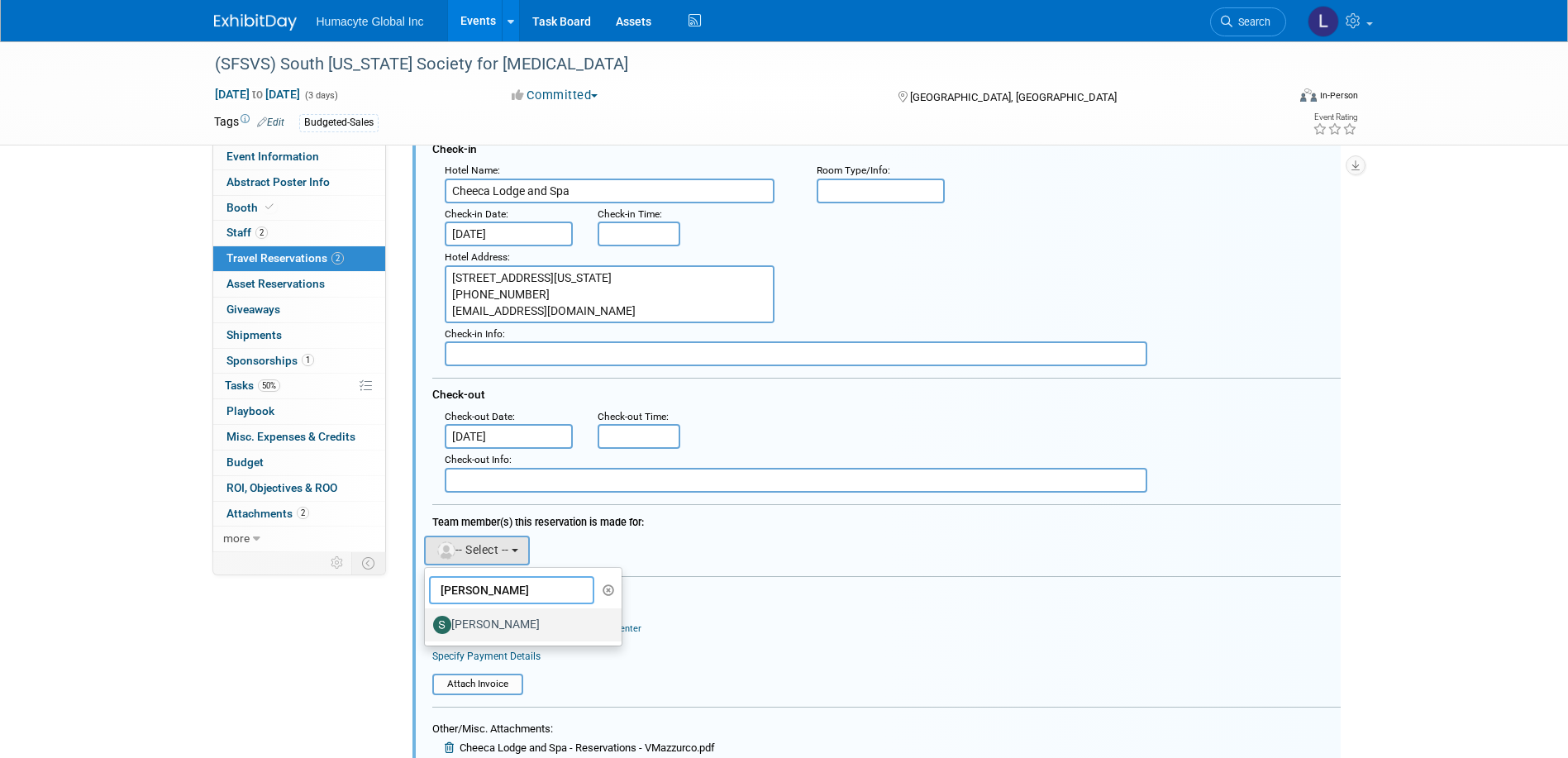
type input "sophia"
click at [544, 631] on label "Sophia Bou-Ghannam" at bounding box center [519, 625] width 173 height 26
click at [427, 628] on input "Sophia Bou-Ghannam" at bounding box center [422, 622] width 11 height 11
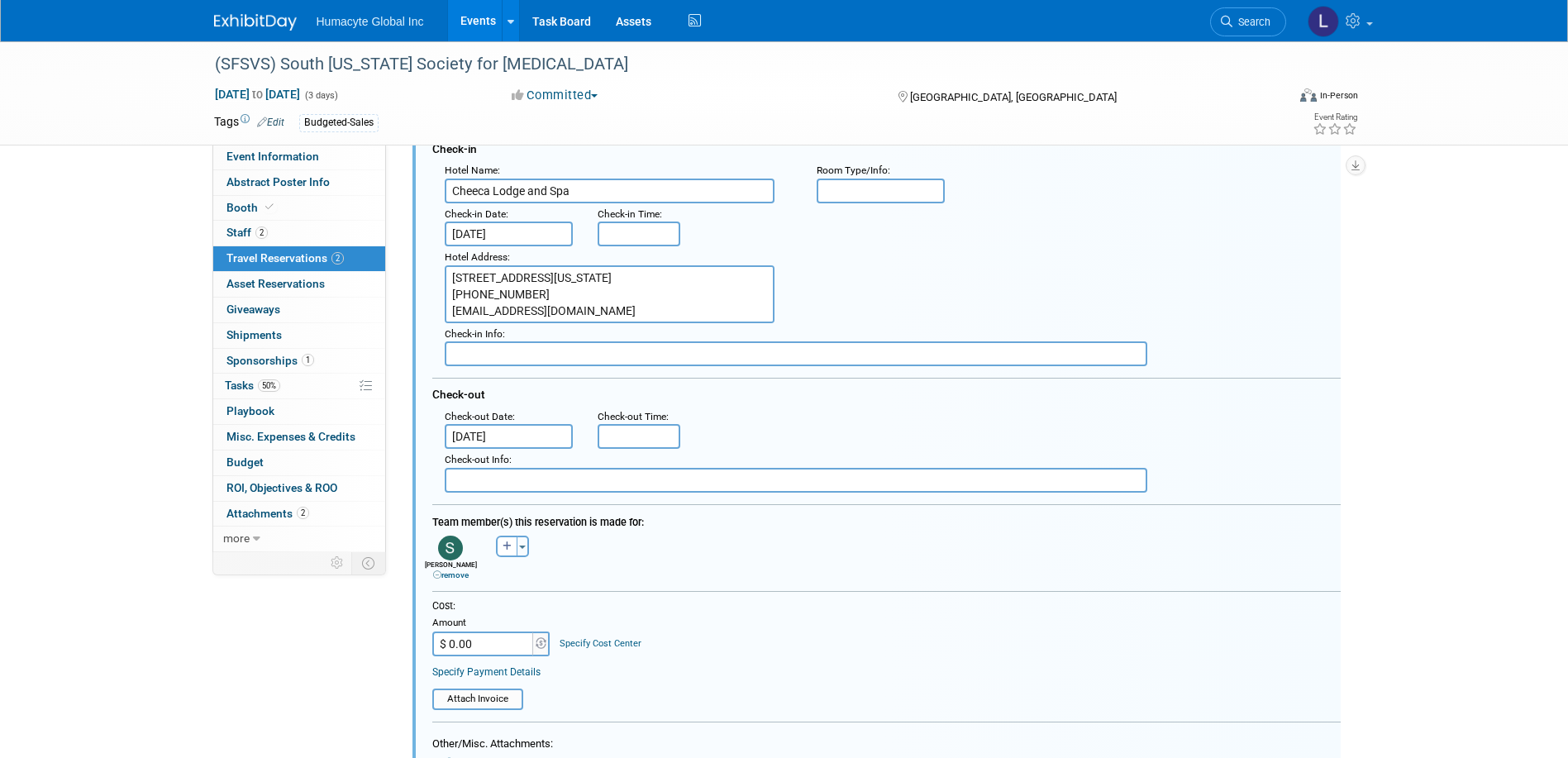
click at [281, 264] on span "Travel Reservations 2" at bounding box center [286, 258] width 118 height 14
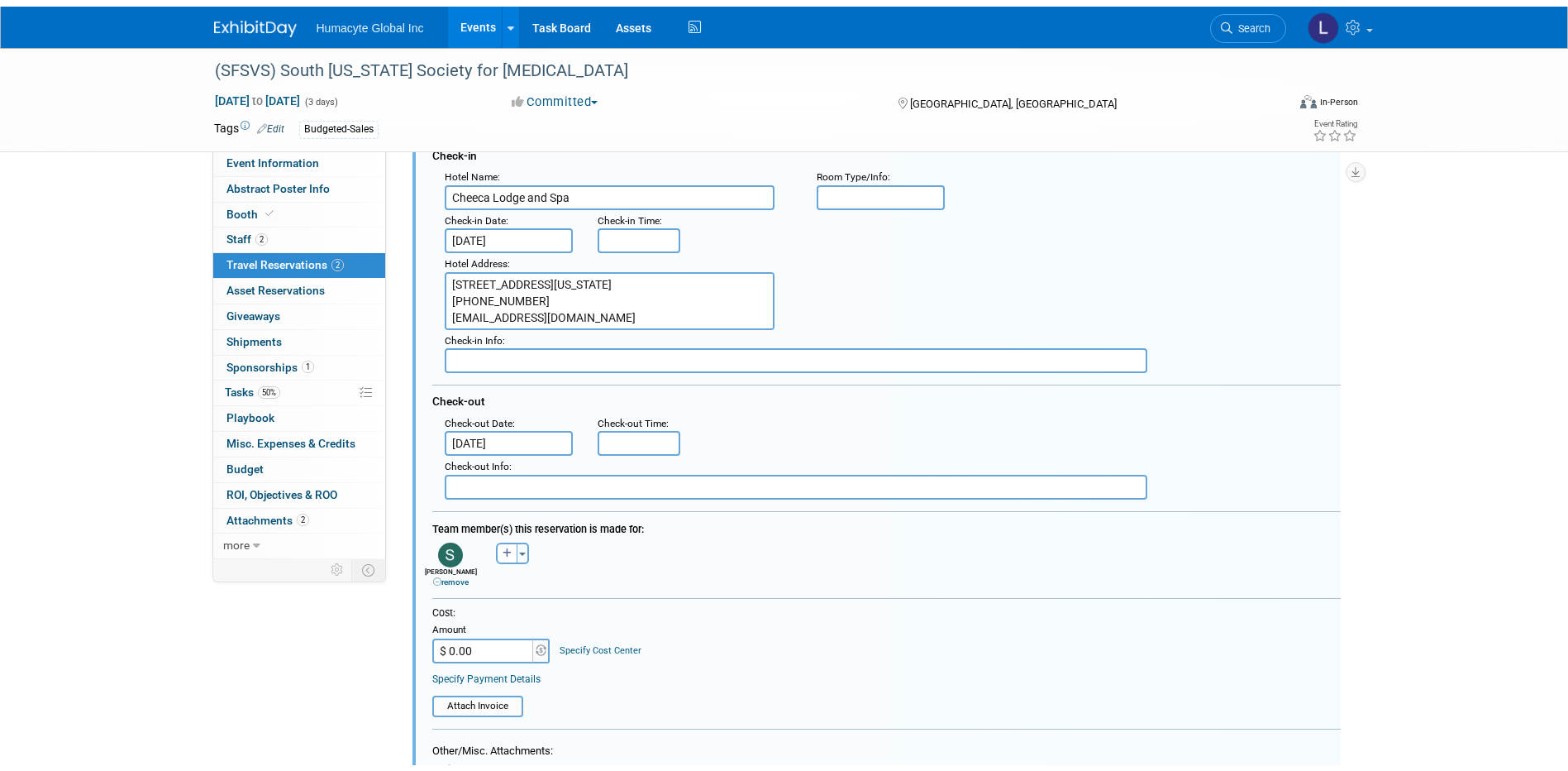
scroll to position [0, 0]
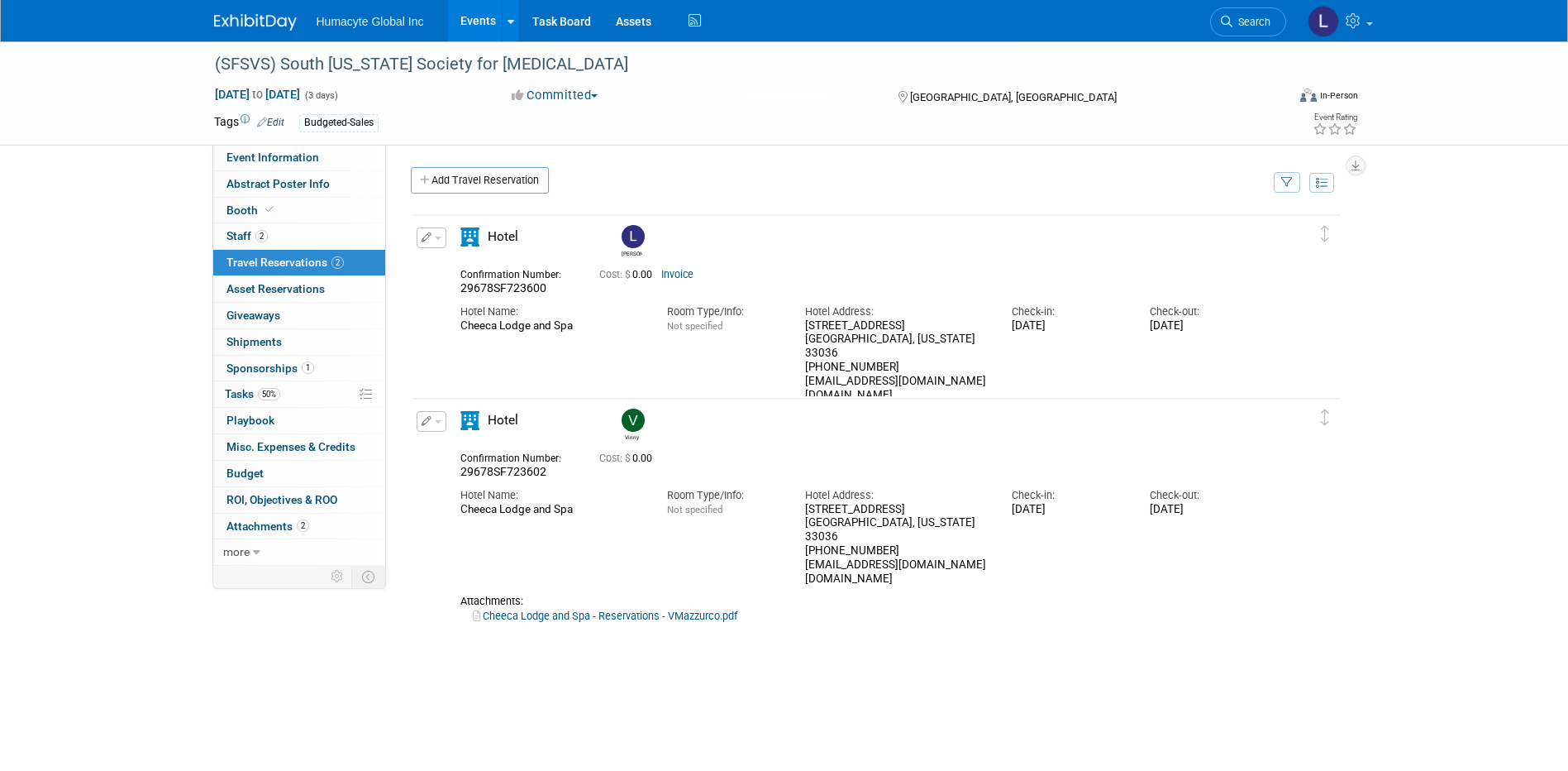
click at [435, 240] on span "button" at bounding box center [438, 238] width 7 height 3
click at [463, 270] on button "Edit Reservation" at bounding box center [488, 267] width 140 height 24
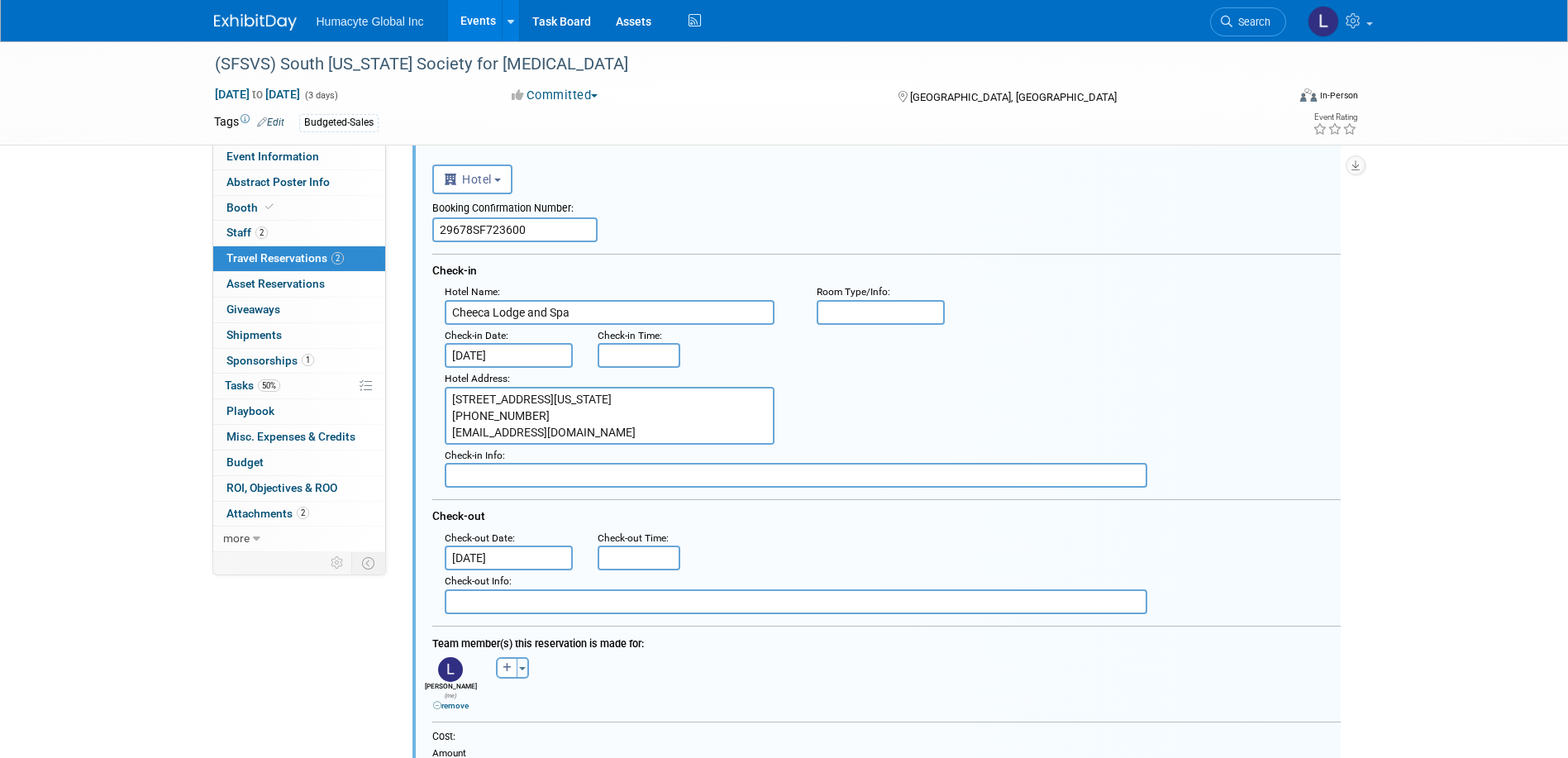
scroll to position [194, 0]
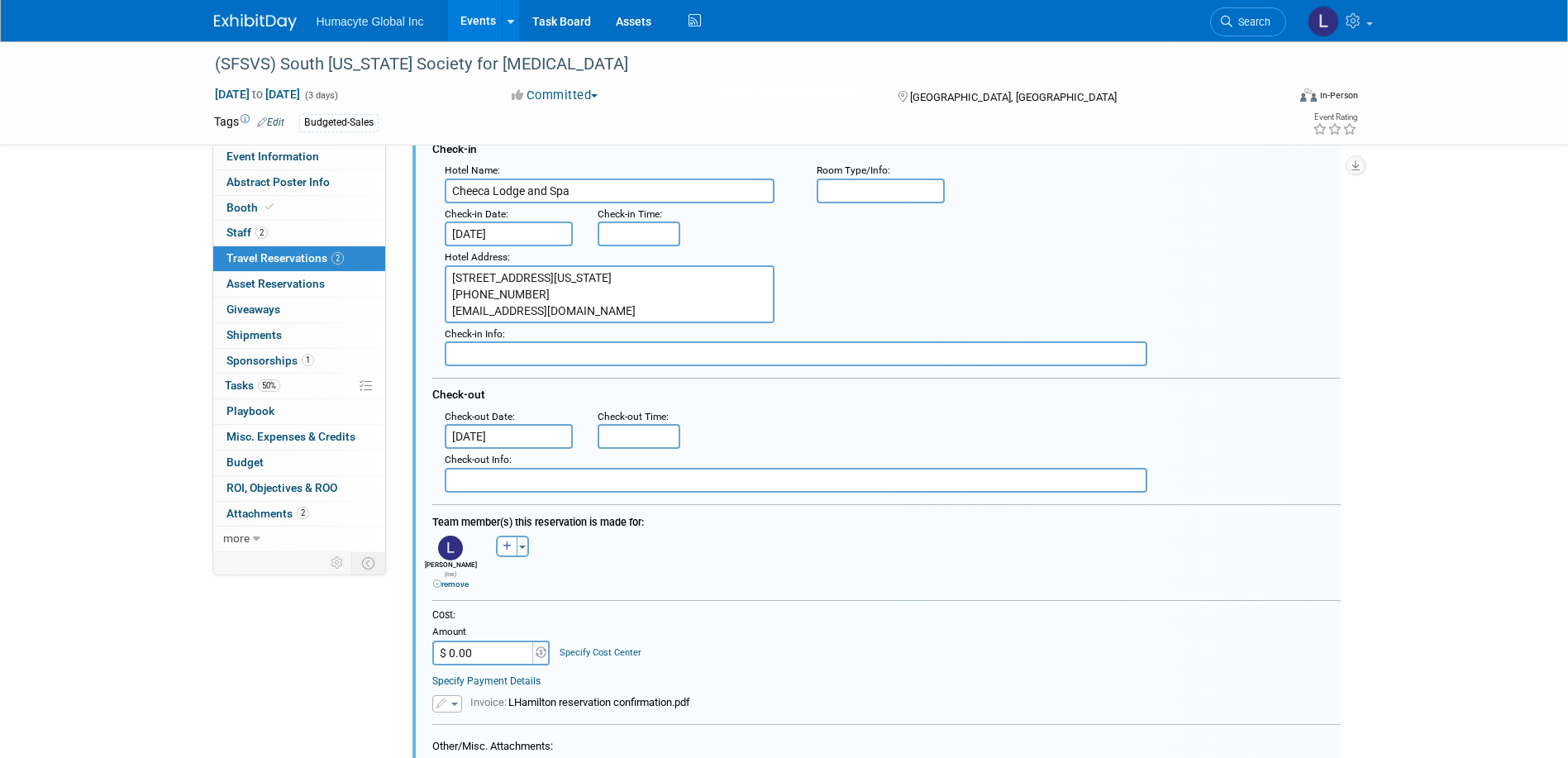
click at [479, 581] on div "Linda (me) remove" at bounding box center [451, 562] width 62 height 54
click at [465, 580] on link "remove" at bounding box center [451, 584] width 36 height 9
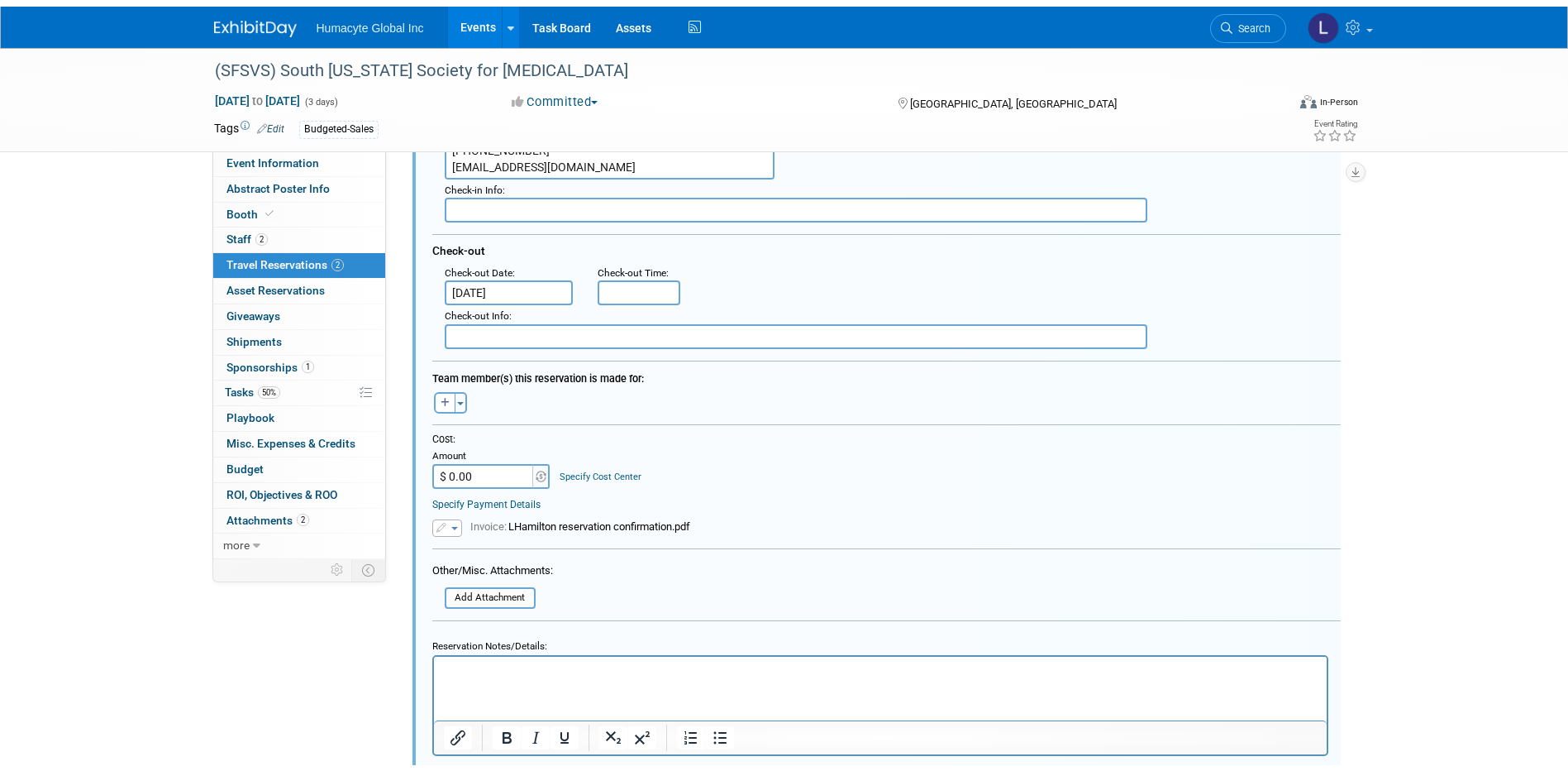
scroll to position [525, 0]
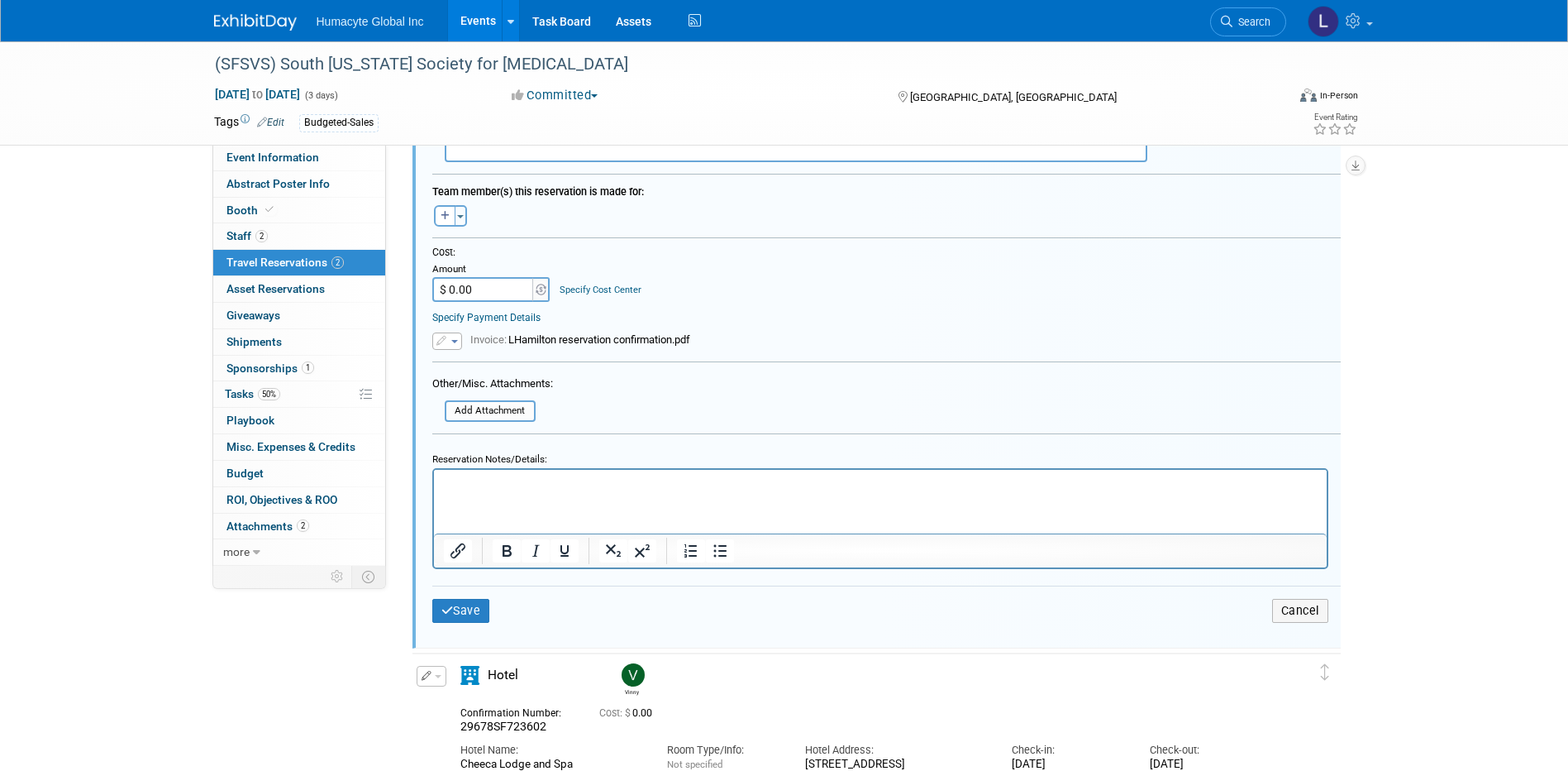
click at [503, 491] on html at bounding box center [879, 480] width 893 height 22
click at [477, 605] on button "Save" at bounding box center [461, 611] width 58 height 24
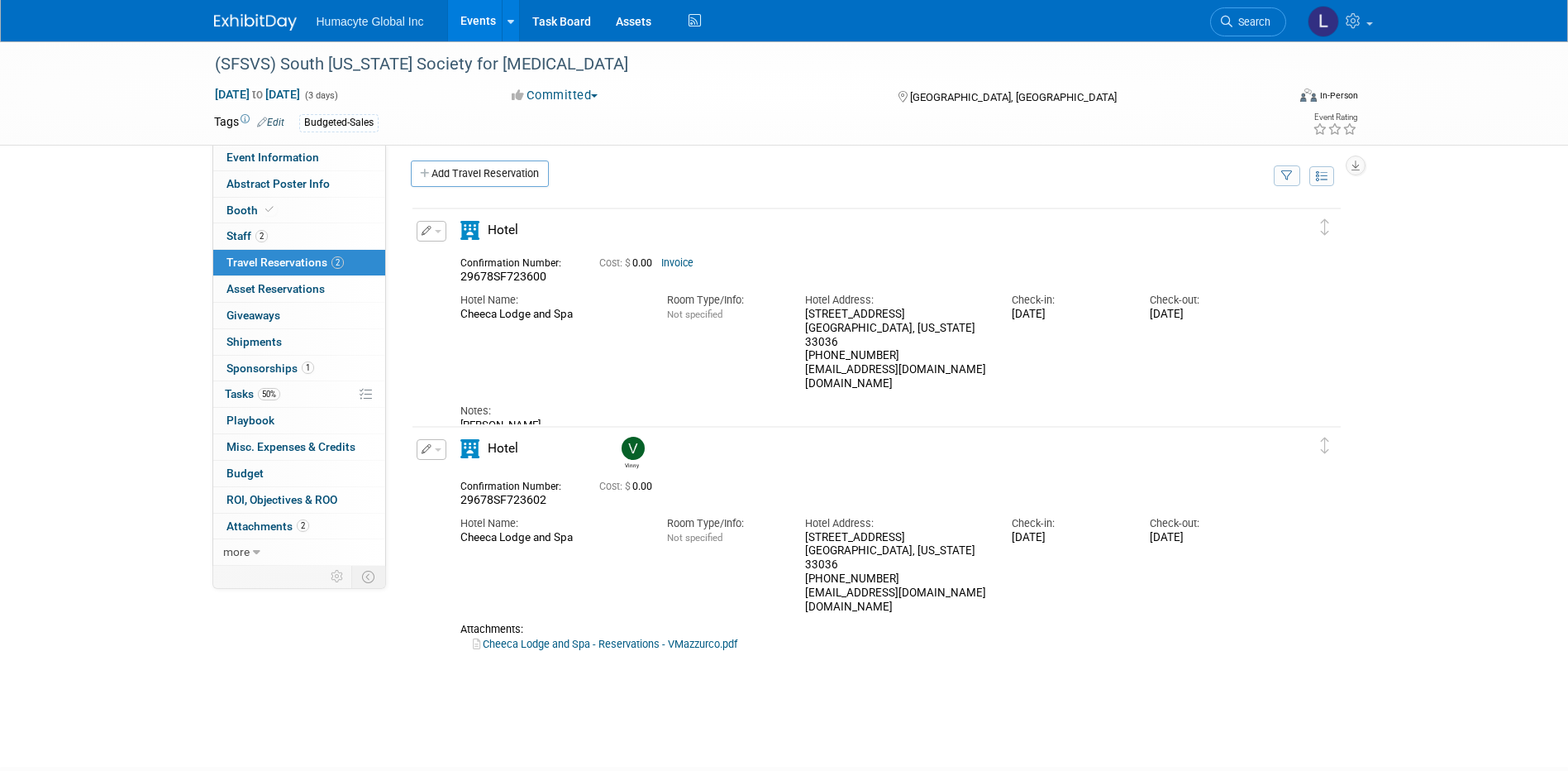
scroll to position [0, 0]
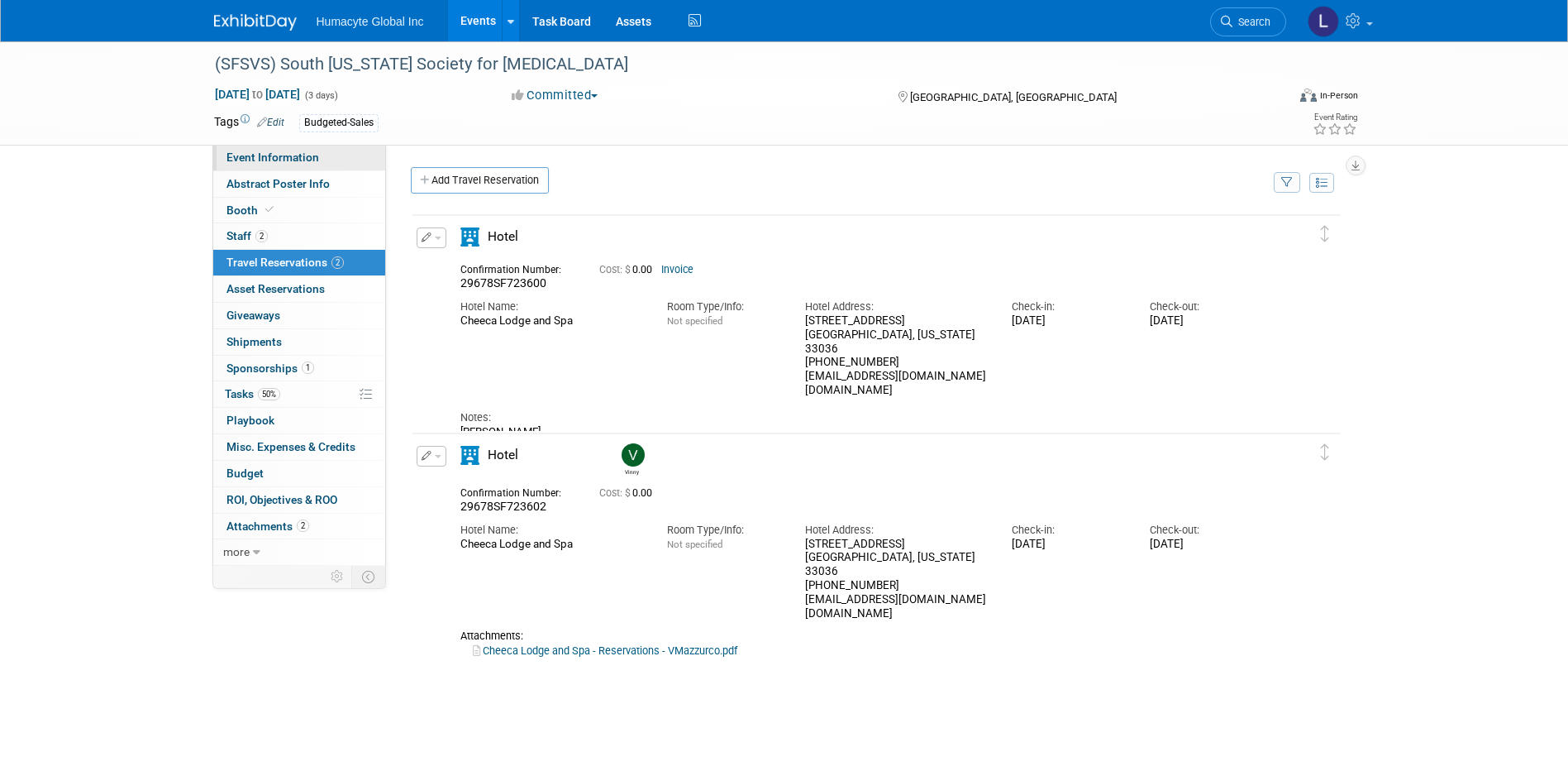
click at [271, 158] on span "Event Information" at bounding box center [273, 157] width 93 height 14
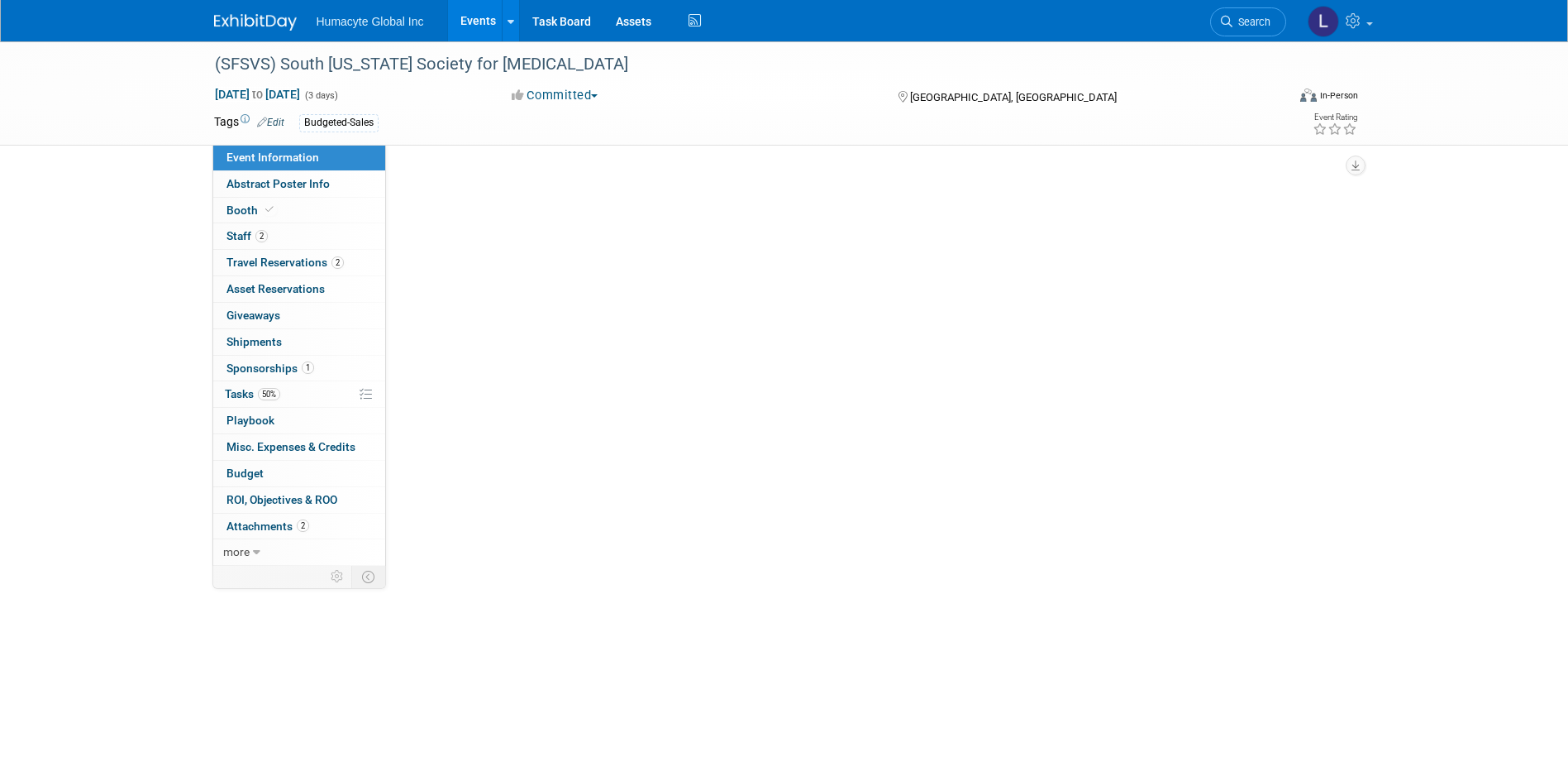
select select "Sales"
select select "Vascular"
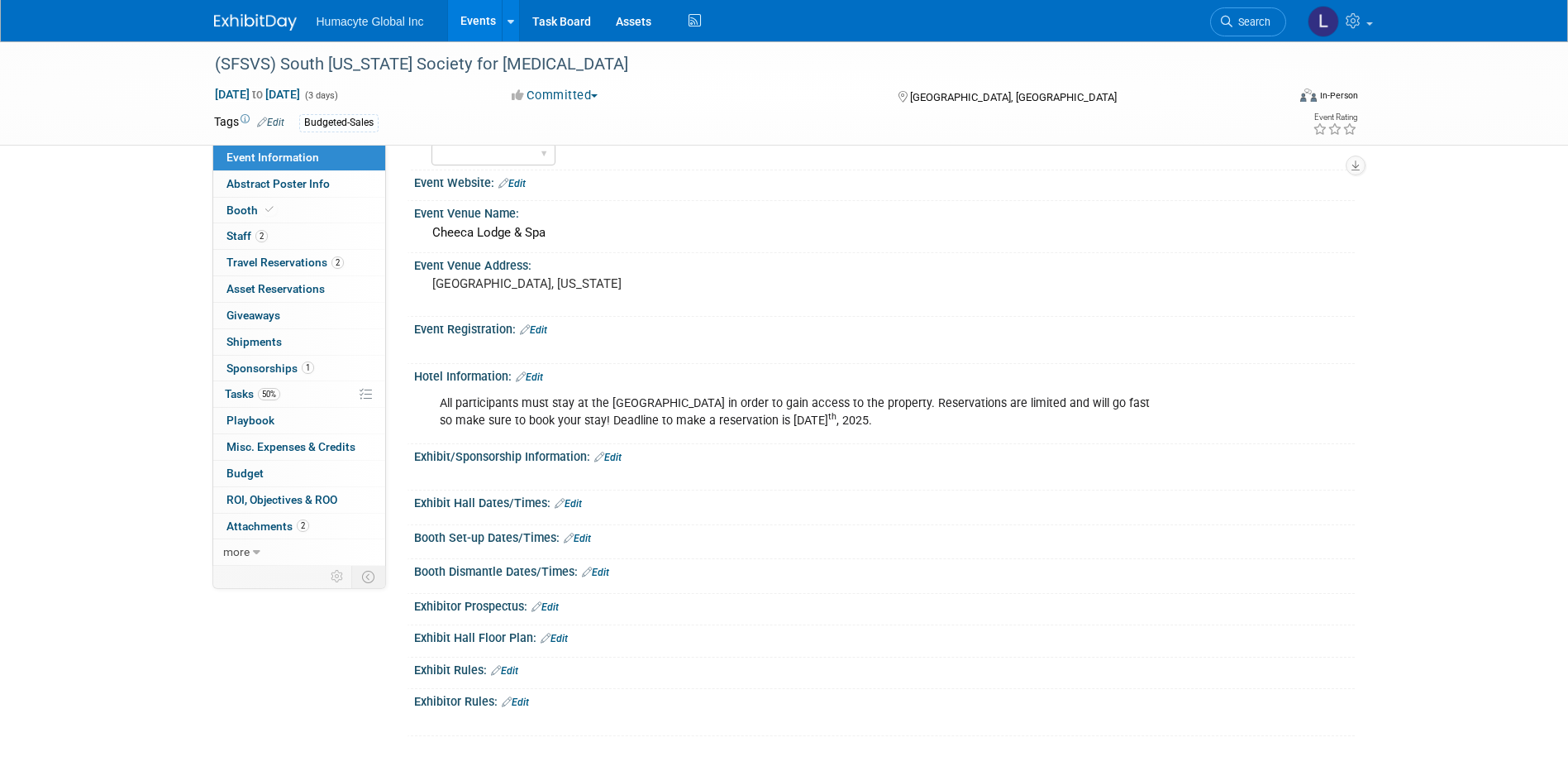
scroll to position [579, 0]
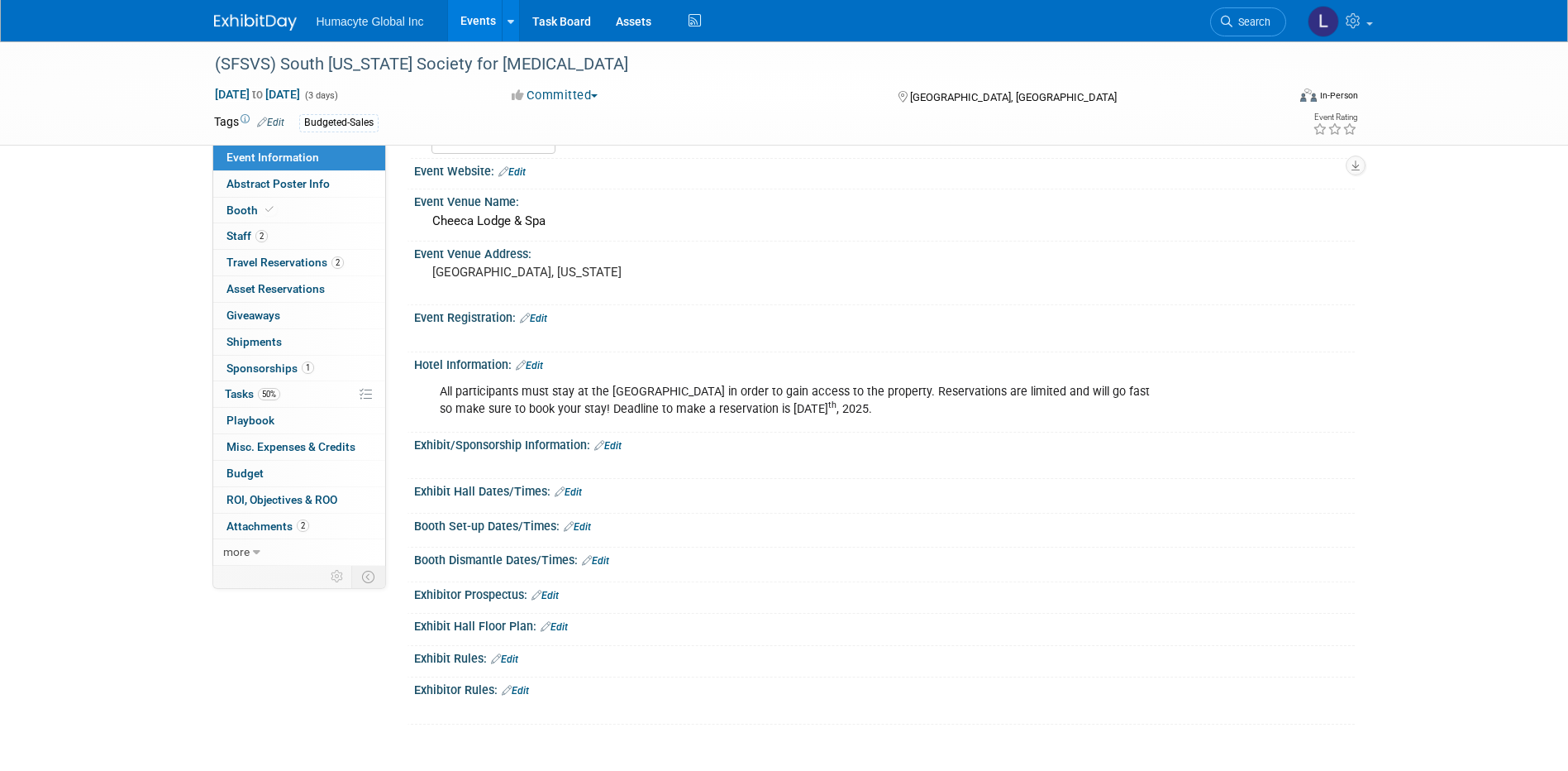
click at [541, 313] on link "Edit" at bounding box center [534, 319] width 27 height 12
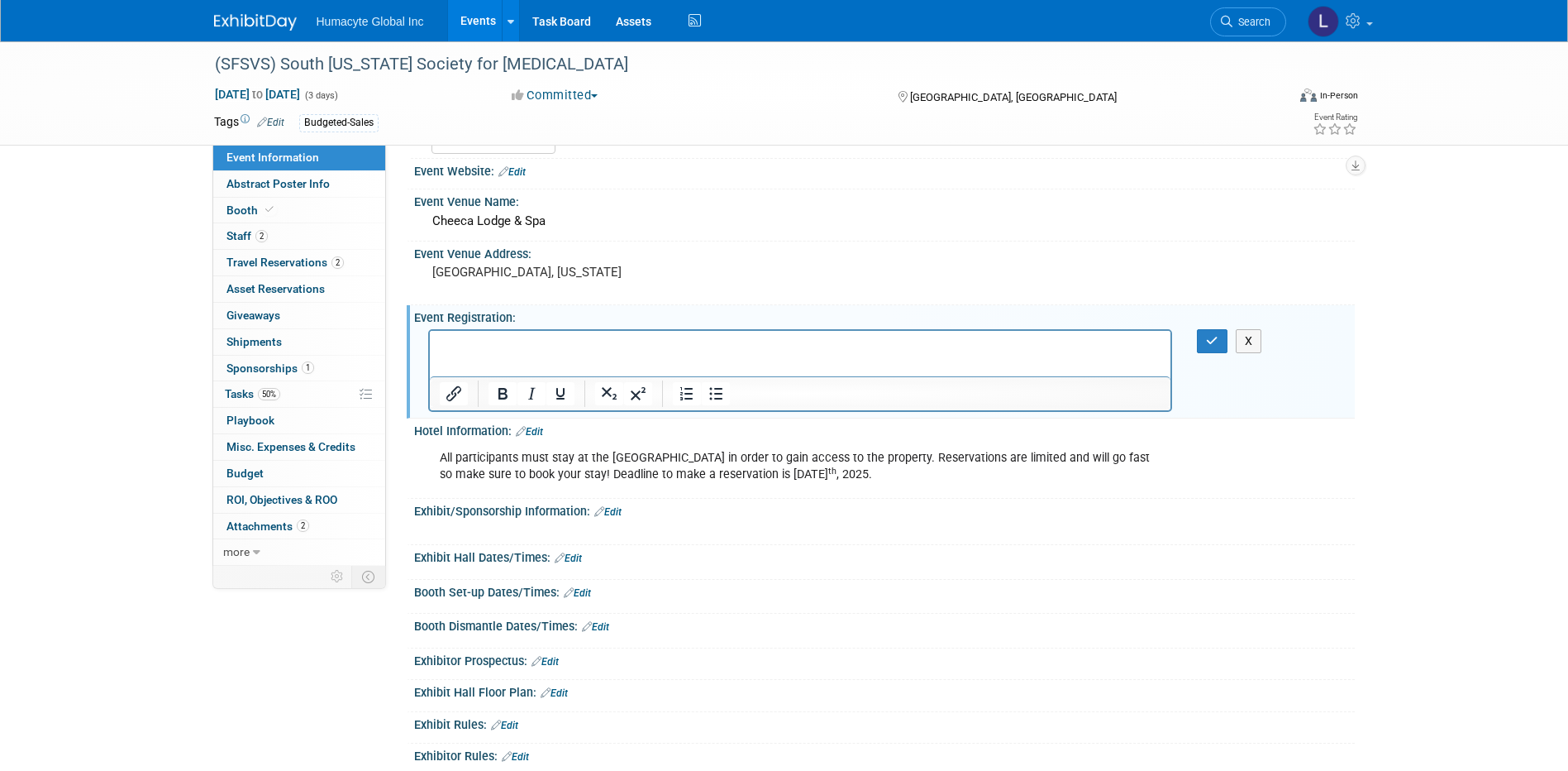
scroll to position [0, 0]
click at [1210, 332] on button "button" at bounding box center [1212, 341] width 31 height 24
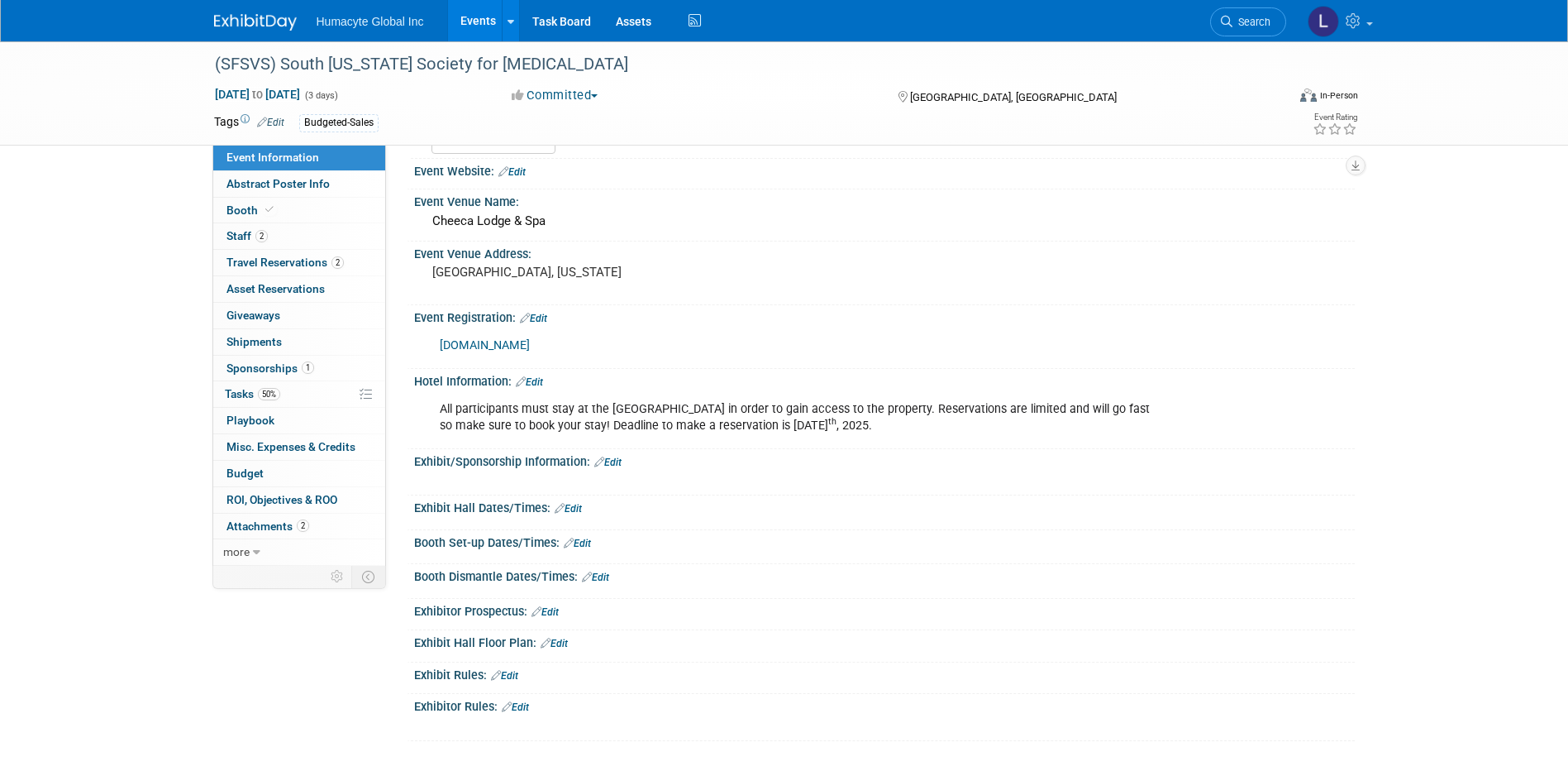
click at [539, 376] on link "Edit" at bounding box center [529, 382] width 27 height 12
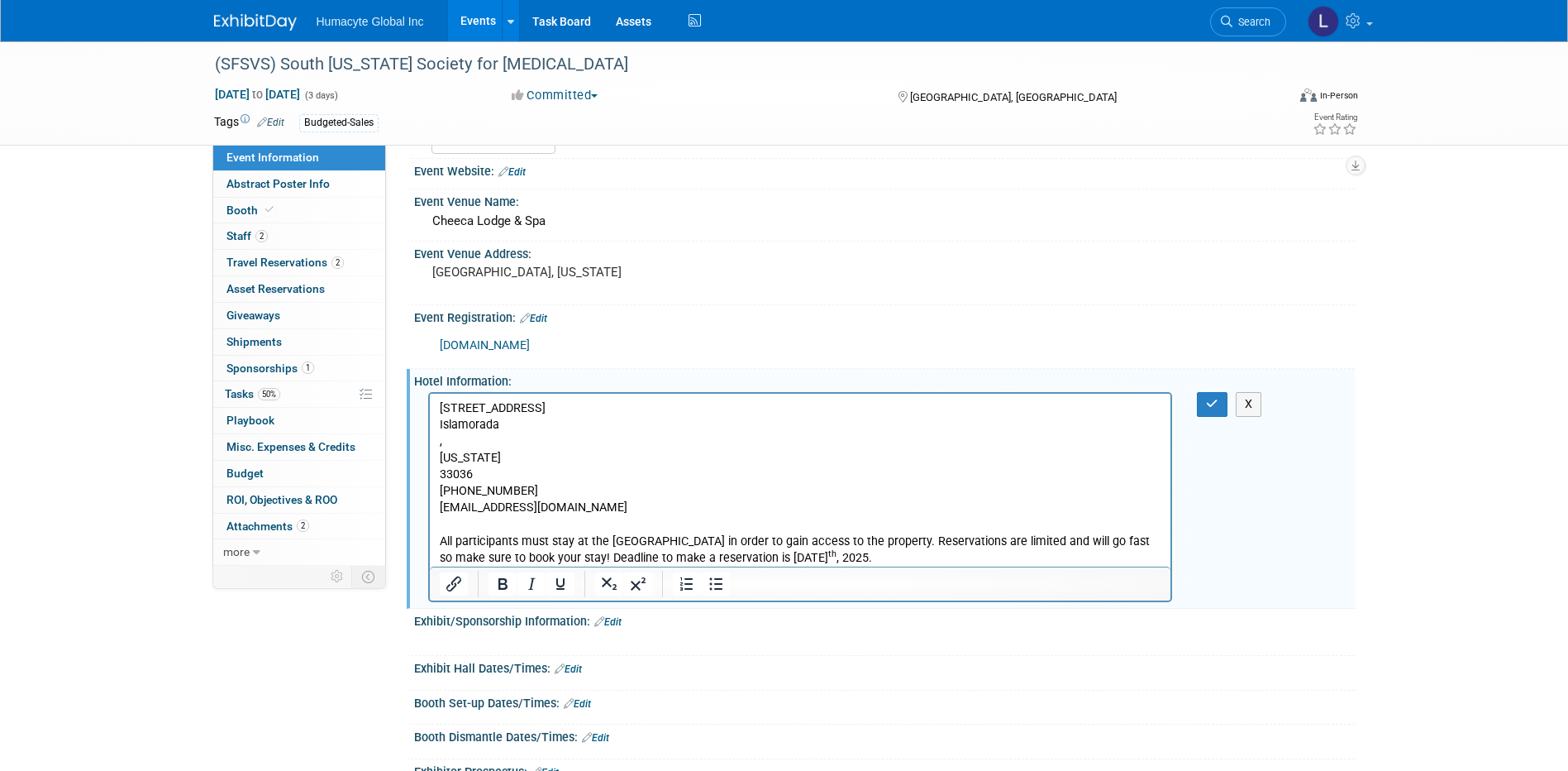
click at [461, 439] on p "81801 Overseas Highway Islamorada , Florida 33036 1-305-664-4651 reservations@c…" at bounding box center [800, 458] width 722 height 117
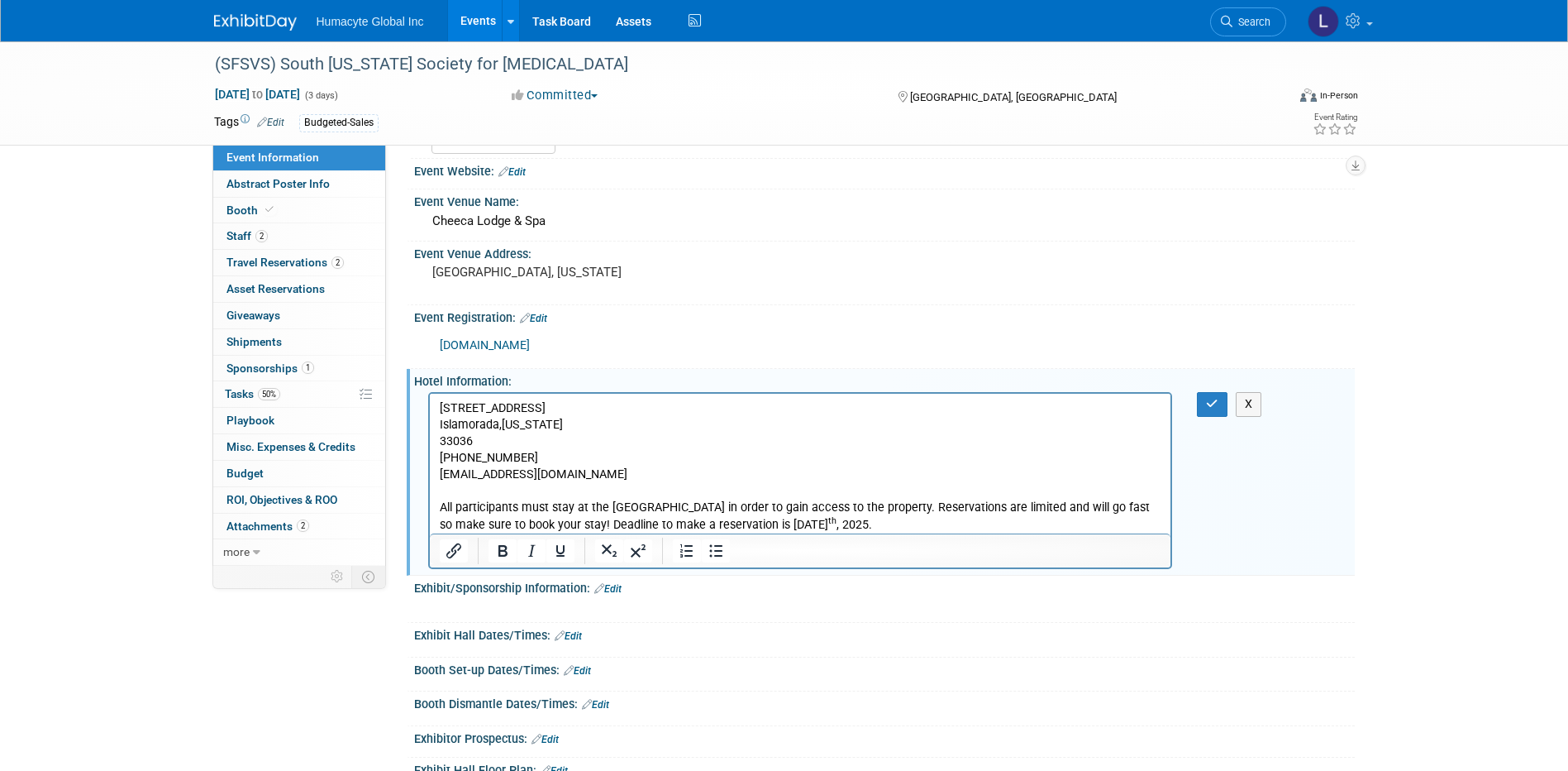
click at [477, 447] on p "81801 Overseas Highway Islamorada, Florida 33036 1-305-664-4651 reservations@ch…" at bounding box center [800, 441] width 722 height 83
click at [547, 418] on p "81801 Overseas Highway Islamorada, Florida 33036 1-305-664-4651 reservations@ch…" at bounding box center [800, 441] width 722 height 83
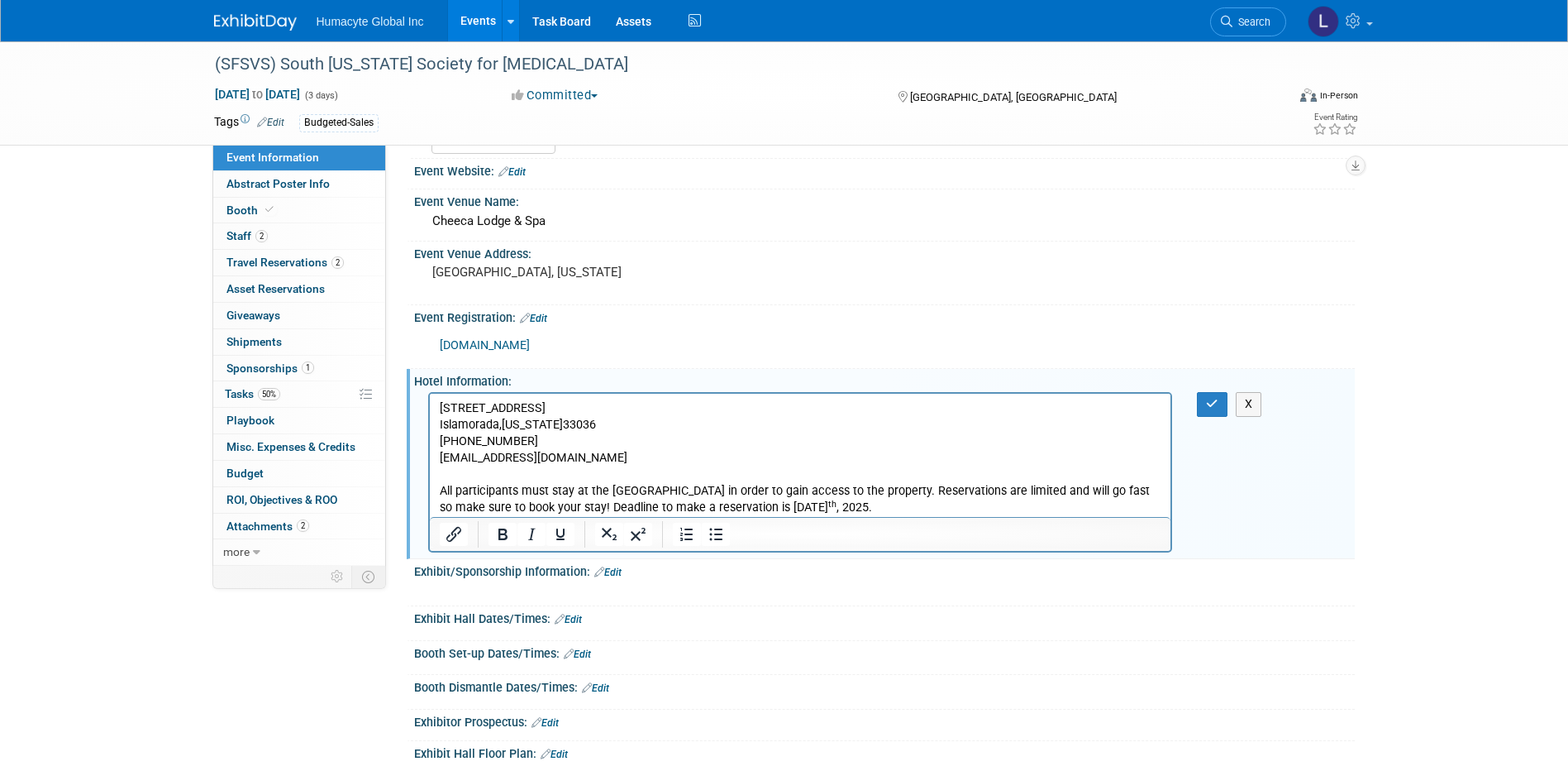
click at [597, 455] on p "81801 Overseas Highway Islamorada, Florida 33036 1-305-664-4651 reservations@ch…" at bounding box center [800, 433] width 722 height 67
click at [1219, 392] on button "button" at bounding box center [1212, 404] width 31 height 24
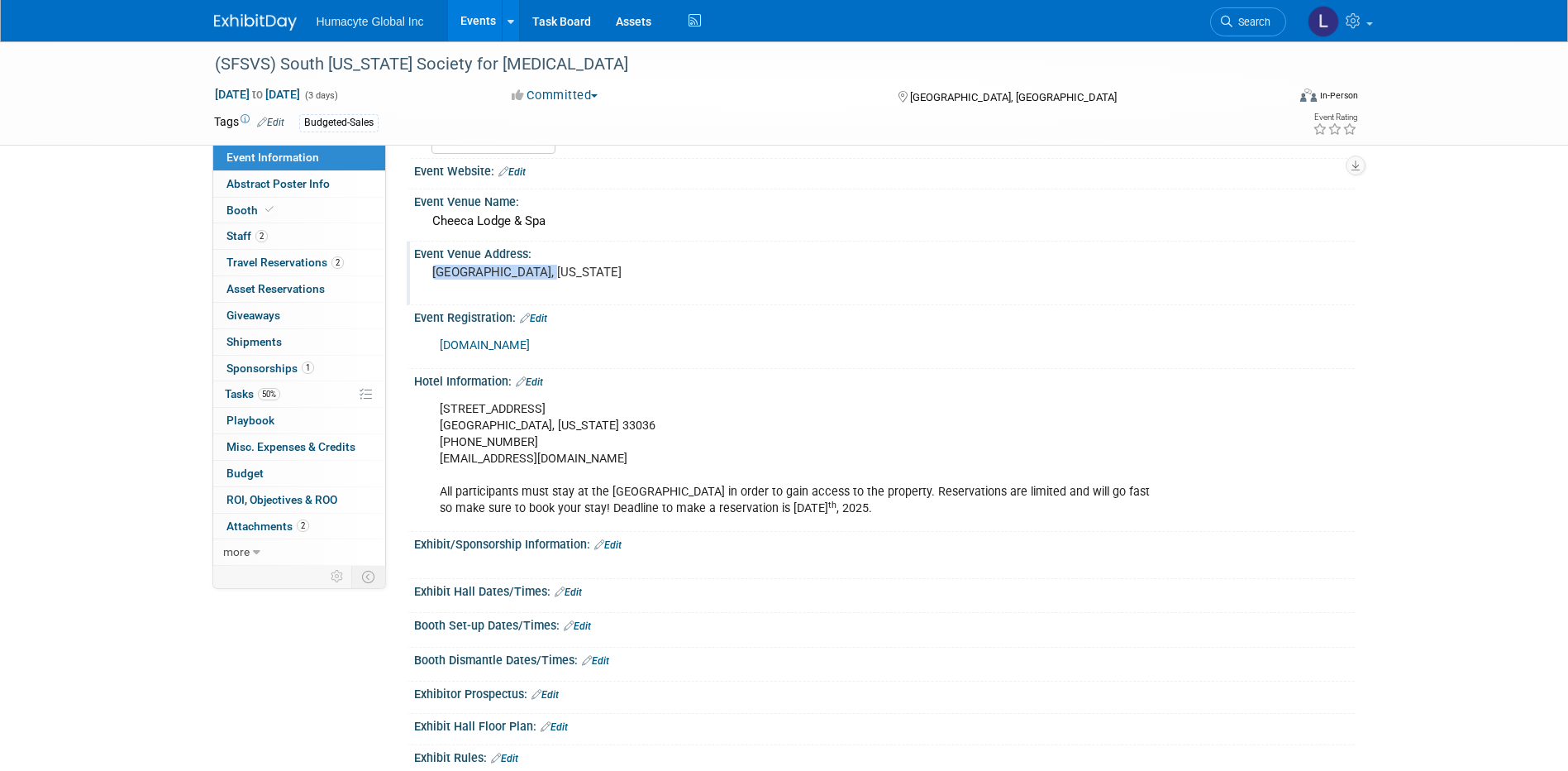
drag, startPoint x: 547, startPoint y: 258, endPoint x: 414, endPoint y: 262, distance: 133.1
click at [414, 262] on div "Islamorada, Florida" at bounding box center [610, 280] width 392 height 40
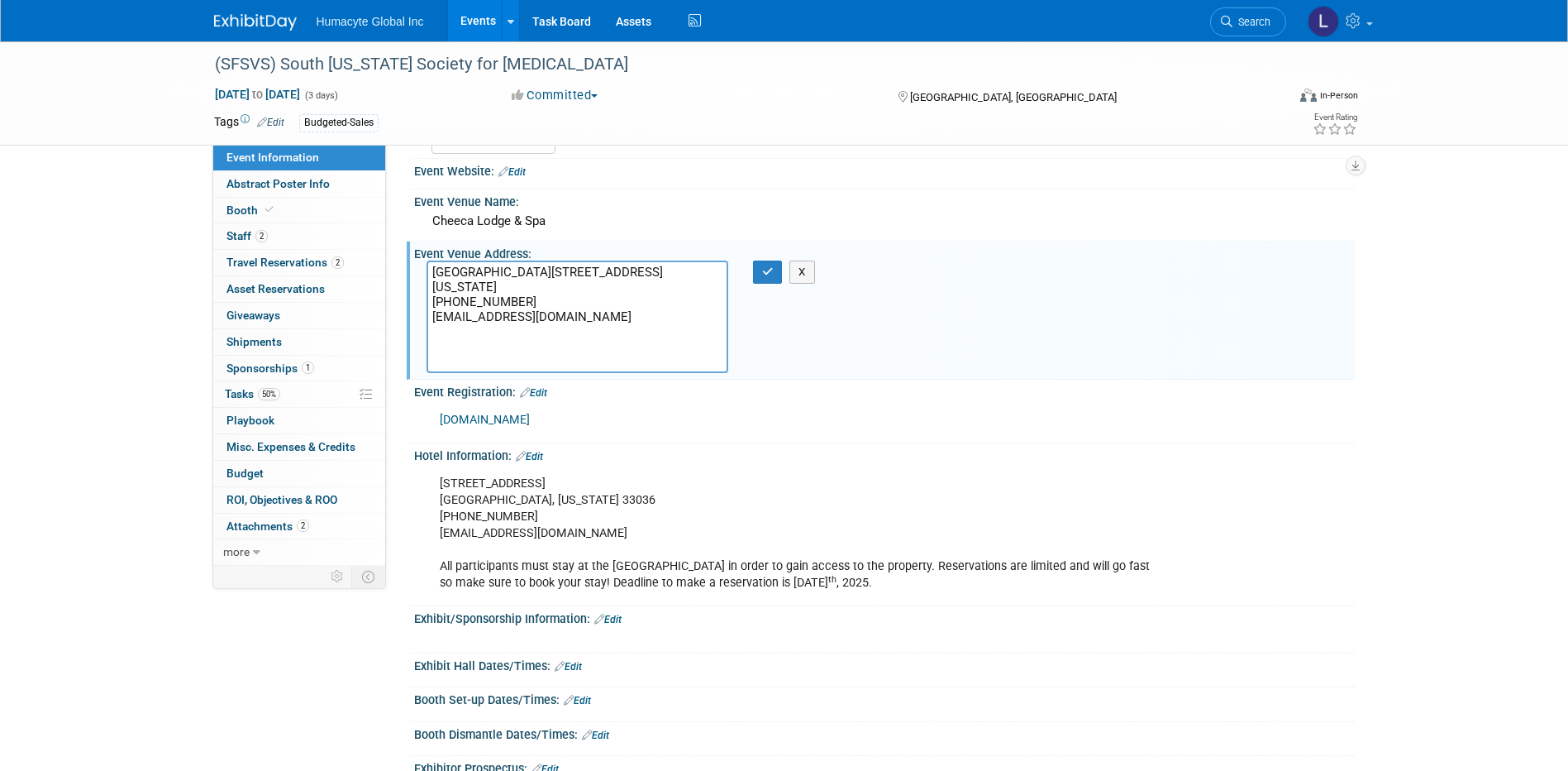
drag, startPoint x: 597, startPoint y: 345, endPoint x: 429, endPoint y: 332, distance: 168.5
click at [429, 332] on textarea "Islamorada, Florida81801 Overseas Highway Islamorada , Florida 33036 1-305-664-…" at bounding box center [577, 316] width 302 height 113
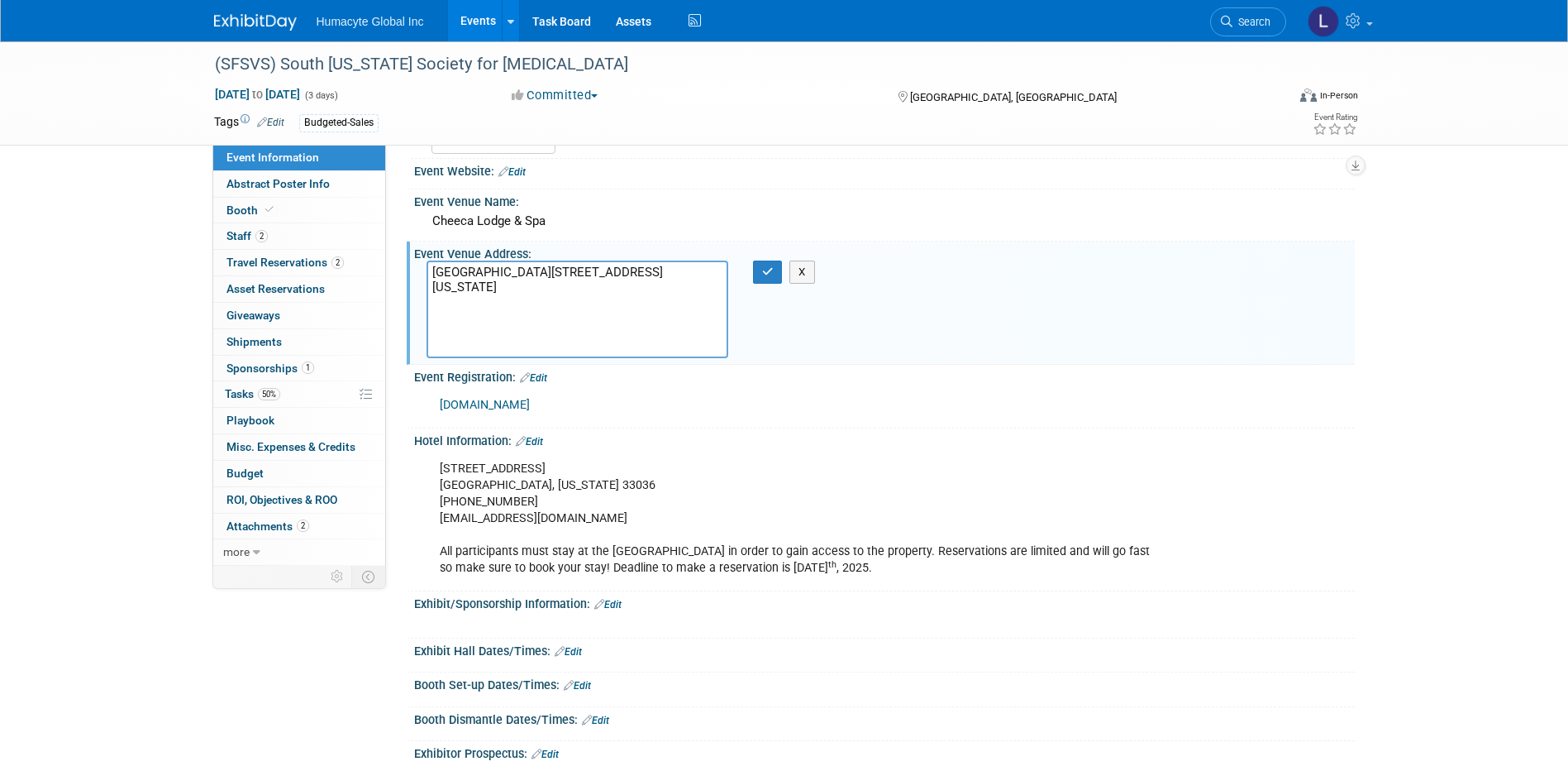
click at [513, 270] on textarea "Islamorada, Florida81801 Overseas Highway Islamorada , Florida 33036" at bounding box center [577, 309] width 302 height 97
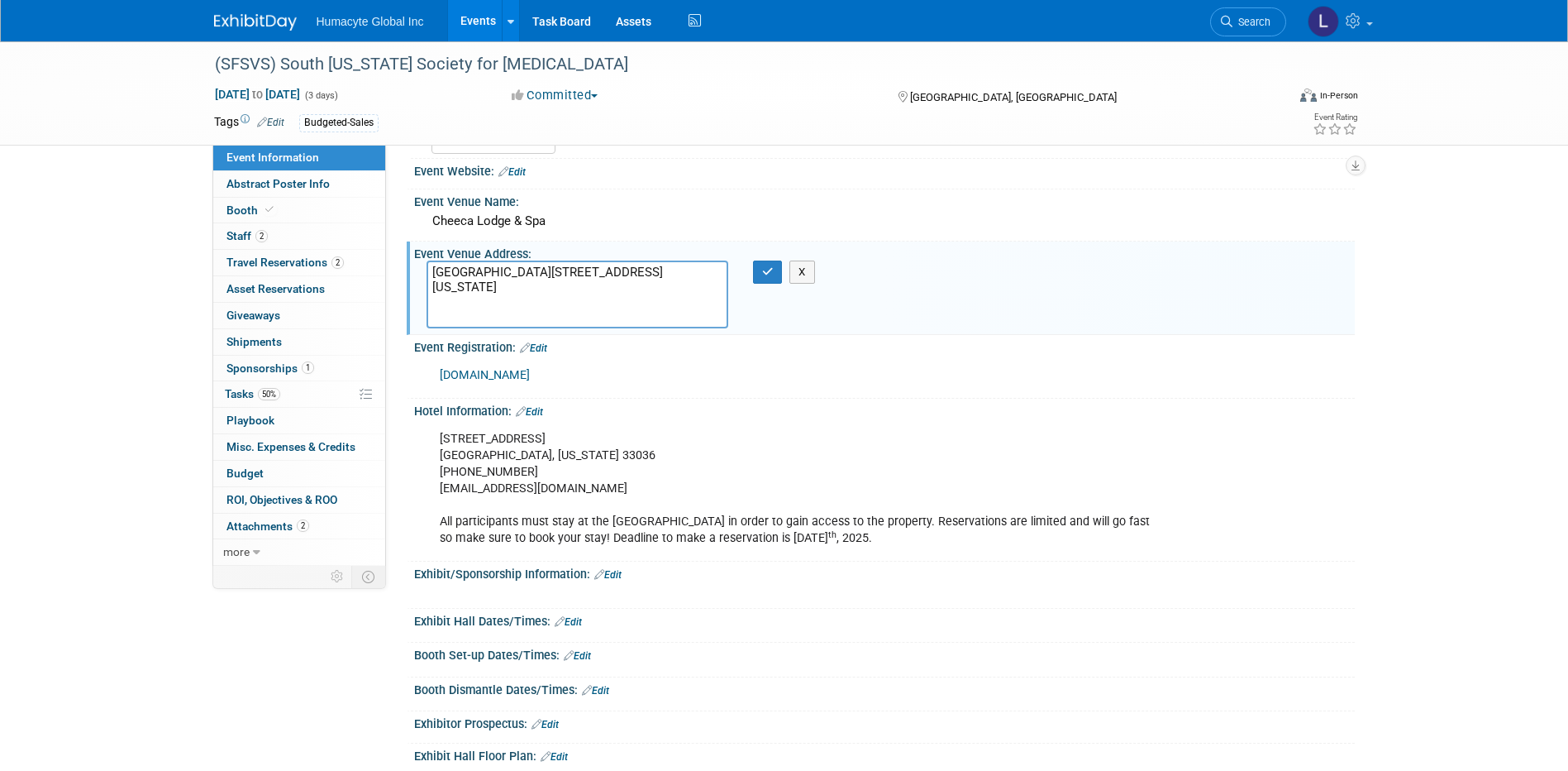
click at [541, 260] on textarea "Islamorada, Florida81801 Overseas Highway Islamorada, Florida 33036" at bounding box center [577, 294] width 302 height 68
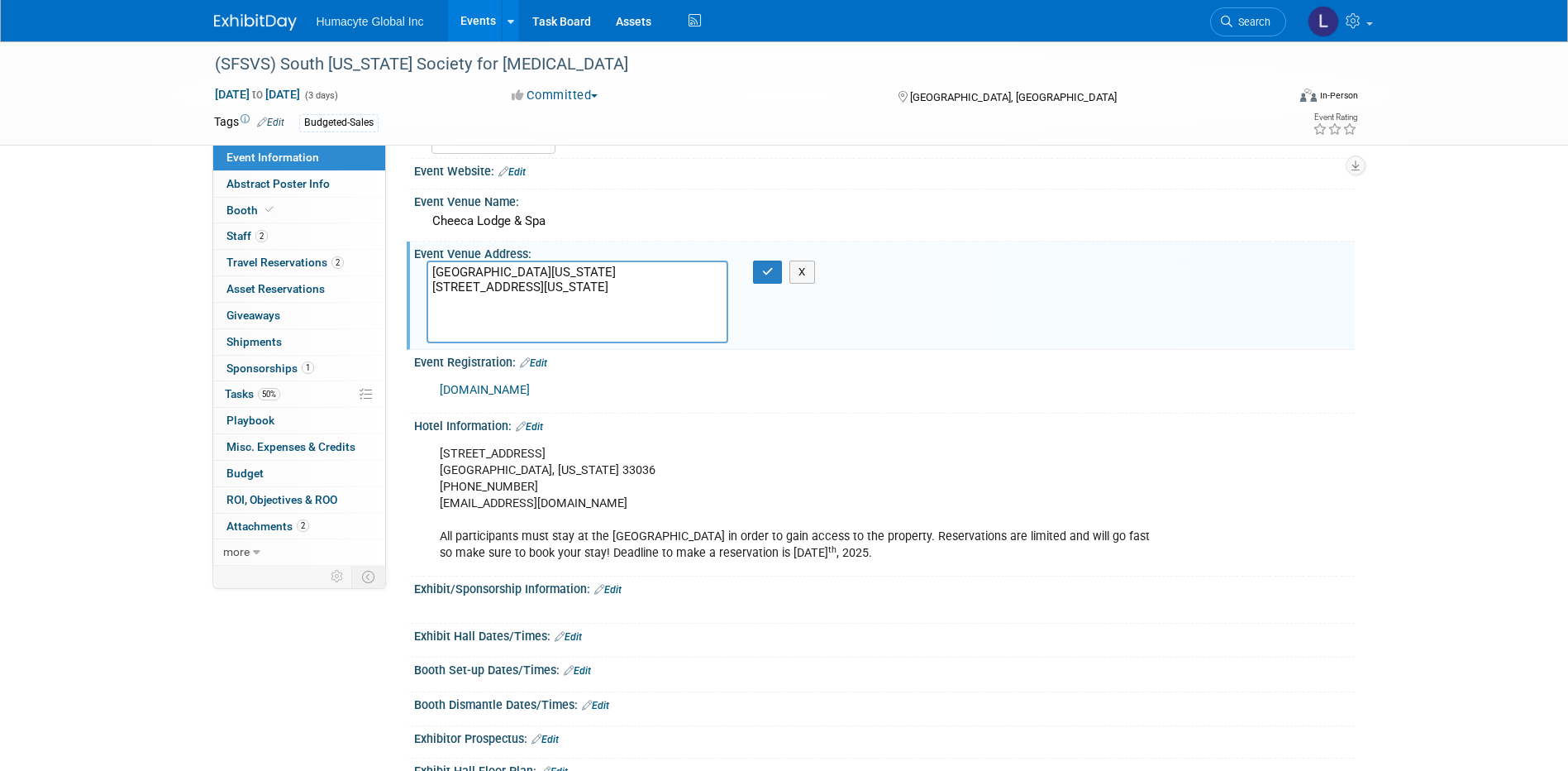
drag, startPoint x: 549, startPoint y: 254, endPoint x: 396, endPoint y: 243, distance: 153.4
click at [396, 243] on div "Event Information Event Info Abstract Poster Info Abstract Poster Info Booth Bo…" at bounding box center [784, 165] width 1166 height 1406
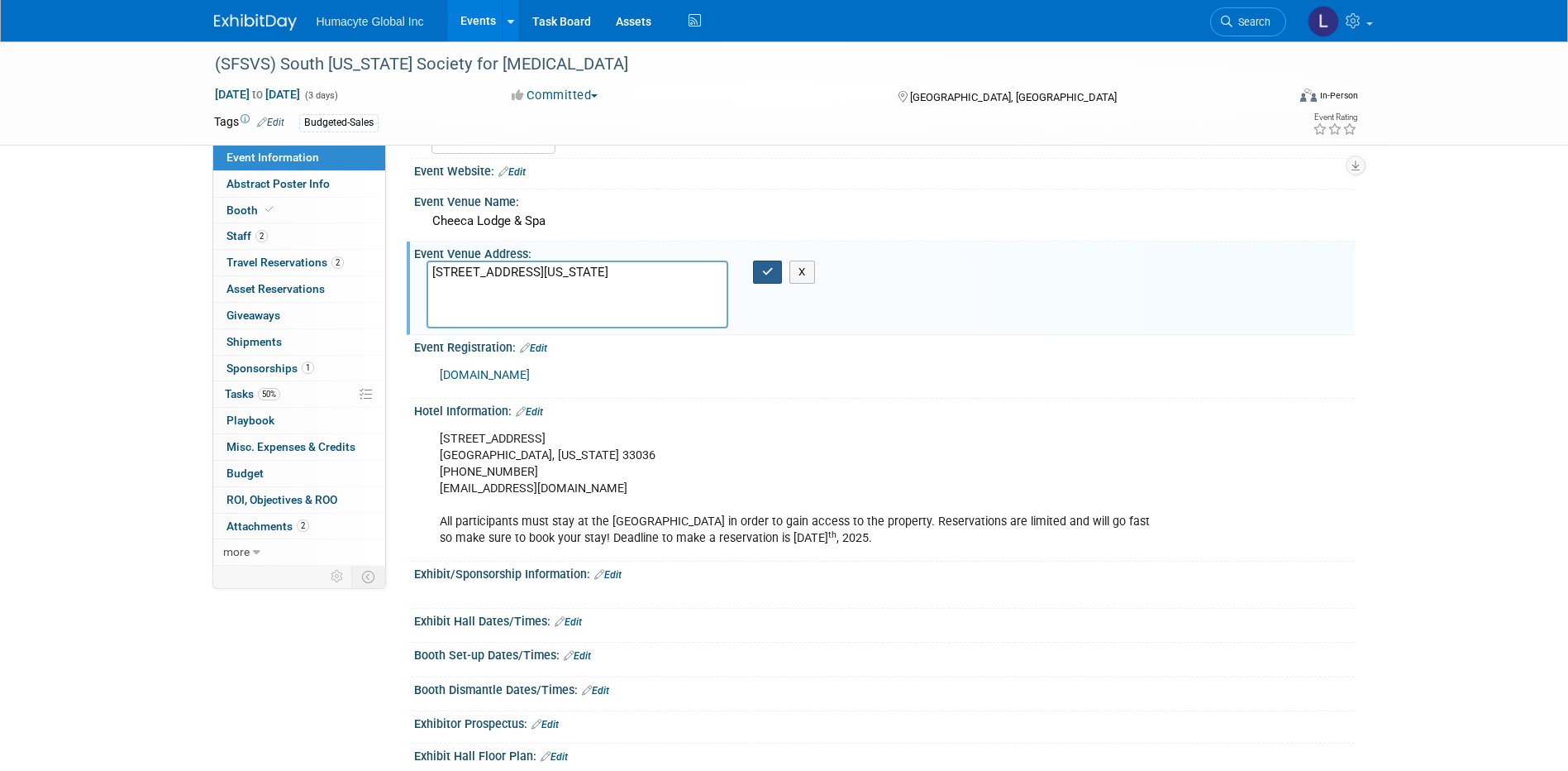
type textarea "81801 Overseas Highway Islamorada, Florida 33036"
click at [774, 260] on button "button" at bounding box center [767, 271] width 30 height 23
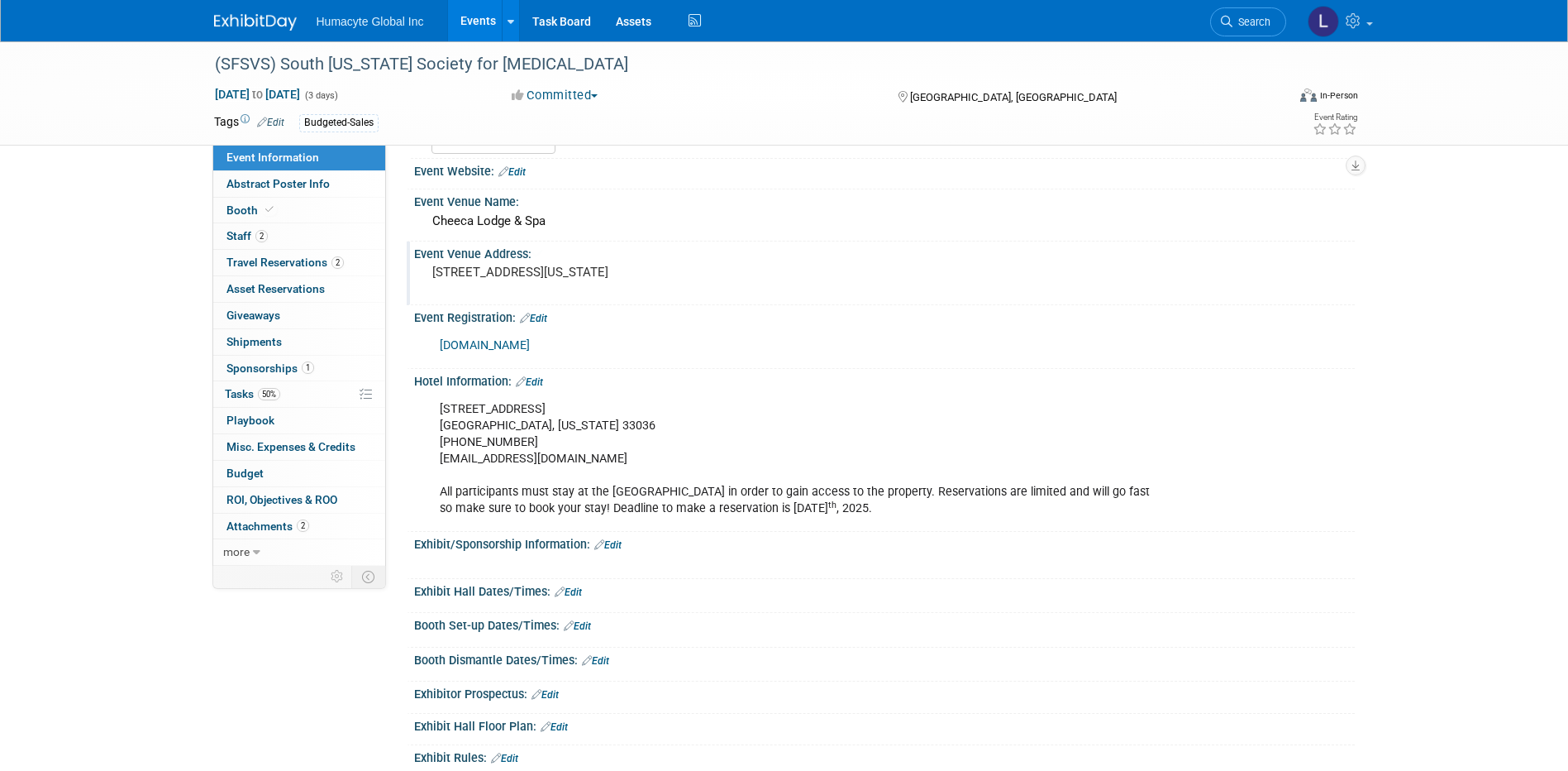
click at [774, 264] on pre "81801 Overseas Highway Islamorada, Florida 33036" at bounding box center [610, 271] width 356 height 14
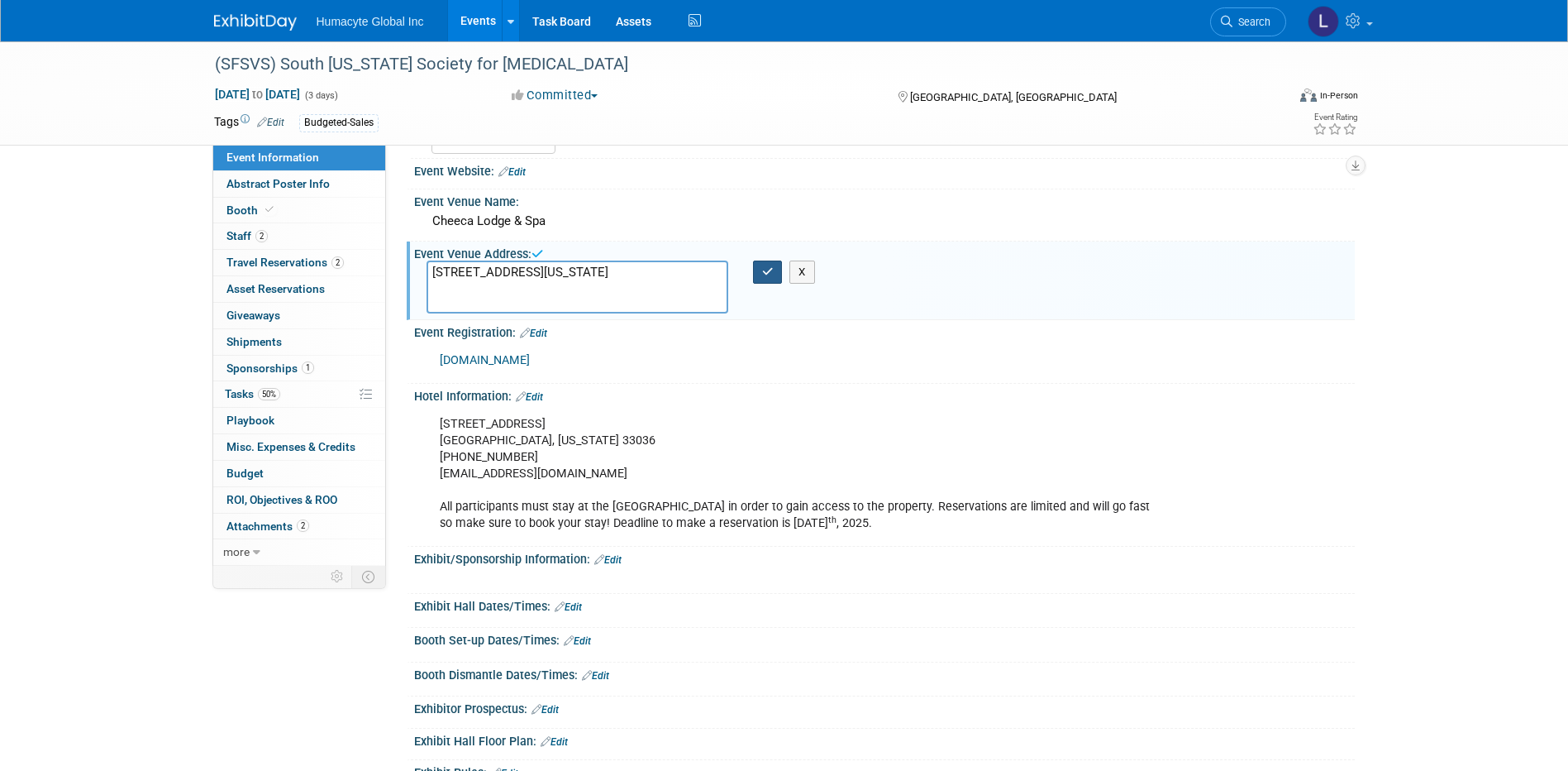
click at [764, 264] on button "button" at bounding box center [767, 271] width 30 height 23
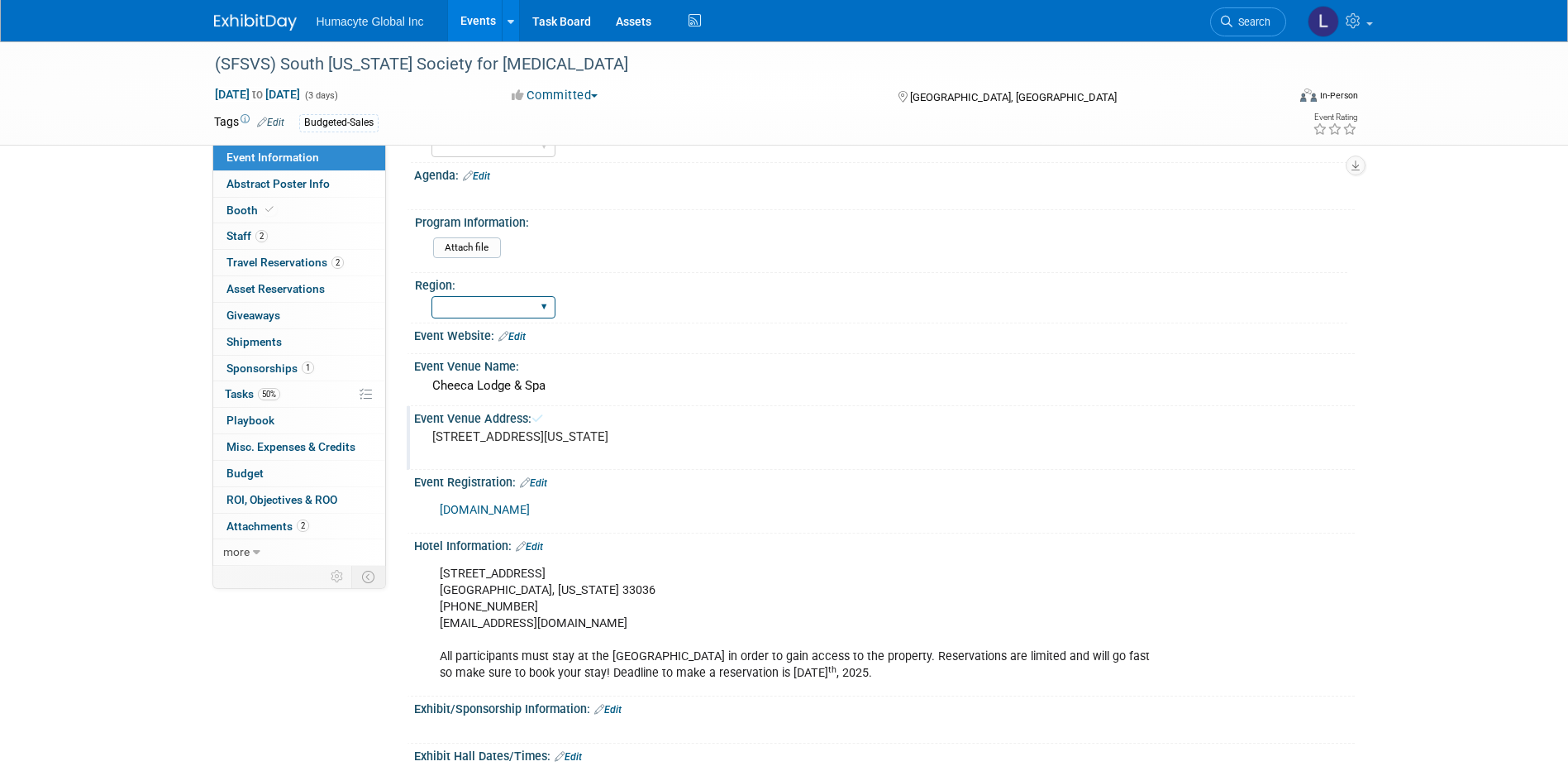
scroll to position [414, 0]
drag, startPoint x: 543, startPoint y: 508, endPoint x: 432, endPoint y: 515, distance: 111.2
click at [432, 515] on div "southfloridasvs.org" at bounding box center [801, 511] width 745 height 33
copy link "southfloridasvs.org"
click at [517, 332] on link "Edit" at bounding box center [512, 338] width 27 height 12
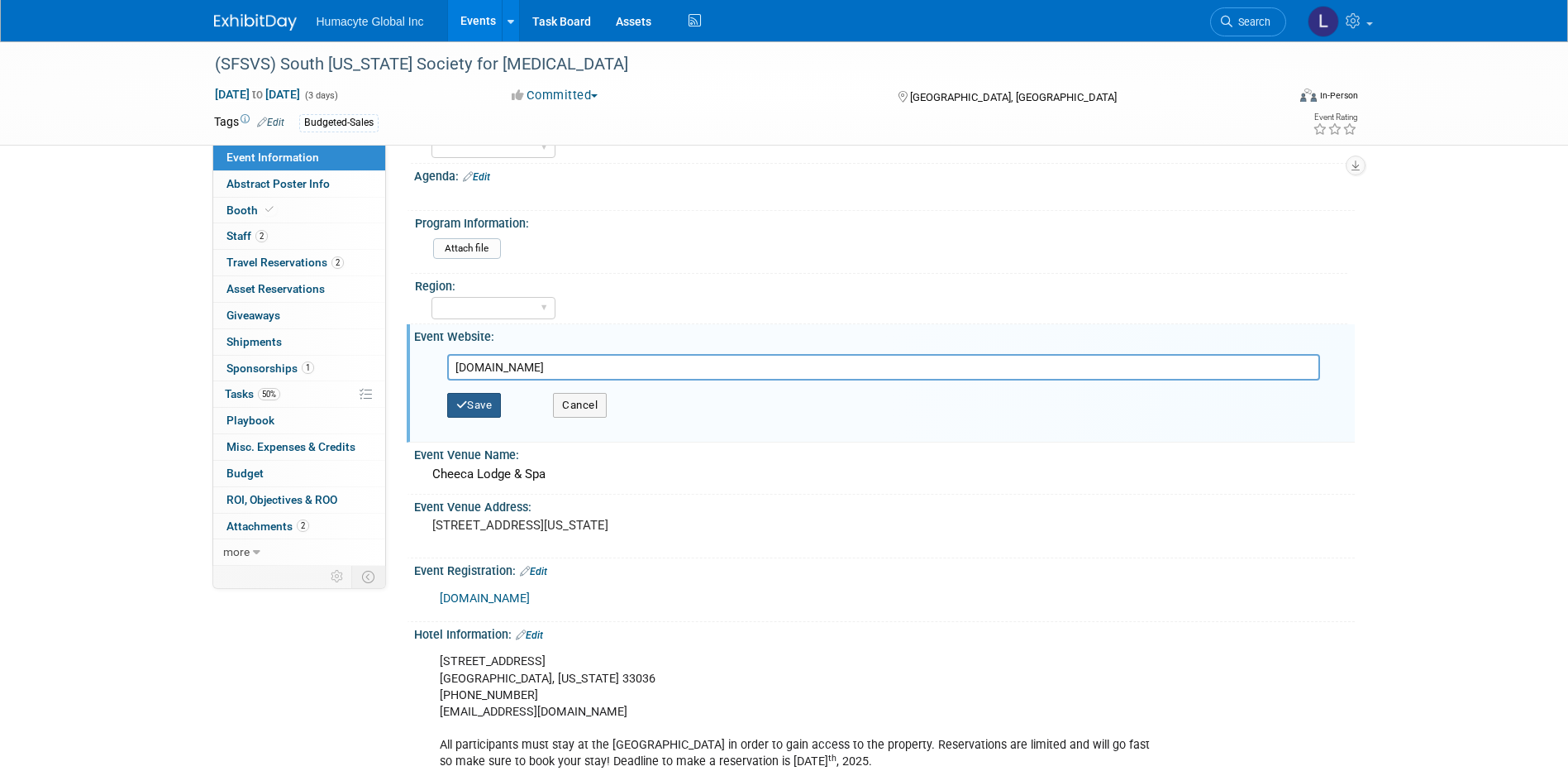
type input "southfloridasvs.org"
click at [495, 393] on button "Save" at bounding box center [475, 405] width 55 height 25
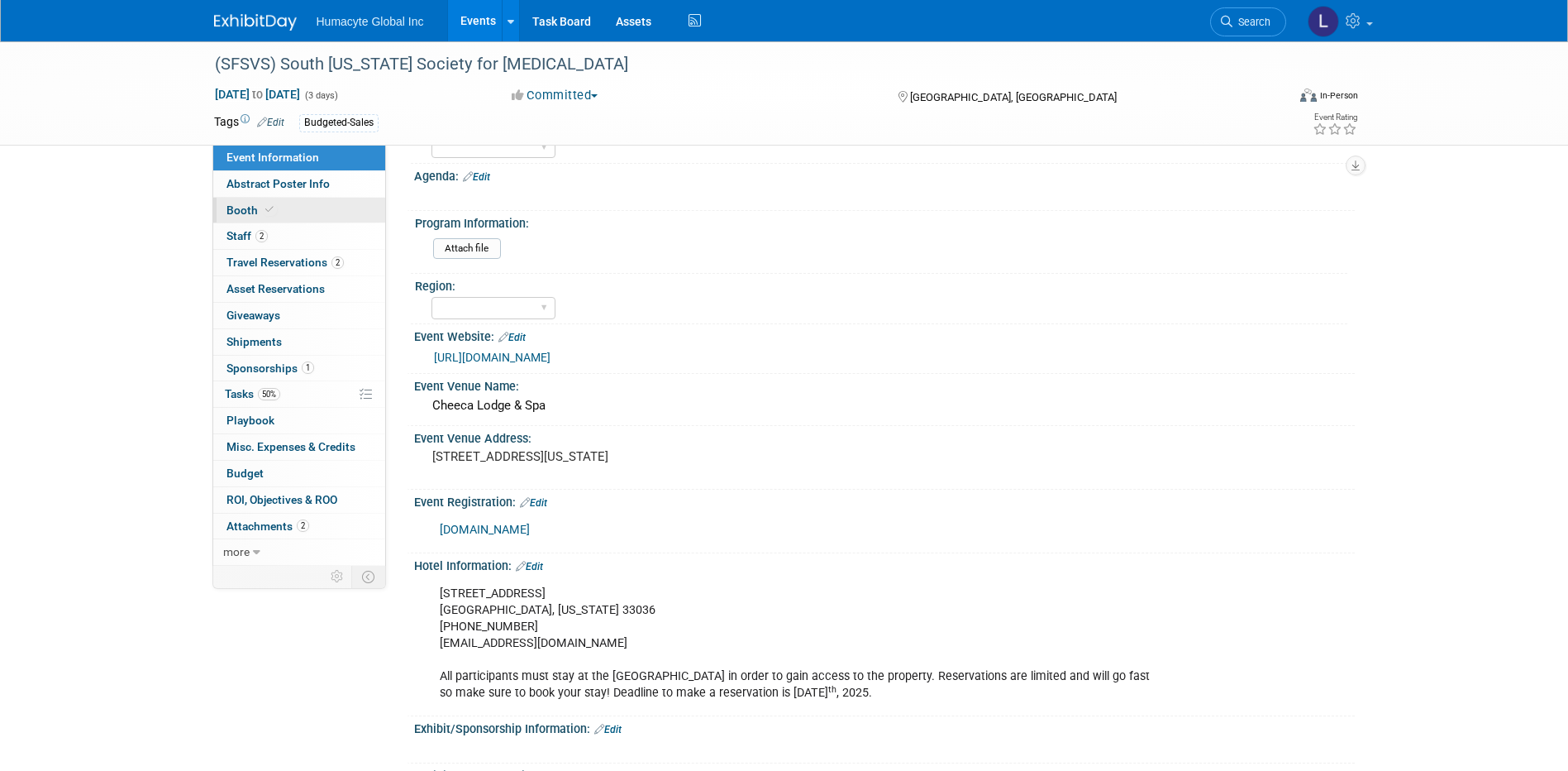
click at [245, 208] on span "Booth" at bounding box center [252, 211] width 50 height 14
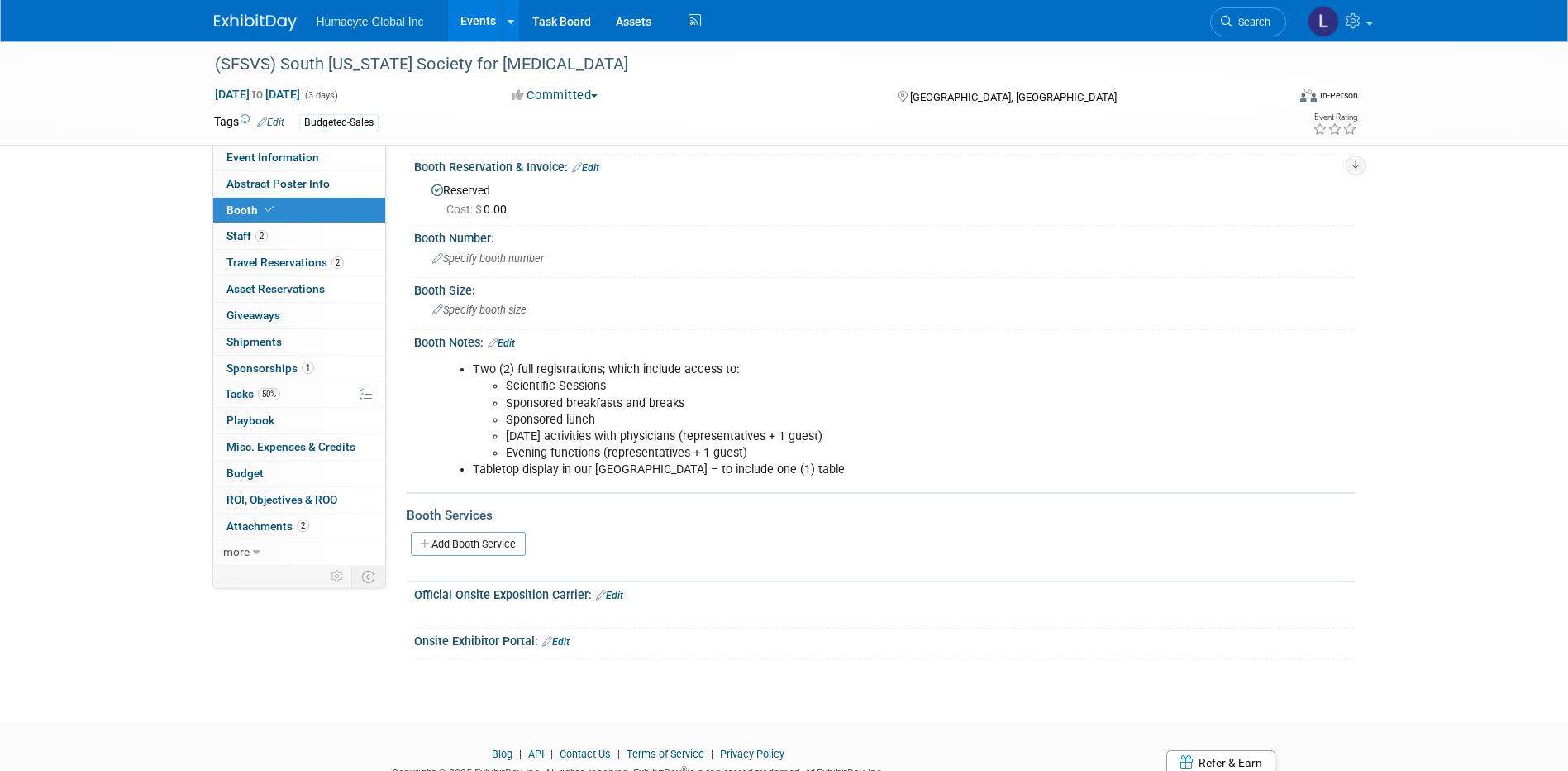
scroll to position [232, 0]
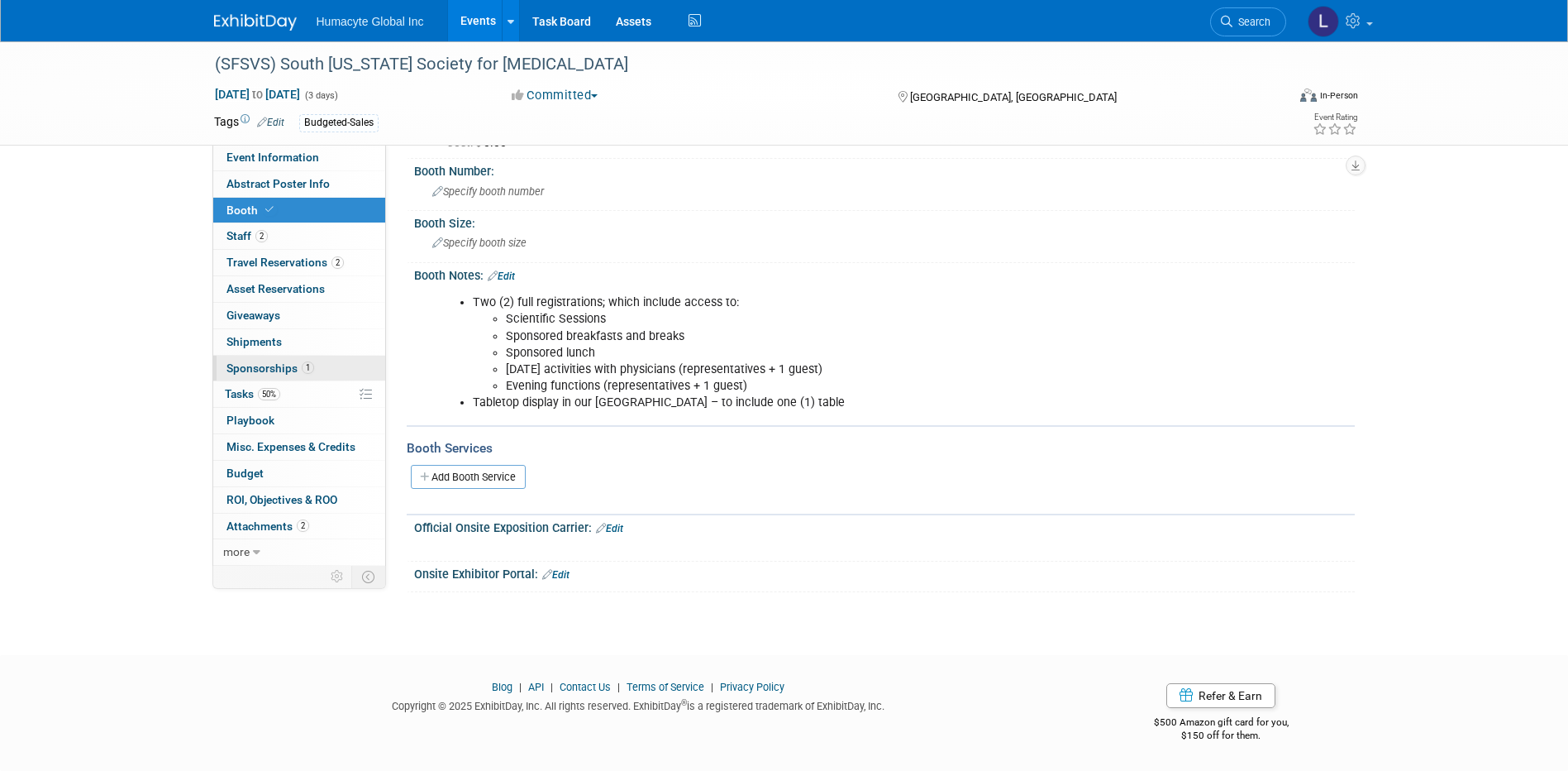
click at [243, 366] on span "Sponsorships 1" at bounding box center [270, 368] width 88 height 14
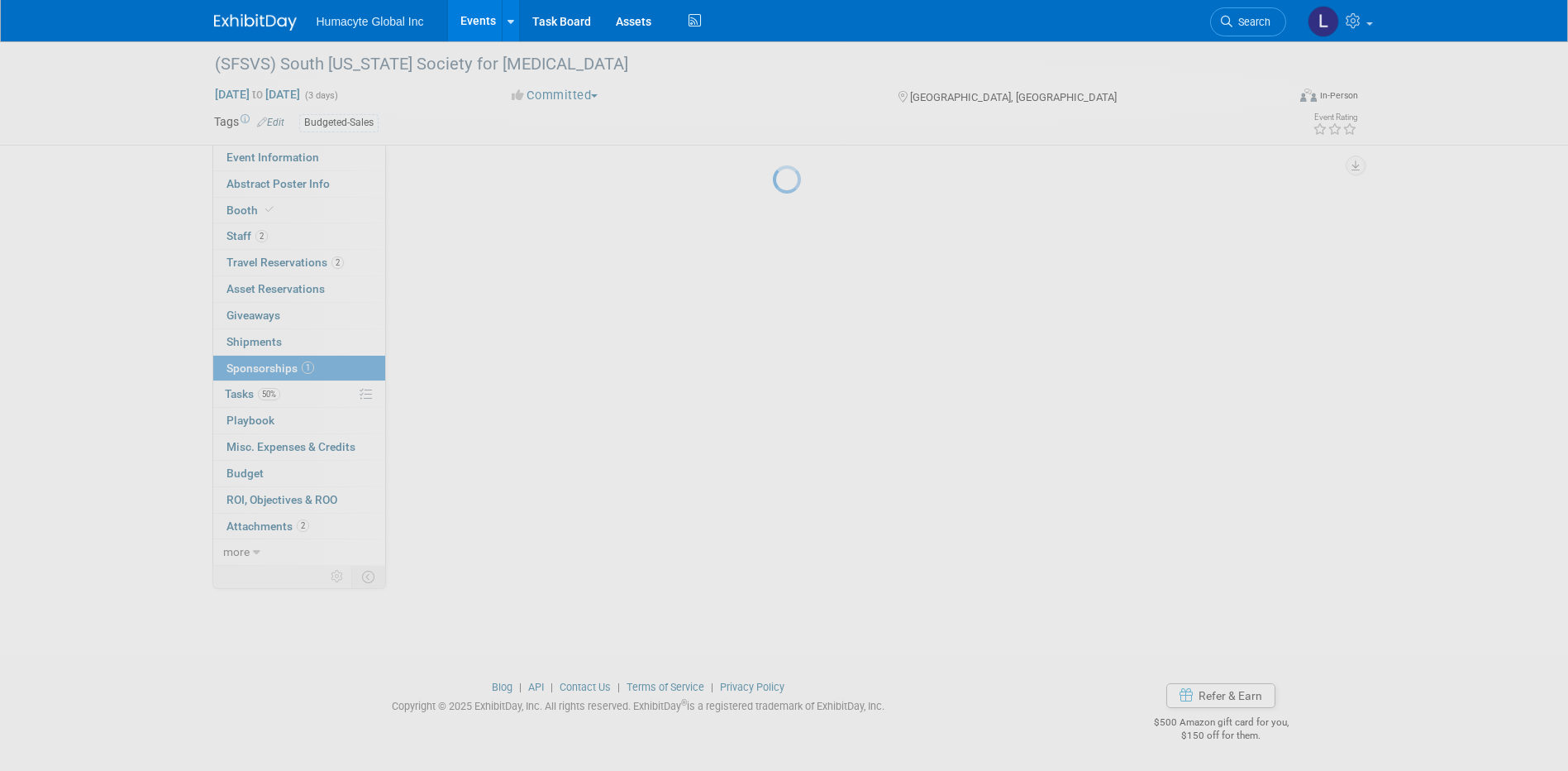
scroll to position [0, 0]
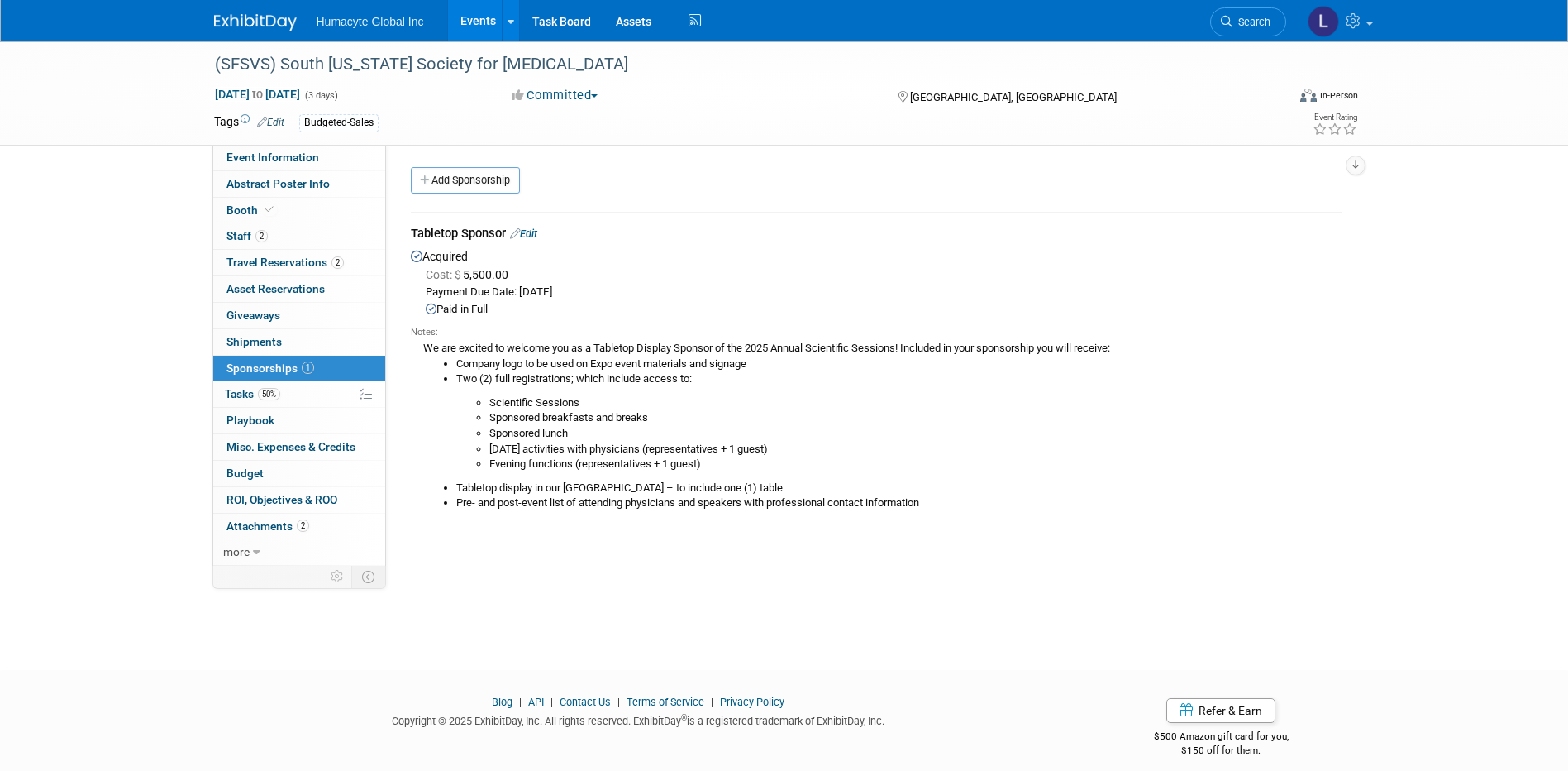
click at [478, 17] on link "Events" at bounding box center [478, 20] width 61 height 41
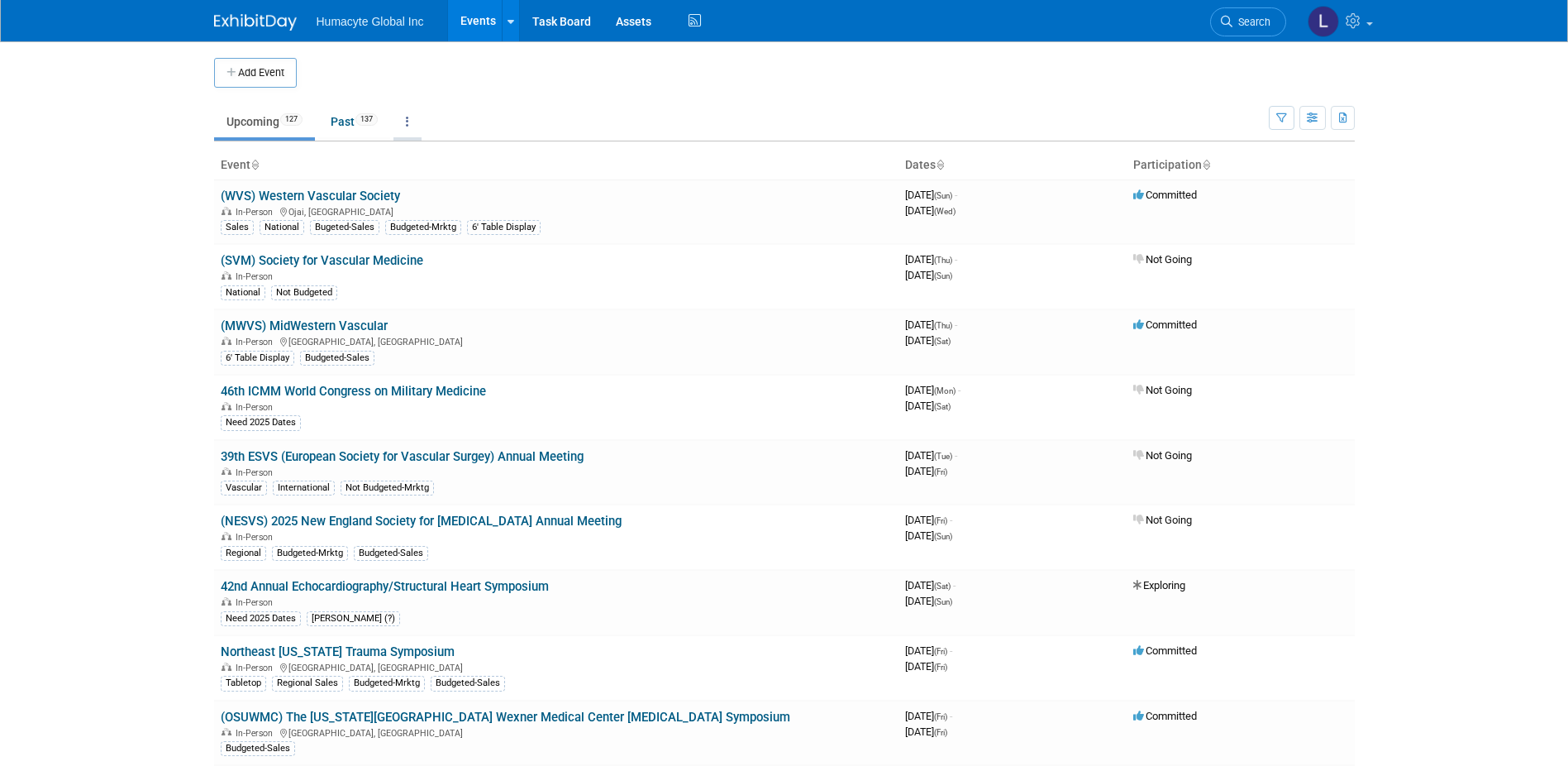
click at [409, 125] on icon at bounding box center [408, 122] width 3 height 12
click at [425, 198] on span "Events grouped by year" at bounding box center [459, 205] width 98 height 14
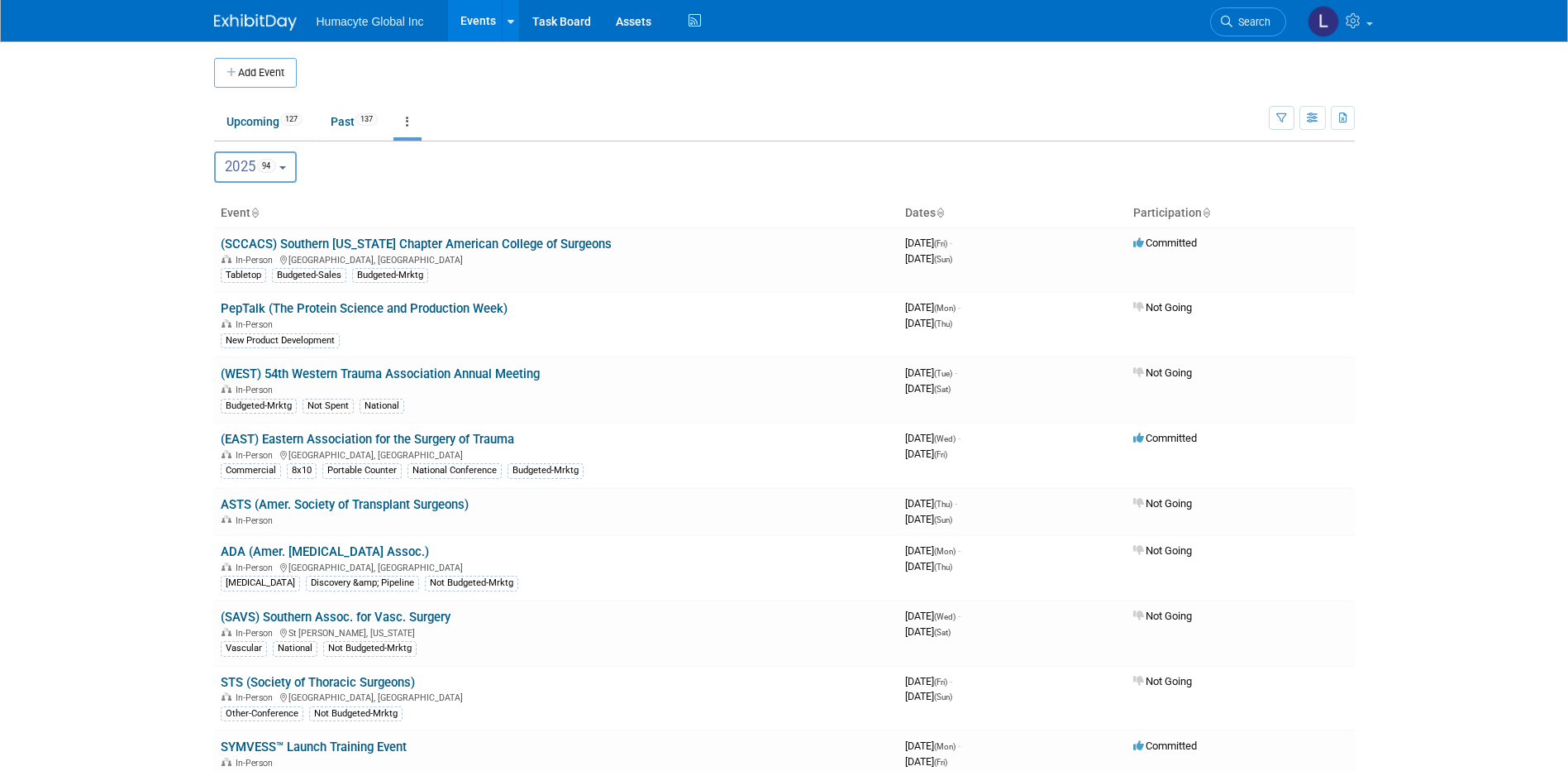
click at [276, 173] on span "2025 94" at bounding box center [251, 165] width 51 height 16
click at [258, 313] on label "2026 96" at bounding box center [258, 308] width 70 height 27
click at [229, 313] on input "2026 96" at bounding box center [223, 307] width 11 height 11
select select "2026"
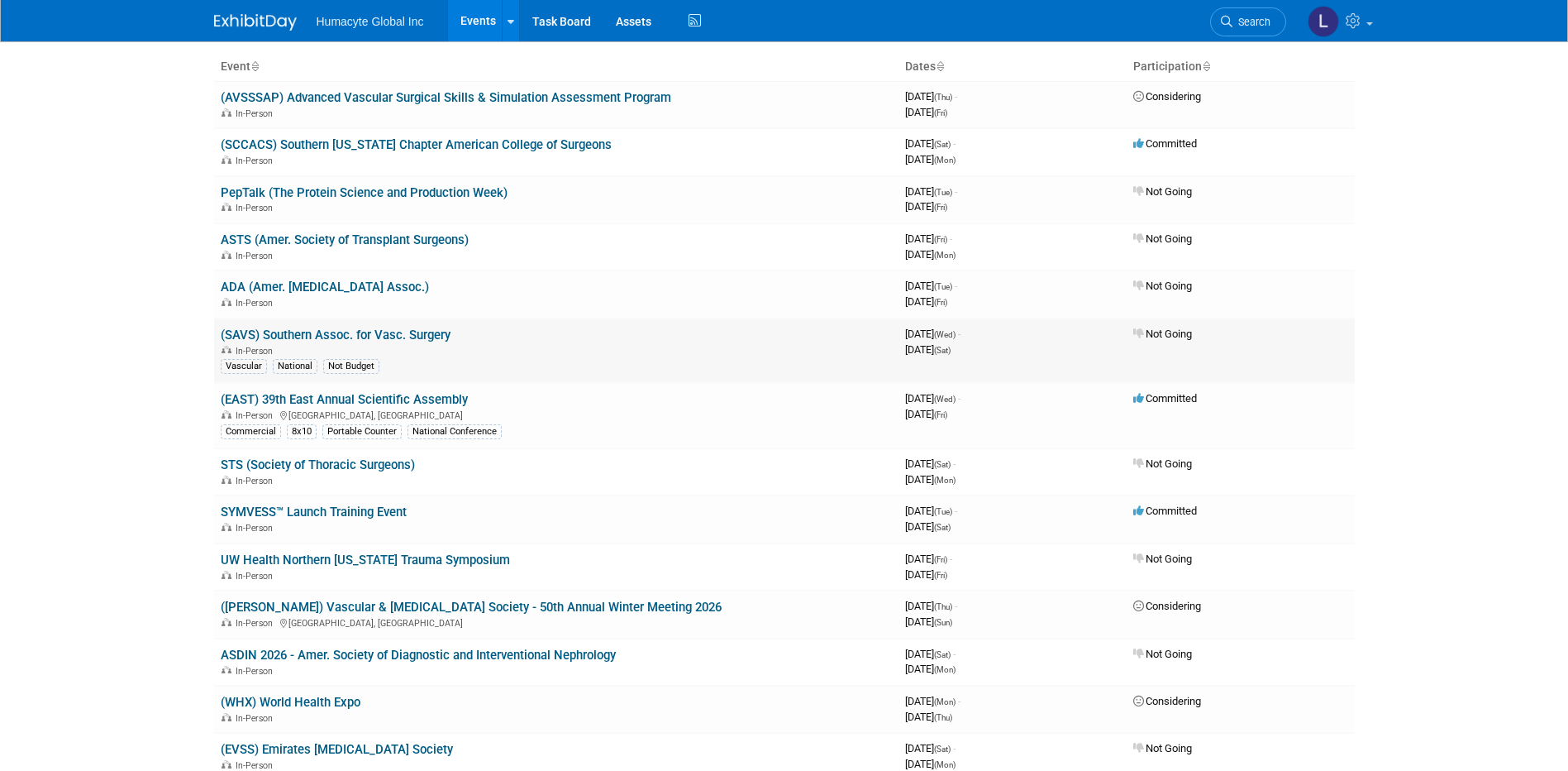
scroll to position [165, 0]
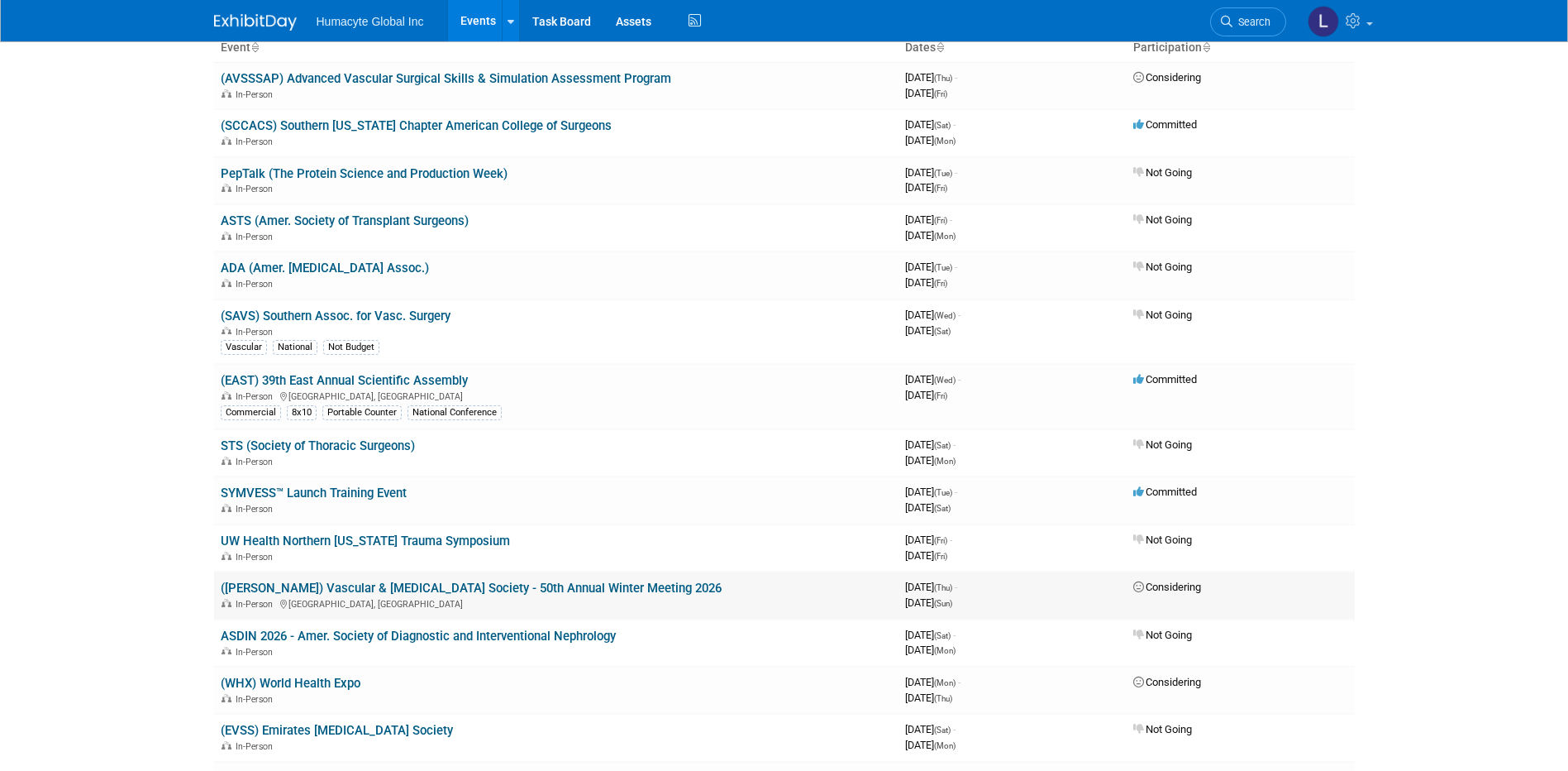
click at [428, 588] on link "([PERSON_NAME]) Vascular & [MEDICAL_DATA] Society - 50th Annual Winter Meeting …" at bounding box center [472, 588] width 501 height 14
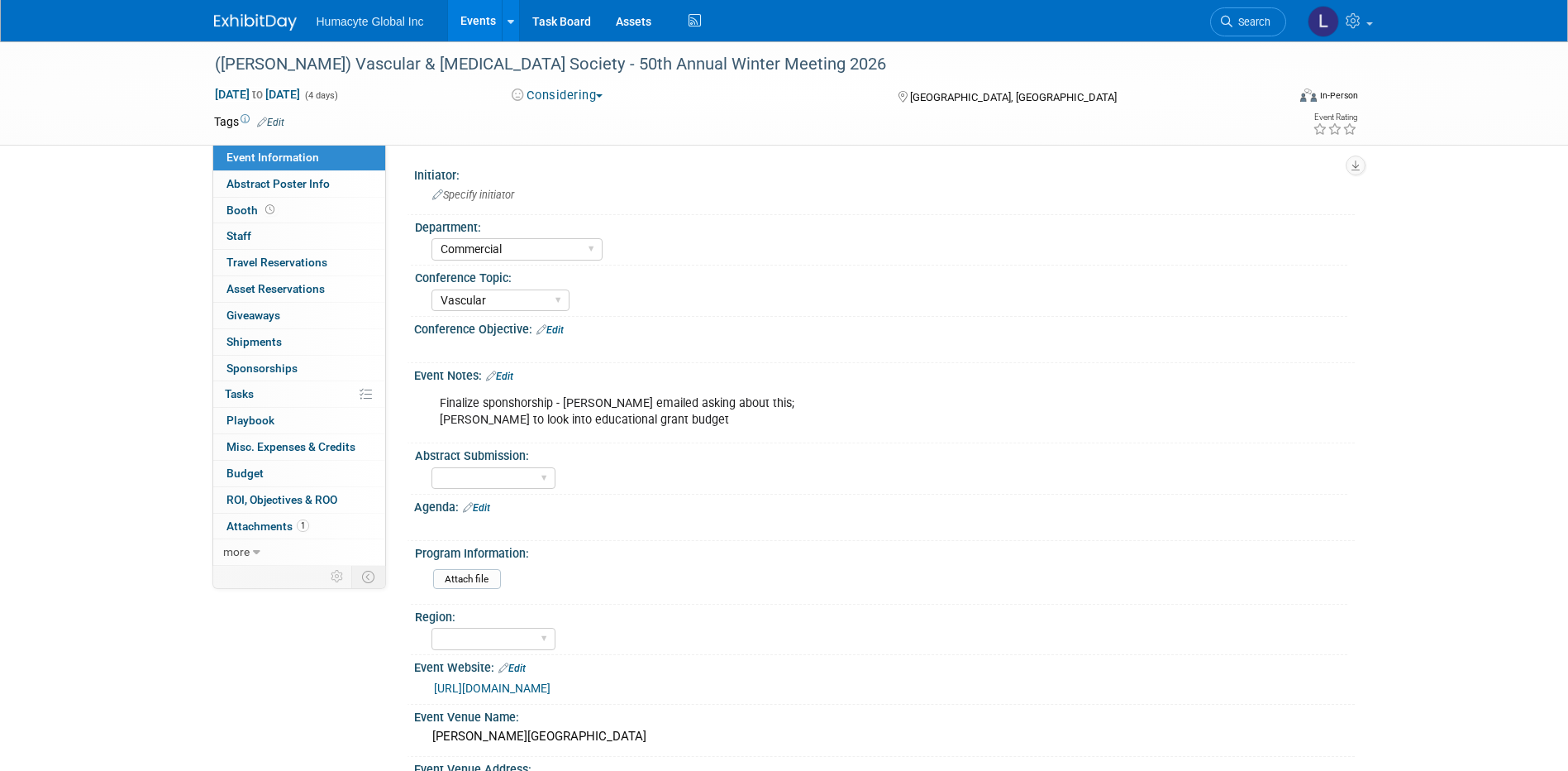
select select "Commercial"
select select "Vascular"
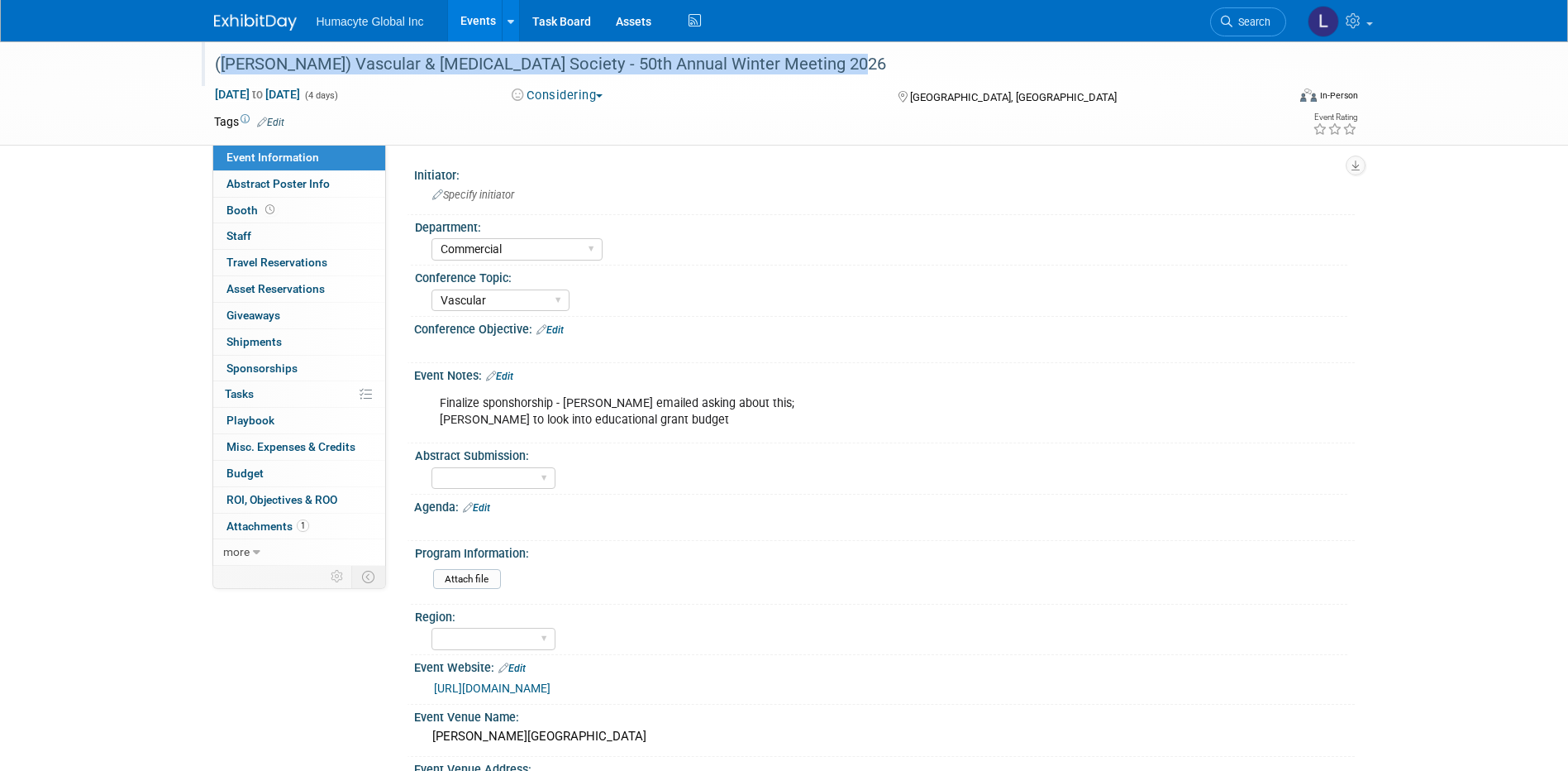
drag, startPoint x: 840, startPoint y: 59, endPoint x: 211, endPoint y: 68, distance: 629.1
click at [211, 68] on div "([PERSON_NAME]) Vascular & [MEDICAL_DATA] Society - 50th Annual Winter Meeting …" at bounding box center [735, 64] width 1052 height 30
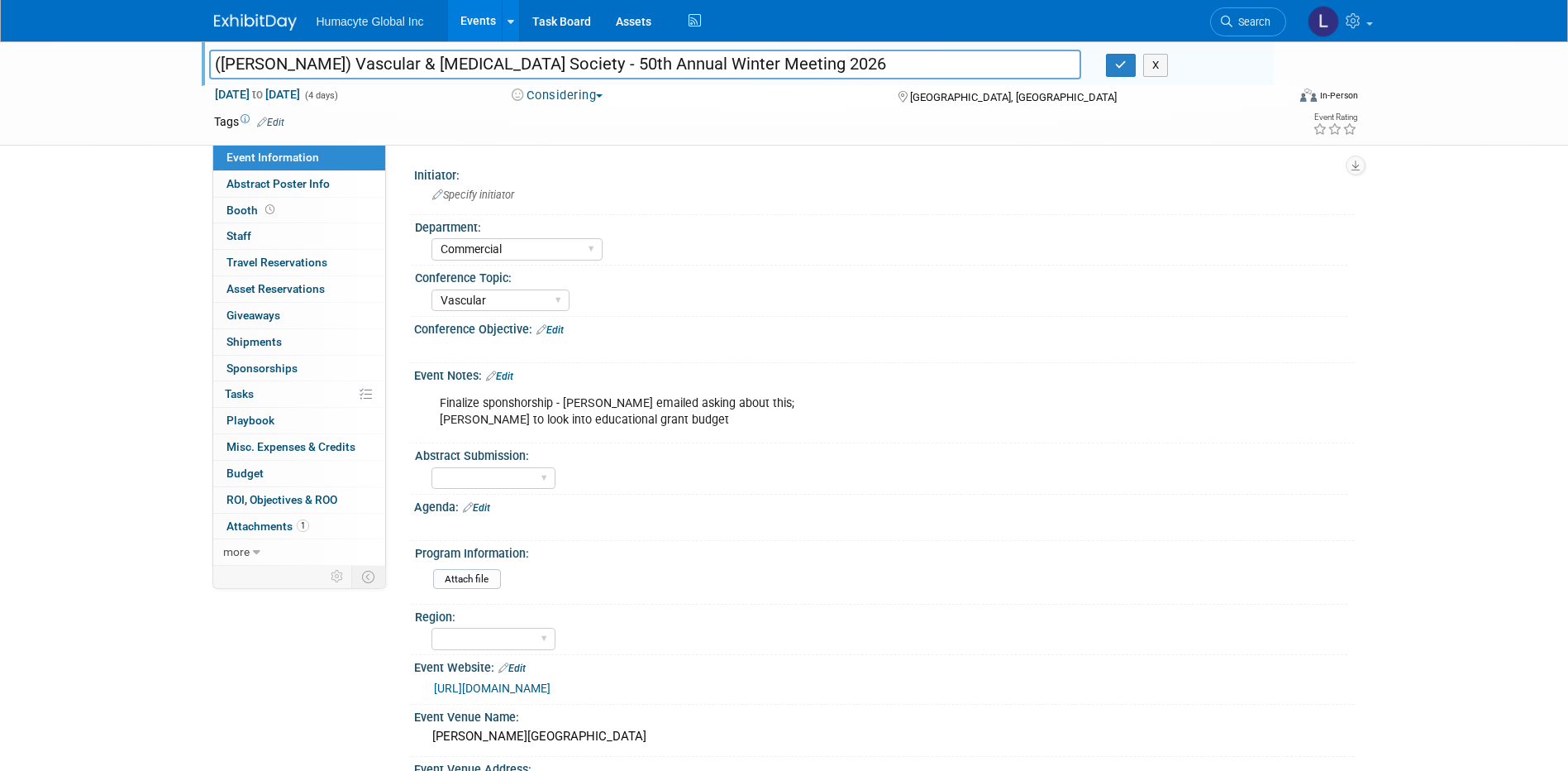
click at [395, 54] on input "([PERSON_NAME]) Vascular & [MEDICAL_DATA] Society - 50th Annual Winter Meeting …" at bounding box center [645, 64] width 873 height 29
click at [1123, 60] on icon "button" at bounding box center [1121, 65] width 12 height 11
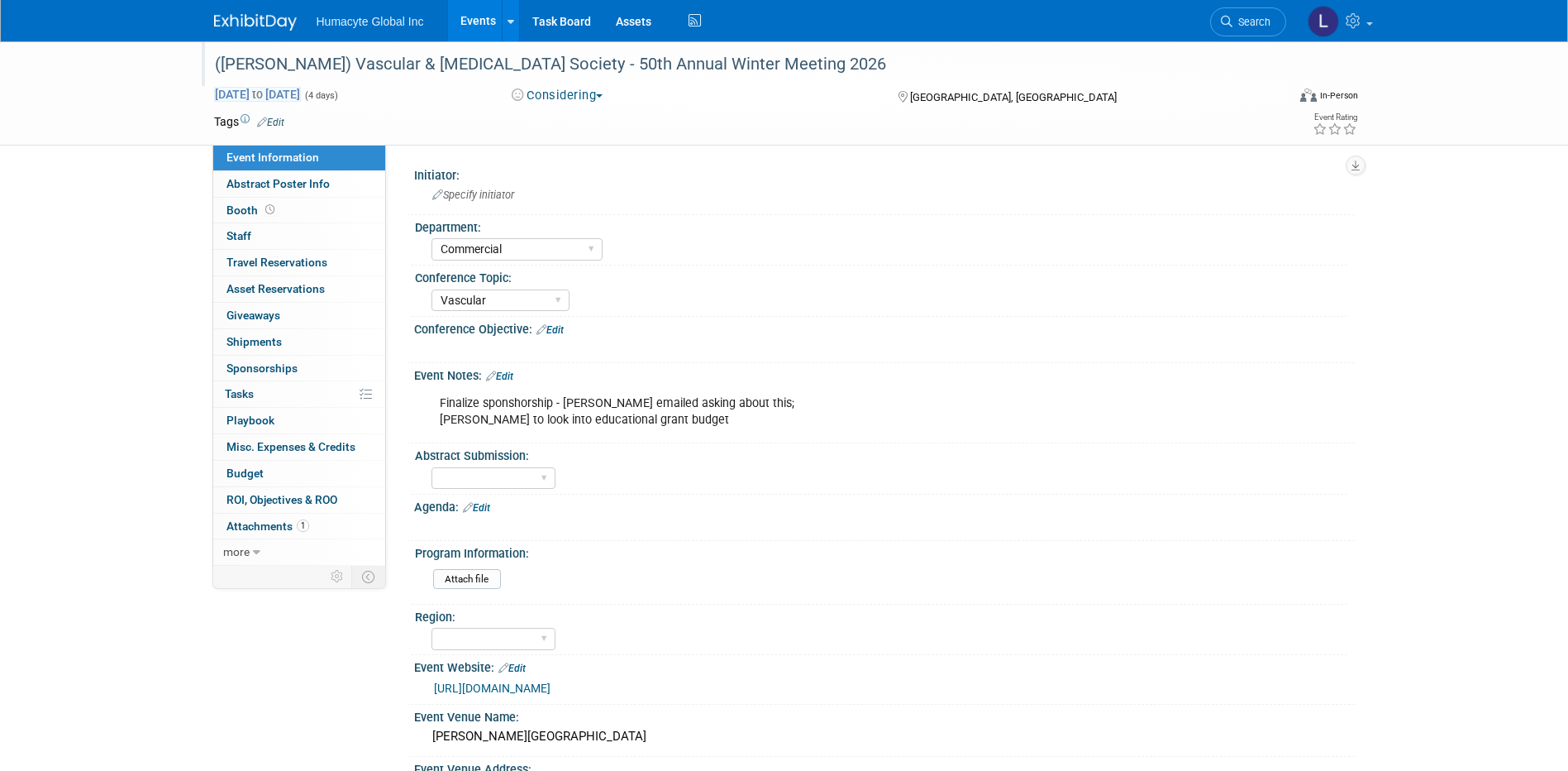
click at [301, 90] on span "Feb 5, 2026 to Feb 8, 2026" at bounding box center [257, 94] width 87 height 14
select select "1"
click at [625, 201] on div "Specify initiator" at bounding box center [884, 194] width 916 height 26
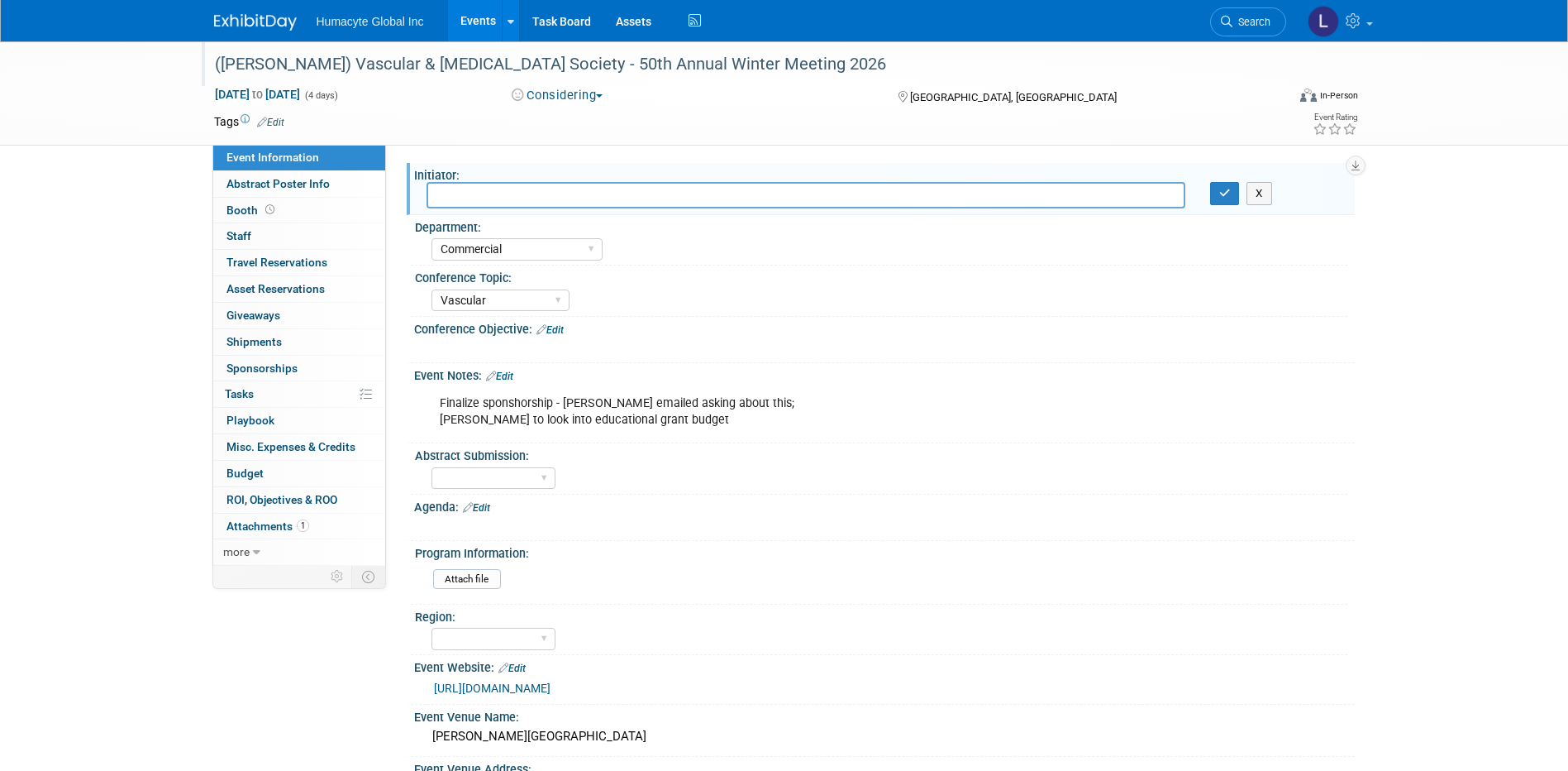
click at [544, 99] on button "Considering" at bounding box center [557, 96] width 103 height 17
click at [561, 124] on link "Committed" at bounding box center [571, 122] width 130 height 23
click at [619, 145] on div "(VESS) Vascular & Endovascular Surgery Society - 50th Annual Winter Meeting 202…" at bounding box center [784, 92] width 1166 height 103
click at [615, 208] on div "X" at bounding box center [884, 195] width 940 height 27
click at [612, 204] on input "text" at bounding box center [806, 194] width 759 height 26
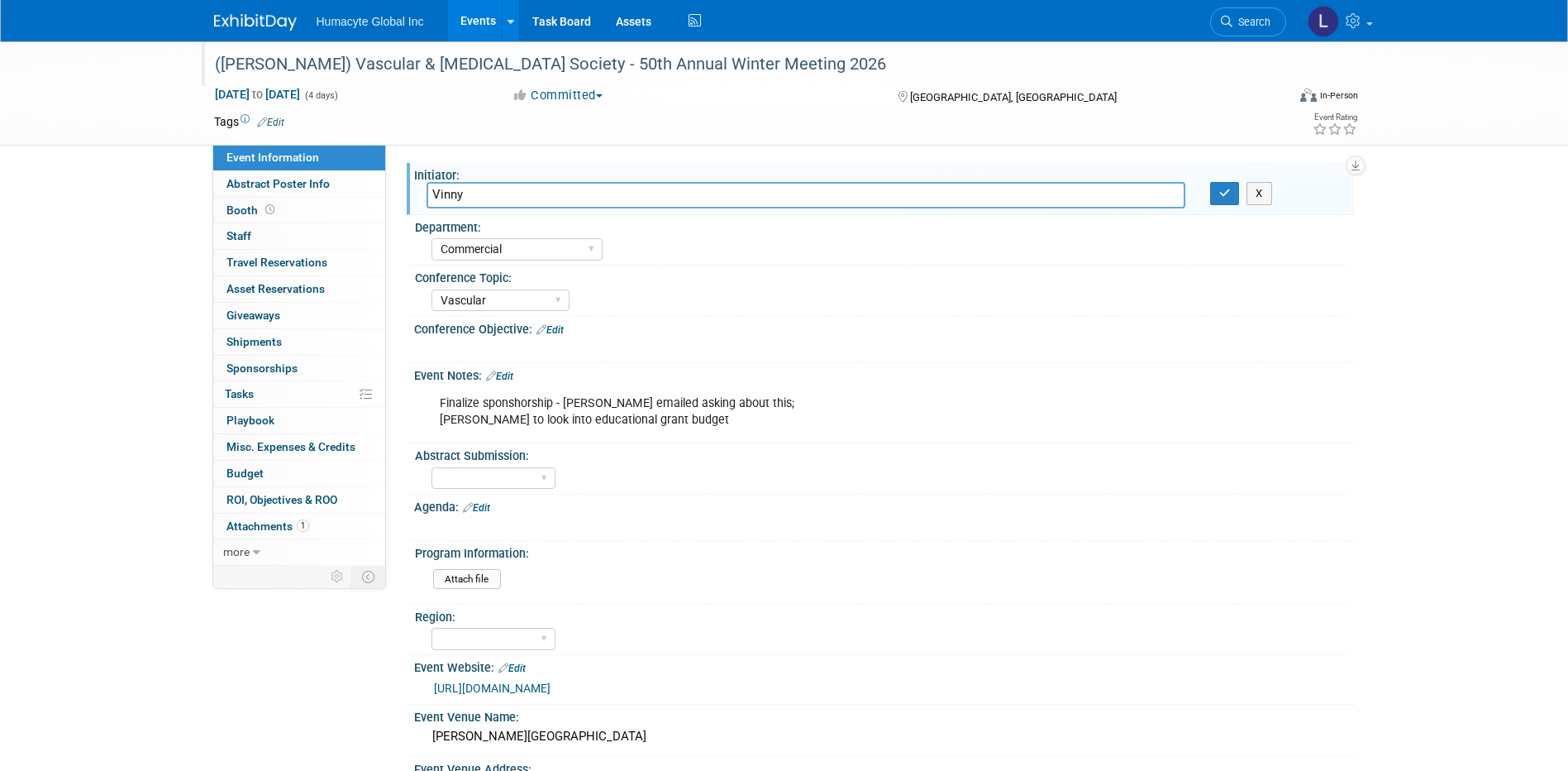
type input "Vinny"
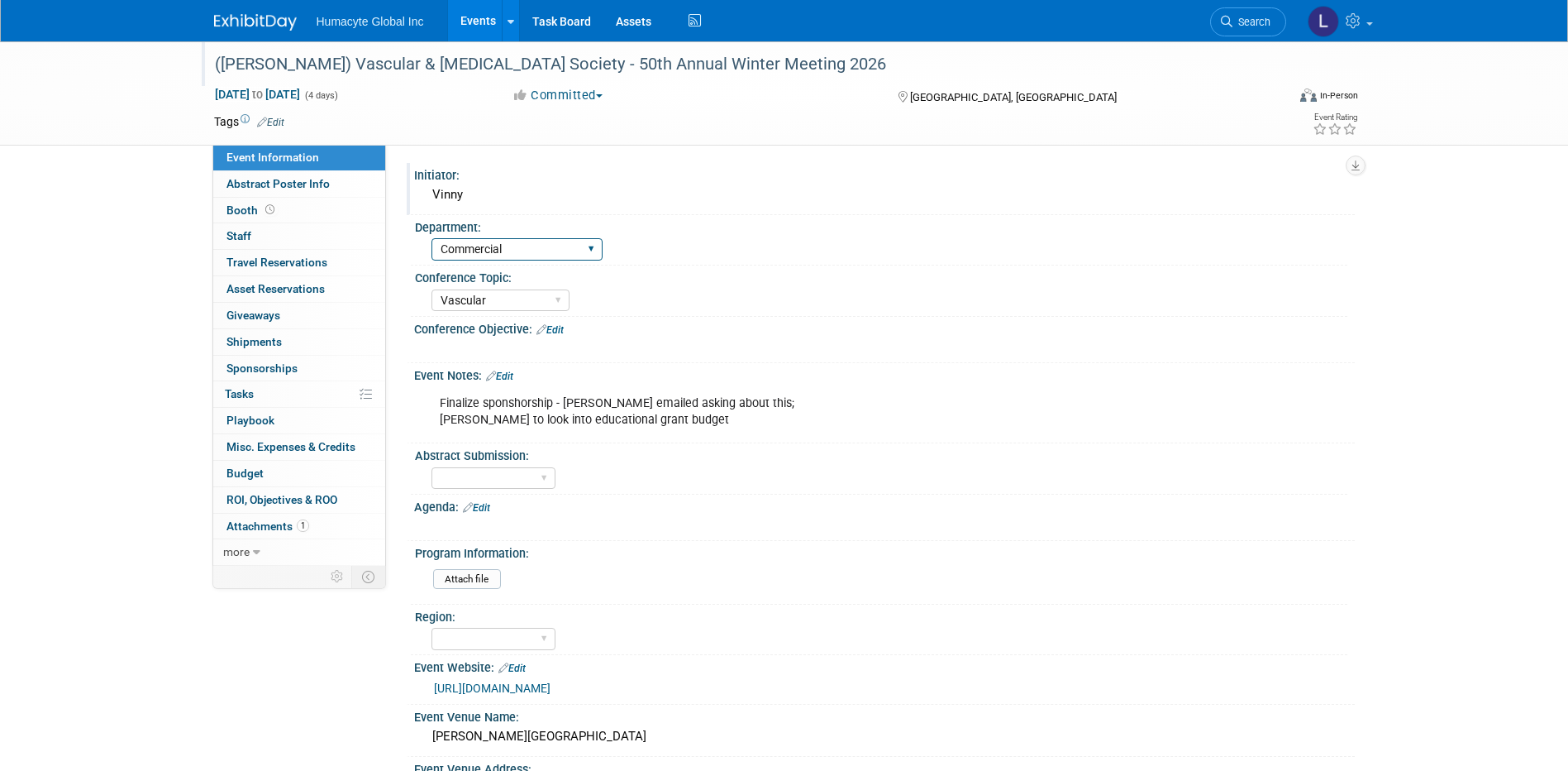
click at [487, 247] on select "Discovery & Pipeline Commercial Managed Care Market Access Marketing Medical Af…" at bounding box center [517, 249] width 171 height 22
select select "Marketing"
click at [431, 238] on select "Discovery & Pipeline Commercial Managed Care Market Access Marketing Medical Af…" at bounding box center [517, 249] width 171 height 22
click at [791, 333] on div "Conference Objective: Edit" at bounding box center [884, 327] width 940 height 21
click at [483, 241] on select "Discovery & Pipeline Commercial Managed Care Market Access Marketing Medical Af…" at bounding box center [517, 249] width 171 height 22
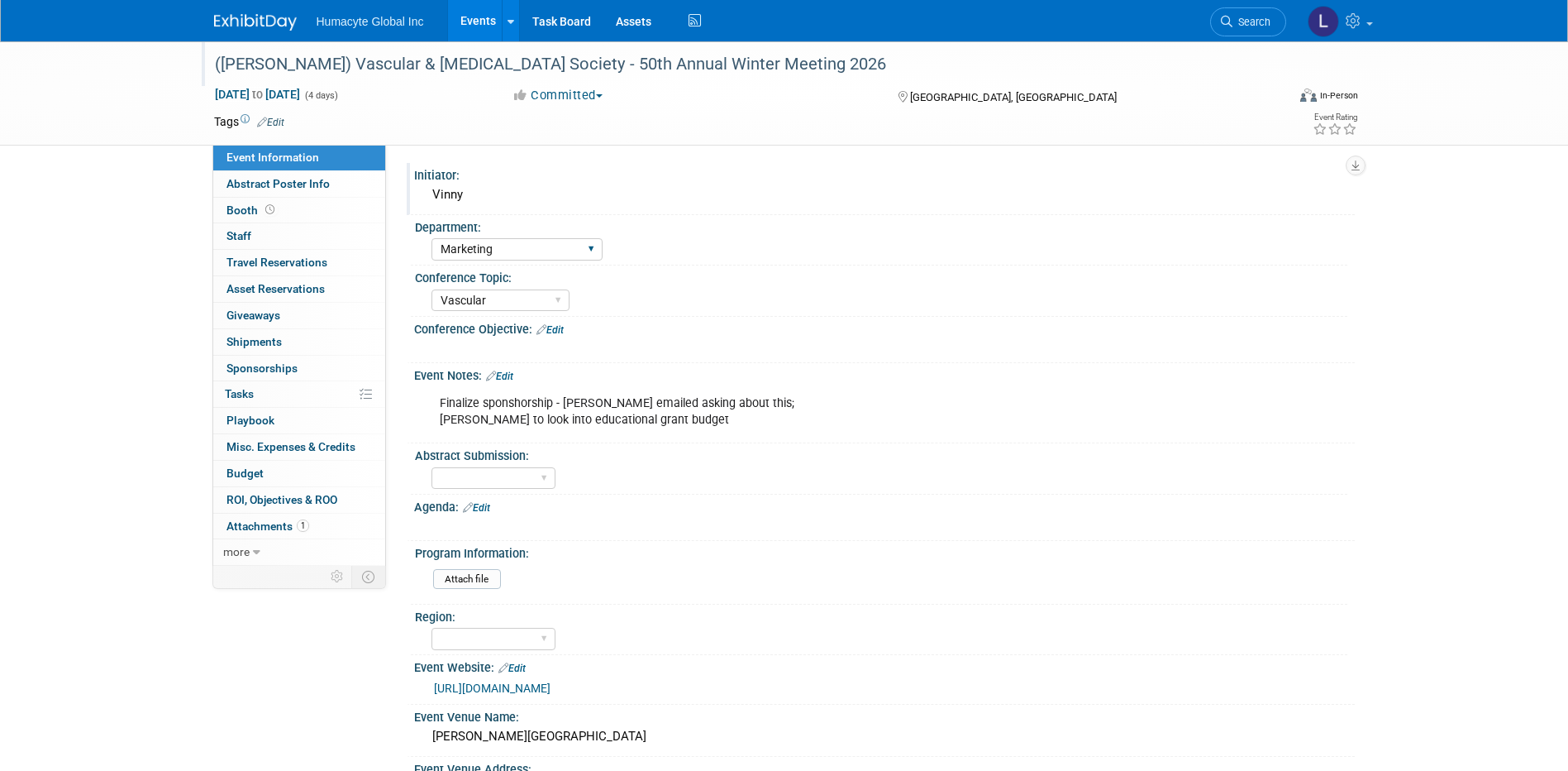
click at [431, 238] on select "Discovery & Pipeline Commercial Managed Care Market Access Marketing Medical Af…" at bounding box center [517, 249] width 171 height 22
click at [506, 373] on link "Edit" at bounding box center [500, 376] width 27 height 12
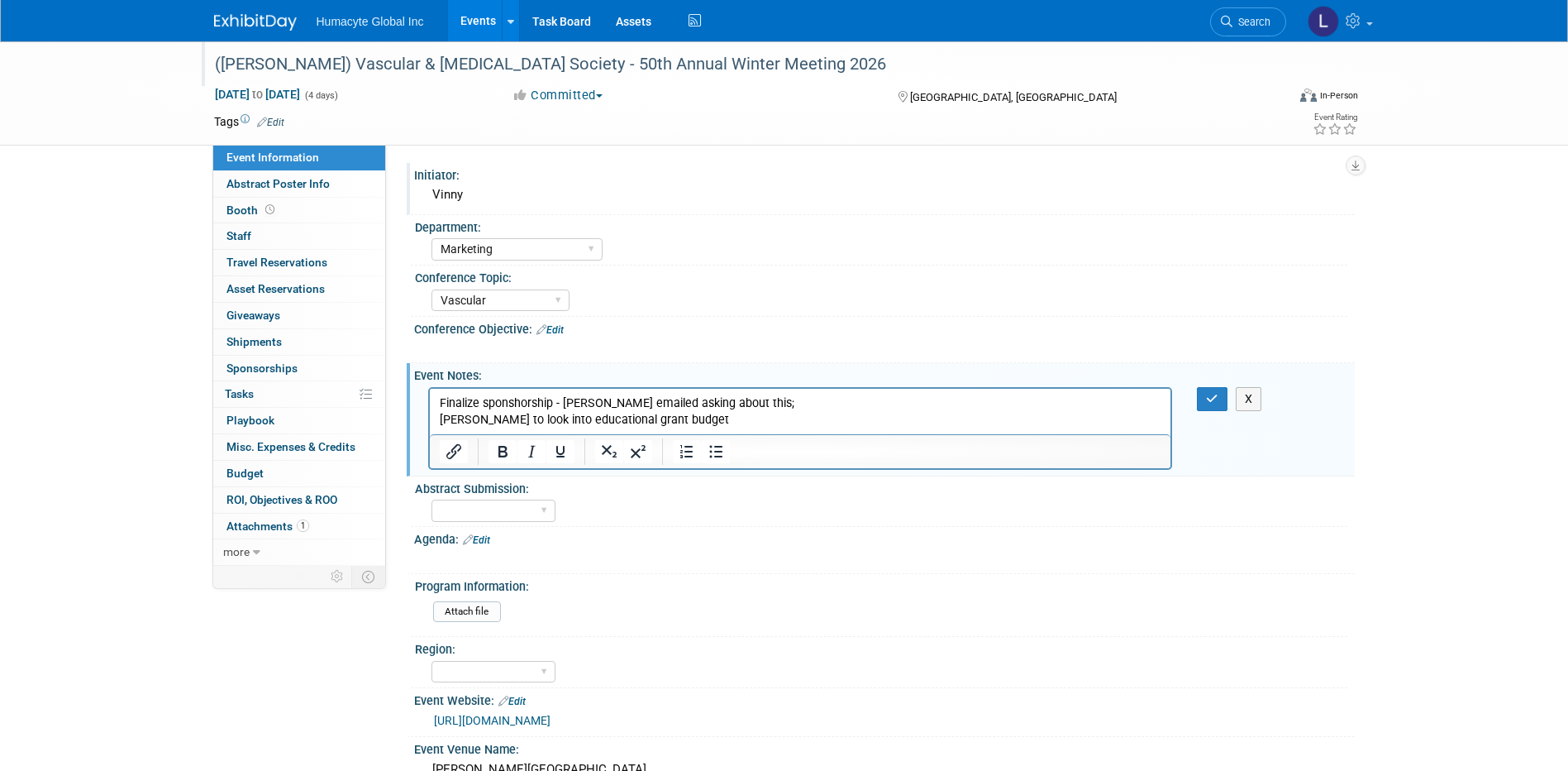
click at [709, 421] on p "Finalize sponshorship - Curi emailed asking about this; Mauricio to look into e…" at bounding box center [800, 411] width 722 height 33
click at [773, 405] on p "Finalize sponshorship - Curi emailed asking about this; Mauricio to look into e…" at bounding box center [800, 411] width 722 height 33
click at [993, 409] on p "Finalize sponshorship - Curi emailed asking about this; Mauricio to look into e…" at bounding box center [800, 403] width 722 height 16
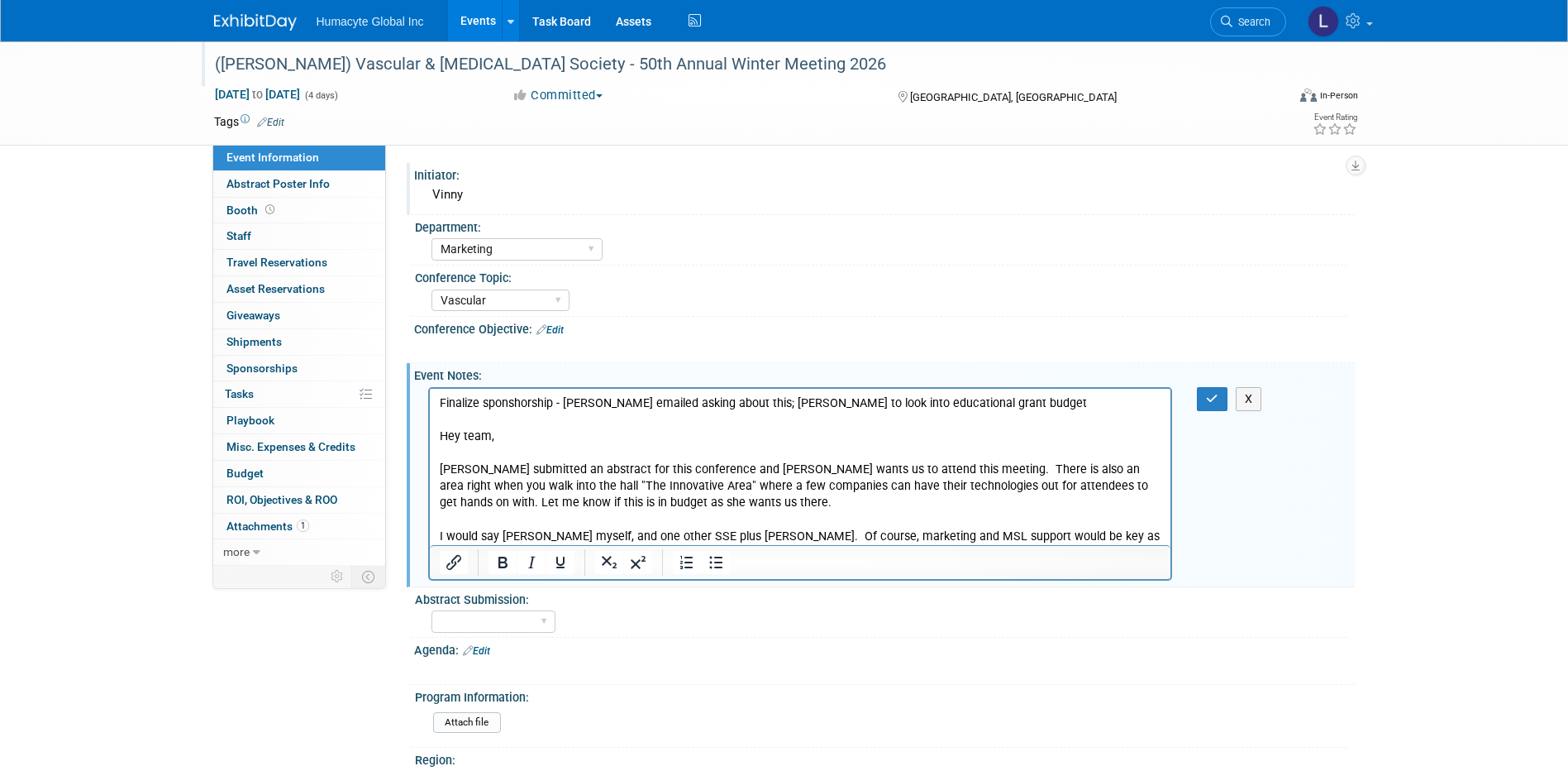
drag, startPoint x: 503, startPoint y: 436, endPoint x: 397, endPoint y: 438, distance: 106.0
click at [429, 438] on html "Finalize sponshorship - Curi emailed asking about this; Mauricio to look into e…" at bounding box center [800, 474] width 742 height 173
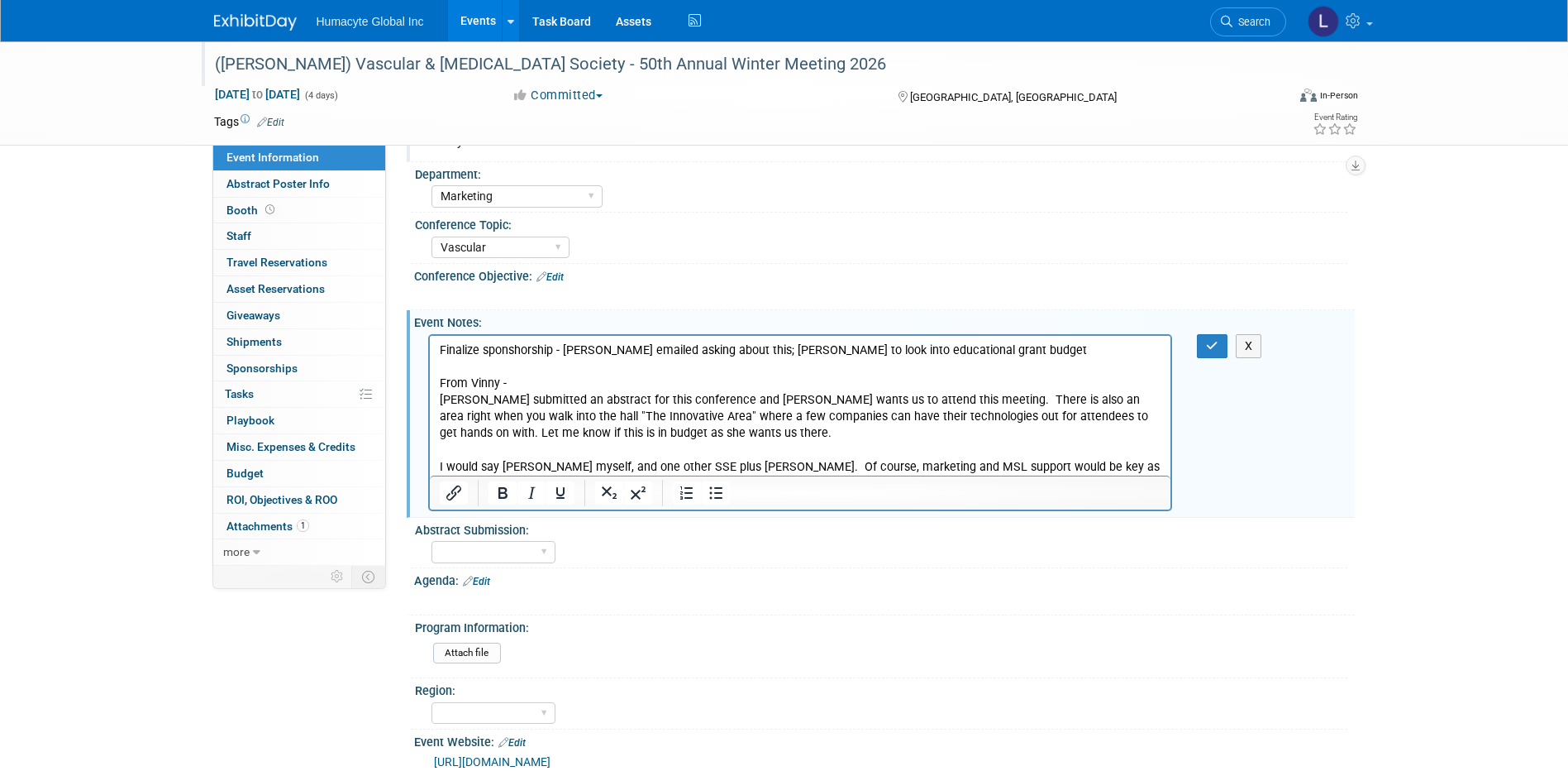
scroll to position [83, 0]
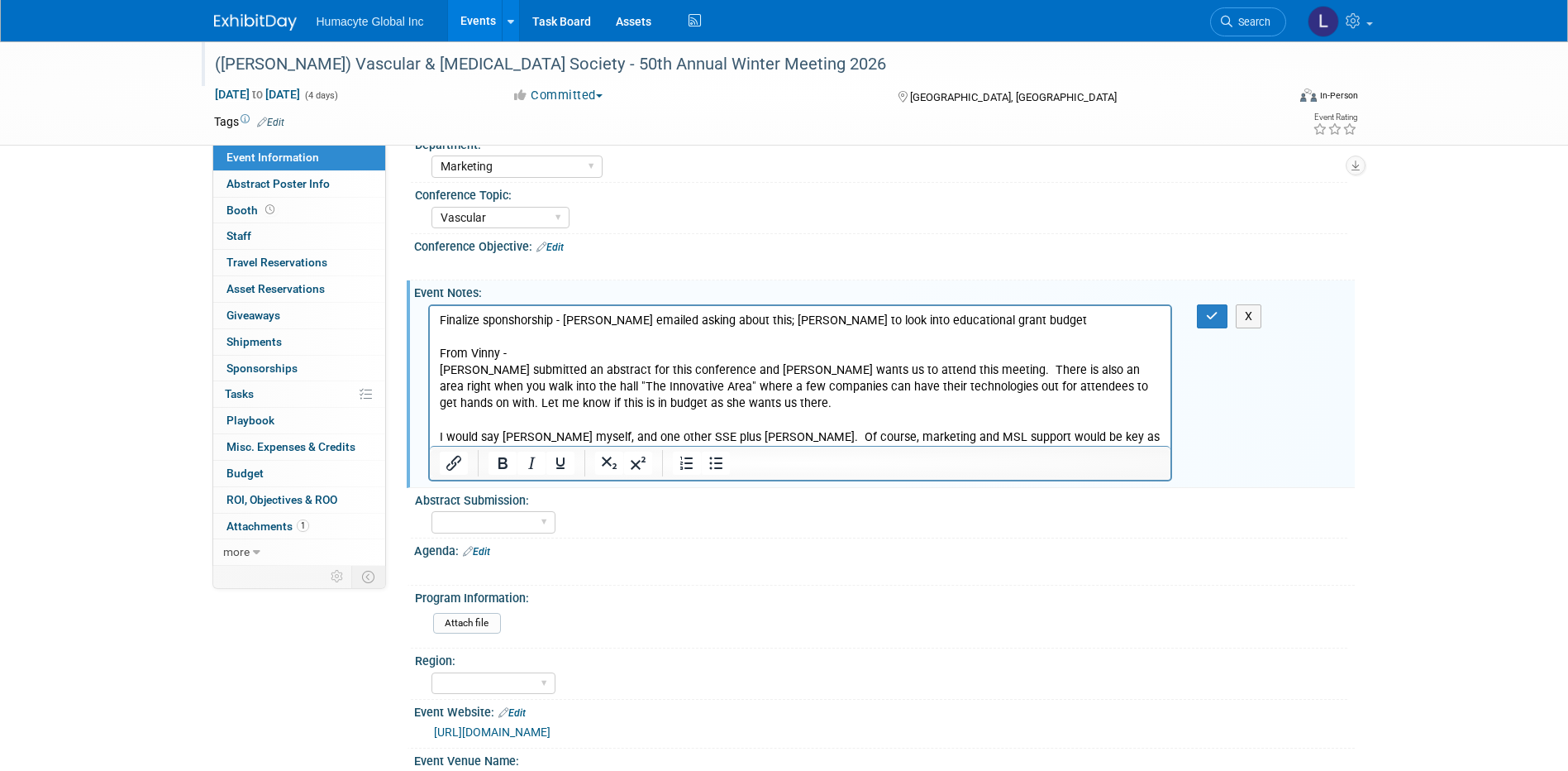
drag, startPoint x: 645, startPoint y: 546, endPoint x: 728, endPoint y: 515, distance: 88.6
click at [648, 547] on div "Agenda: Edit" at bounding box center [884, 548] width 940 height 21
click at [1211, 317] on icon "button" at bounding box center [1212, 316] width 13 height 12
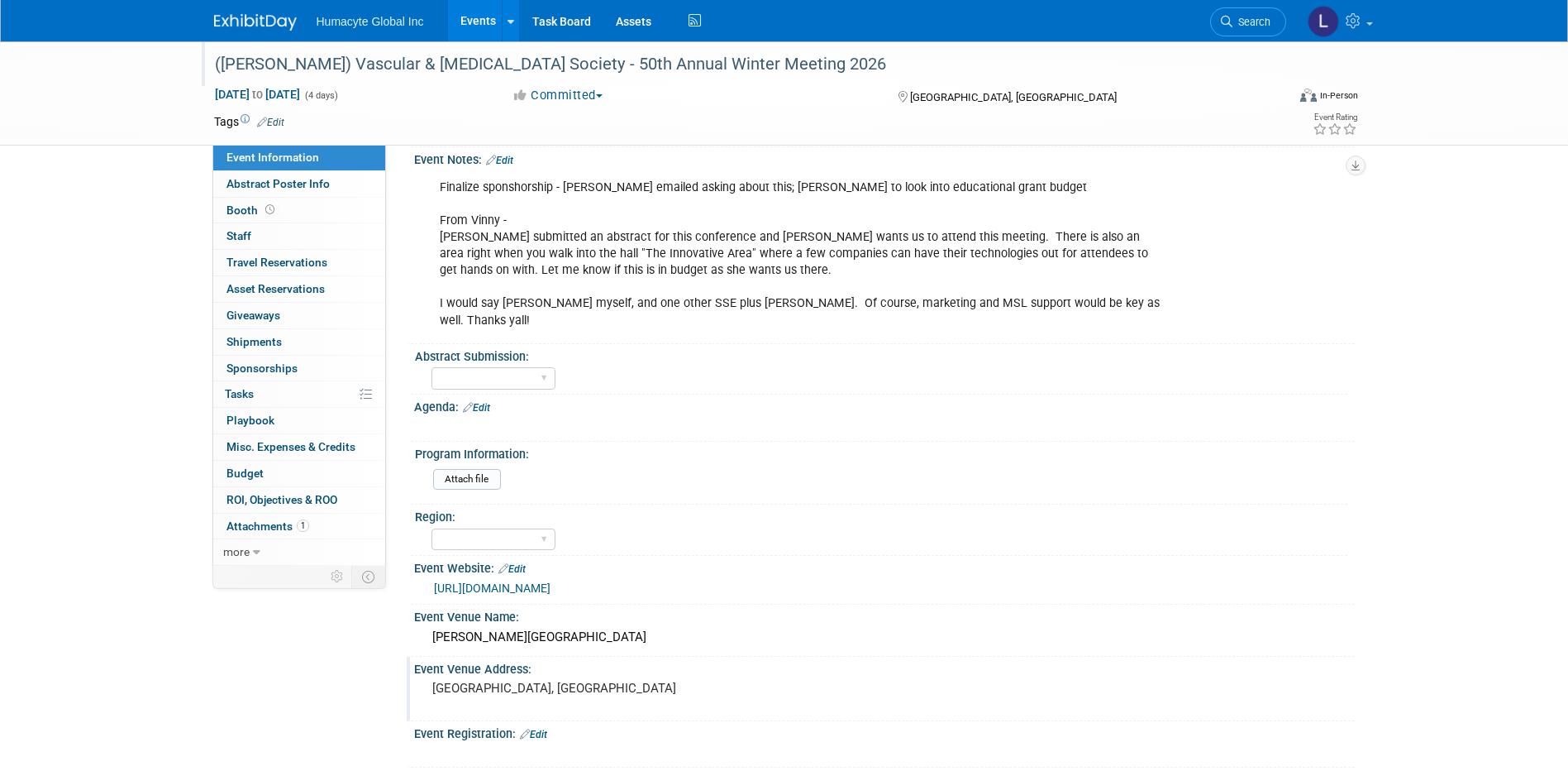
scroll to position [248, 0]
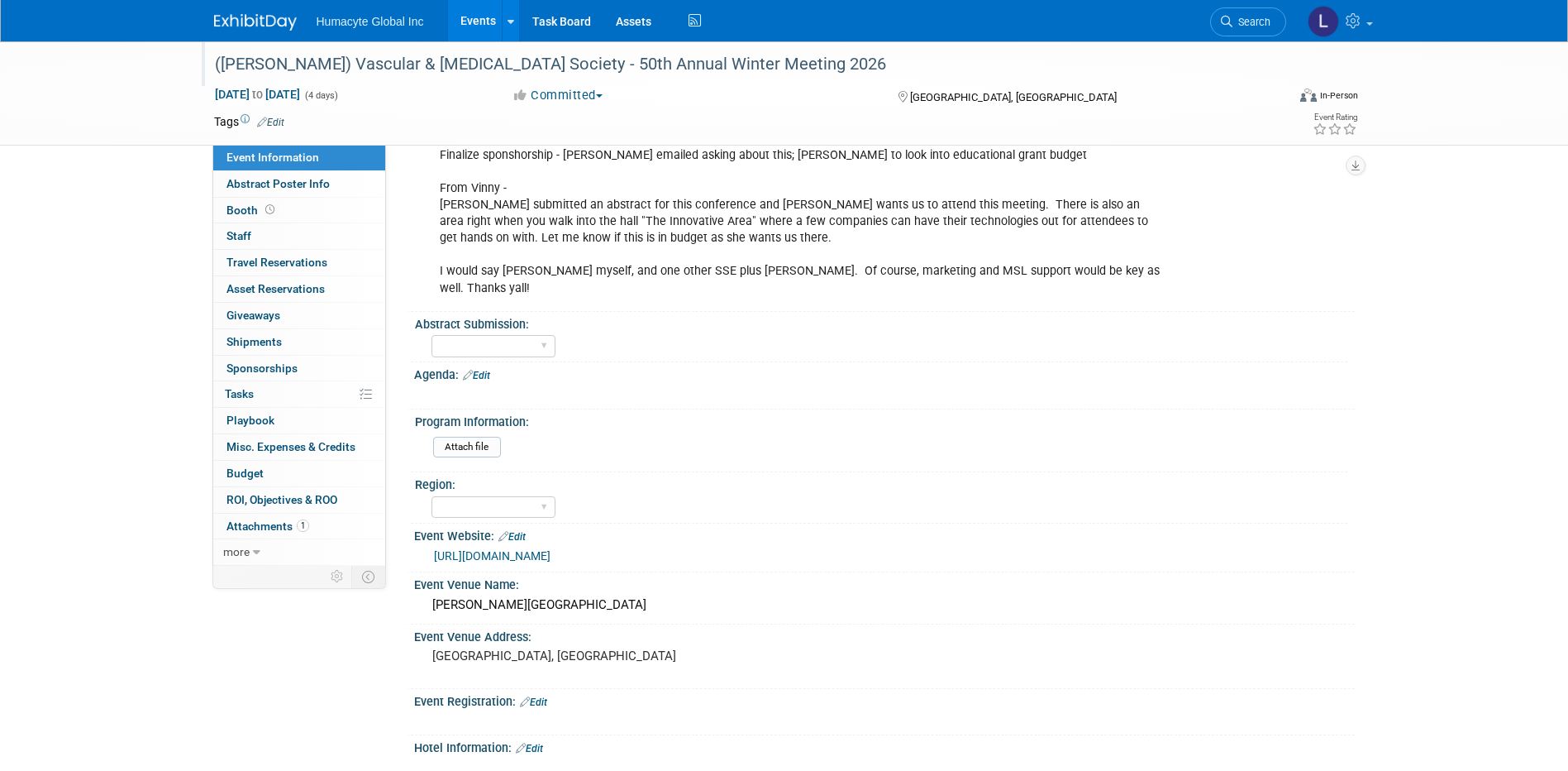
click at [638, 257] on div "Finalize sponshorship - Curi emailed asking about this; Mauricio to look into e…" at bounding box center [801, 222] width 745 height 166
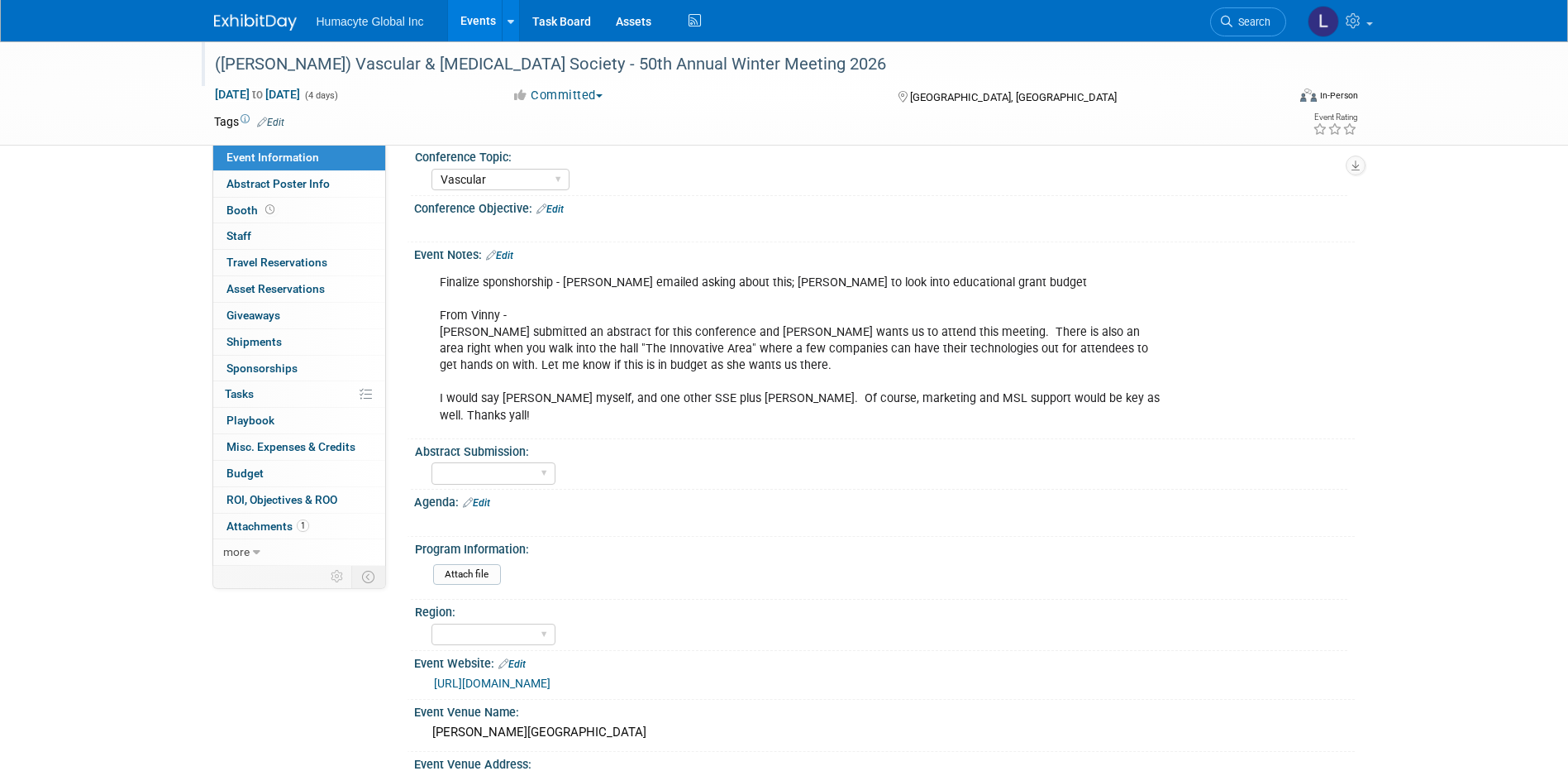
scroll to position [83, 0]
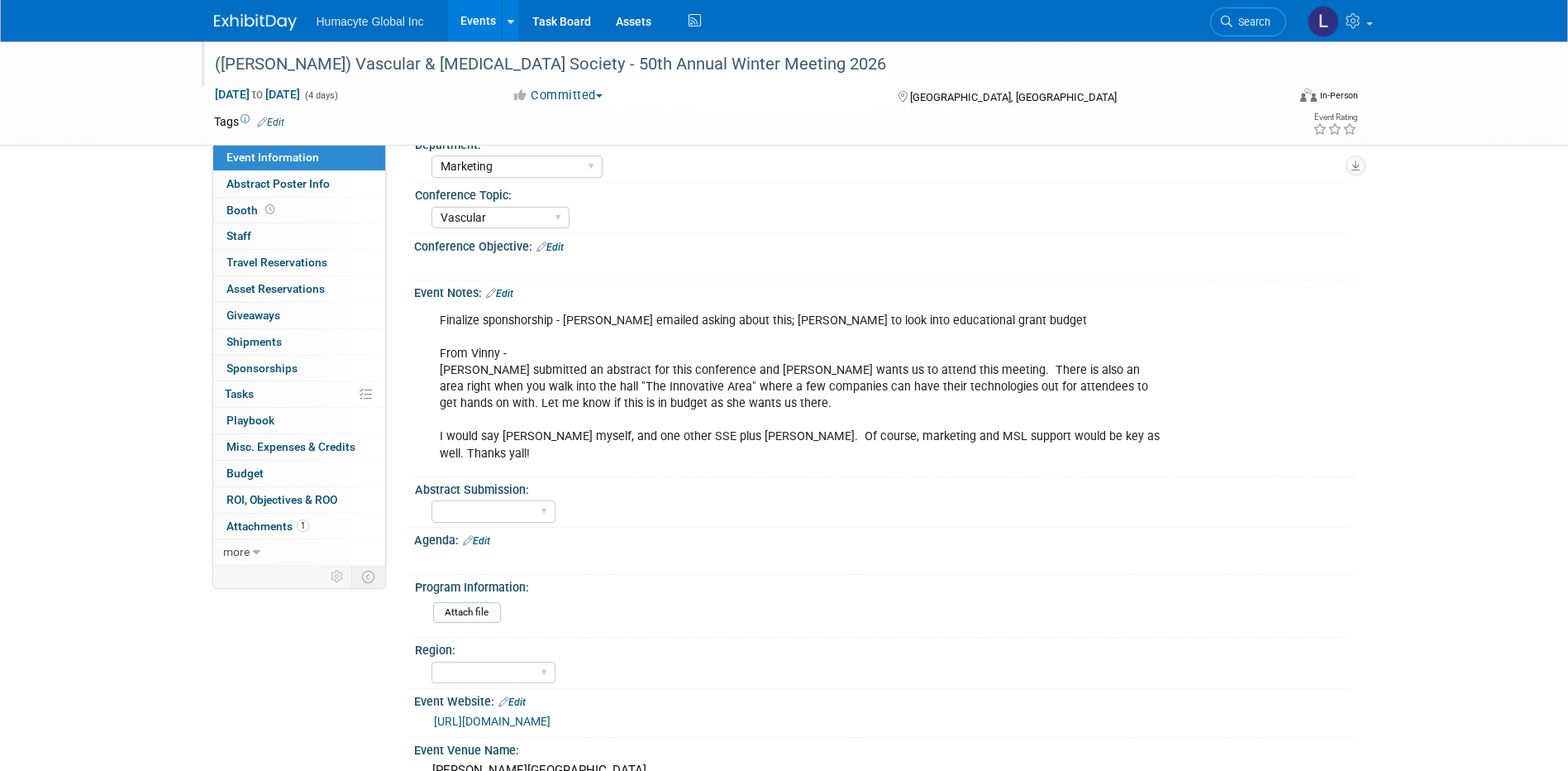
click at [772, 323] on div "Finalize sponshorship - Curi emailed asking about this; Mauricio to look into e…" at bounding box center [801, 387] width 745 height 166
drag, startPoint x: 975, startPoint y: 316, endPoint x: 882, endPoint y: 328, distance: 93.8
click at [882, 328] on div "Finalize sponshorship - Curi emailed asking about this; Mauricio to look into e…" at bounding box center [801, 387] width 745 height 166
drag, startPoint x: 882, startPoint y: 328, endPoint x: 967, endPoint y: 332, distance: 85.1
click at [968, 332] on div "Finalize sponshorship - Curi emailed asking about this; Mauricio to look into e…" at bounding box center [801, 387] width 745 height 166
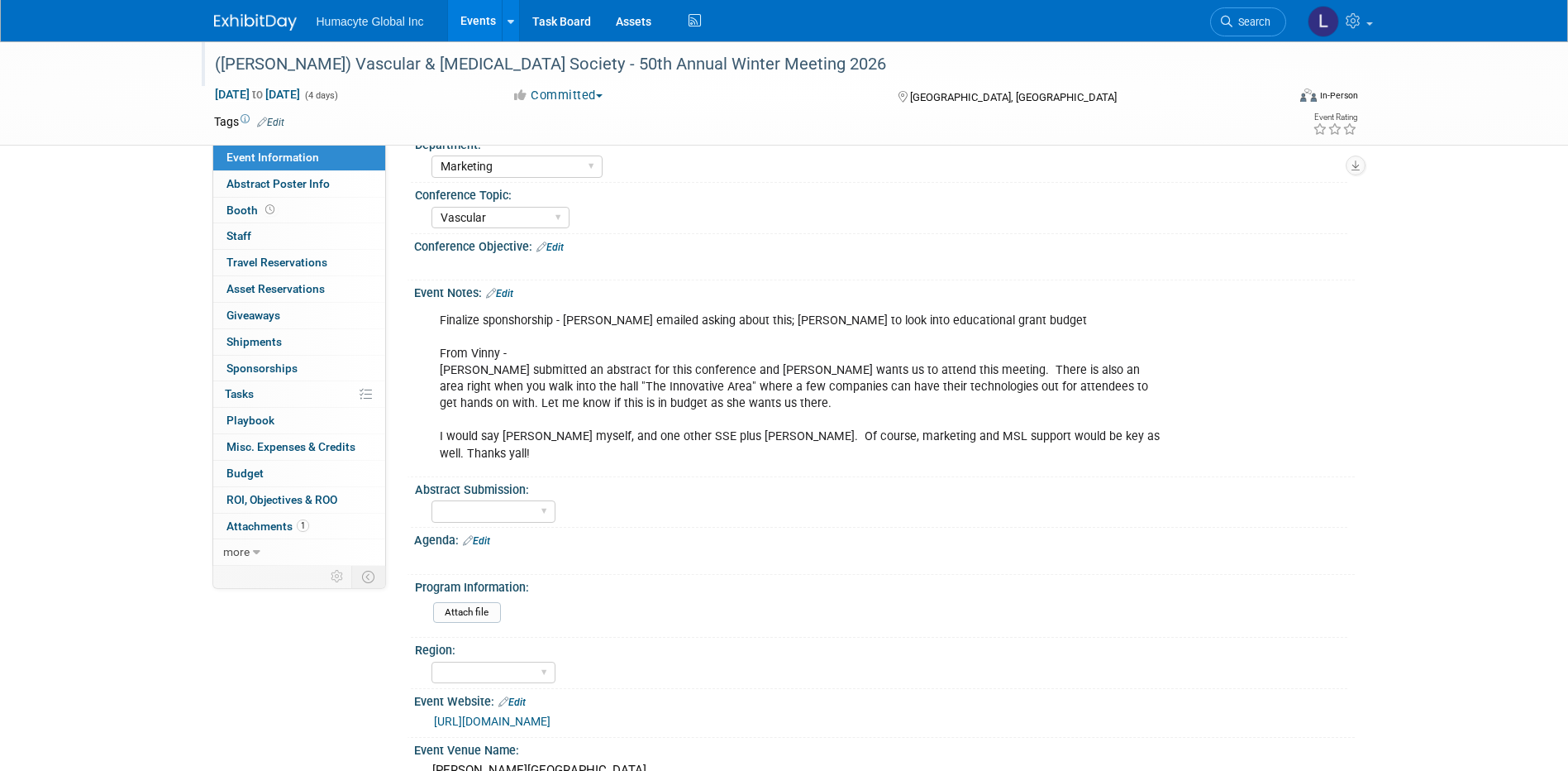
click at [513, 290] on link "Edit" at bounding box center [500, 293] width 27 height 12
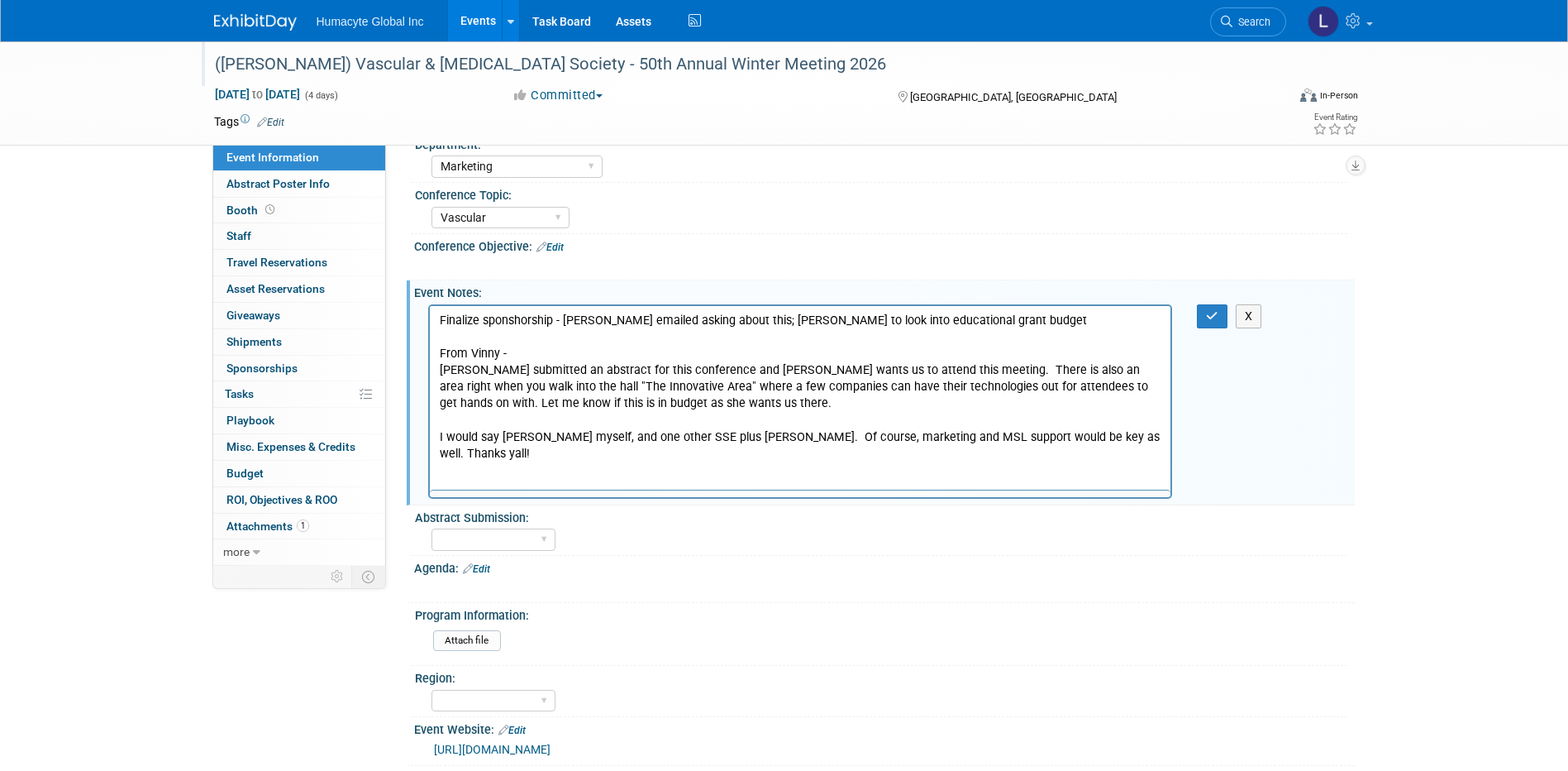
scroll to position [0, 0]
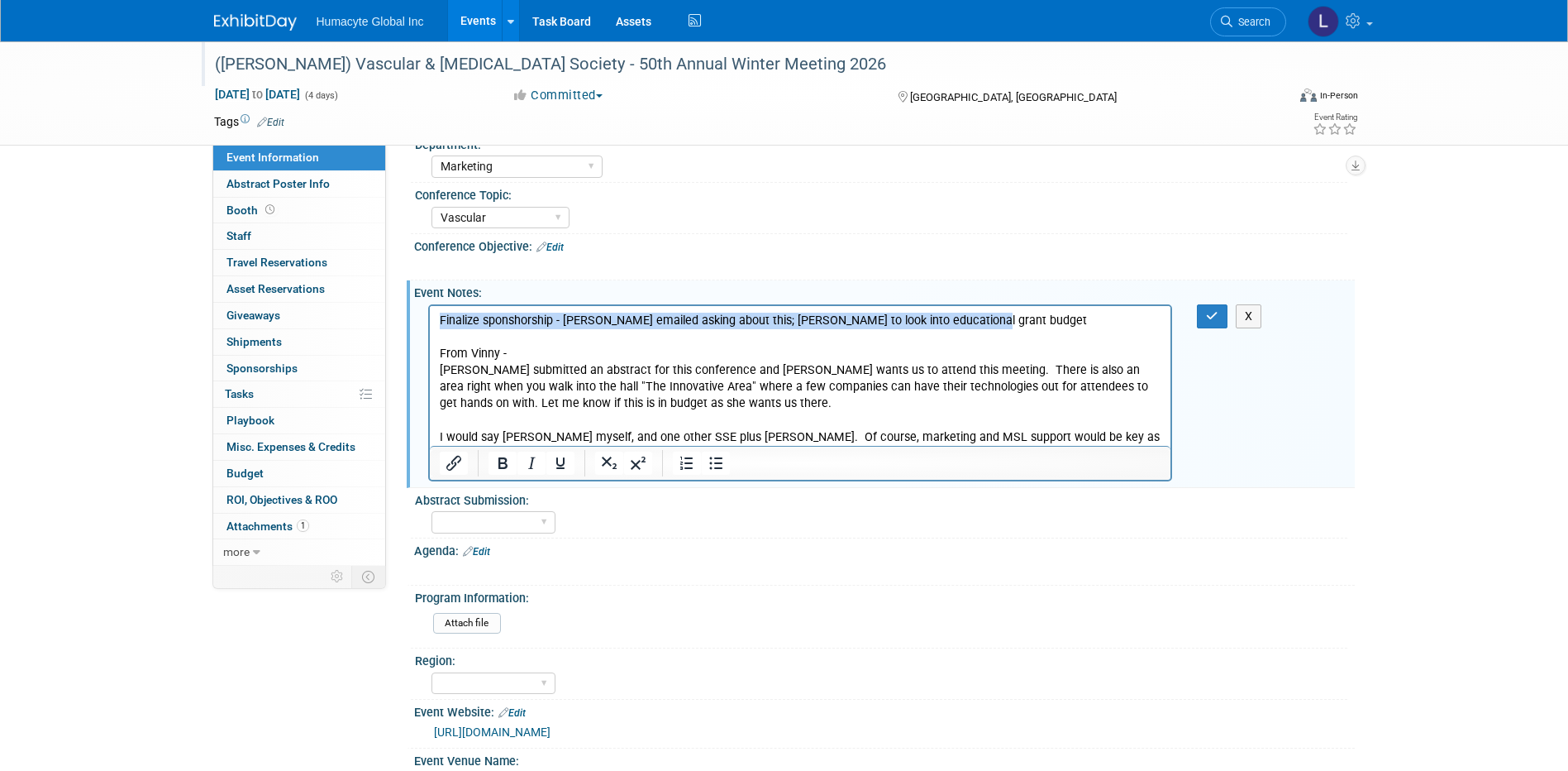
drag, startPoint x: 1020, startPoint y: 323, endPoint x: 212, endPoint y: 321, distance: 808.0
click at [429, 321] on html "Finalize sponshorship - Curi emailed asking about this; Mauricio to look into e…" at bounding box center [800, 383] width 742 height 156
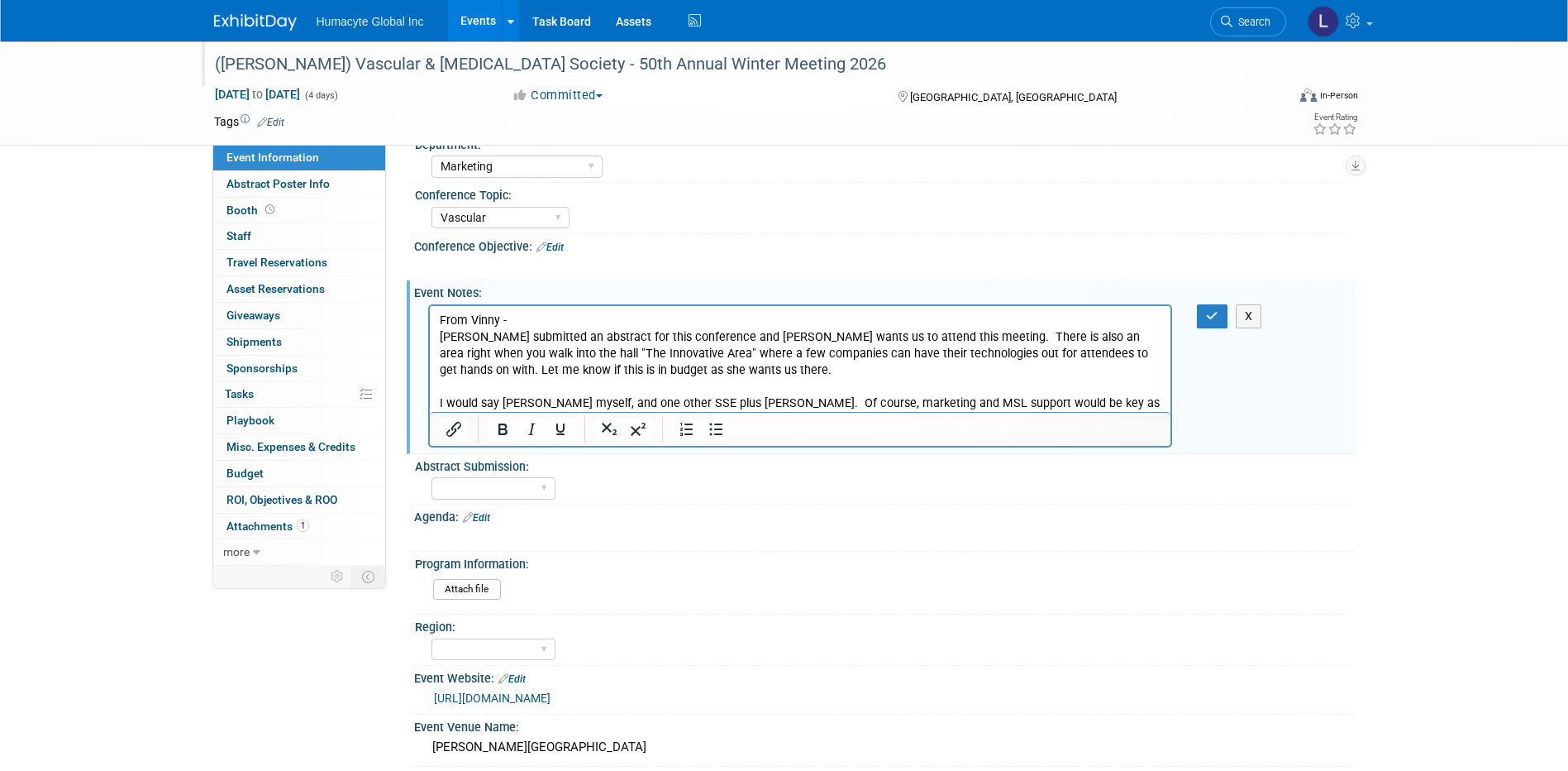
click at [1212, 303] on div "Finalize sponshorship - Curi emailed asking about this; Mauricio to look into e…" at bounding box center [882, 304] width 920 height 9
click at [1212, 313] on icon "button" at bounding box center [1212, 316] width 13 height 12
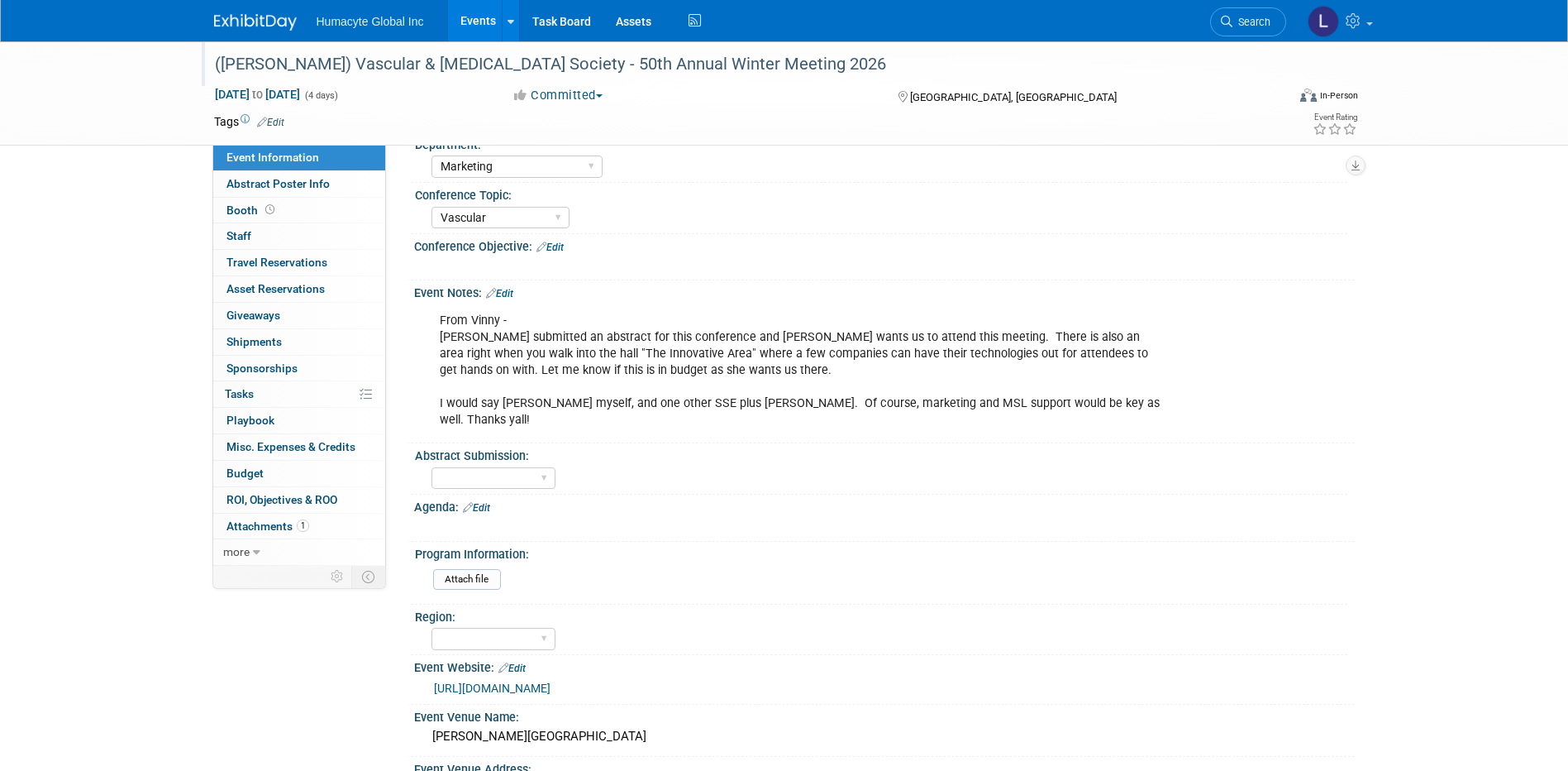
drag, startPoint x: 1072, startPoint y: 230, endPoint x: 1139, endPoint y: 208, distance: 70.5
click at [1072, 230] on div "Conference Topic: Trauma Nephrology/Dialysis Diabetes Vascular Managed Care" at bounding box center [879, 207] width 937 height 50
click at [1240, 22] on span "Search" at bounding box center [1252, 21] width 38 height 13
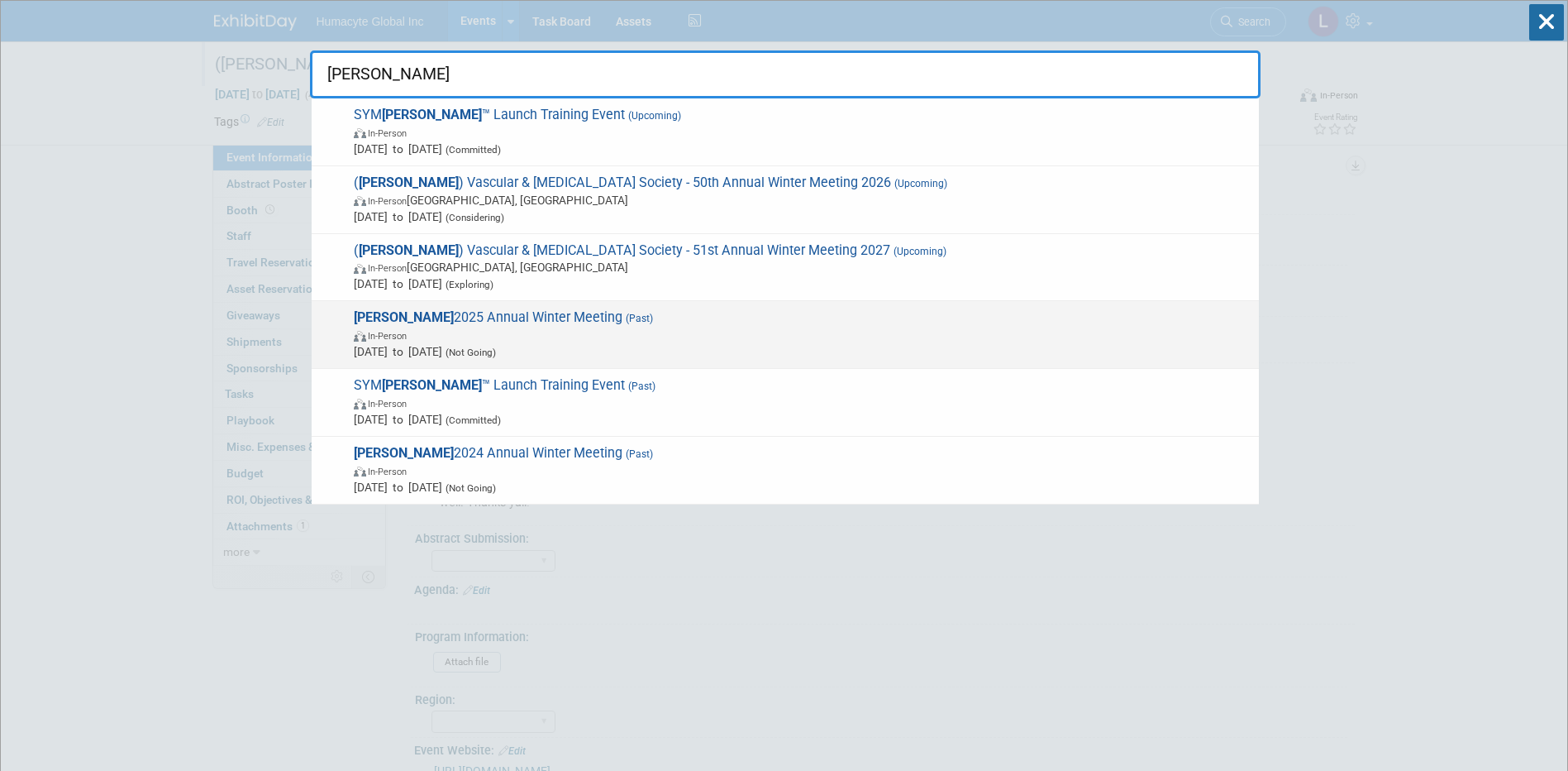
type input "vess"
click at [431, 345] on span "Feb 6, 2025 to Feb 9, 2025 (Not Going)" at bounding box center [802, 351] width 897 height 16
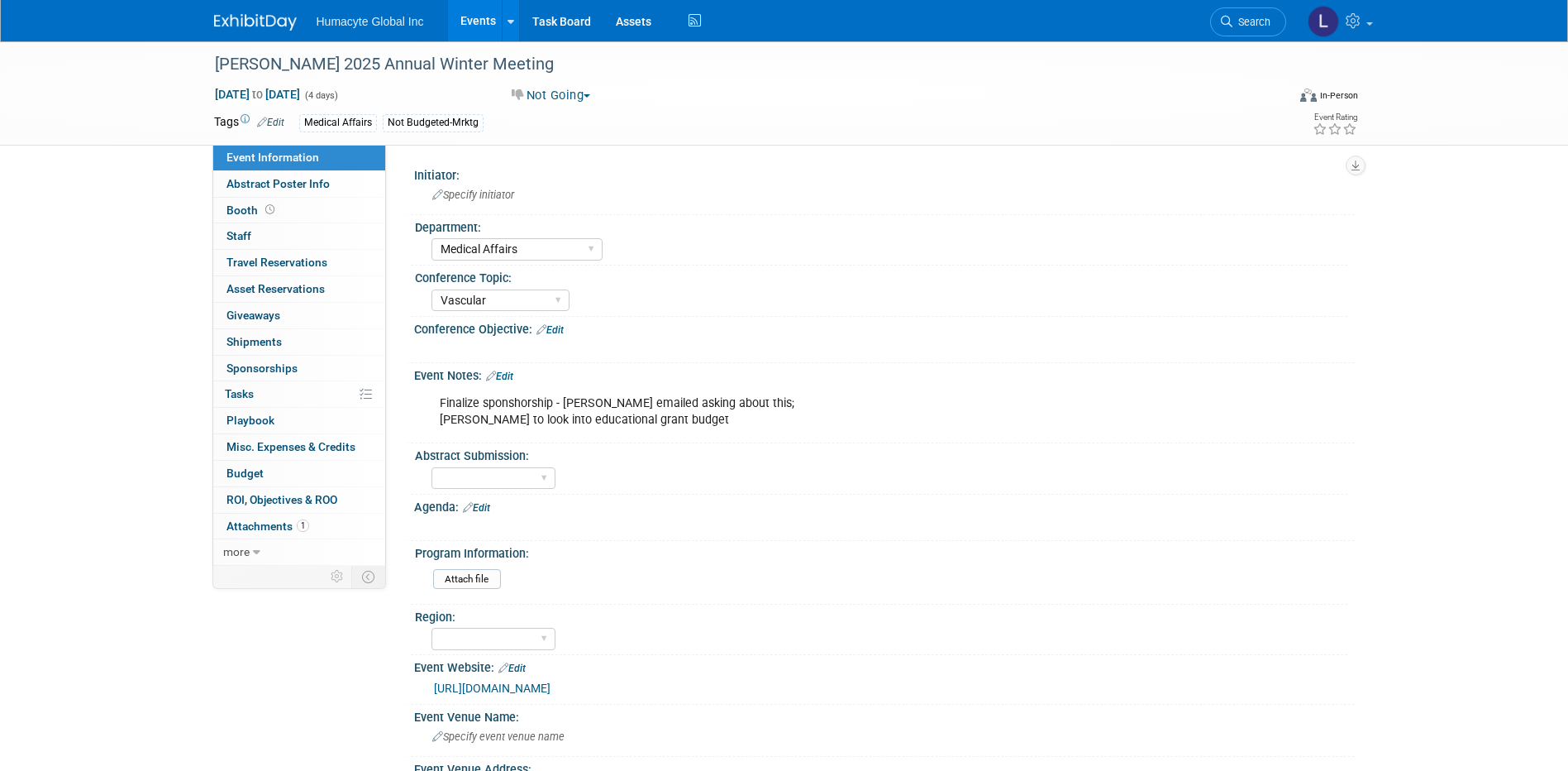
select select "Medical Affairs"
select select "Vascular"
click at [232, 206] on span "Booth" at bounding box center [252, 211] width 51 height 14
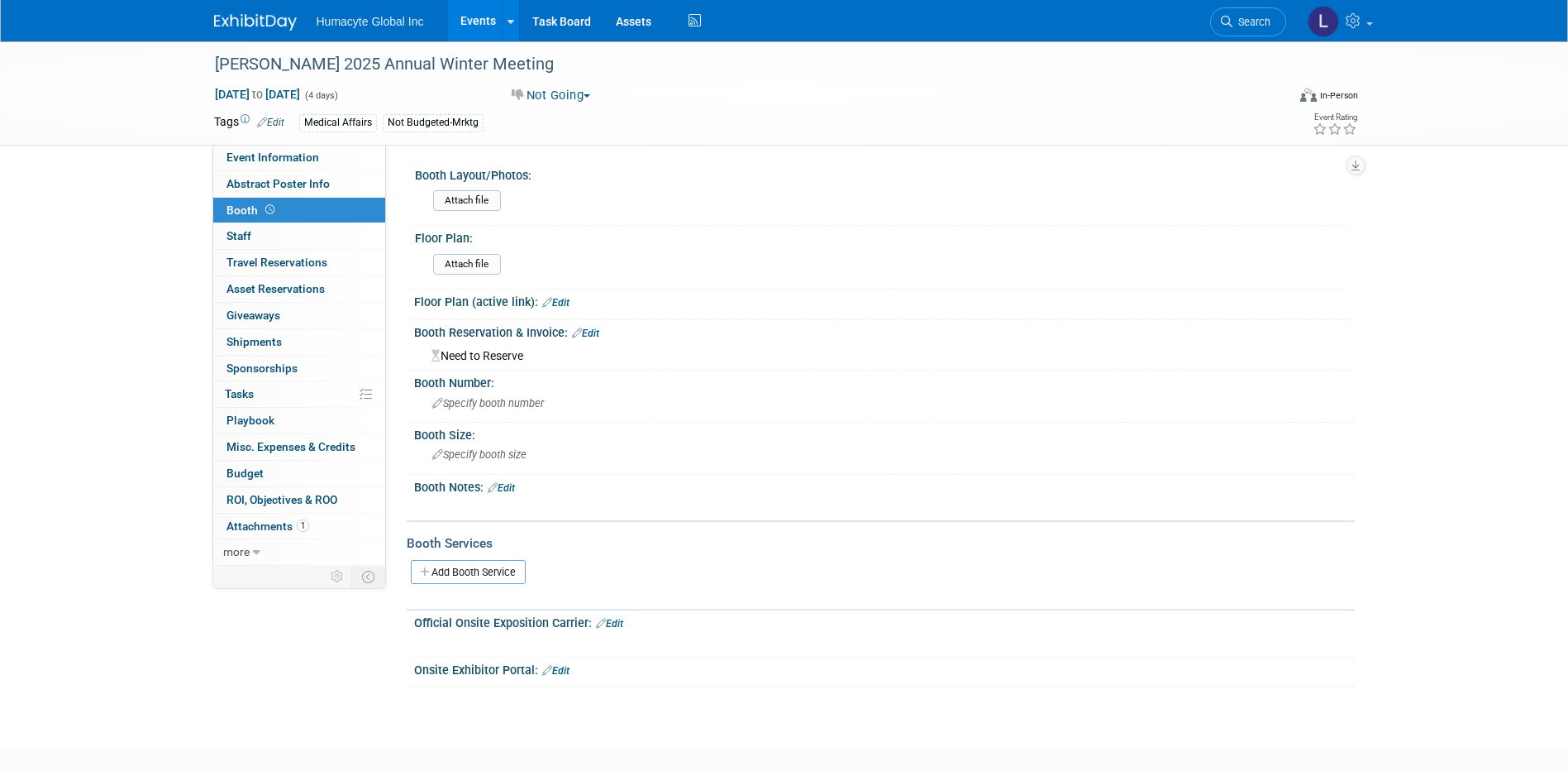
click at [483, 14] on link "Events" at bounding box center [478, 20] width 61 height 41
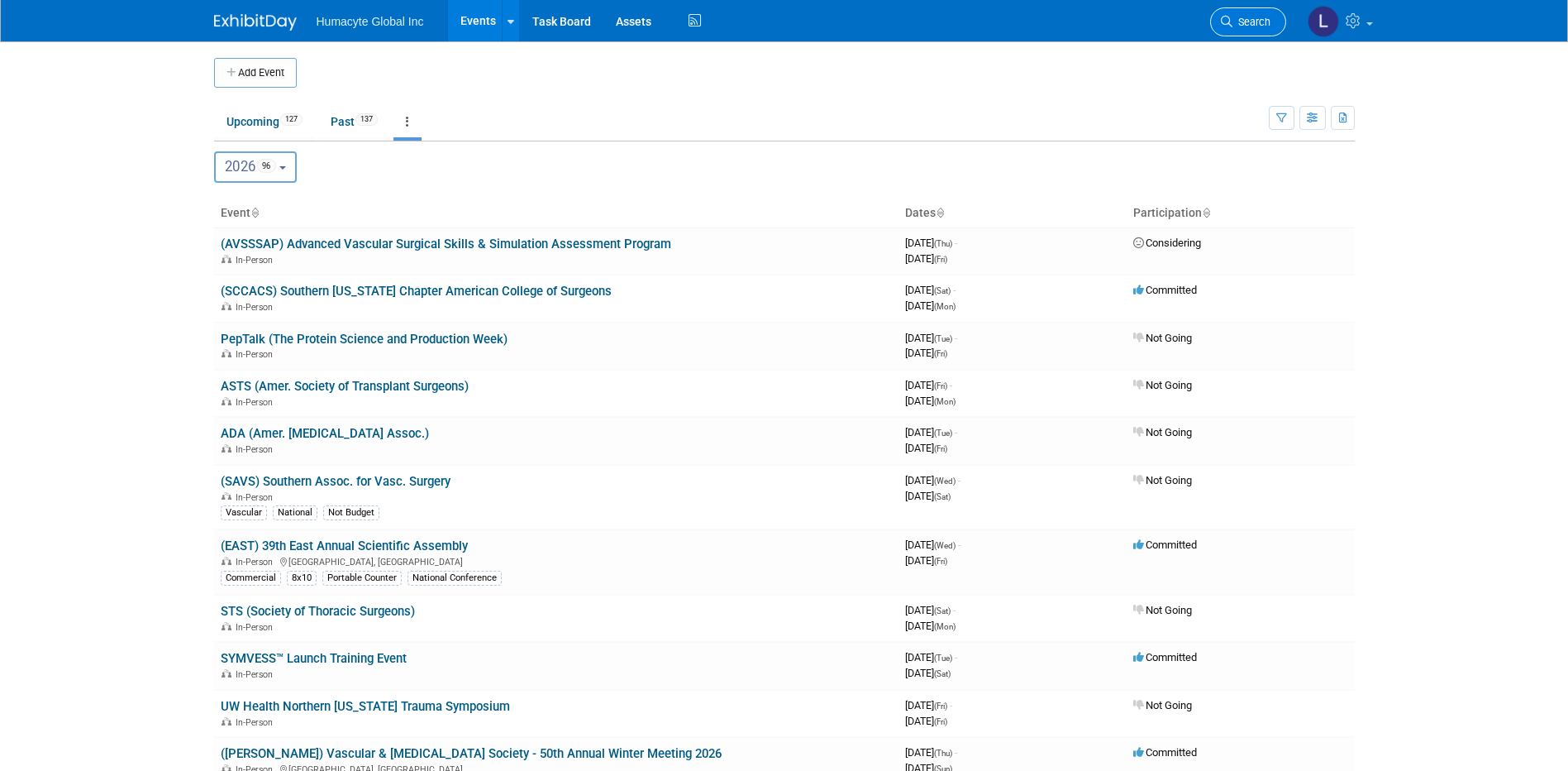
click at [1235, 22] on span "Search" at bounding box center [1252, 21] width 38 height 13
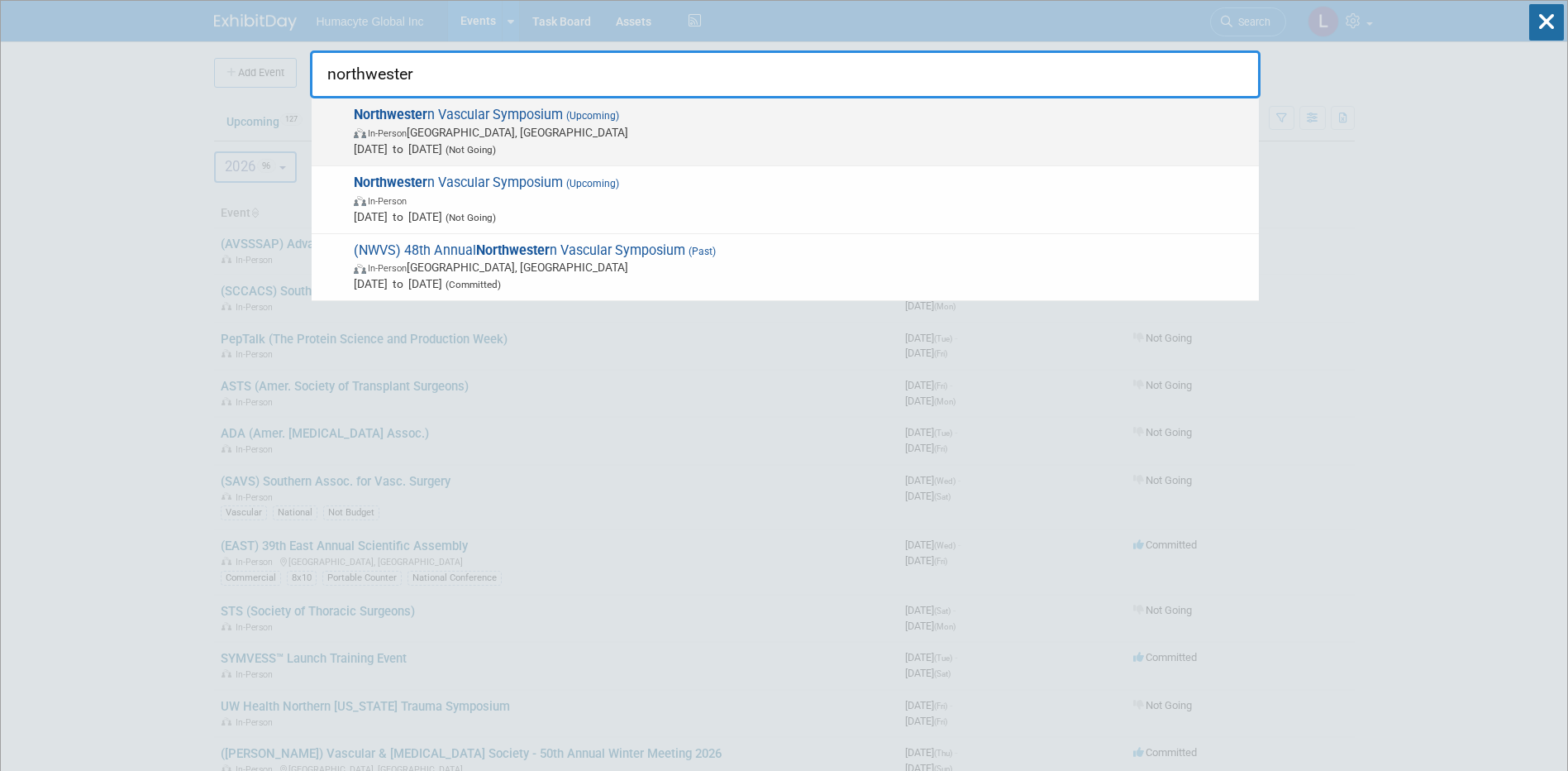
type input "northwester"
click at [482, 148] on span "[DATE] to [DATE] (Not Going)" at bounding box center [802, 148] width 897 height 16
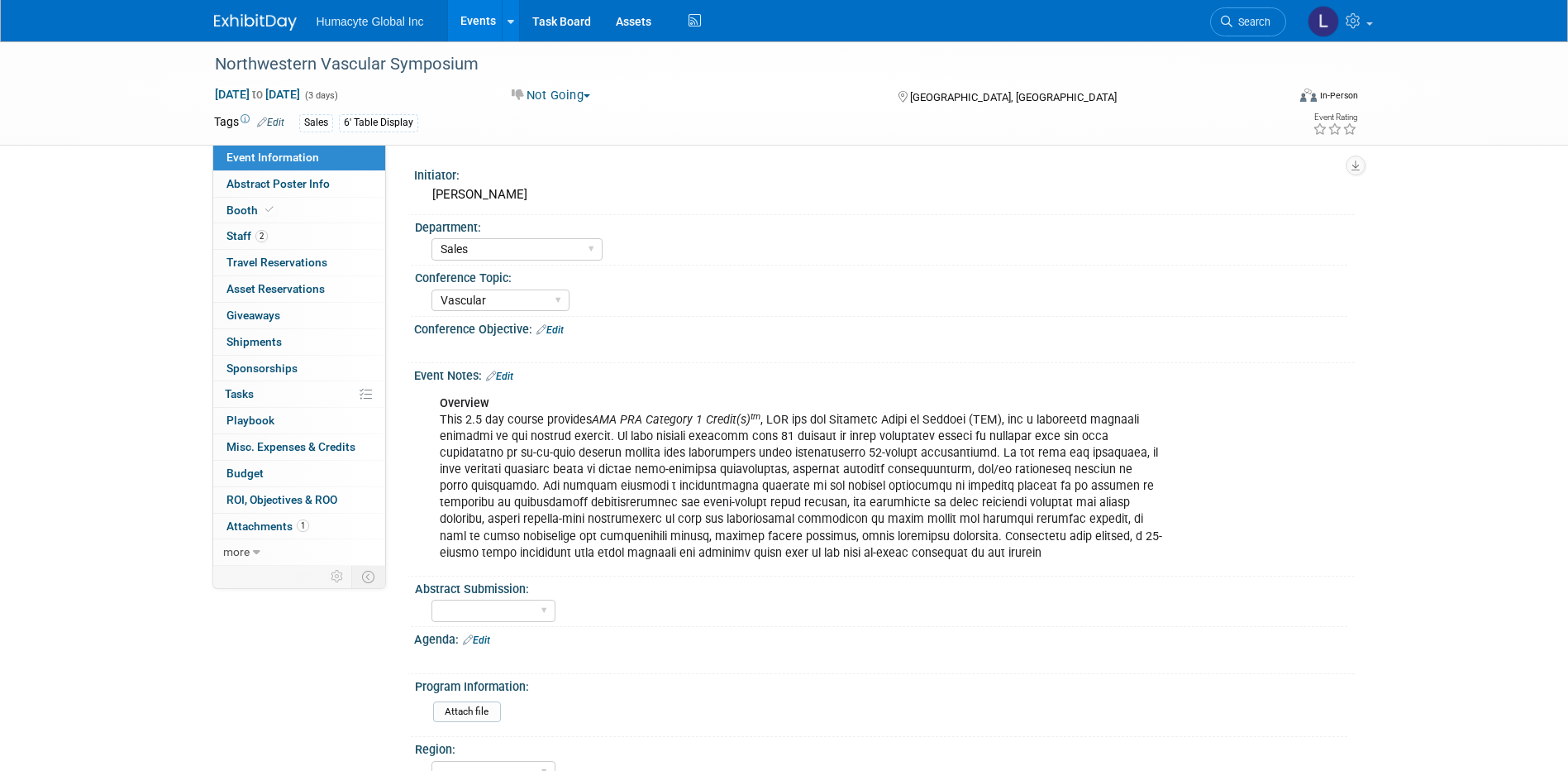
select select "Sales"
select select "Vascular"
click at [621, 417] on icon "AMA PRA Category 1 Credit(s) tm" at bounding box center [676, 420] width 169 height 14
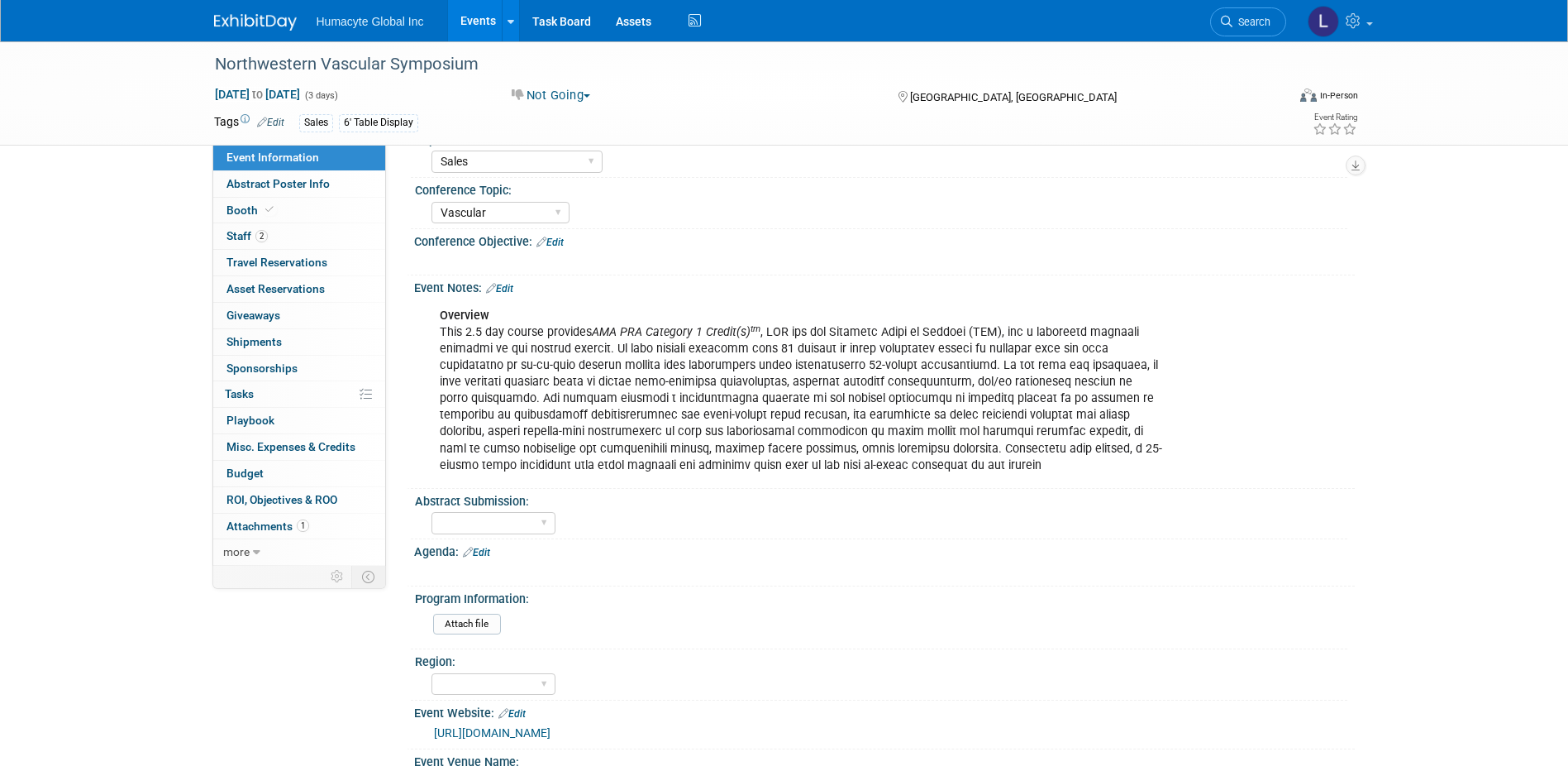
scroll to position [83, 0]
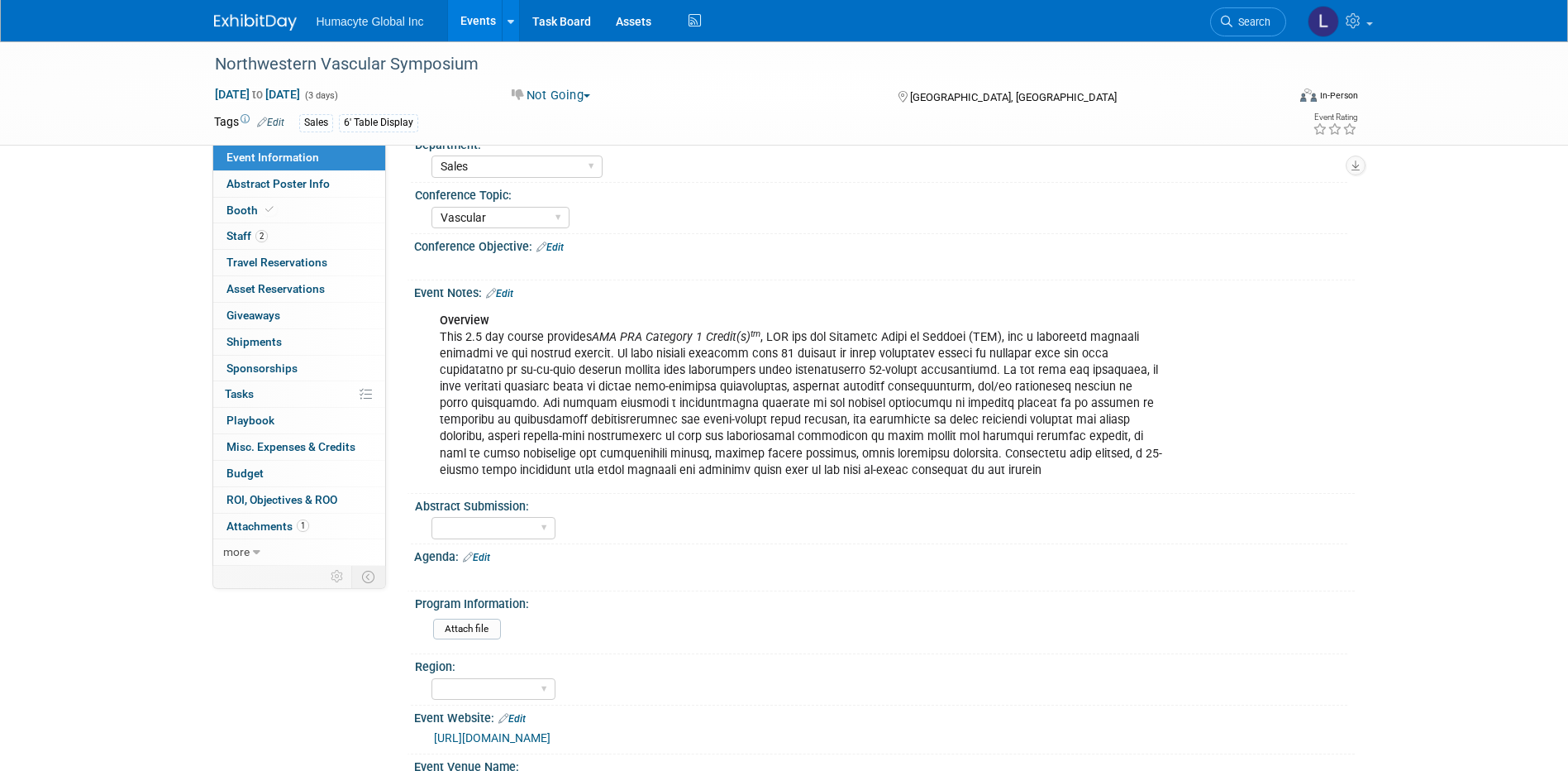
click at [552, 243] on link "Edit" at bounding box center [550, 247] width 27 height 12
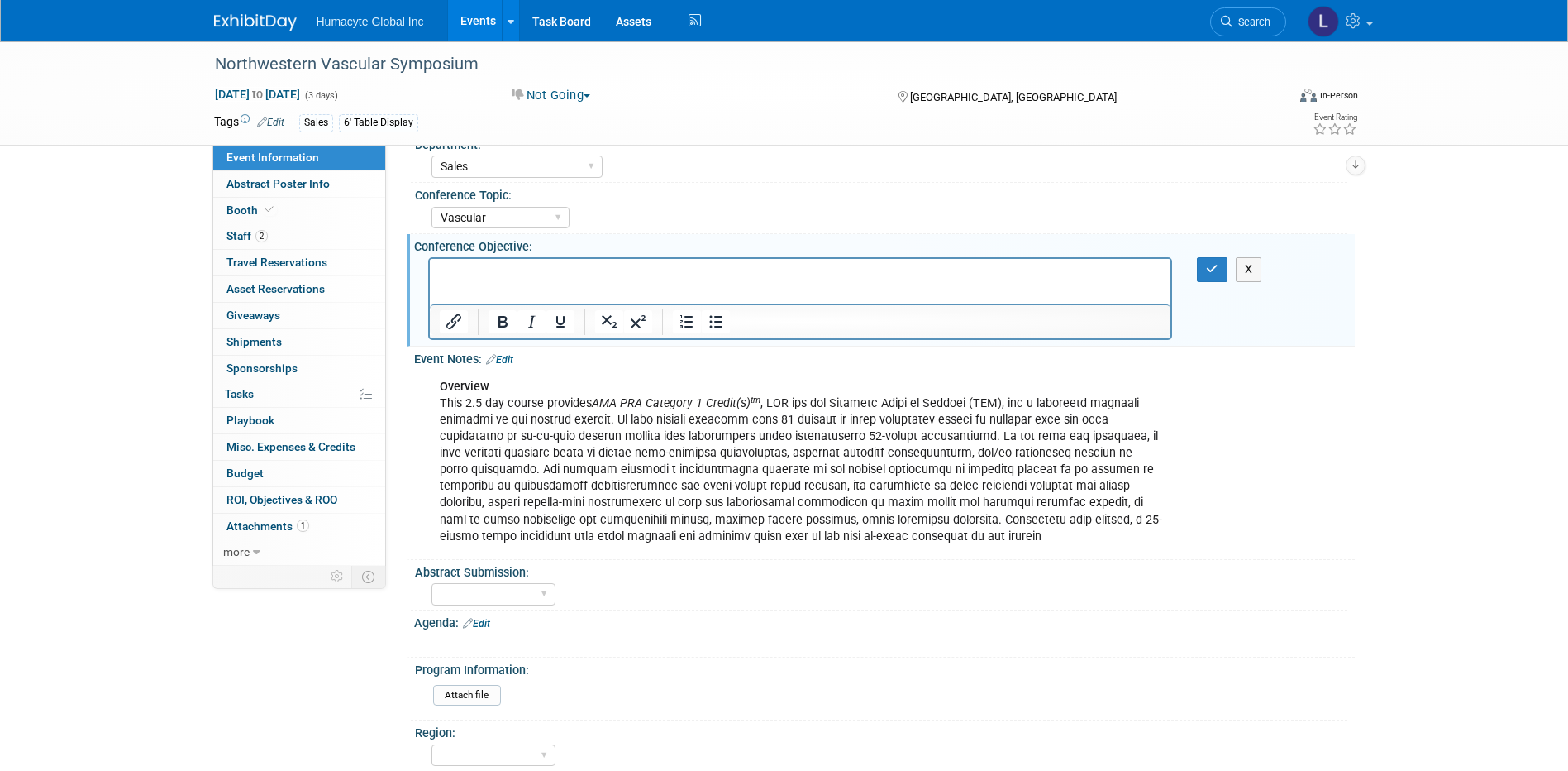
scroll to position [0, 0]
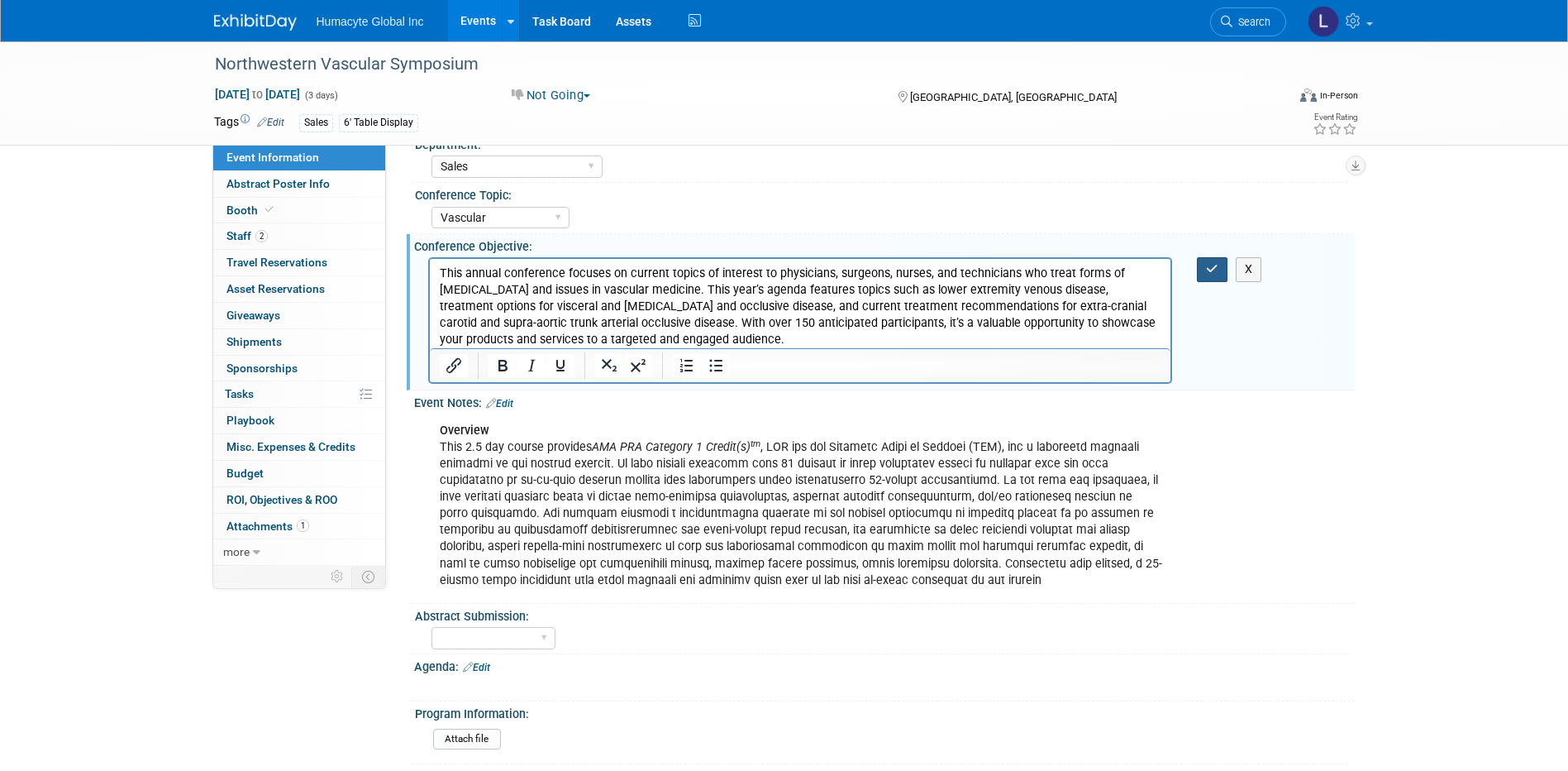
click at [1206, 268] on icon "button" at bounding box center [1212, 269] width 13 height 12
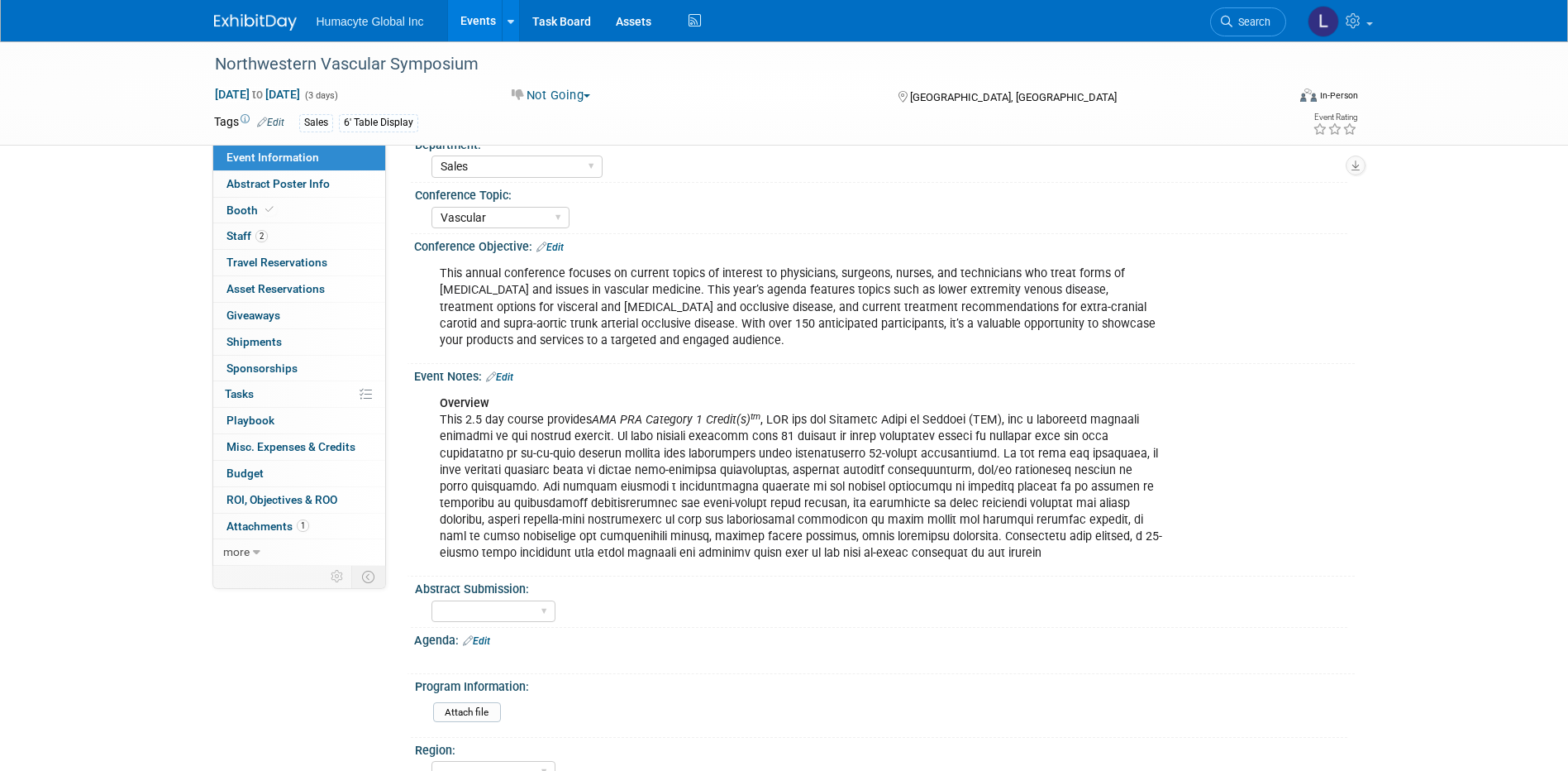
drag, startPoint x: 555, startPoint y: 240, endPoint x: 564, endPoint y: 246, distance: 10.8
click at [555, 240] on div "Conference Objective: Edit" at bounding box center [884, 244] width 940 height 21
click at [511, 377] on link "Edit" at bounding box center [500, 377] width 27 height 12
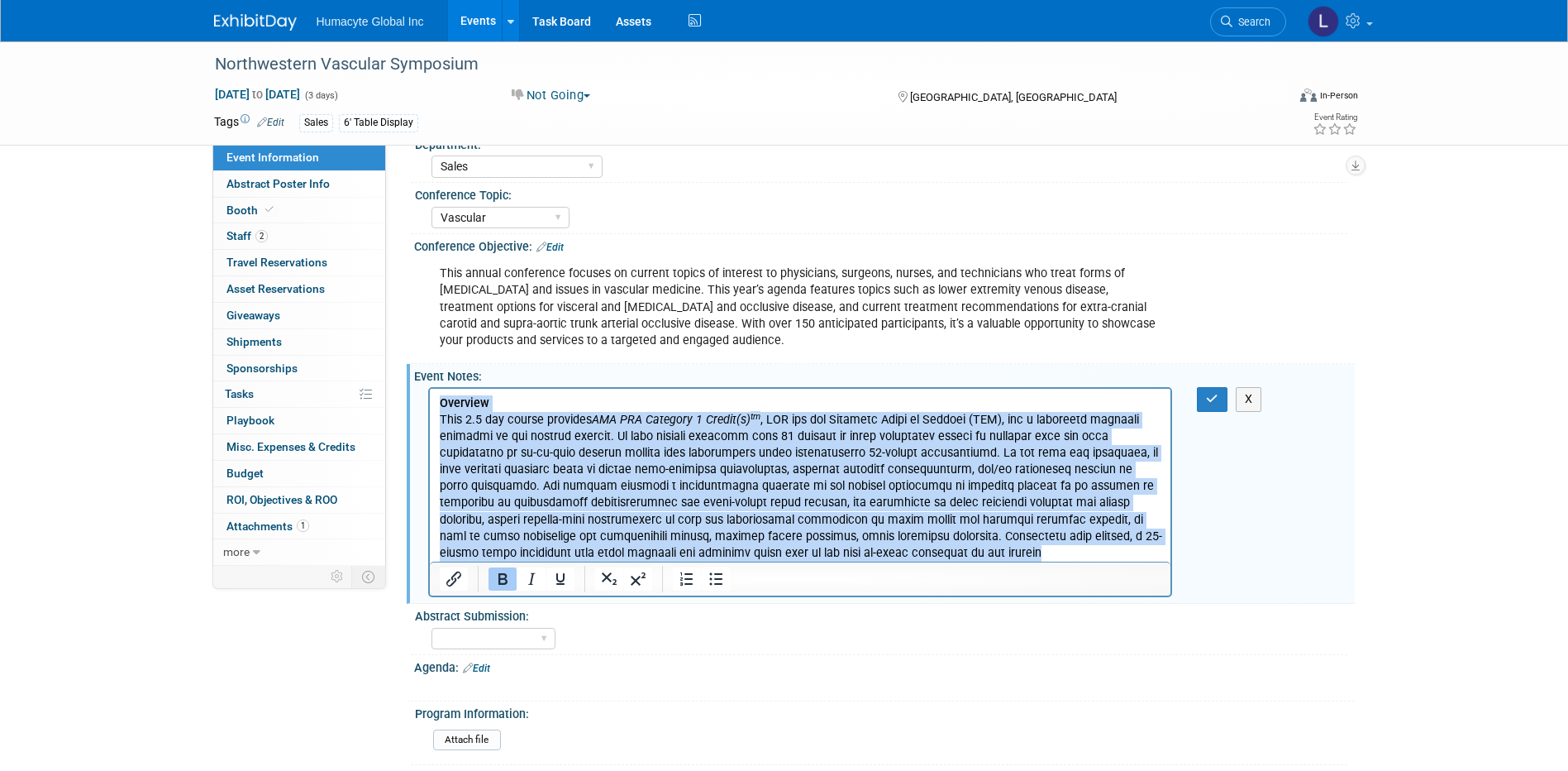
drag, startPoint x: 922, startPoint y: 551, endPoint x: 645, endPoint y: 720, distance: 324.5
click at [429, 389] on html "Overview This 2.5 day course provides AMA PRA Category 1 Credit(s) tm" at bounding box center [800, 475] width 742 height 173
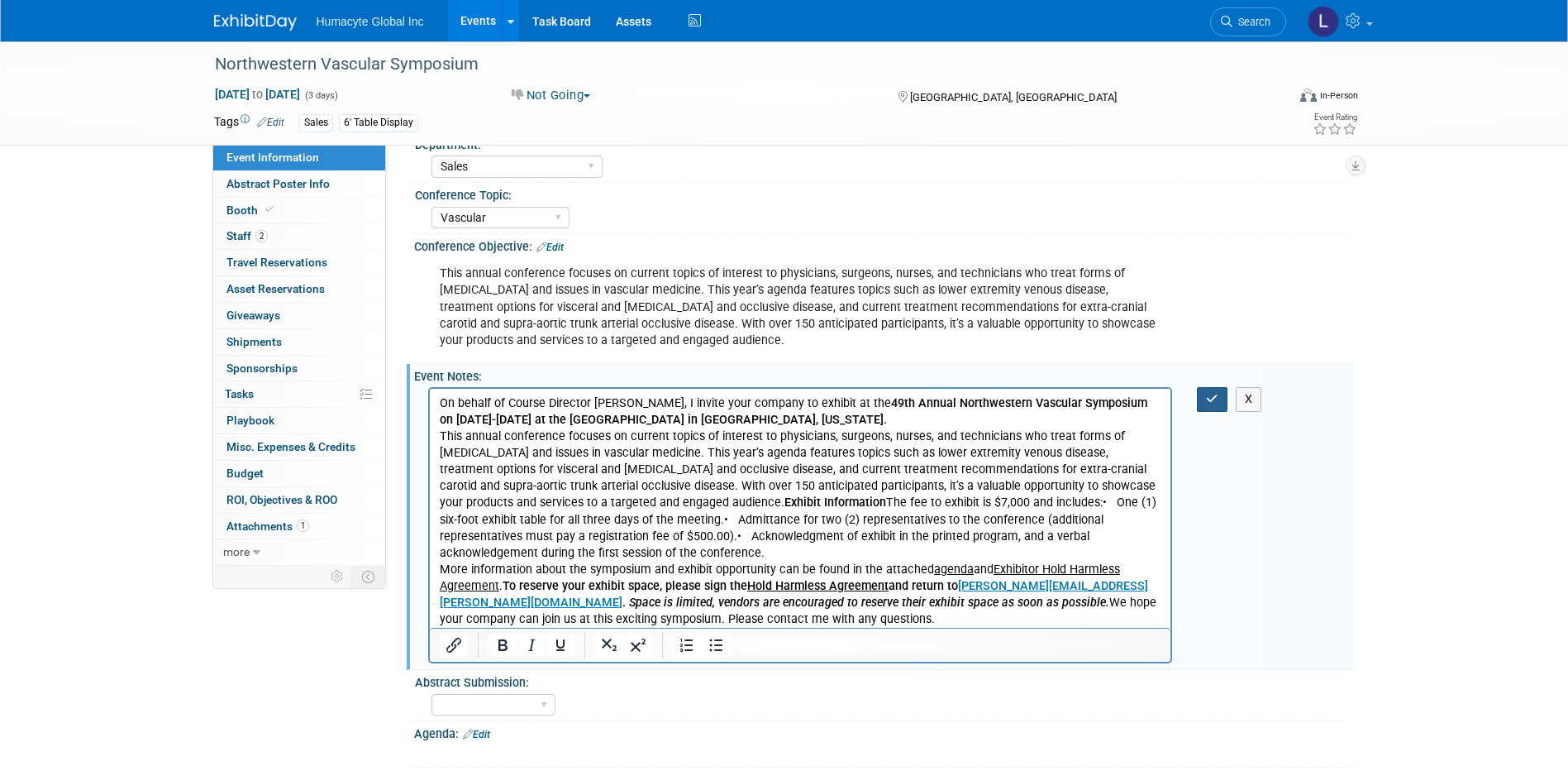
click at [1216, 391] on button "button" at bounding box center [1212, 399] width 31 height 24
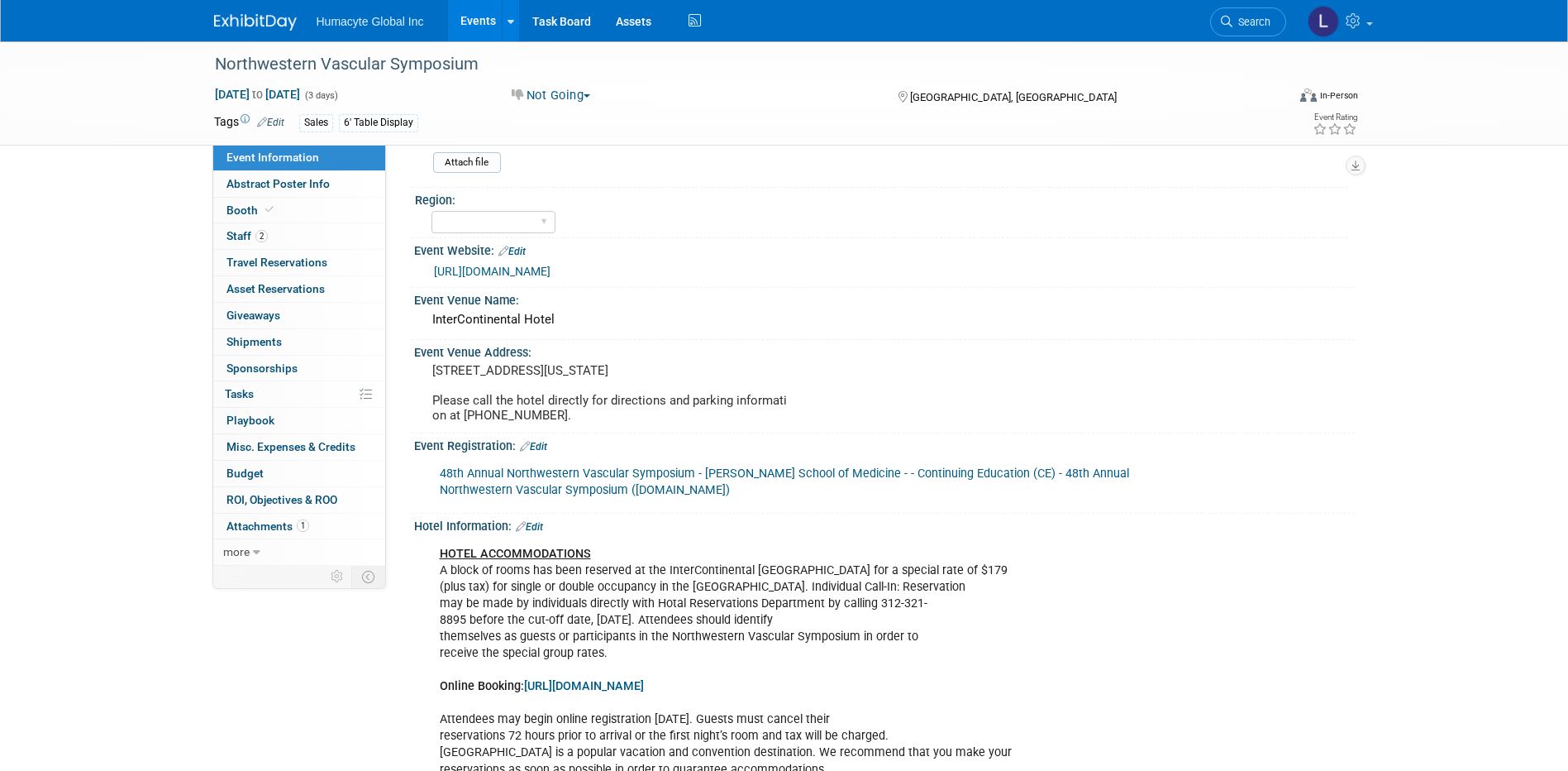
scroll to position [910, 0]
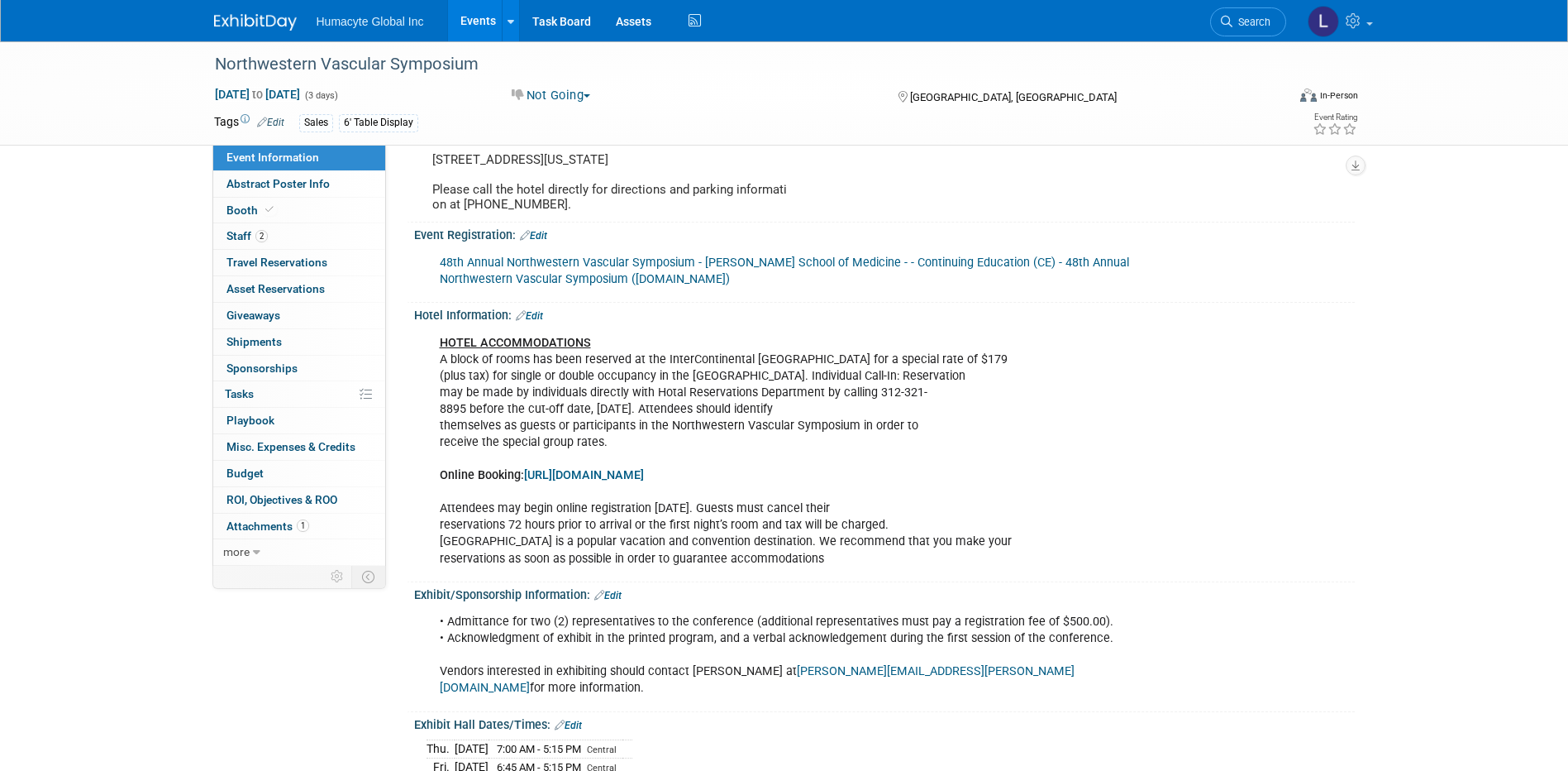
click at [538, 322] on link "Edit" at bounding box center [529, 316] width 27 height 12
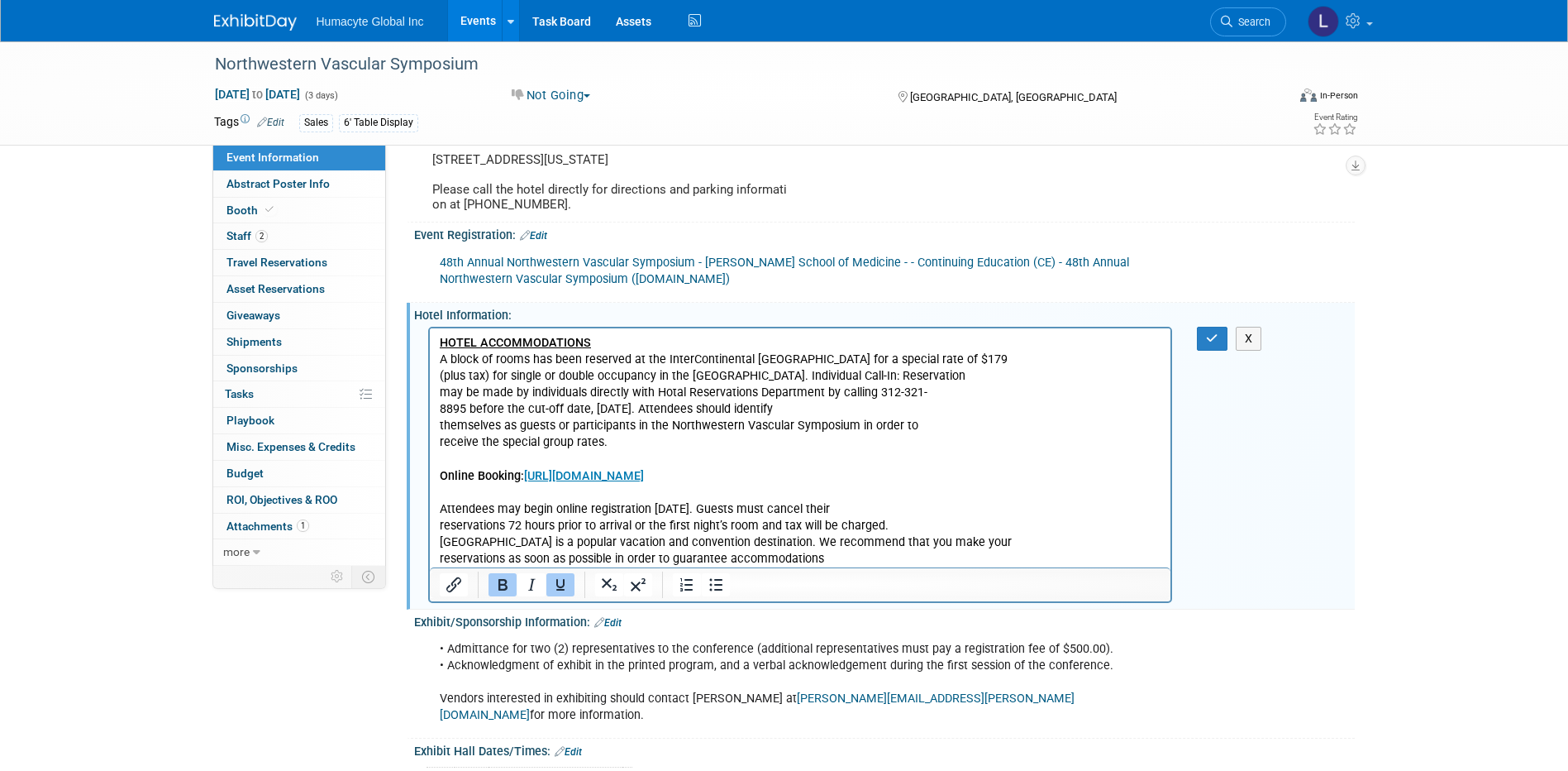
scroll to position [0, 0]
click at [433, 339] on html "HOTEL ACCOMMODATIONS A block of rooms has been reserved at the InterContinental…" at bounding box center [800, 447] width 742 height 239
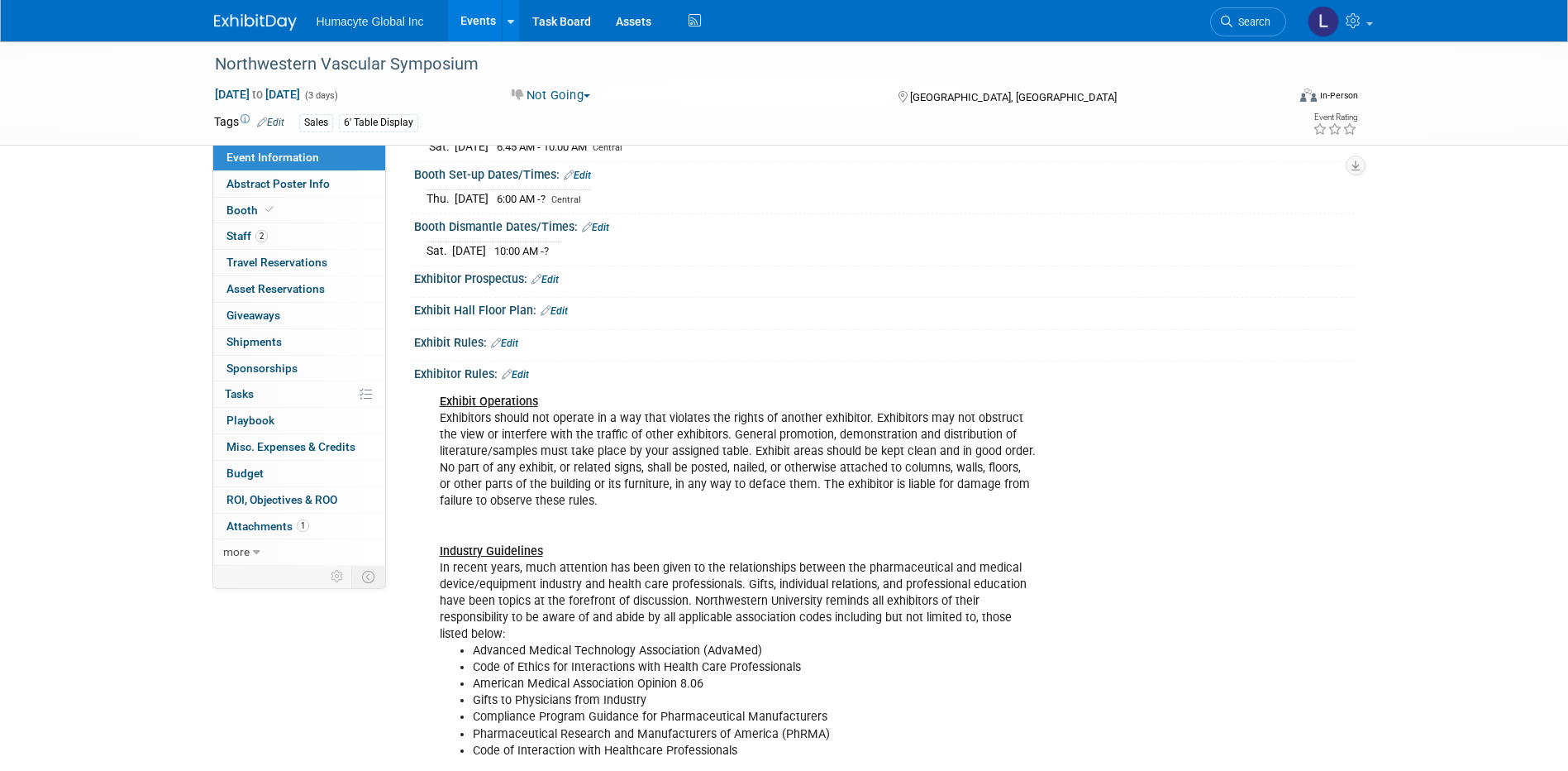
drag, startPoint x: 440, startPoint y: -322, endPoint x: 1215, endPoint y: 686, distance: 1271.5
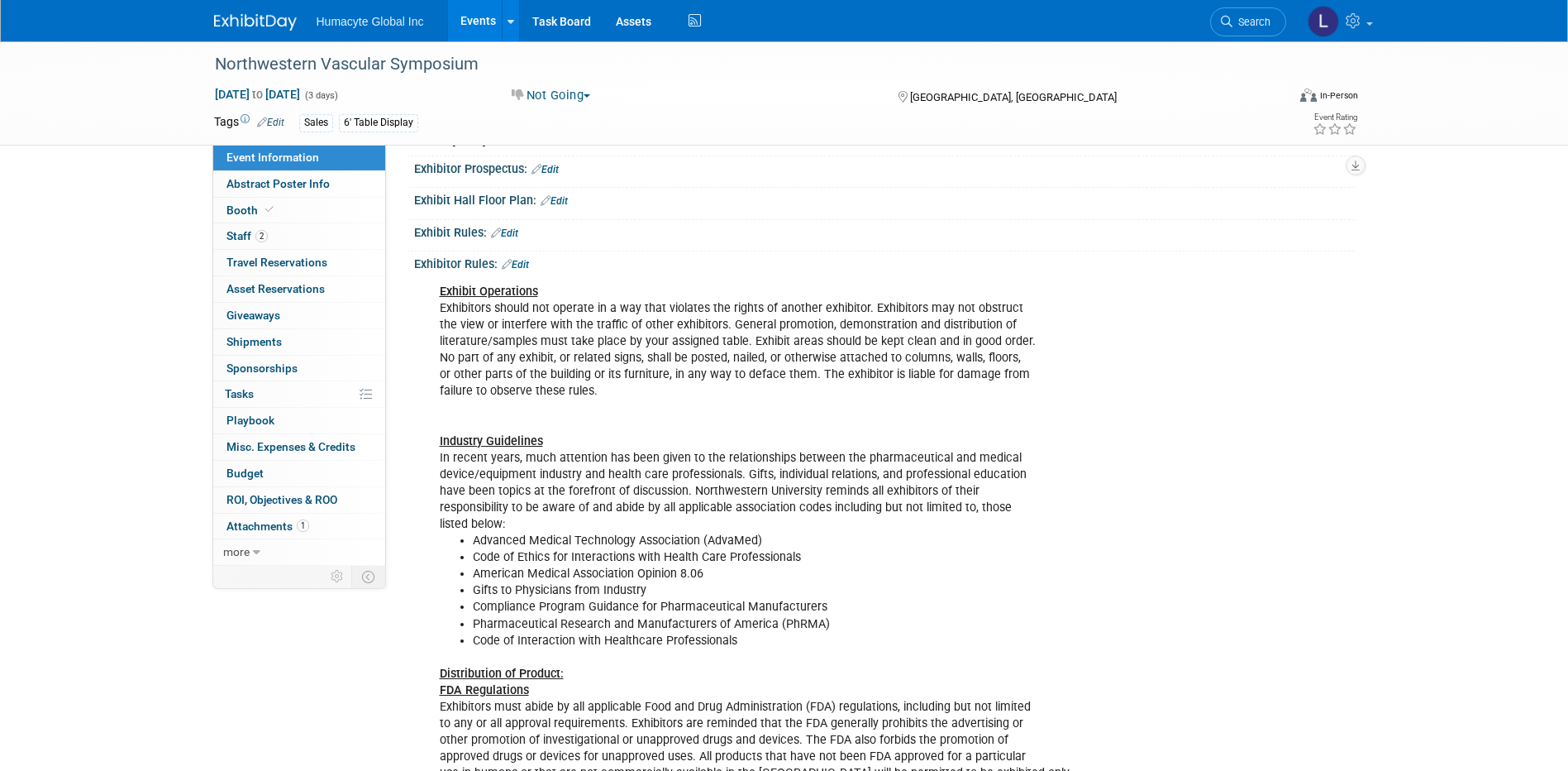
scroll to position [1203, 0]
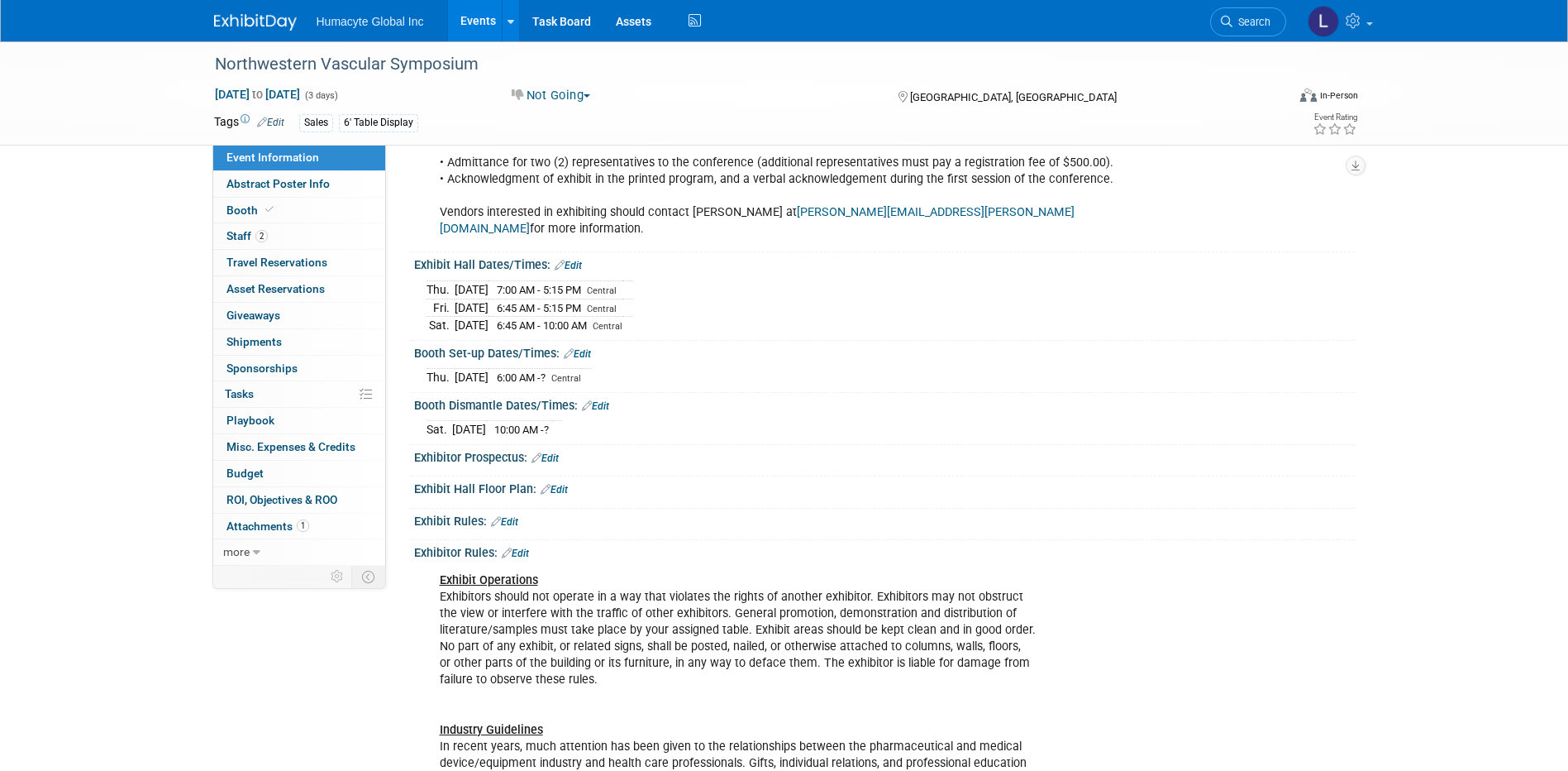
click at [578, 259] on link "Edit" at bounding box center [569, 265] width 27 height 12
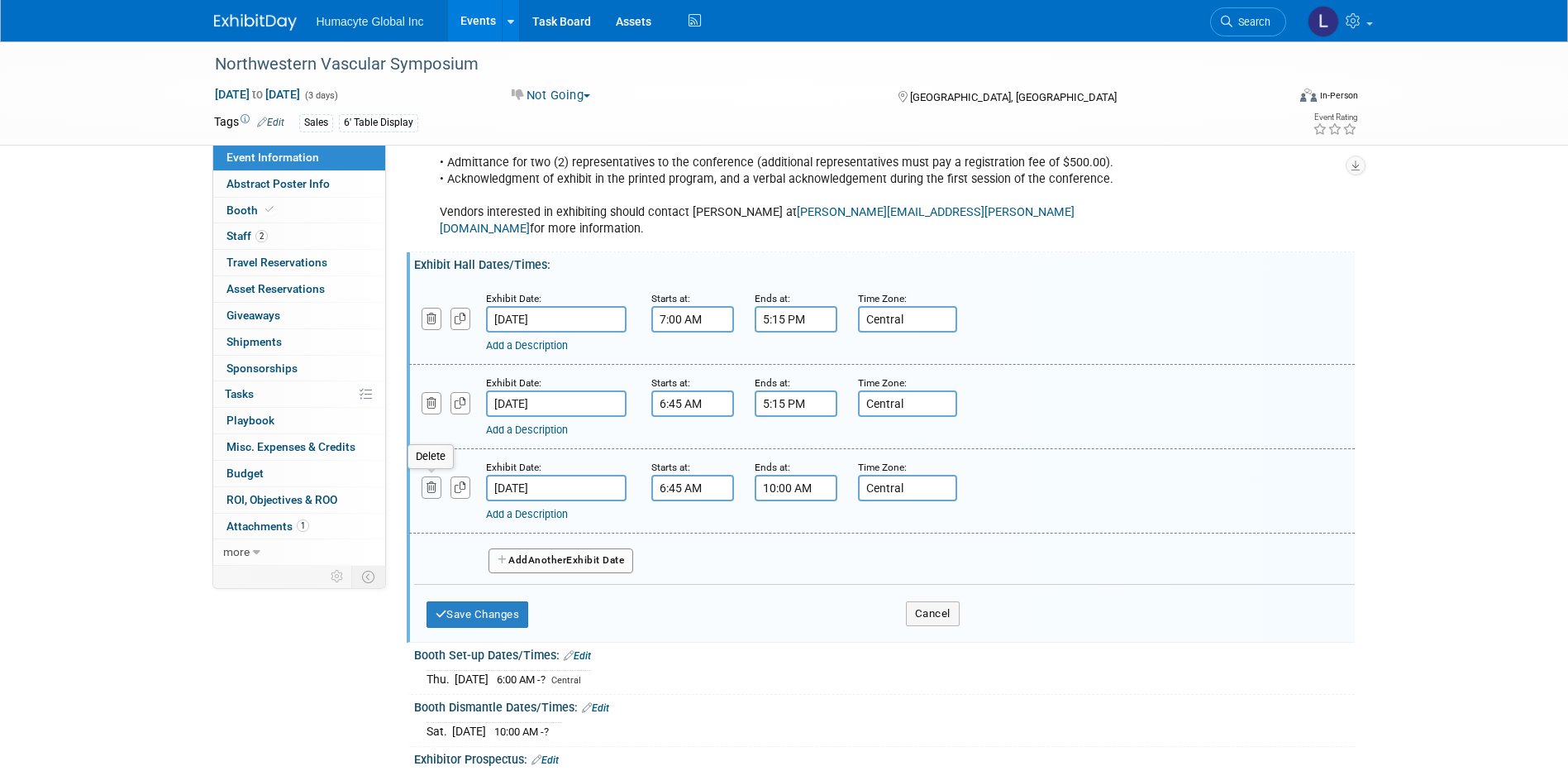
click at [431, 478] on button "button" at bounding box center [431, 487] width 20 height 22
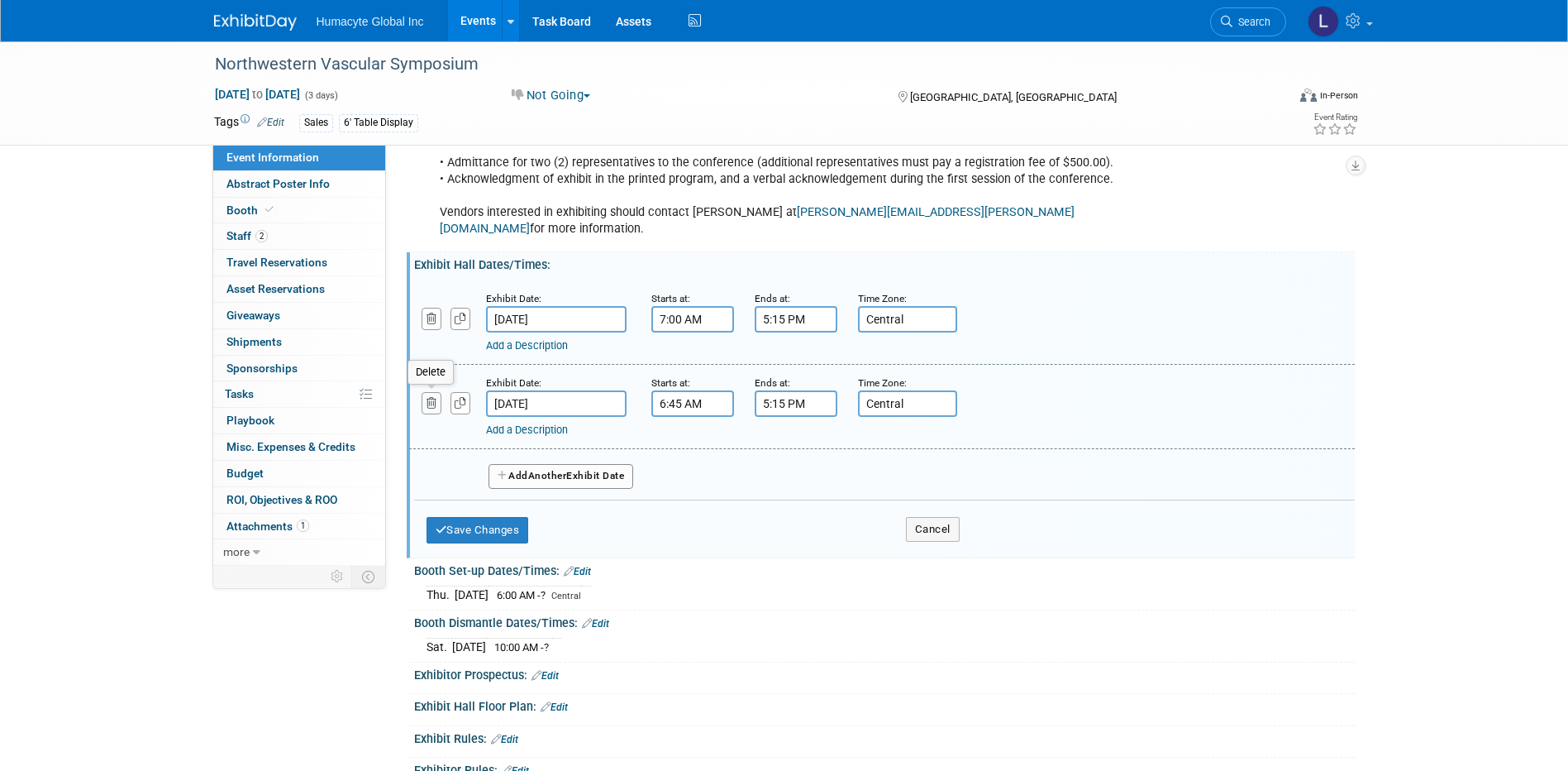
click at [421, 397] on button "button" at bounding box center [431, 403] width 20 height 22
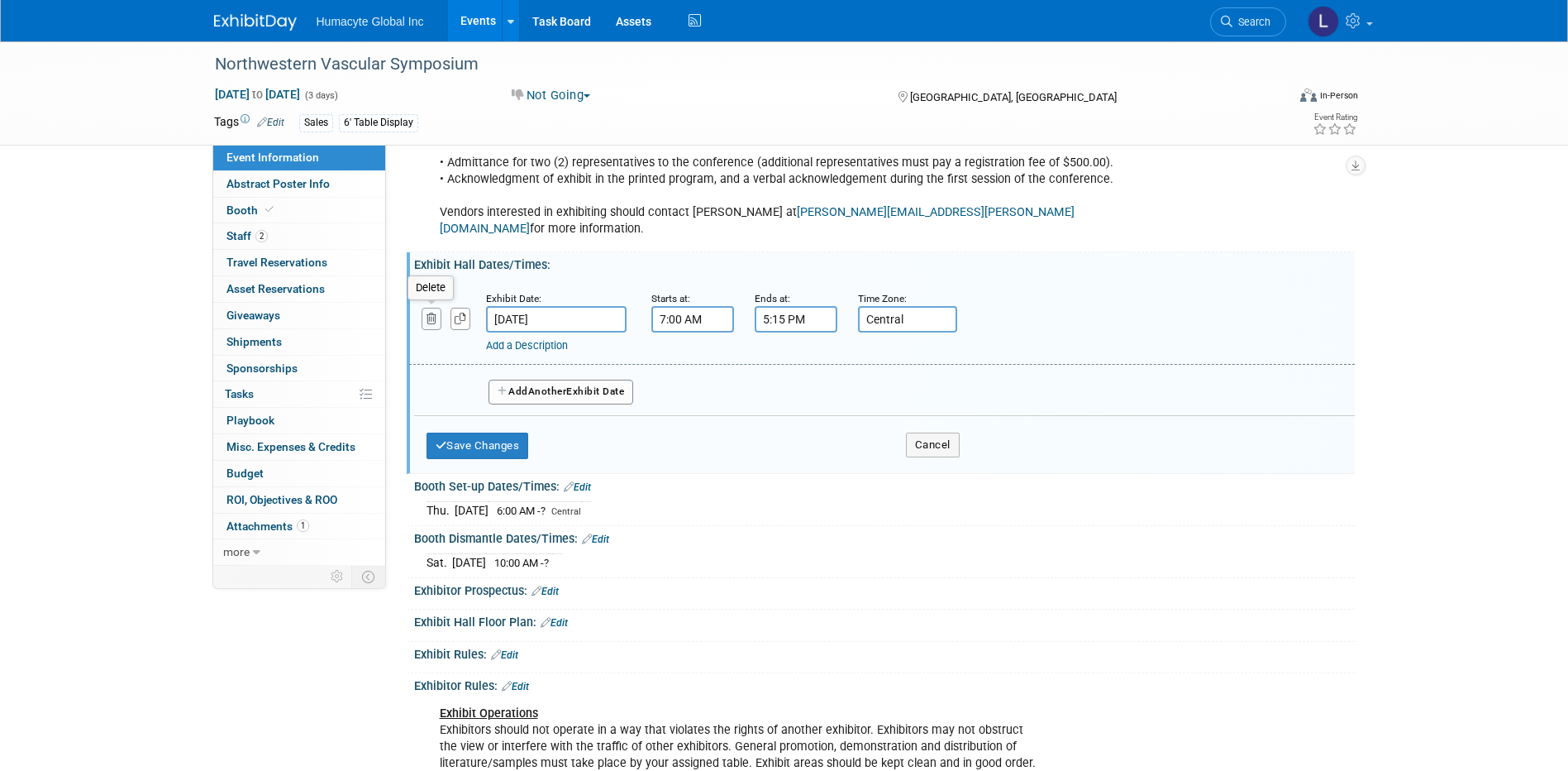
click at [431, 313] on icon "button" at bounding box center [431, 318] width 11 height 11
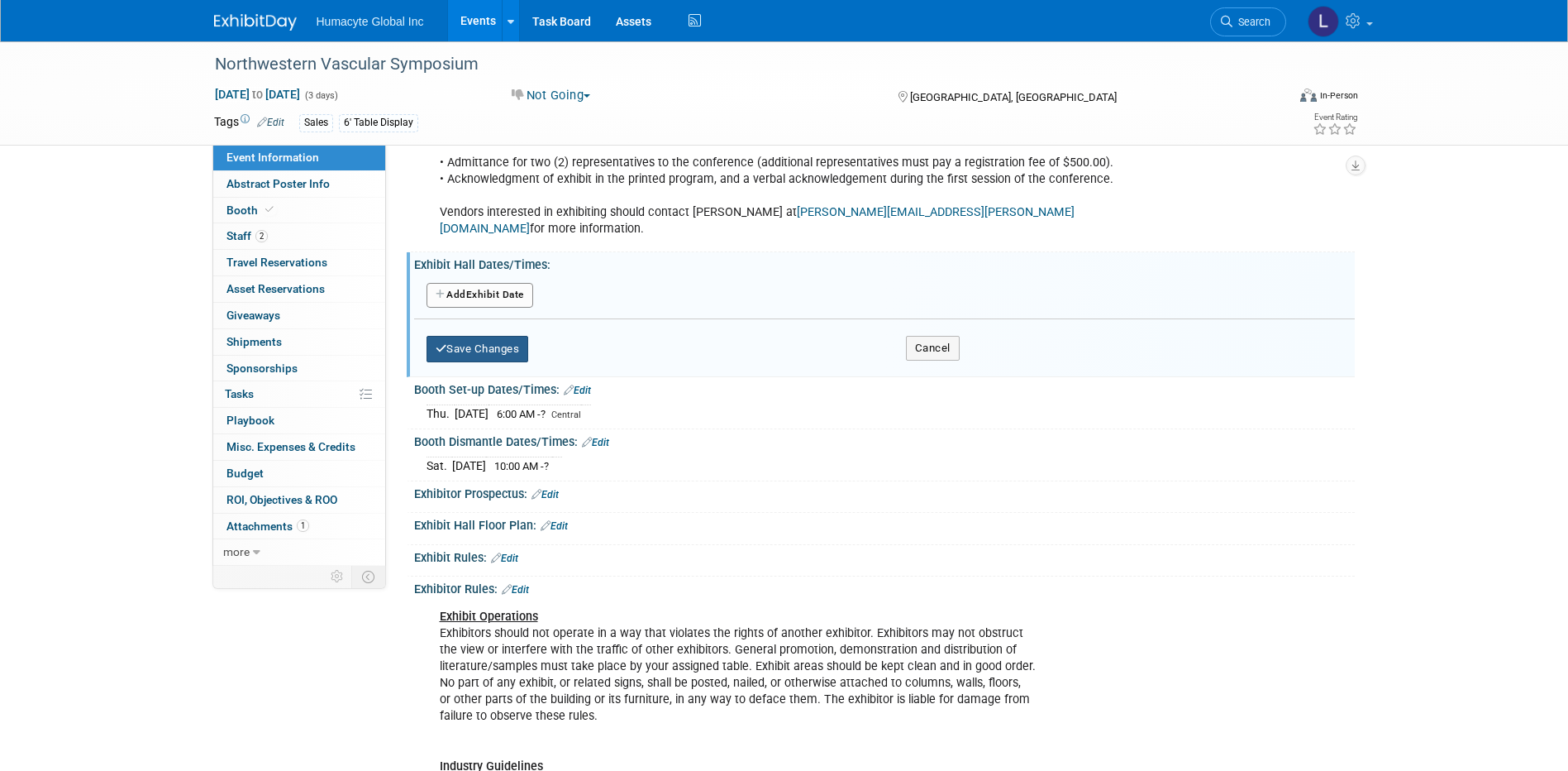
click at [491, 348] on button "Save Changes" at bounding box center [477, 349] width 102 height 26
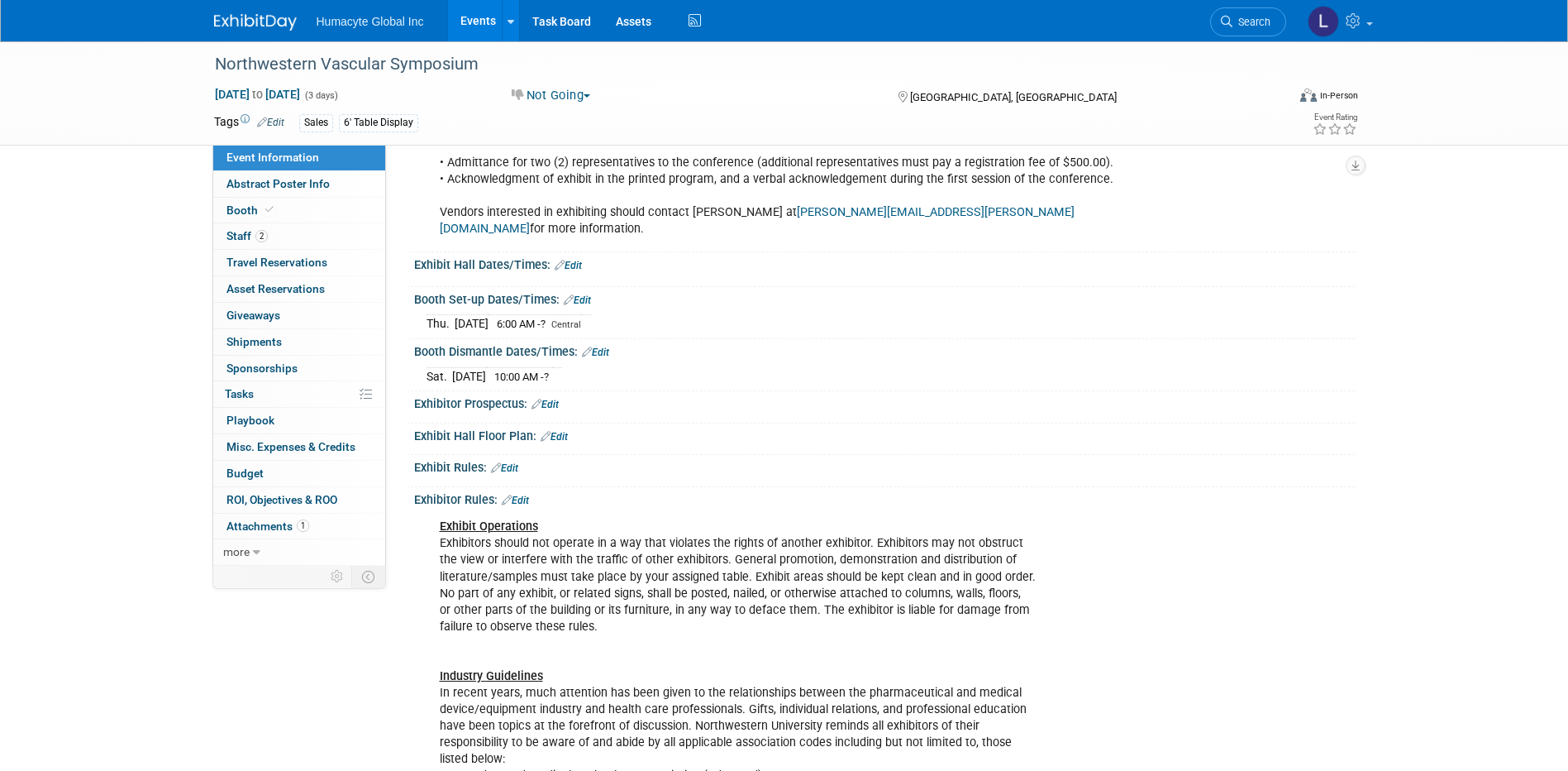
click at [585, 296] on link "Edit" at bounding box center [577, 300] width 27 height 12
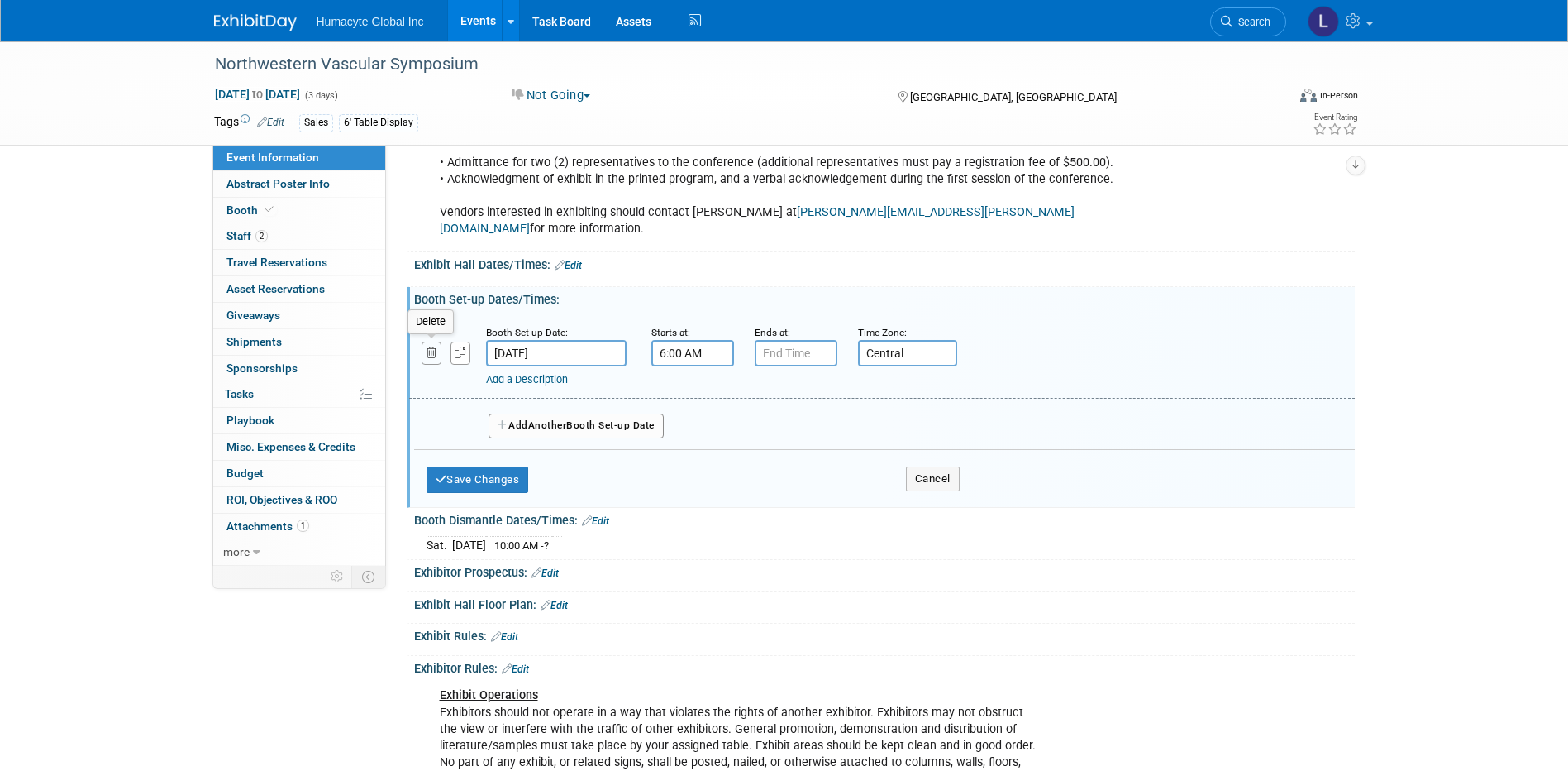
click at [431, 351] on icon "button" at bounding box center [431, 352] width 11 height 11
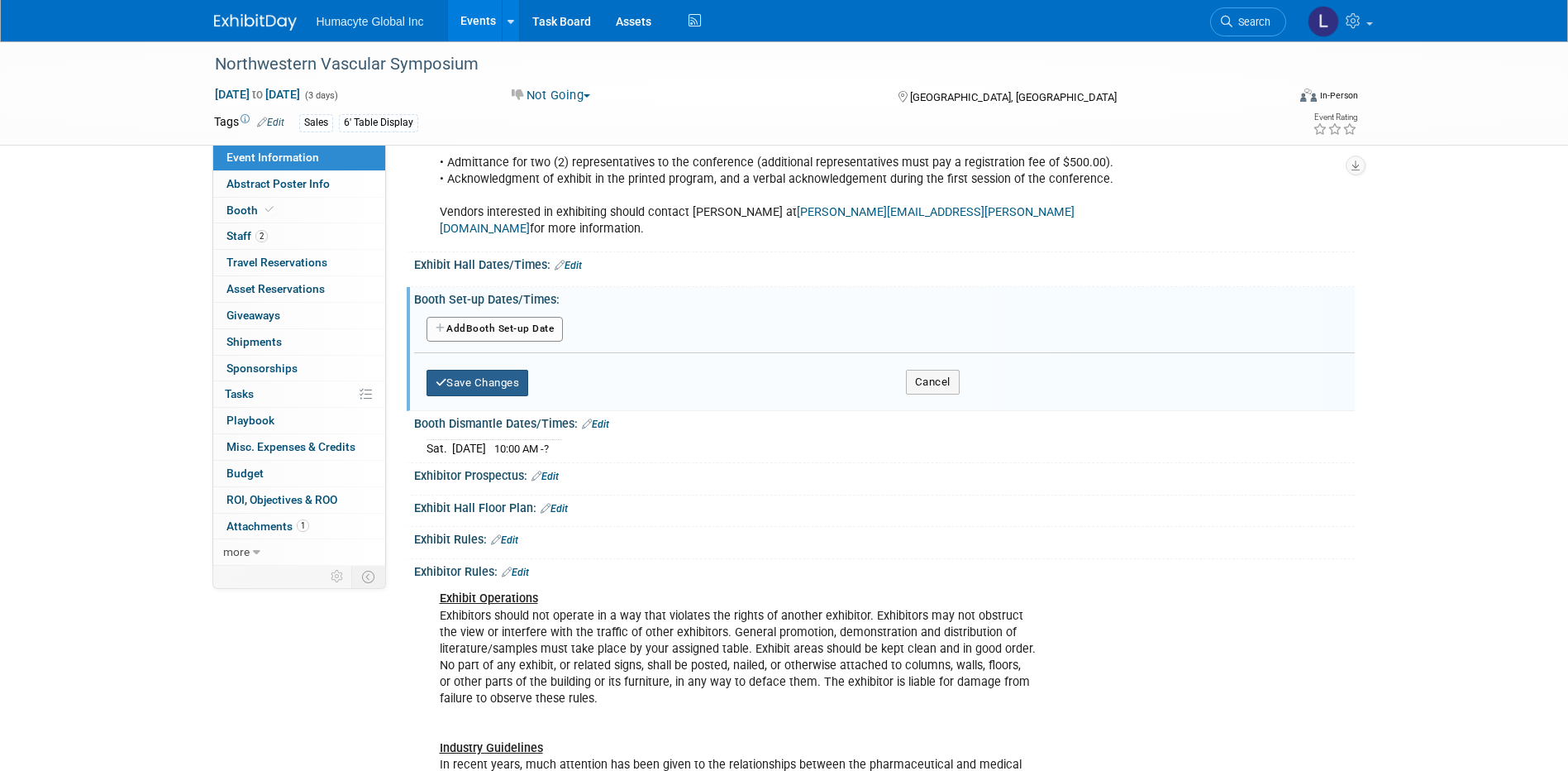
click at [472, 377] on button "Save Changes" at bounding box center [477, 382] width 102 height 26
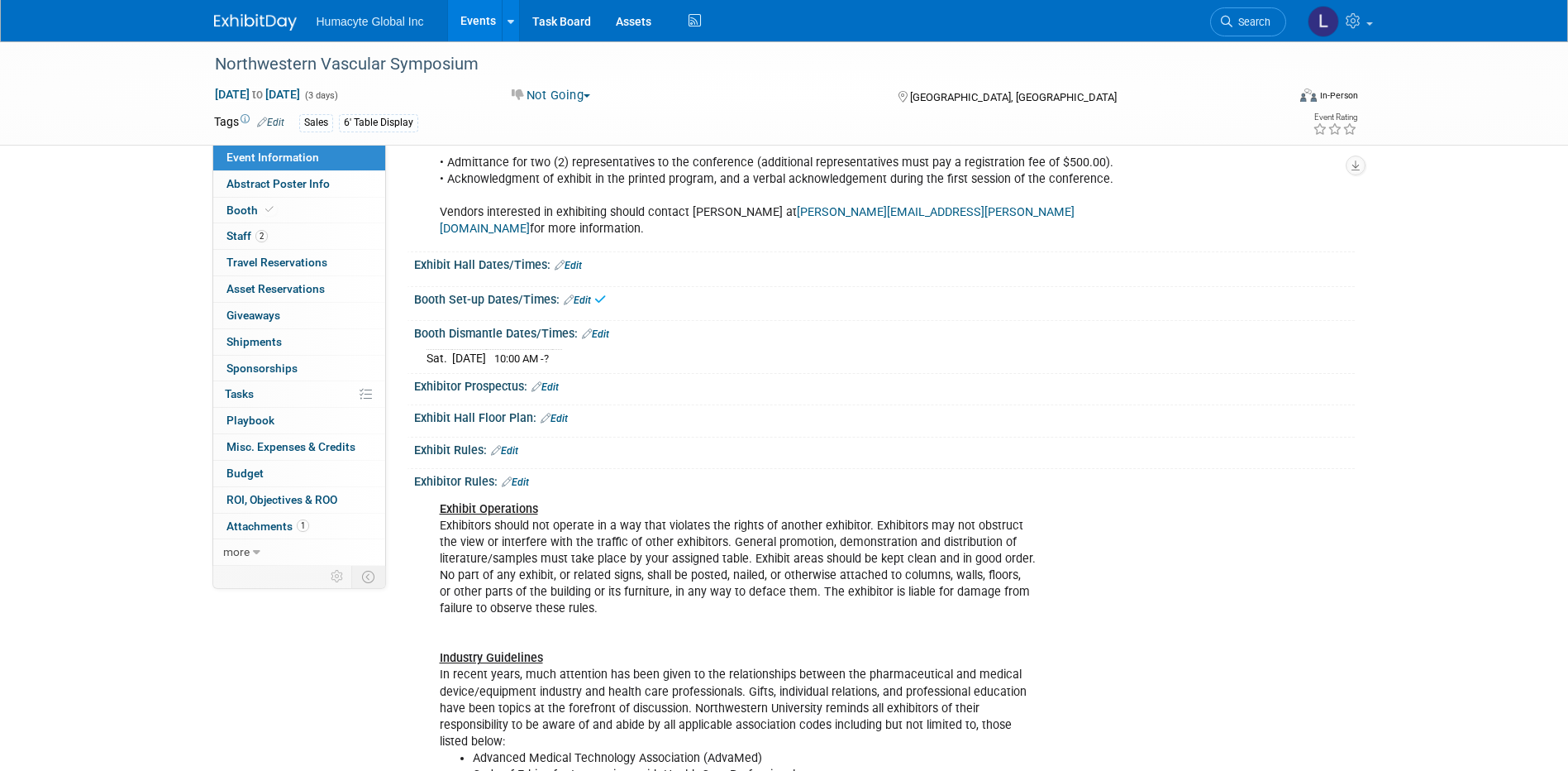
click at [599, 328] on link "Edit" at bounding box center [596, 334] width 27 height 12
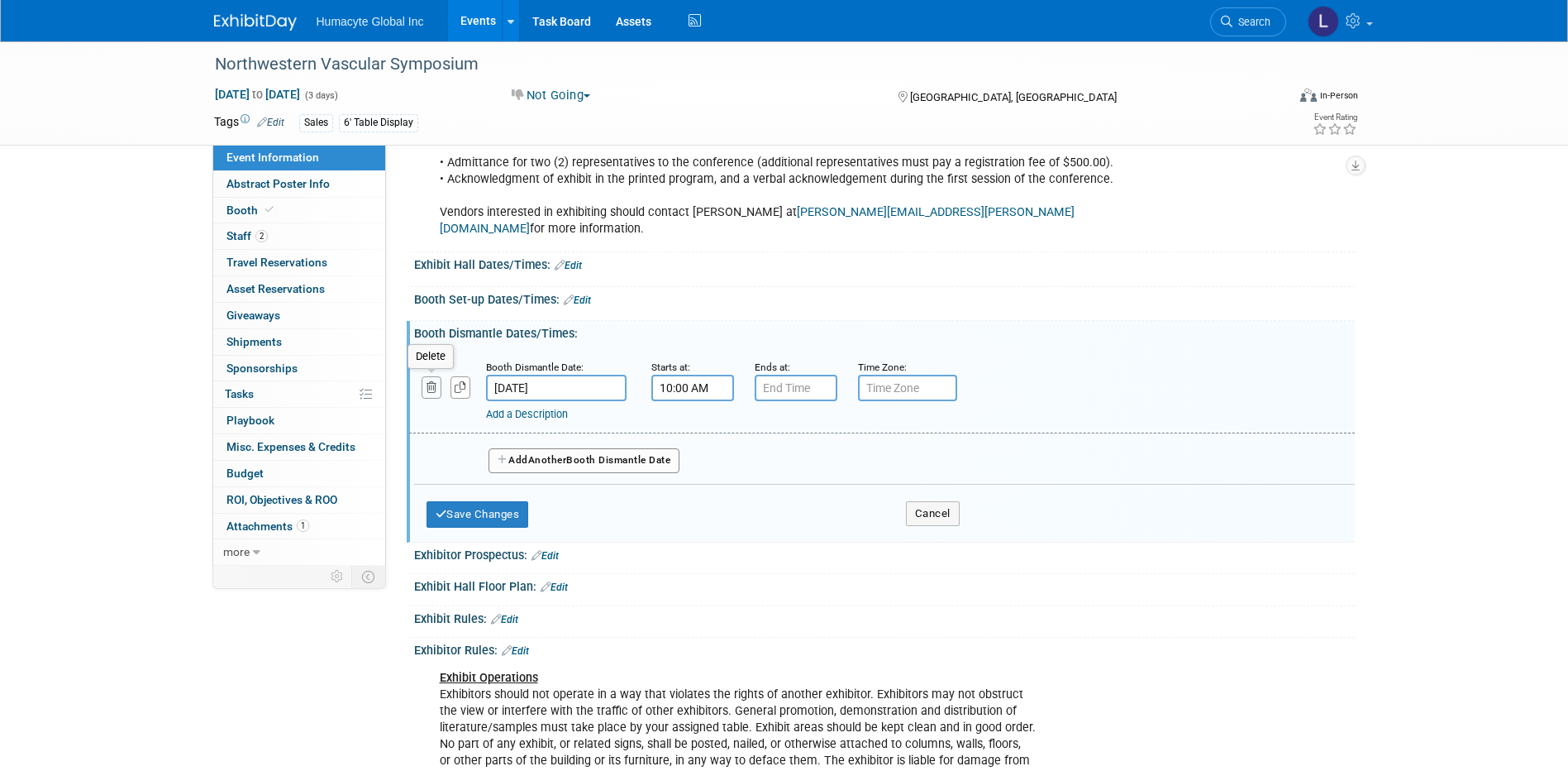
click at [428, 387] on icon "button" at bounding box center [431, 387] width 11 height 11
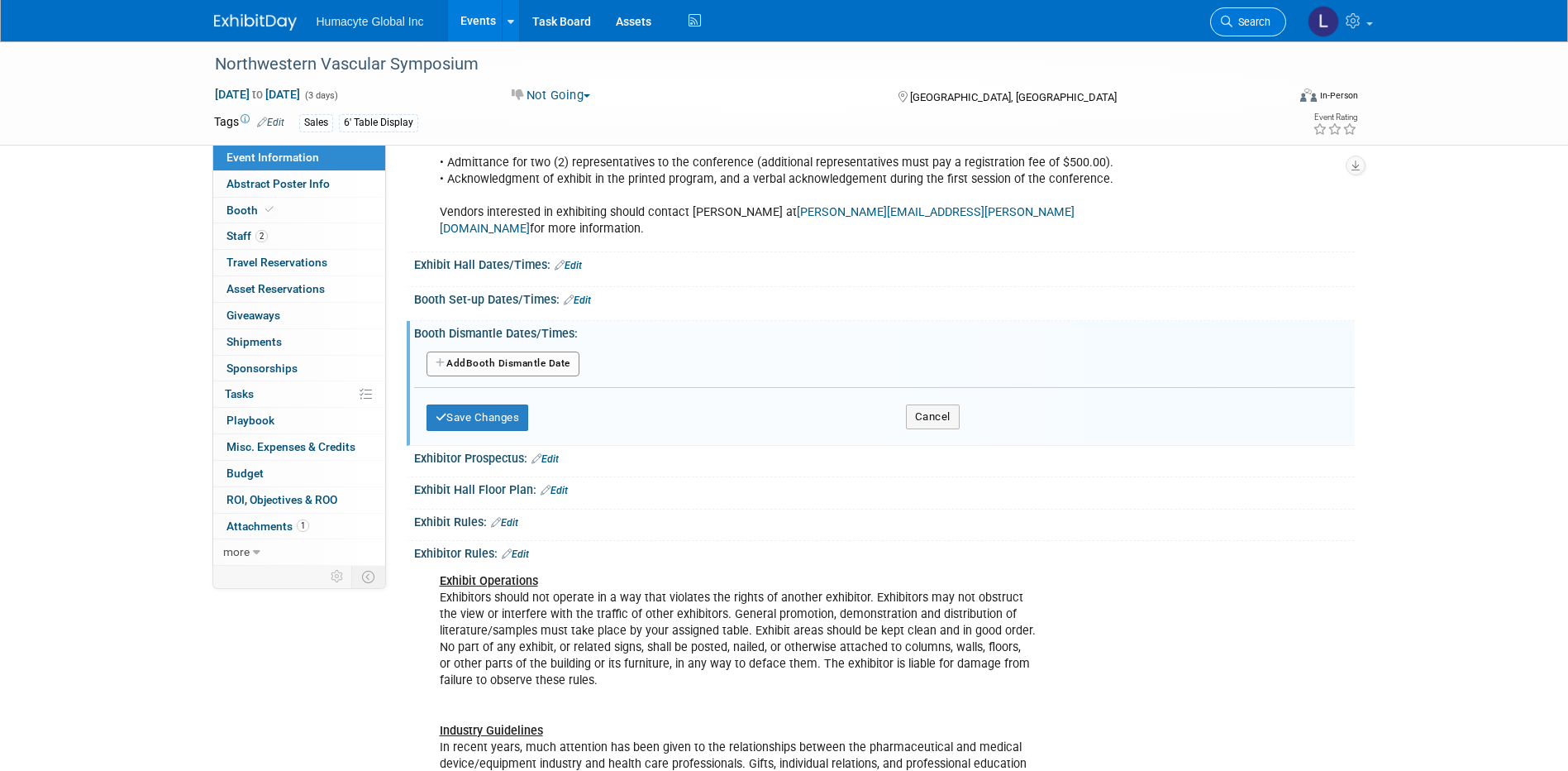
click at [1256, 25] on span "Search" at bounding box center [1252, 21] width 38 height 13
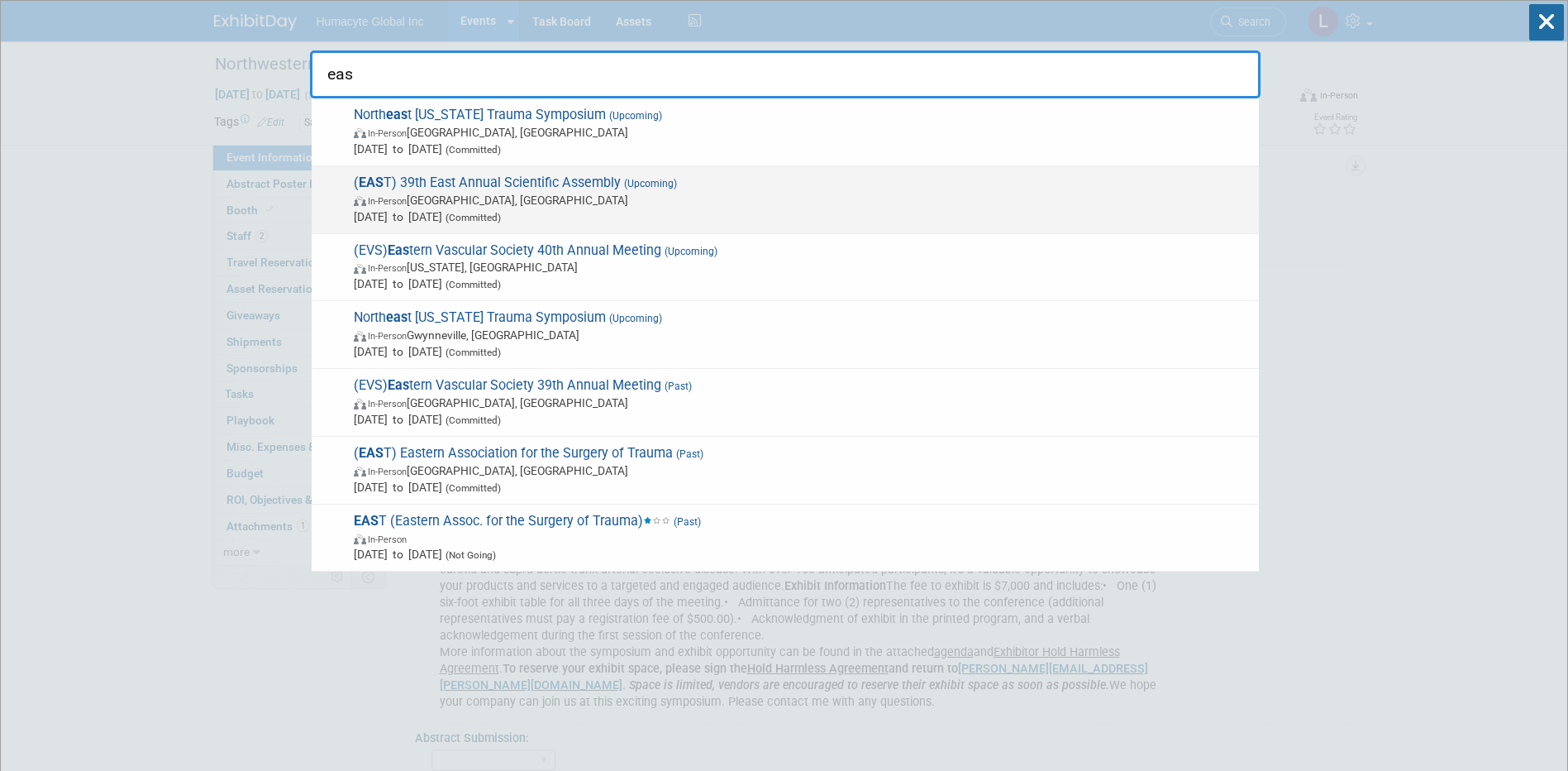
type input "eas"
click at [456, 212] on span "Jan 21, 2026 to Jan 23, 2026 (Committed)" at bounding box center [802, 216] width 897 height 16
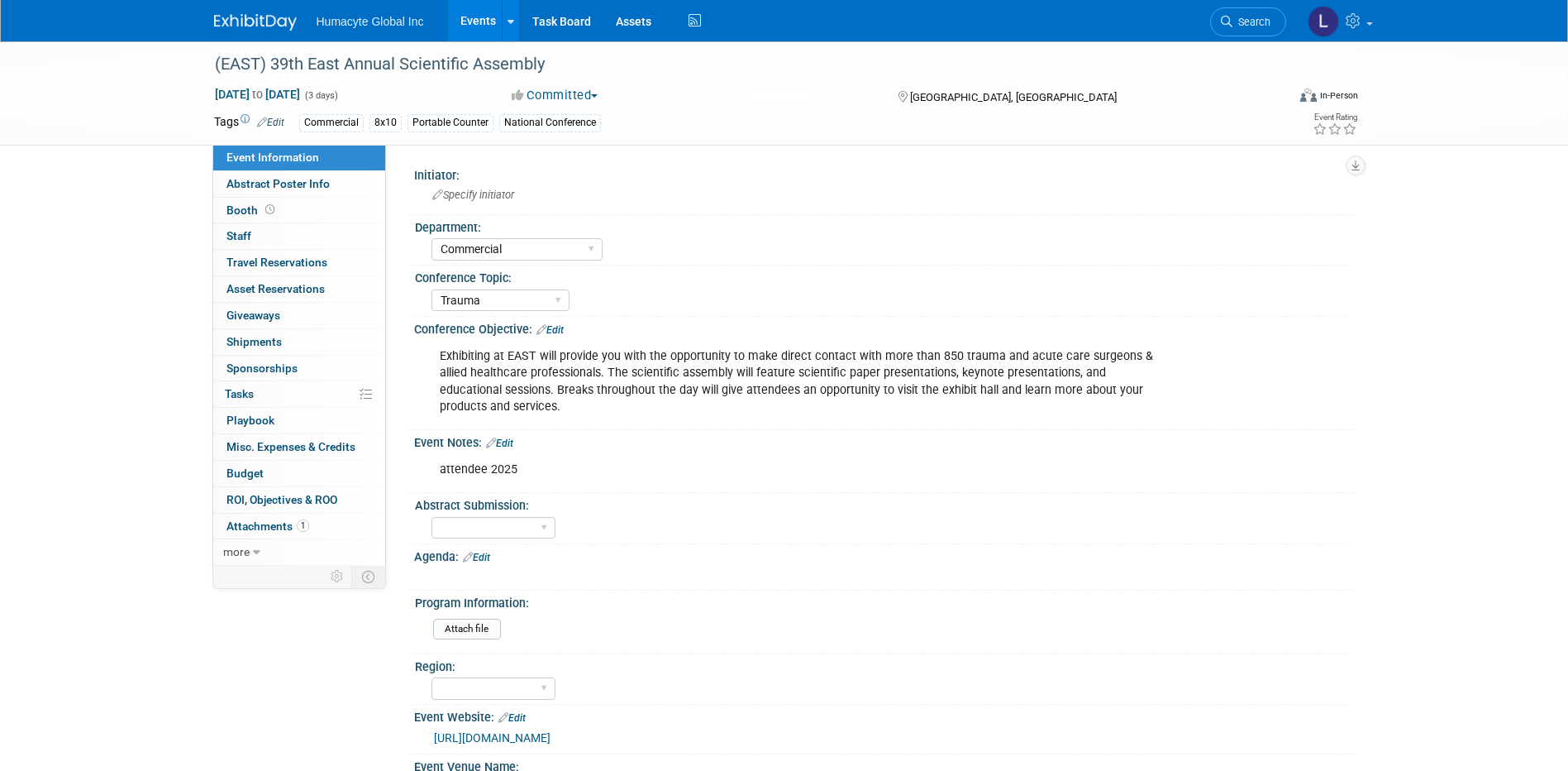
select select "Commercial"
select select "Trauma"
click at [252, 212] on span "Booth" at bounding box center [252, 211] width 51 height 14
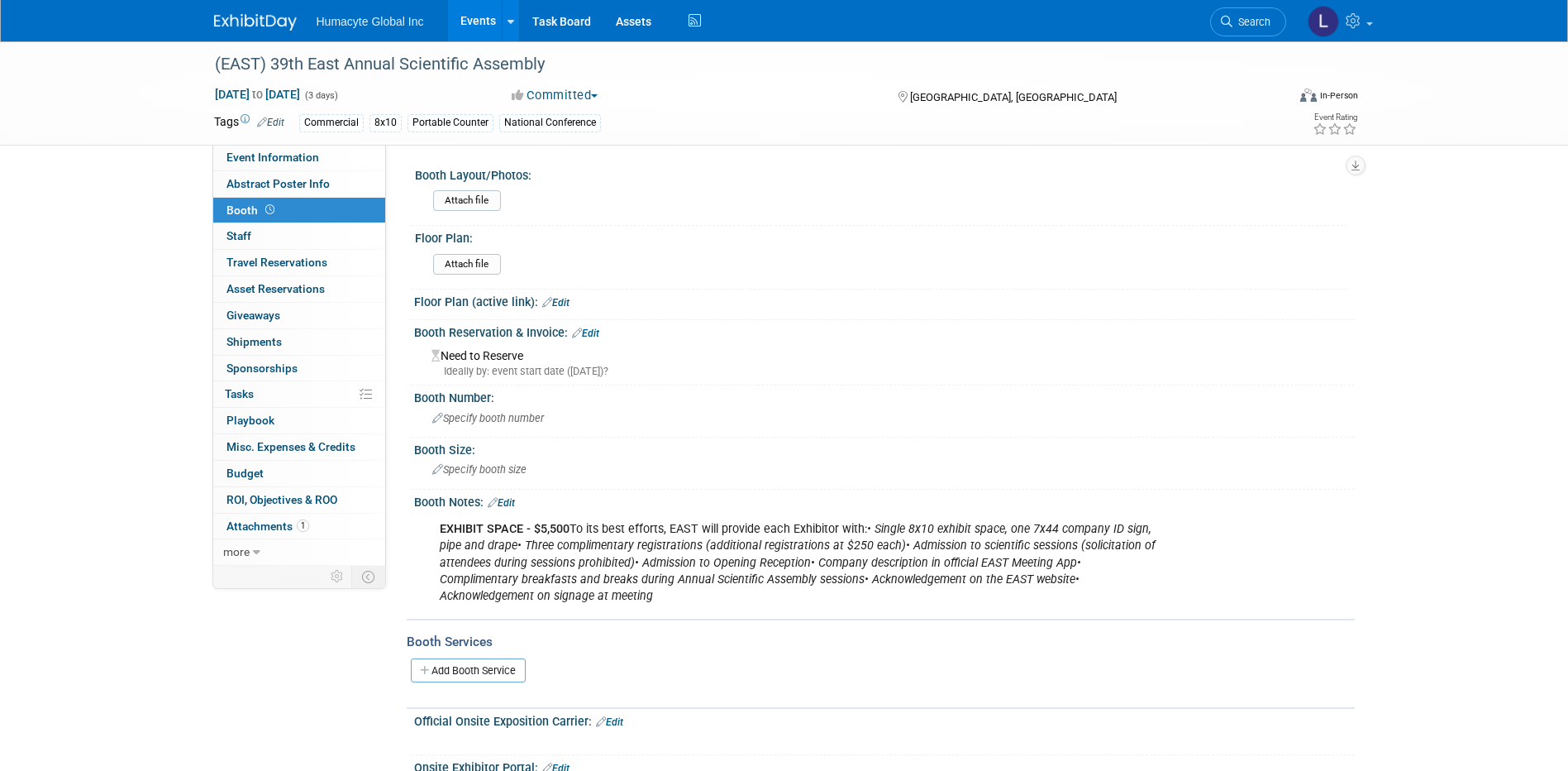
click at [598, 333] on link "Edit" at bounding box center [586, 333] width 27 height 12
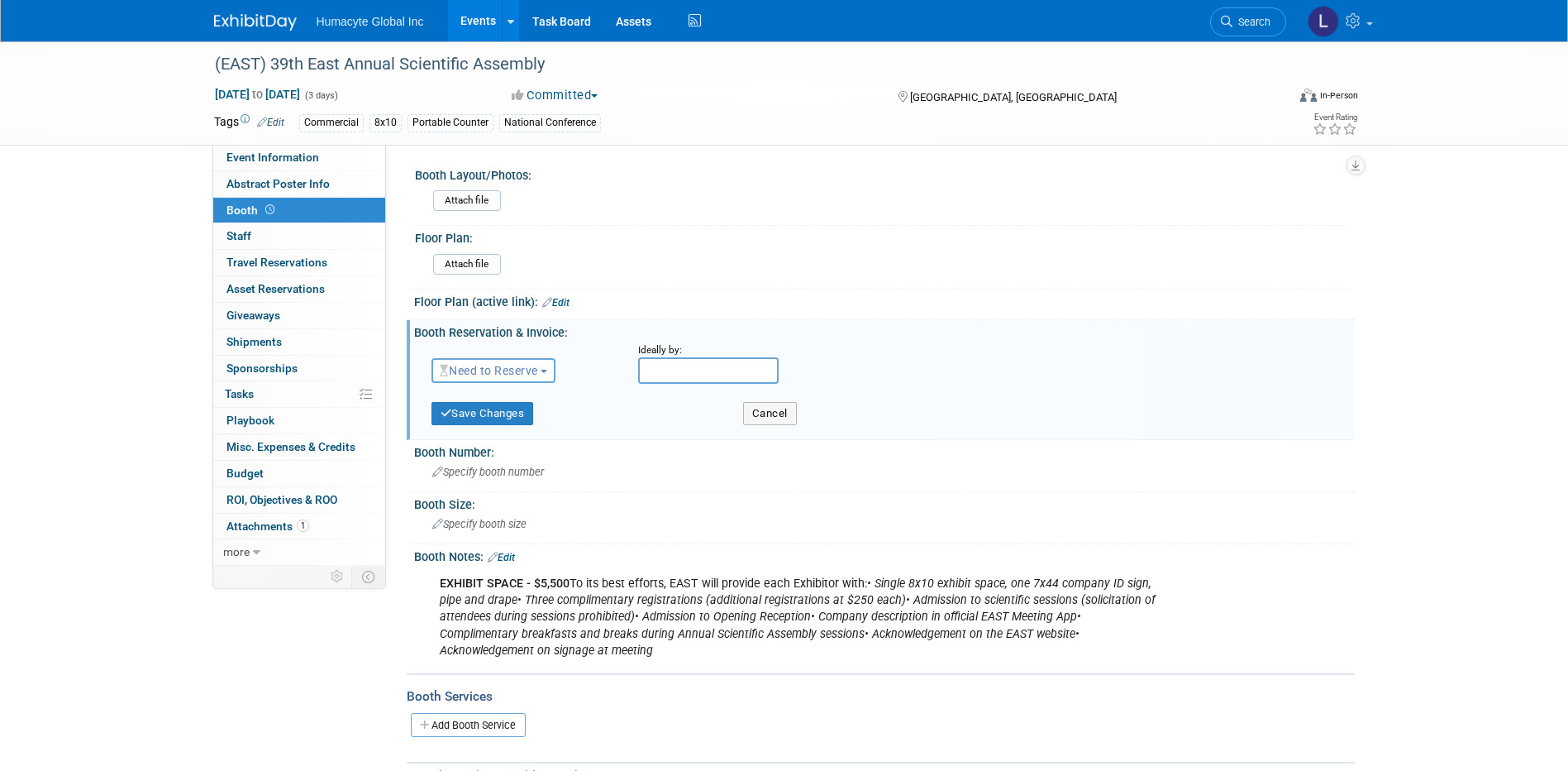
click at [514, 385] on div "Need to Reserve Need to Reserve Reserved No Reservation Required" at bounding box center [523, 367] width 206 height 48
click at [510, 375] on span "Need to Reserve" at bounding box center [489, 371] width 98 height 14
click at [515, 422] on link "Reserved" at bounding box center [520, 421] width 176 height 23
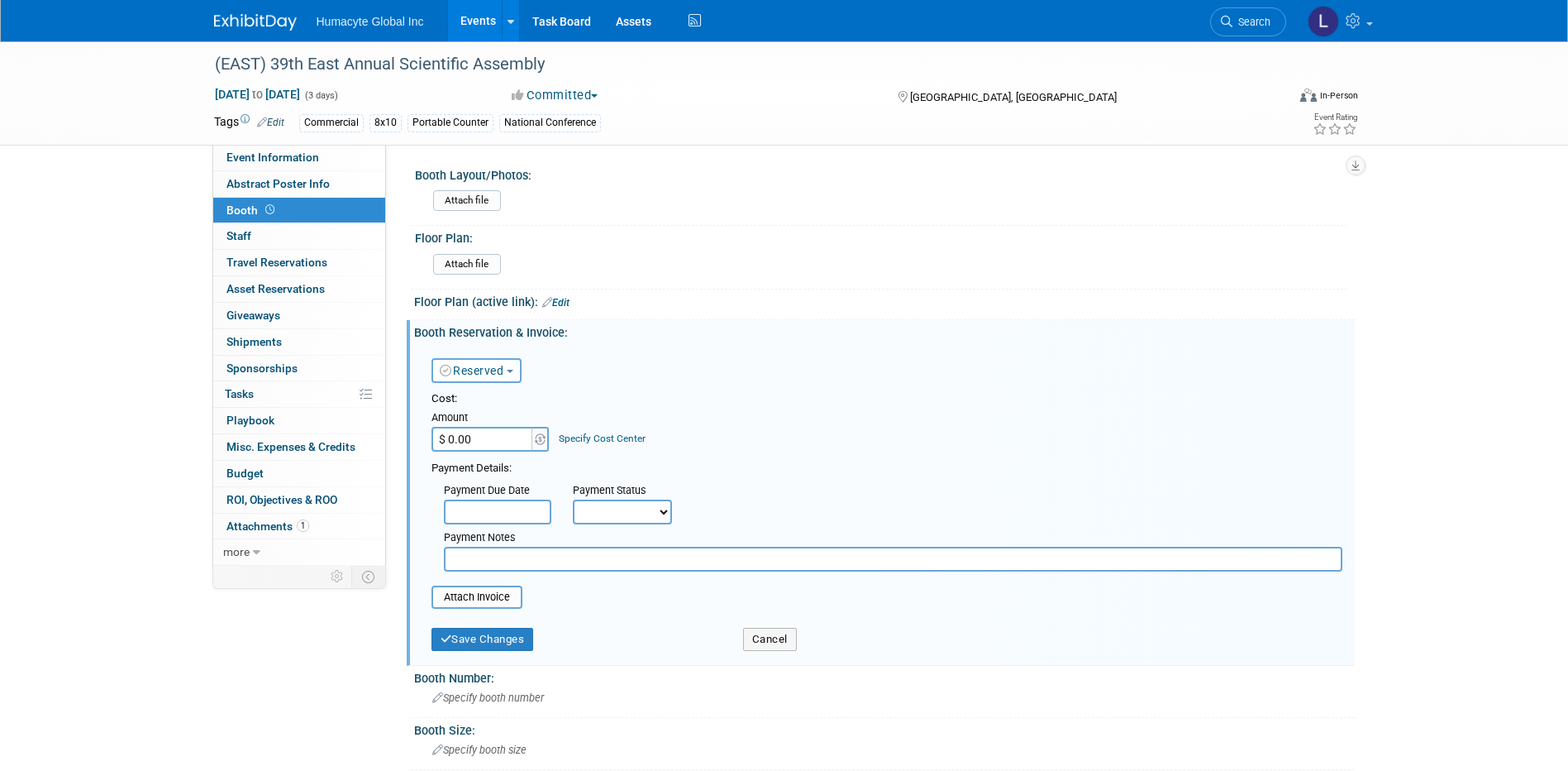
click at [453, 440] on input "$ 0.00" at bounding box center [483, 438] width 103 height 25
type input "$ 5,500.00"
click at [619, 402] on div "Cost:" at bounding box center [887, 399] width 911 height 15
click at [605, 436] on link "Specify Cost Center" at bounding box center [602, 438] width 87 height 12
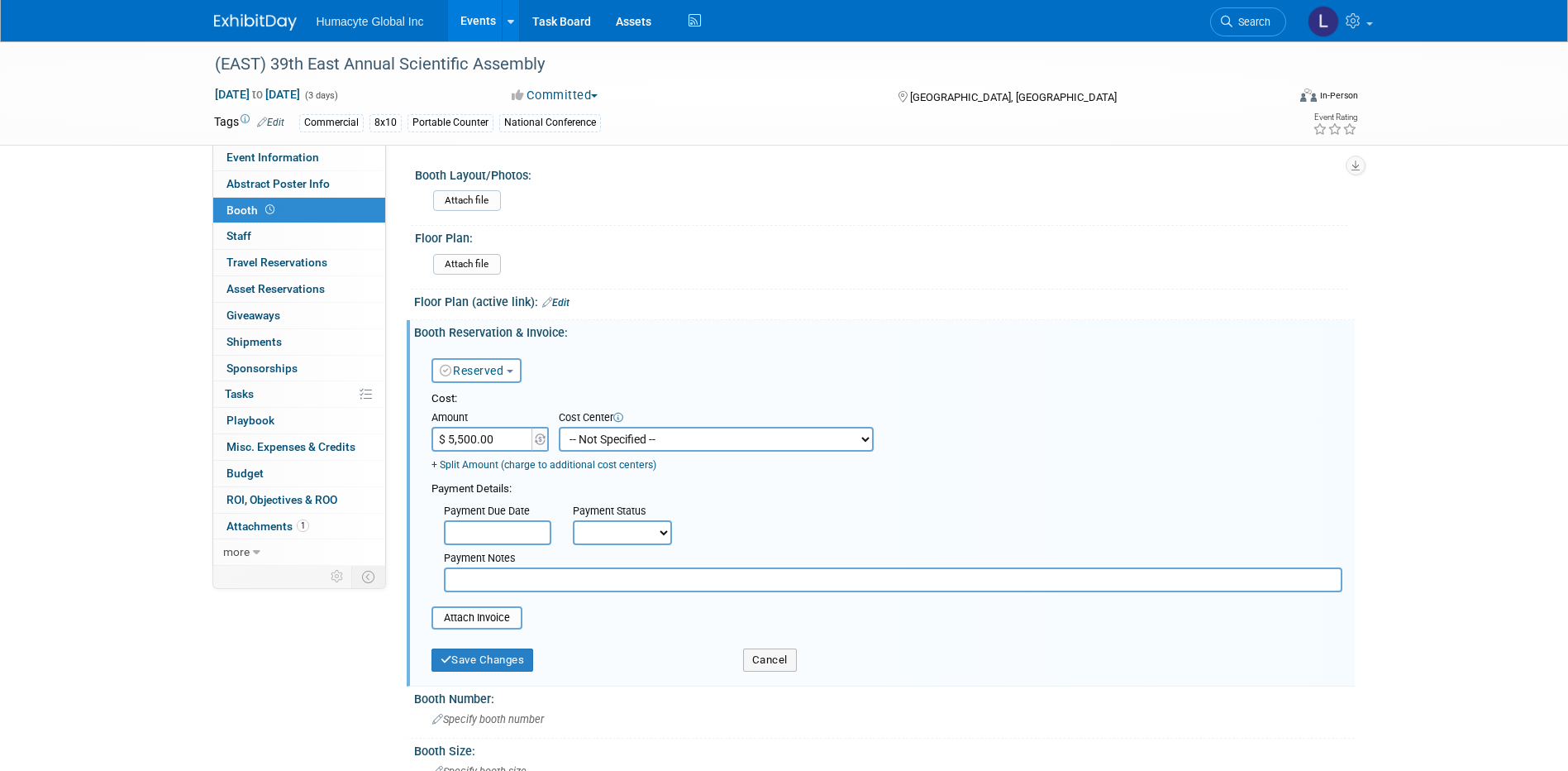
click at [608, 436] on select "-- Not Specified -- Dept 10 - Clinical Dept 11 - Clinical Ops Dept 12 - Medical…" at bounding box center [715, 438] width 315 height 25
select select "18966164"
click at [558, 426] on select "-- Not Specified -- Dept 10 - Clinical Dept 11 - Clinical Ops Dept 12 - Medical…" at bounding box center [715, 438] width 315 height 25
click at [787, 503] on div "Payment Due Date Payment Status Not Paid Yet Partially Paid Paid in Full Next P…" at bounding box center [888, 545] width 936 height 96
click at [503, 528] on input "text" at bounding box center [498, 532] width 107 height 25
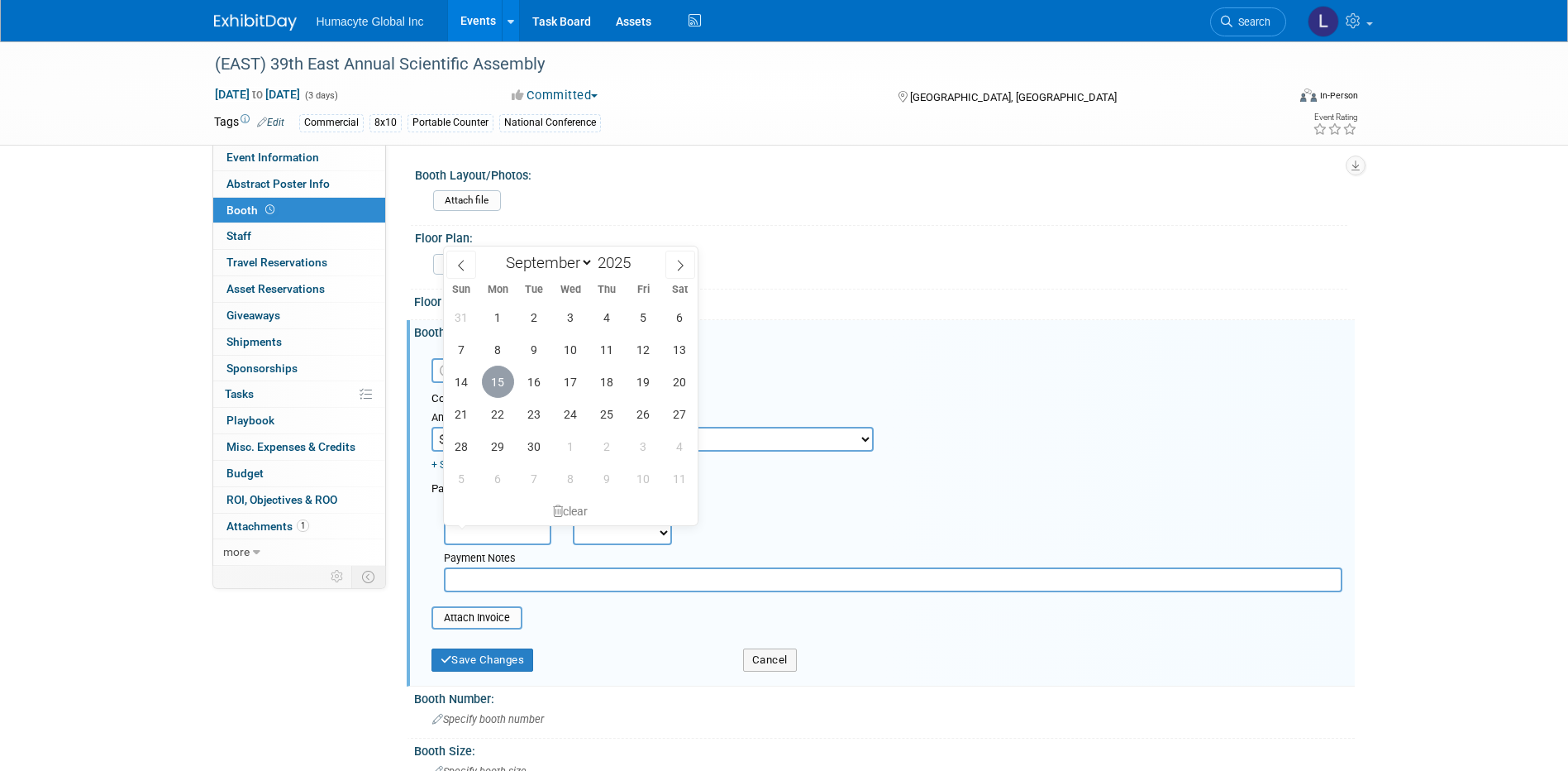
click at [503, 376] on span "15" at bounding box center [498, 382] width 32 height 32
type input "[DATE]"
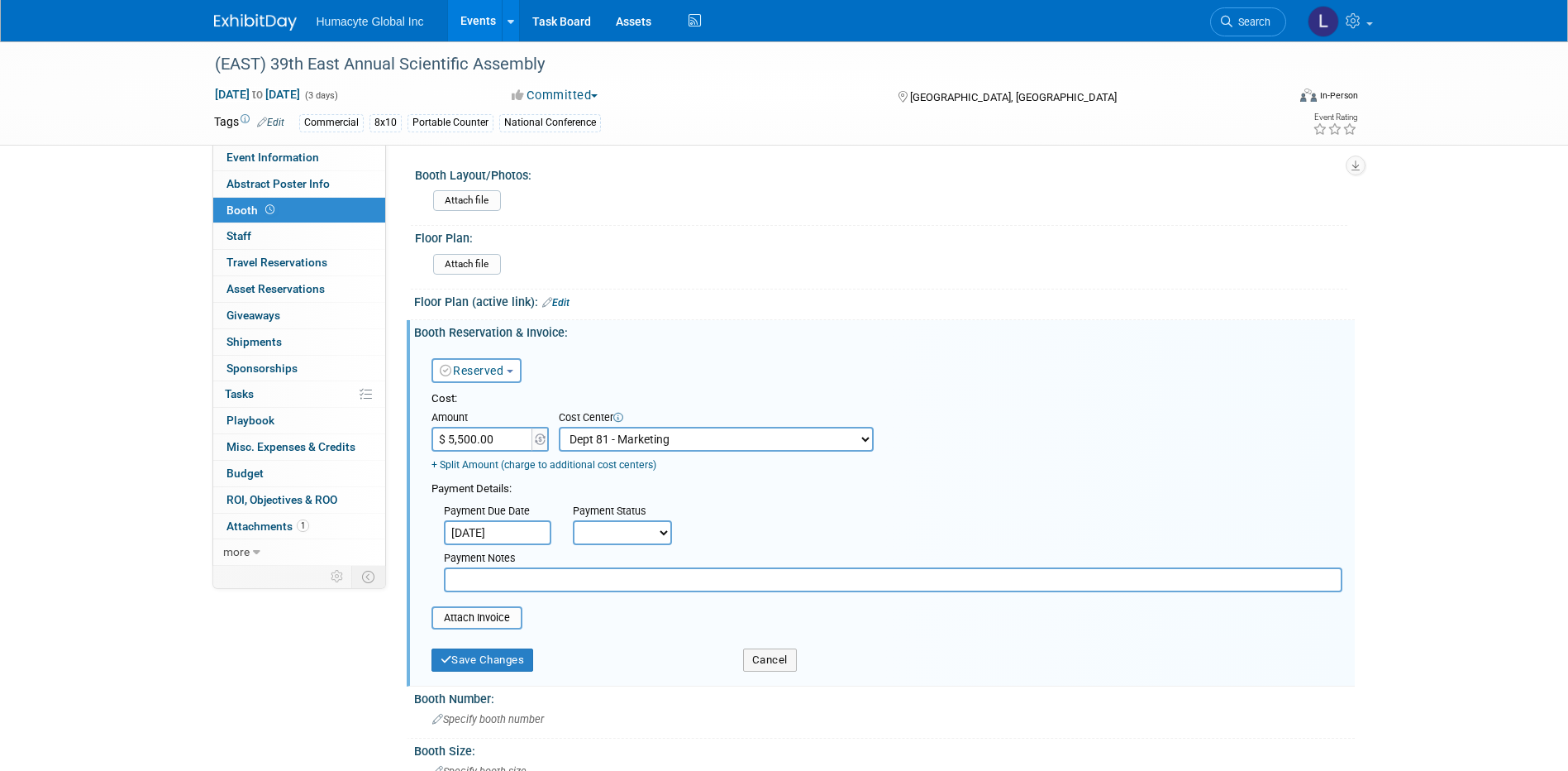
click at [619, 521] on select "Not Paid Yet Partially Paid Paid in Full" at bounding box center [622, 532] width 99 height 25
select select "1"
click at [573, 521] on select "Not Paid Yet Partially Paid Paid in Full" at bounding box center [622, 532] width 99 height 25
click at [611, 639] on form "Reserved Need to Reserve Reserved No Reservation Required Ideally by: Cost: Amo…" at bounding box center [887, 511] width 911 height 337
click at [489, 660] on button "Save Changes" at bounding box center [483, 659] width 102 height 23
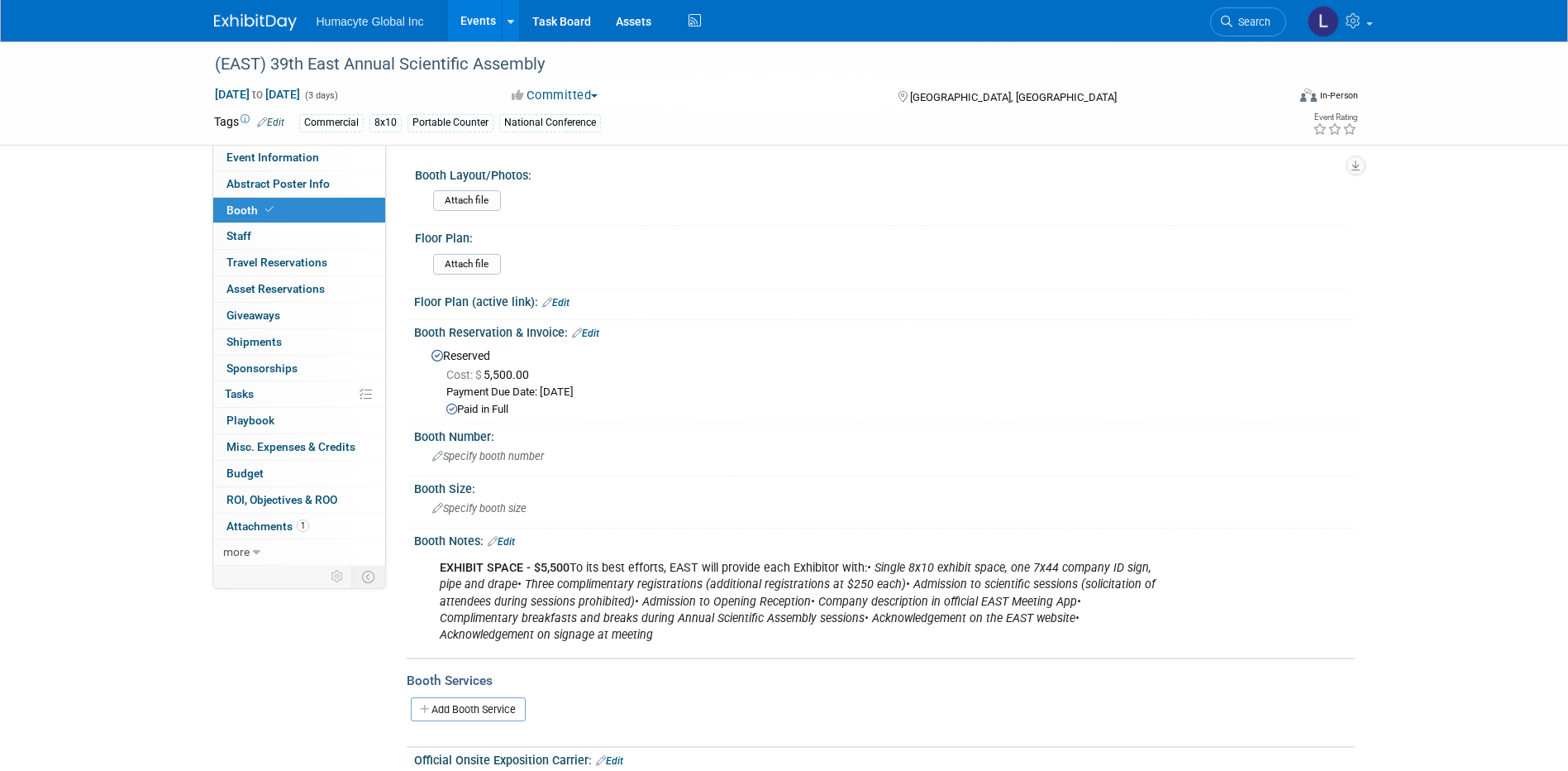
click at [329, 126] on div "Commercial" at bounding box center [332, 123] width 65 height 17
click at [281, 121] on link "Edit" at bounding box center [271, 123] width 27 height 12
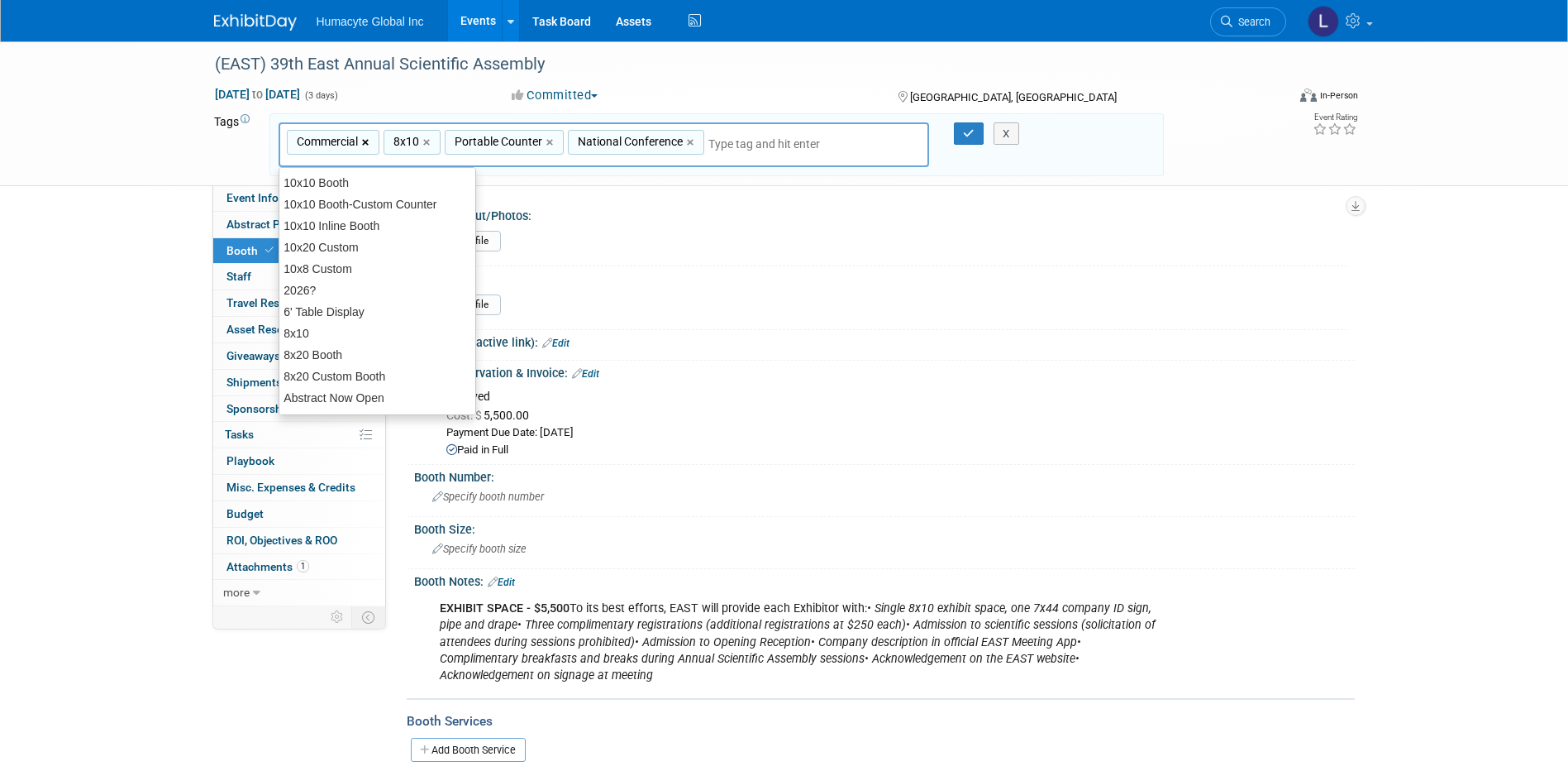
click at [364, 142] on link "×" at bounding box center [367, 142] width 11 height 19
type input "8x10, Portable Counter, National Conference"
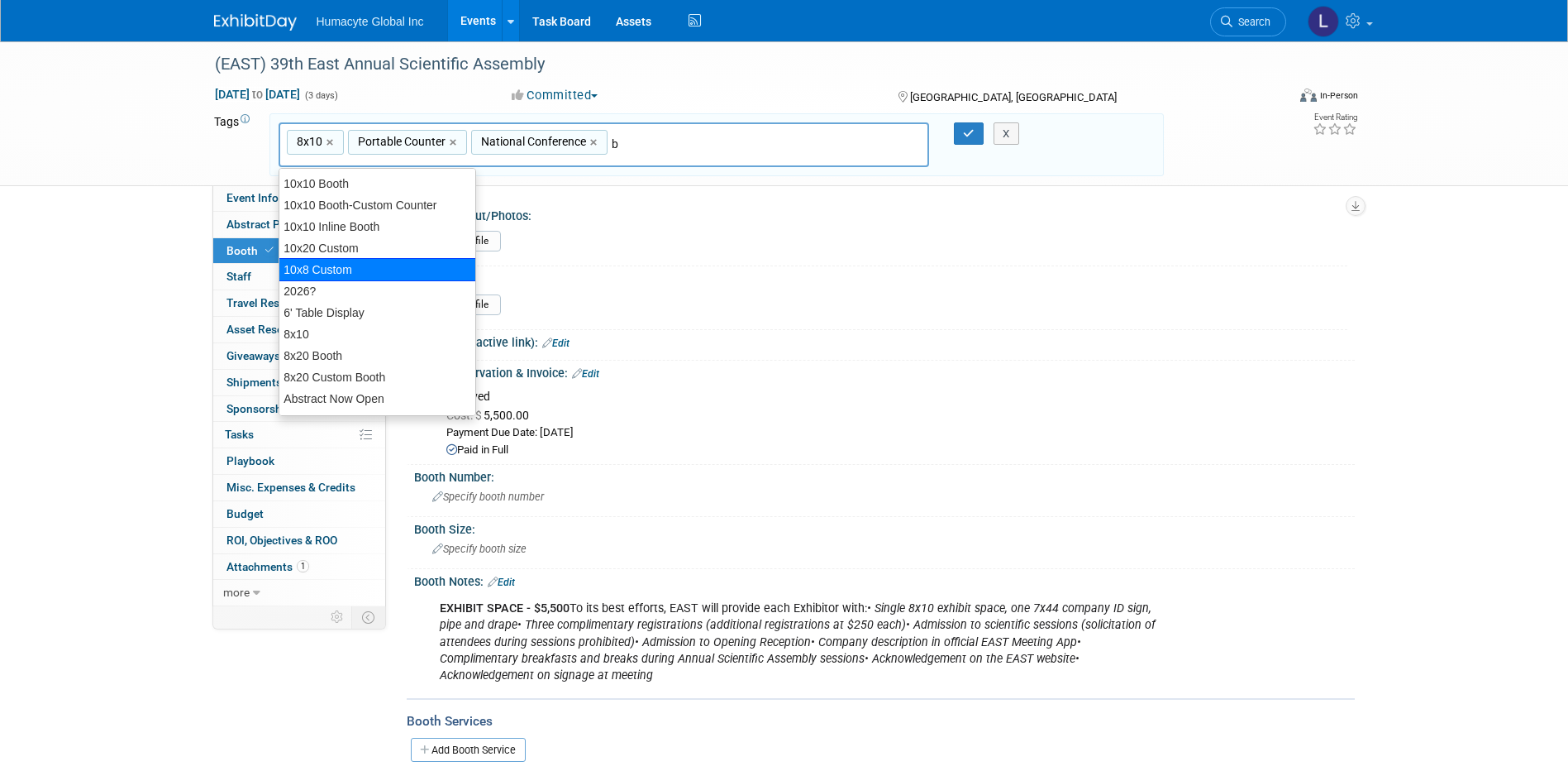
type input "bu"
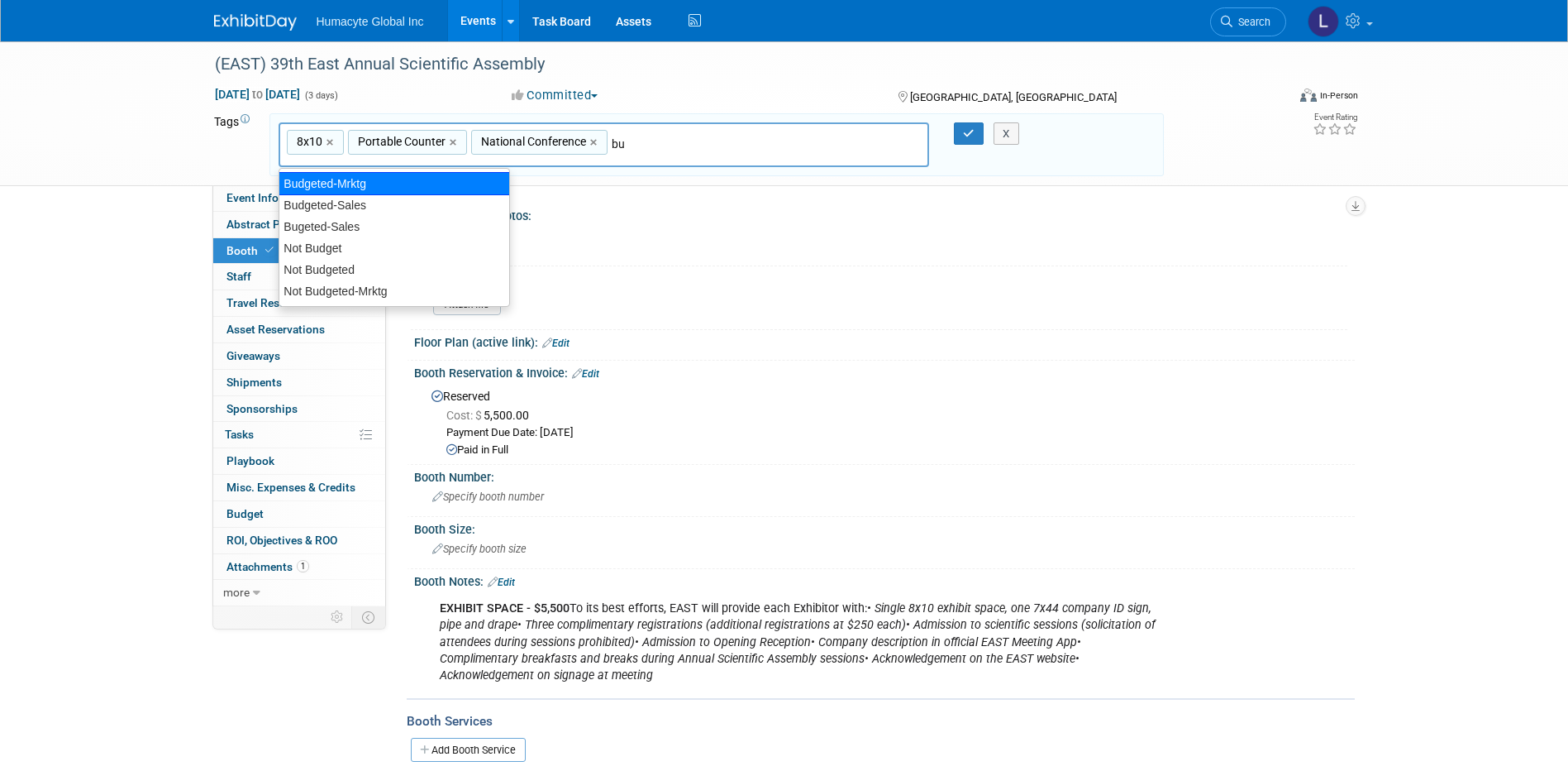
click at [321, 180] on div "Budgeted-Mrktg" at bounding box center [394, 183] width 231 height 23
type input "8x10, Portable Counter, National Conference, Budgeted-Mrktg"
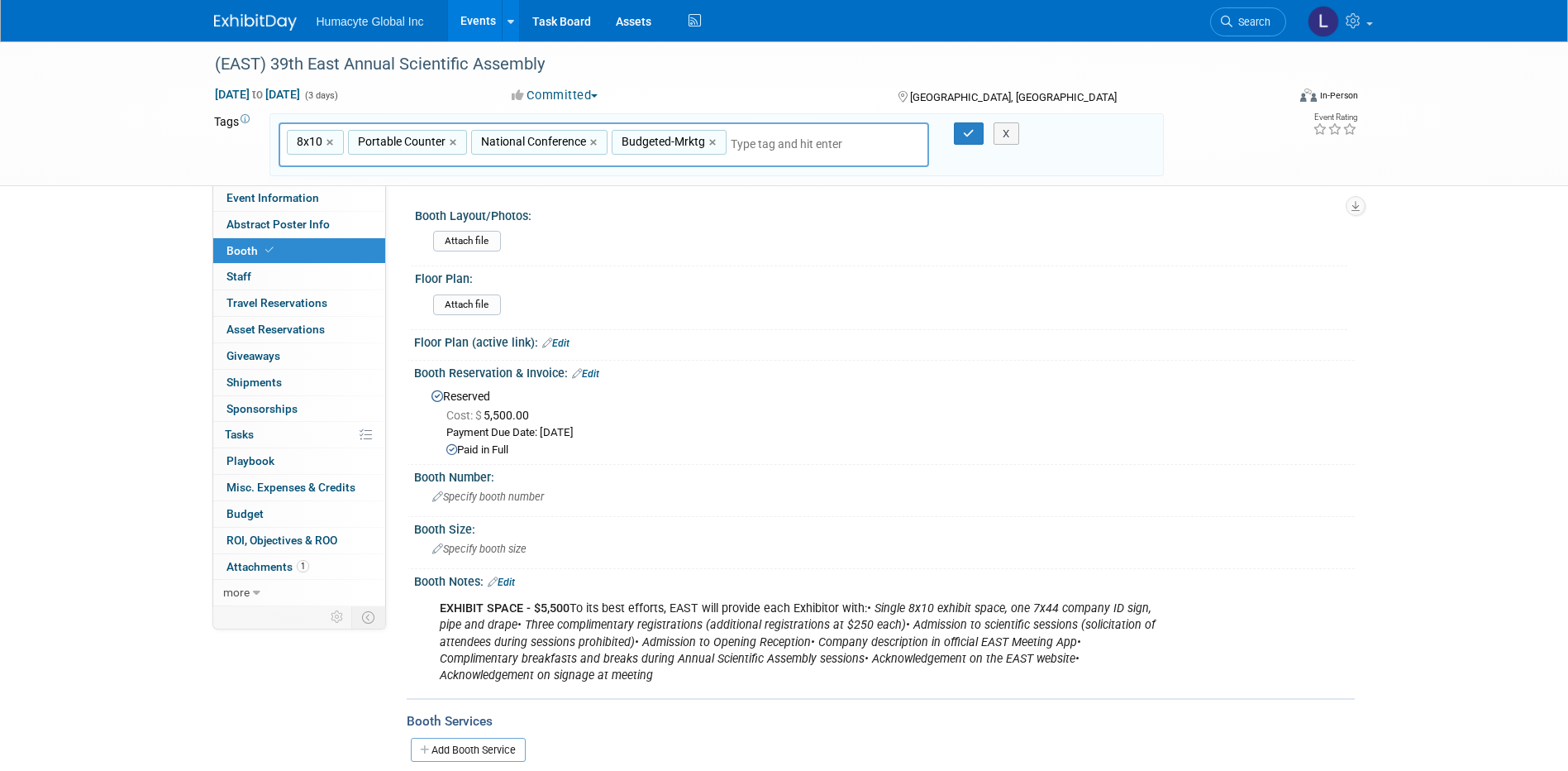
click at [820, 200] on div "Initiator: Specify initiator Department: Discovery & Pipeline Commercial Manage…" at bounding box center [871, 396] width 969 height 421
click at [967, 132] on icon "button" at bounding box center [969, 133] width 12 height 11
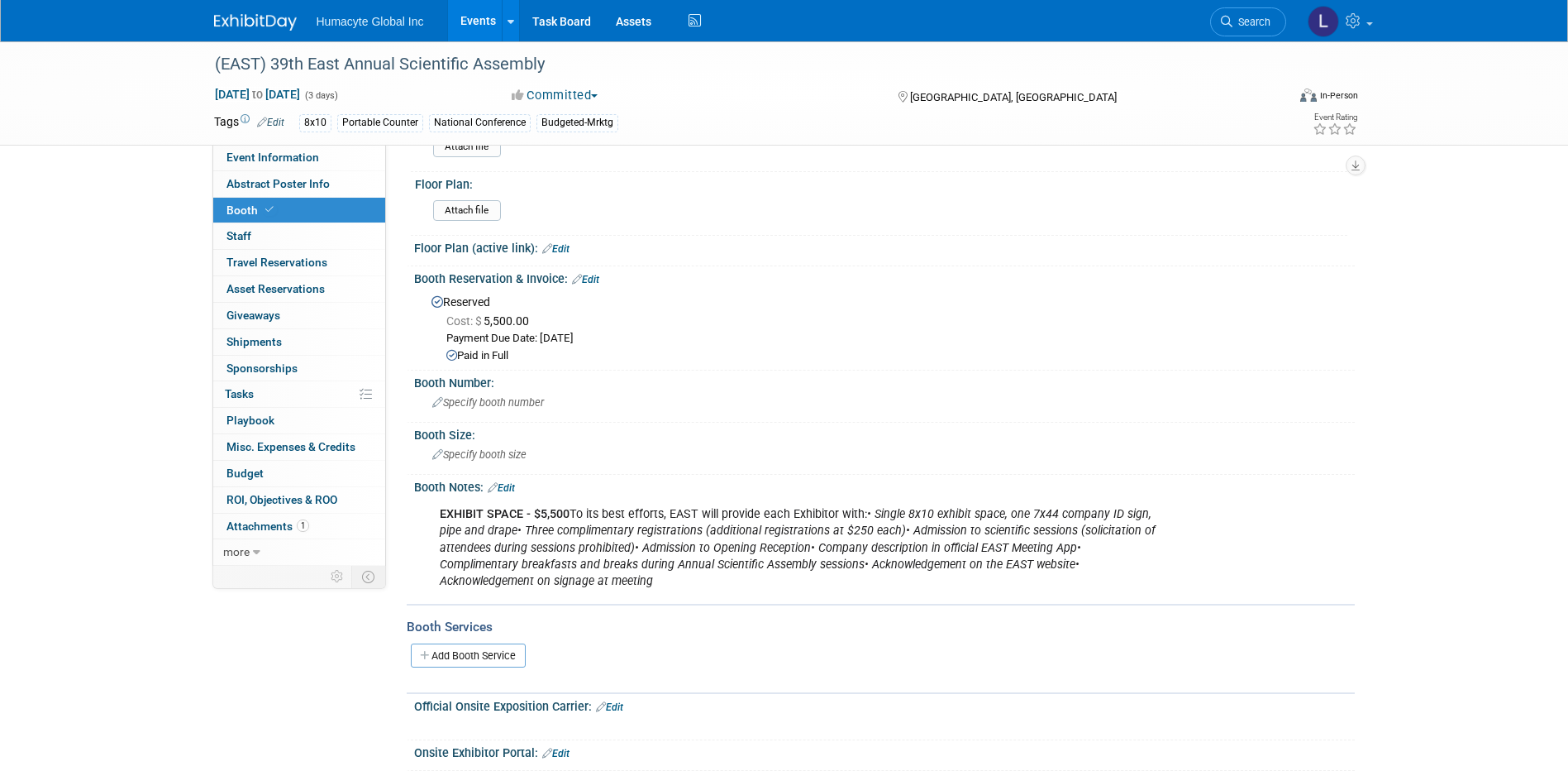
scroll to position [83, 0]
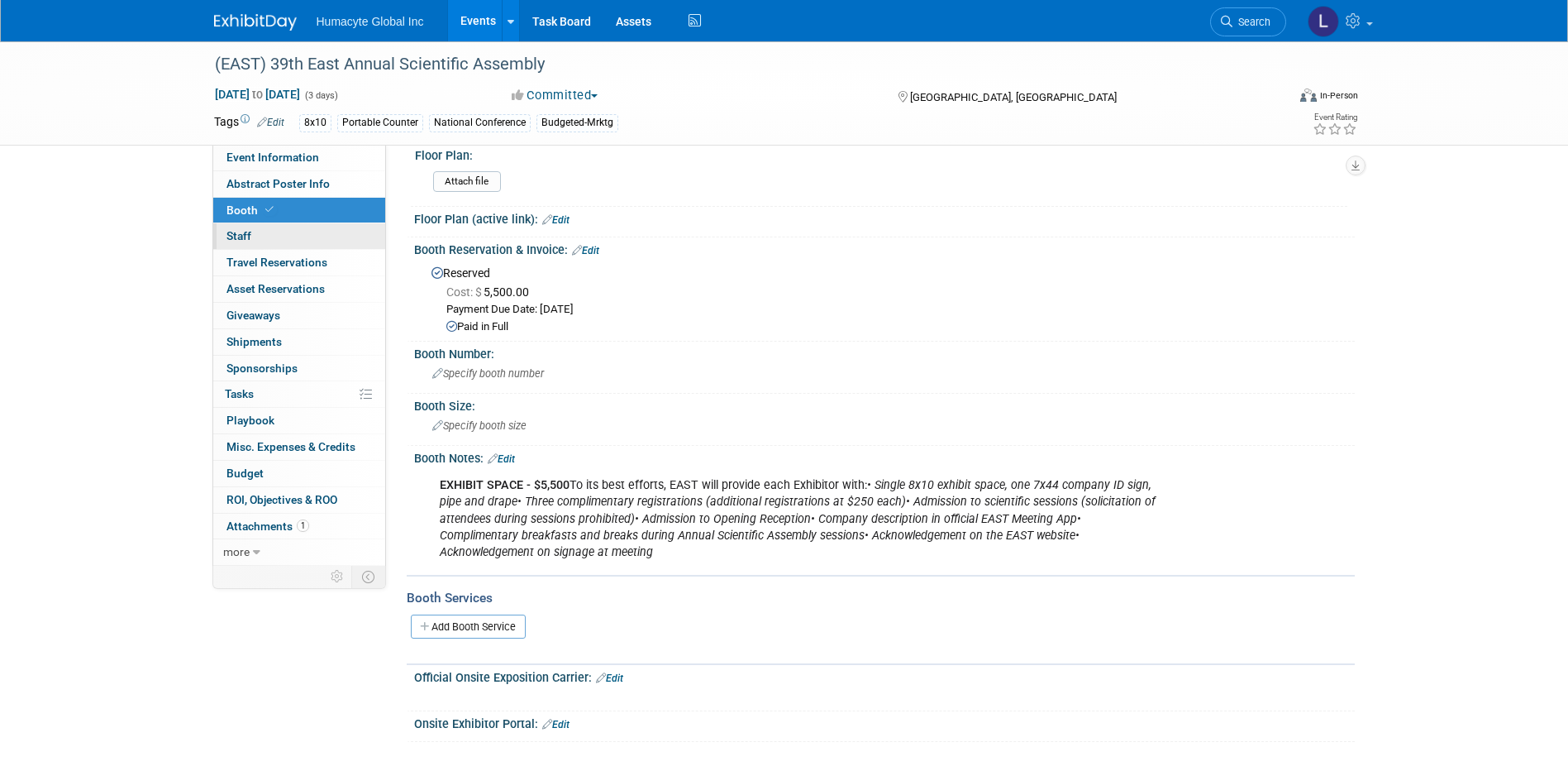
click at [238, 235] on span "Staff 0" at bounding box center [239, 236] width 25 height 14
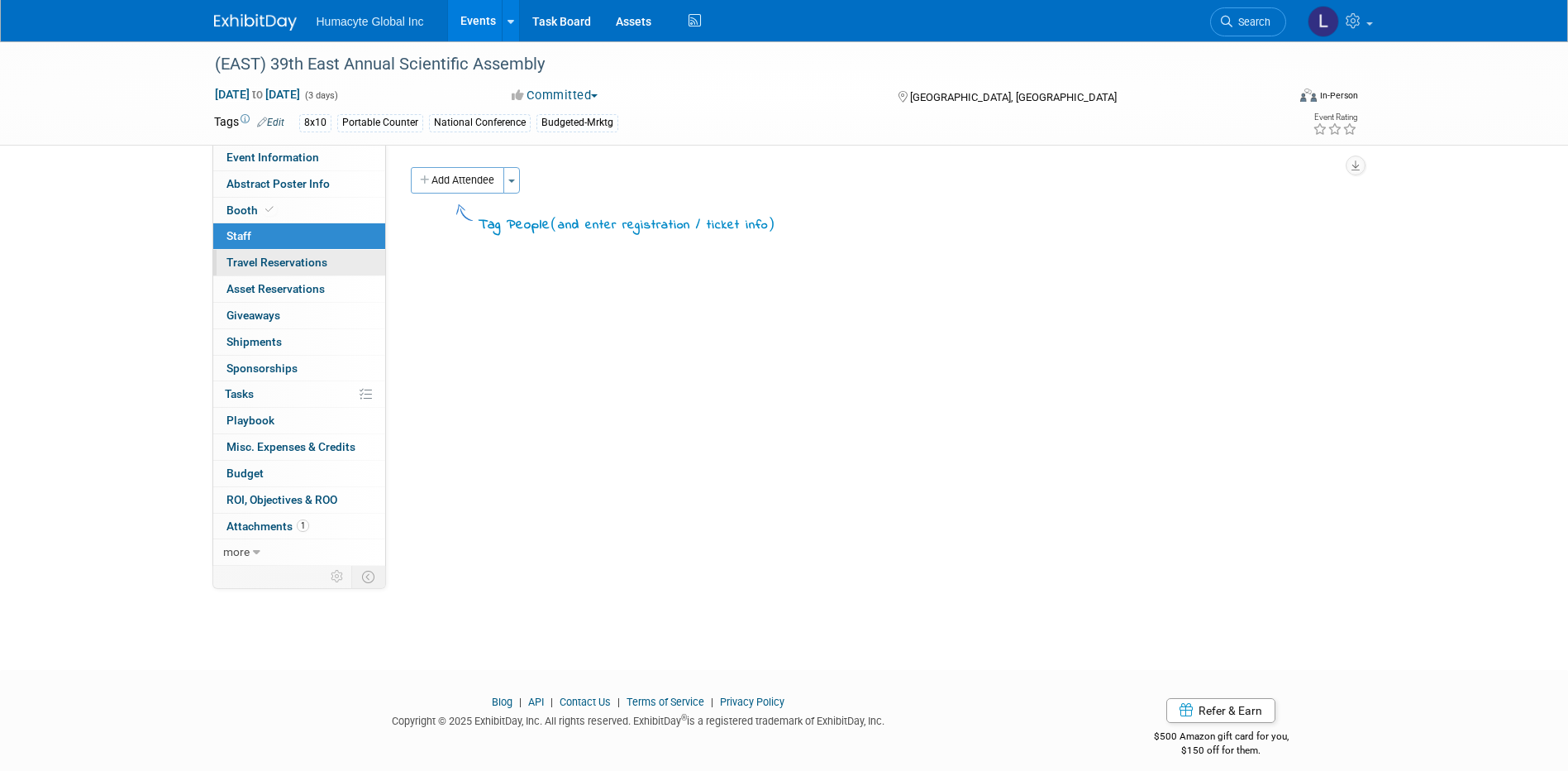
click at [245, 264] on span "Travel Reservations 0" at bounding box center [277, 263] width 101 height 14
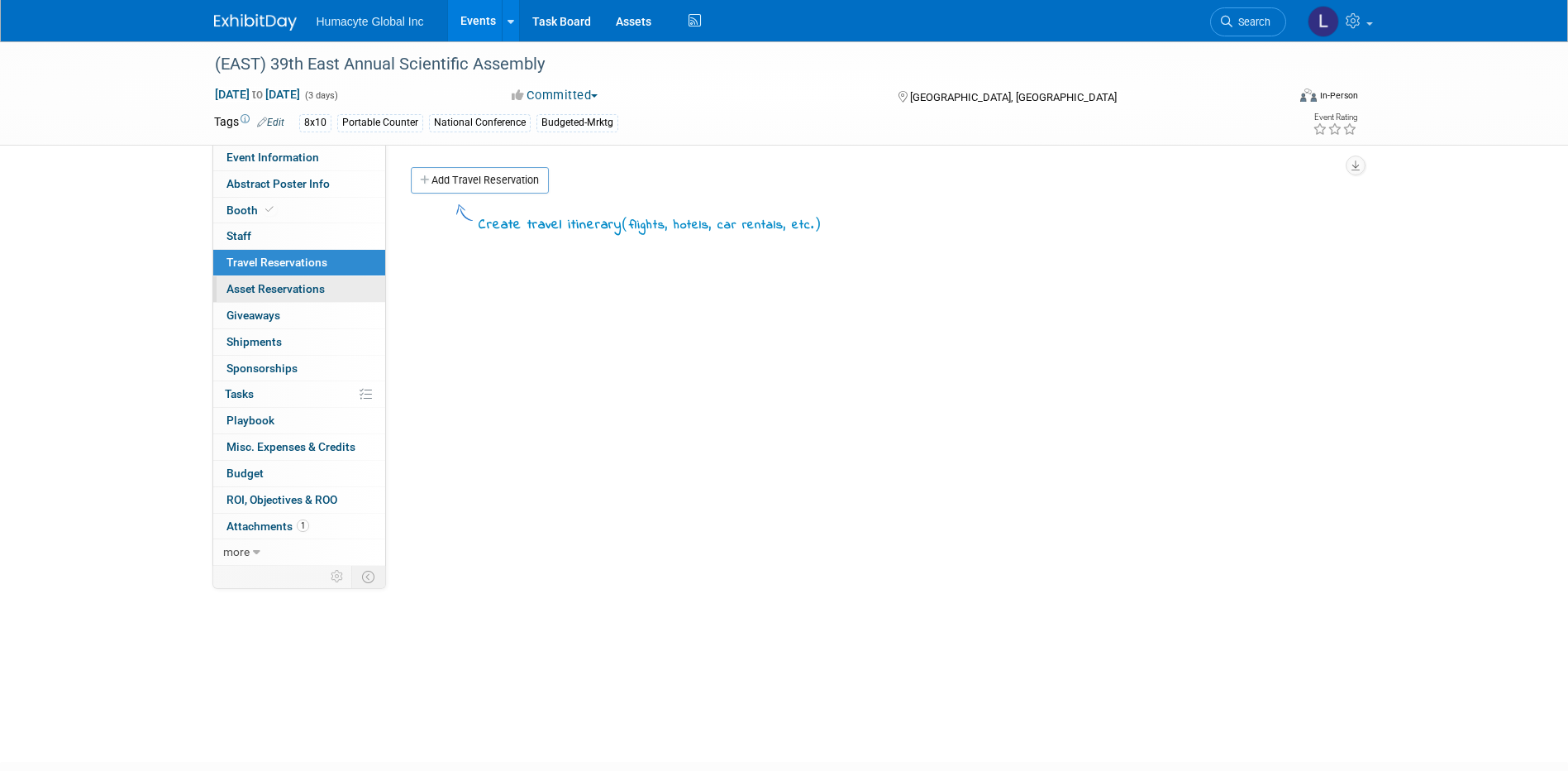
click at [246, 281] on link "0 Asset Reservations 0" at bounding box center [299, 289] width 172 height 26
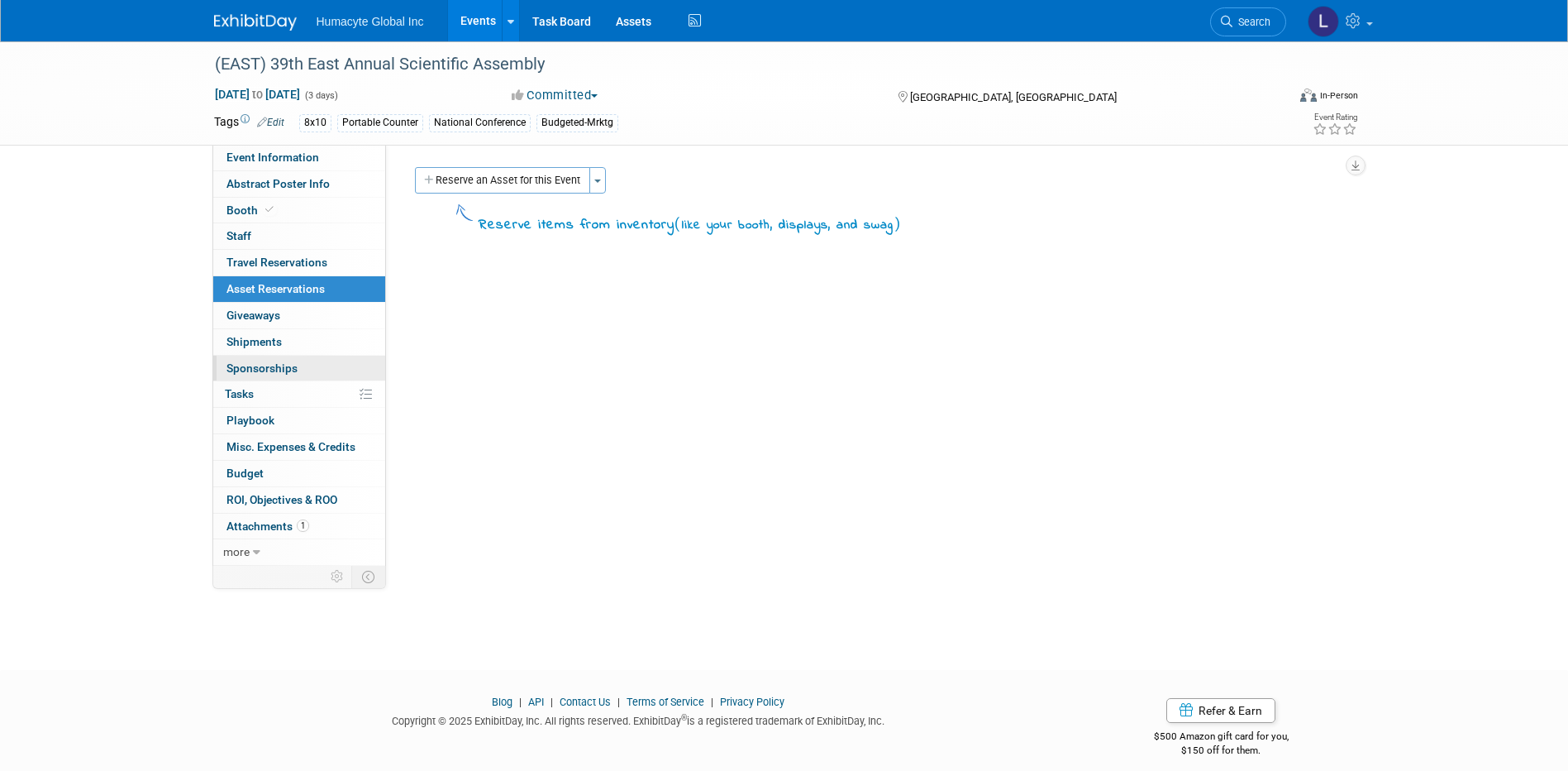
click at [252, 366] on span "Sponsorships 0" at bounding box center [262, 368] width 71 height 14
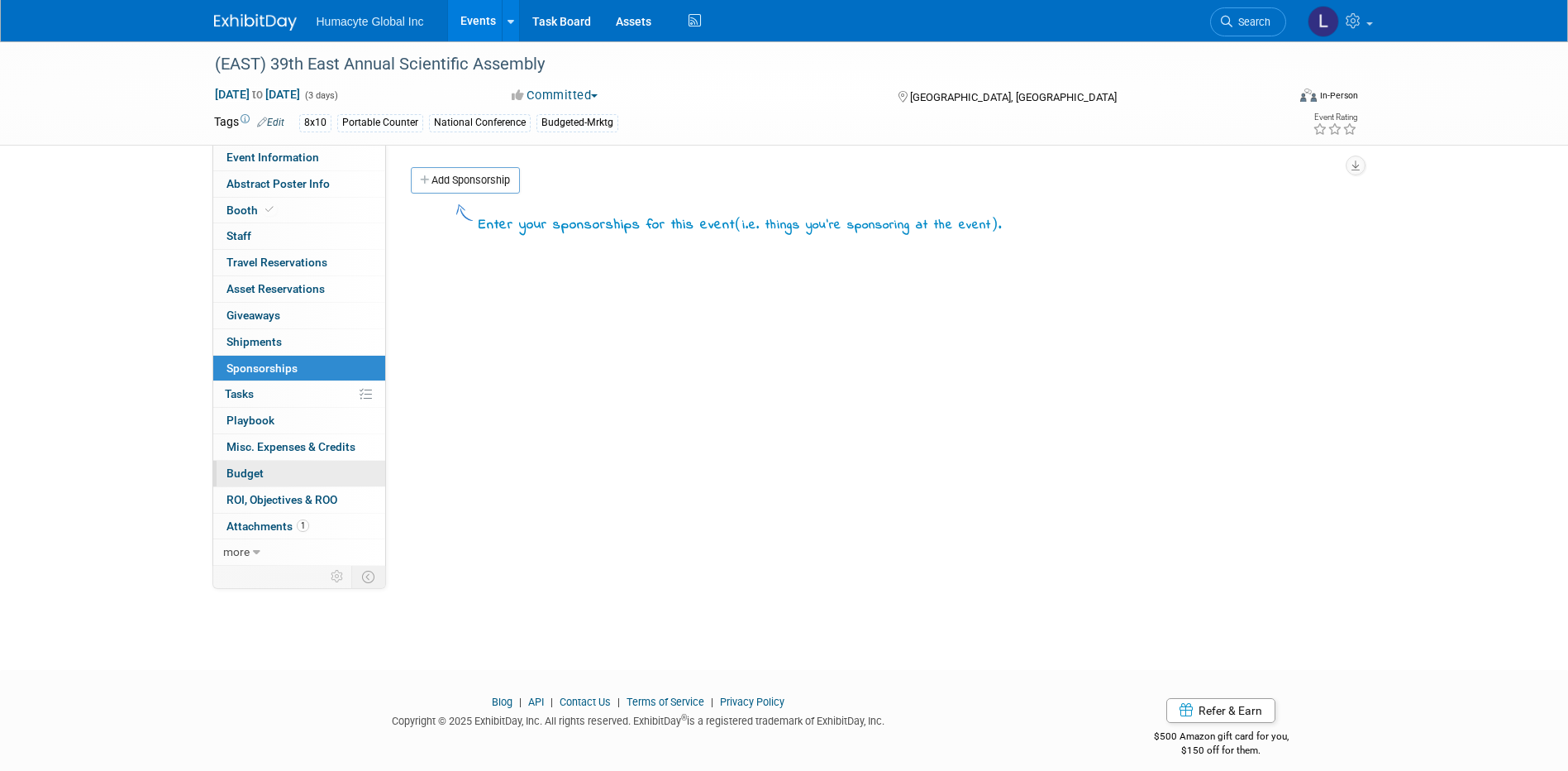
click at [247, 464] on link "Budget" at bounding box center [299, 473] width 172 height 26
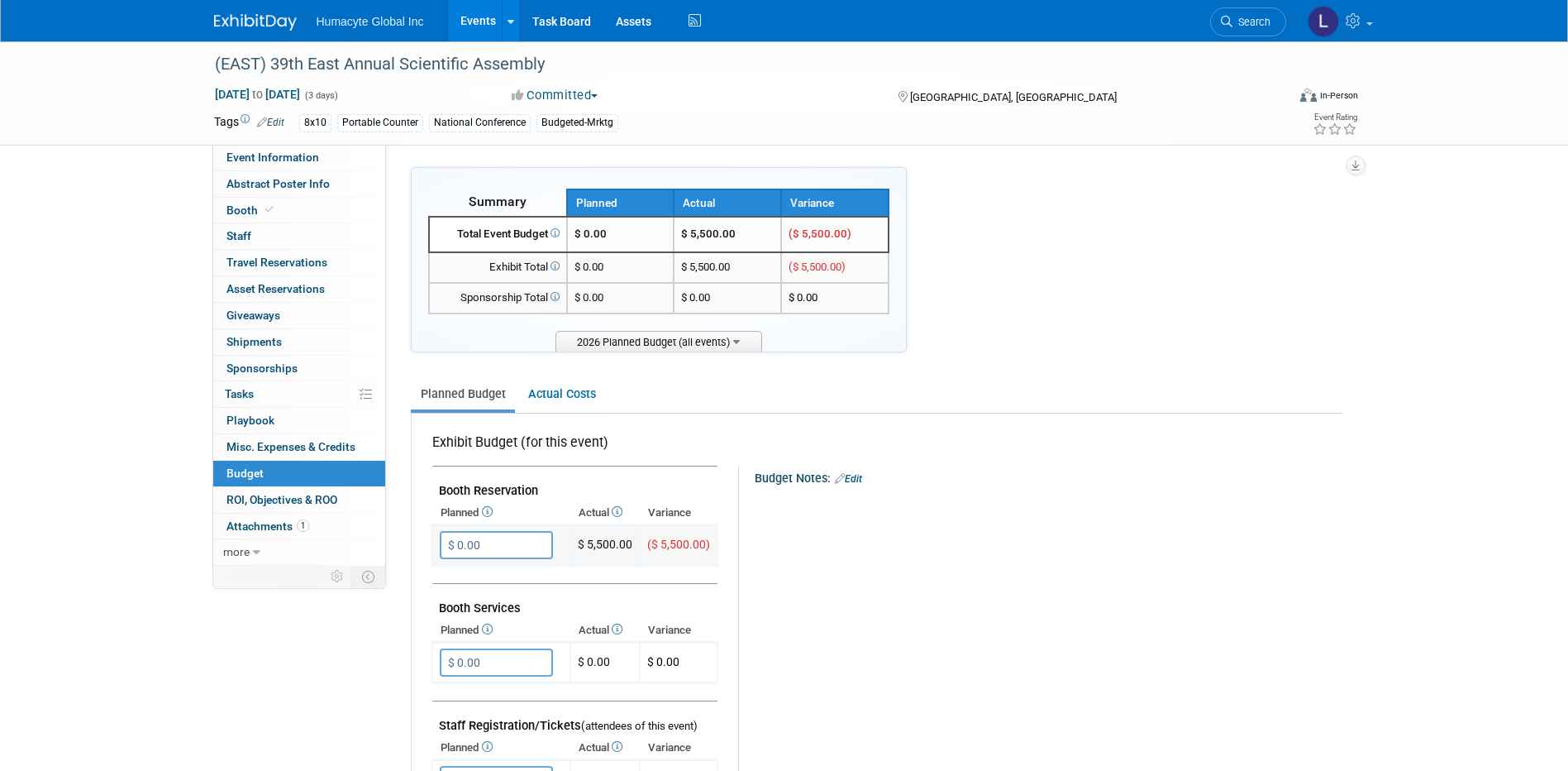
click at [472, 544] on input "$ 0.00" at bounding box center [496, 544] width 113 height 28
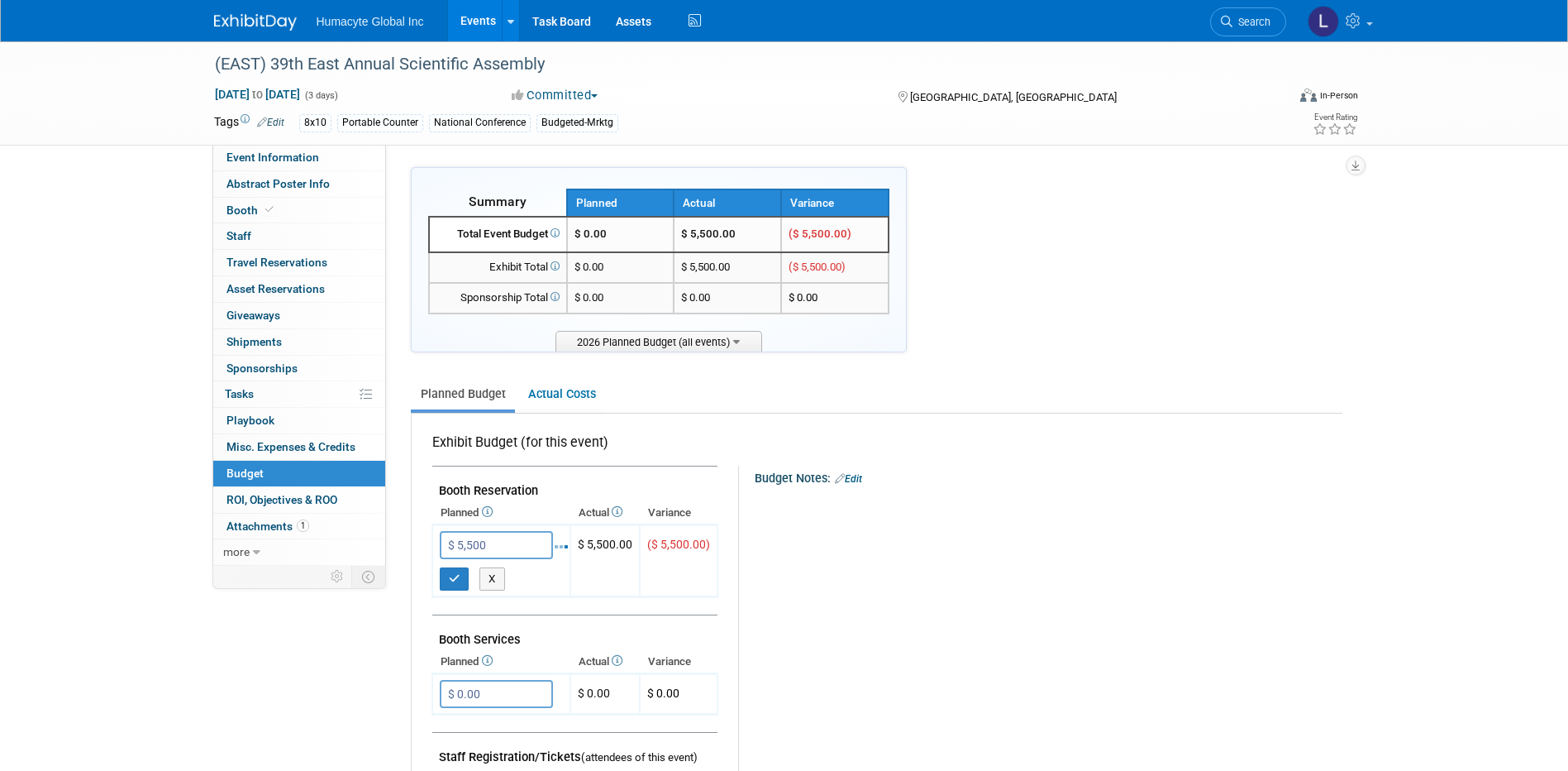
type input "$ 5,500.00"
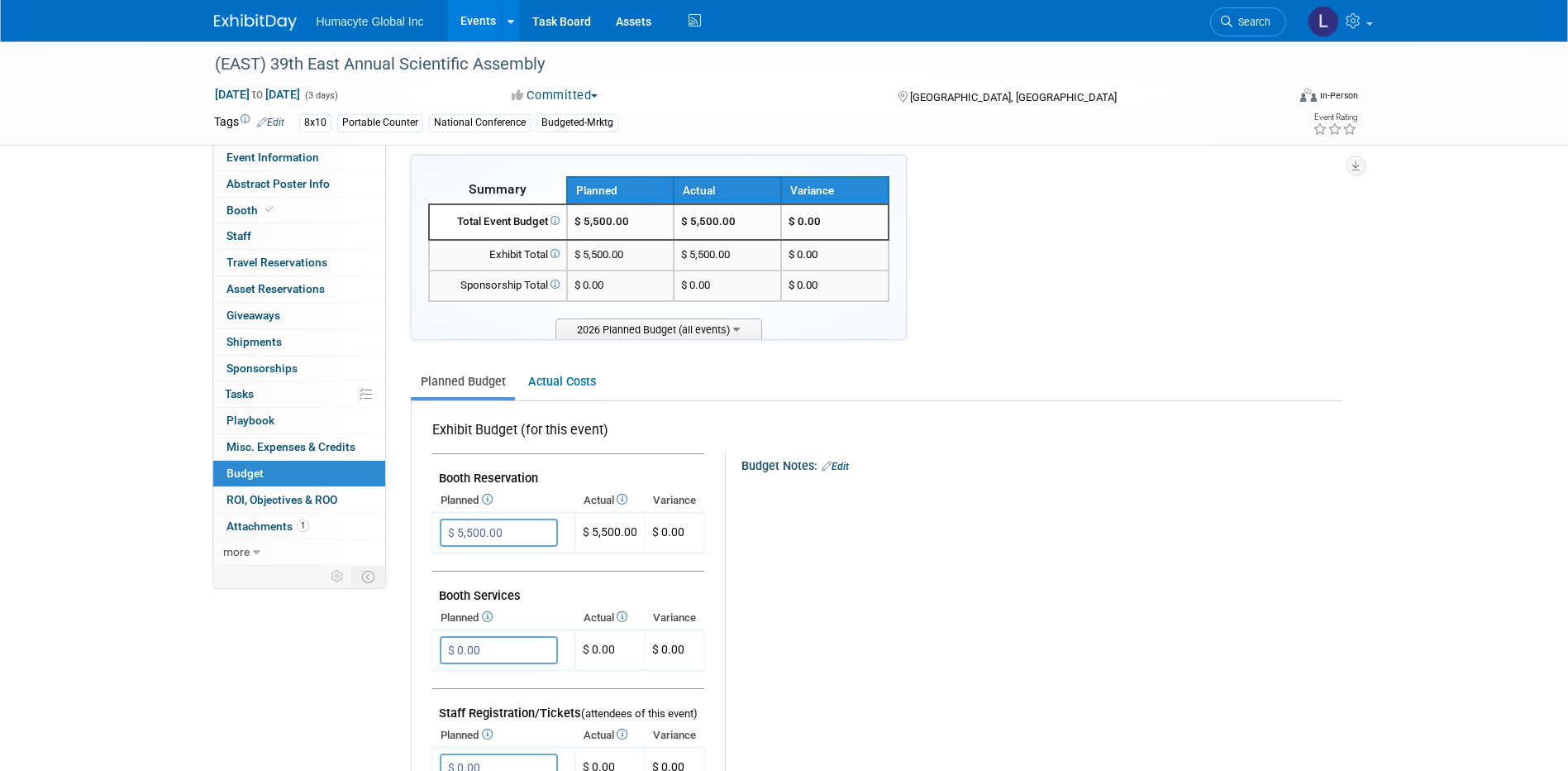
scroll to position [83, 0]
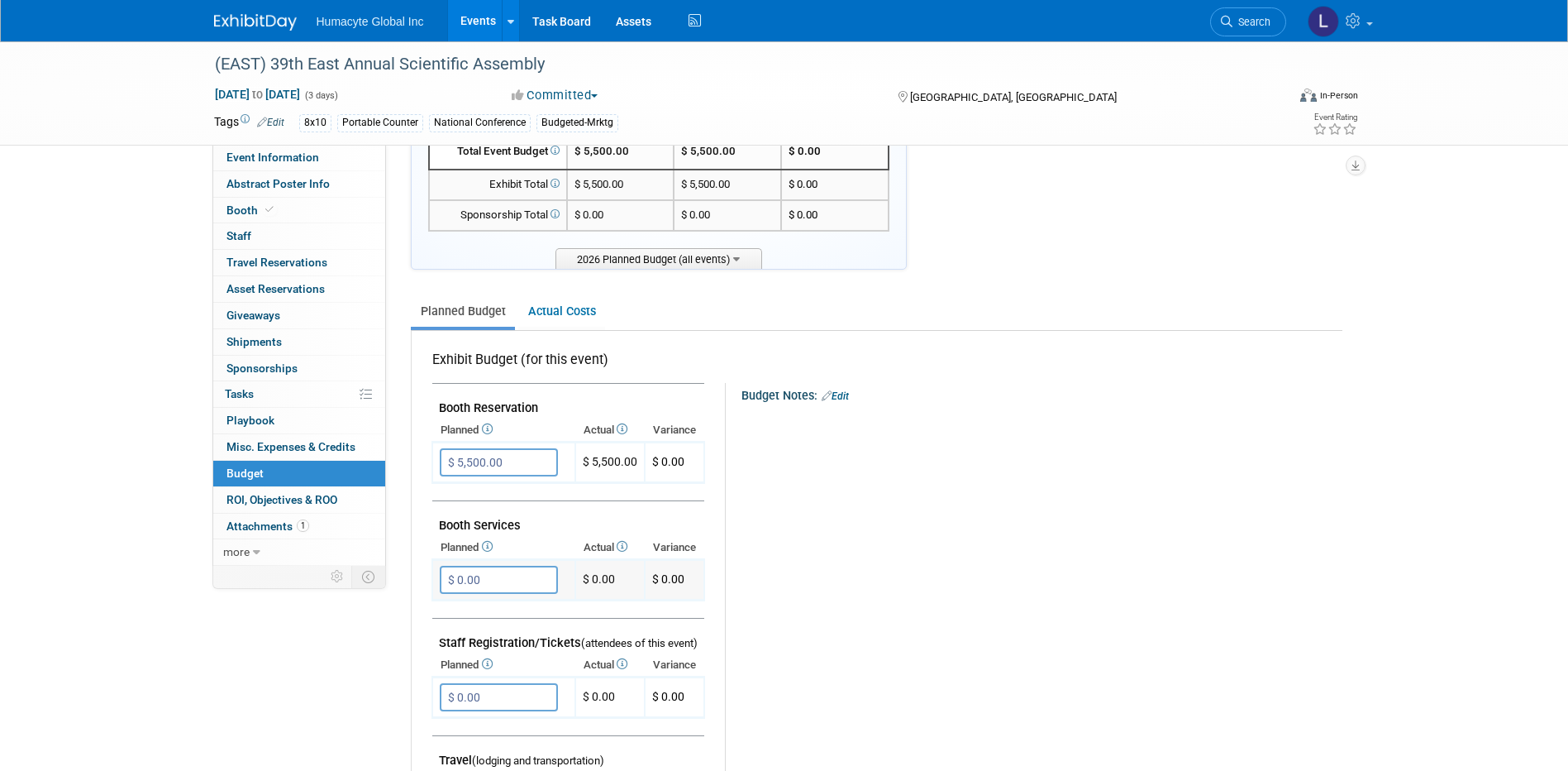
click at [494, 583] on input "$ 0.00" at bounding box center [499, 579] width 119 height 28
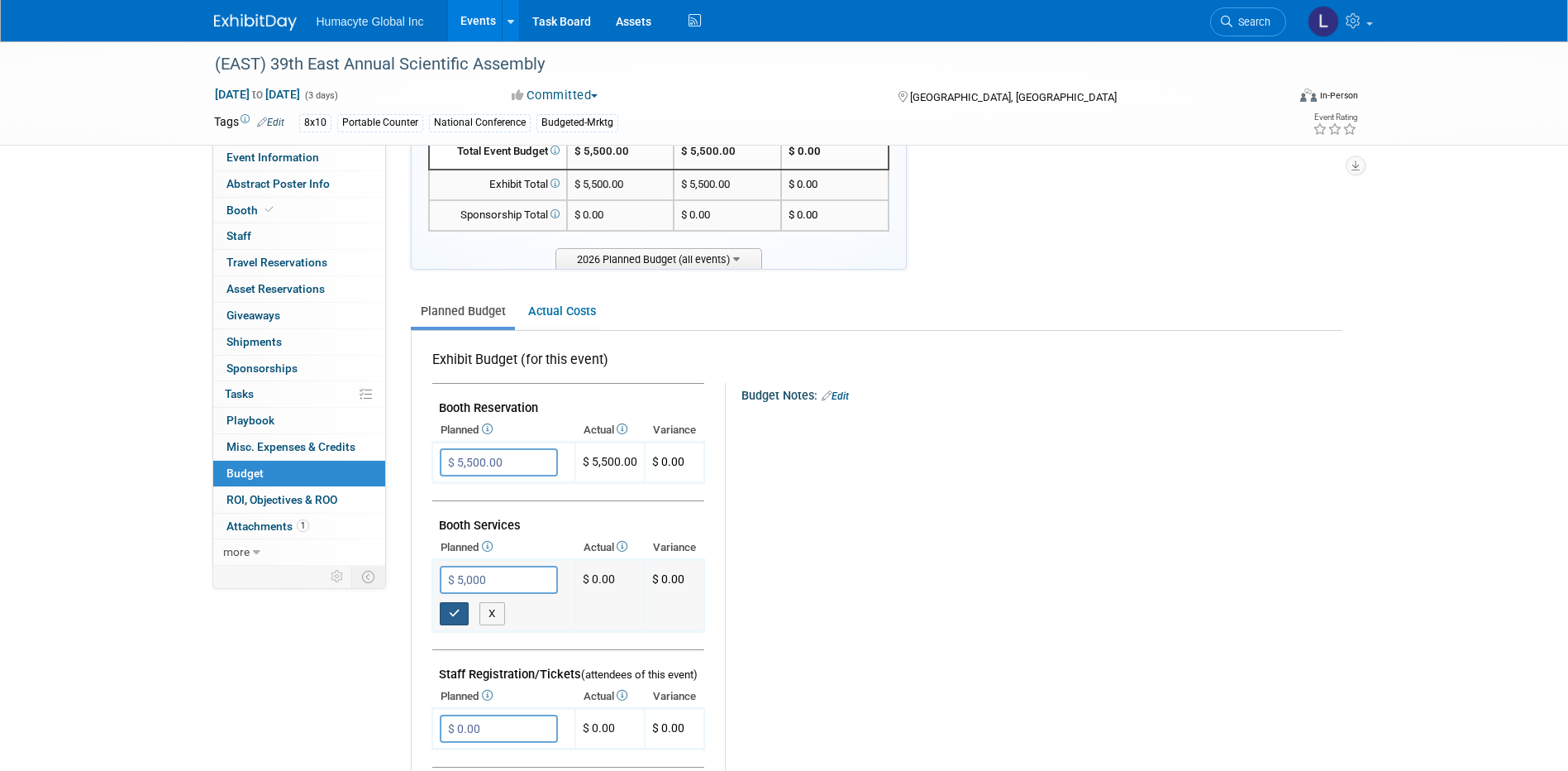
type input "$ 5,000.00"
click at [454, 614] on icon "button" at bounding box center [454, 613] width 12 height 11
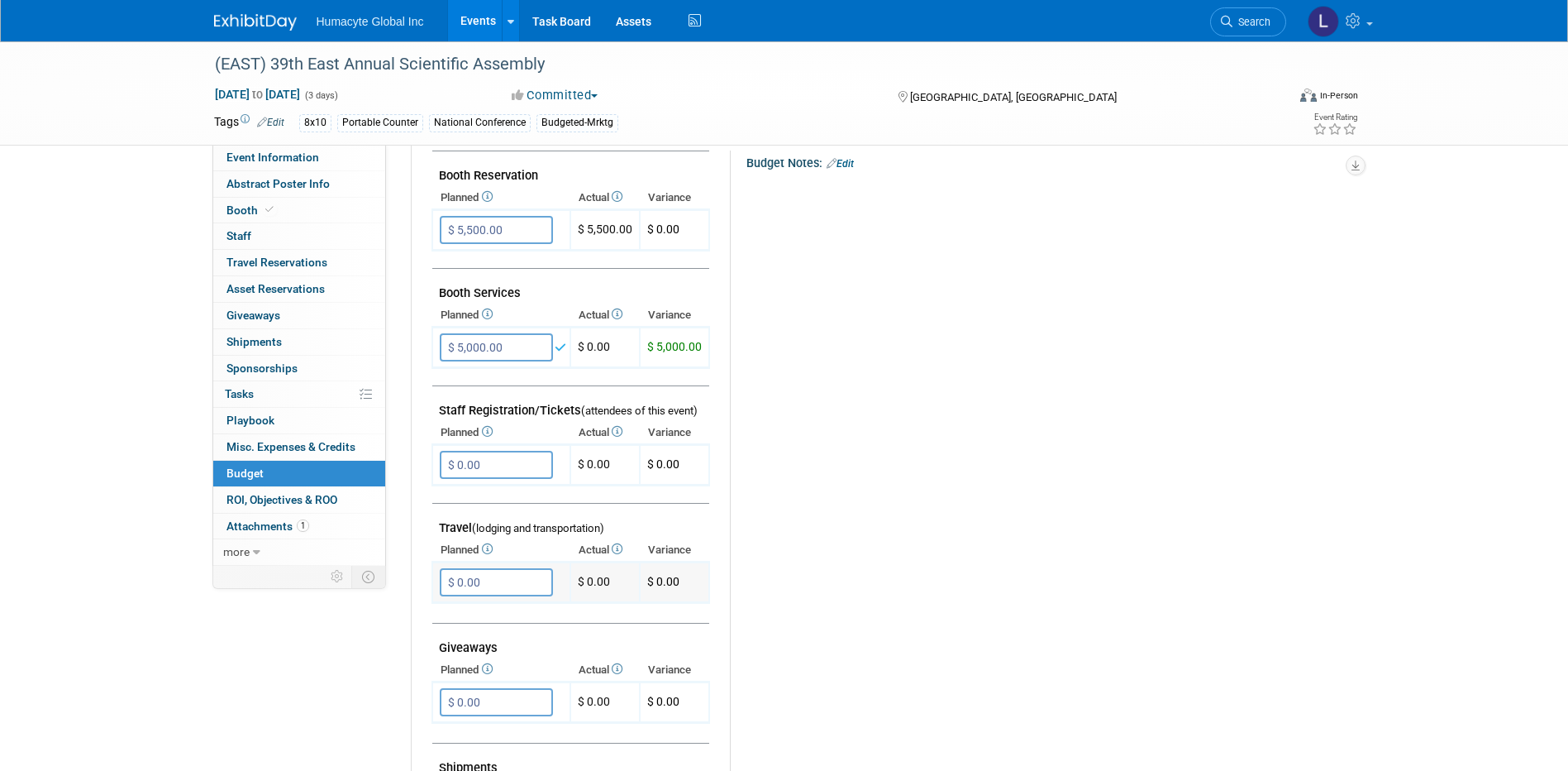
scroll to position [331, 0]
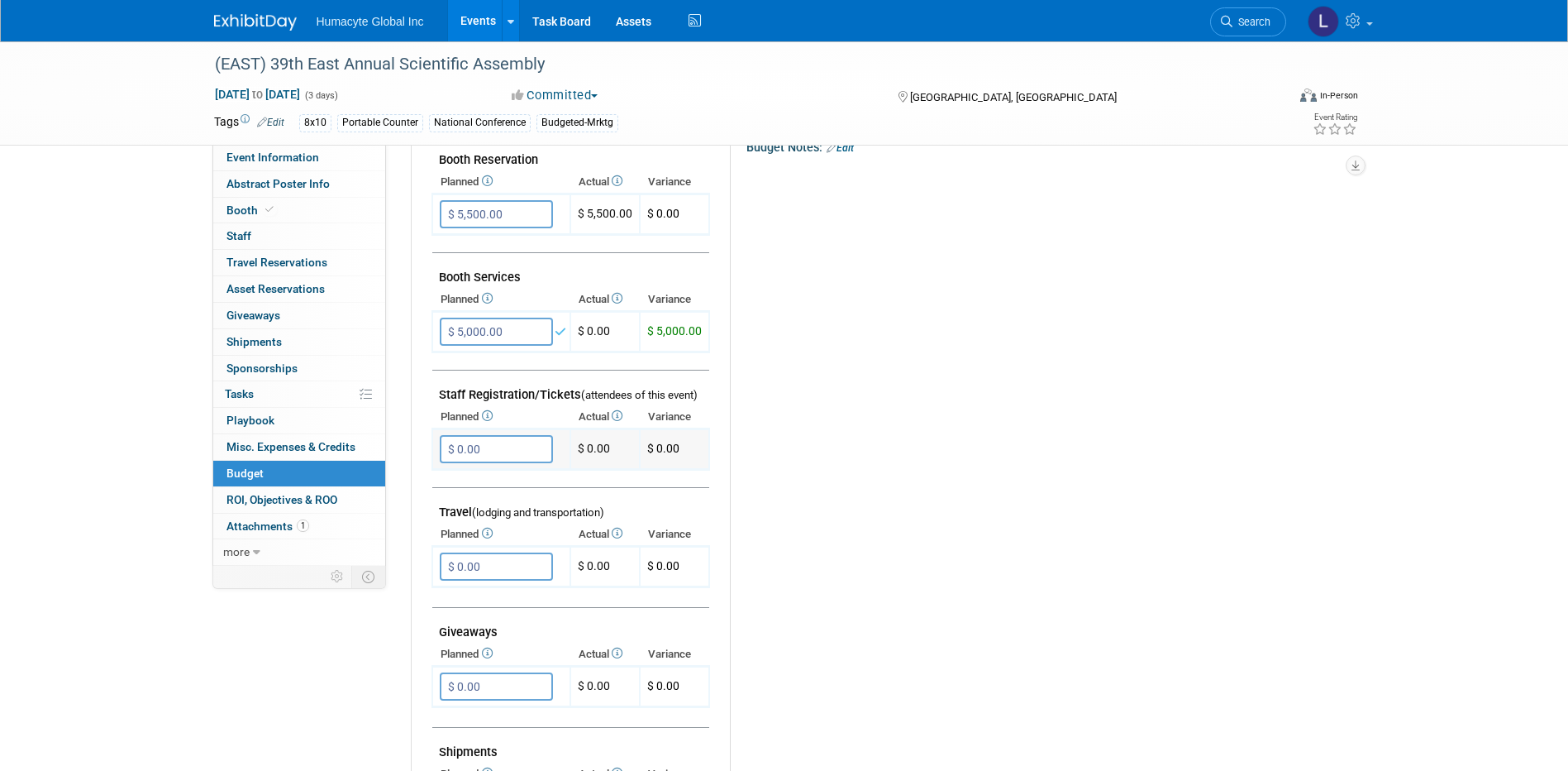
click at [478, 445] on input "$ 0.00" at bounding box center [496, 449] width 113 height 28
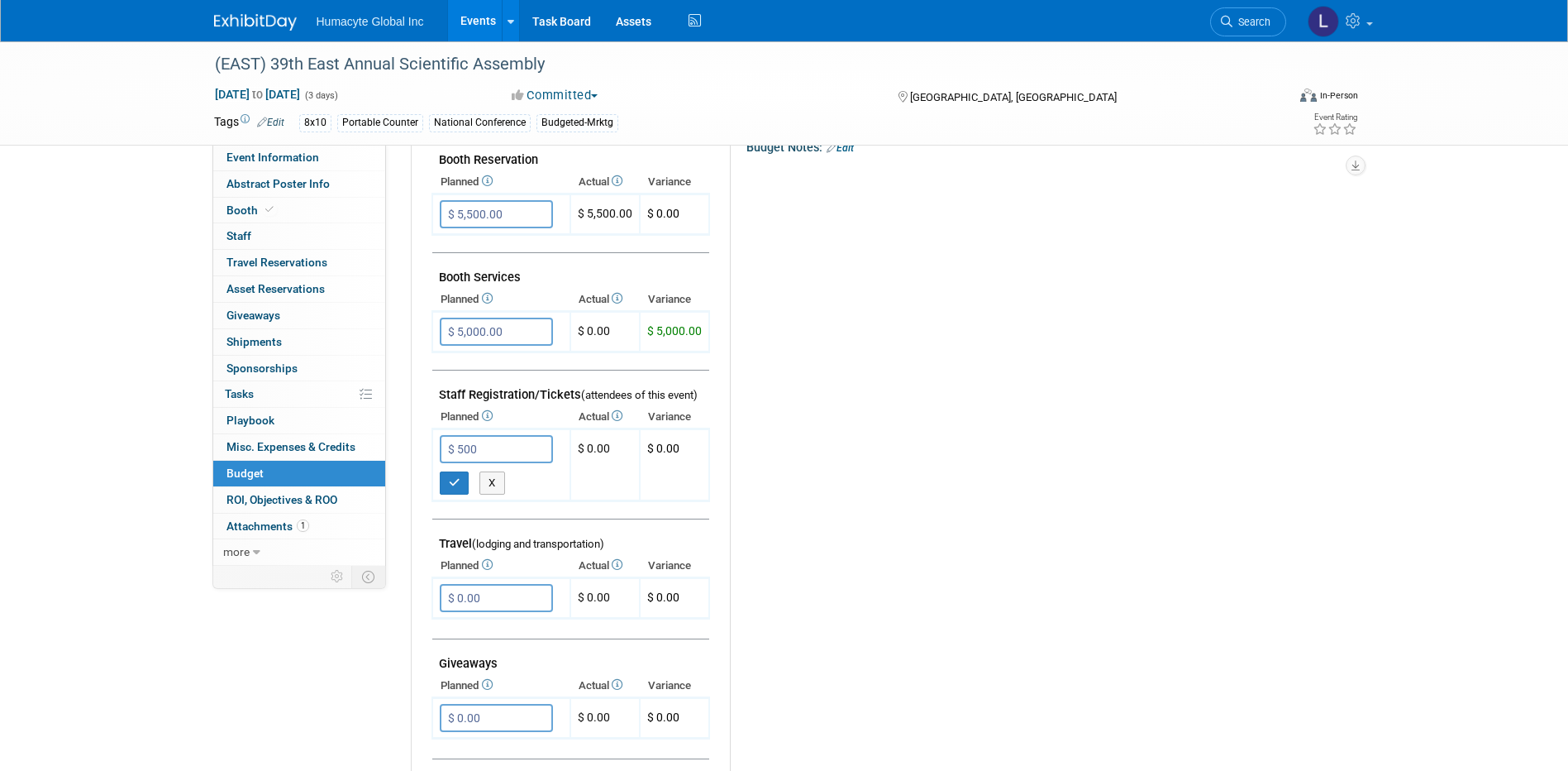
type input "$ 500.00"
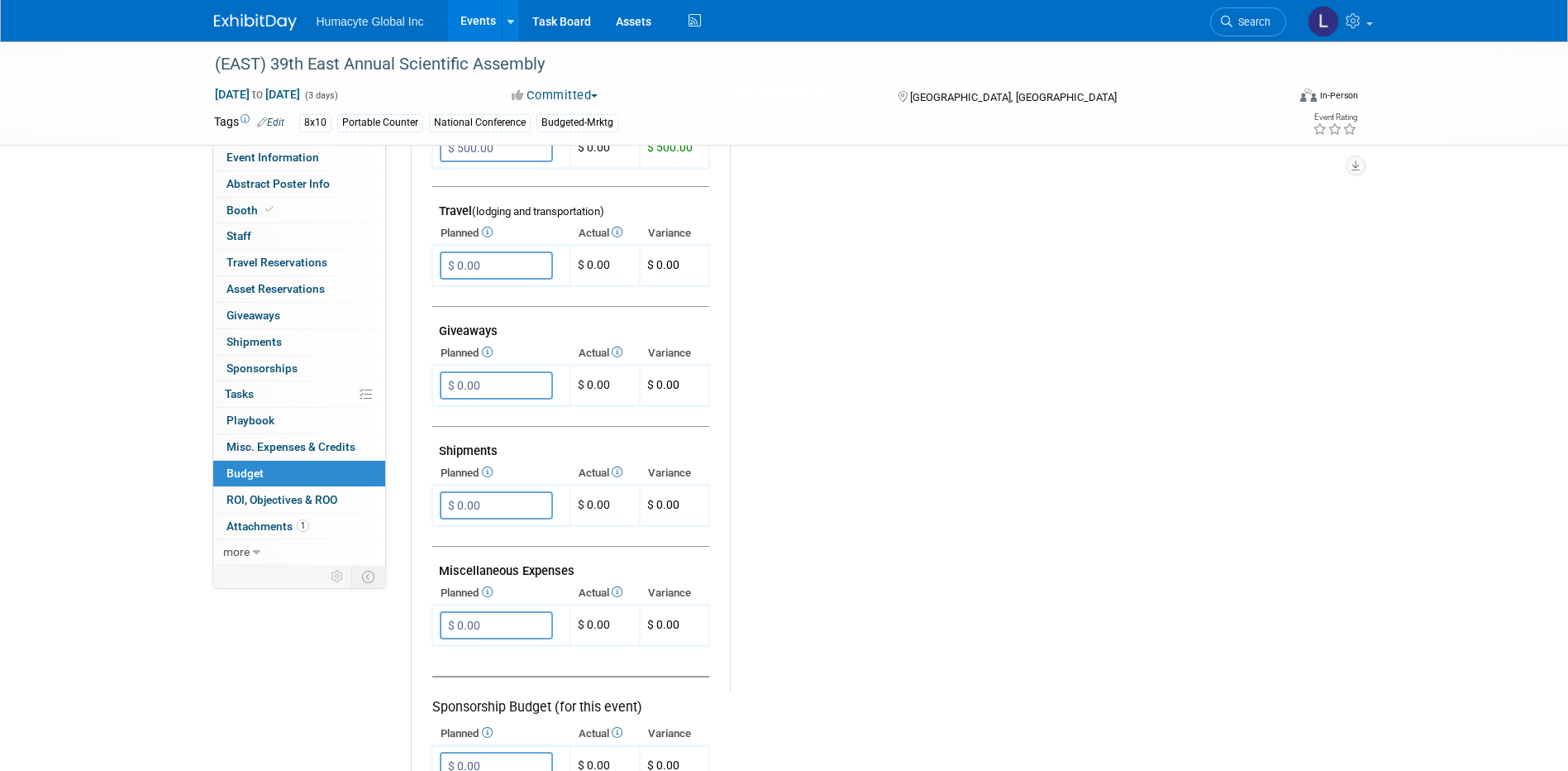
scroll to position [662, 0]
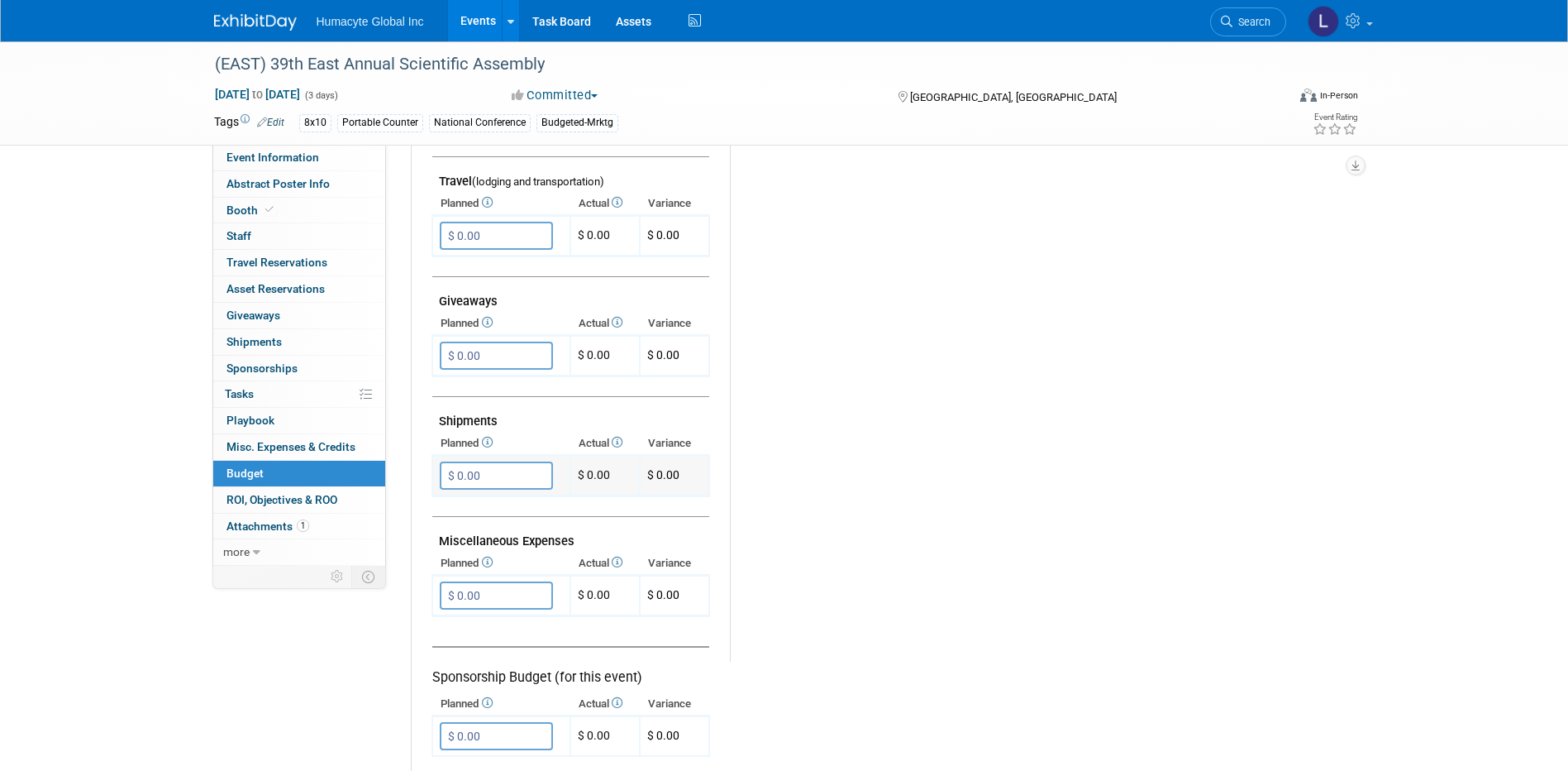
click at [453, 484] on input "$ 0.00" at bounding box center [496, 475] width 113 height 28
click at [457, 475] on input "$ 0.00" at bounding box center [496, 475] width 113 height 28
drag, startPoint x: 529, startPoint y: 474, endPoint x: 537, endPoint y: 472, distance: 8.2
click at [537, 472] on input "$ 0.00" at bounding box center [496, 475] width 113 height 28
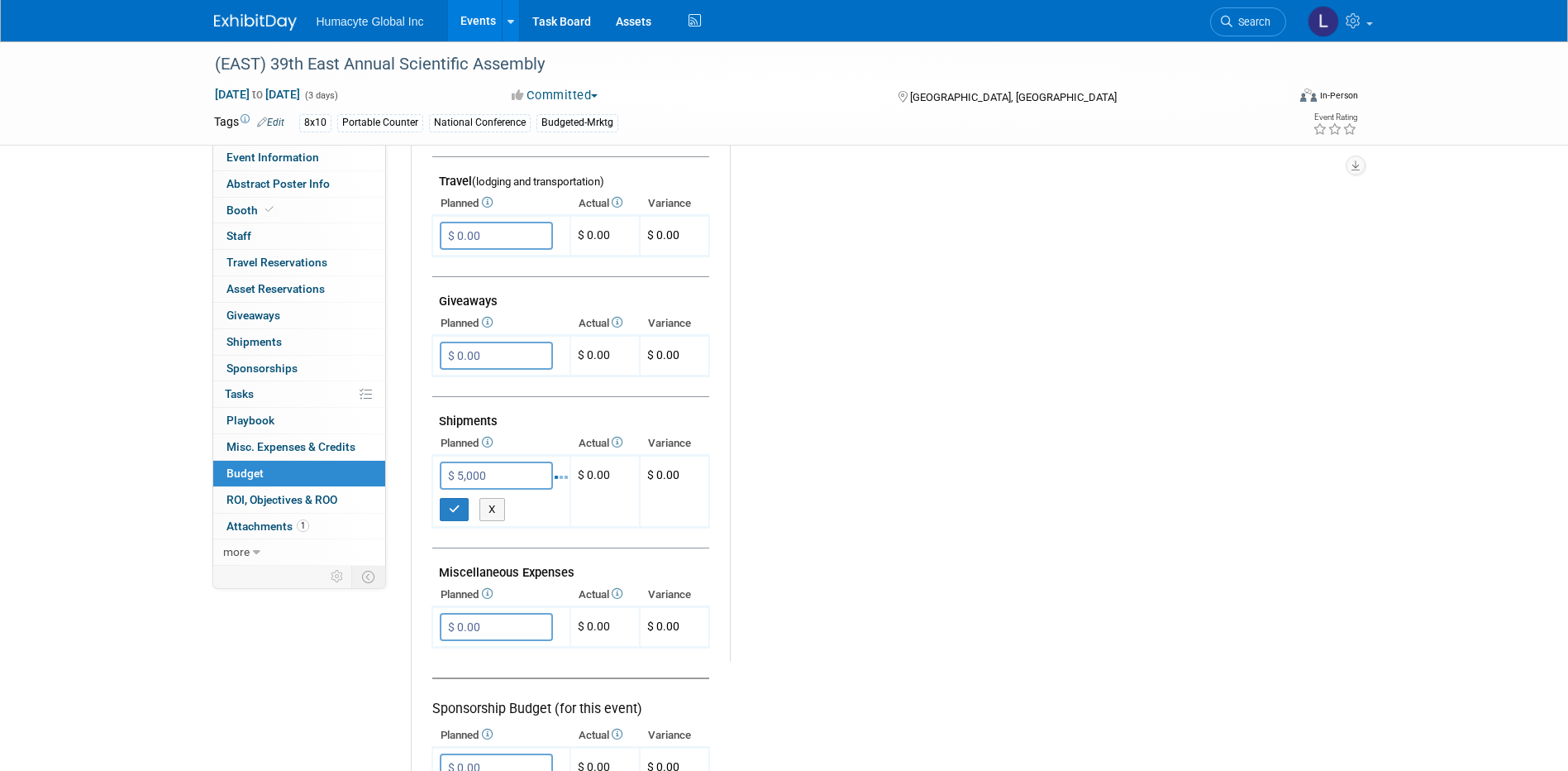
type input "$ 5,000.00"
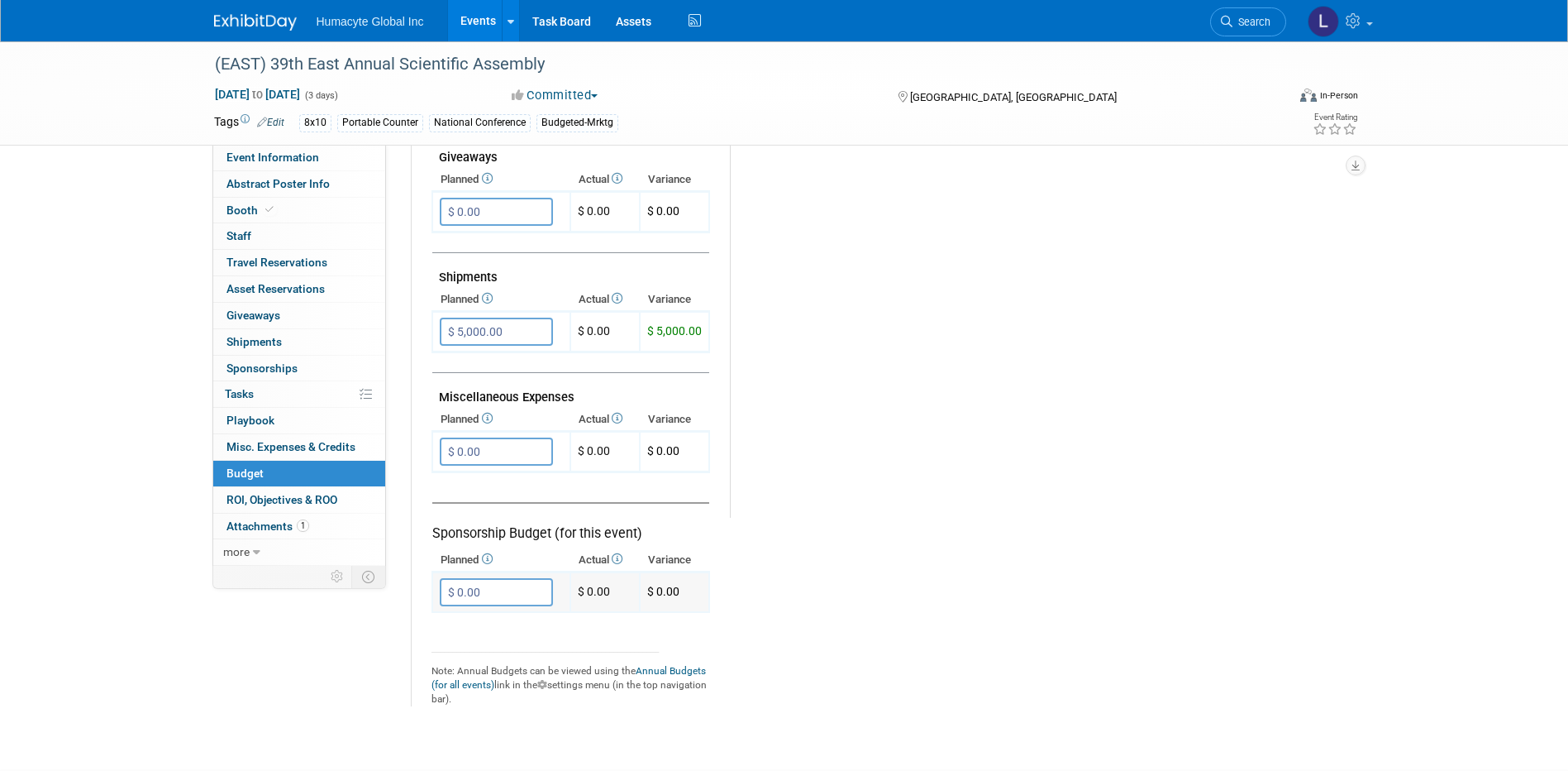
scroll to position [910, 0]
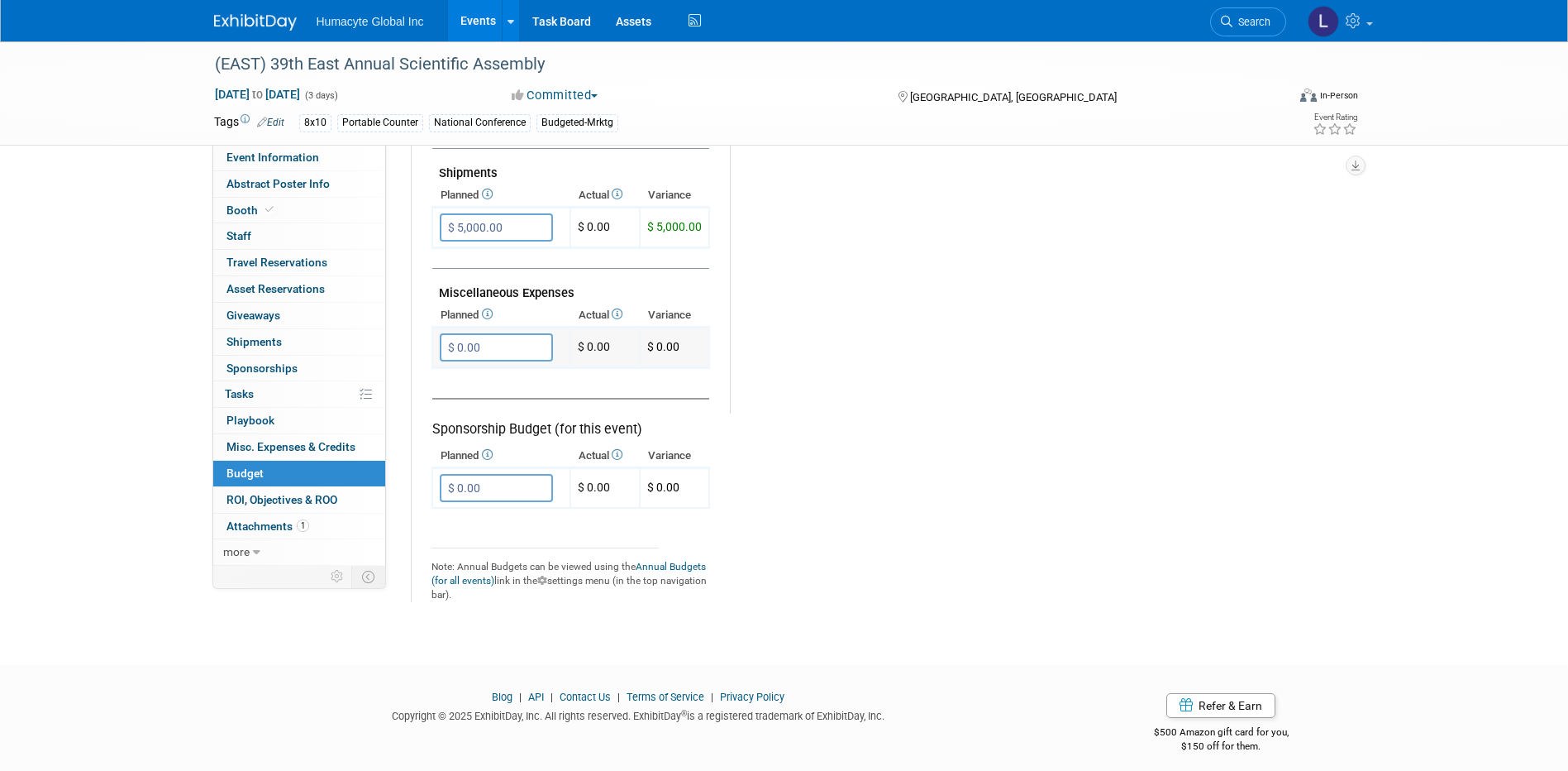
click at [461, 344] on input "$ 0.00" at bounding box center [496, 347] width 113 height 28
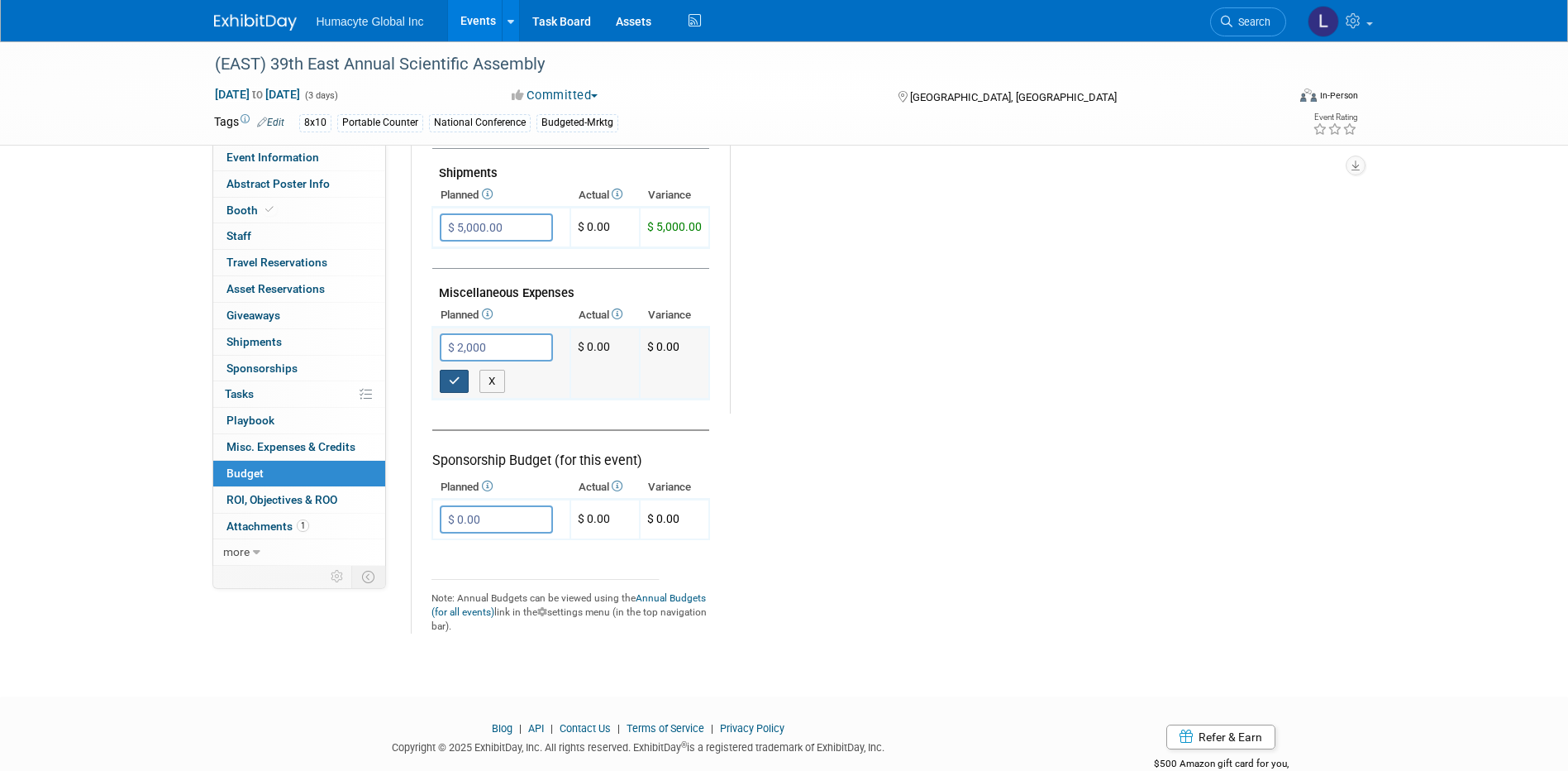
type input "$ 2,000.00"
click at [451, 392] on button "button" at bounding box center [454, 380] width 30 height 23
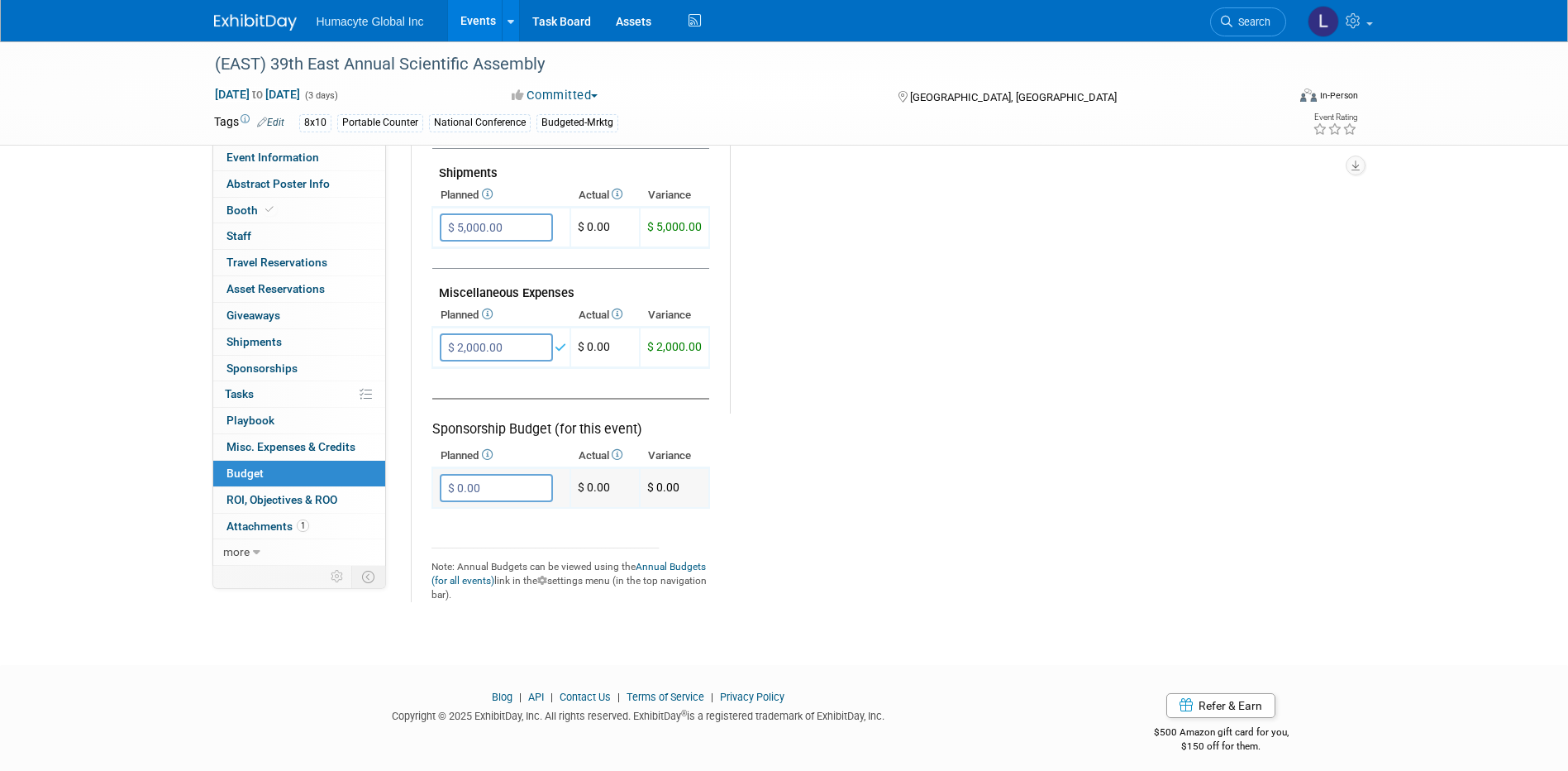
click at [477, 496] on input "$ 0.00" at bounding box center [496, 488] width 113 height 28
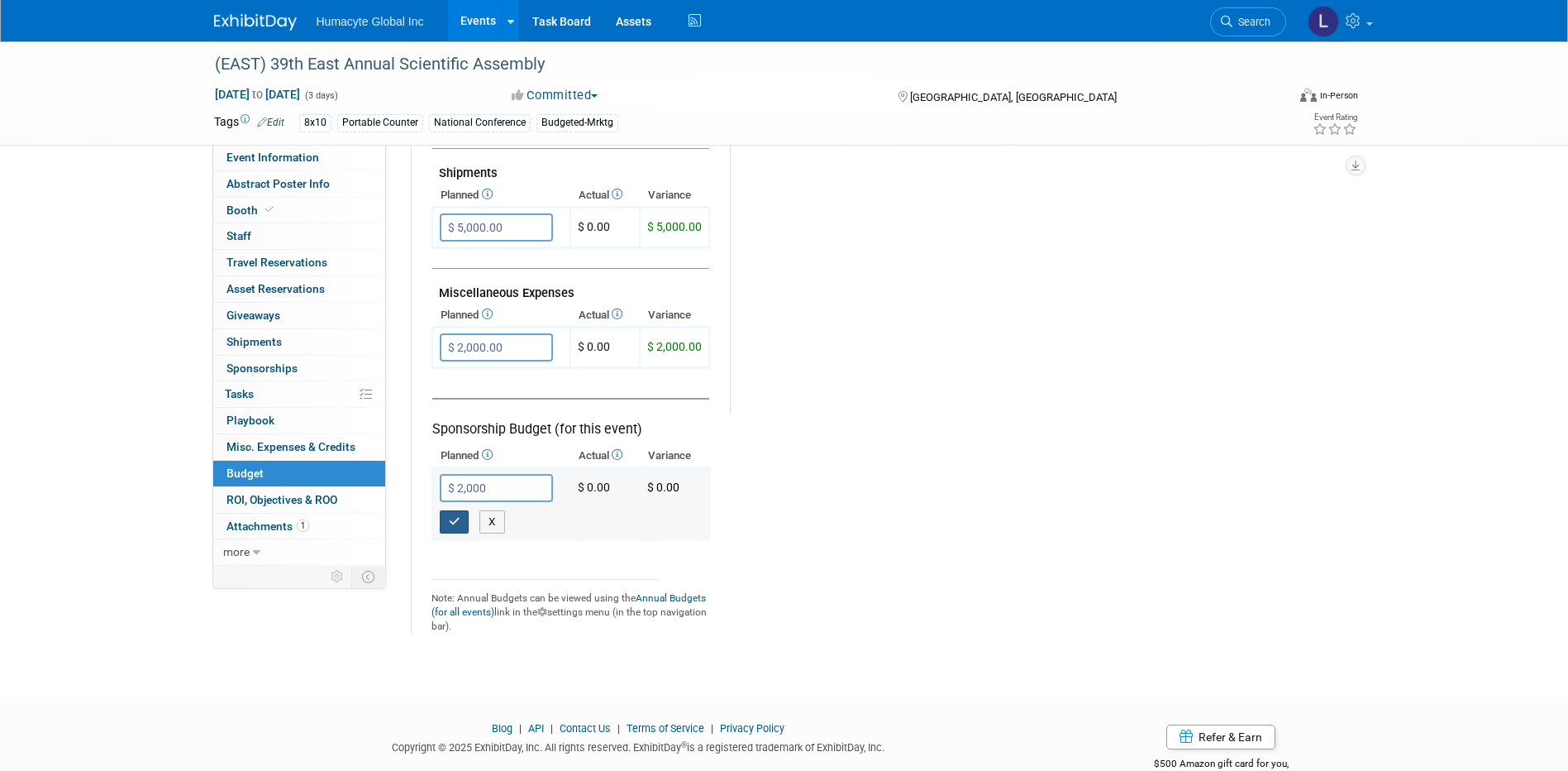
type input "$ 2,000.00"
click at [454, 517] on icon "button" at bounding box center [454, 521] width 12 height 11
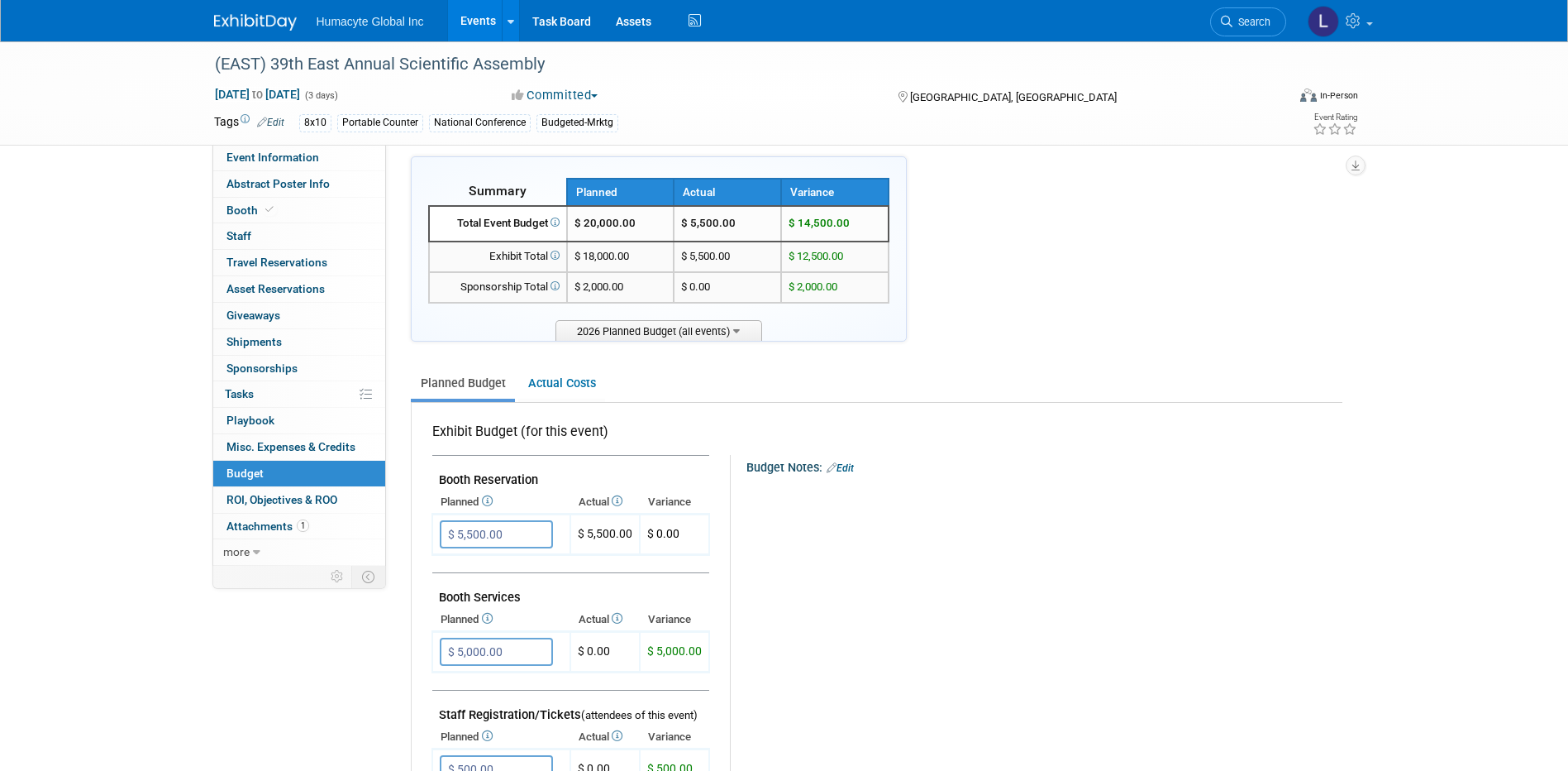
scroll to position [0, 0]
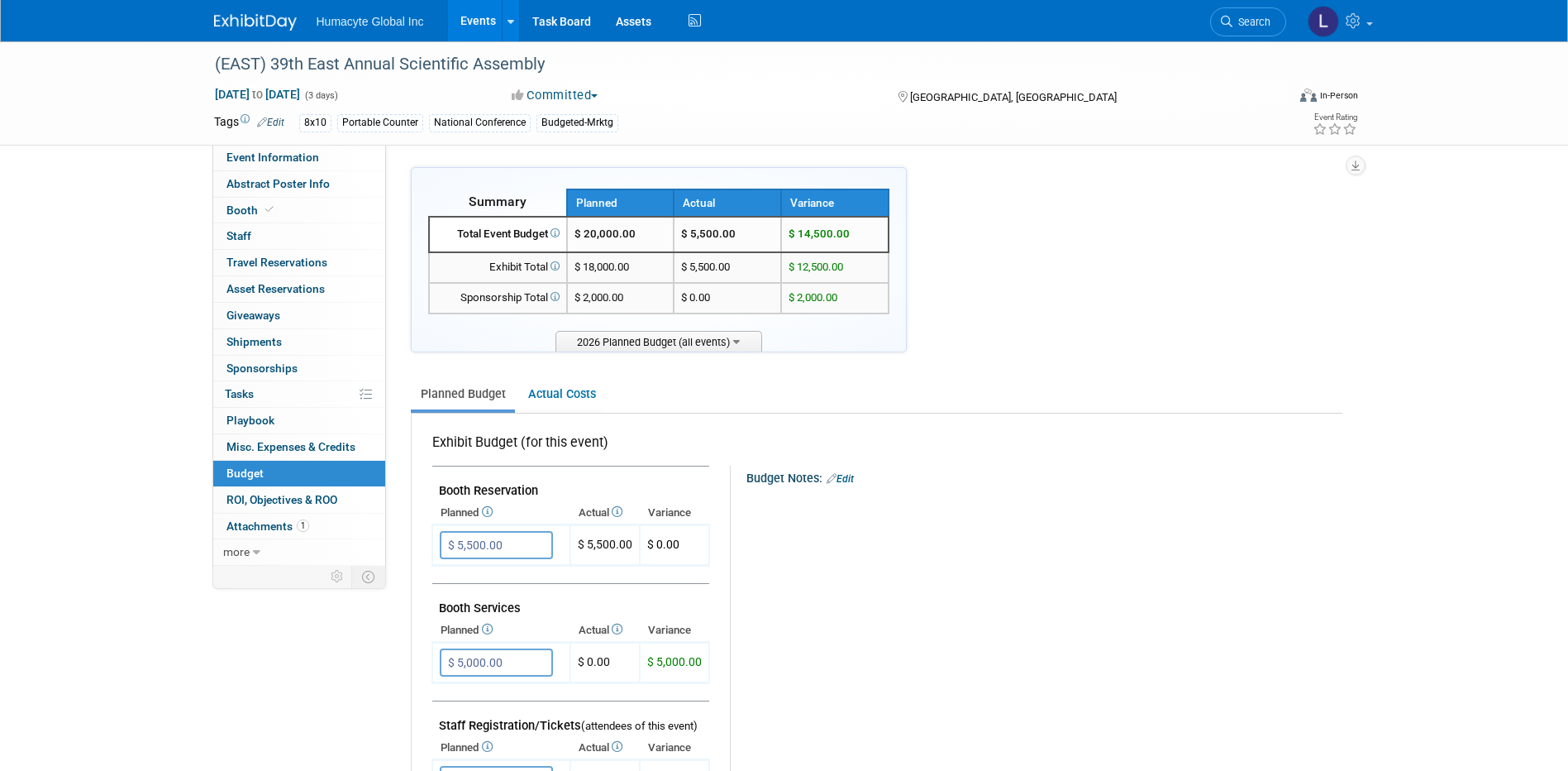
click at [848, 483] on link "Edit" at bounding box center [841, 479] width 27 height 12
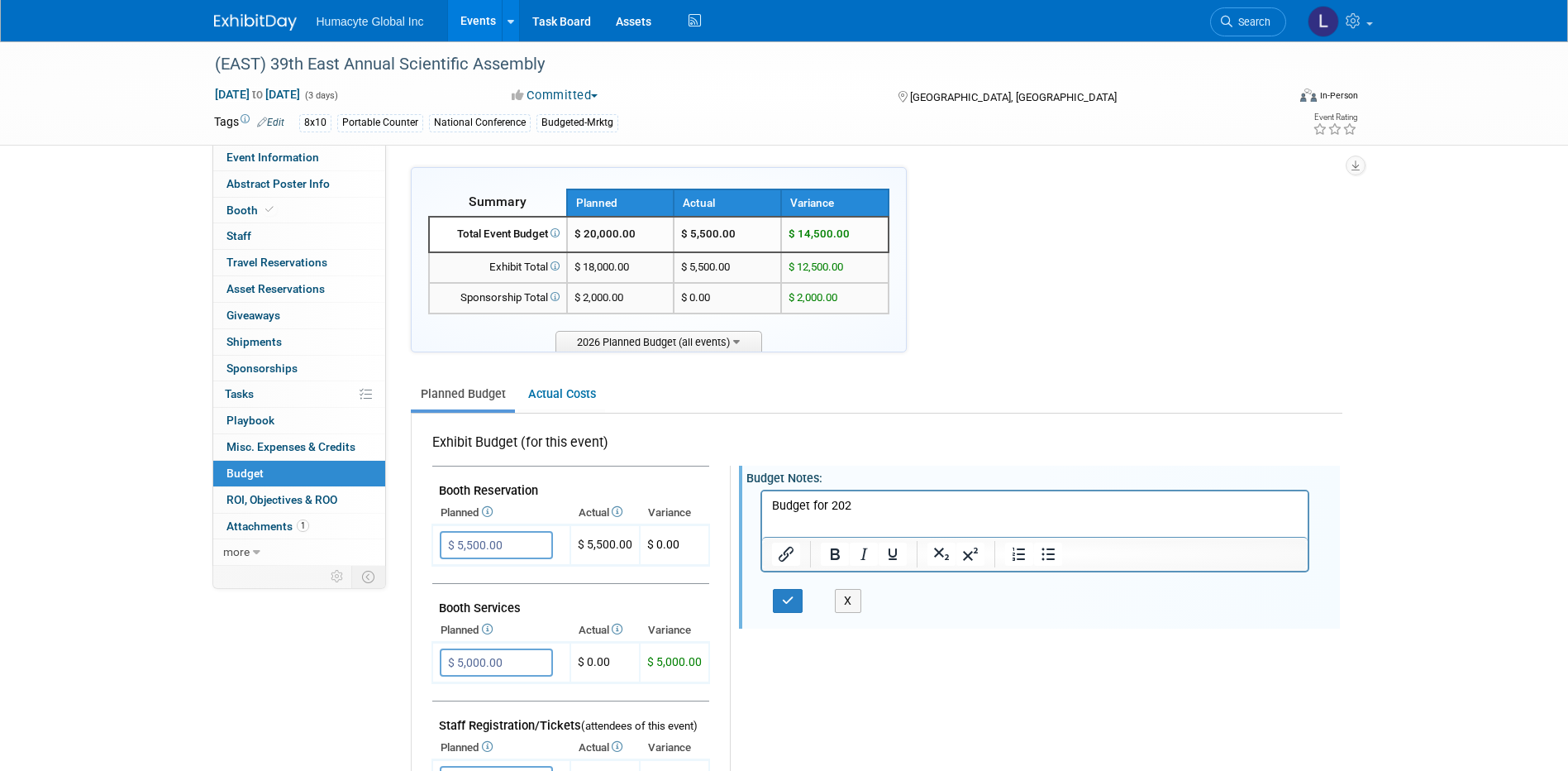
click at [867, 470] on div "Budget Notes: Edit" at bounding box center [1044, 476] width 593 height 20
drag, startPoint x: 854, startPoint y: 507, endPoint x: 671, endPoint y: 516, distance: 183.2
click at [761, 513] on html "Budget for 202" at bounding box center [1034, 501] width 546 height 23
click at [887, 501] on p "2025 Acutal spend $20356.57" at bounding box center [1035, 505] width 527 height 16
click at [892, 503] on p "2025 Acutal spend $20356.57" at bounding box center [1035, 505] width 527 height 16
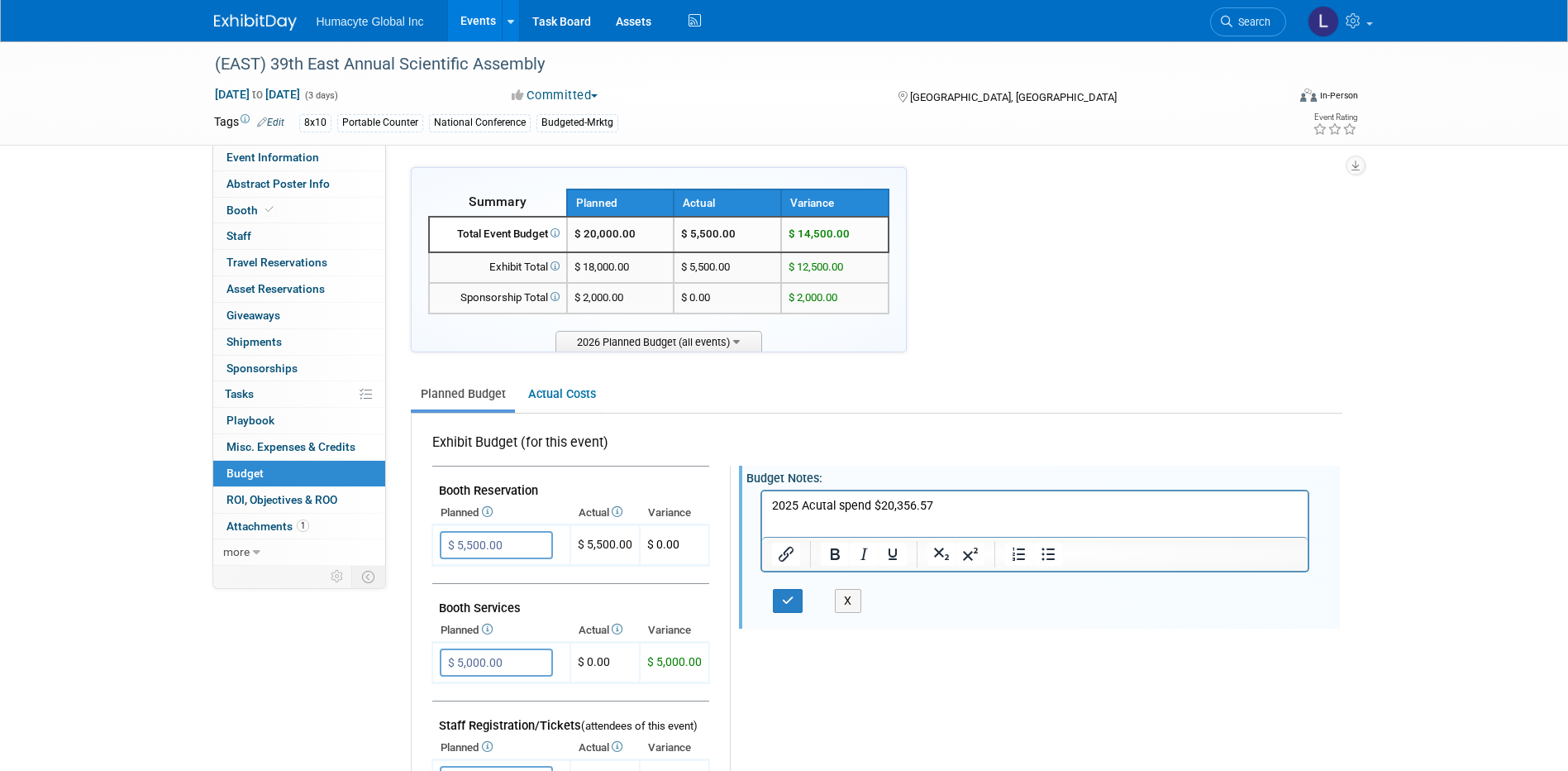
click at [784, 603] on icon "button" at bounding box center [788, 600] width 13 height 12
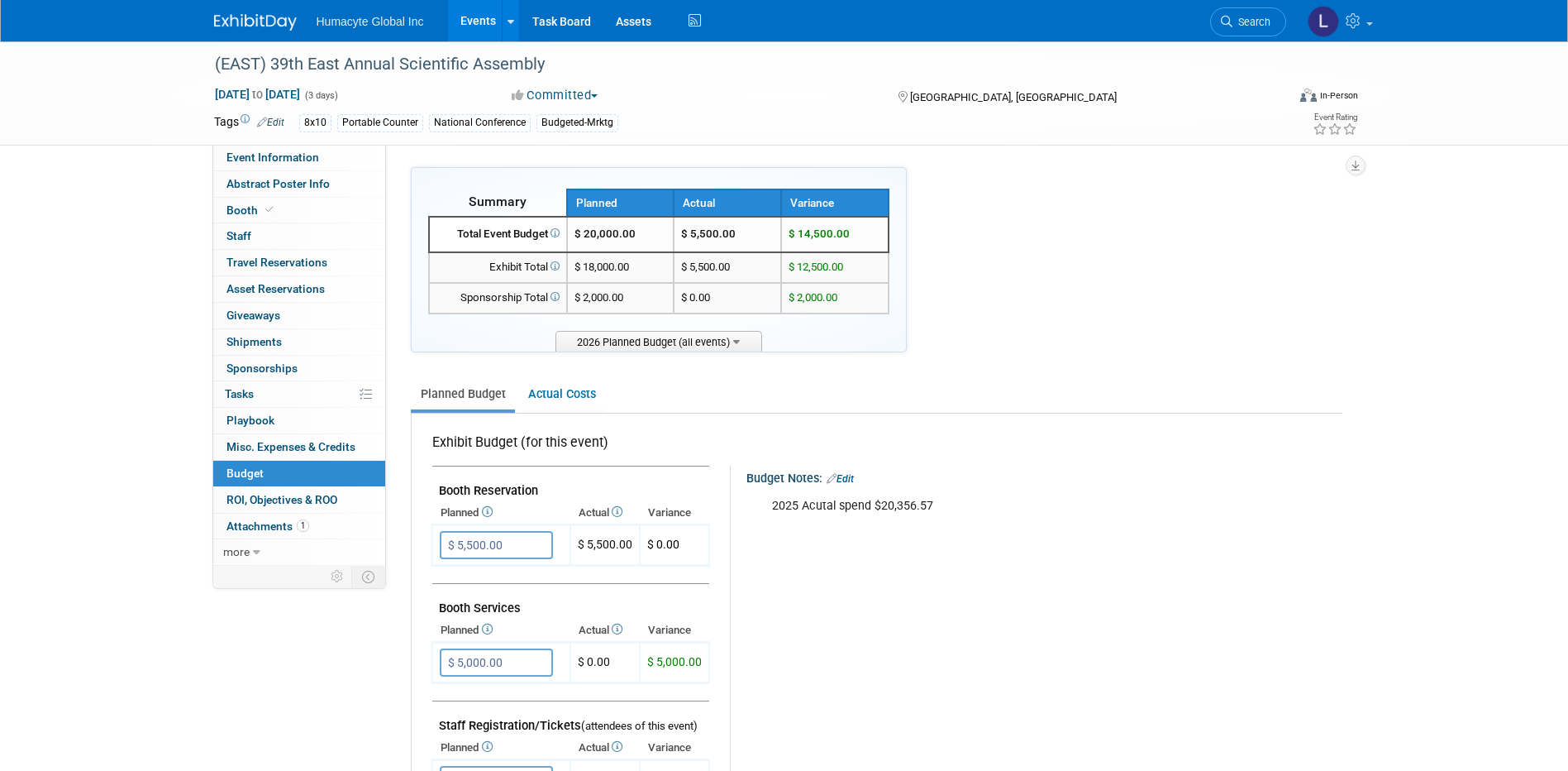
click at [468, 22] on link "Events" at bounding box center [478, 20] width 61 height 41
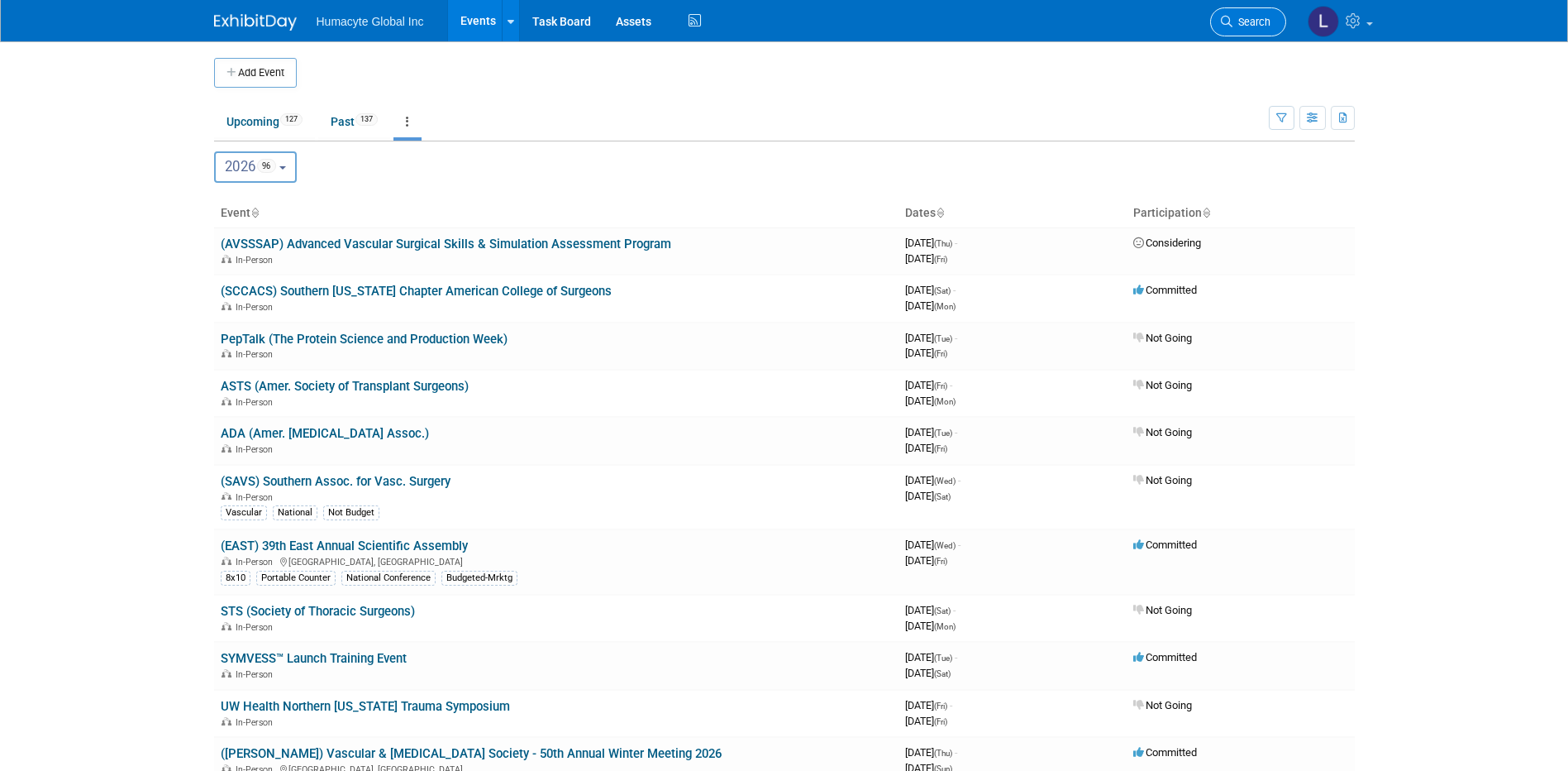
click at [1263, 21] on span "Search" at bounding box center [1252, 21] width 38 height 13
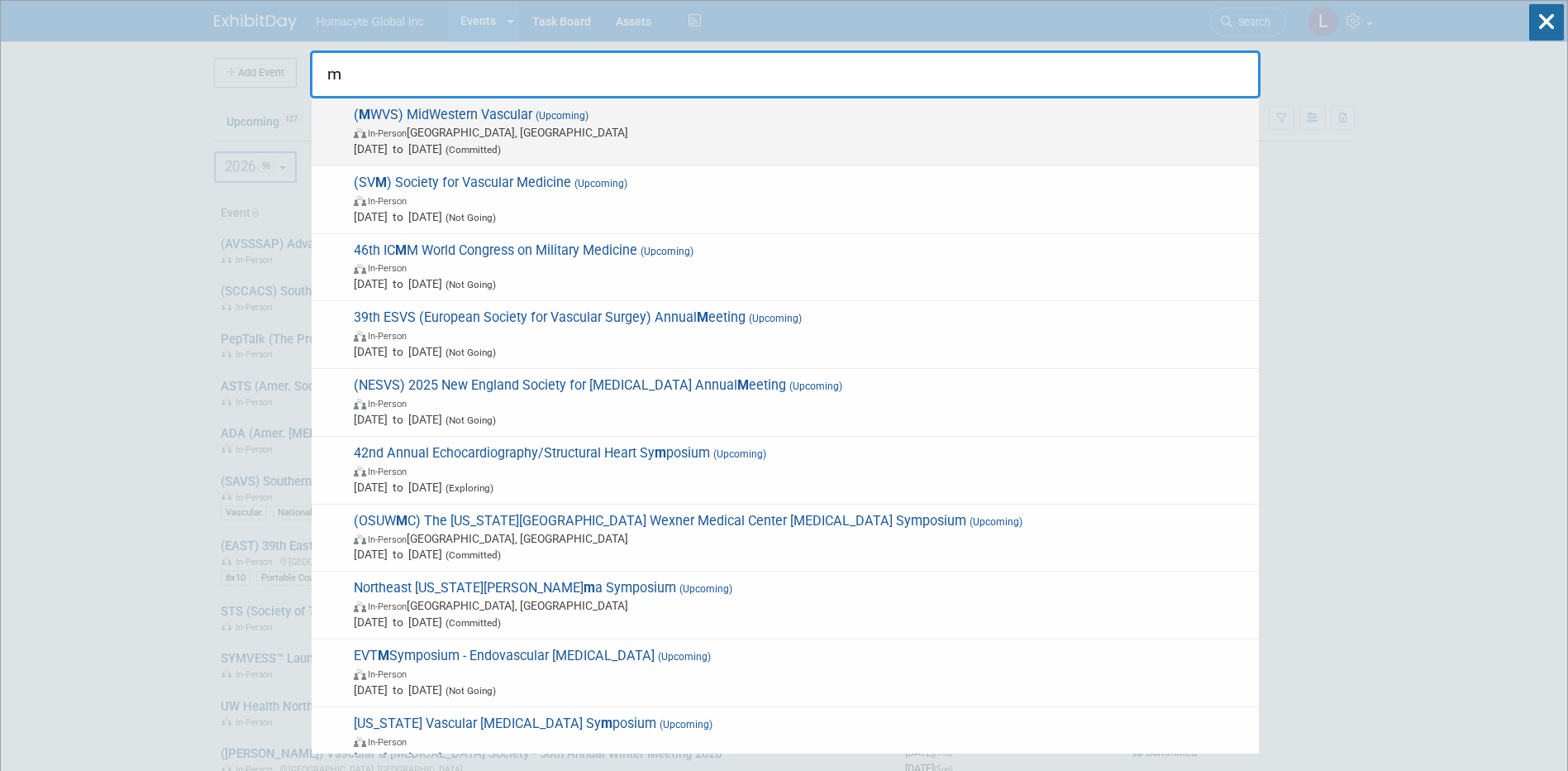
type input "m"
click at [536, 110] on span "(Upcoming)" at bounding box center [560, 116] width 56 height 12
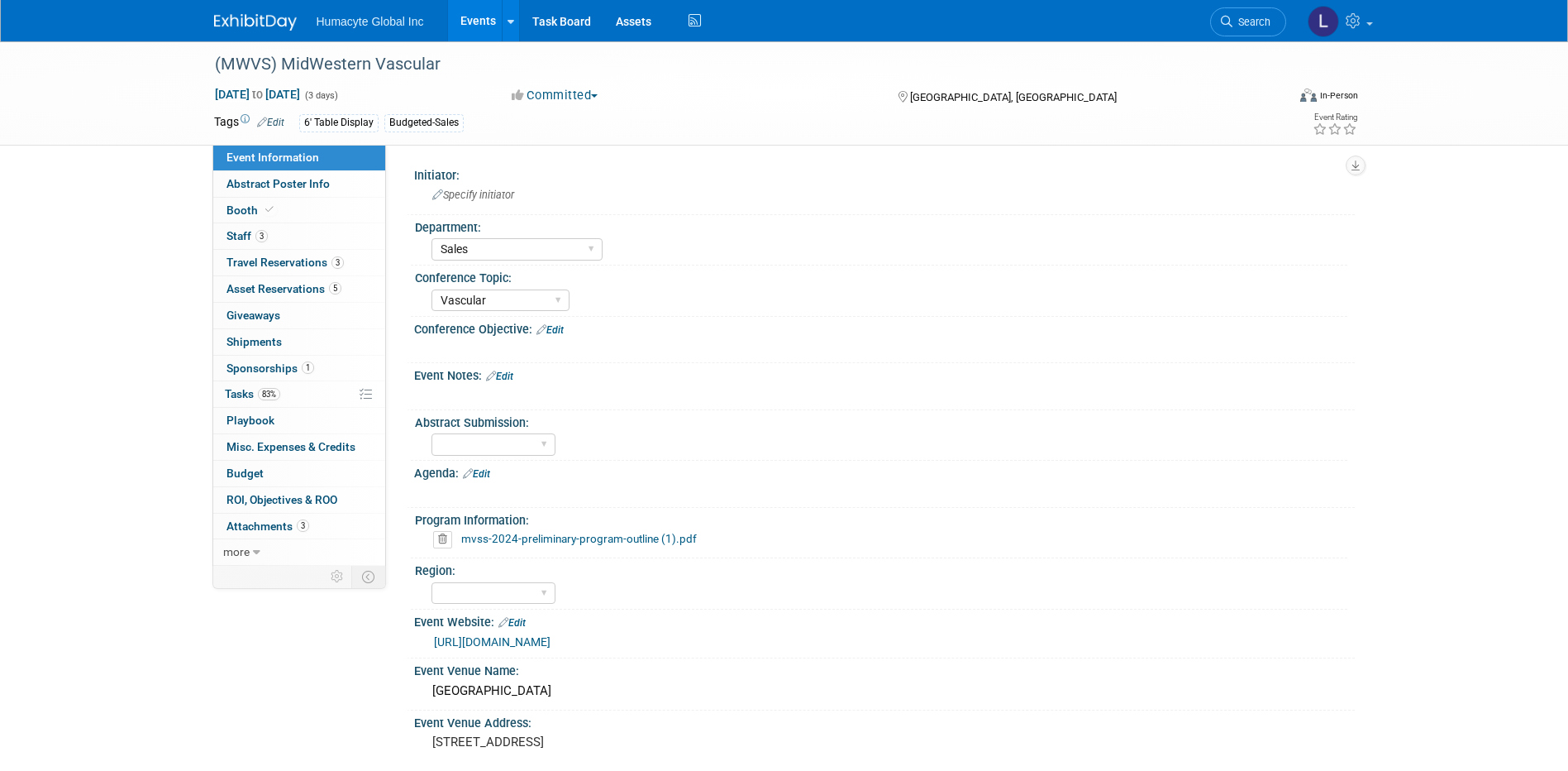
select select "Sales"
select select "Vascular"
click at [245, 68] on div "(MWVS) MidWestern Vascular" at bounding box center [735, 64] width 1052 height 30
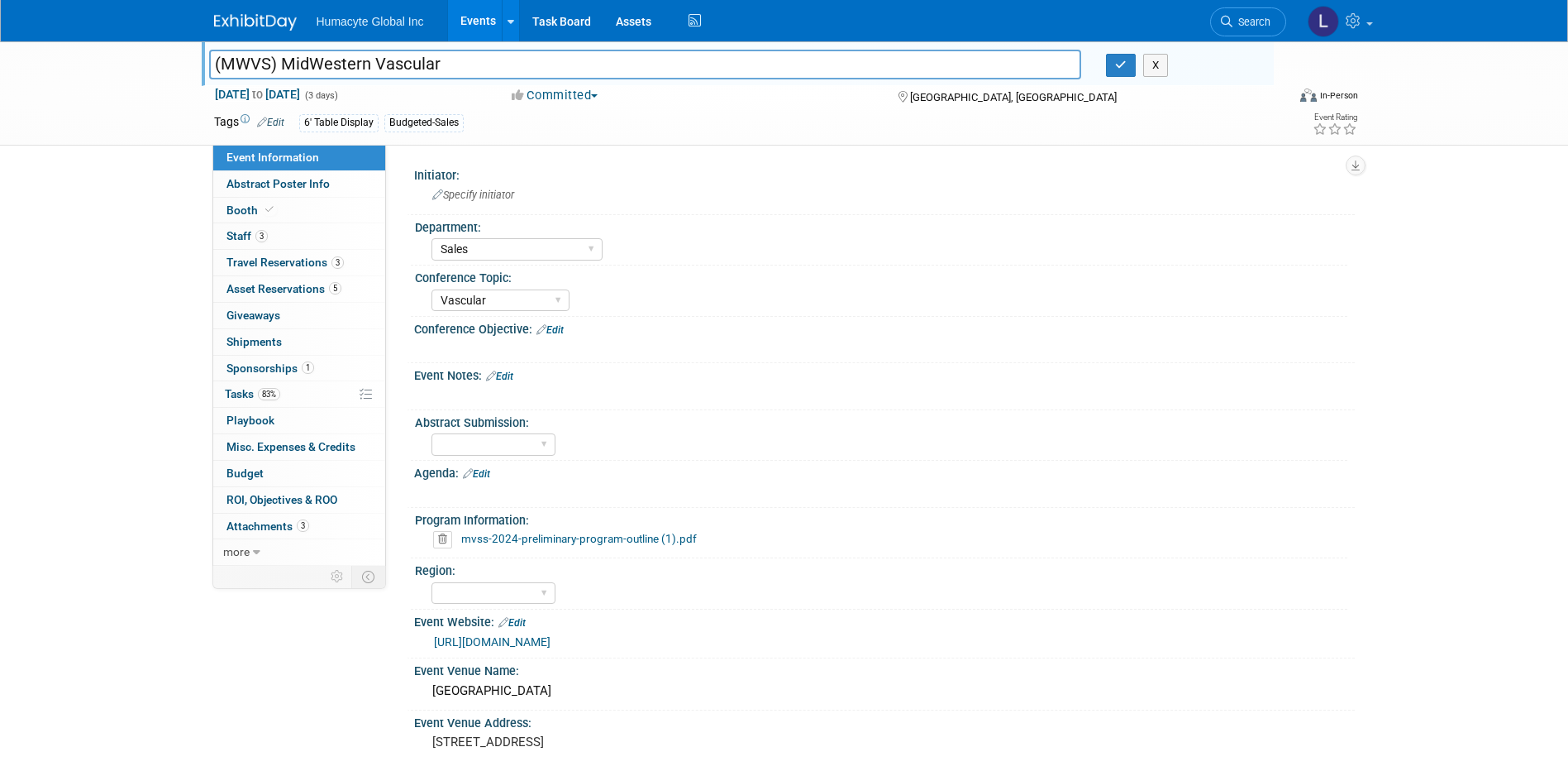
click at [253, 60] on input "(MWVS) MidWestern Vascular" at bounding box center [645, 64] width 873 height 29
type input "(MVSS) MidWestern Vascular"
click at [1118, 67] on icon "button" at bounding box center [1121, 65] width 12 height 11
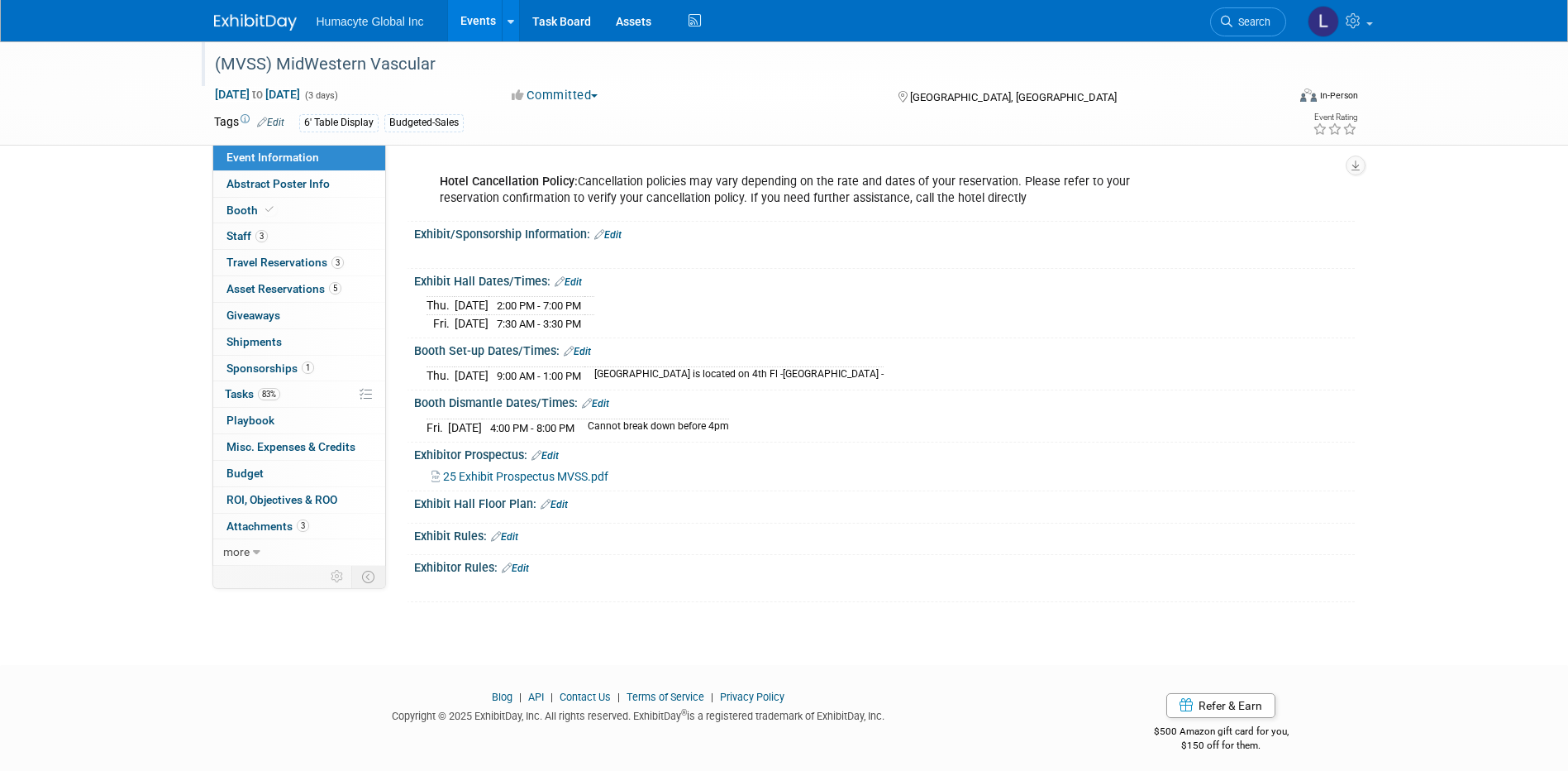
scroll to position [903, 0]
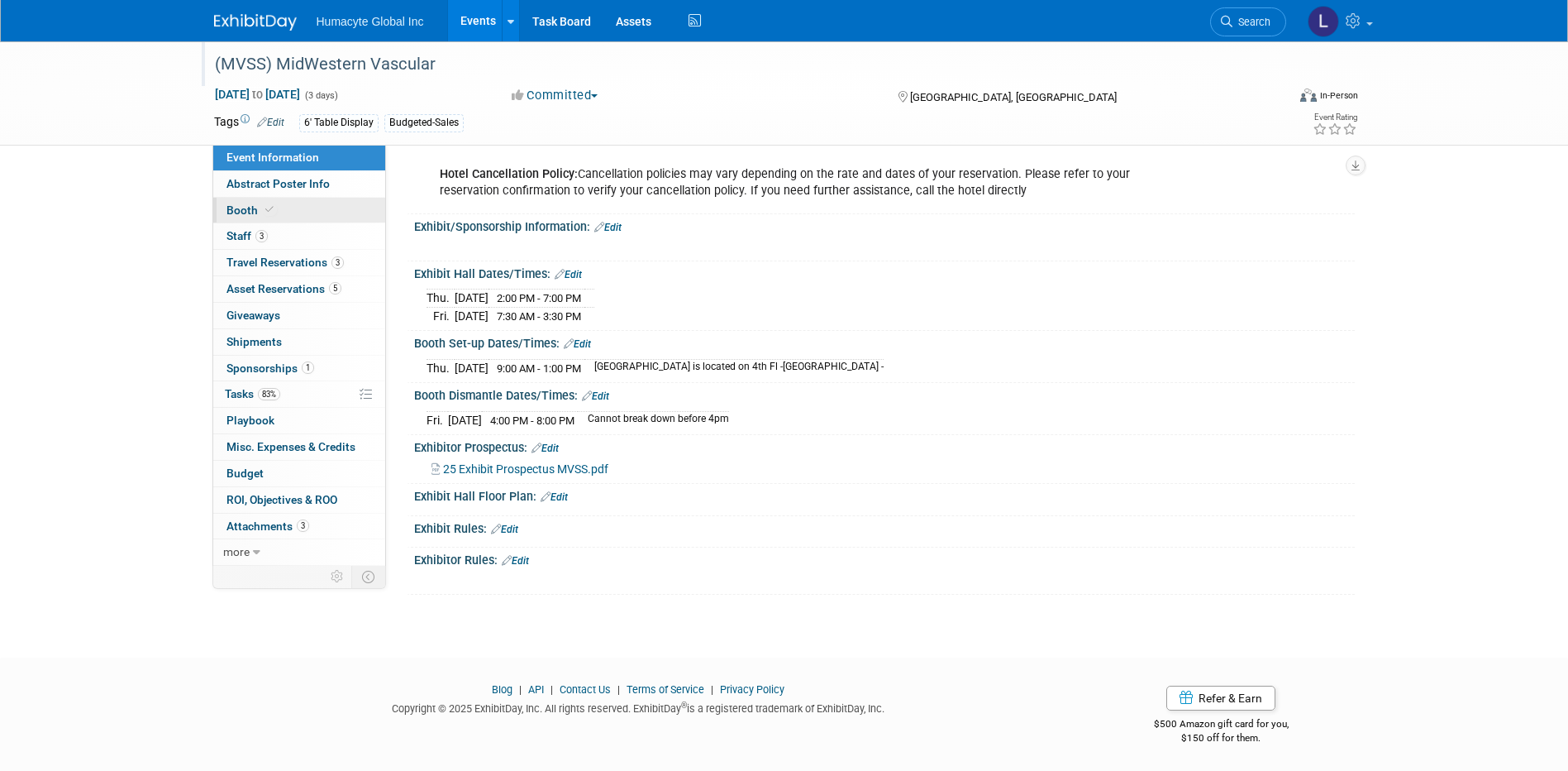
click at [234, 204] on span "Booth" at bounding box center [252, 211] width 50 height 14
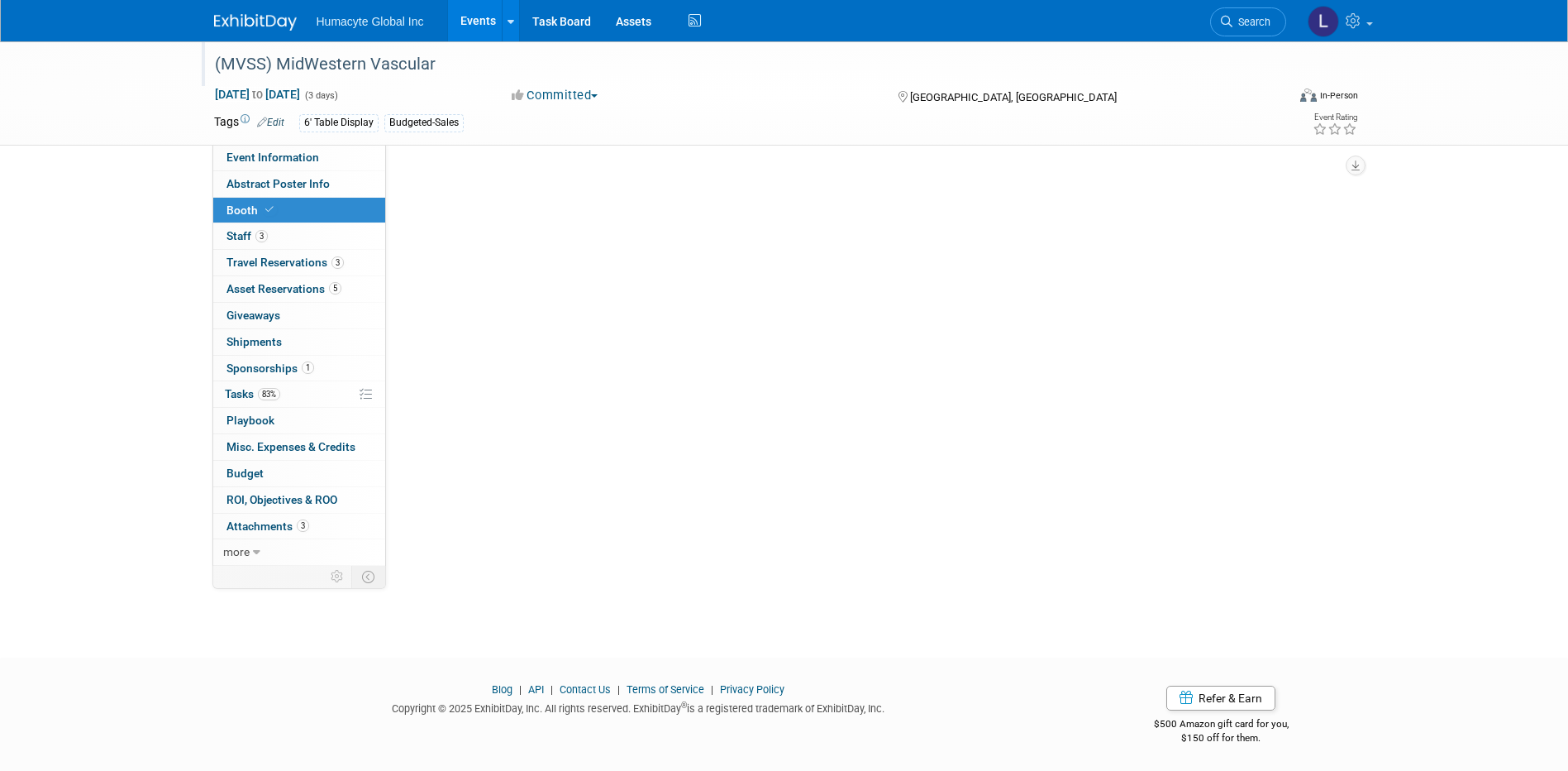
scroll to position [0, 0]
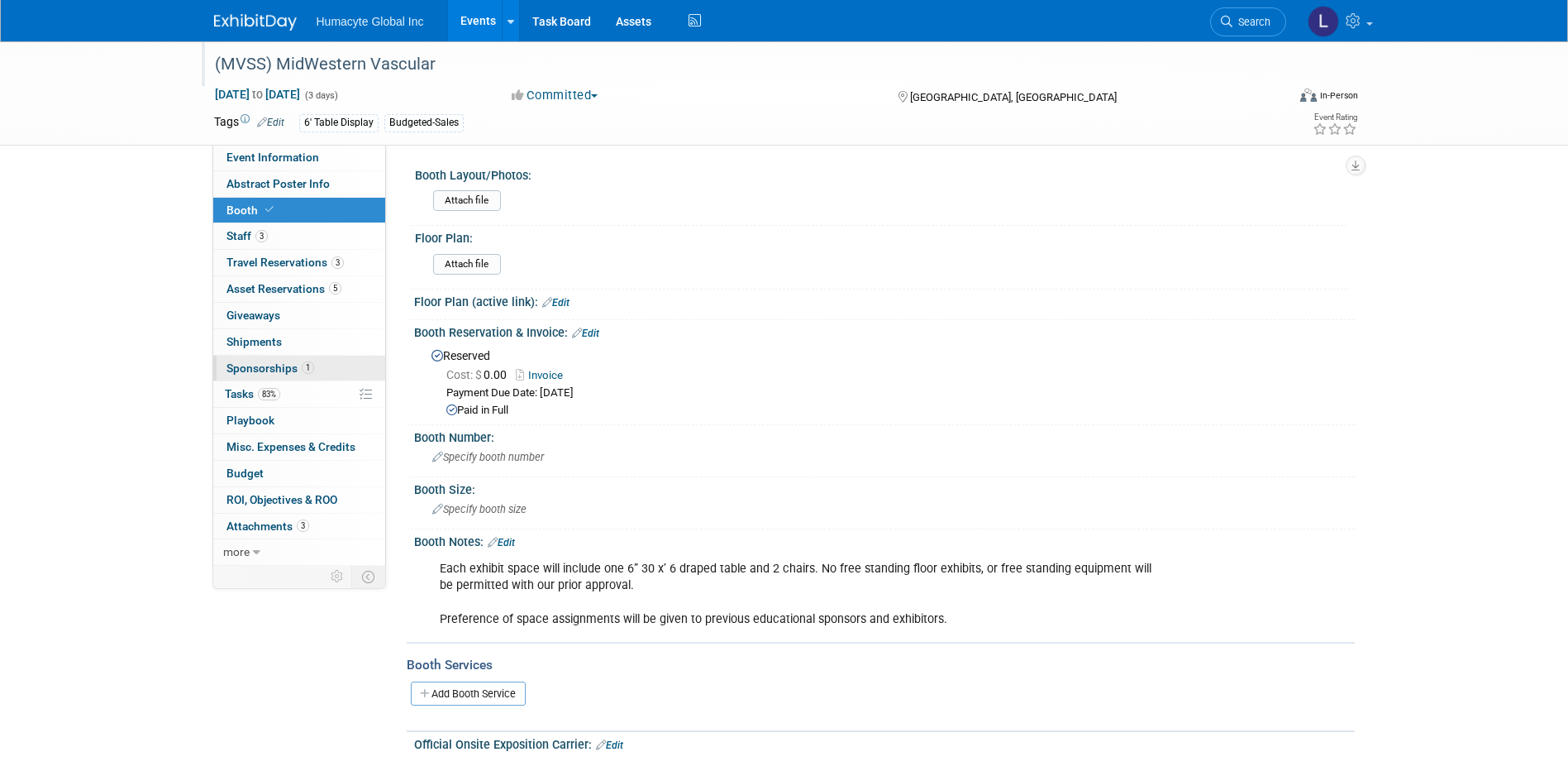
click at [269, 371] on span "Sponsorships 1" at bounding box center [270, 368] width 88 height 14
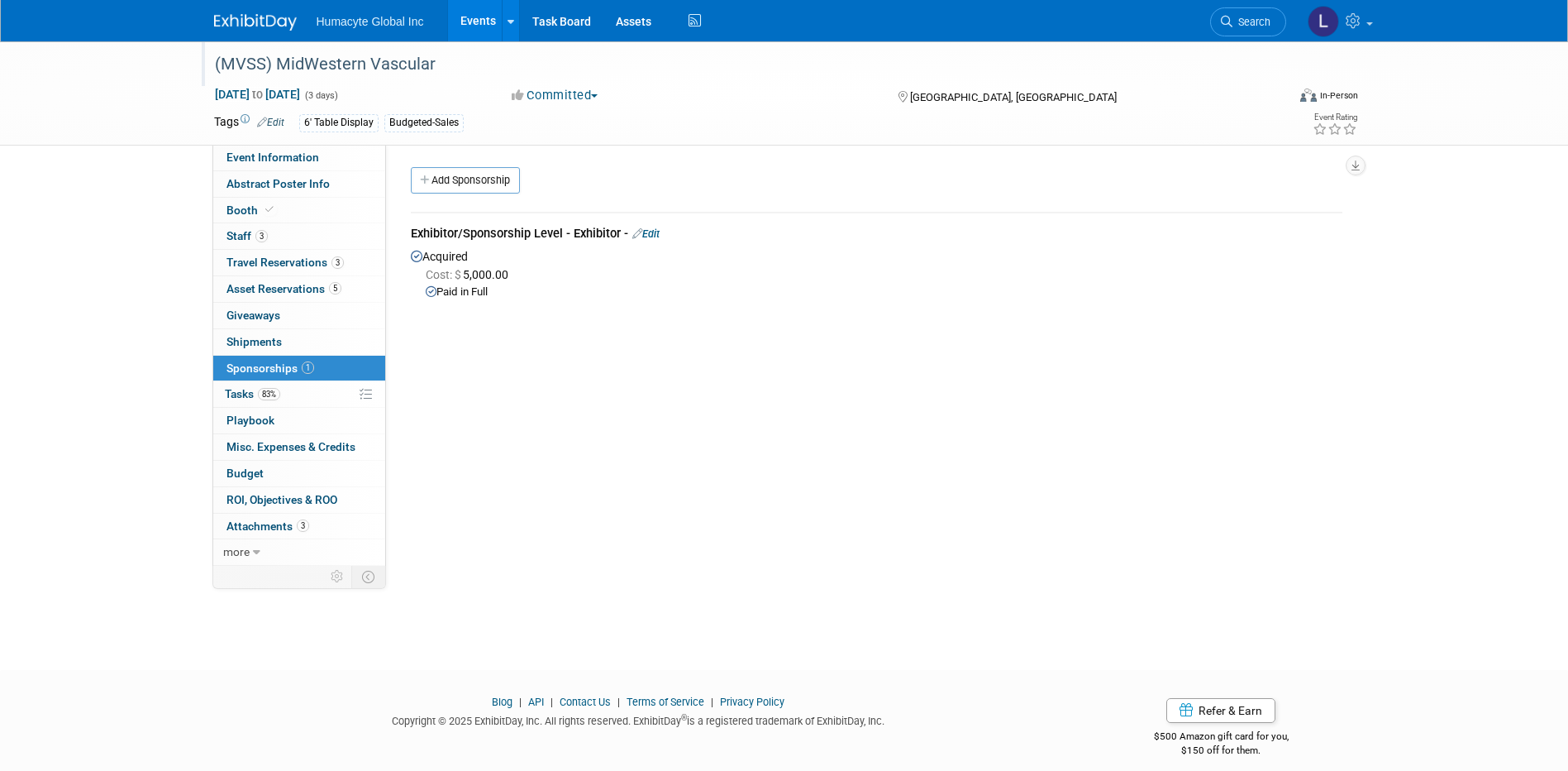
click at [480, 16] on link "Events" at bounding box center [478, 20] width 61 height 41
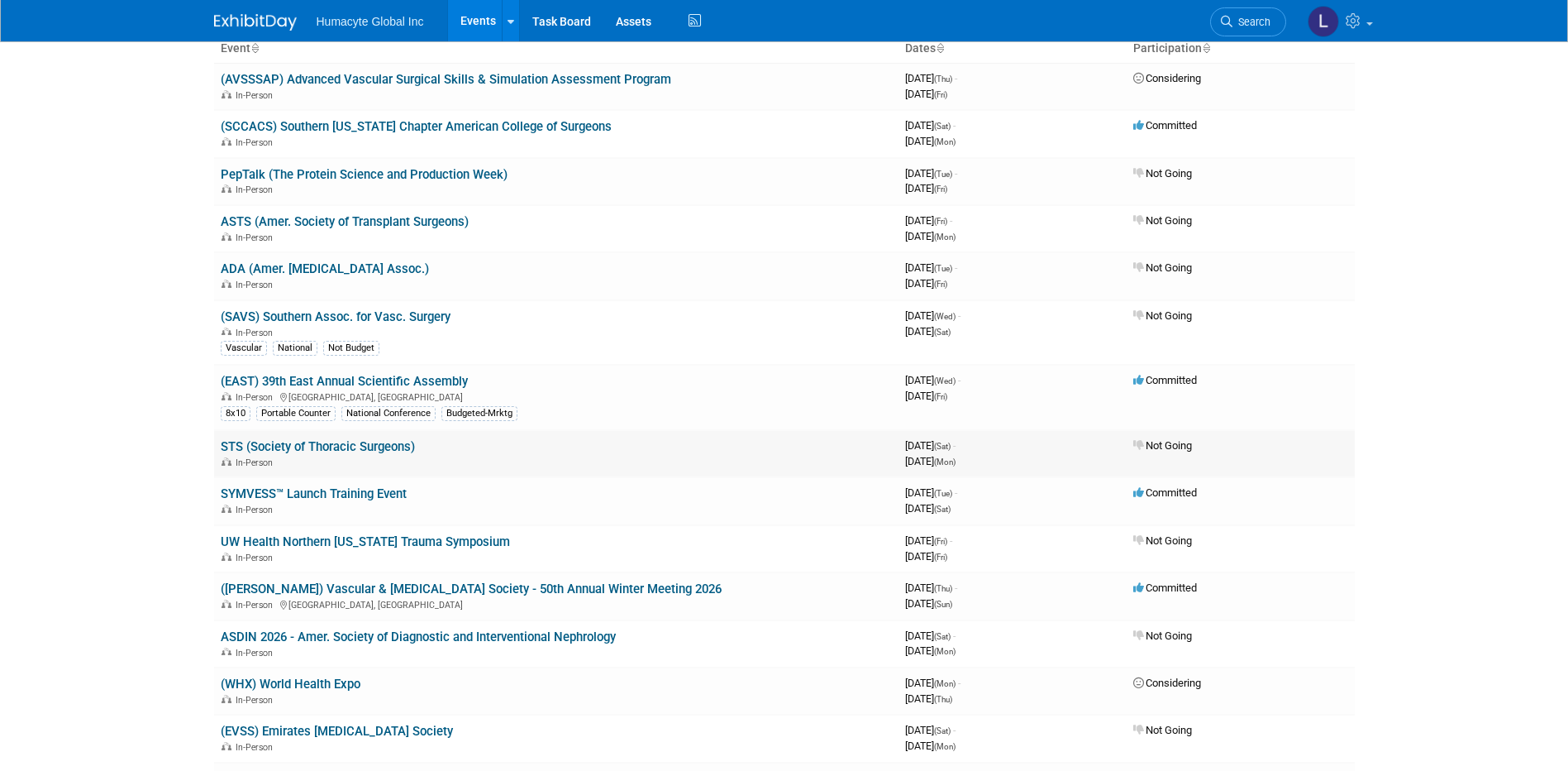
scroll to position [165, 0]
click at [344, 591] on link "([PERSON_NAME]) Vascular & [MEDICAL_DATA] Society - 50th Annual Winter Meeting …" at bounding box center [472, 588] width 501 height 14
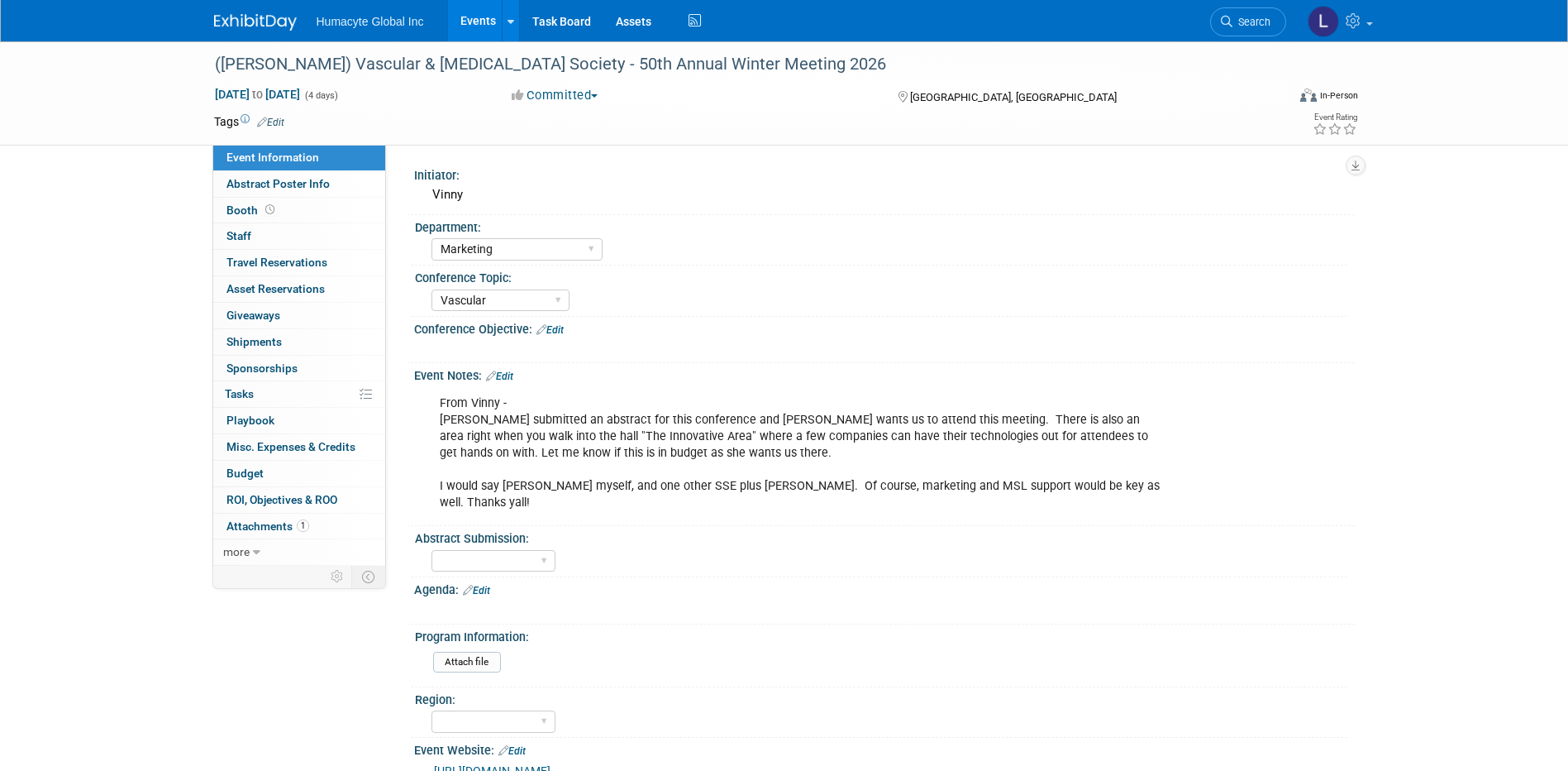
select select "Marketing"
select select "Vascular"
click at [244, 391] on span "Tasks 0%" at bounding box center [240, 394] width 29 height 14
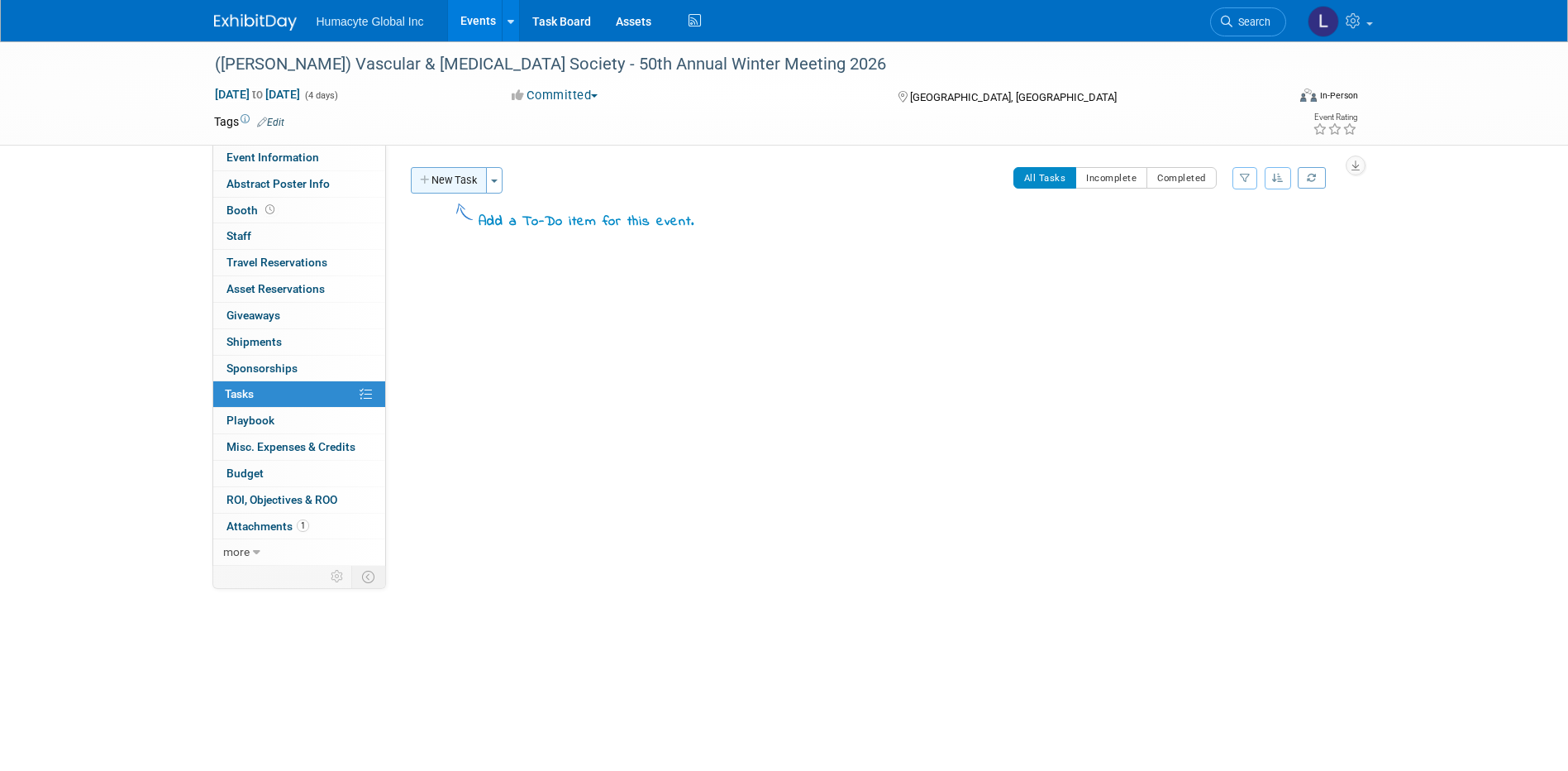
click at [439, 171] on button "New Task" at bounding box center [448, 180] width 76 height 26
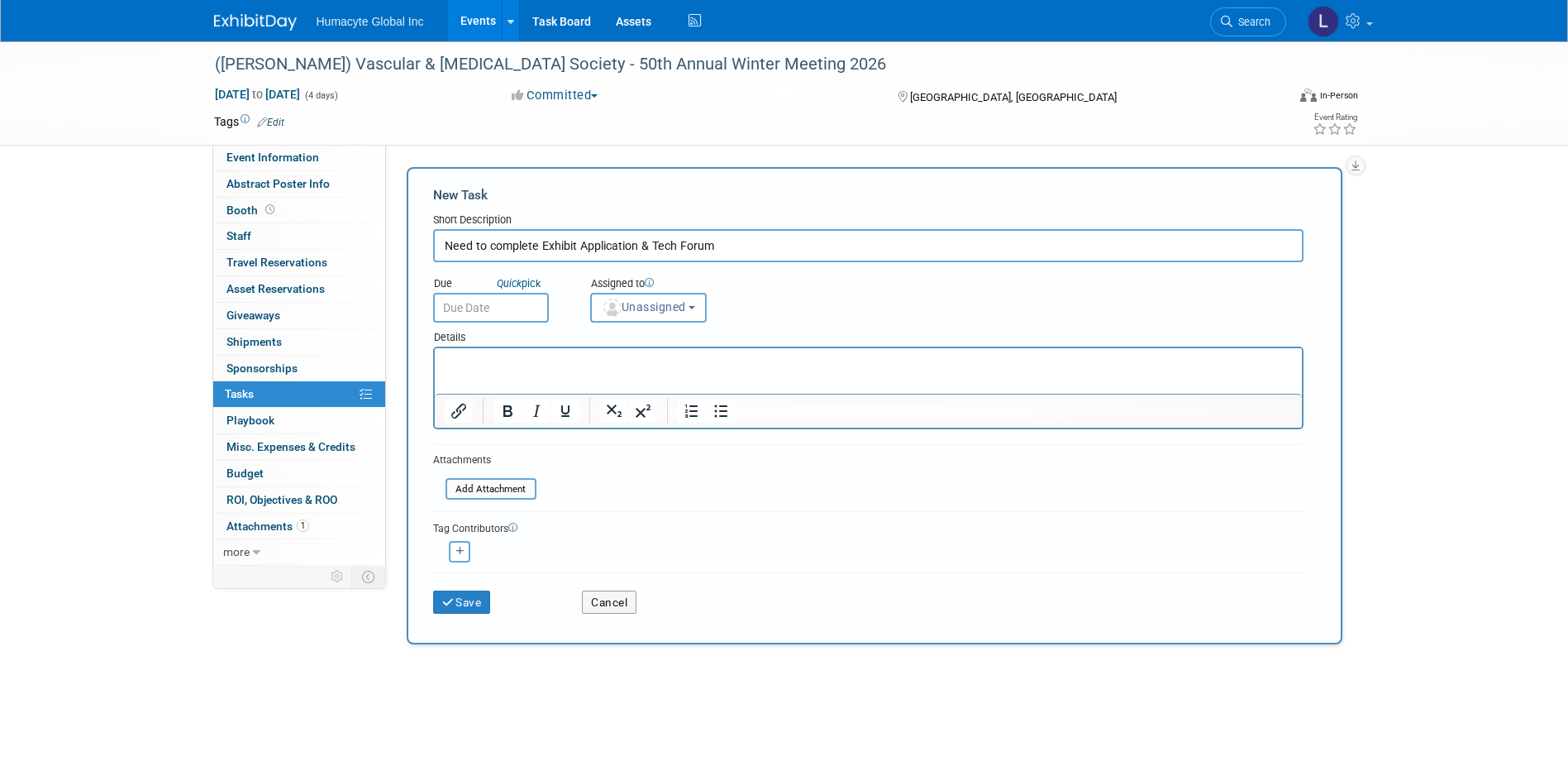
type input "Need to complete Exhibit Application & Tech Forum"
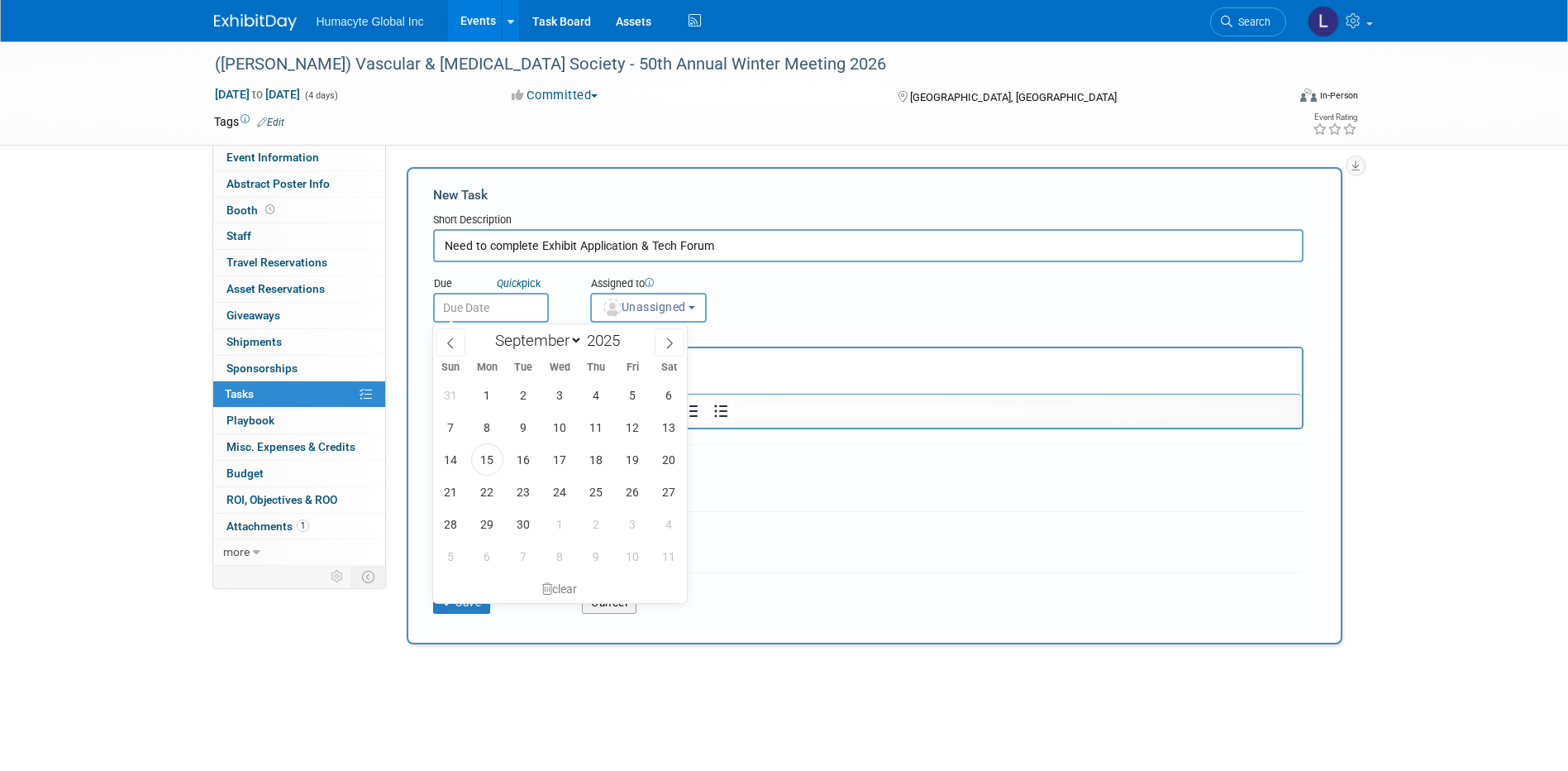
click at [483, 306] on input "text" at bounding box center [491, 307] width 116 height 30
click at [488, 500] on span "22" at bounding box center [488, 492] width 32 height 32
type input "[DATE]"
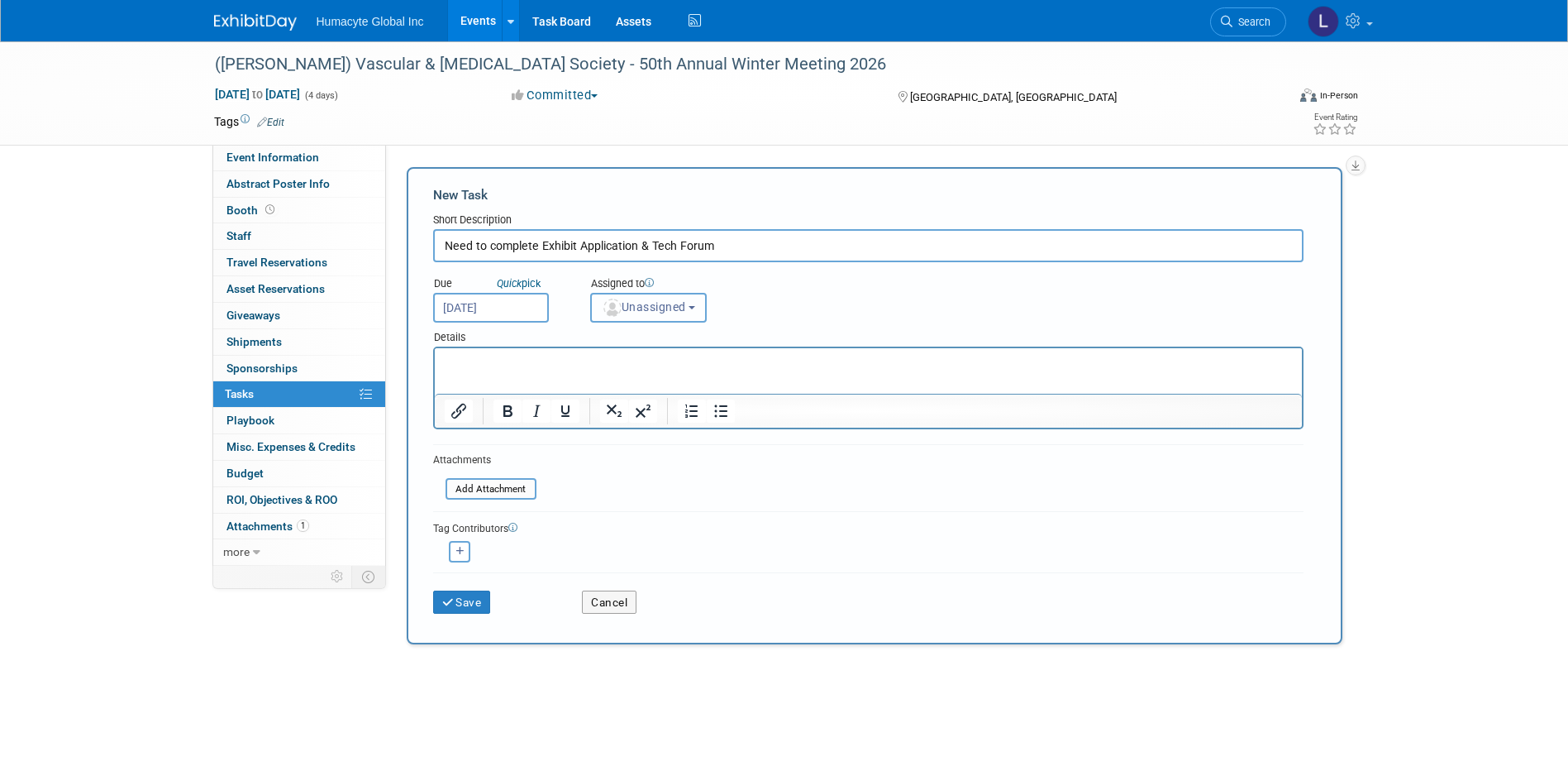
click at [636, 310] on span "Unassigned" at bounding box center [644, 307] width 84 height 14
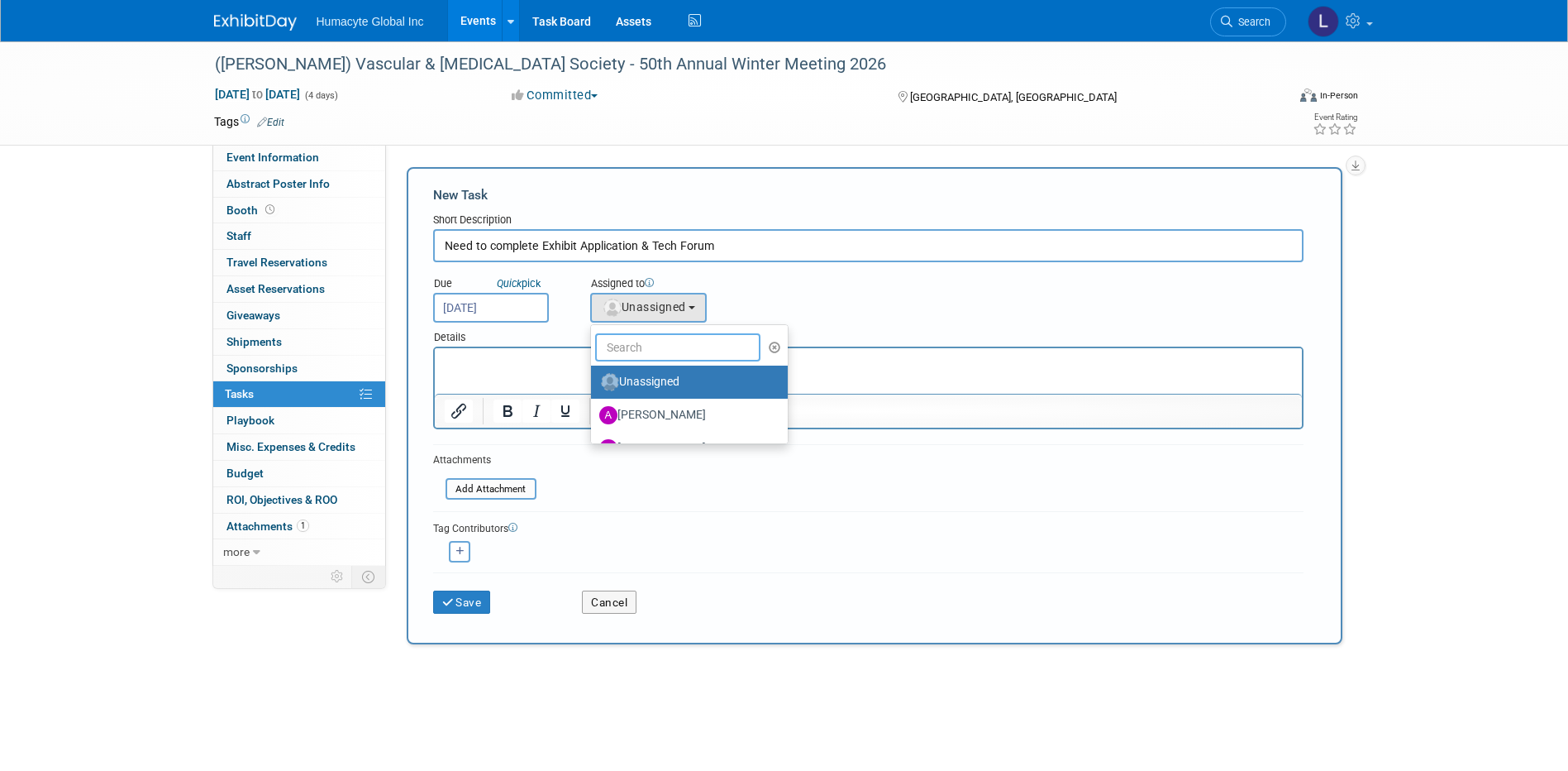
click at [651, 341] on input "text" at bounding box center [678, 347] width 165 height 28
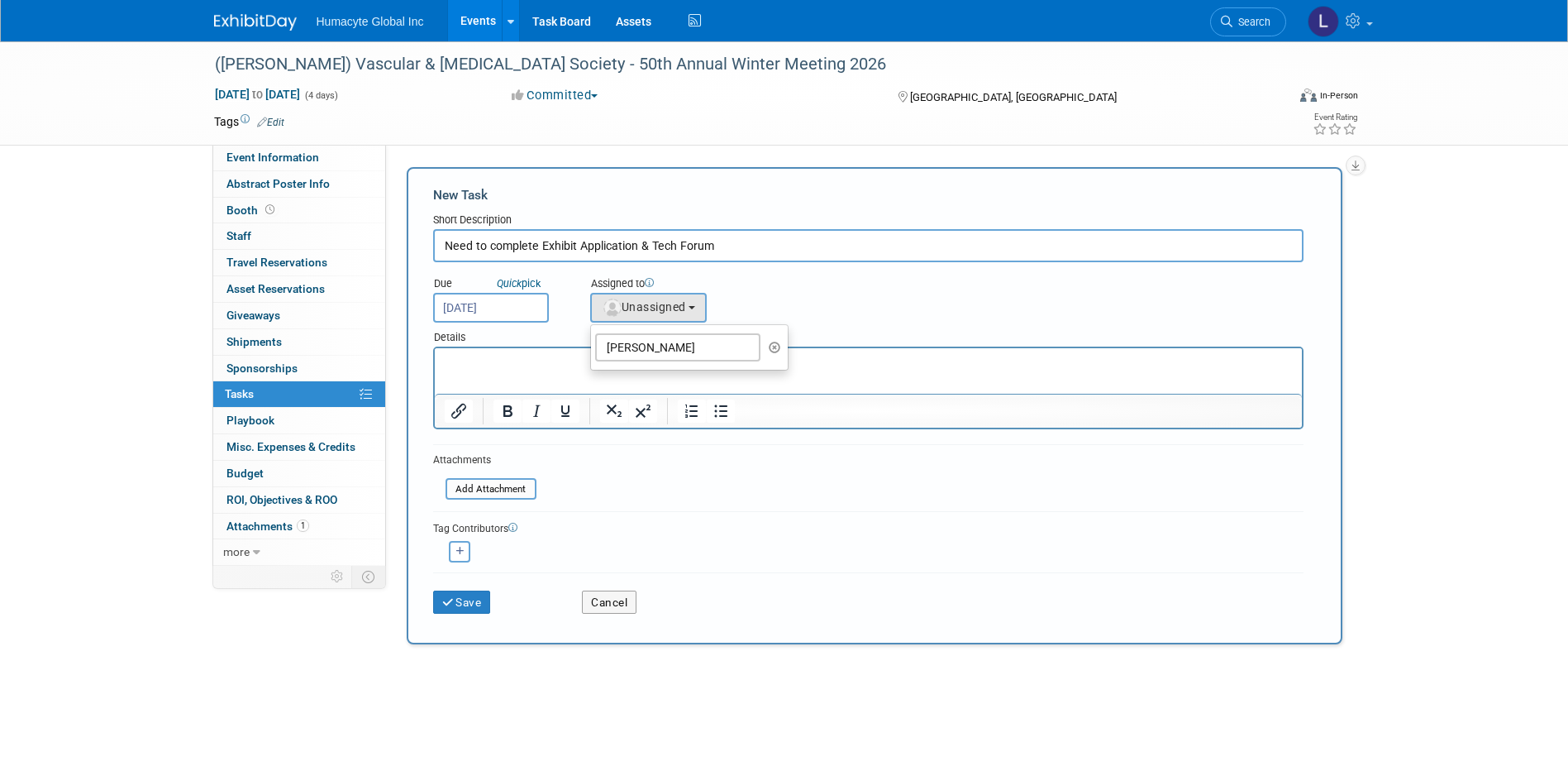
click at [696, 545] on div "[PERSON_NAME] remove [PERSON_NAME] remove" at bounding box center [868, 549] width 871 height 26
click at [634, 306] on span "Unassigned" at bounding box center [644, 307] width 84 height 14
click at [639, 352] on input "[PERSON_NAME]" at bounding box center [678, 347] width 165 height 28
drag, startPoint x: 1073, startPoint y: 699, endPoint x: 810, endPoint y: 356, distance: 432.2
type input "[PERSON_NAME]"
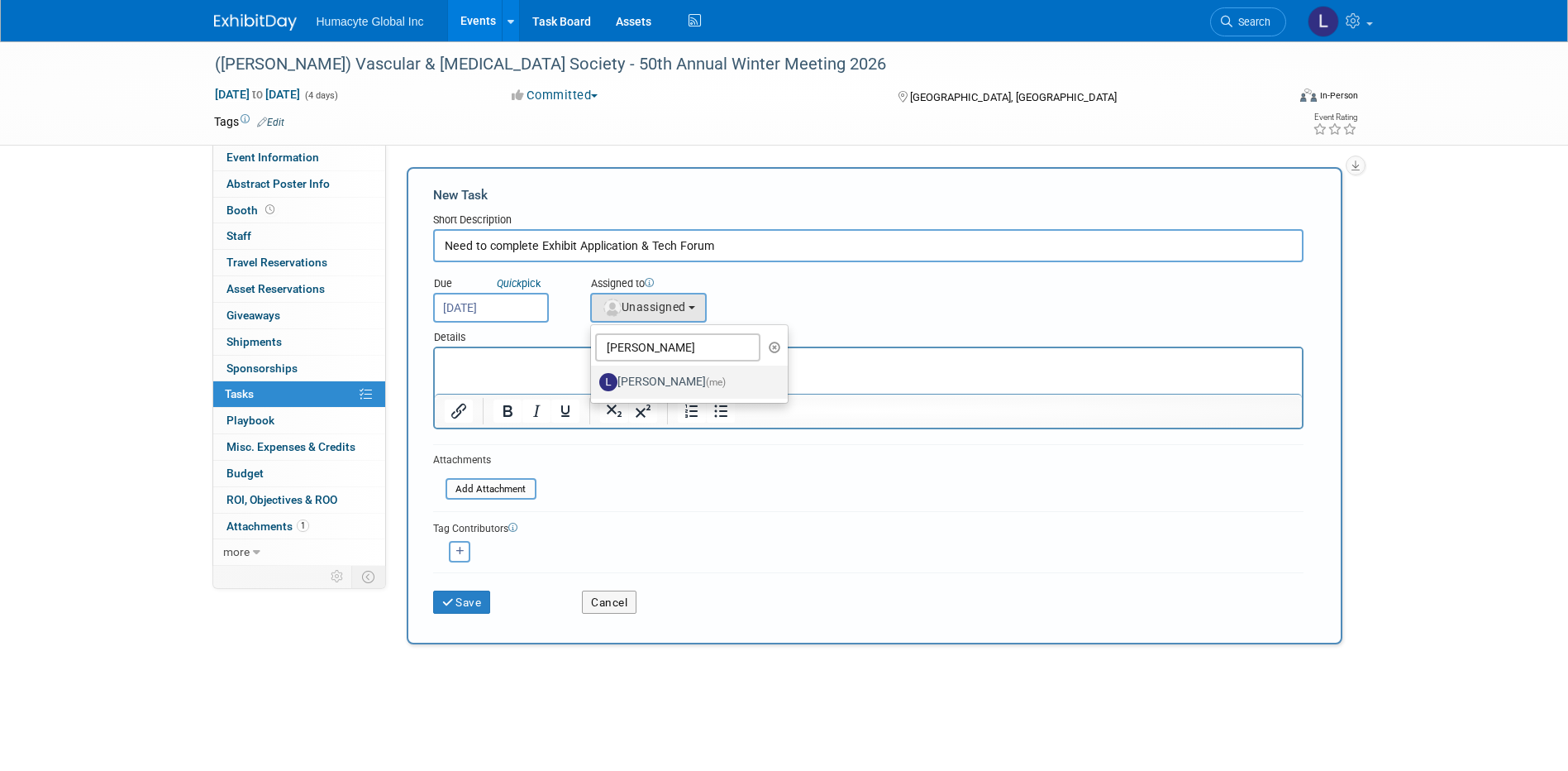
click at [657, 375] on label "[PERSON_NAME] (me)" at bounding box center [686, 381] width 173 height 26
click at [593, 375] on input "[PERSON_NAME] (me)" at bounding box center [588, 380] width 11 height 11
select select "37db9ad9-d629-4432-a702-64294516bf75"
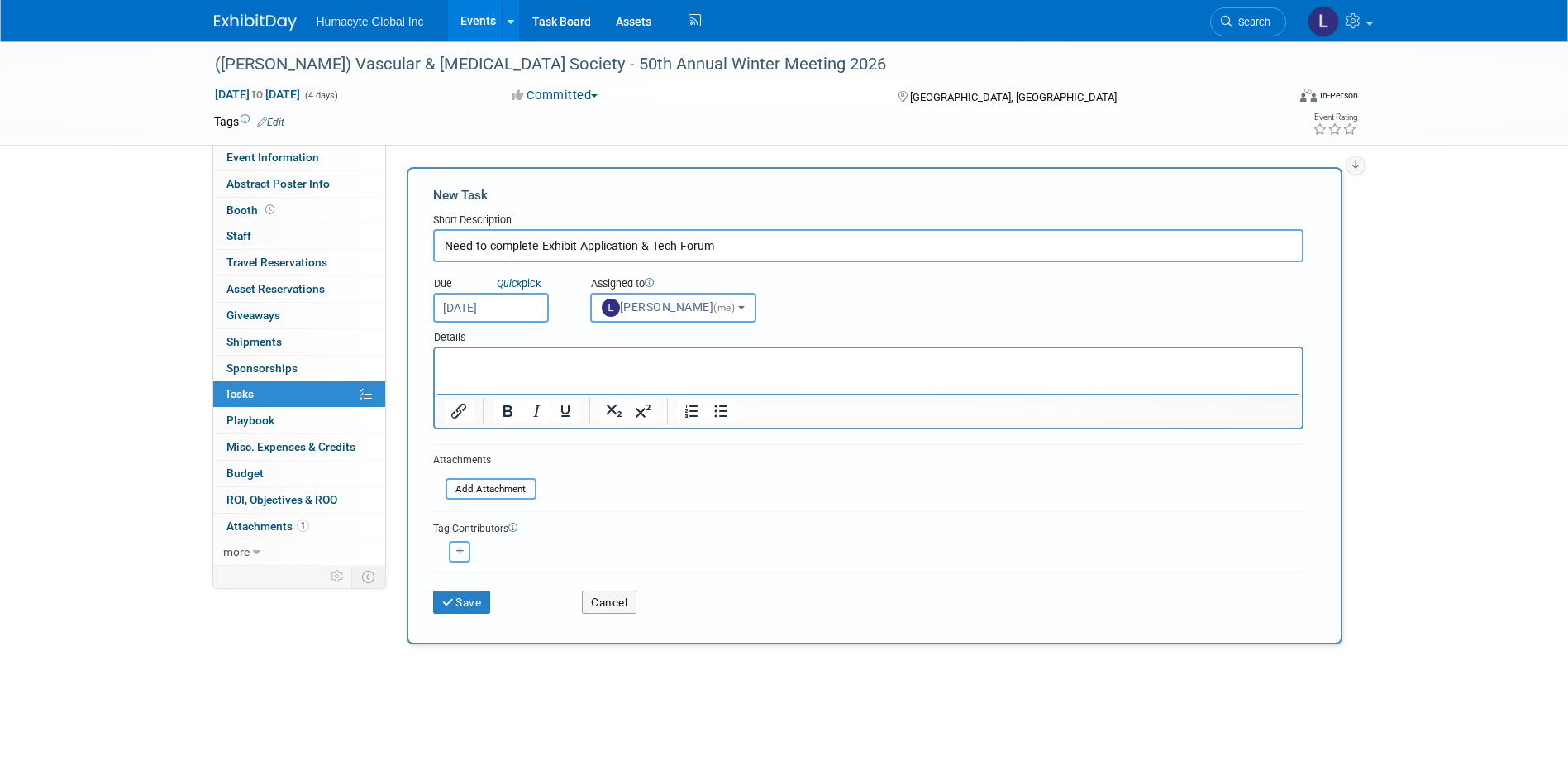
click at [453, 553] on button "button" at bounding box center [459, 551] width 21 height 21
select select
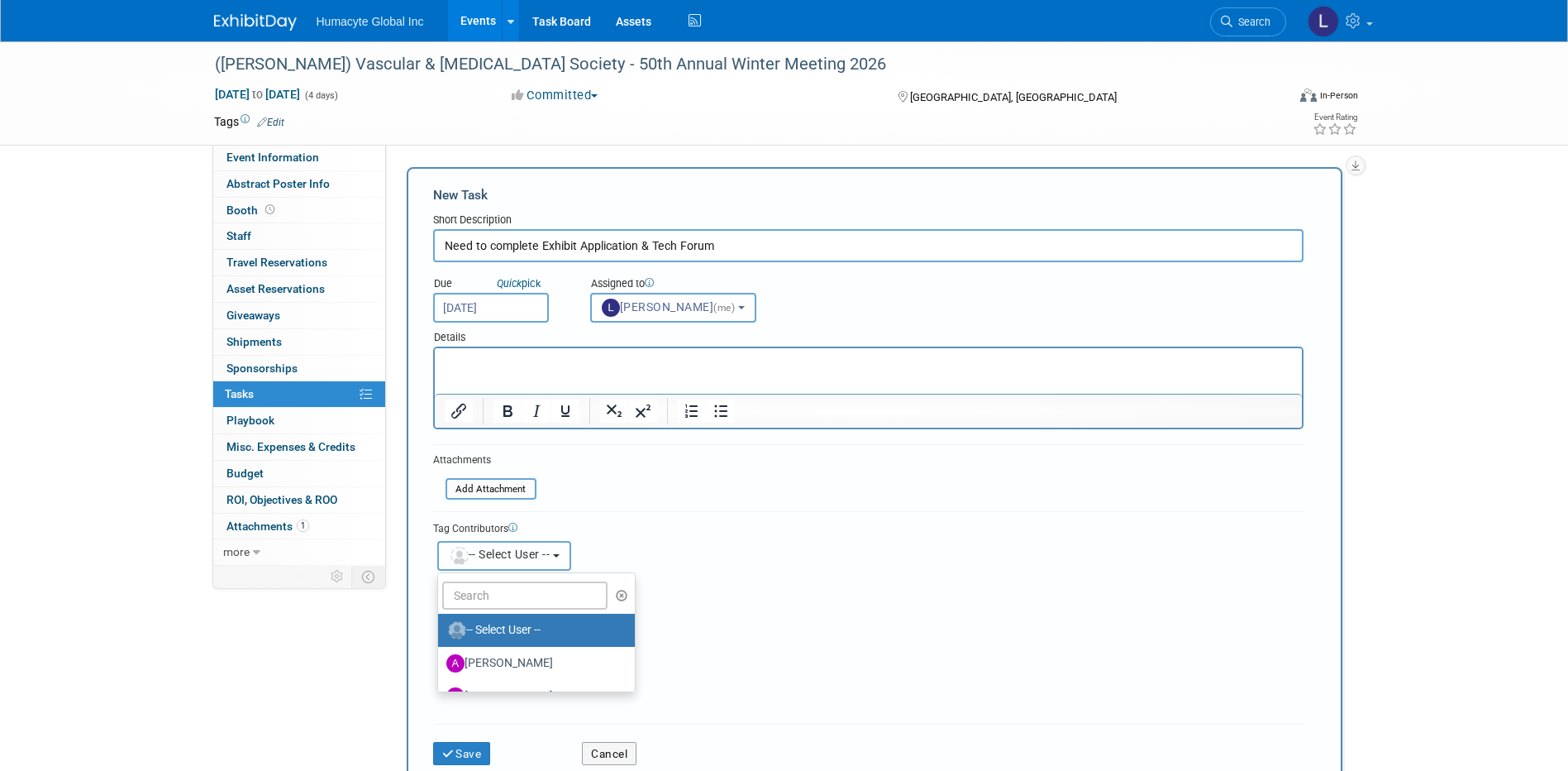
click at [477, 568] on button "-- Select User --" at bounding box center [504, 555] width 134 height 30
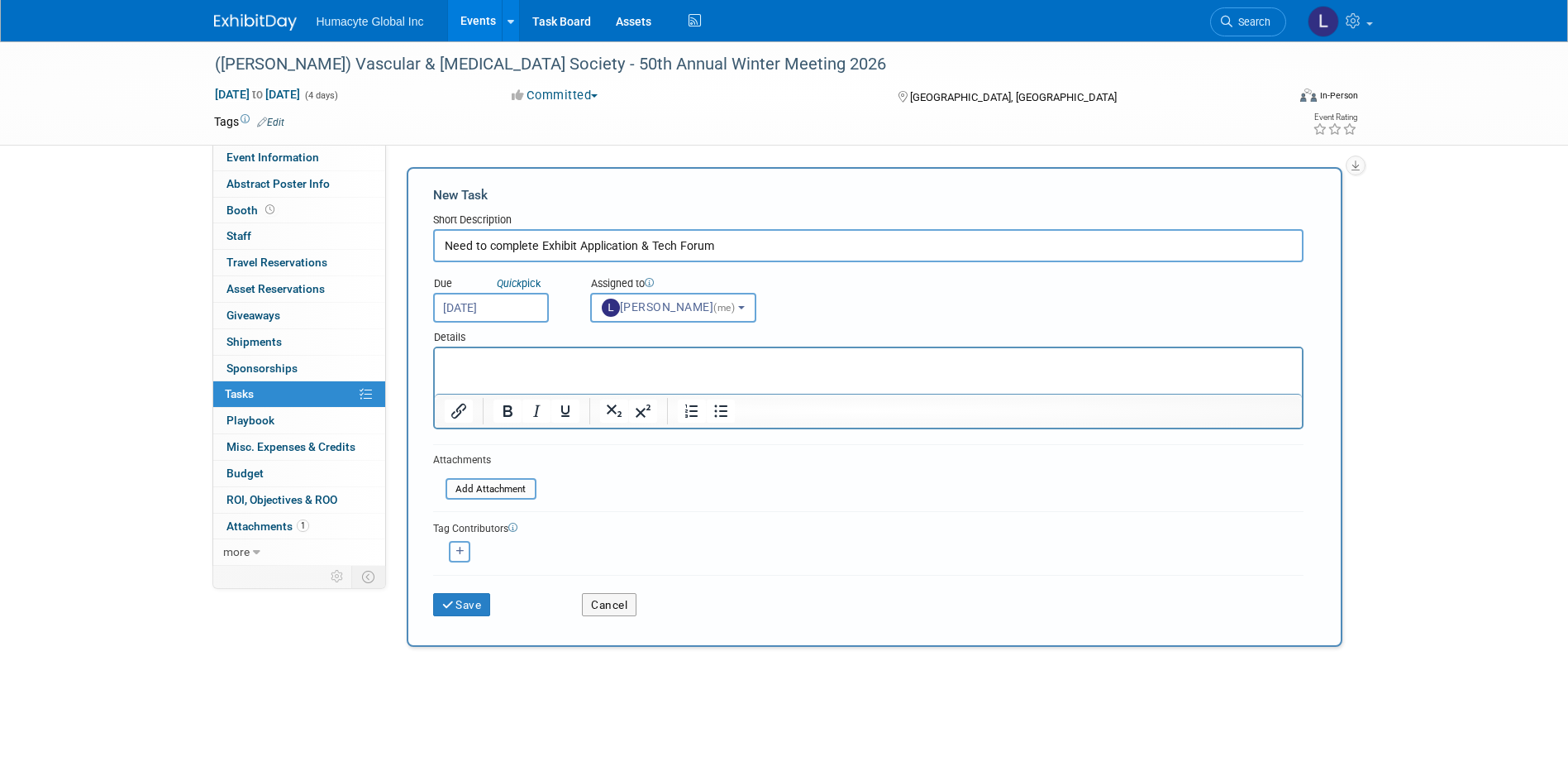
click at [458, 556] on button "button" at bounding box center [459, 551] width 21 height 21
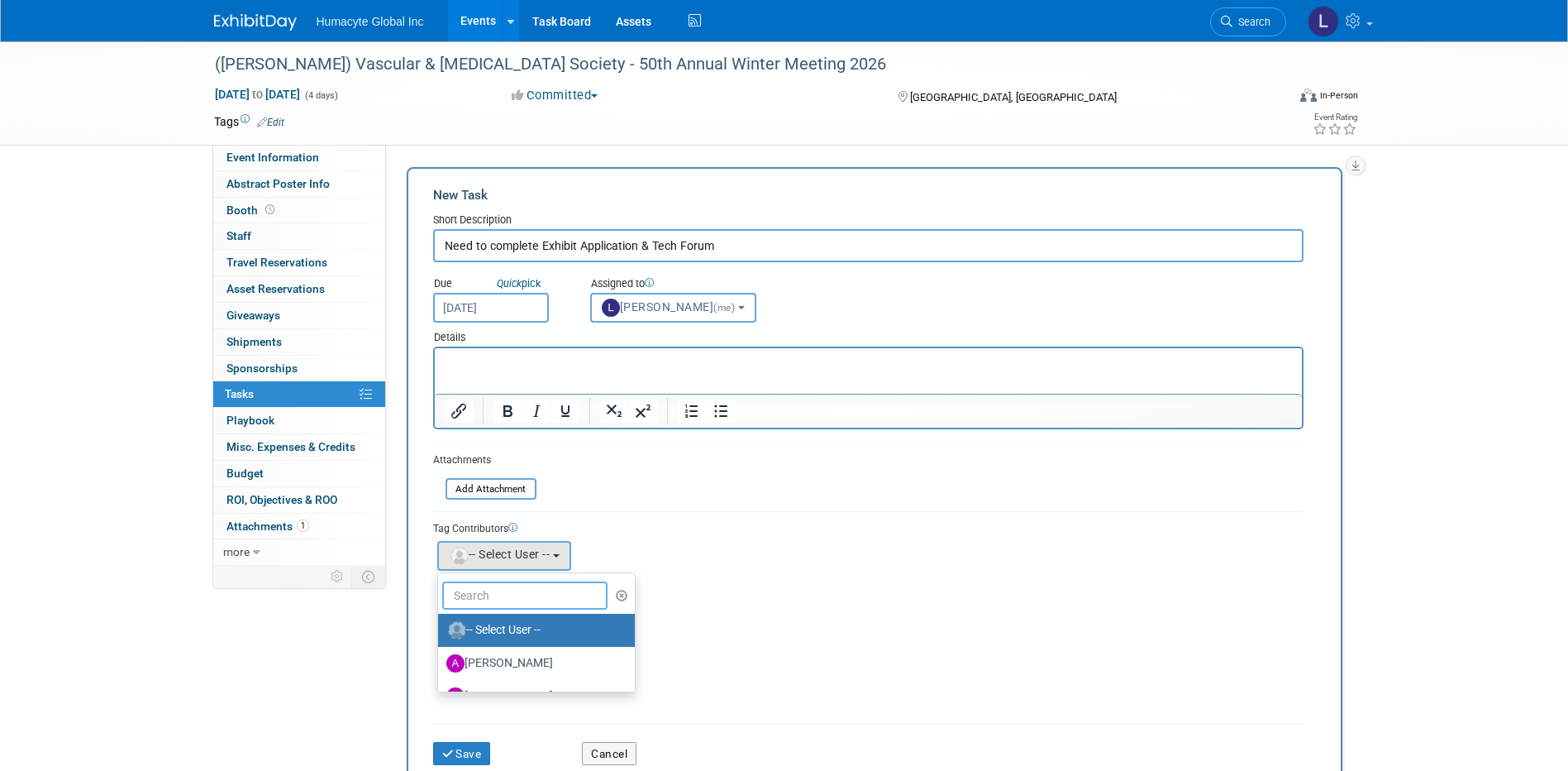
click at [460, 584] on input "text" at bounding box center [525, 595] width 165 height 28
type input "VInny"
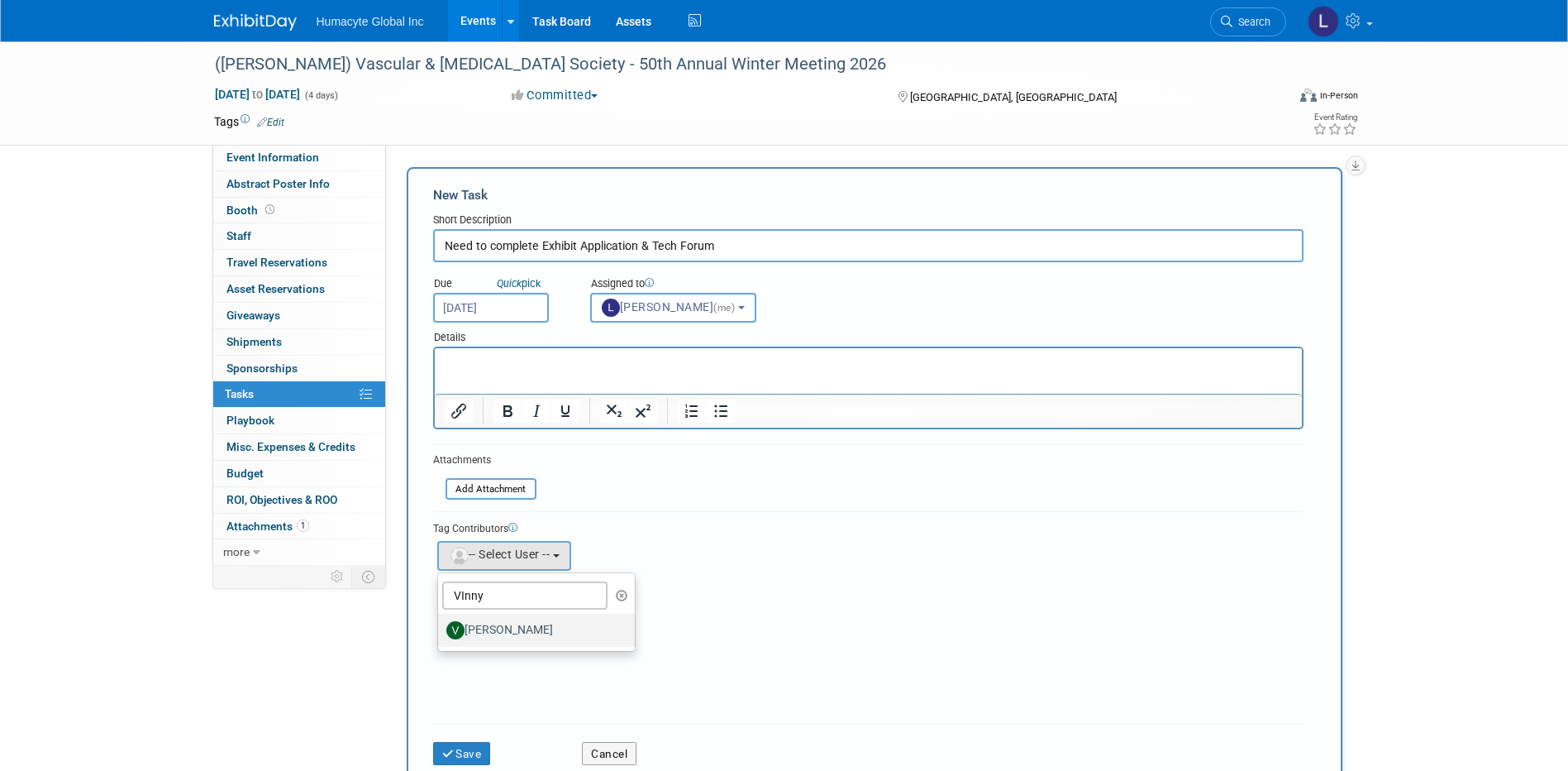
click at [486, 639] on label "[PERSON_NAME]" at bounding box center [533, 629] width 173 height 26
click at [441, 634] on input "[PERSON_NAME]" at bounding box center [435, 628] width 11 height 11
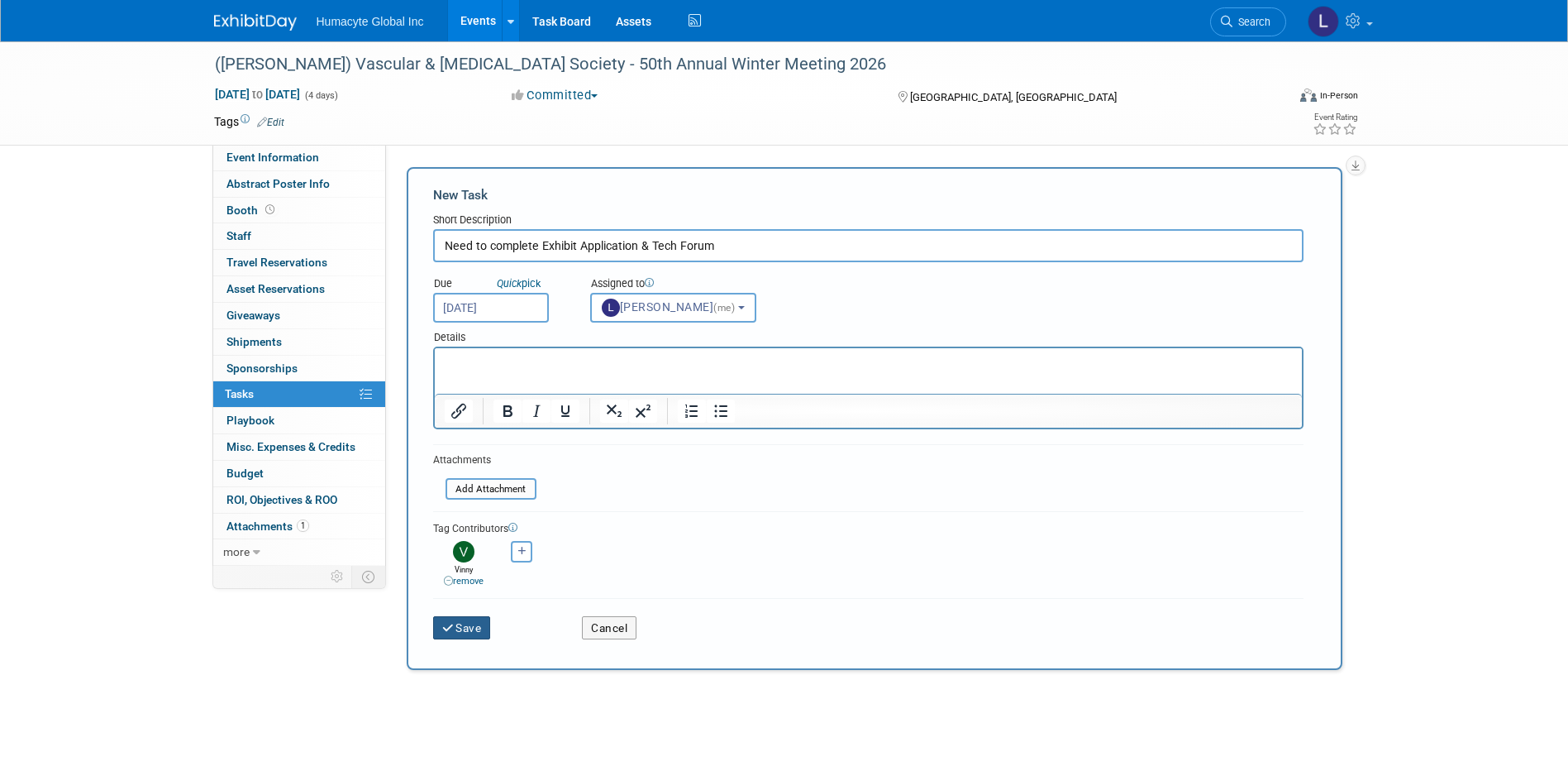
drag, startPoint x: 468, startPoint y: 626, endPoint x: 507, endPoint y: 610, distance: 42.2
click at [469, 626] on button "Save" at bounding box center [462, 627] width 58 height 23
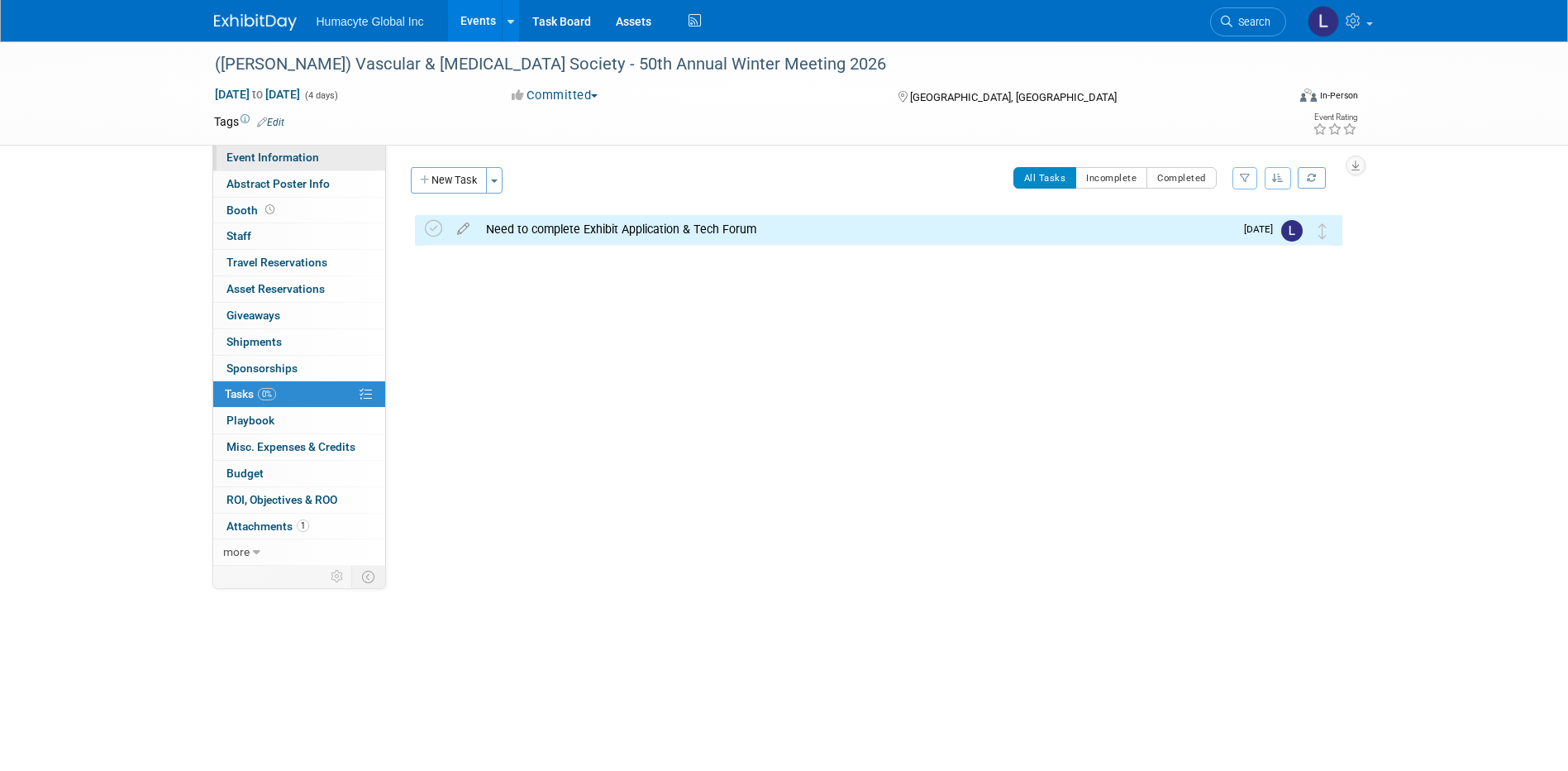
click at [286, 157] on span "Event Information" at bounding box center [273, 157] width 93 height 14
select select "Marketing"
select select "Vascular"
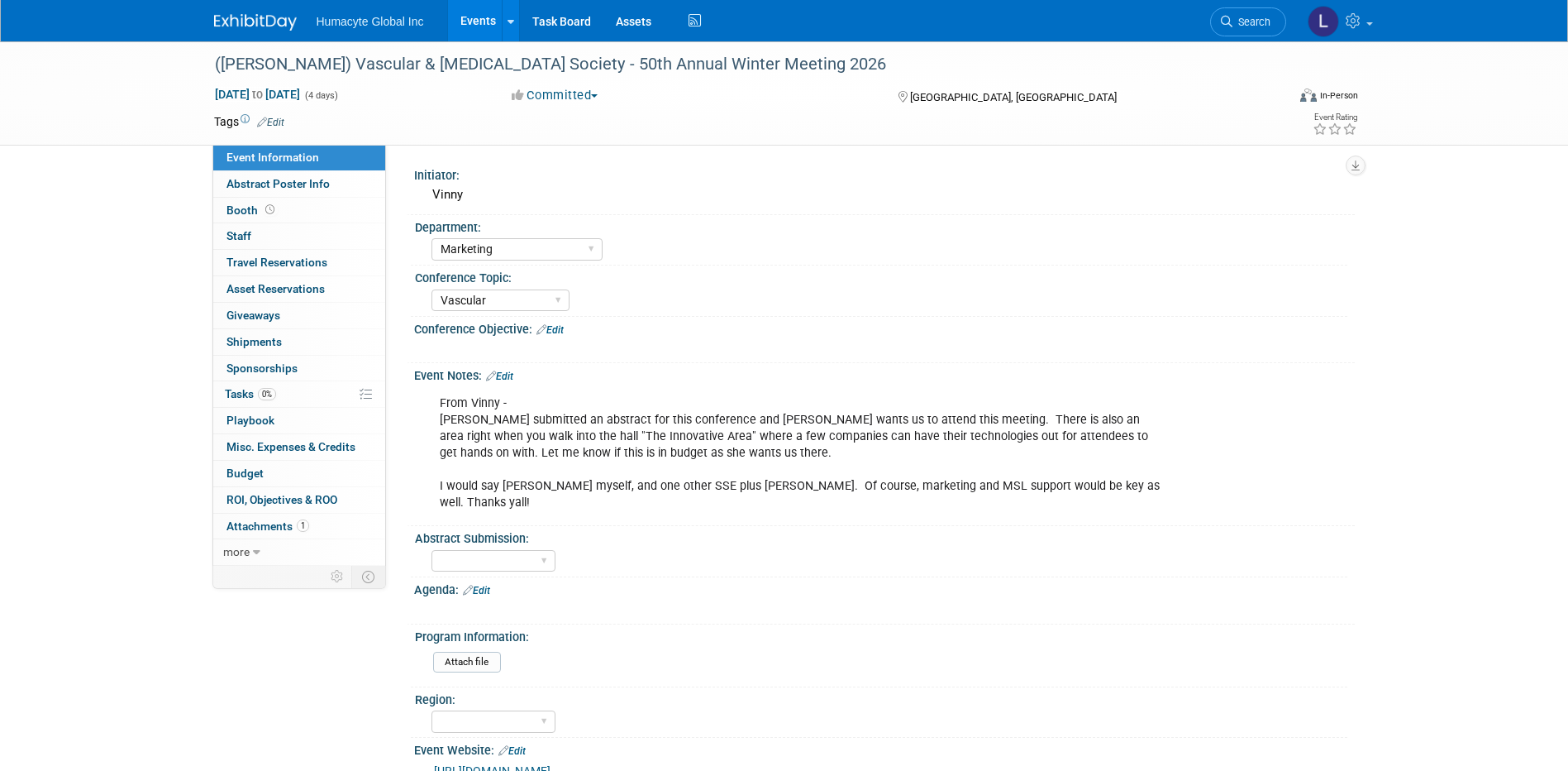
click at [558, 326] on link "Edit" at bounding box center [550, 330] width 27 height 12
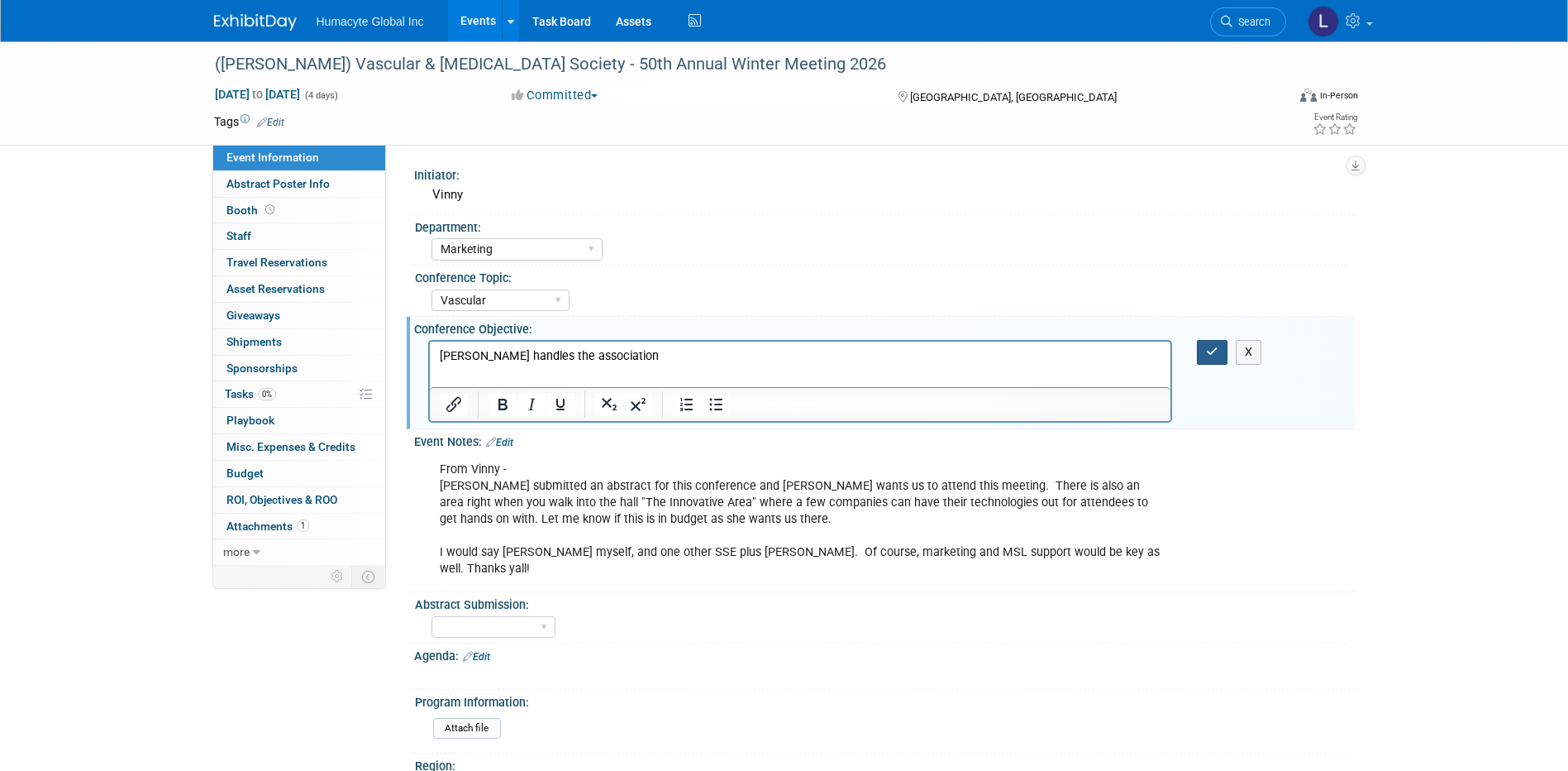
click at [1204, 356] on button "button" at bounding box center [1212, 352] width 31 height 24
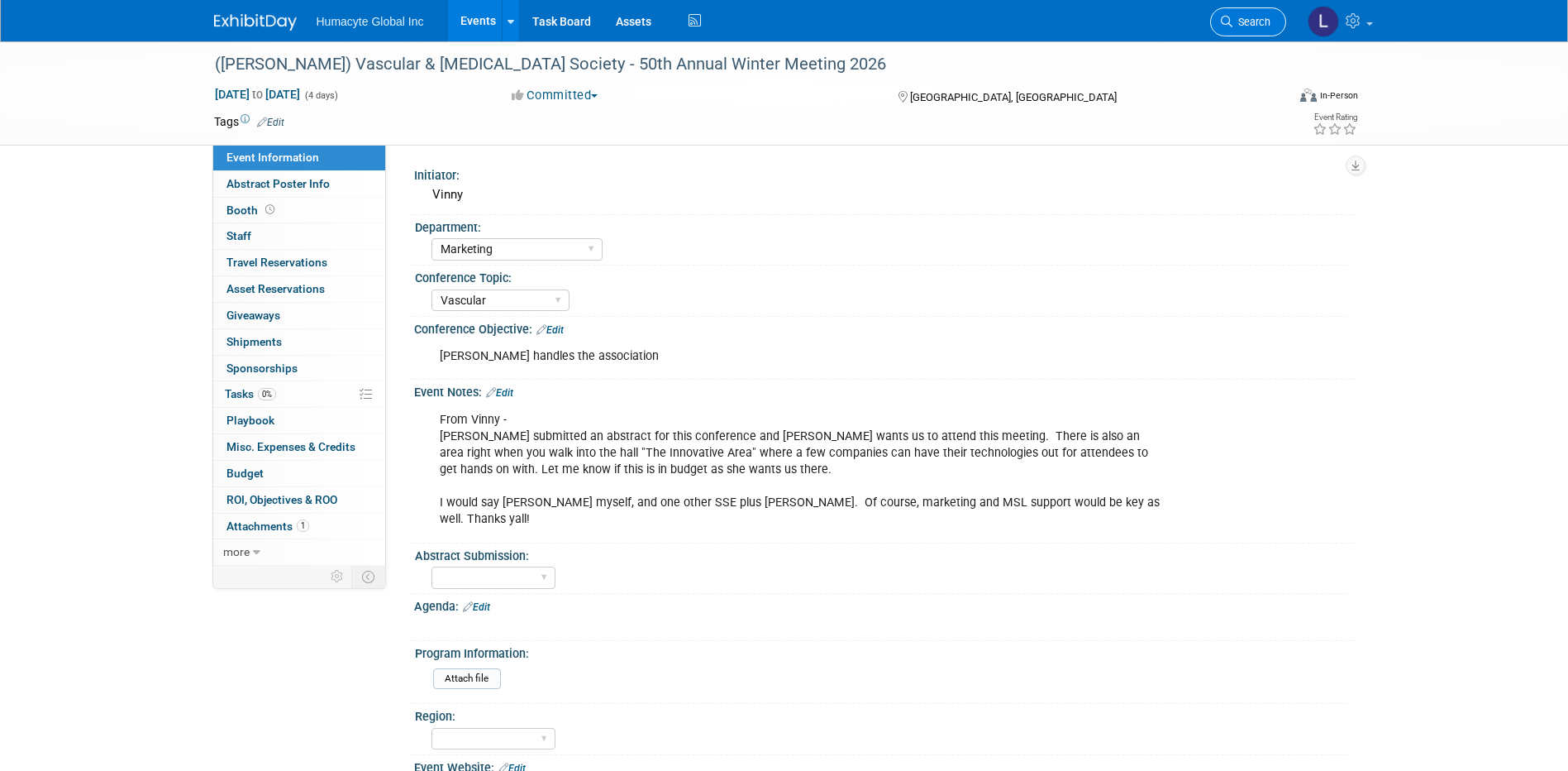
click at [1258, 20] on span "Search" at bounding box center [1252, 21] width 38 height 13
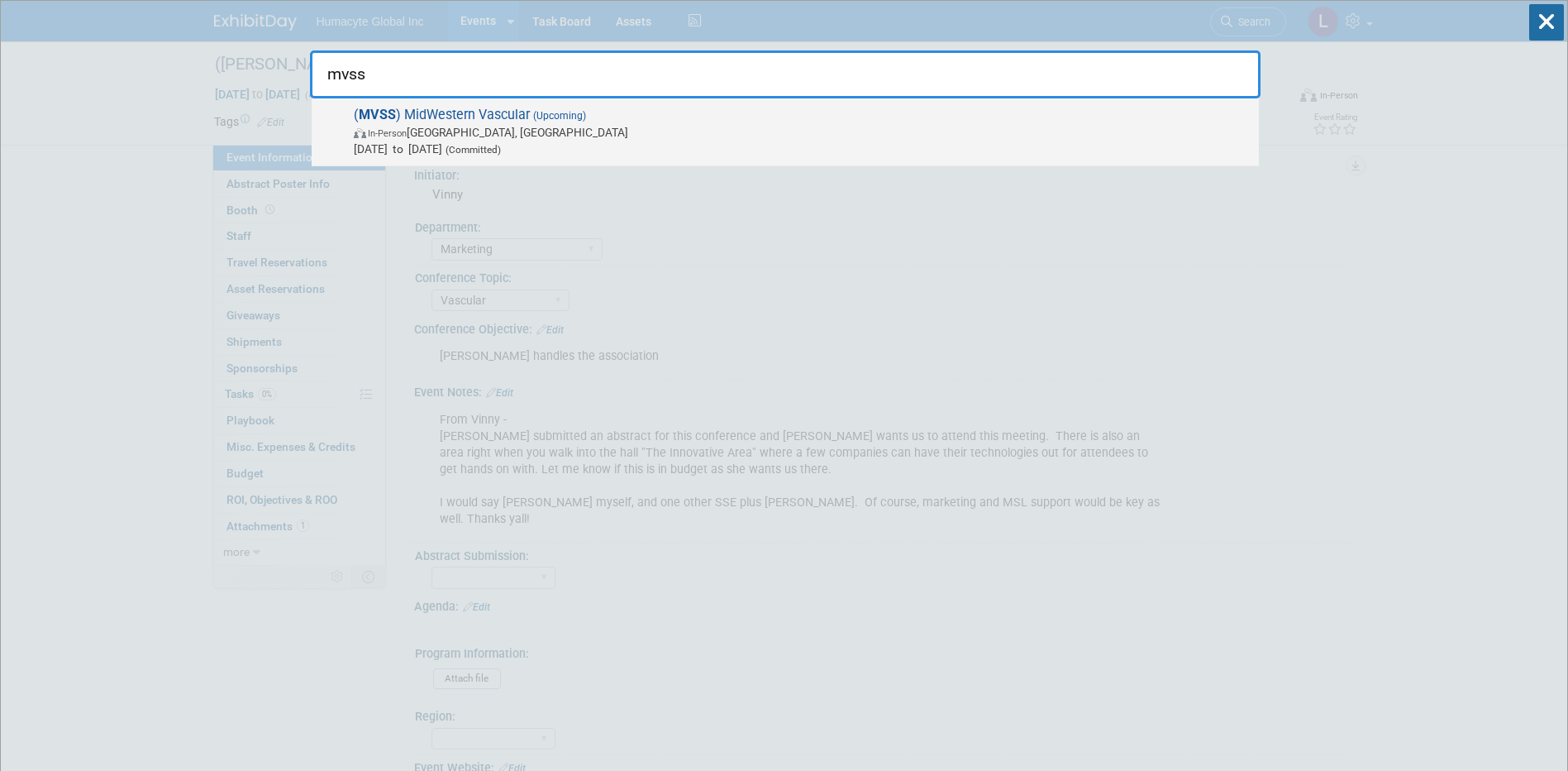
type input "mvss"
click at [594, 124] on span "In-Person [GEOGRAPHIC_DATA], [GEOGRAPHIC_DATA]" at bounding box center [802, 131] width 897 height 16
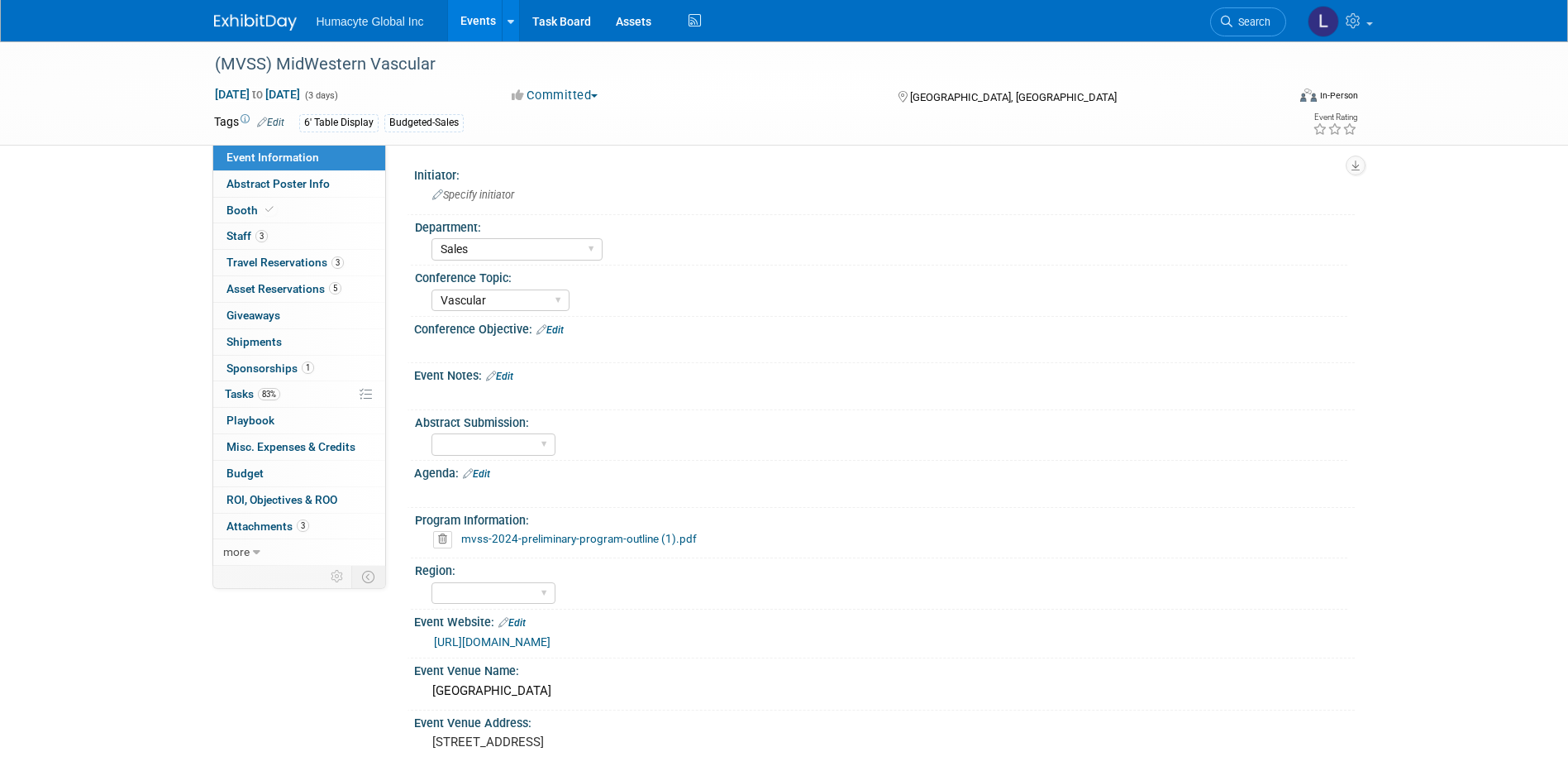
select select "Sales"
select select "Vascular"
click at [235, 211] on span "Booth" at bounding box center [252, 211] width 50 height 14
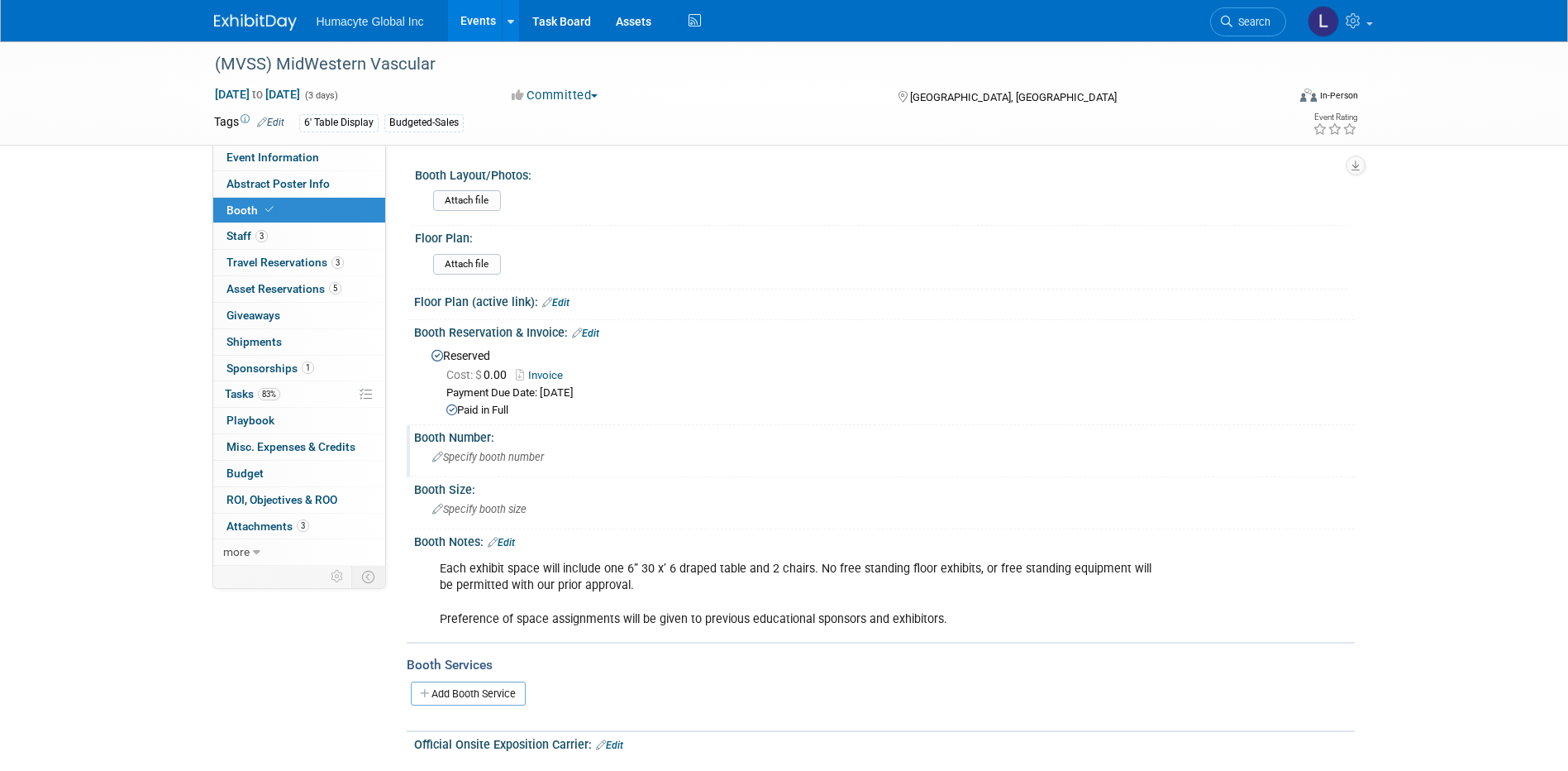
click at [481, 454] on span "Specify booth number" at bounding box center [488, 456] width 112 height 13
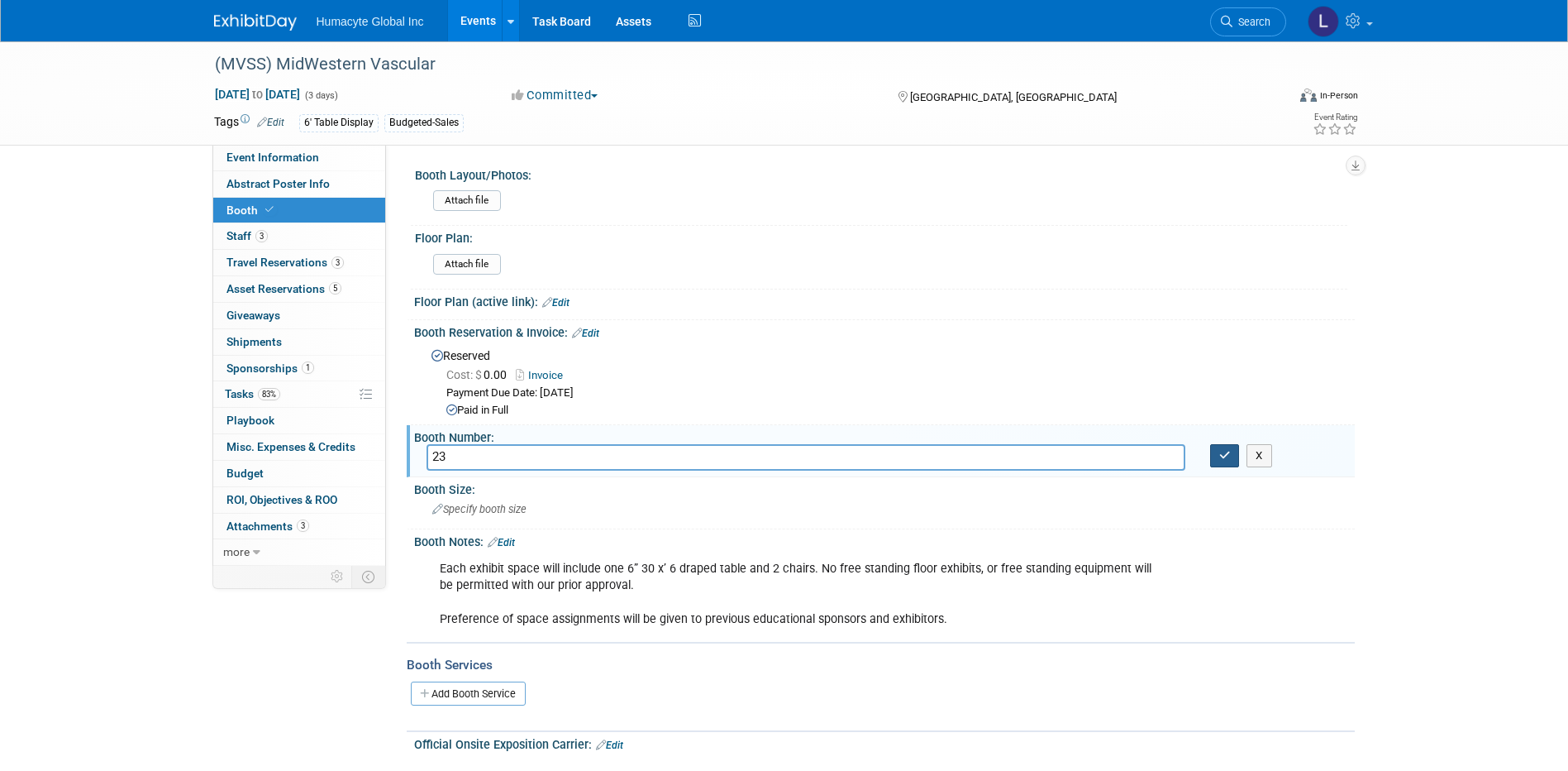
type input "23"
click at [1230, 448] on button "button" at bounding box center [1225, 455] width 30 height 23
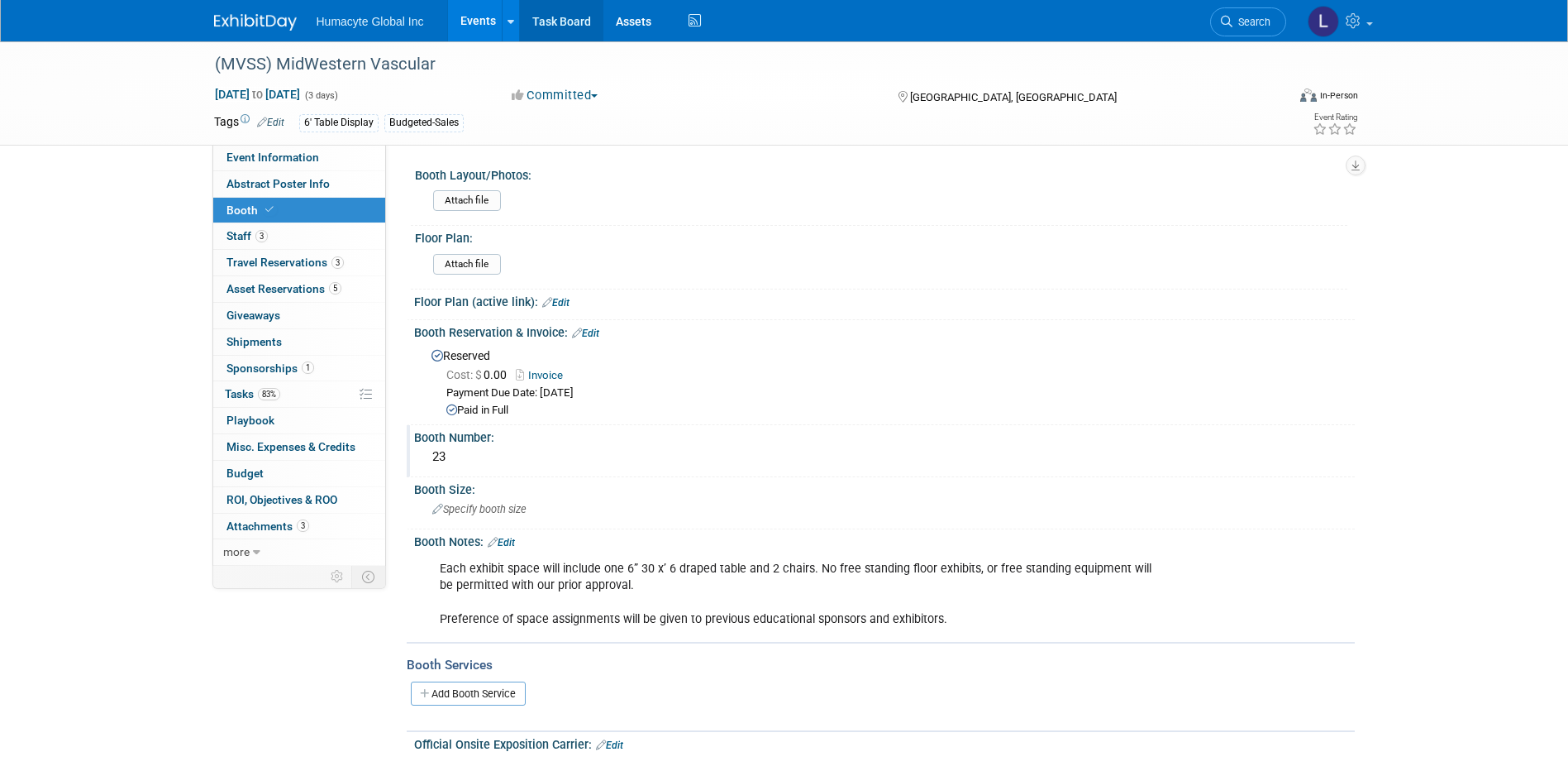
click at [567, 14] on link "Task Board" at bounding box center [562, 20] width 84 height 41
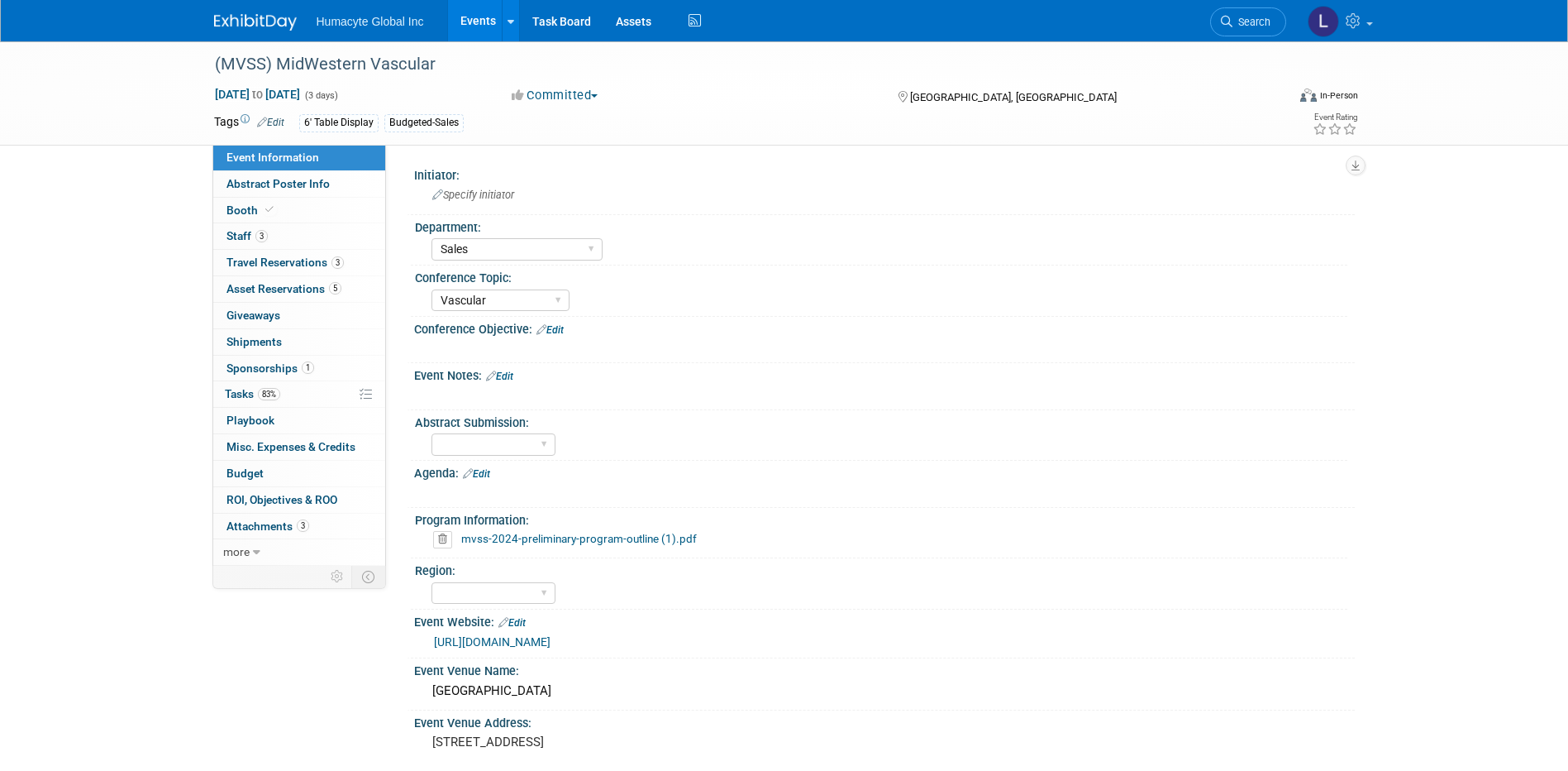
select select "Sales"
select select "Vascular"
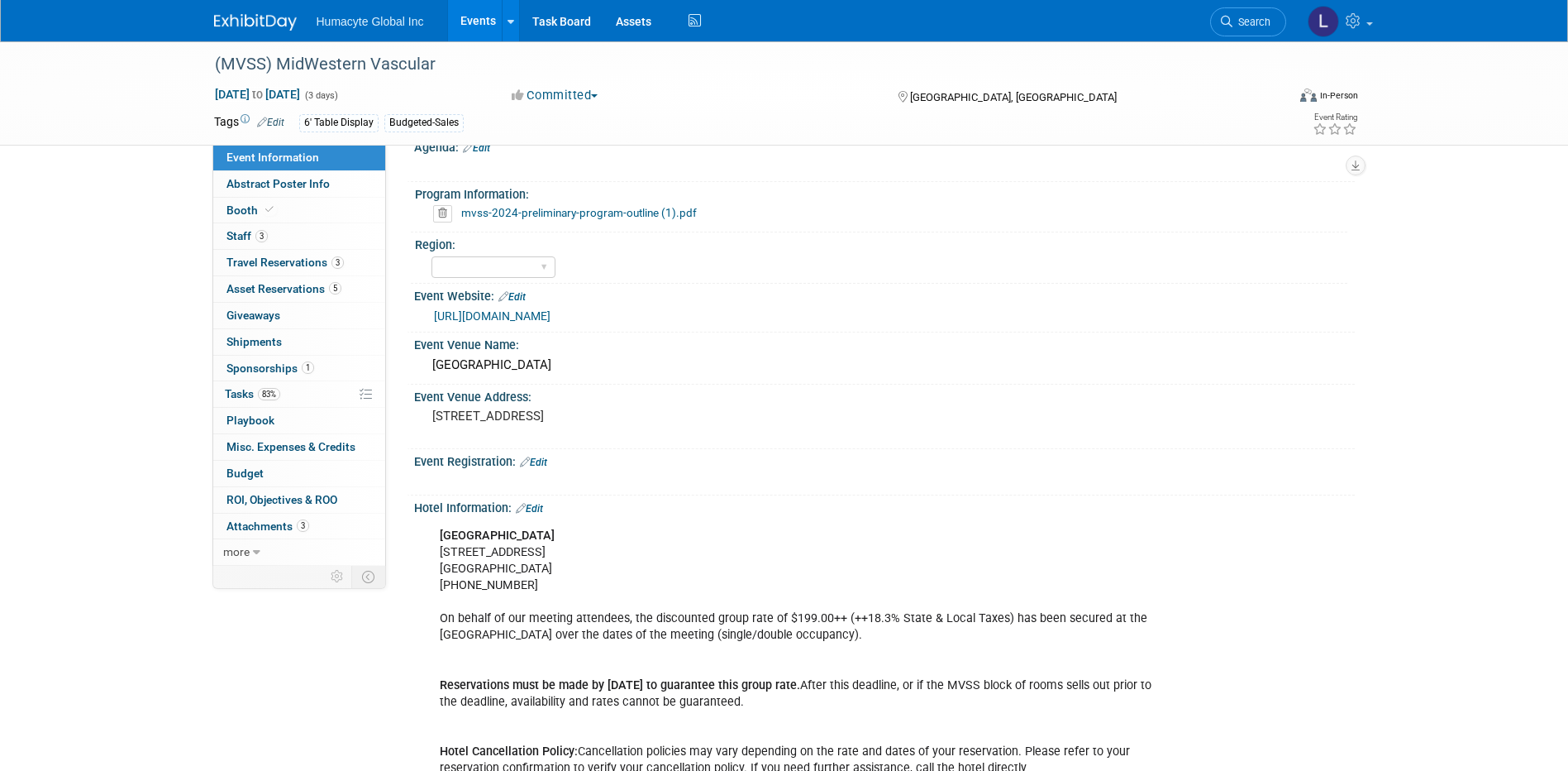
scroll to position [331, 0]
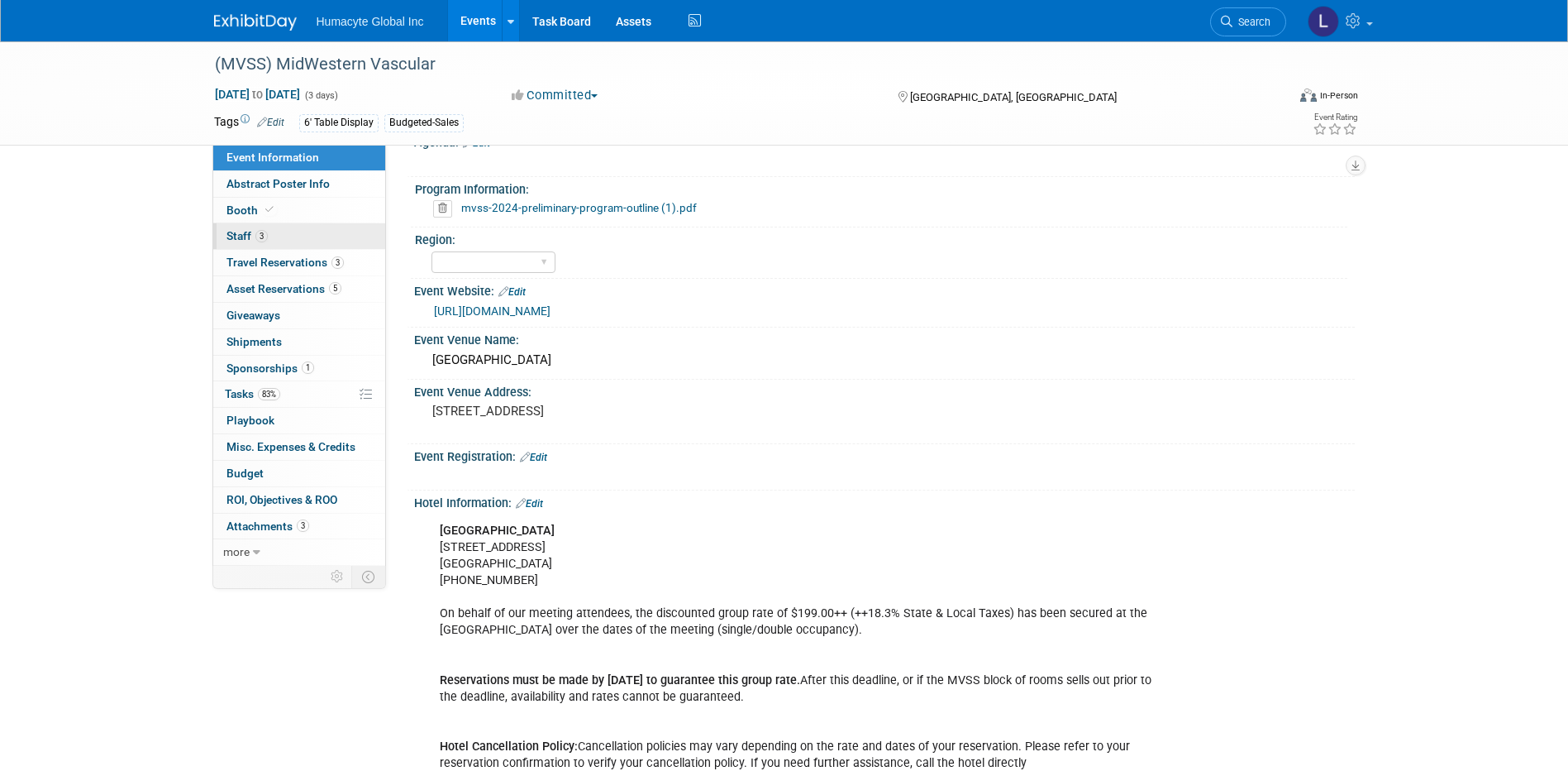
click at [234, 235] on span "Staff 3" at bounding box center [247, 236] width 41 height 14
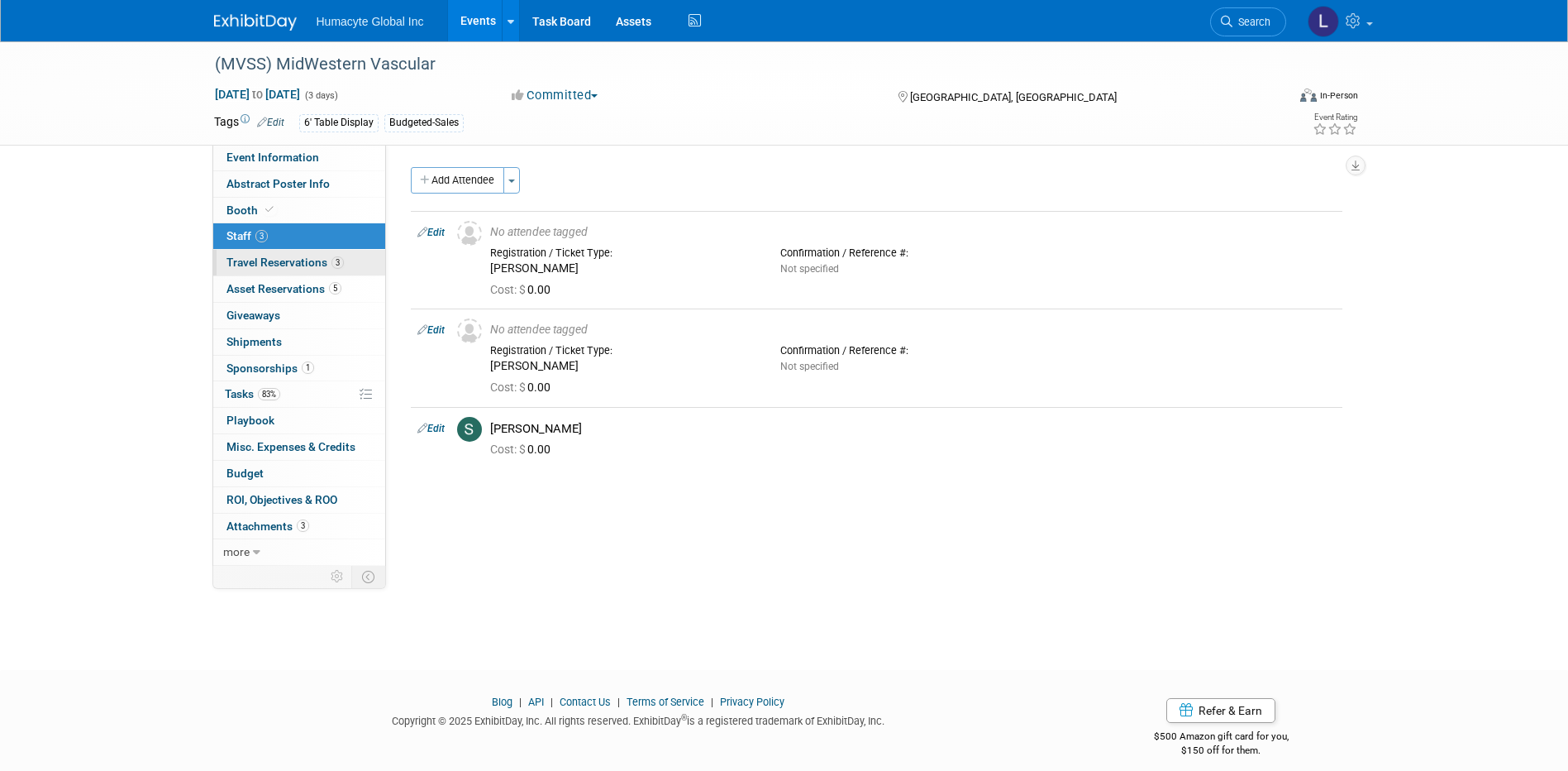
click at [297, 259] on span "Travel Reservations 3" at bounding box center [286, 263] width 118 height 14
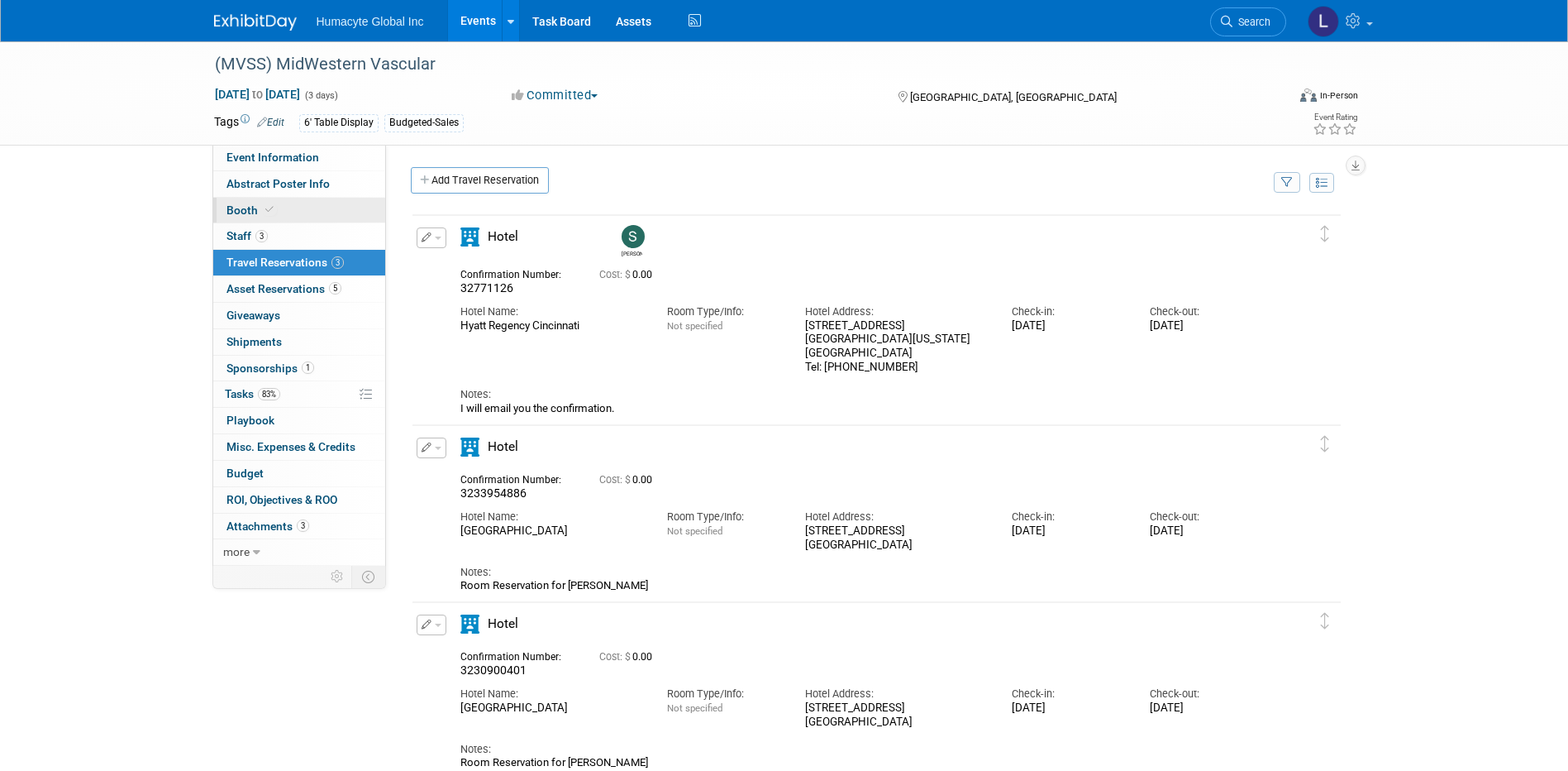
click at [238, 211] on span "Booth" at bounding box center [252, 211] width 50 height 14
